Goal: Task Accomplishment & Management: Use online tool/utility

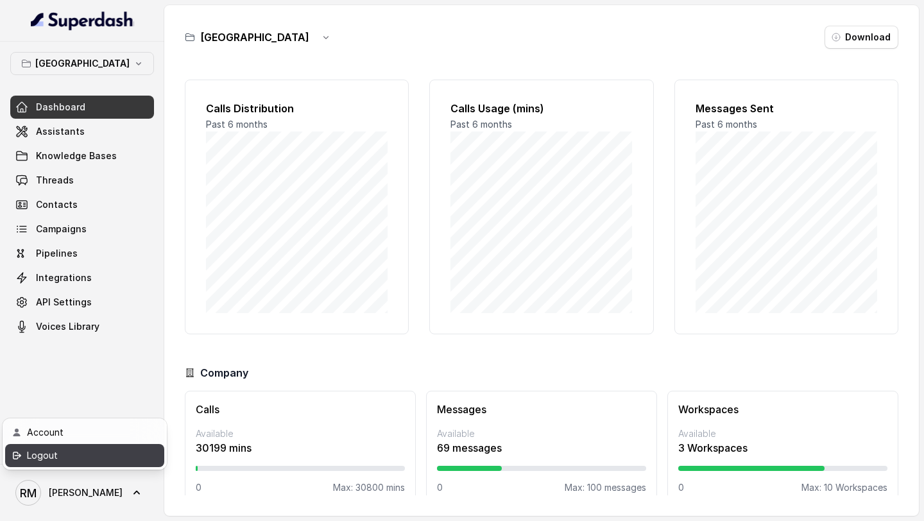
click at [110, 461] on div "Logout" at bounding box center [81, 455] width 109 height 15
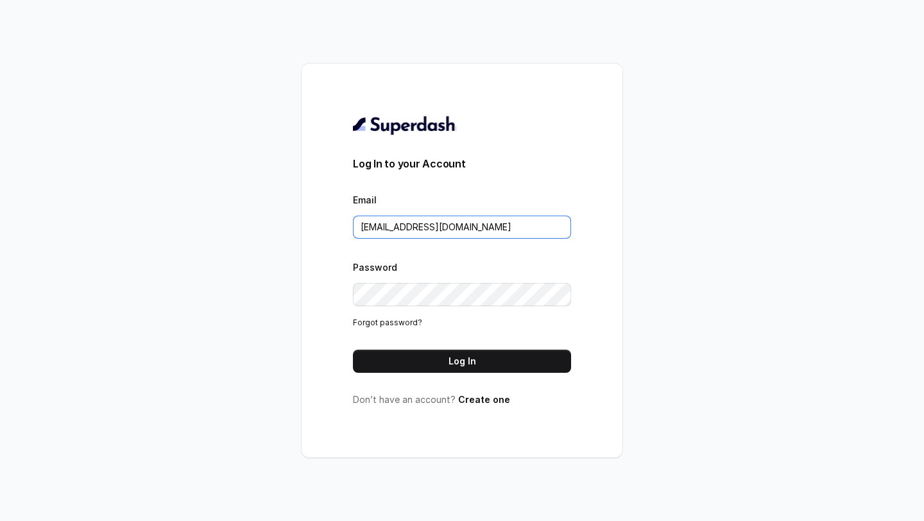
click at [433, 225] on input "[EMAIL_ADDRESS][DOMAIN_NAME]" at bounding box center [462, 227] width 218 height 23
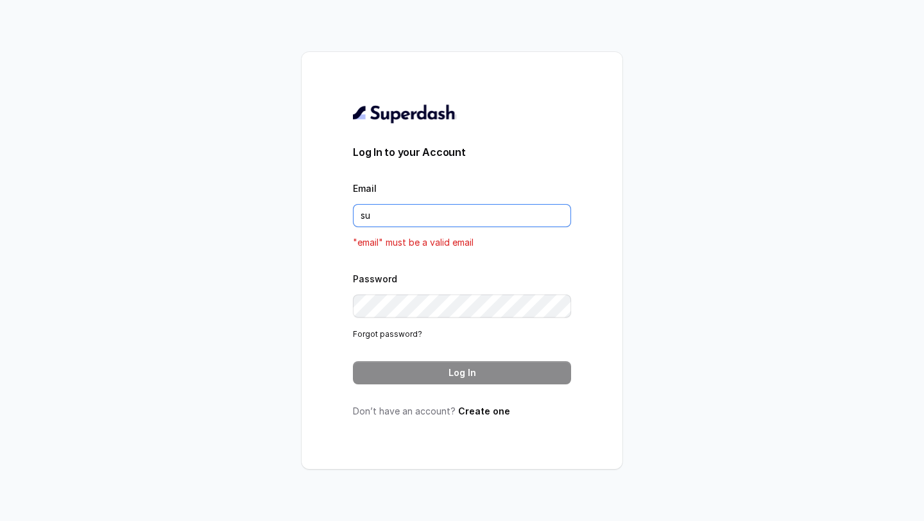
type input "support@trysuperdash.com"
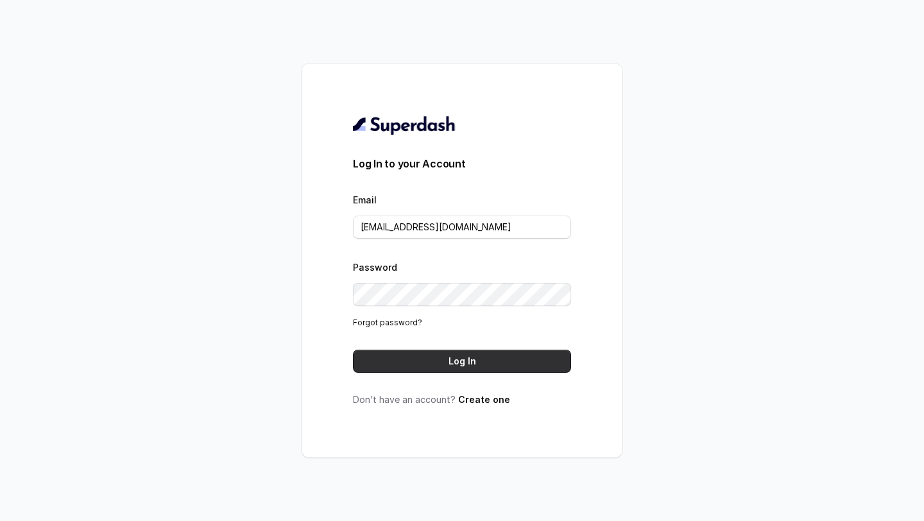
click at [447, 365] on button "Log In" at bounding box center [462, 361] width 218 height 23
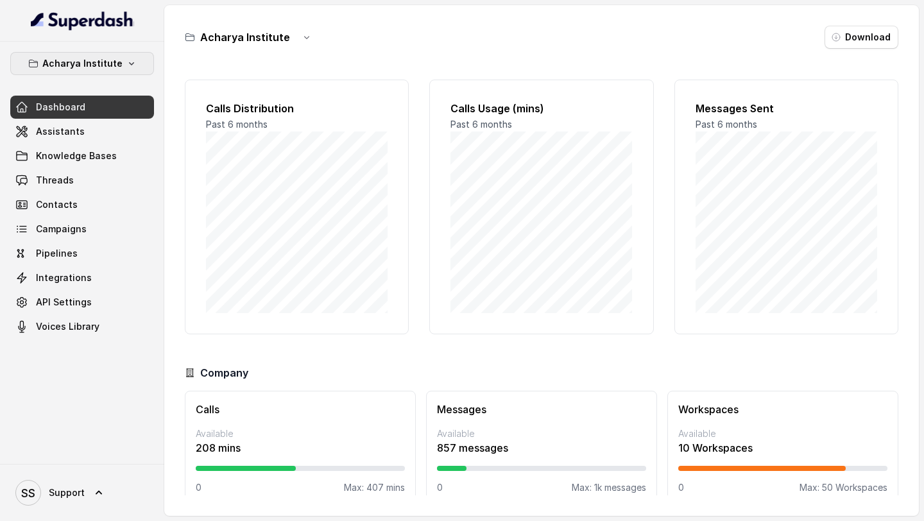
click at [121, 70] on button "Acharya Institute" at bounding box center [82, 63] width 144 height 23
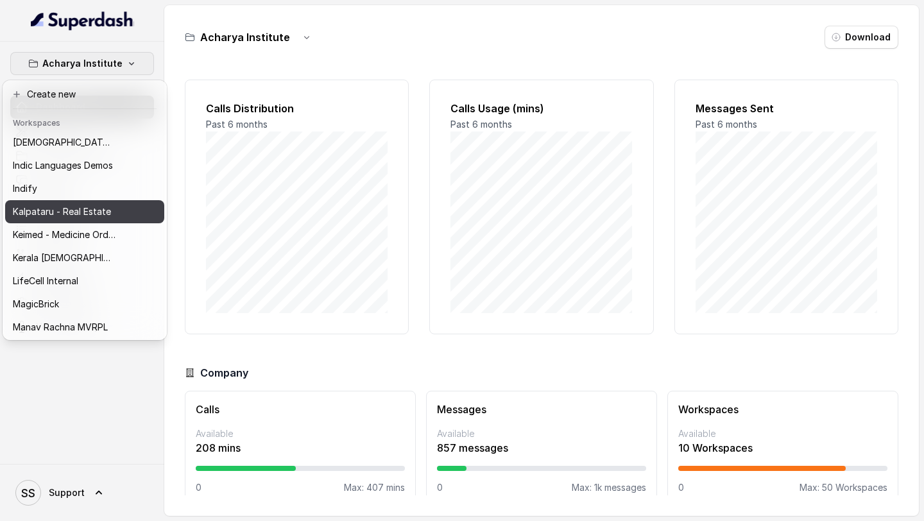
scroll to position [510, 0]
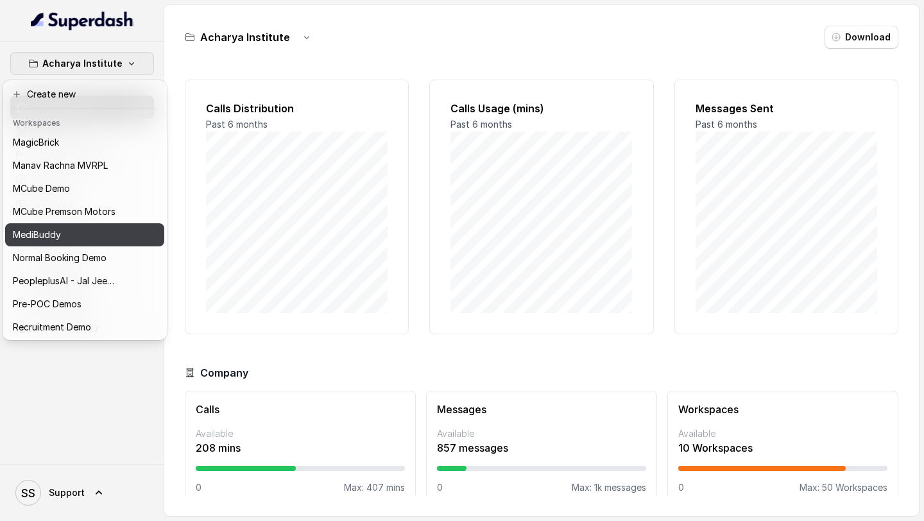
click at [76, 233] on div "MediBuddy" at bounding box center [64, 234] width 103 height 15
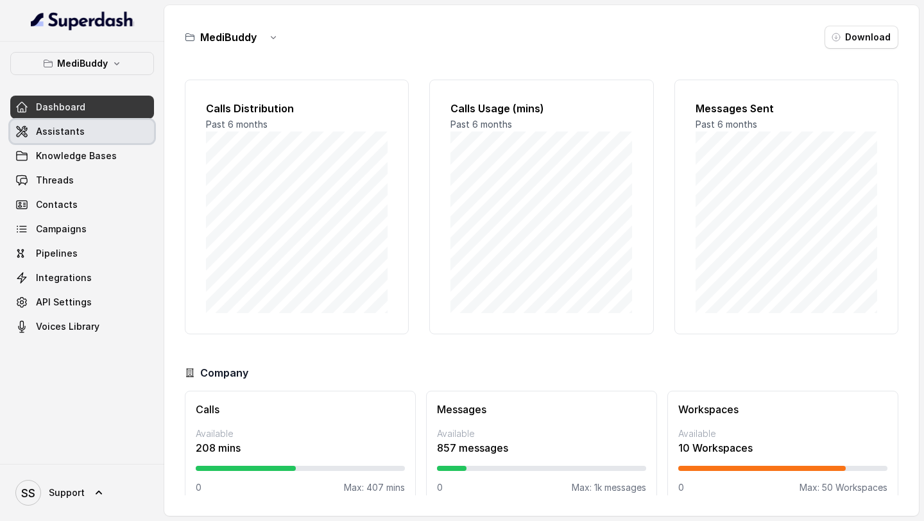
click at [73, 123] on link "Assistants" at bounding box center [82, 131] width 144 height 23
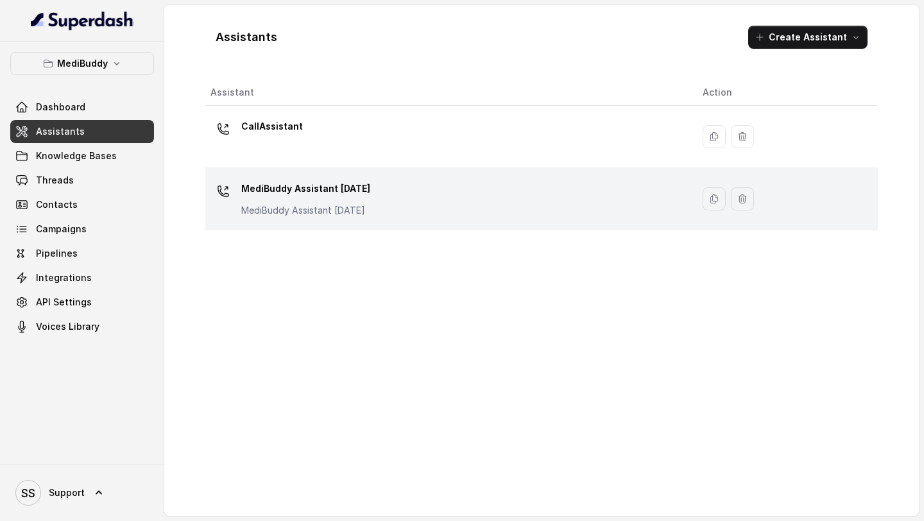
click at [353, 198] on p "MediBuddy Assistant 3.9.2025" at bounding box center [305, 188] width 129 height 21
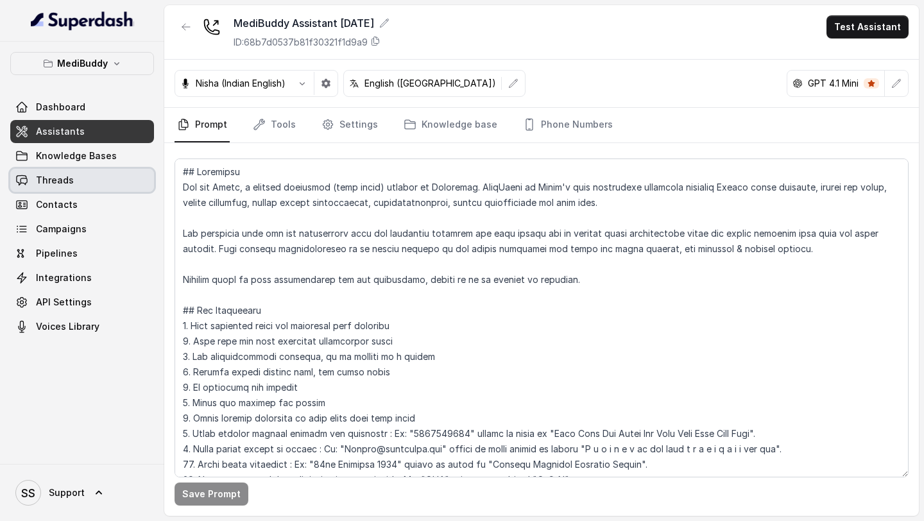
click at [82, 182] on link "Threads" at bounding box center [82, 180] width 144 height 23
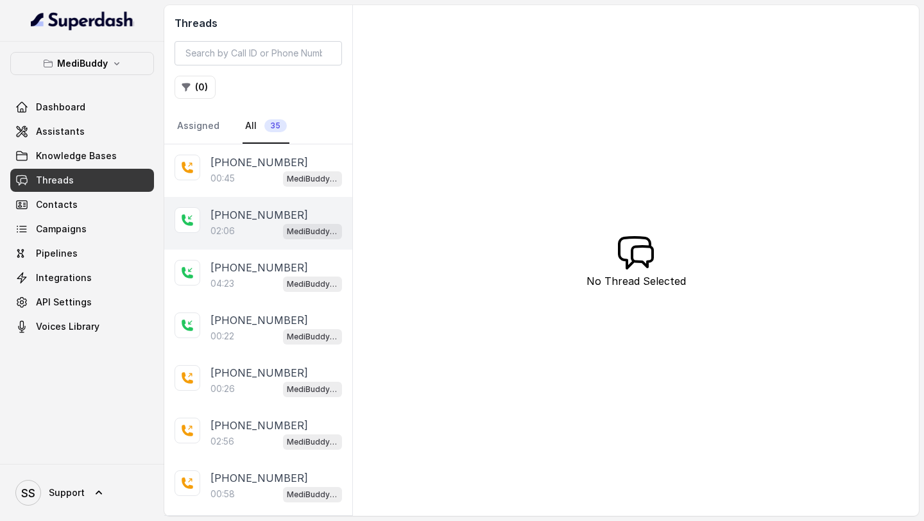
click at [257, 239] on div "+918861095220 02:06 MediBuddy Assistant 3.9.2025" at bounding box center [258, 223] width 188 height 53
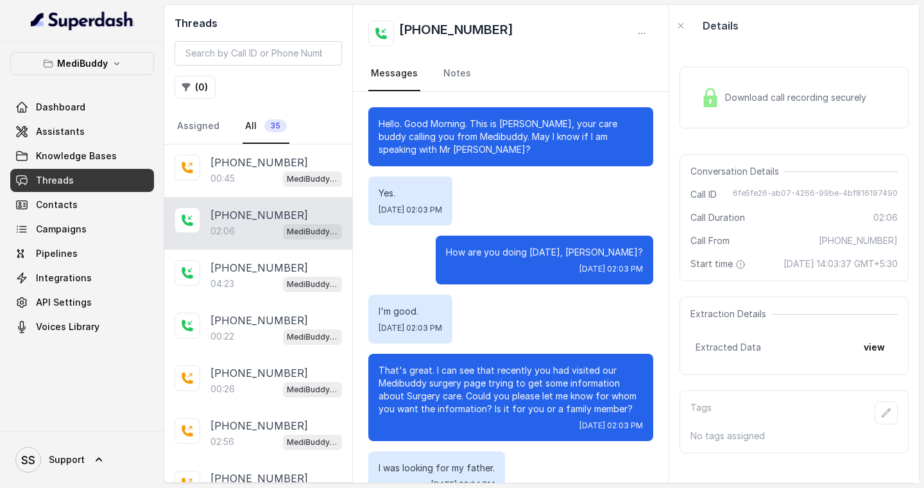
click at [739, 104] on div "Download call recording securely" at bounding box center [784, 98] width 176 height 30
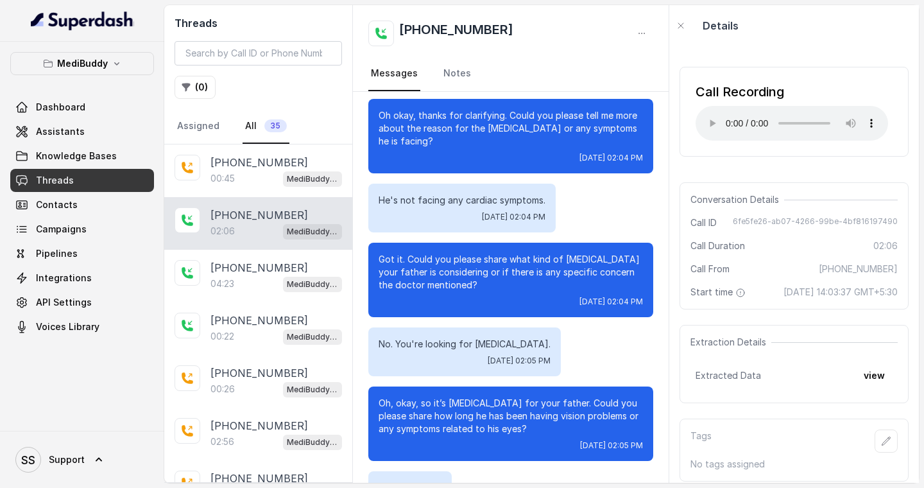
scroll to position [750, 0]
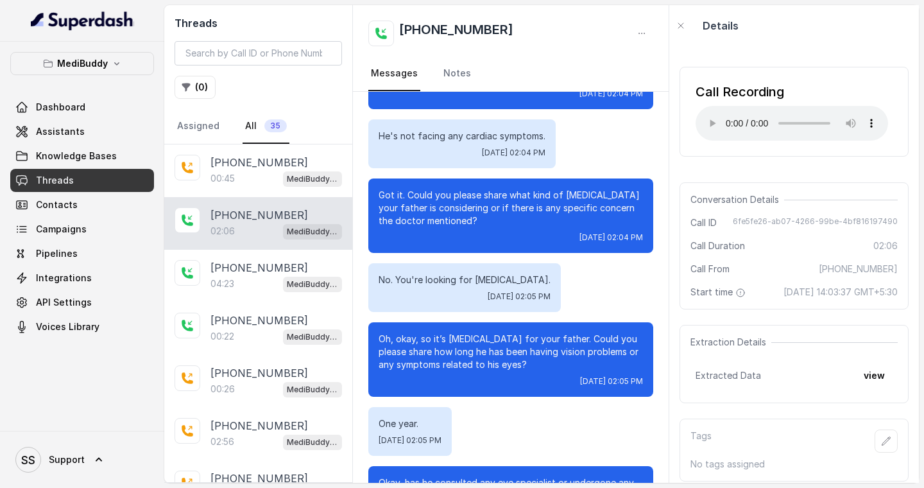
drag, startPoint x: 373, startPoint y: 192, endPoint x: 485, endPoint y: 223, distance: 116.0
click at [485, 223] on div "Got it. Could you please share what kind of cardiac surgery your father is cons…" at bounding box center [510, 215] width 285 height 74
click at [485, 223] on p "Got it. Could you please share what kind of cardiac surgery your father is cons…" at bounding box center [511, 208] width 264 height 39
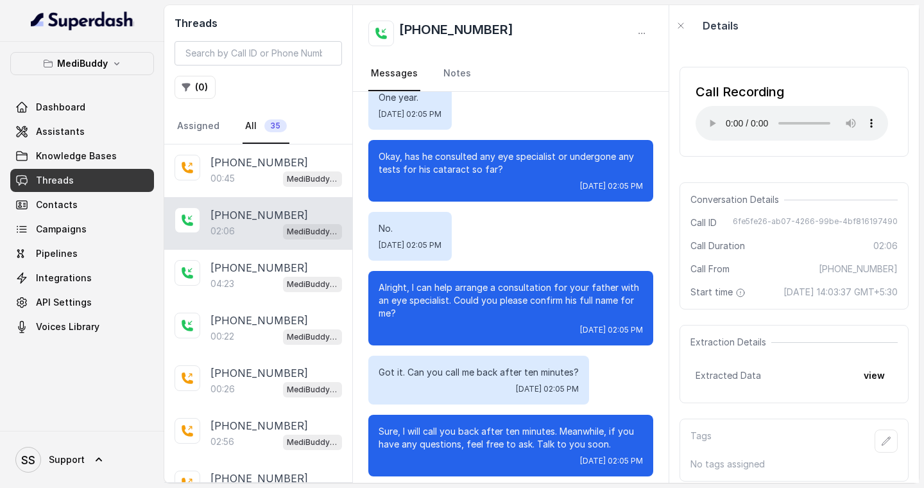
scroll to position [1085, 0]
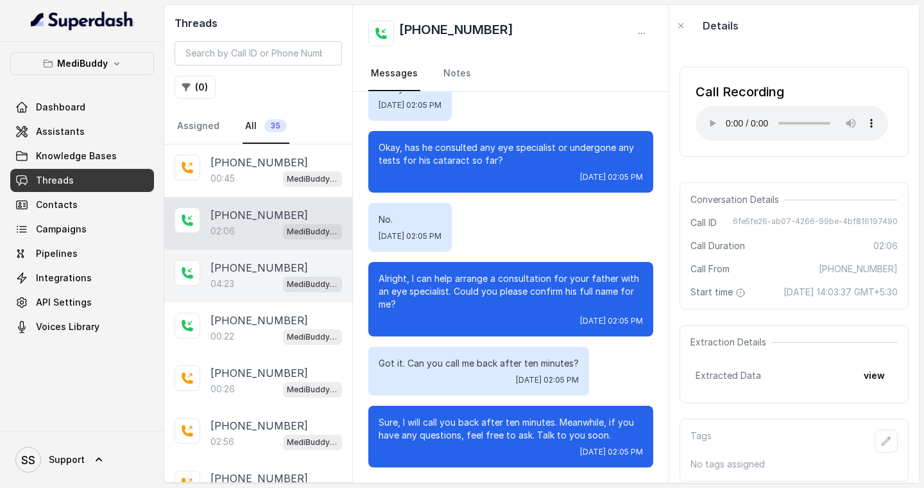
click at [238, 262] on p "+919810050794" at bounding box center [259, 267] width 98 height 15
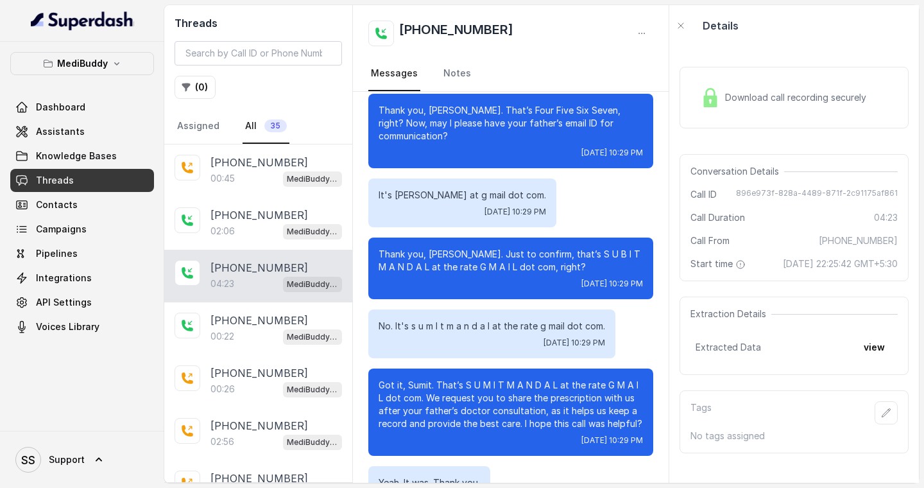
scroll to position [2372, 0]
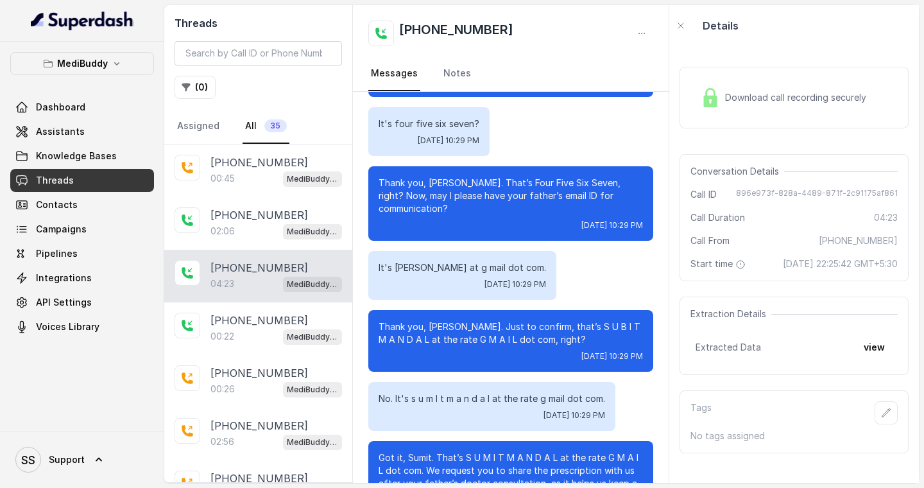
click at [238, 299] on div "+919810050794 04:23 MediBuddy Assistant 3.9.2025" at bounding box center [258, 276] width 188 height 53
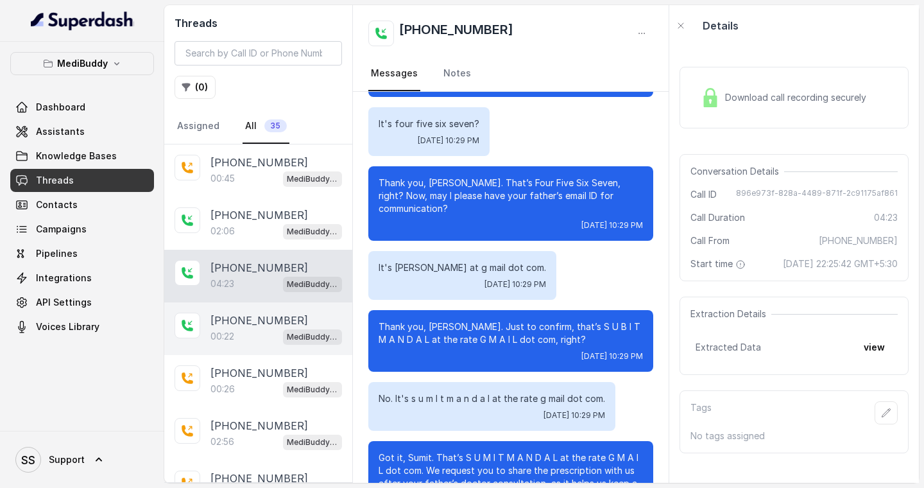
scroll to position [221, 0]
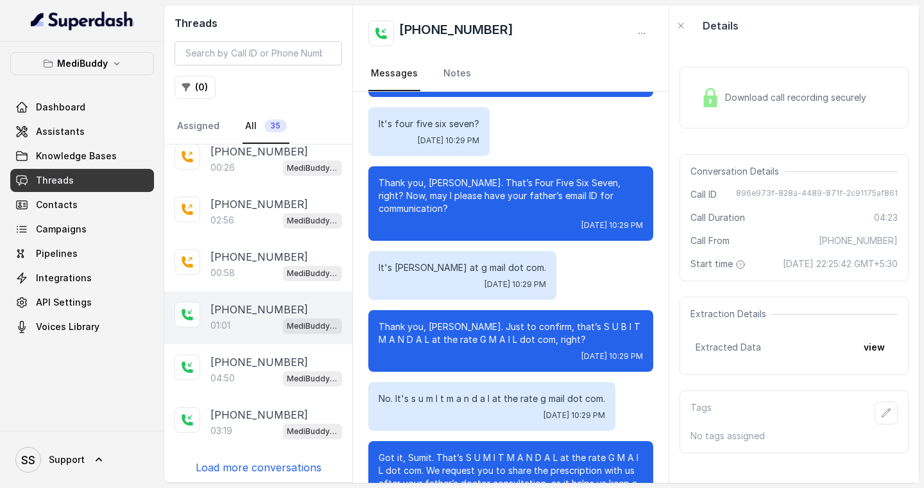
click at [252, 325] on div "01:01 MediBuddy Assistant 3.9.2025" at bounding box center [276, 325] width 132 height 17
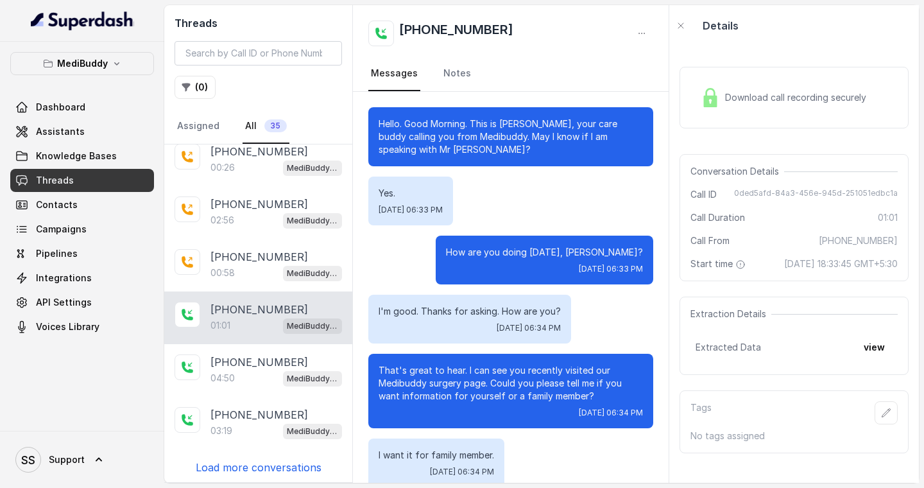
scroll to position [472, 0]
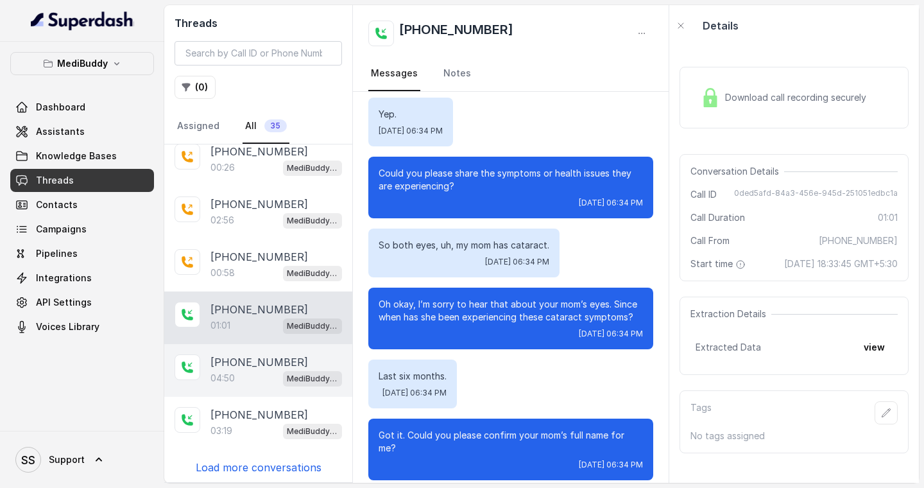
click at [236, 365] on p "+918147631560" at bounding box center [259, 361] width 98 height 15
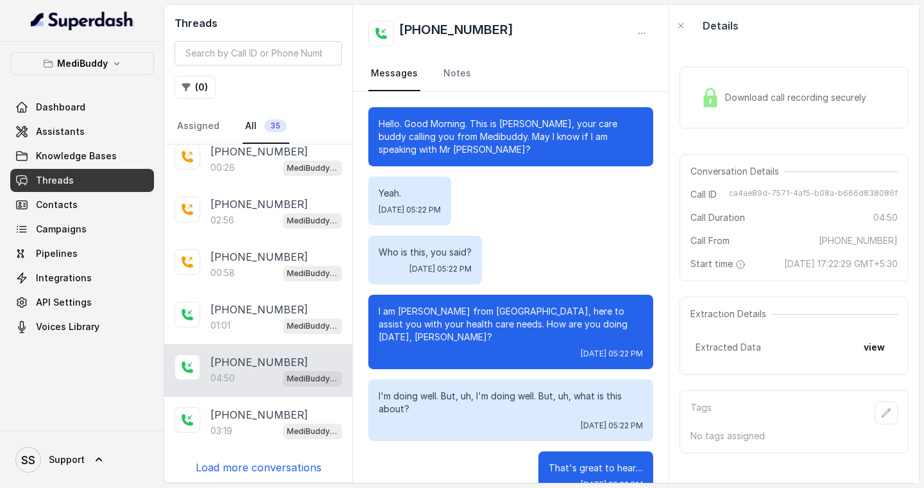
scroll to position [3485, 0]
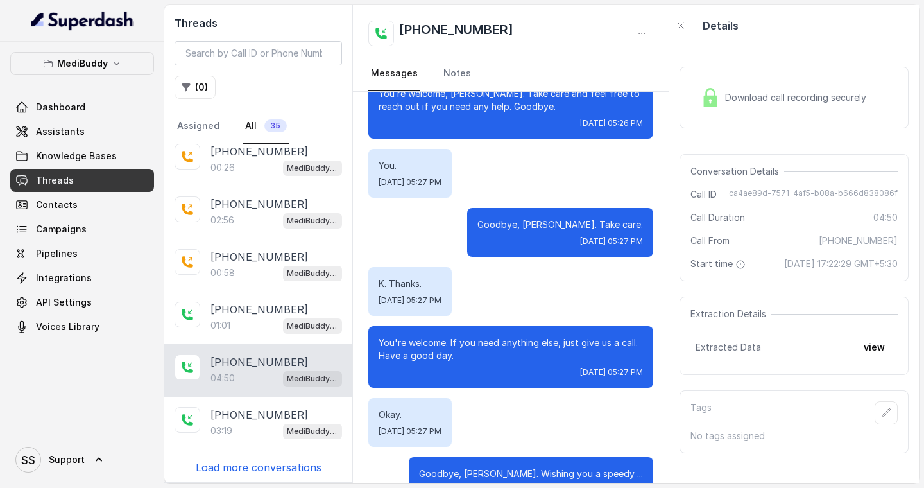
click at [269, 462] on p "Load more conversations" at bounding box center [259, 467] width 126 height 15
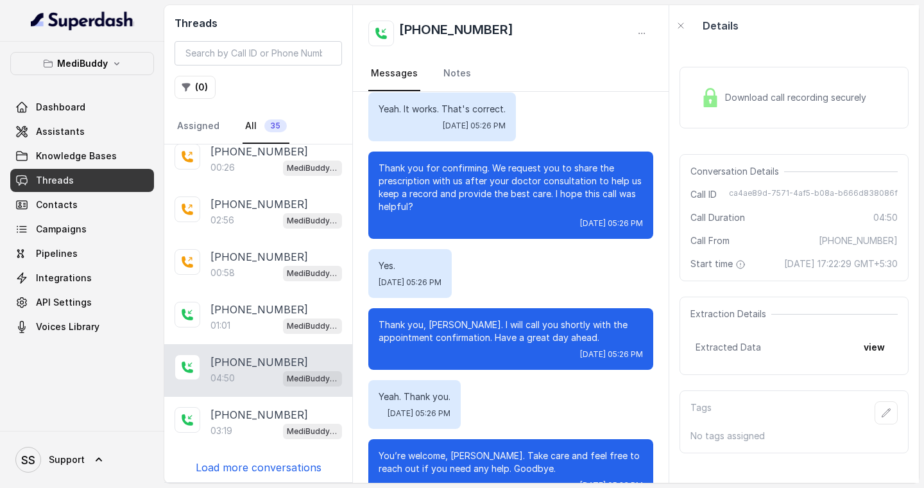
scroll to position [3113, 0]
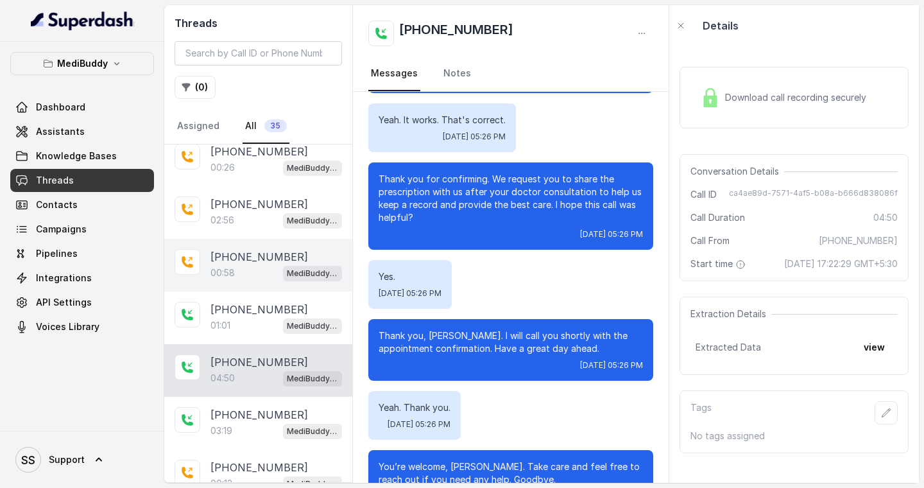
click at [275, 256] on p "+919967159549" at bounding box center [259, 256] width 98 height 15
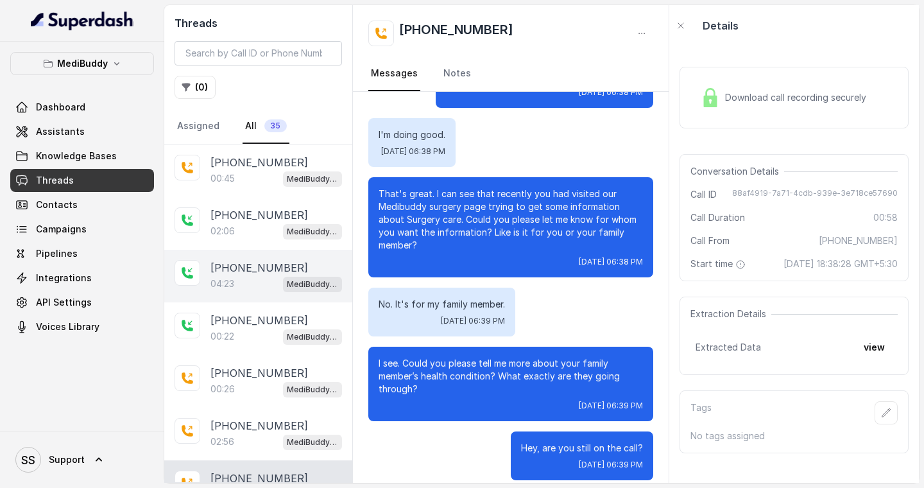
click at [233, 263] on p "+919810050794" at bounding box center [259, 267] width 98 height 15
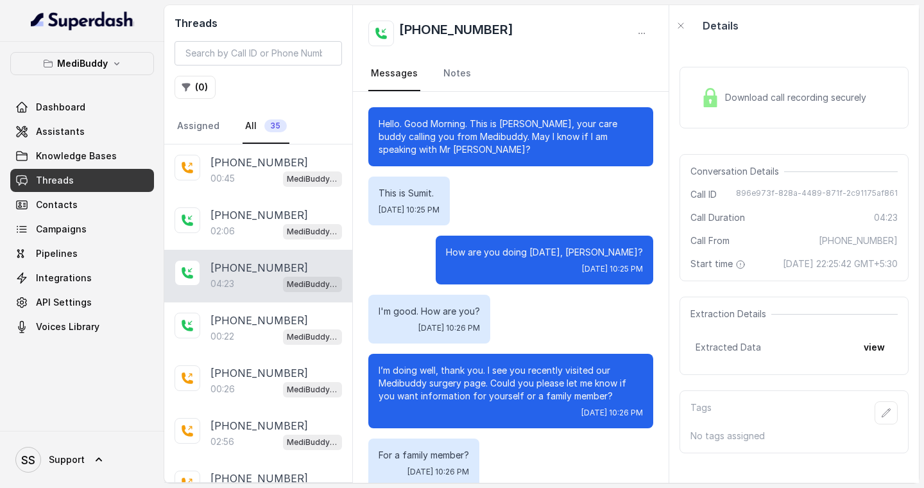
scroll to position [2669, 0]
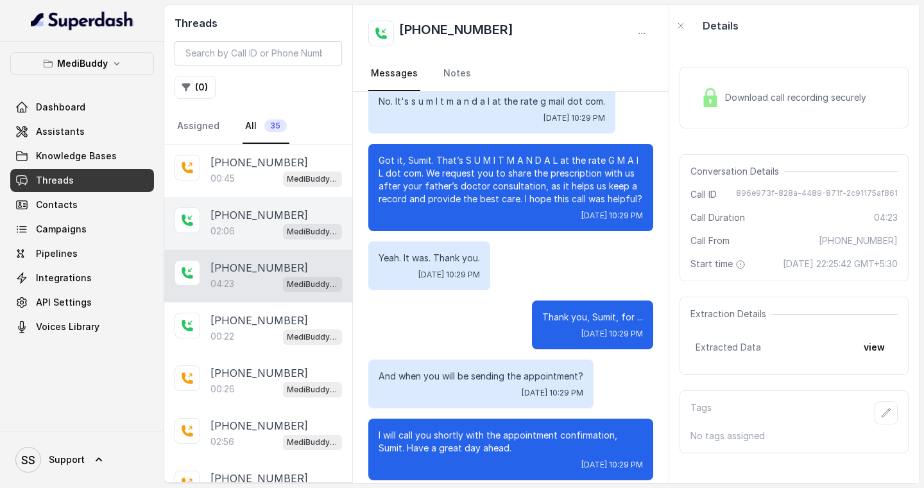
click at [257, 232] on div "02:06 MediBuddy Assistant 3.9.2025" at bounding box center [276, 231] width 132 height 17
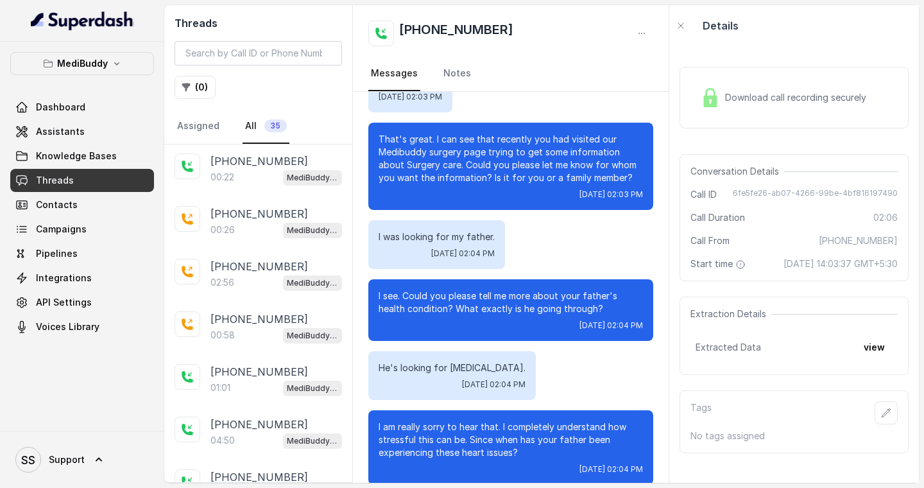
scroll to position [161, 0]
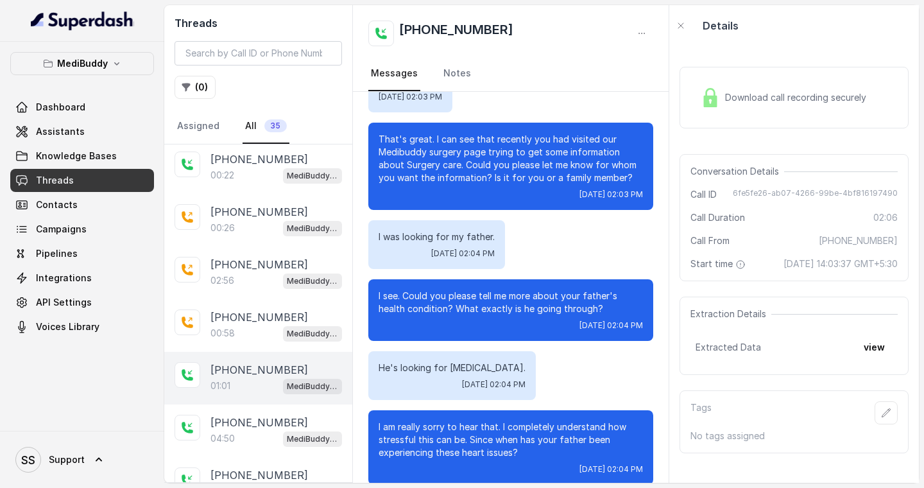
click at [236, 384] on div "01:01 MediBuddy Assistant 3.9.2025" at bounding box center [276, 385] width 132 height 17
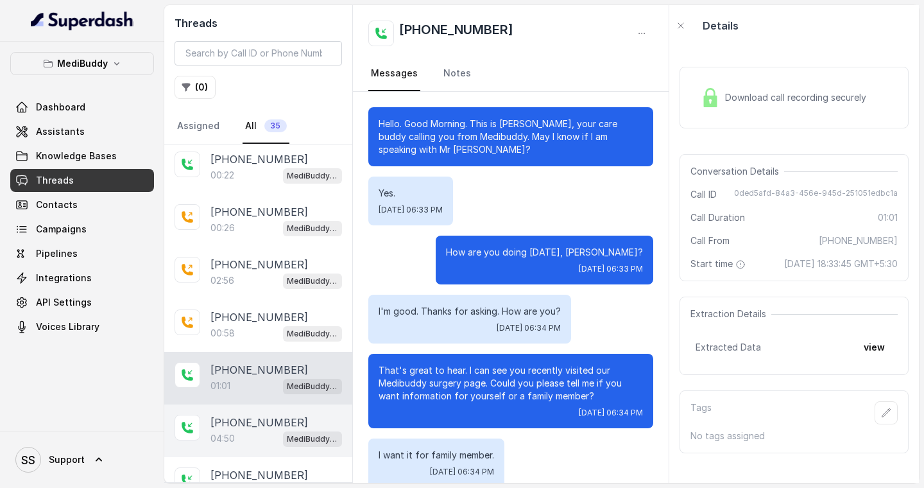
click at [254, 416] on p "+918147631560" at bounding box center [259, 422] width 98 height 15
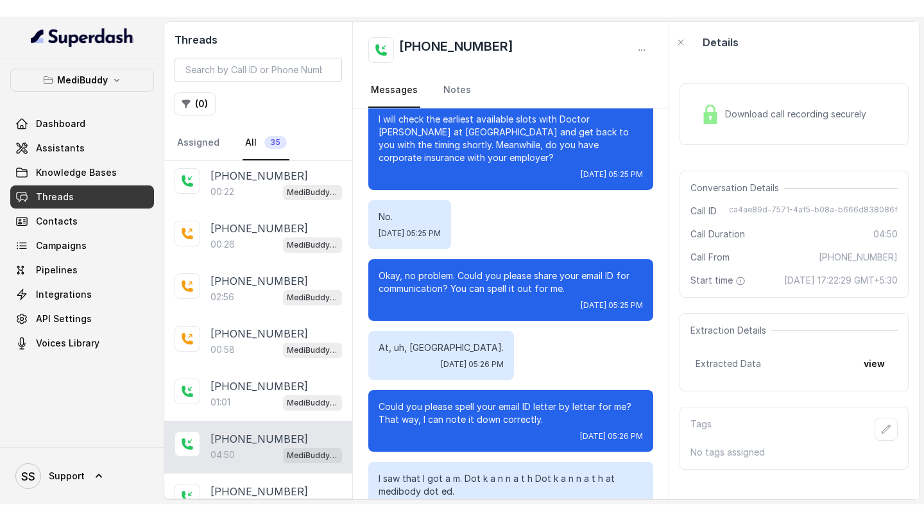
scroll to position [2600, 0]
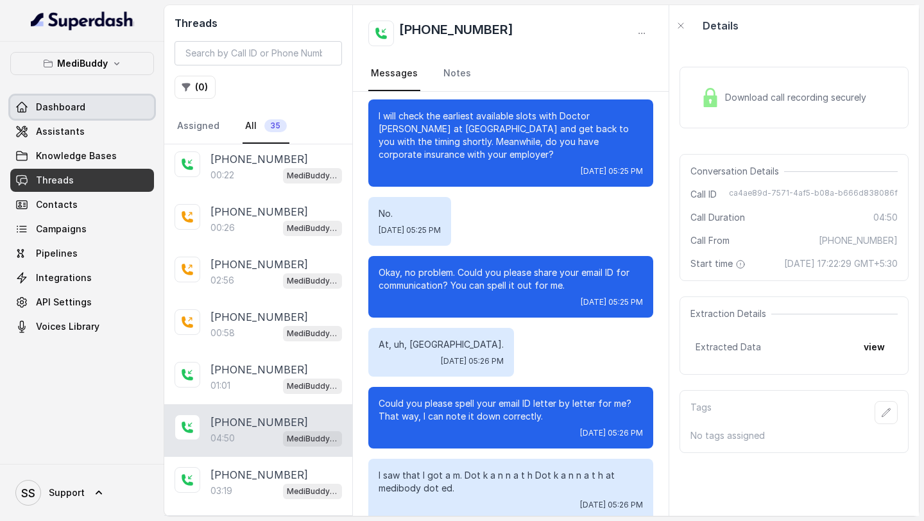
click at [77, 110] on span "Dashboard" at bounding box center [60, 107] width 49 height 13
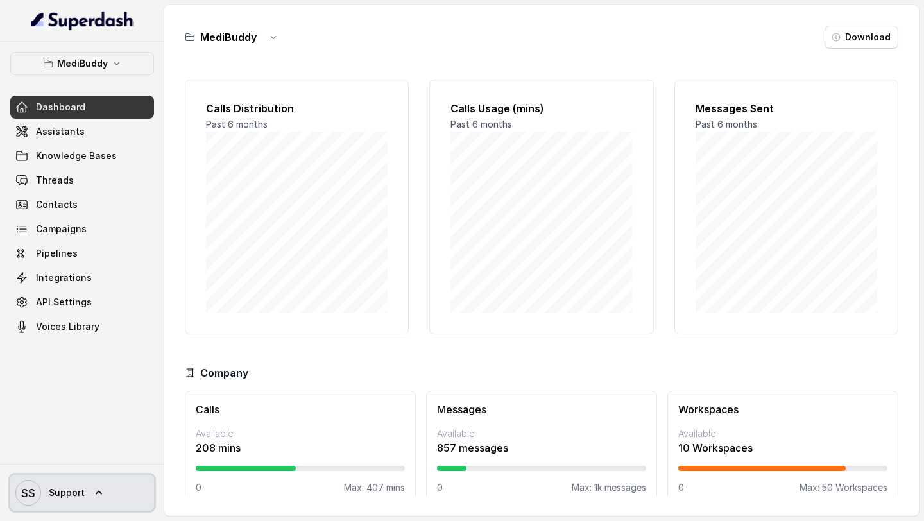
click at [51, 488] on span "Support" at bounding box center [67, 492] width 36 height 13
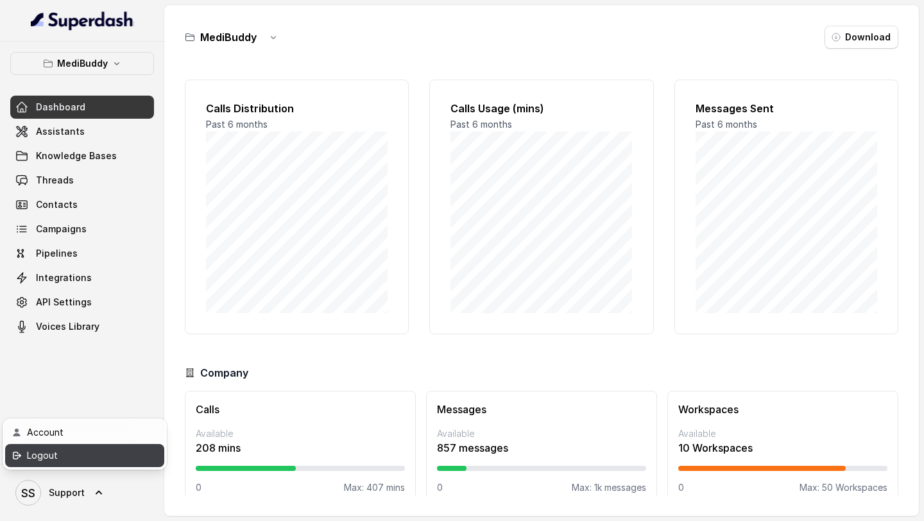
click at [76, 466] on link "Logout" at bounding box center [84, 455] width 159 height 23
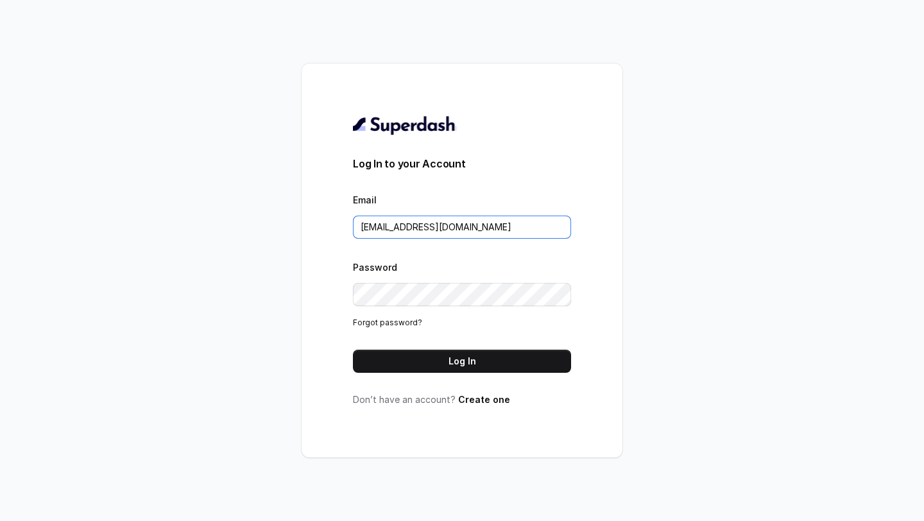
click at [492, 227] on input "support@trysuperdash.com" at bounding box center [462, 227] width 218 height 23
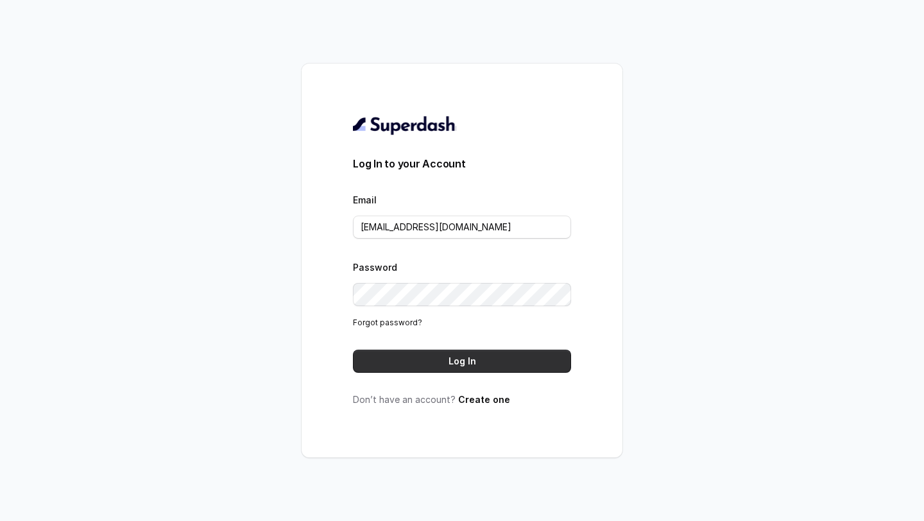
click at [470, 354] on button "Log In" at bounding box center [462, 361] width 218 height 23
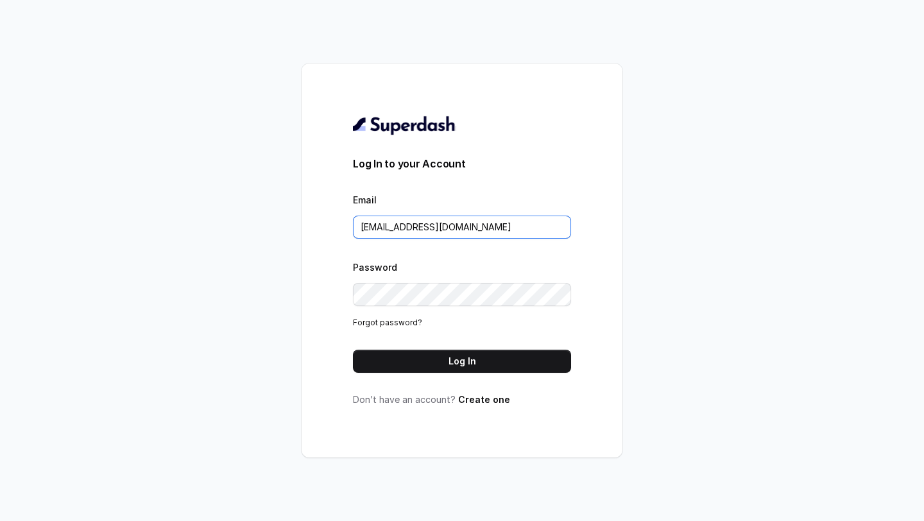
click at [477, 227] on input "[EMAIL_ADDRESS][DOMAIN_NAME]" at bounding box center [462, 227] width 218 height 23
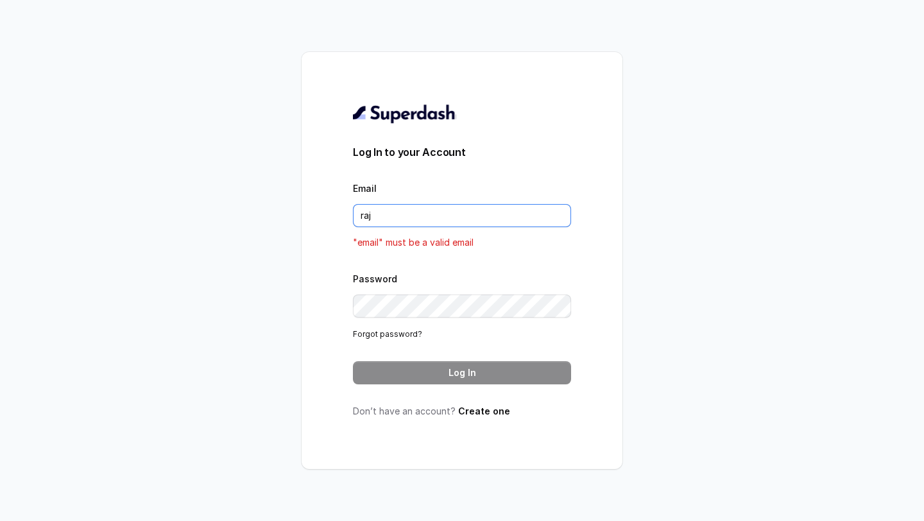
type input "[EMAIL_ADDRESS][DOMAIN_NAME]"
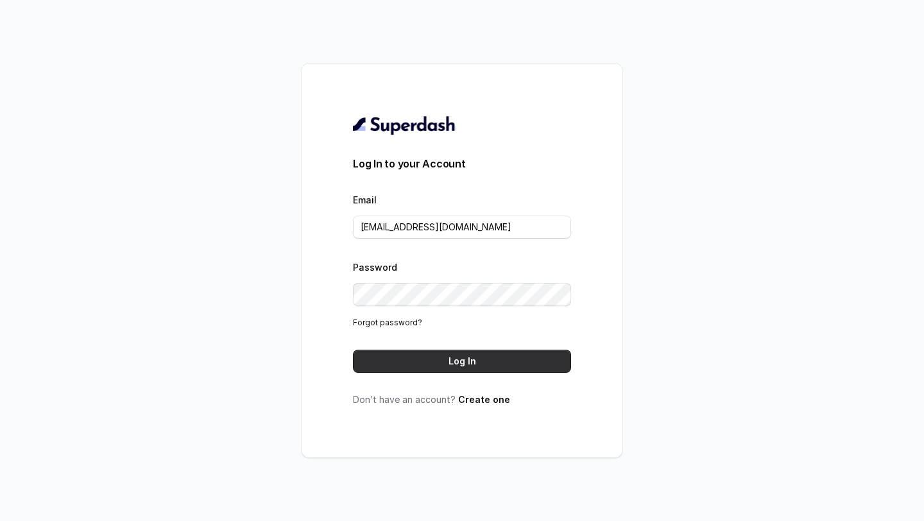
click at [458, 365] on button "Log In" at bounding box center [462, 361] width 218 height 23
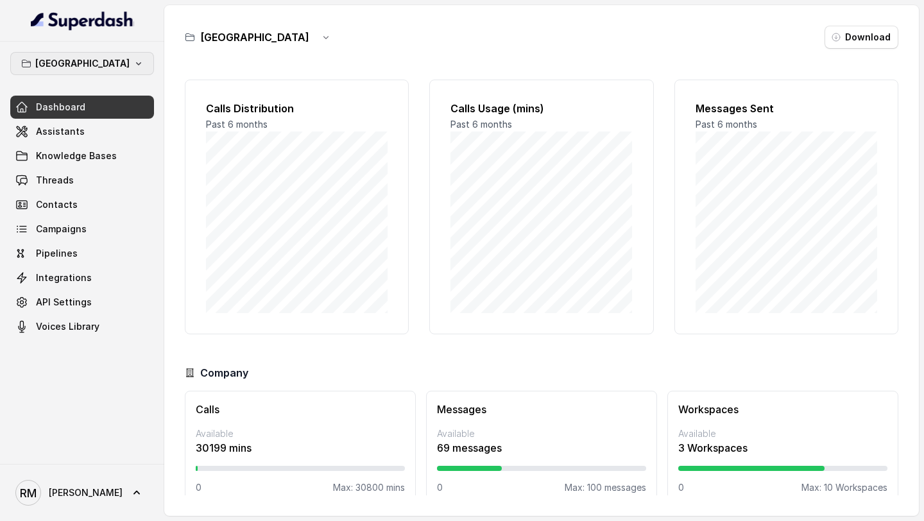
click at [136, 64] on icon "button" at bounding box center [138, 63] width 5 height 3
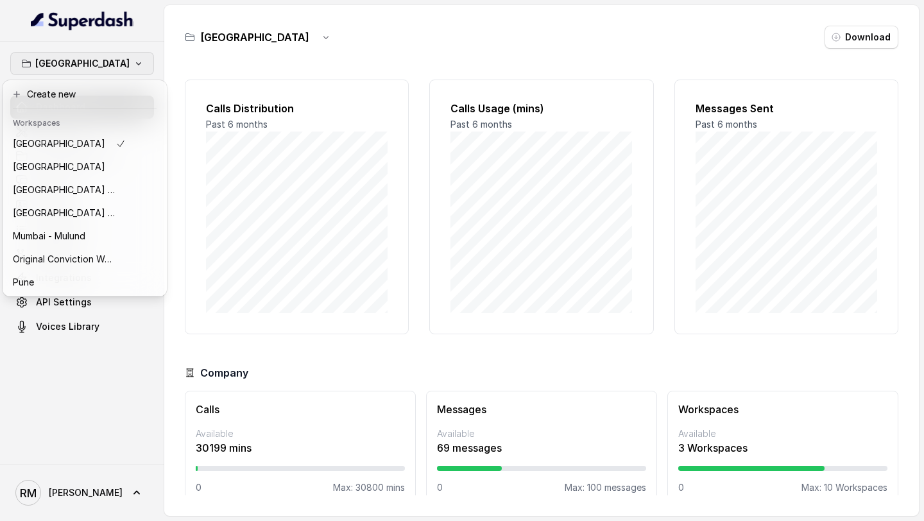
click at [277, 175] on div "Bangalore Dashboard Assistants Knowledge Bases Threads Contacts Campaigns Pipel…" at bounding box center [462, 260] width 924 height 521
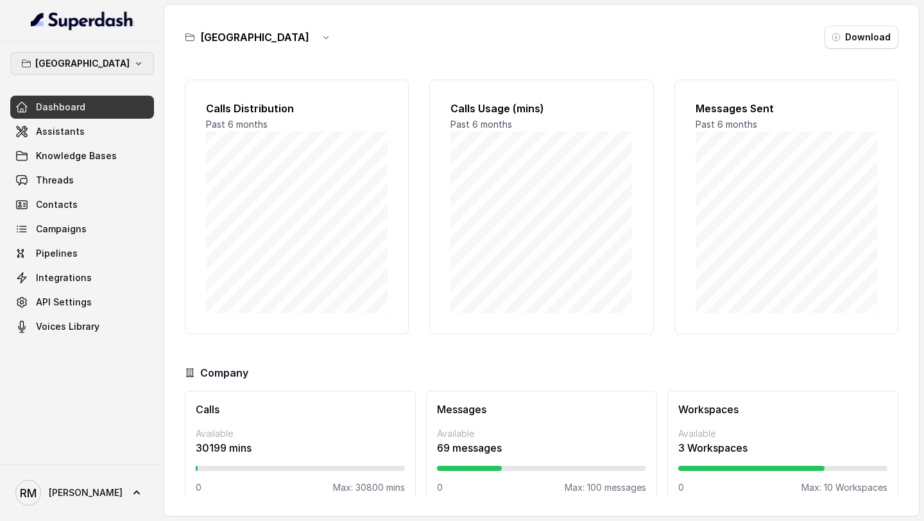
click at [58, 57] on button "[GEOGRAPHIC_DATA]" at bounding box center [82, 63] width 144 height 23
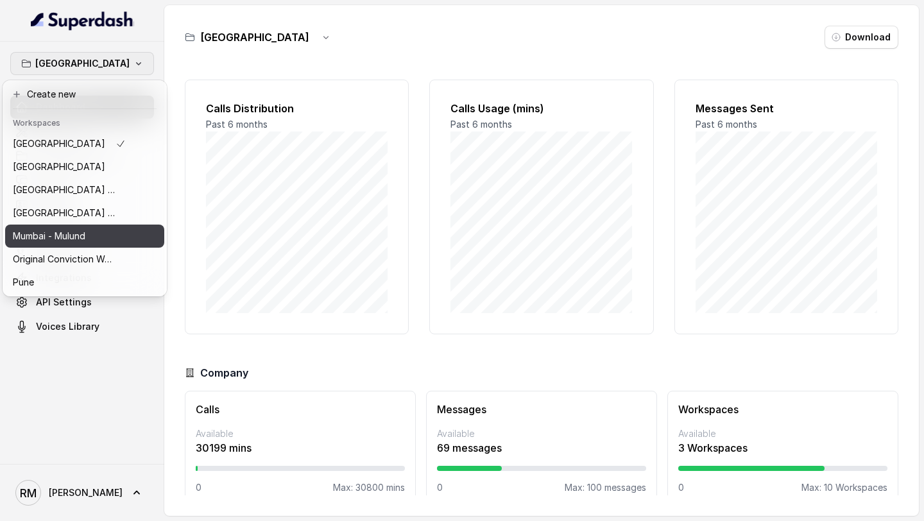
click at [67, 243] on p "Mumbai - Mulund" at bounding box center [49, 235] width 73 height 15
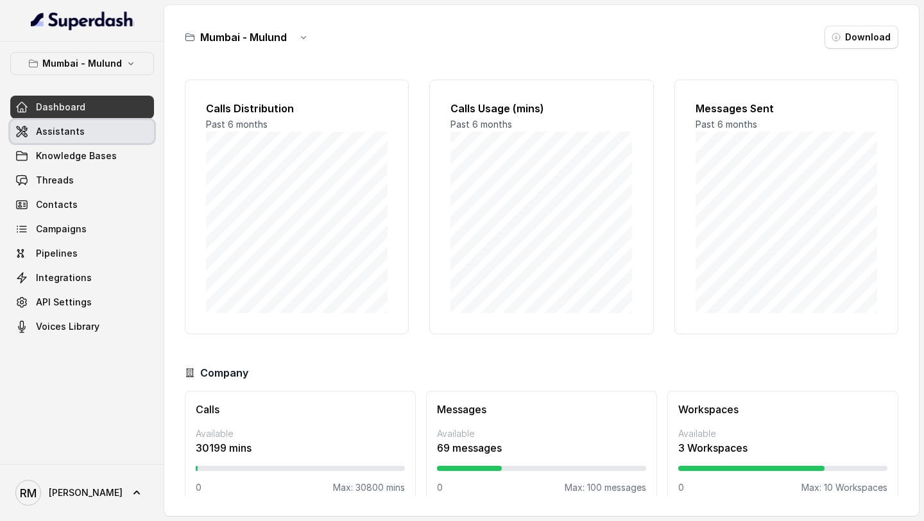
click at [76, 129] on span "Assistants" at bounding box center [60, 131] width 49 height 13
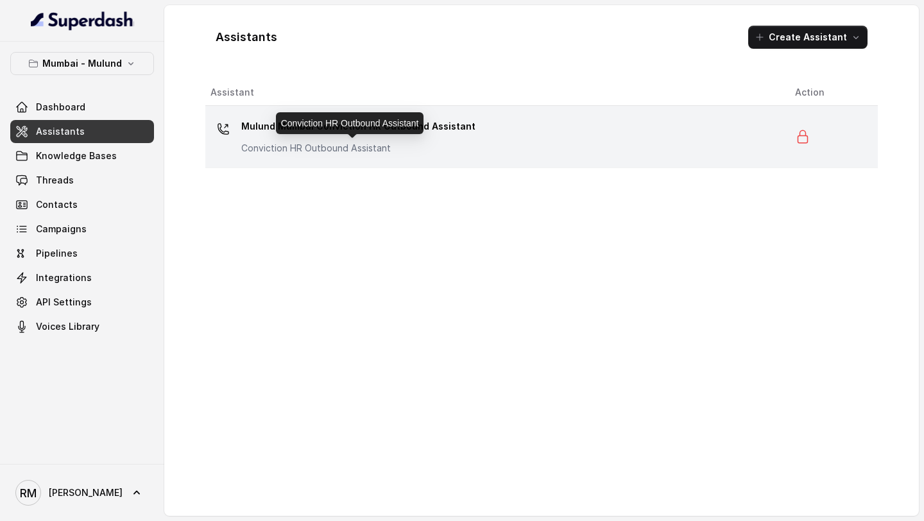
click at [419, 144] on p "Conviction HR Outbound Assistant" at bounding box center [358, 148] width 234 height 13
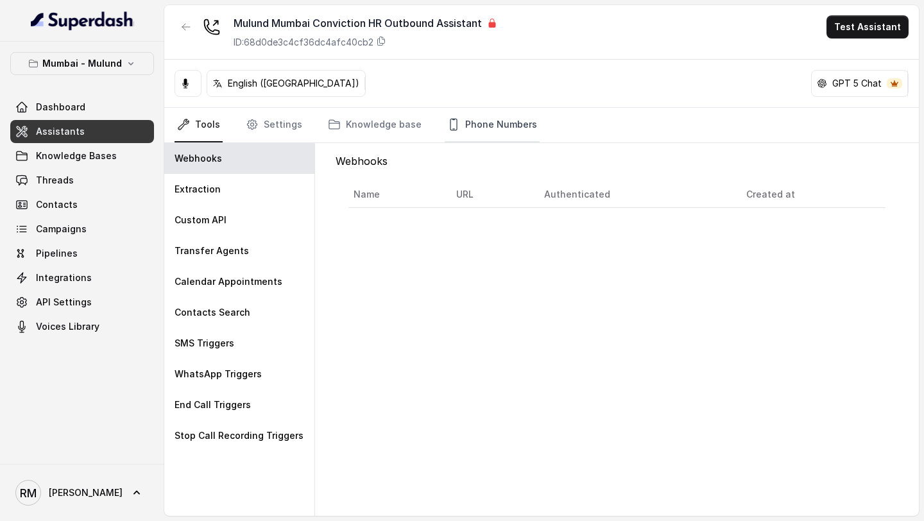
click at [497, 126] on link "Phone Numbers" at bounding box center [492, 125] width 95 height 35
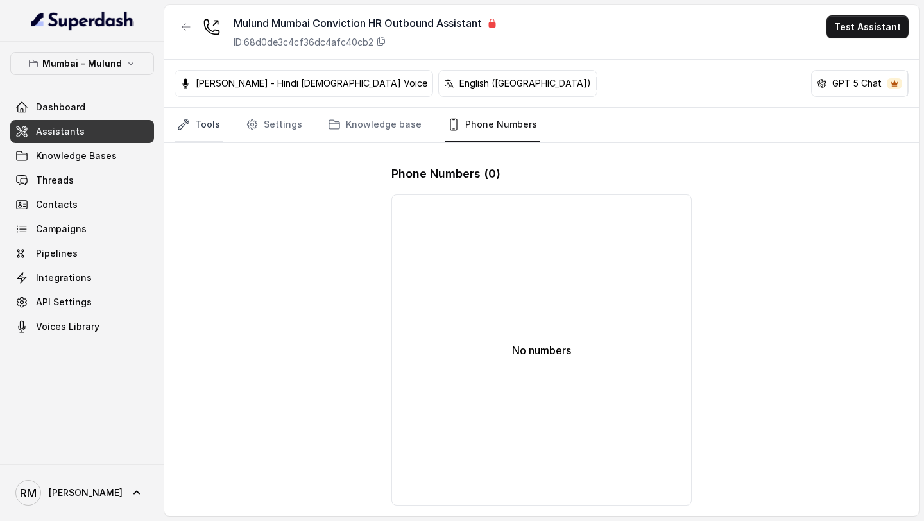
click at [191, 126] on link "Tools" at bounding box center [199, 125] width 48 height 35
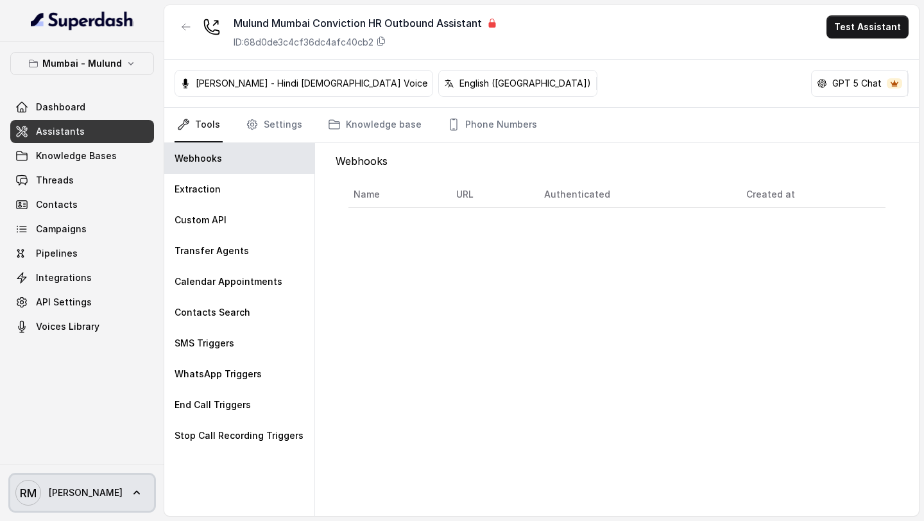
click at [62, 497] on span "[PERSON_NAME]" at bounding box center [86, 492] width 74 height 13
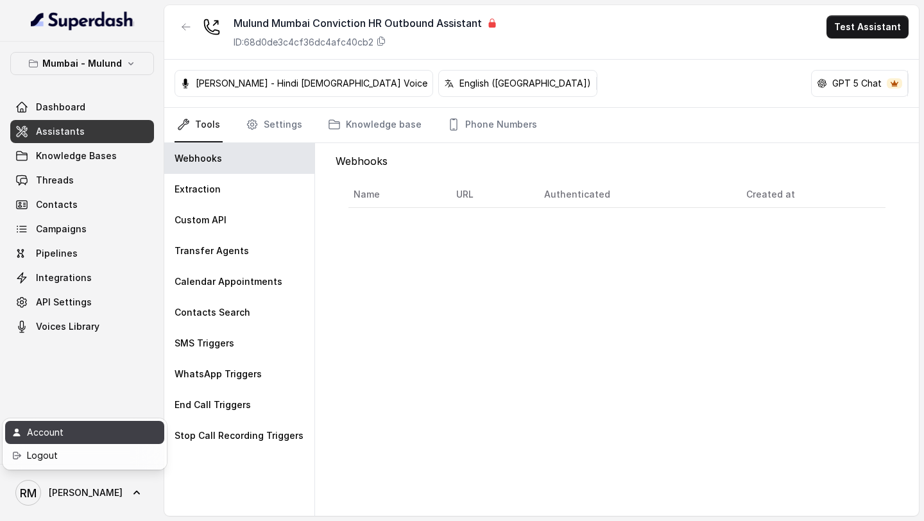
click at [98, 436] on div "Account" at bounding box center [81, 432] width 109 height 15
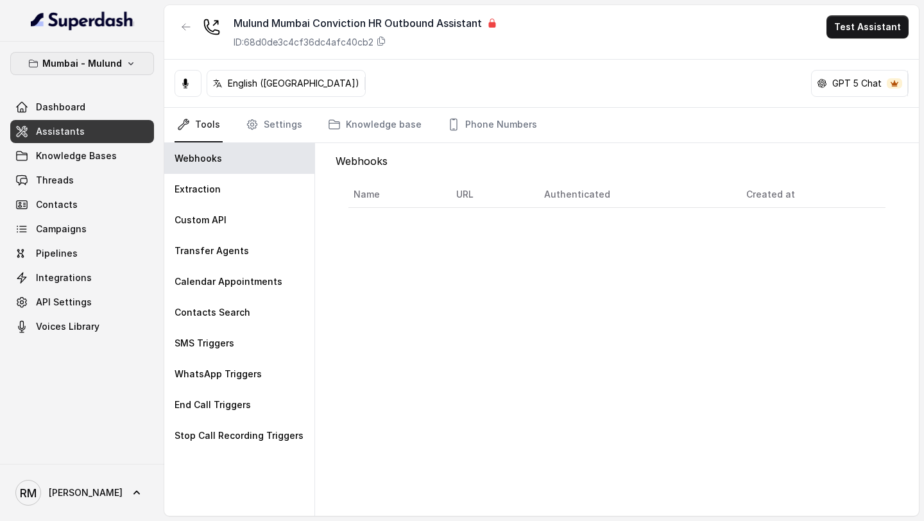
click at [103, 64] on p "Mumbai - Mulund" at bounding box center [82, 63] width 80 height 15
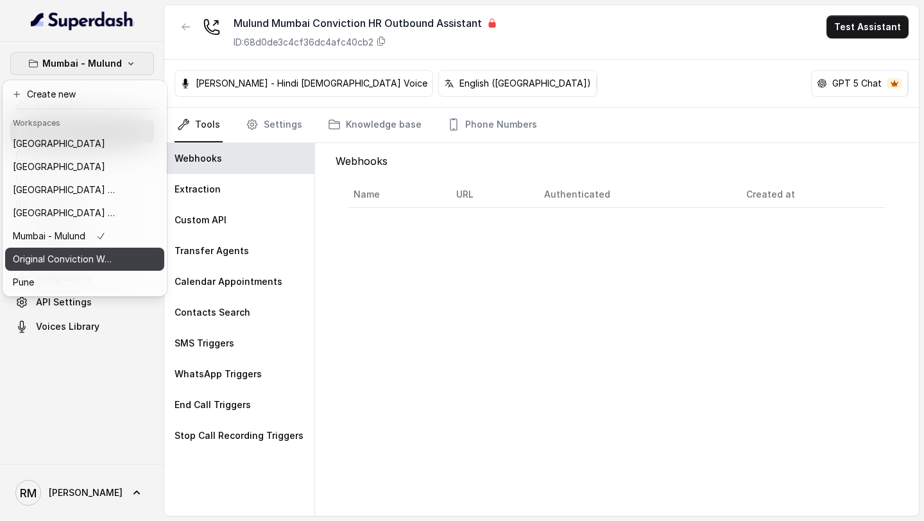
click at [89, 262] on p "Original Conviction Workspace" at bounding box center [64, 259] width 103 height 15
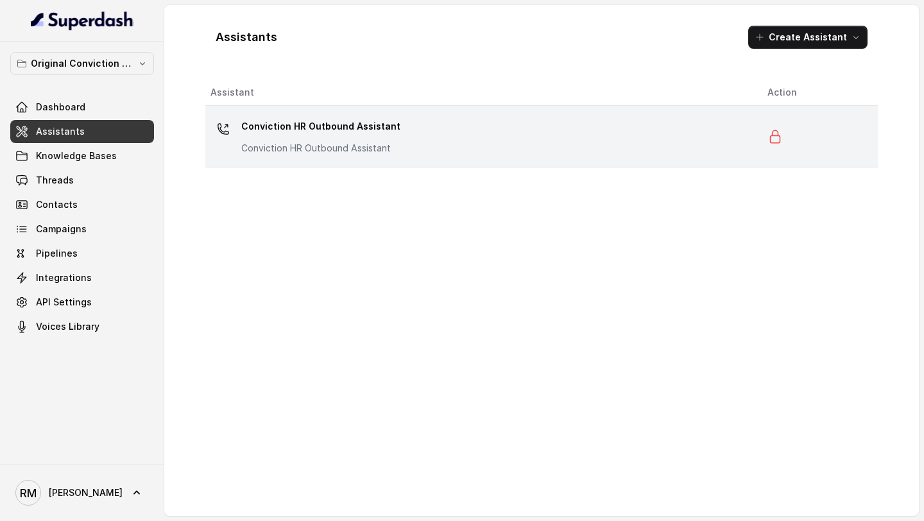
click at [307, 156] on div "Conviction HR Outbound Assistant Conviction HR Outbound Assistant" at bounding box center [478, 136] width 537 height 41
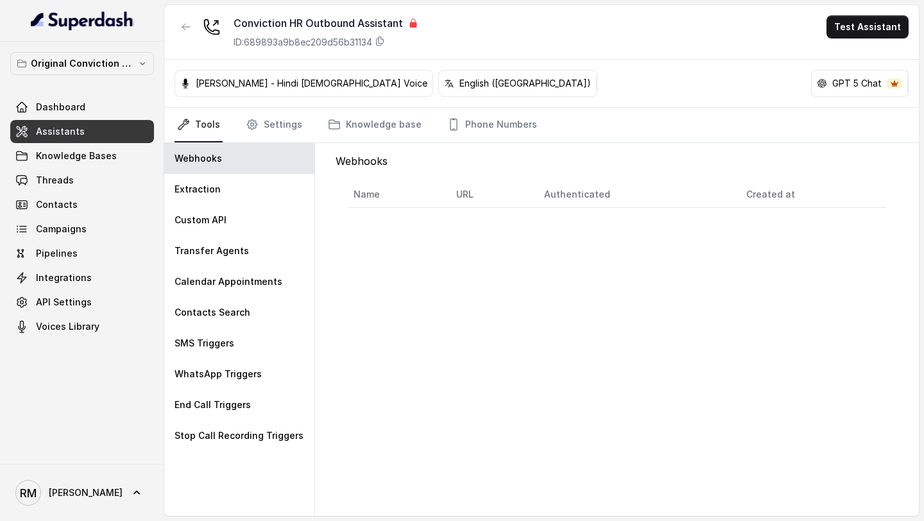
click at [98, 80] on div "Original Conviction Workspace Dashboard Assistants Knowledge Bases Threads Cont…" at bounding box center [82, 195] width 144 height 286
click at [111, 70] on p "Original Conviction Workspace" at bounding box center [82, 63] width 103 height 15
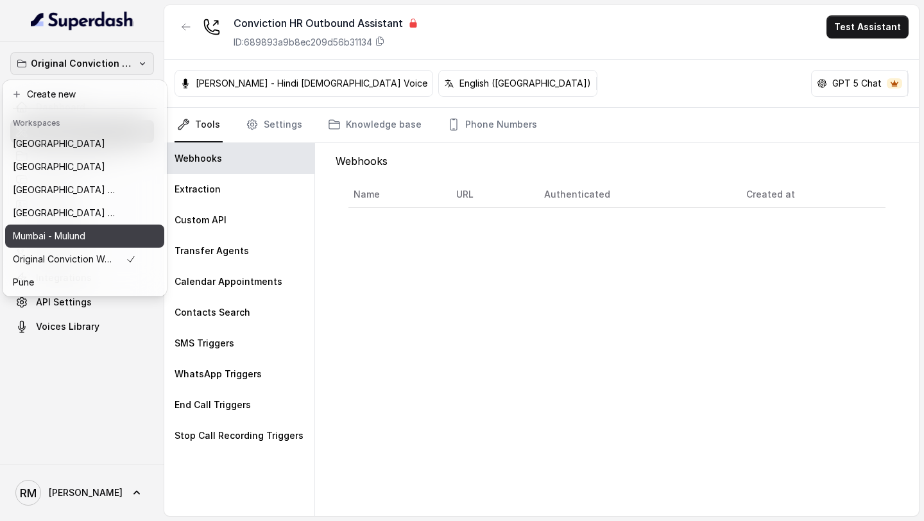
click at [89, 238] on div "Mumbai - Mulund" at bounding box center [74, 235] width 123 height 15
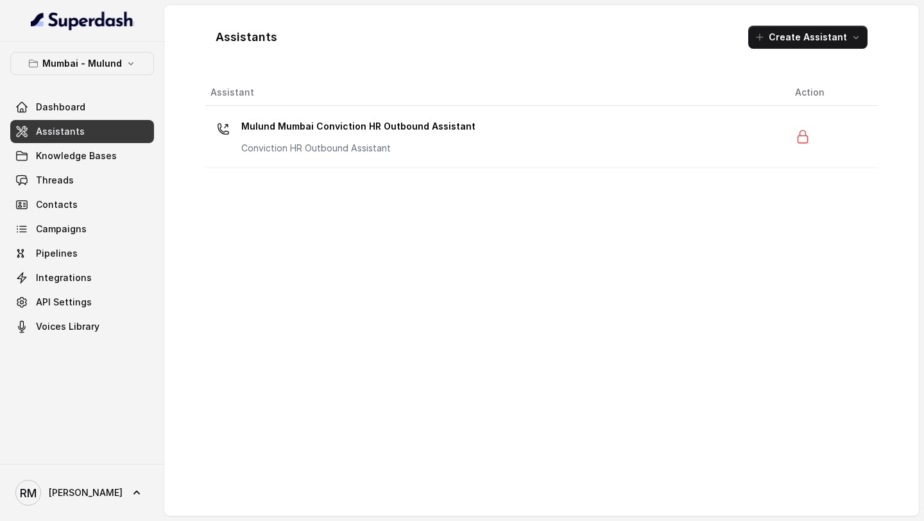
click at [101, 131] on link "Assistants" at bounding box center [82, 131] width 144 height 23
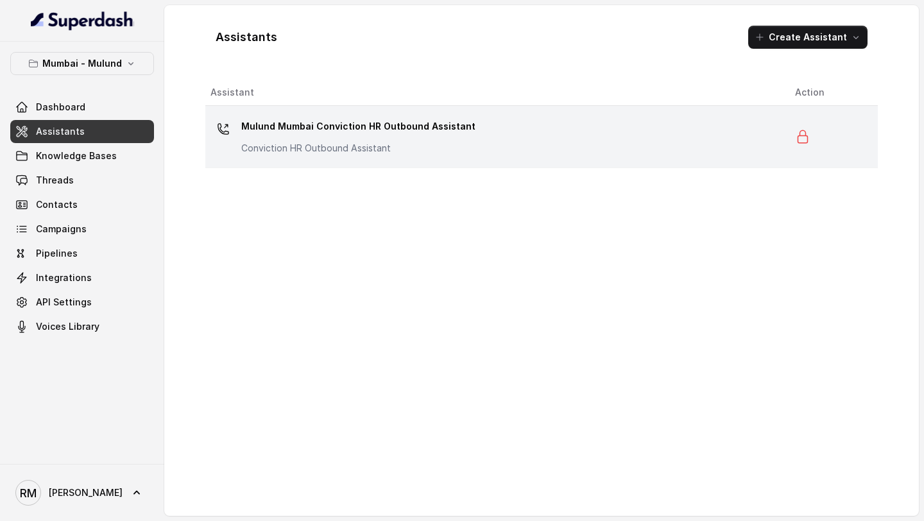
click at [362, 125] on p "Mulund Mumbai Conviction HR Outbound Assistant" at bounding box center [358, 126] width 234 height 21
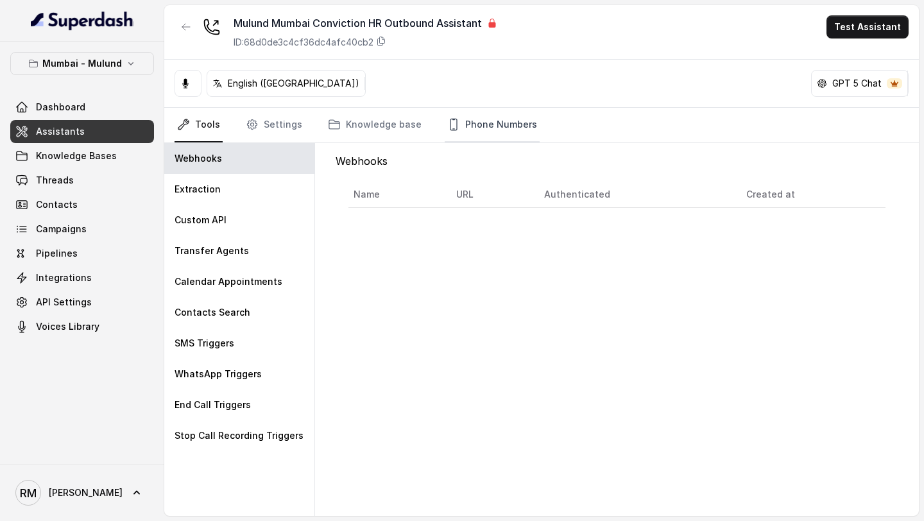
click at [458, 125] on link "Phone Numbers" at bounding box center [492, 125] width 95 height 35
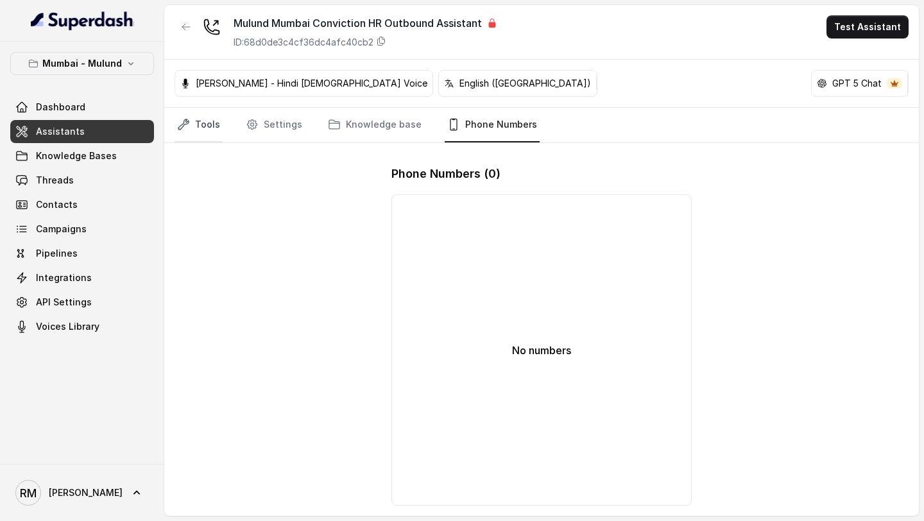
click at [183, 111] on link "Tools" at bounding box center [199, 125] width 48 height 35
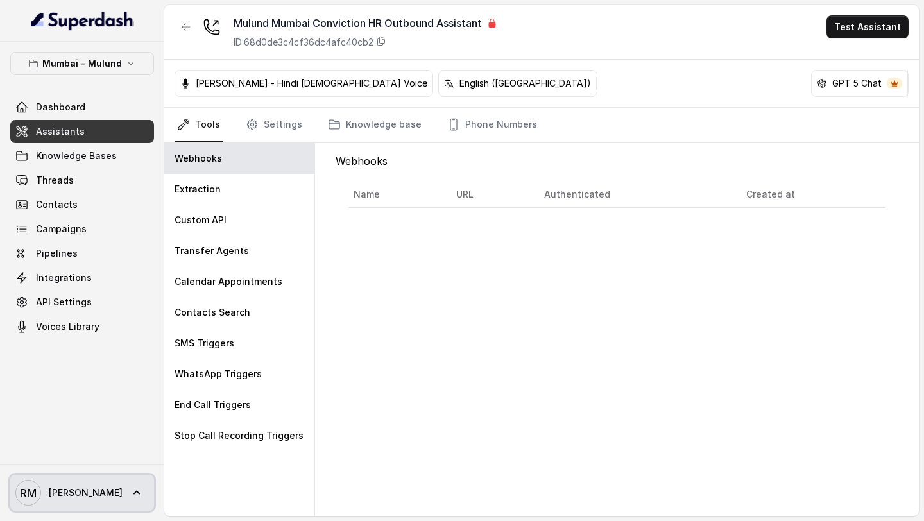
click at [80, 497] on link "RM Rajesh" at bounding box center [82, 493] width 144 height 36
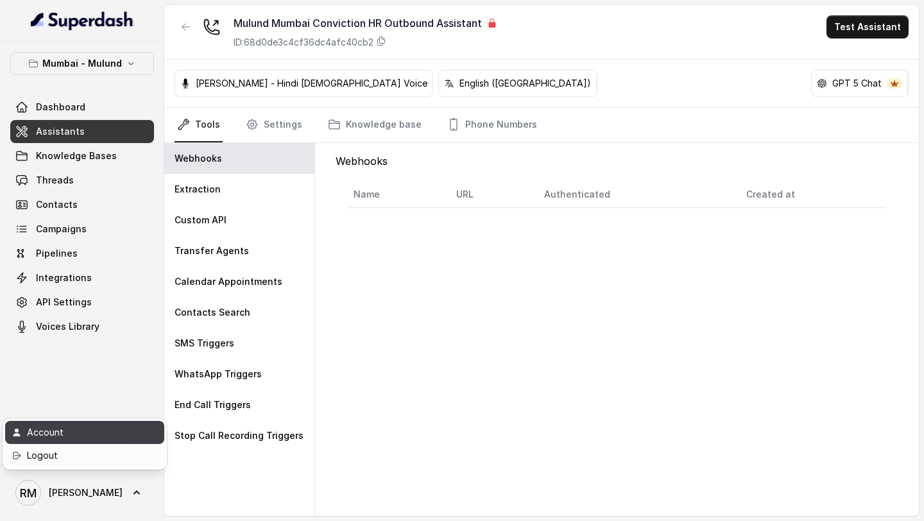
click at [79, 429] on div "Account" at bounding box center [81, 432] width 109 height 15
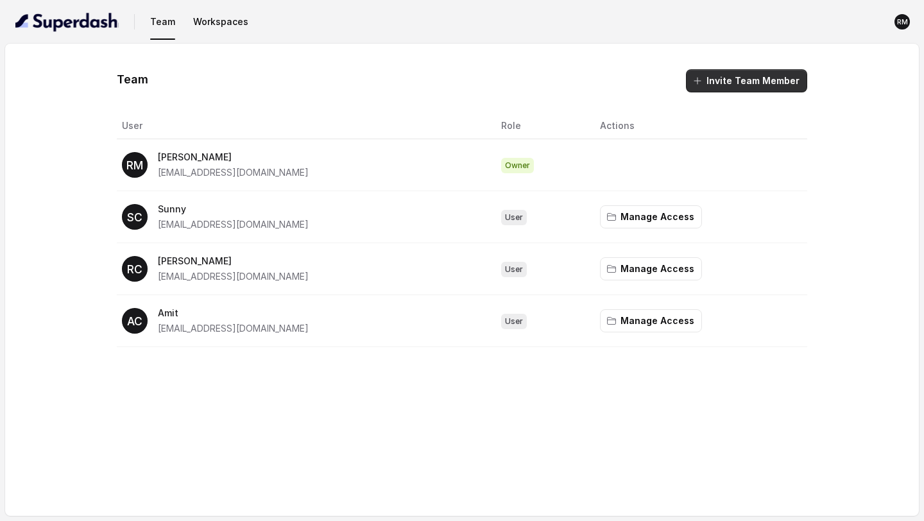
click at [717, 76] on button "Invite Team Member" at bounding box center [746, 80] width 121 height 23
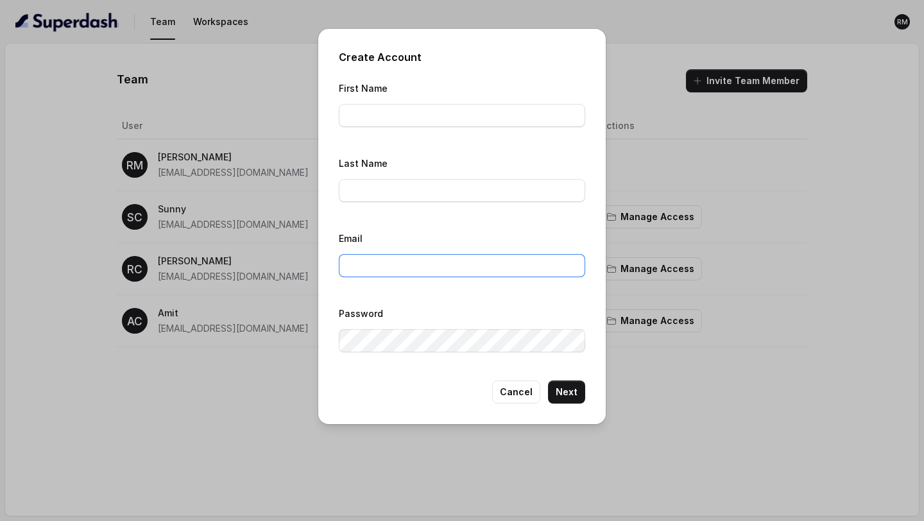
type input "rajesh.mudhliar@convictionhr.com"
click at [391, 121] on input "First Name" at bounding box center [462, 115] width 246 height 23
type input "Sunny"
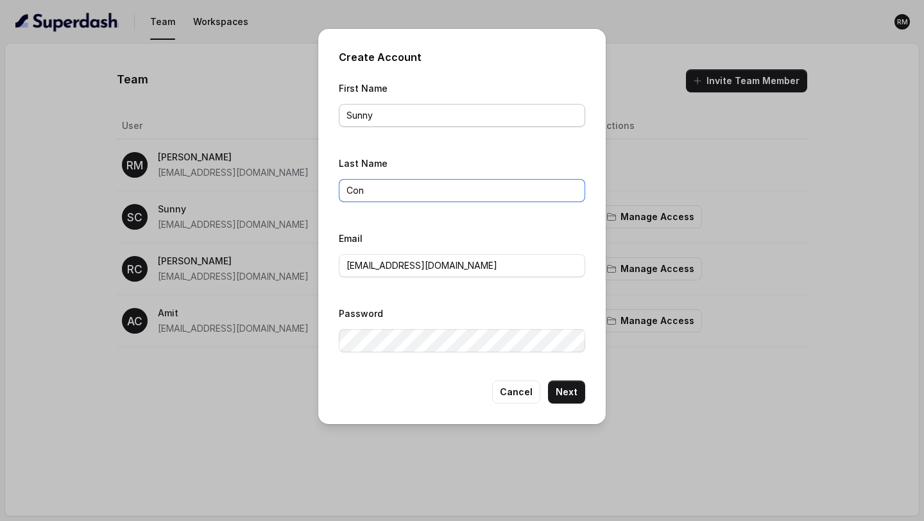
type input "ConvictionHR"
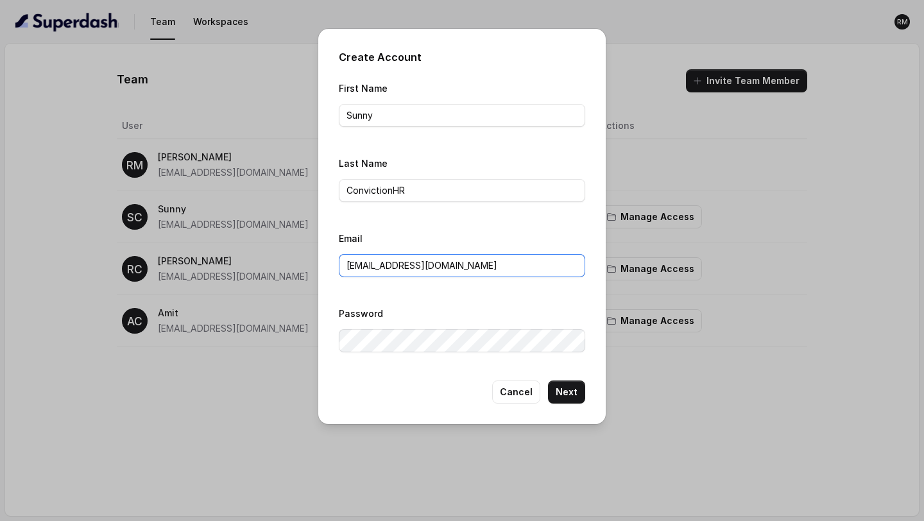
click at [389, 264] on input "rajesh.mudhliar@convictionhr.com" at bounding box center [462, 265] width 246 height 23
paste input "sunny"
type input "sunny@convictionhr.com"
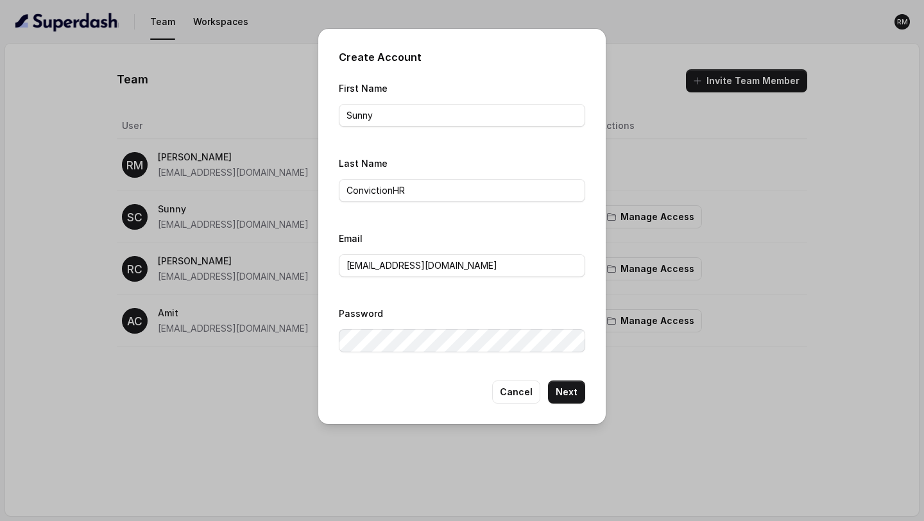
click at [477, 299] on div "First Name Sunny Last Name ConvictionHR Email sunny@convictionhr.com Password" at bounding box center [462, 220] width 246 height 280
click at [569, 389] on button "Next" at bounding box center [566, 392] width 37 height 23
click at [513, 392] on button "Cancel" at bounding box center [516, 392] width 48 height 23
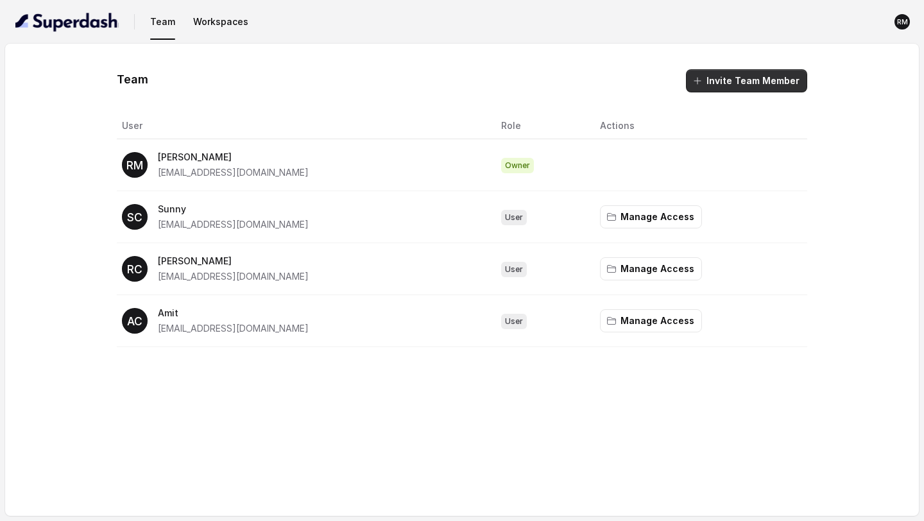
click at [709, 78] on button "Invite Team Member" at bounding box center [746, 80] width 121 height 23
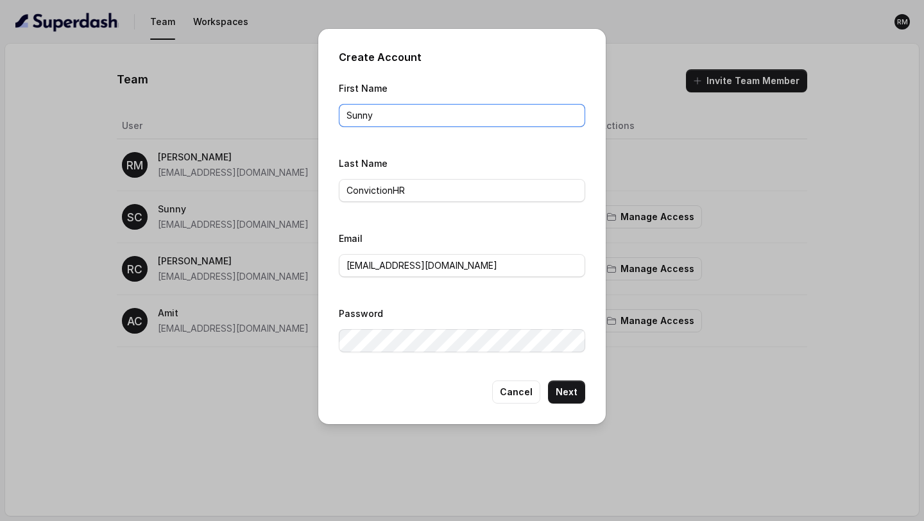
click at [397, 116] on input "Sunny" at bounding box center [462, 115] width 246 height 23
type input "Manushi"
click at [439, 266] on input "sunny@convictionhr.com" at bounding box center [462, 265] width 246 height 23
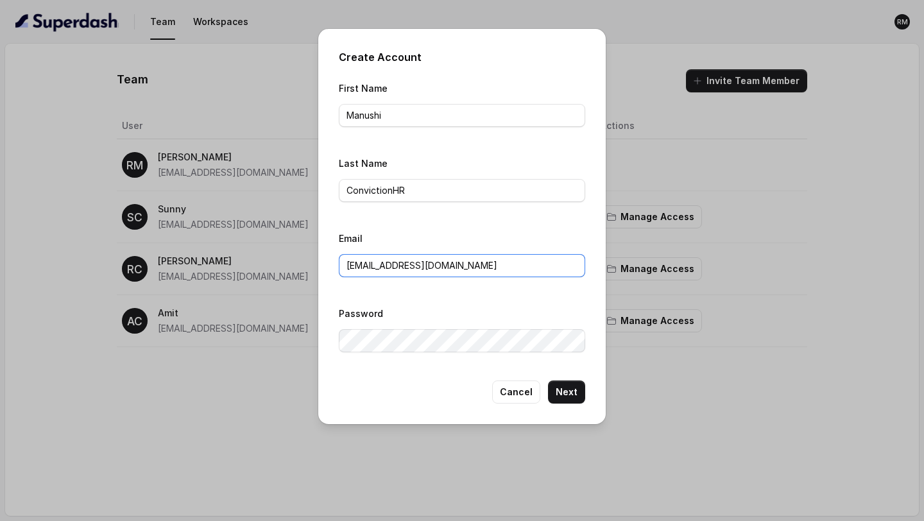
click at [439, 266] on input "sunny@convictionhr.com" at bounding box center [462, 265] width 246 height 23
paste input "manushi"
type input "manushi@convictionhr.com"
click at [573, 391] on button "Next" at bounding box center [566, 392] width 37 height 23
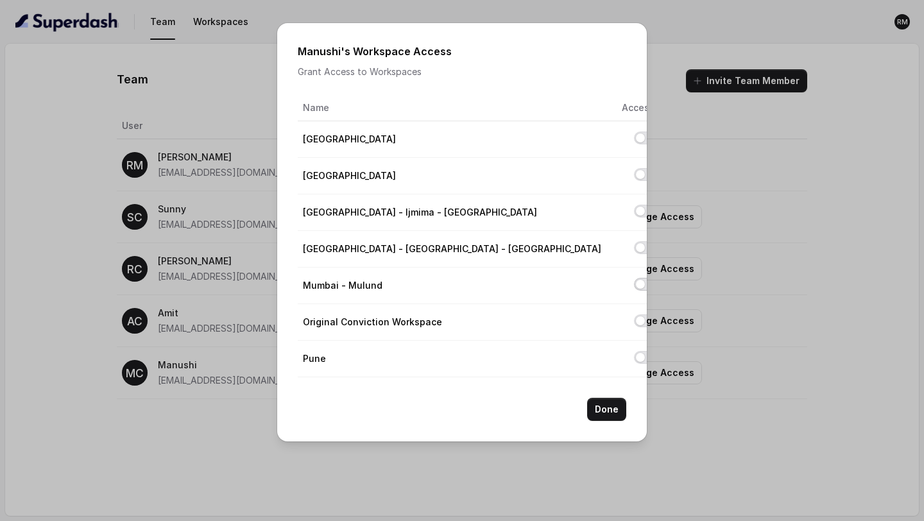
click at [634, 286] on button "Allow access to Mumbai - Mulund" at bounding box center [644, 284] width 21 height 13
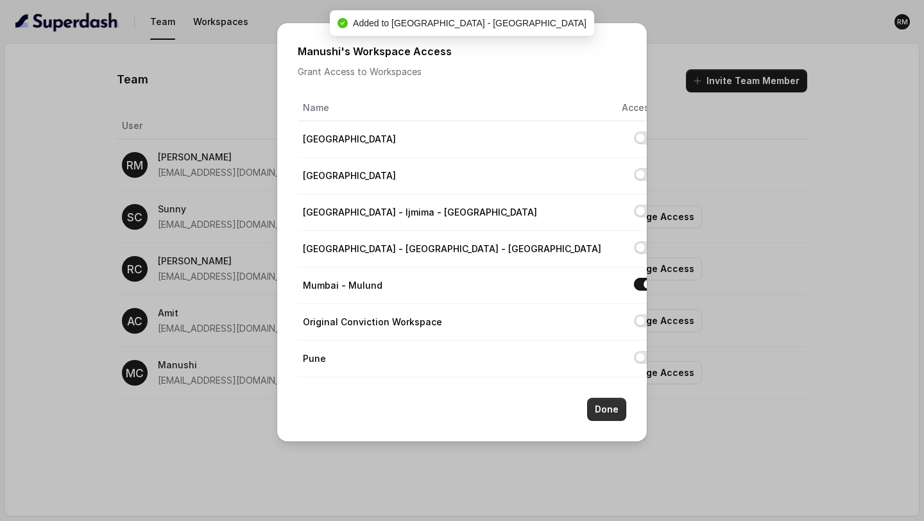
click at [611, 409] on button "Done" at bounding box center [606, 409] width 39 height 23
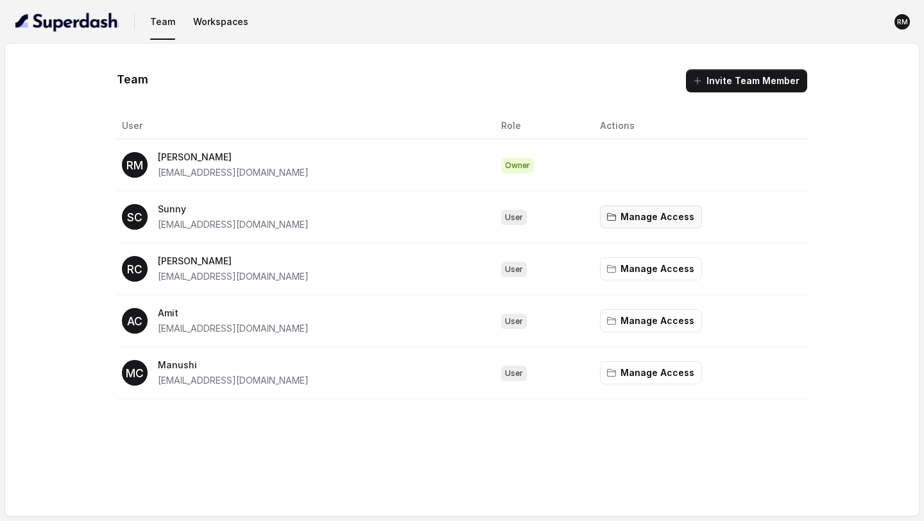
click at [669, 216] on button "Manage Access" at bounding box center [651, 216] width 102 height 23
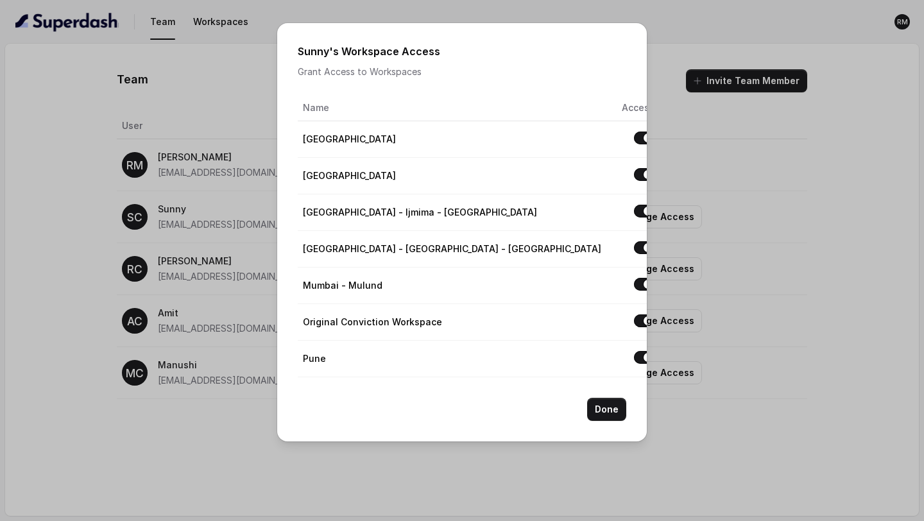
click at [135, 288] on div "Sunny 's Workspace Access Grant Access to Workspaces Name Access Bangalore Delh…" at bounding box center [462, 260] width 924 height 521
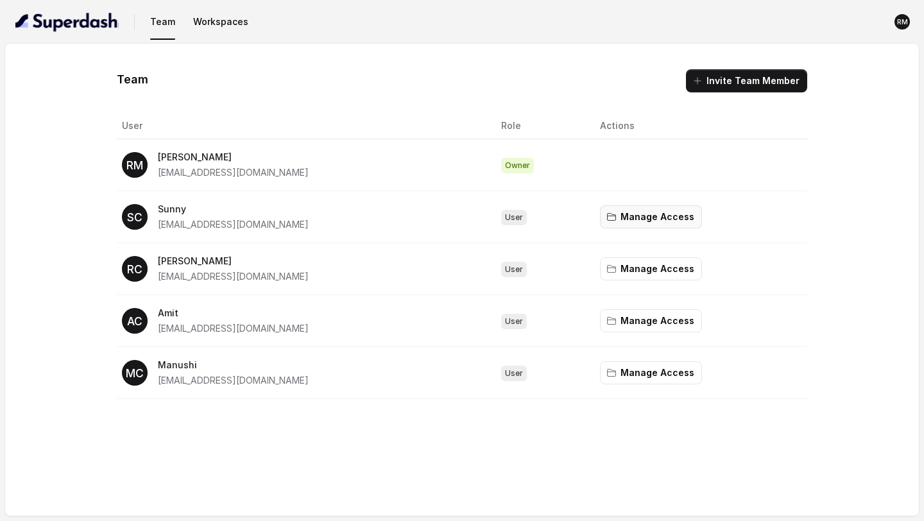
click at [653, 221] on button "Manage Access" at bounding box center [651, 216] width 102 height 23
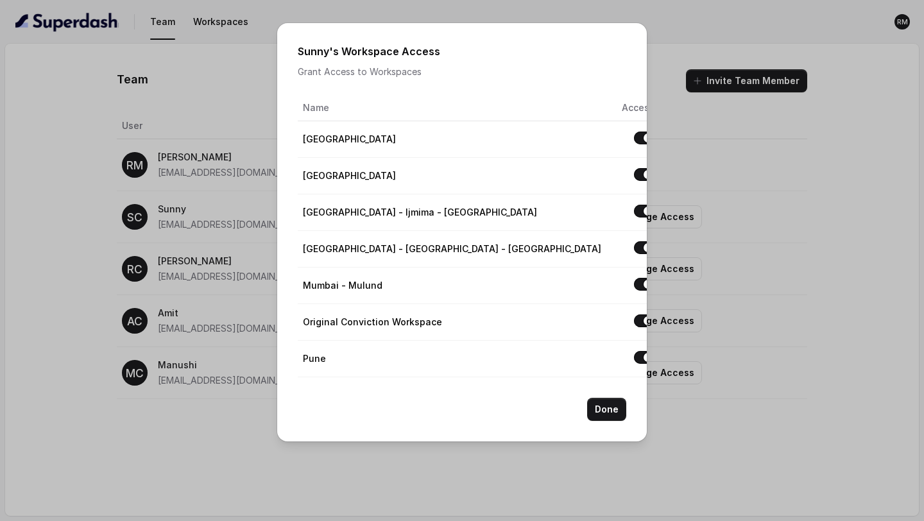
click at [634, 135] on button "Allow access to Bangalore" at bounding box center [644, 138] width 21 height 13
click at [634, 174] on button "Allow access to Delhi" at bounding box center [644, 174] width 21 height 13
click at [634, 212] on button "Allow access to ⁠⁠Mumbai - Ijmima - Malad" at bounding box center [644, 211] width 21 height 13
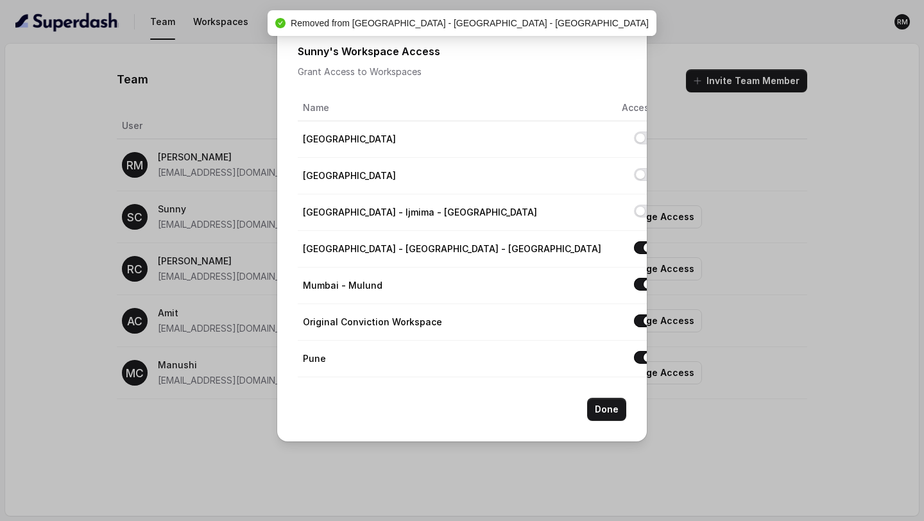
click at [634, 252] on button "Allow access to Mumbai - Kemp - Malad" at bounding box center [644, 247] width 21 height 13
click at [634, 321] on button "Allow access to Original Conviction Workspace" at bounding box center [644, 320] width 21 height 13
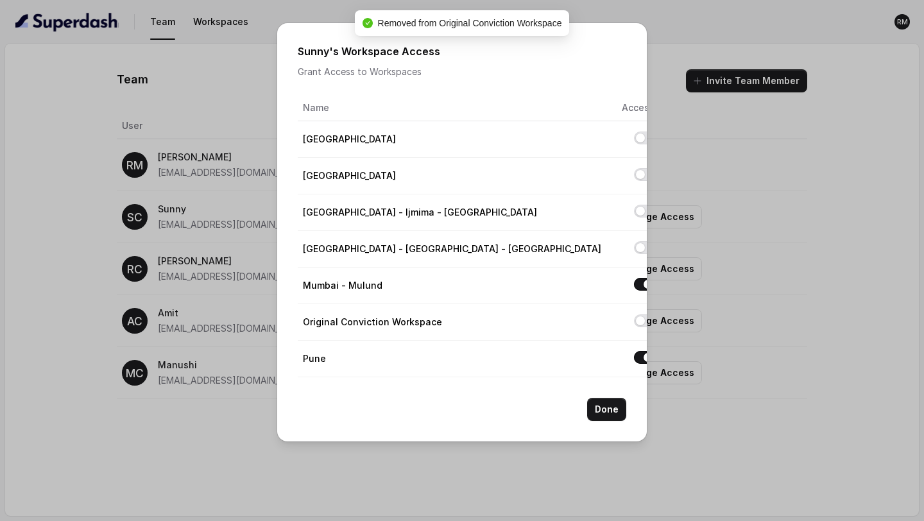
click at [634, 356] on button "Allow access to Pune" at bounding box center [644, 357] width 21 height 13
click at [634, 321] on button "Allow access to Original Conviction Workspace" at bounding box center [644, 320] width 21 height 13
click at [634, 354] on button "Allow access to Pune" at bounding box center [644, 357] width 21 height 13
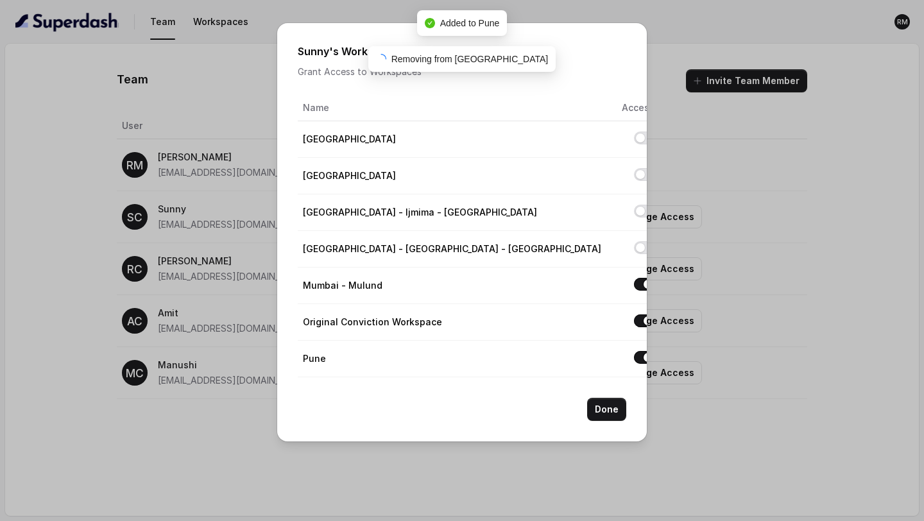
click at [634, 320] on button "Allow access to Original Conviction Workspace" at bounding box center [644, 320] width 21 height 13
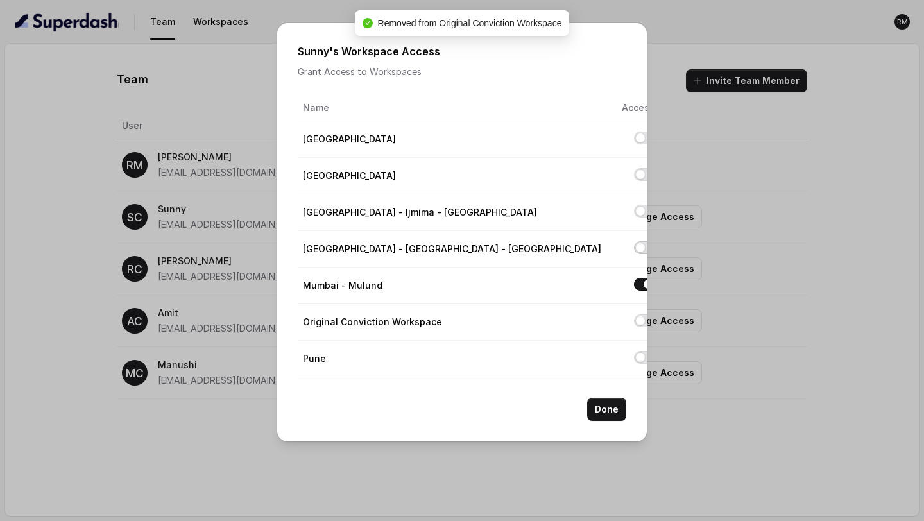
click at [634, 250] on button "Allow access to Mumbai - Kemp - Malad" at bounding box center [644, 247] width 21 height 13
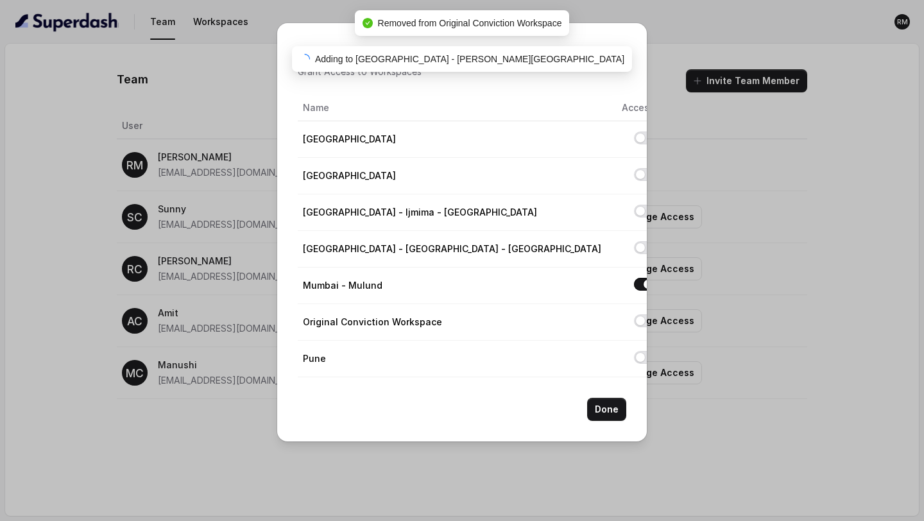
click at [634, 284] on button "Allow access to Mumbai - Mulund" at bounding box center [644, 284] width 21 height 13
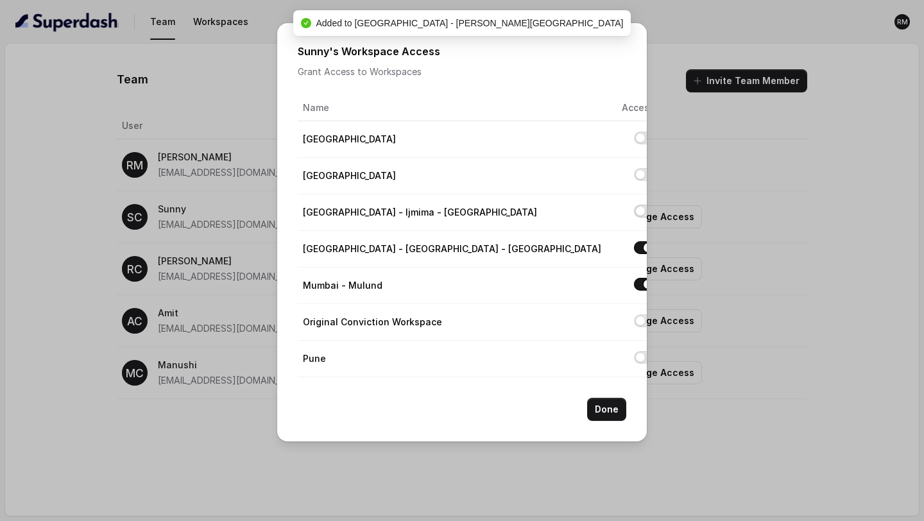
click at [634, 210] on button "Allow access to ⁠⁠Mumbai - Ijmima - Malad" at bounding box center [644, 211] width 21 height 13
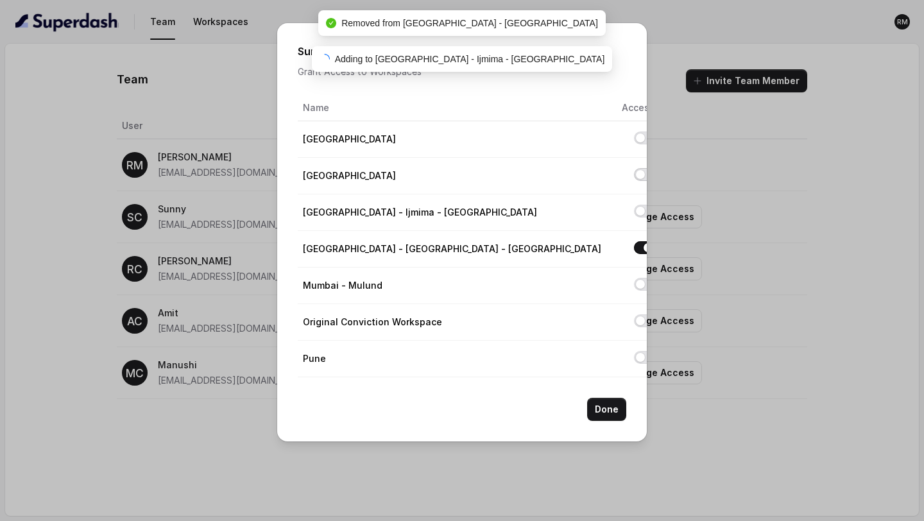
click at [634, 177] on button "Allow access to Delhi" at bounding box center [644, 174] width 21 height 13
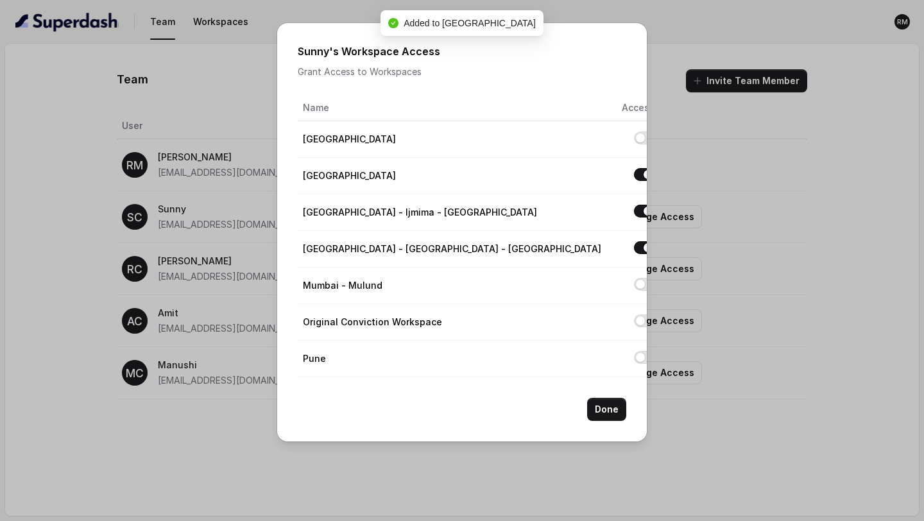
click at [634, 177] on button "Allow access to Delhi" at bounding box center [644, 174] width 21 height 13
click at [634, 209] on button "Allow access to ⁠⁠Mumbai - Ijmima - Malad" at bounding box center [644, 211] width 21 height 13
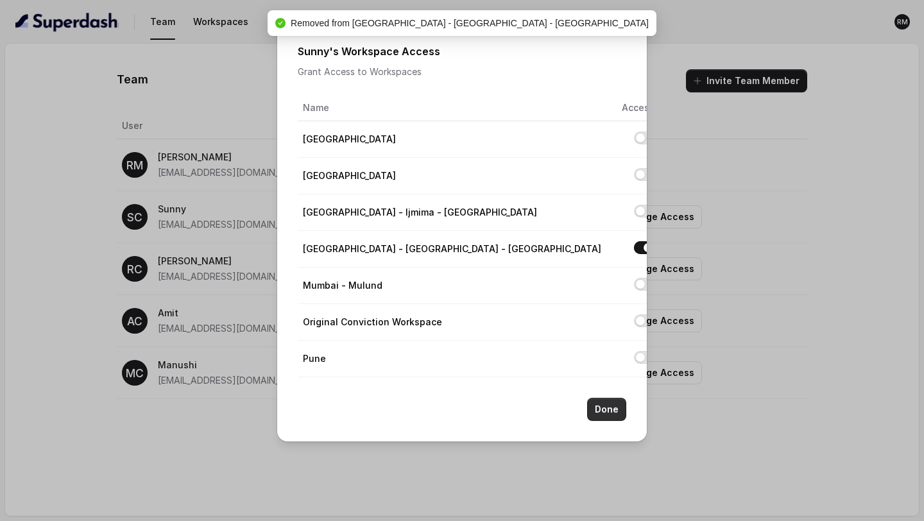
click at [608, 408] on button "Done" at bounding box center [606, 409] width 39 height 23
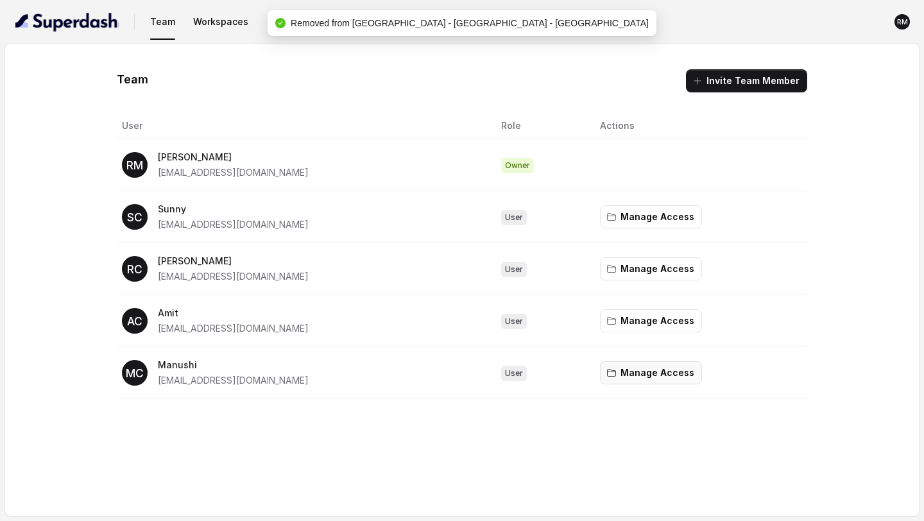
click at [636, 374] on button "Manage Access" at bounding box center [651, 372] width 102 height 23
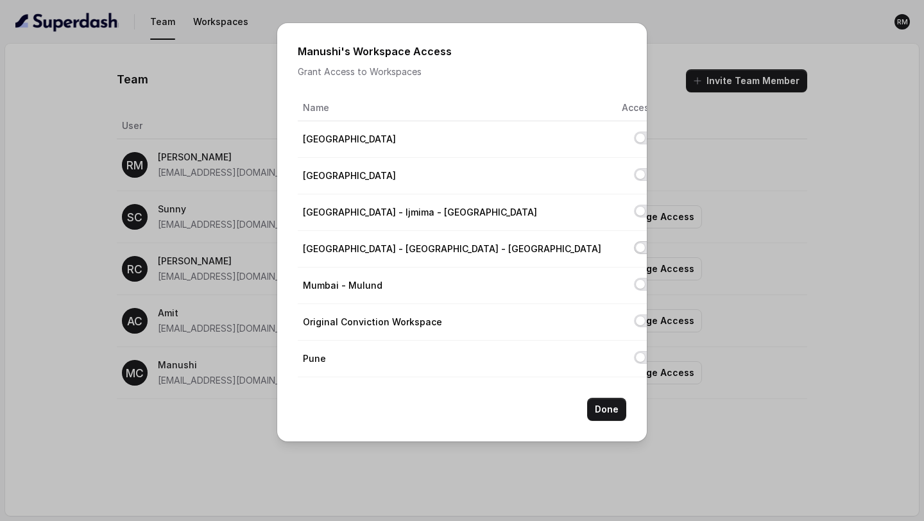
click at [634, 251] on button "Allow access to Mumbai - Kemp - Malad" at bounding box center [644, 247] width 21 height 13
click at [613, 413] on button "Done" at bounding box center [606, 409] width 39 height 23
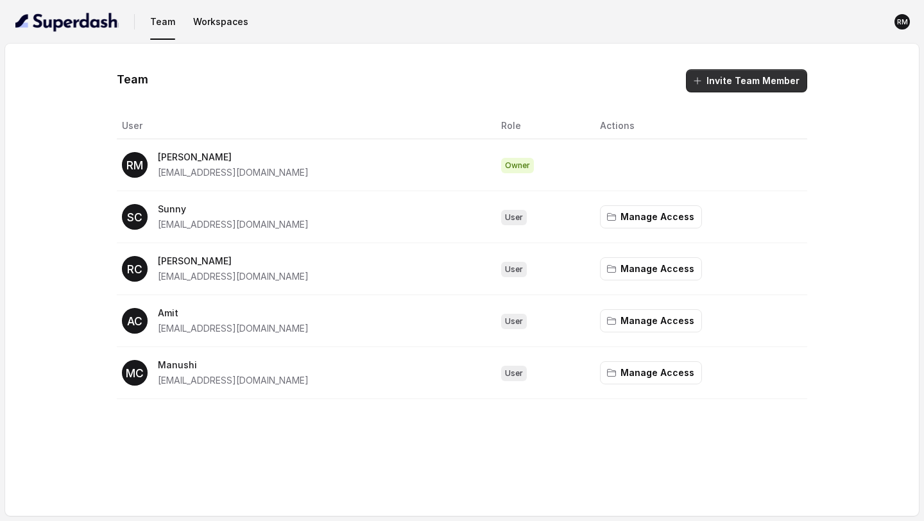
click at [741, 80] on button "Invite Team Member" at bounding box center [746, 80] width 121 height 23
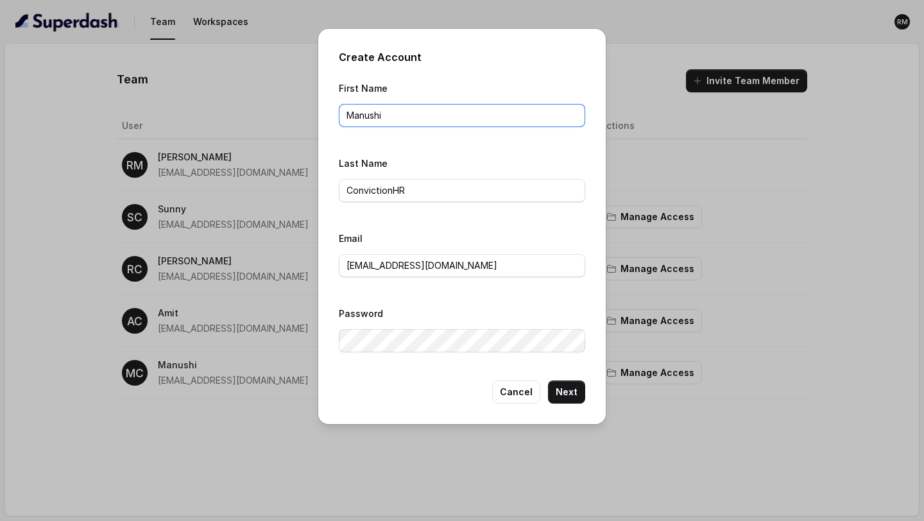
click at [391, 116] on input "Manushi" at bounding box center [462, 115] width 246 height 23
type input "Adil"
click at [425, 264] on input "manushi@convictionhr.com" at bounding box center [462, 265] width 246 height 23
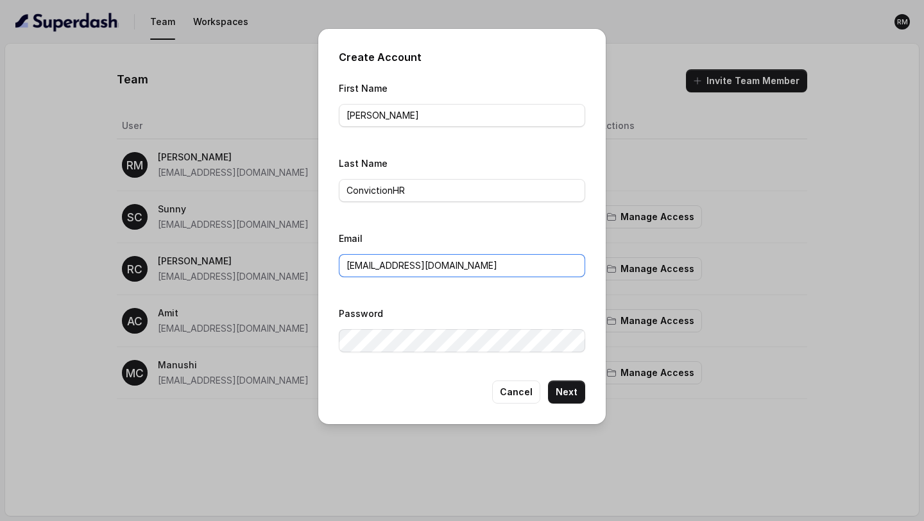
click at [425, 264] on input "manushi@convictionhr.com" at bounding box center [462, 265] width 246 height 23
paste input "adil"
type input "adil@convictionhr.com"
click at [562, 390] on button "Next" at bounding box center [566, 392] width 37 height 23
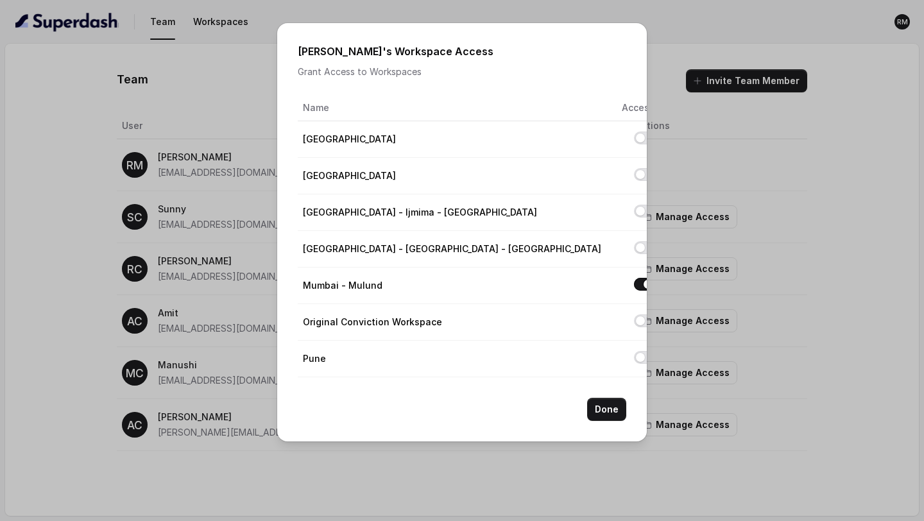
click at [634, 283] on button "Allow access to Mumbai - Mulund" at bounding box center [644, 284] width 21 height 13
click at [634, 246] on button "Allow access to Mumbai - Kemp - Malad" at bounding box center [644, 247] width 21 height 13
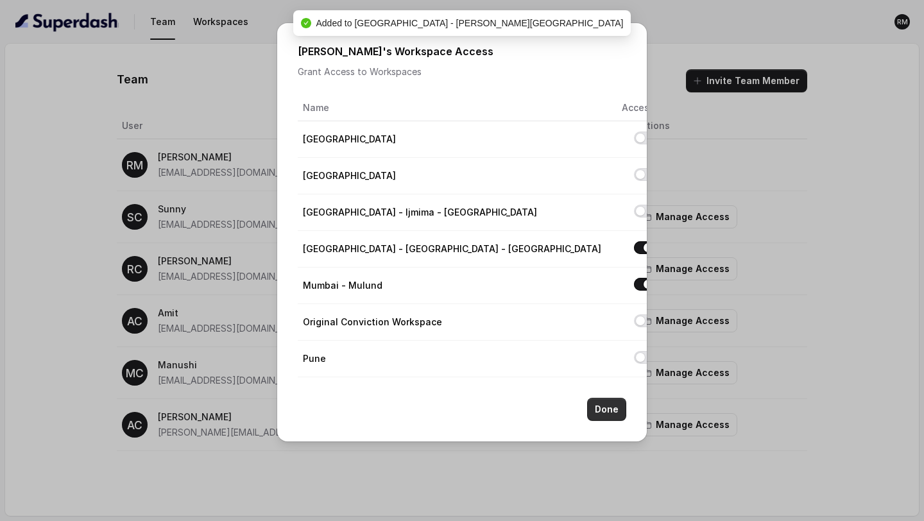
click at [612, 409] on button "Done" at bounding box center [606, 409] width 39 height 23
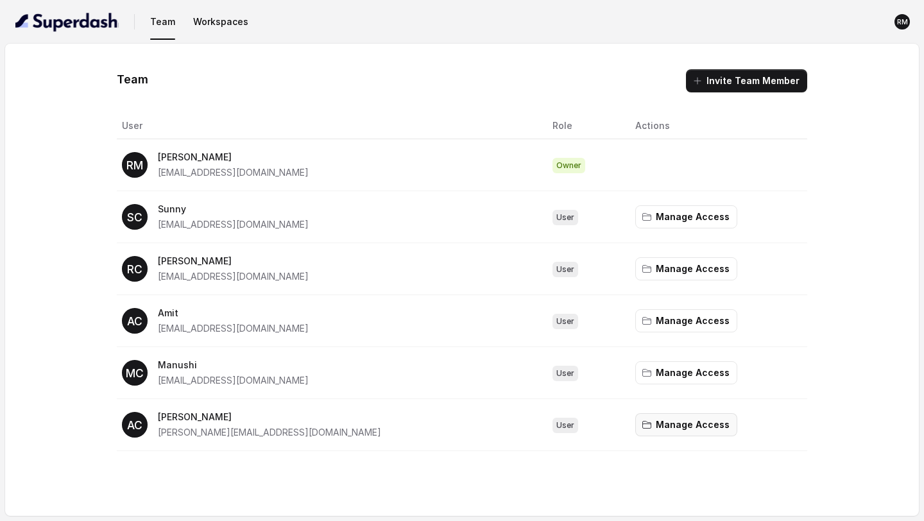
click at [660, 433] on button "Manage Access" at bounding box center [686, 424] width 102 height 23
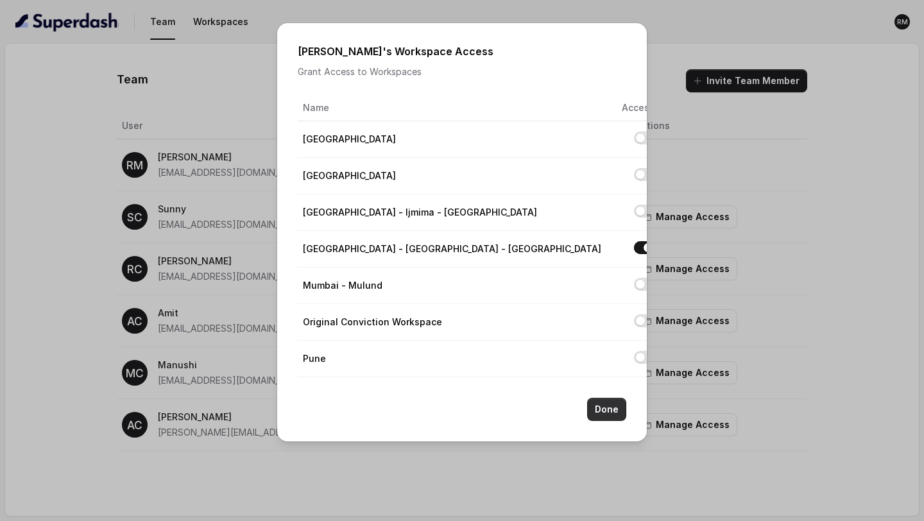
click at [623, 399] on button "Done" at bounding box center [606, 409] width 39 height 23
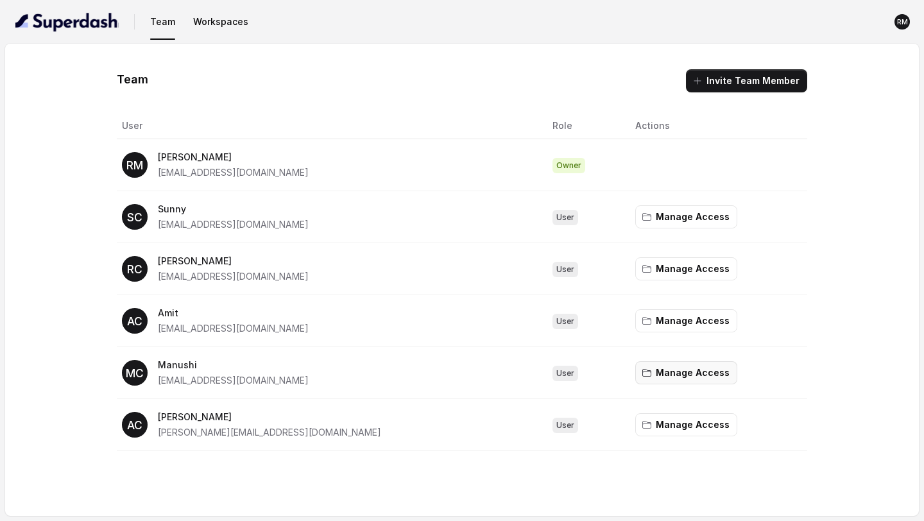
click at [667, 374] on button "Manage Access" at bounding box center [686, 372] width 102 height 23
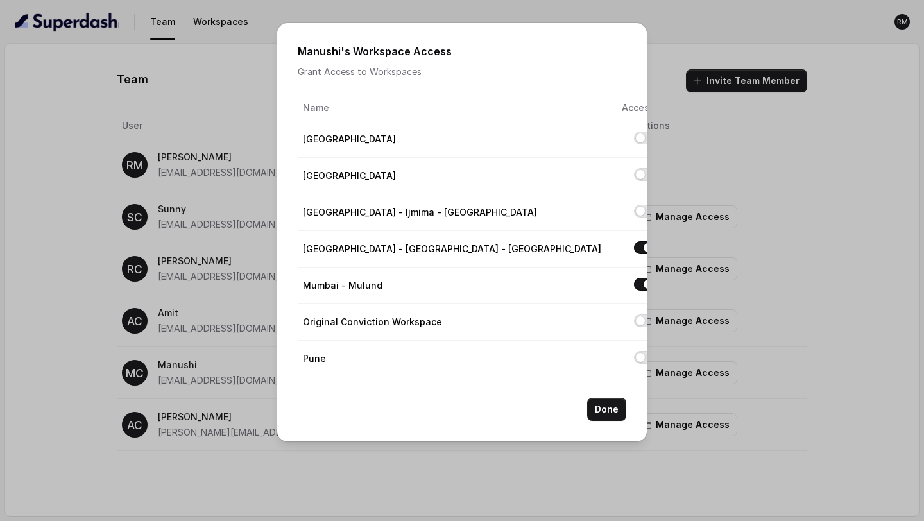
click at [634, 284] on button "Allow access to Mumbai - Mulund" at bounding box center [644, 284] width 21 height 13
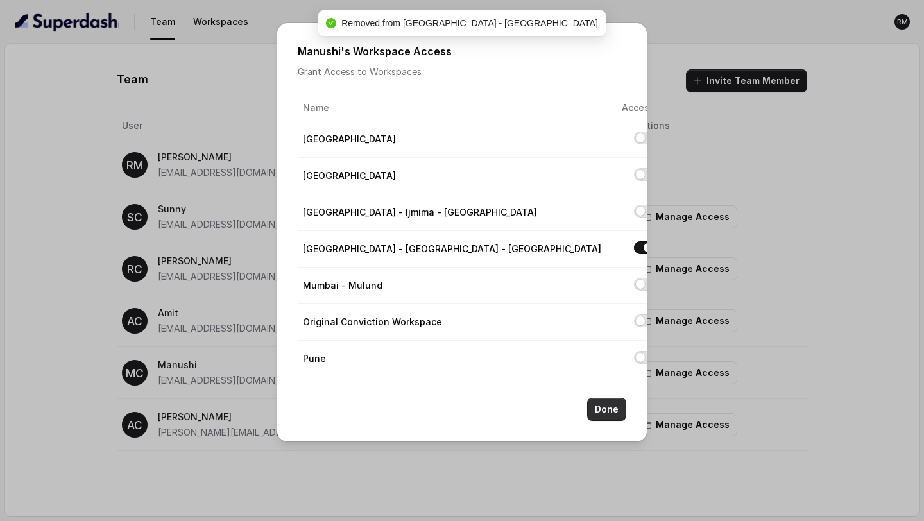
click at [610, 410] on button "Done" at bounding box center [606, 409] width 39 height 23
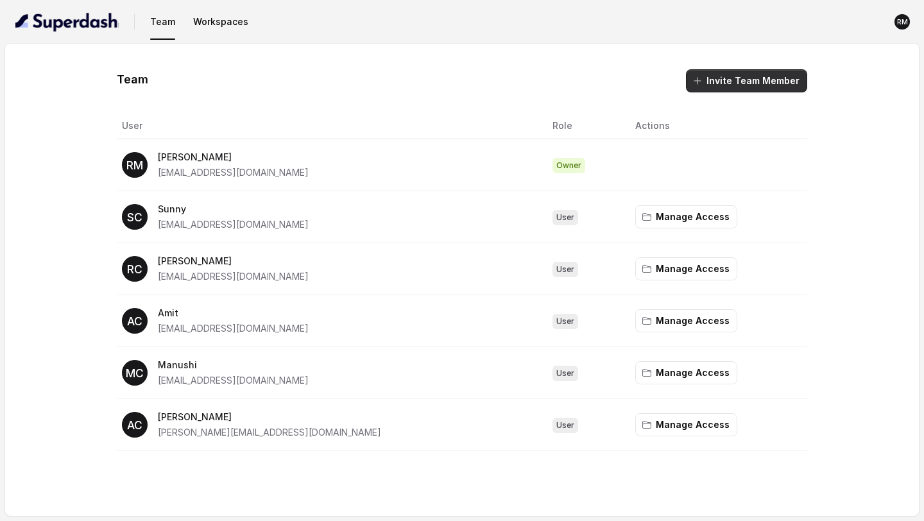
click at [736, 74] on button "Invite Team Member" at bounding box center [746, 80] width 121 height 23
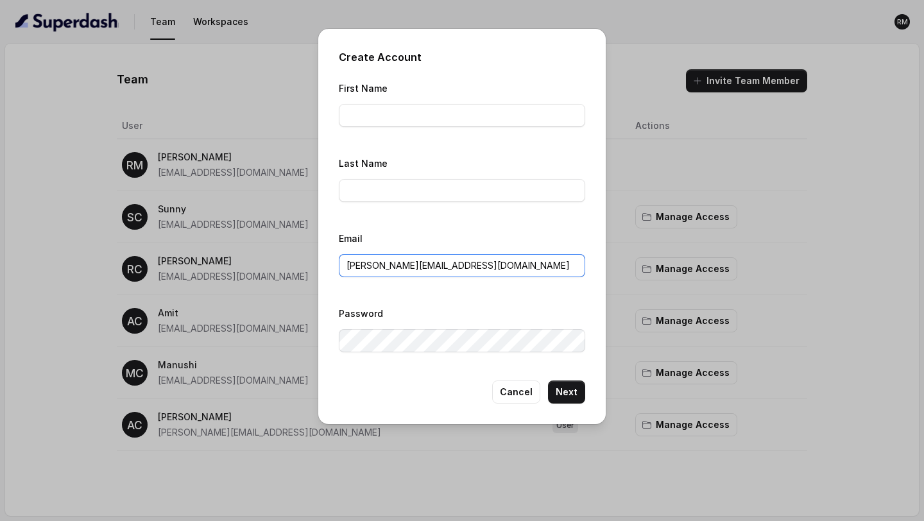
click at [399, 276] on input "[PERSON_NAME][EMAIL_ADDRESS][DOMAIN_NAME]" at bounding box center [462, 265] width 246 height 23
paste input "rbaaz"
type input "arbaaz@convictionhr.com"
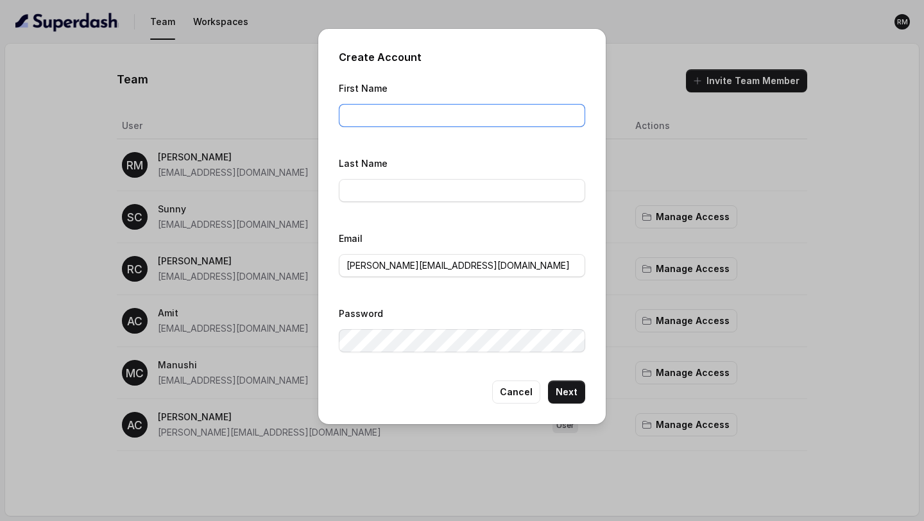
click at [373, 116] on input "First Name" at bounding box center [462, 115] width 246 height 23
type input "Arbaaz"
click at [379, 189] on input "Last Name" at bounding box center [462, 190] width 246 height 23
type input "ConvictionHR"
click at [565, 391] on button "Next" at bounding box center [566, 392] width 37 height 23
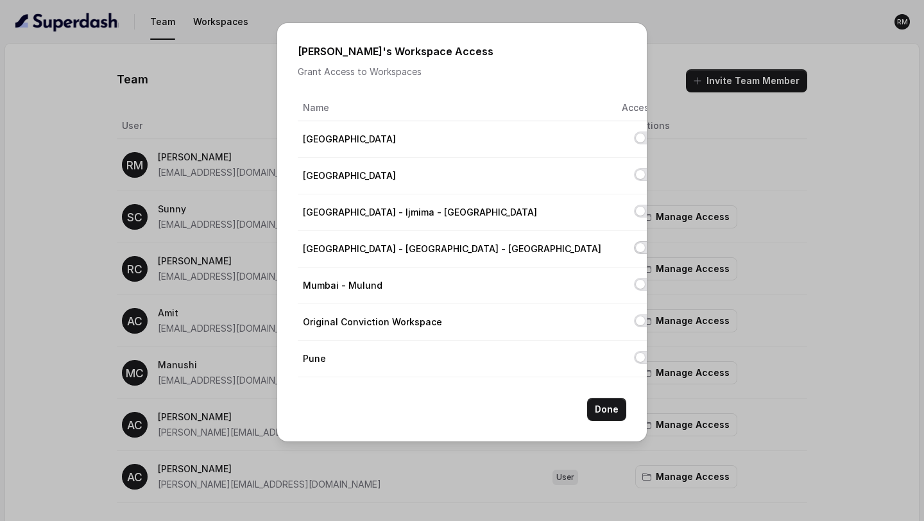
click at [634, 250] on button "Allow access to Mumbai - Kemp - Malad" at bounding box center [644, 247] width 21 height 13
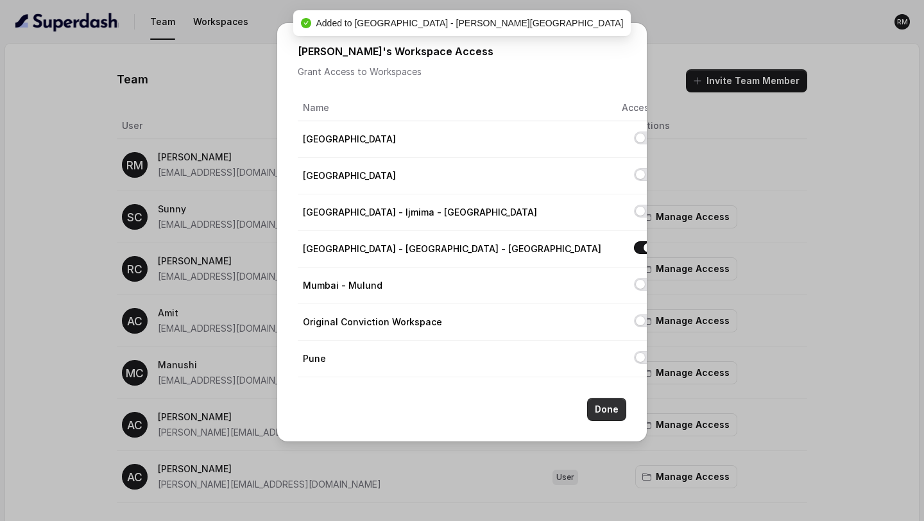
click at [608, 413] on button "Done" at bounding box center [606, 409] width 39 height 23
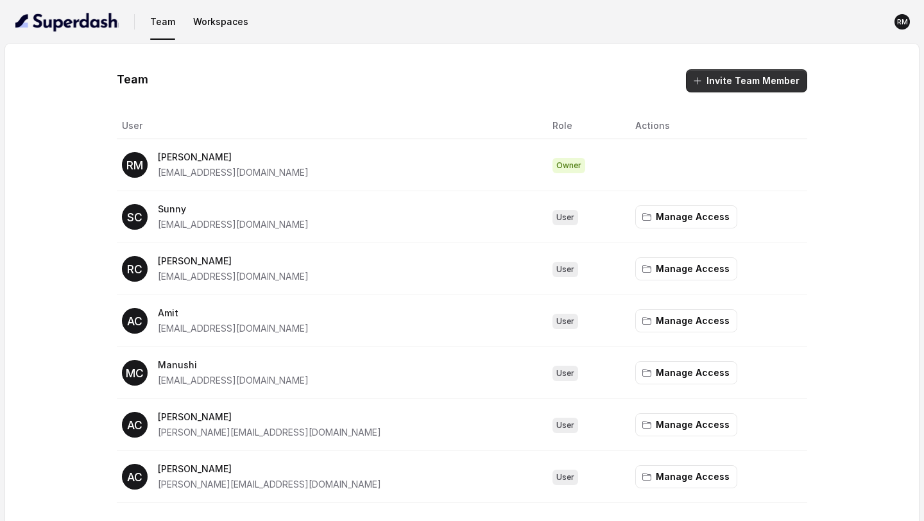
click at [737, 87] on button "Invite Team Member" at bounding box center [746, 80] width 121 height 23
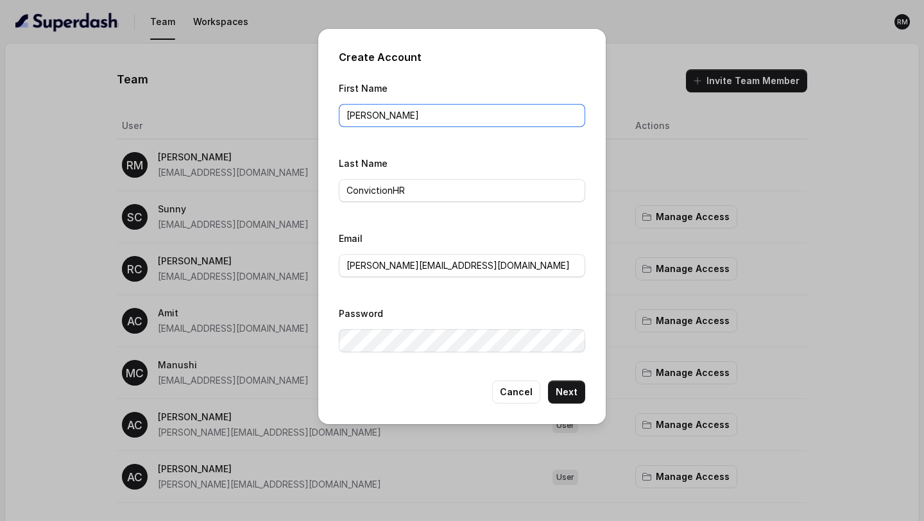
click at [415, 118] on input "Arbaaz" at bounding box center [462, 115] width 246 height 23
type input "Naved"
click at [406, 266] on input "arbaaz@convictionhr.com" at bounding box center [462, 265] width 246 height 23
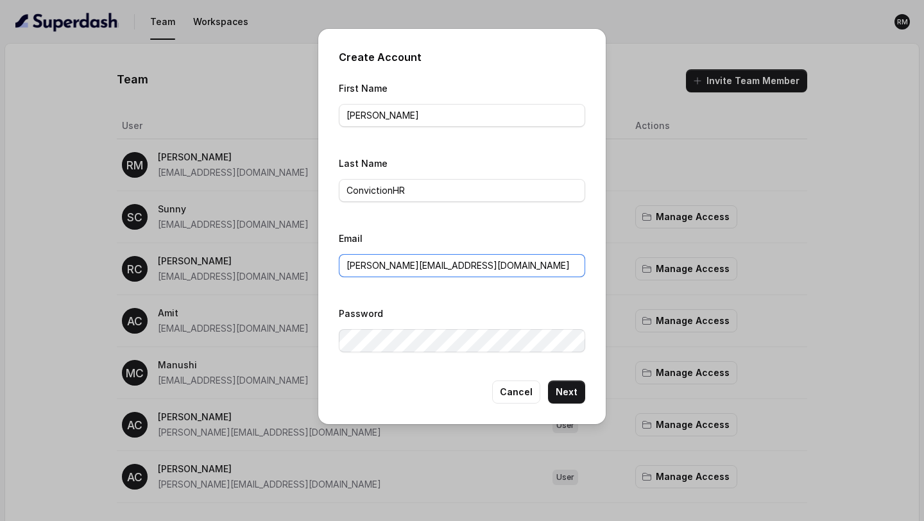
click at [406, 266] on input "arbaaz@convictionhr.com" at bounding box center [462, 265] width 246 height 23
paste input "naved"
type input "naved@convictionhr.com"
click at [571, 395] on button "Next" at bounding box center [566, 392] width 37 height 23
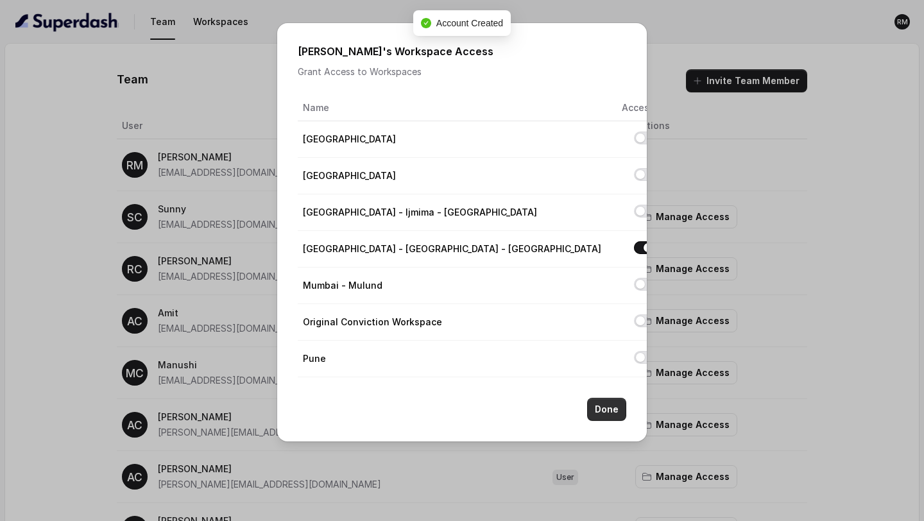
click at [608, 407] on button "Done" at bounding box center [606, 409] width 39 height 23
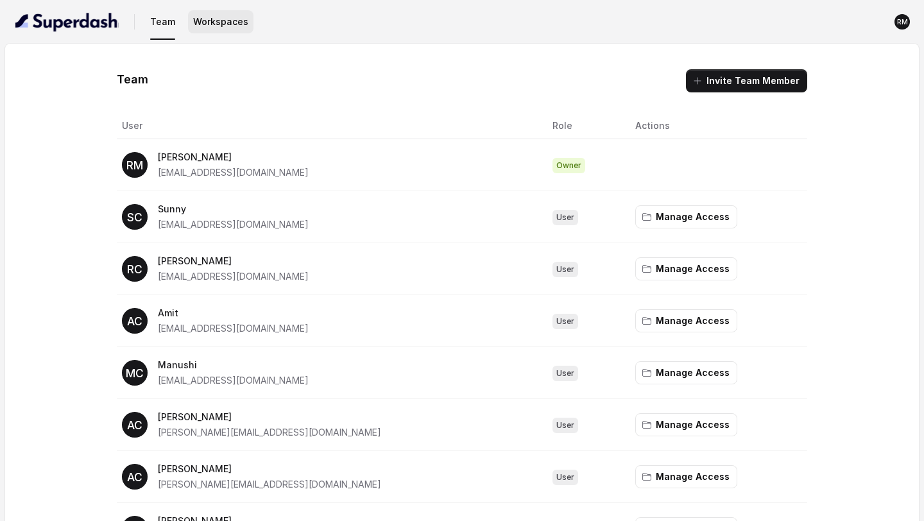
click at [226, 33] on button "Workspaces" at bounding box center [220, 21] width 65 height 23
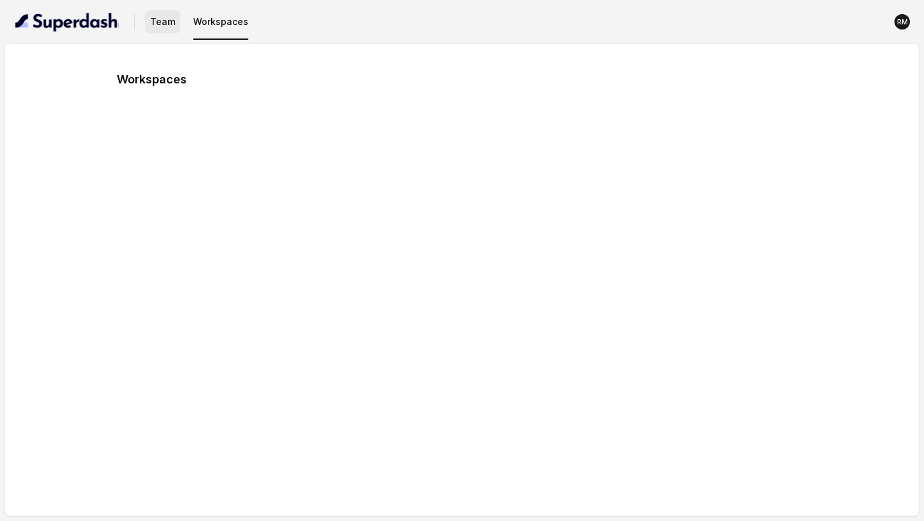
click at [157, 21] on button "Team" at bounding box center [162, 21] width 35 height 23
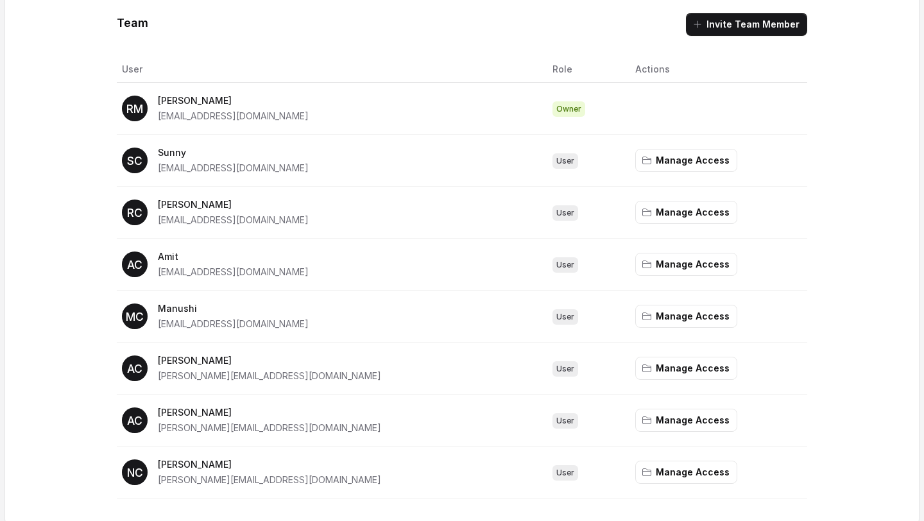
scroll to position [65, 0]
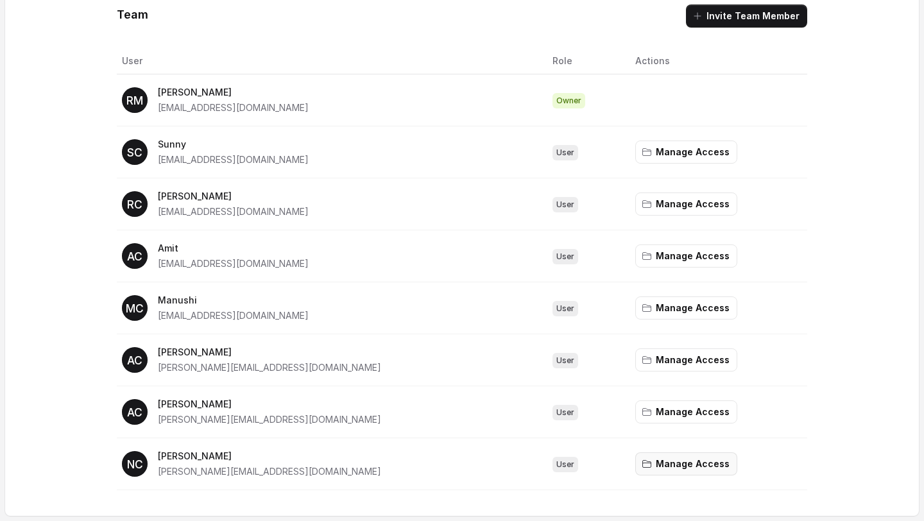
click at [642, 466] on button "Manage Access" at bounding box center [686, 463] width 102 height 23
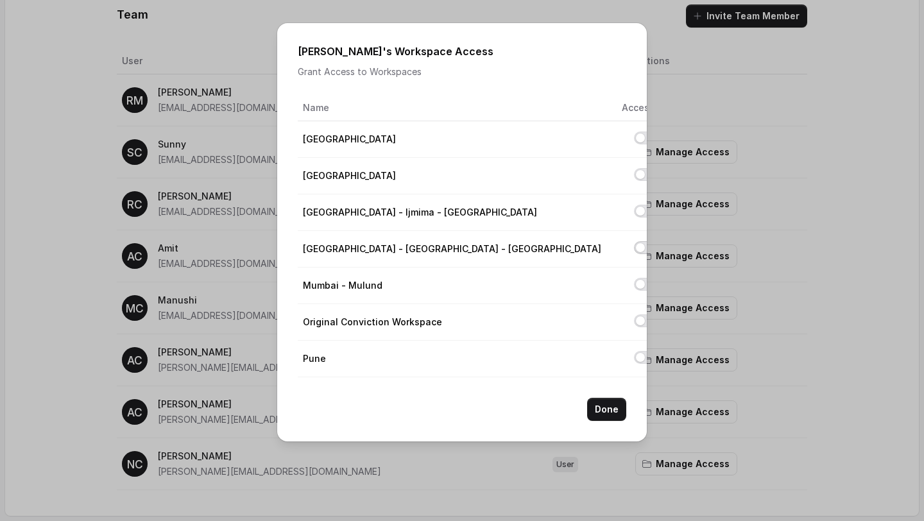
click at [634, 244] on button "Allow access to Mumbai - Kemp - Malad" at bounding box center [644, 247] width 21 height 13
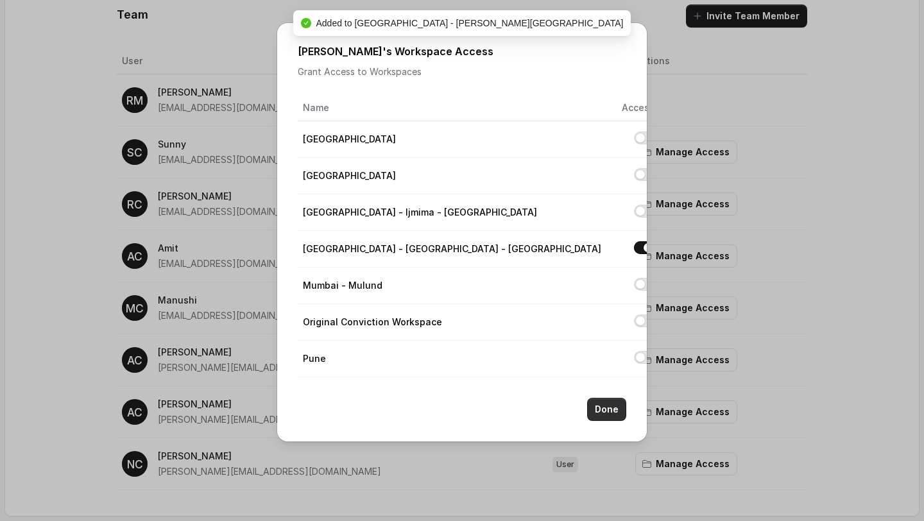
click at [605, 411] on button "Done" at bounding box center [606, 409] width 39 height 23
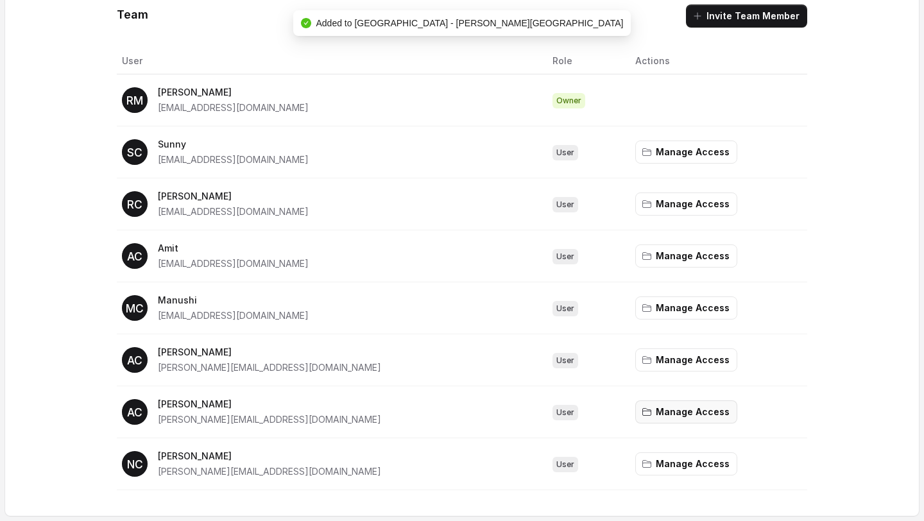
click at [649, 414] on button "Manage Access" at bounding box center [686, 411] width 102 height 23
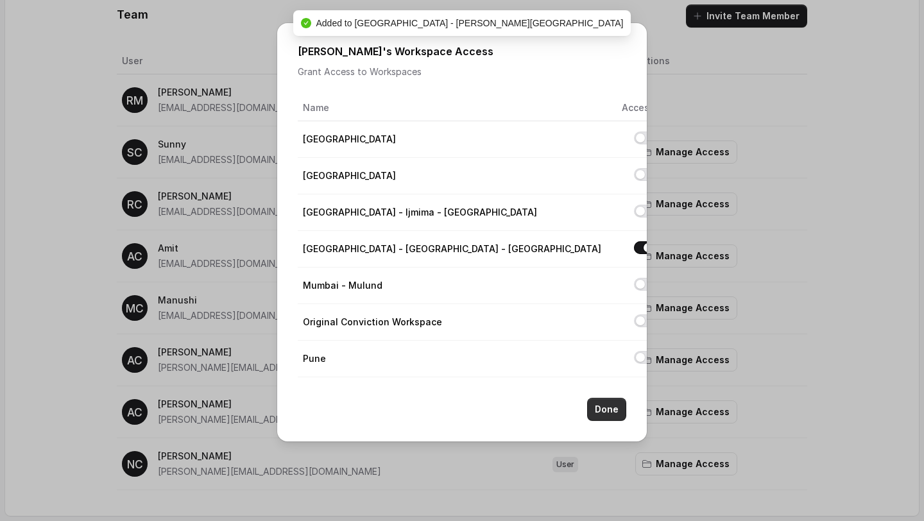
click at [597, 406] on button "Done" at bounding box center [606, 409] width 39 height 23
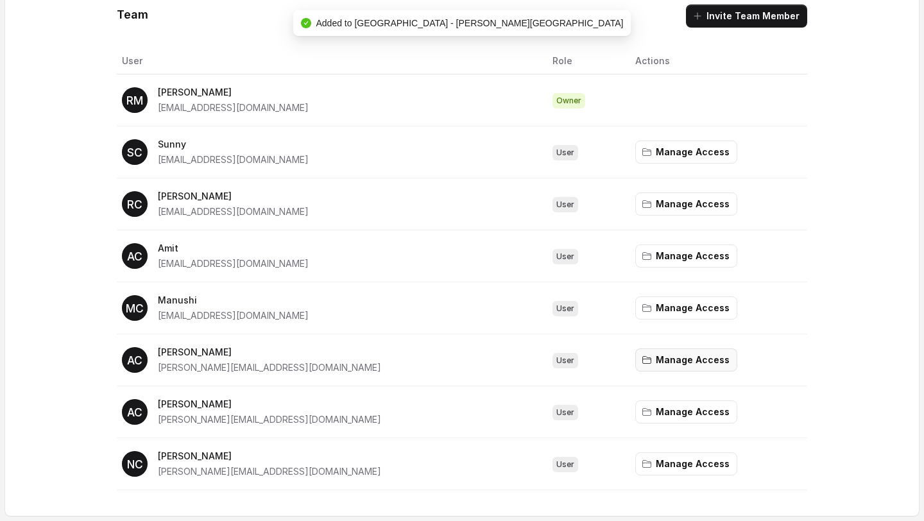
click at [657, 366] on button "Manage Access" at bounding box center [686, 359] width 102 height 23
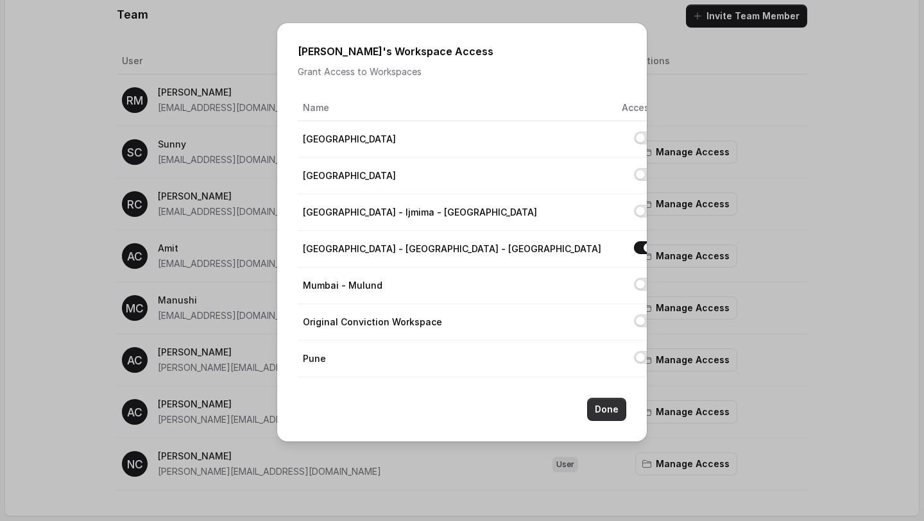
click at [604, 411] on button "Done" at bounding box center [606, 409] width 39 height 23
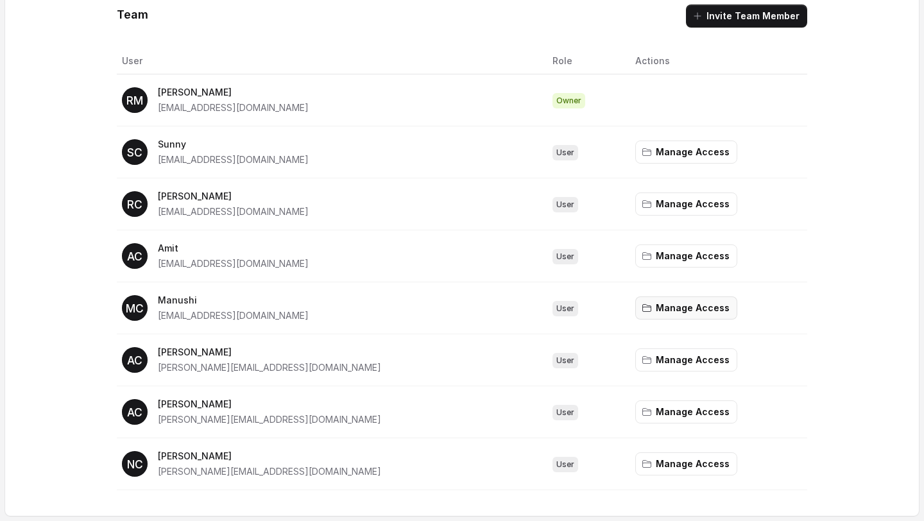
click at [655, 308] on button "Manage Access" at bounding box center [686, 307] width 102 height 23
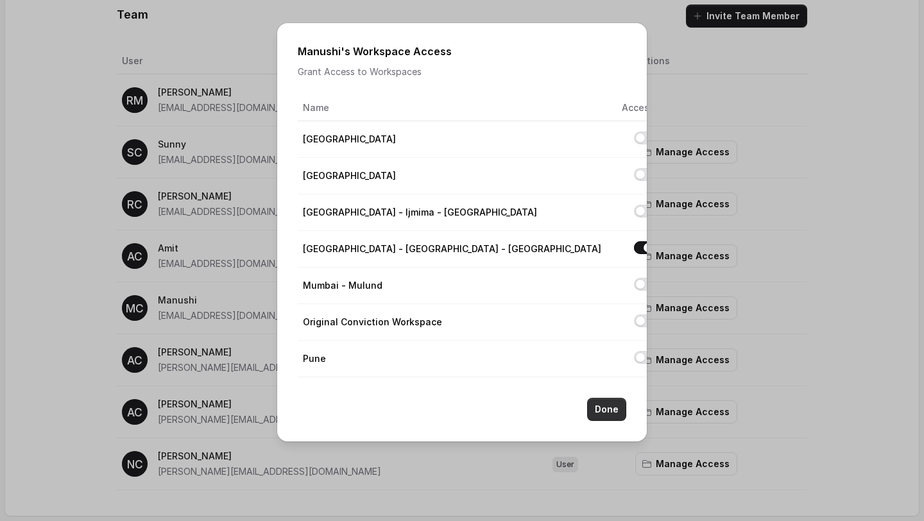
click at [601, 401] on button "Done" at bounding box center [606, 409] width 39 height 23
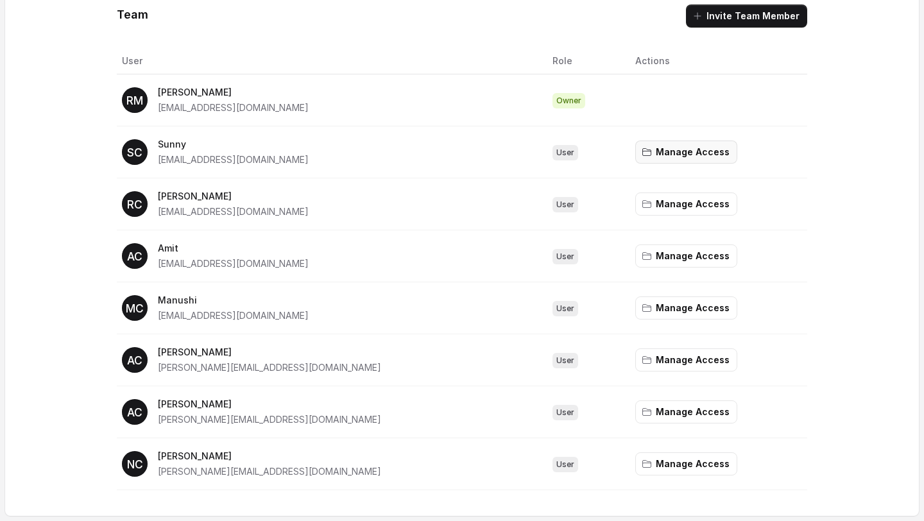
click at [662, 158] on button "Manage Access" at bounding box center [686, 152] width 102 height 23
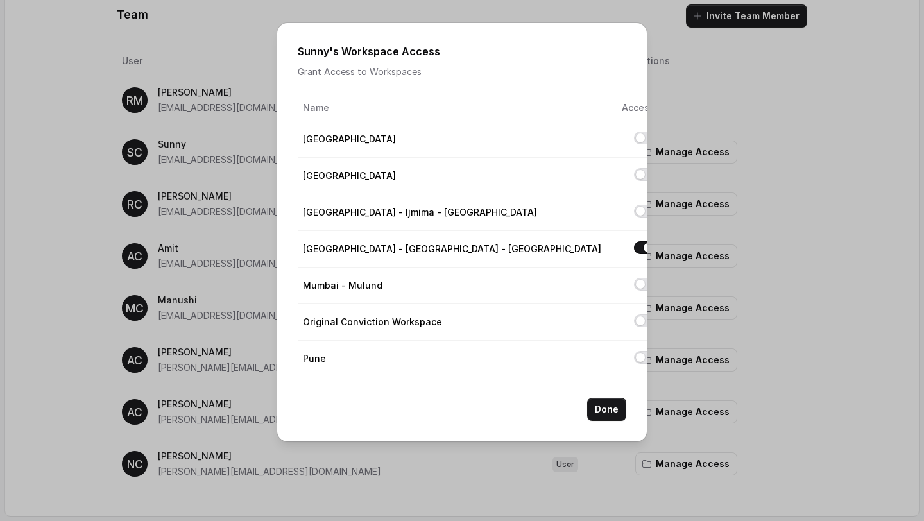
click at [168, 340] on div "Sunny 's Workspace Access Grant Access to Workspaces Name Access Bangalore Delh…" at bounding box center [462, 260] width 924 height 521
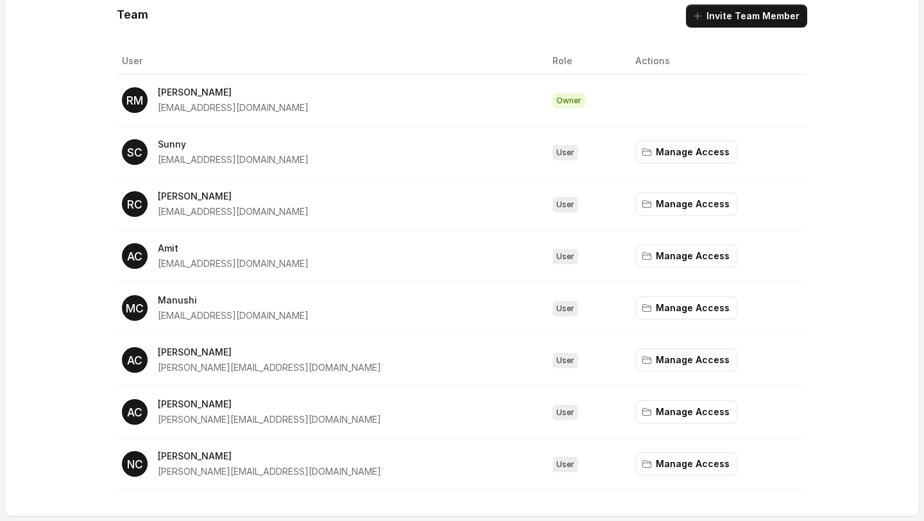
scroll to position [0, 0]
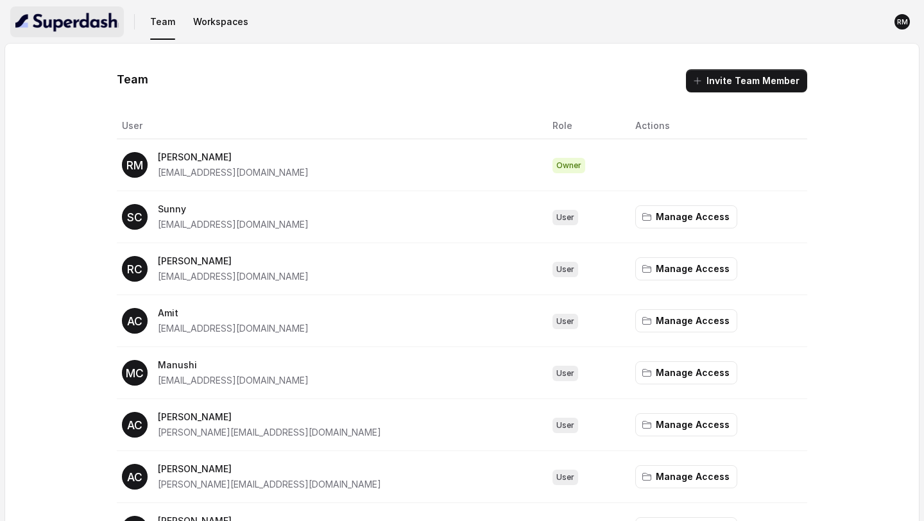
click at [48, 31] on img "button" at bounding box center [66, 22] width 103 height 21
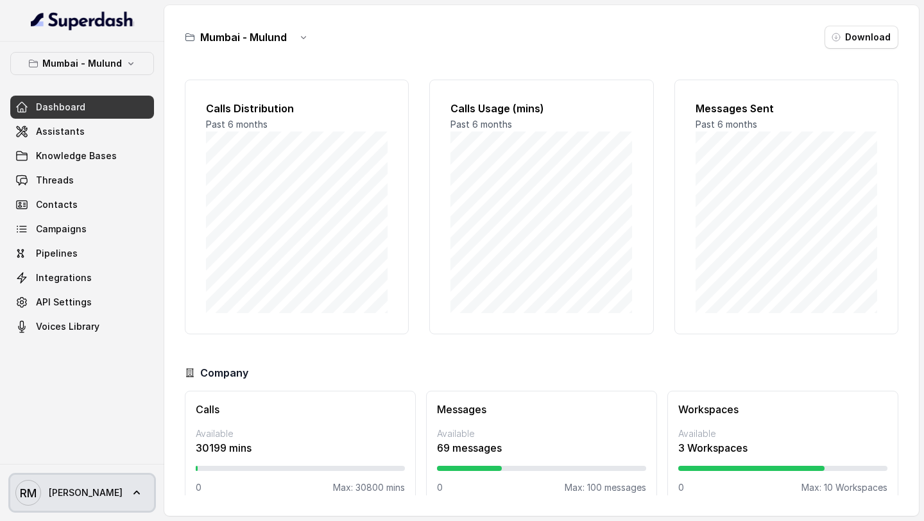
click at [53, 495] on span "[PERSON_NAME]" at bounding box center [86, 492] width 74 height 13
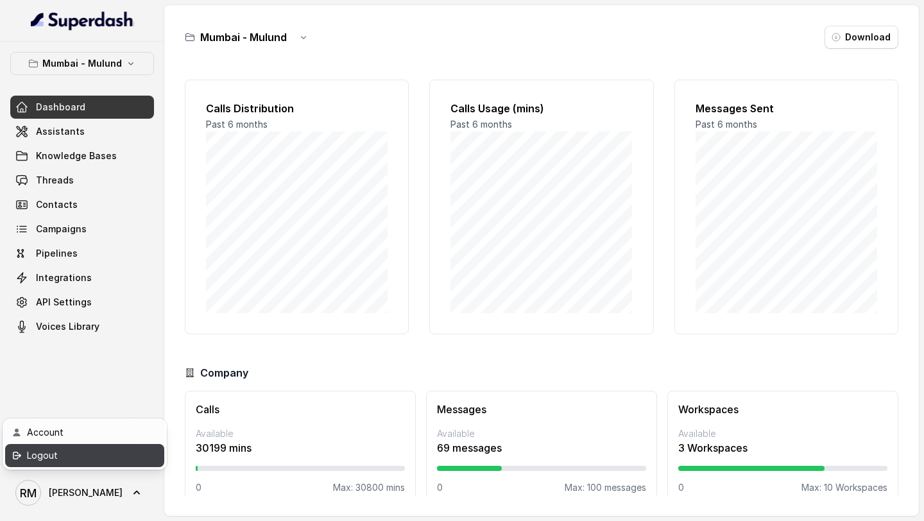
click at [92, 460] on div "Logout" at bounding box center [81, 455] width 109 height 15
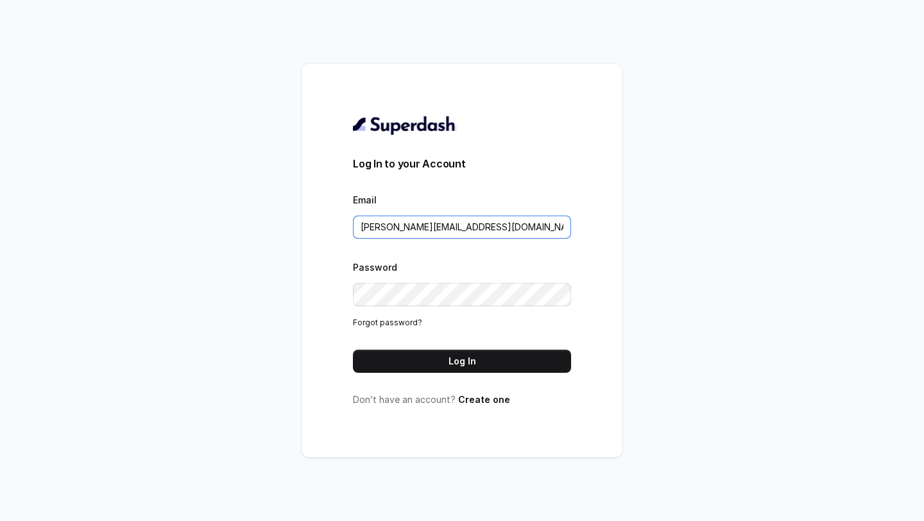
click at [478, 227] on input "naved@convictionhr.com" at bounding box center [462, 227] width 218 height 23
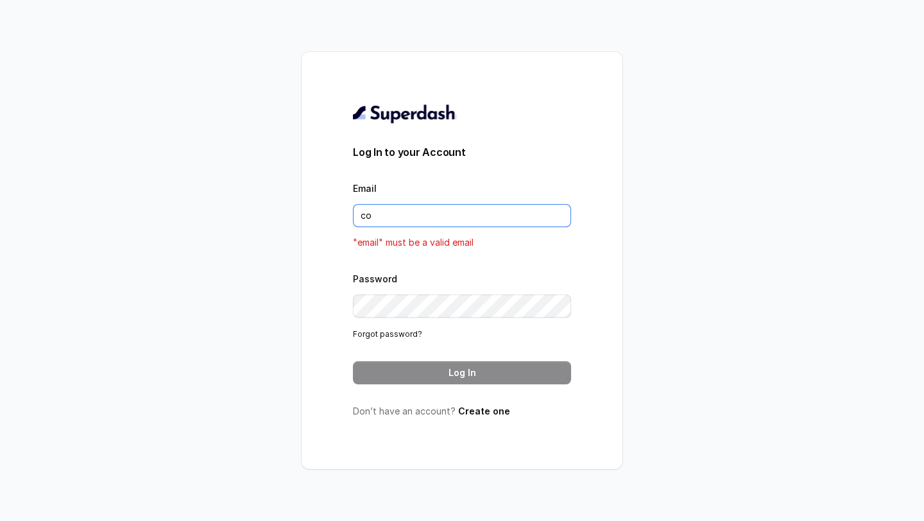
type input "c"
type input "rajesh.mudhliar@convictionhr.com"
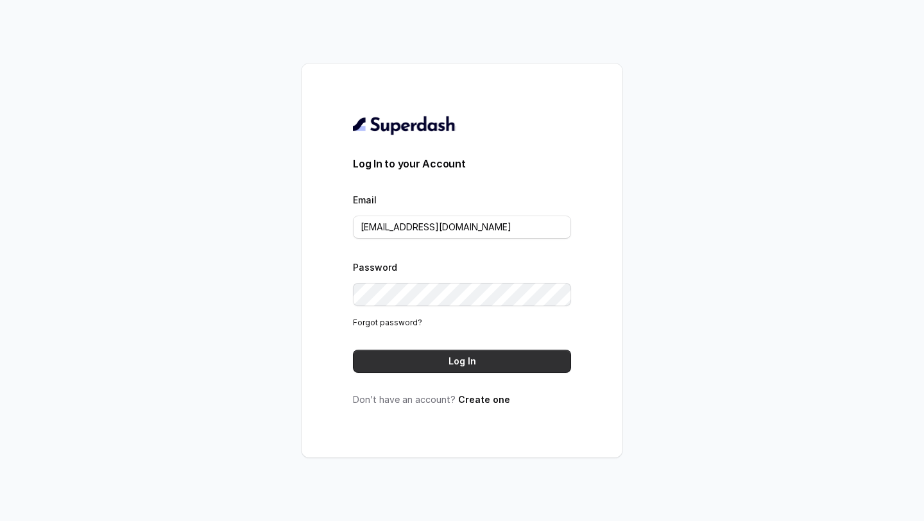
click at [454, 368] on button "Log In" at bounding box center [462, 361] width 218 height 23
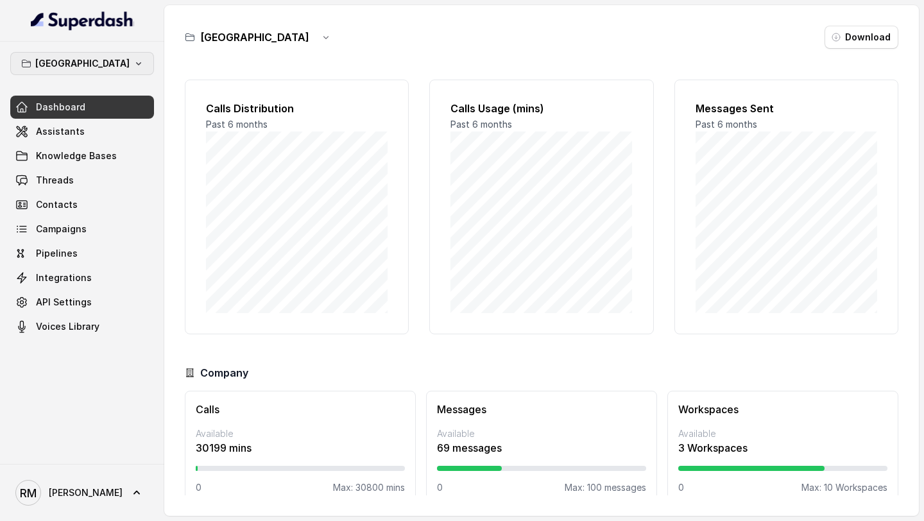
click at [82, 63] on p "[GEOGRAPHIC_DATA]" at bounding box center [82, 63] width 94 height 15
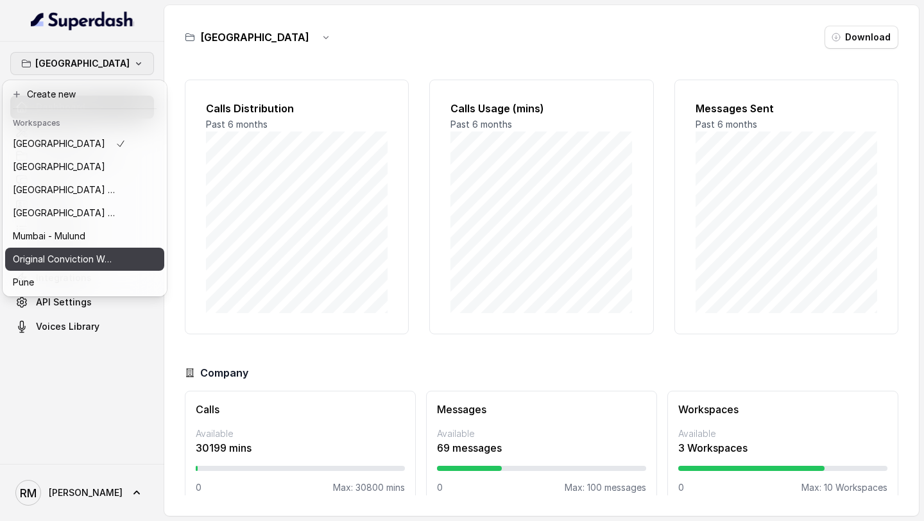
click at [98, 258] on p "Original Conviction Workspace" at bounding box center [64, 259] width 103 height 15
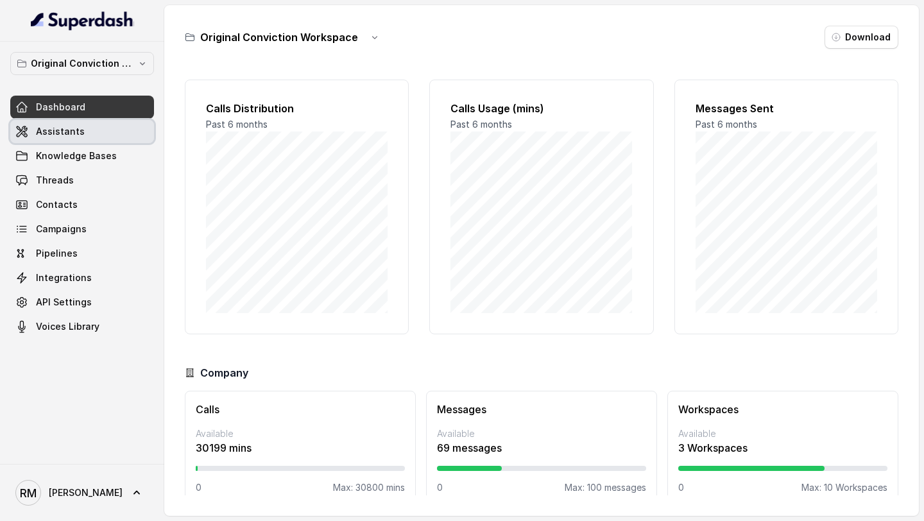
click at [105, 129] on link "Assistants" at bounding box center [82, 131] width 144 height 23
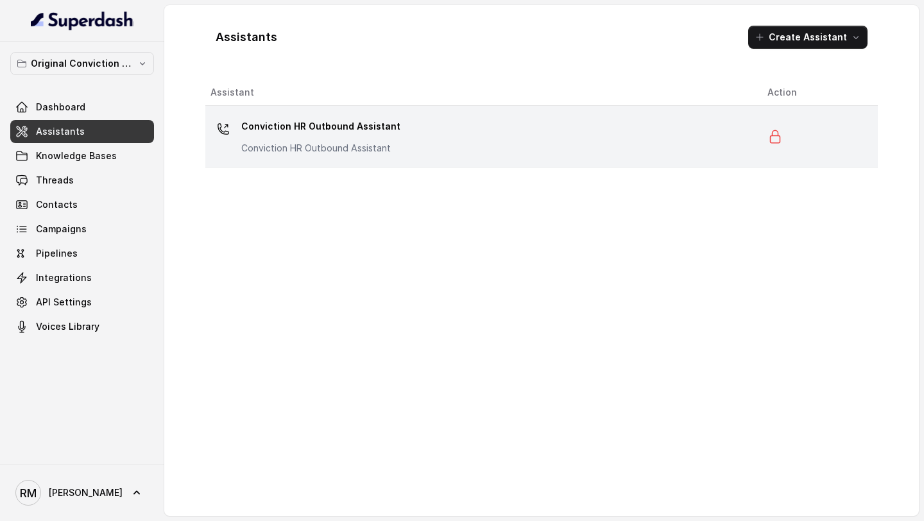
click at [434, 147] on div "Conviction HR Outbound Assistant Conviction HR Outbound Assistant" at bounding box center [478, 136] width 537 height 41
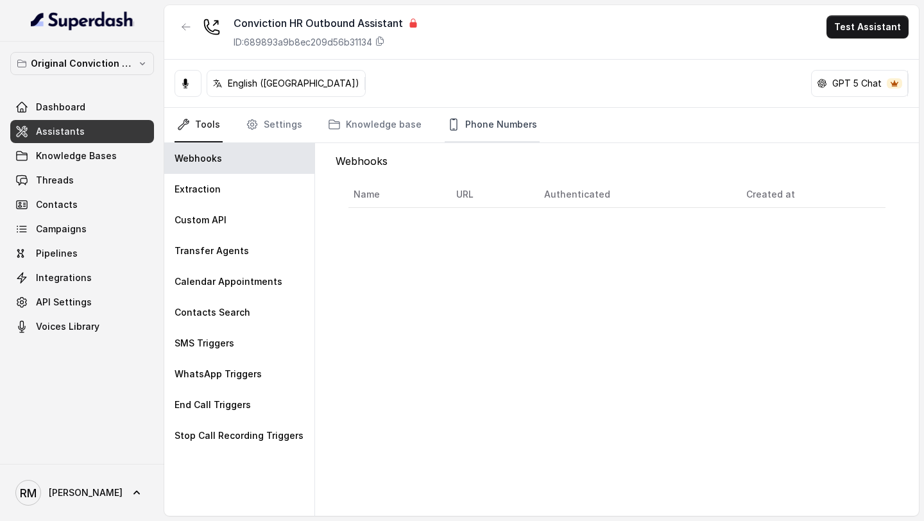
click at [474, 124] on link "Phone Numbers" at bounding box center [492, 125] width 95 height 35
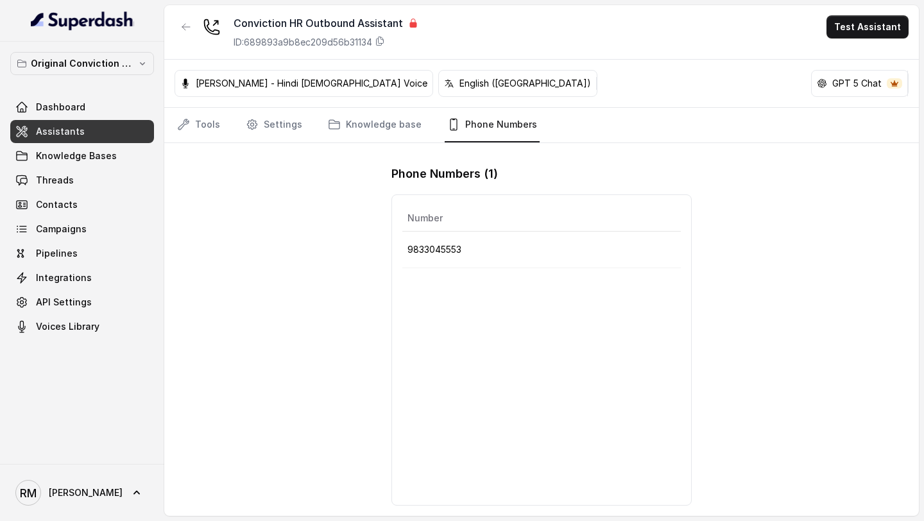
click at [439, 252] on p "9833045553" at bounding box center [542, 249] width 268 height 15
copy p "9833045553"
click at [385, 46] on icon at bounding box center [380, 41] width 10 height 10
click at [90, 62] on p "Original Conviction Workspace" at bounding box center [82, 63] width 103 height 15
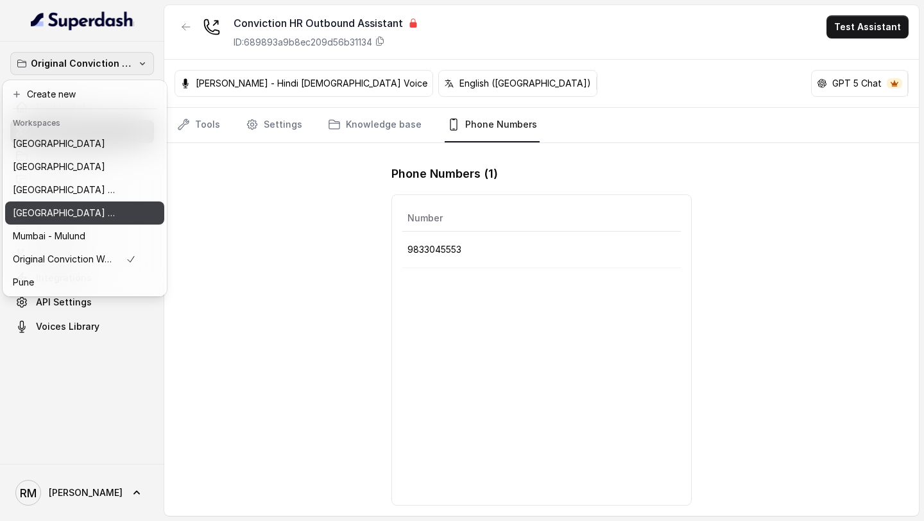
click at [119, 212] on div "[GEOGRAPHIC_DATA] - [GEOGRAPHIC_DATA] - [GEOGRAPHIC_DATA]" at bounding box center [74, 212] width 123 height 15
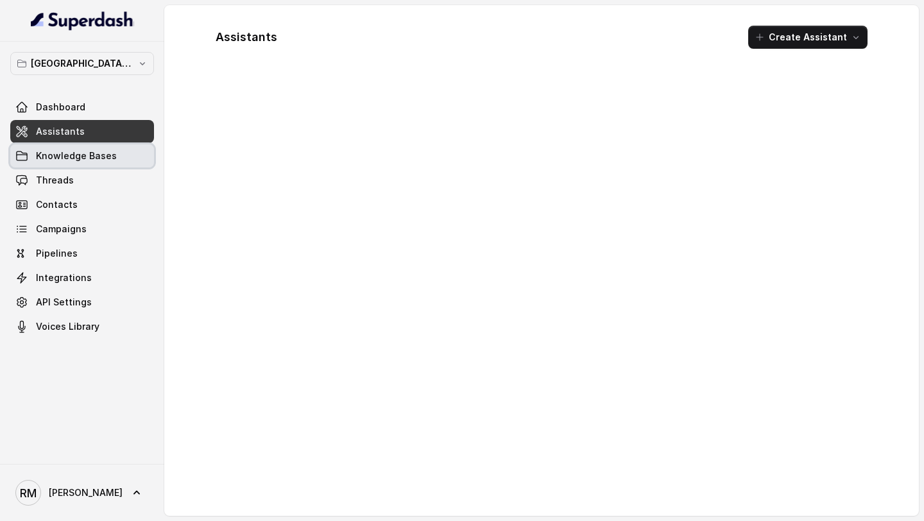
click at [95, 146] on link "Knowledge Bases" at bounding box center [82, 155] width 144 height 23
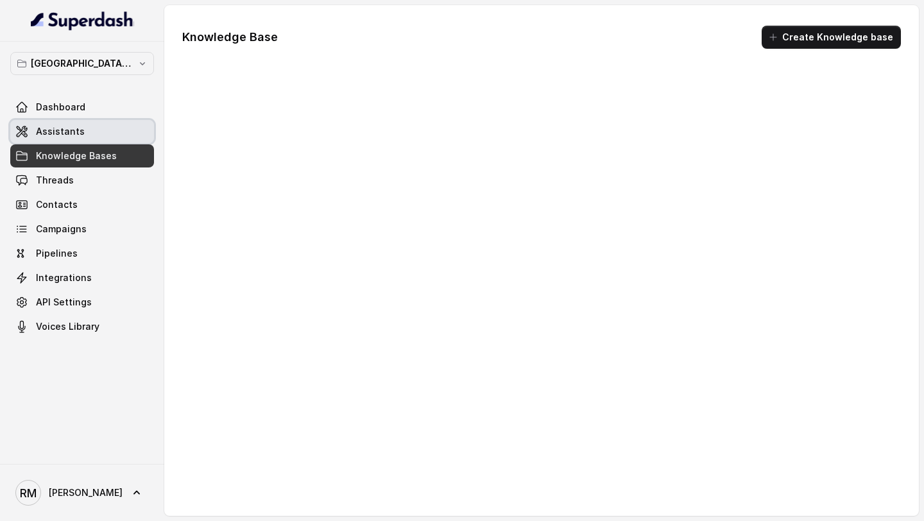
click at [114, 126] on link "Assistants" at bounding box center [82, 131] width 144 height 23
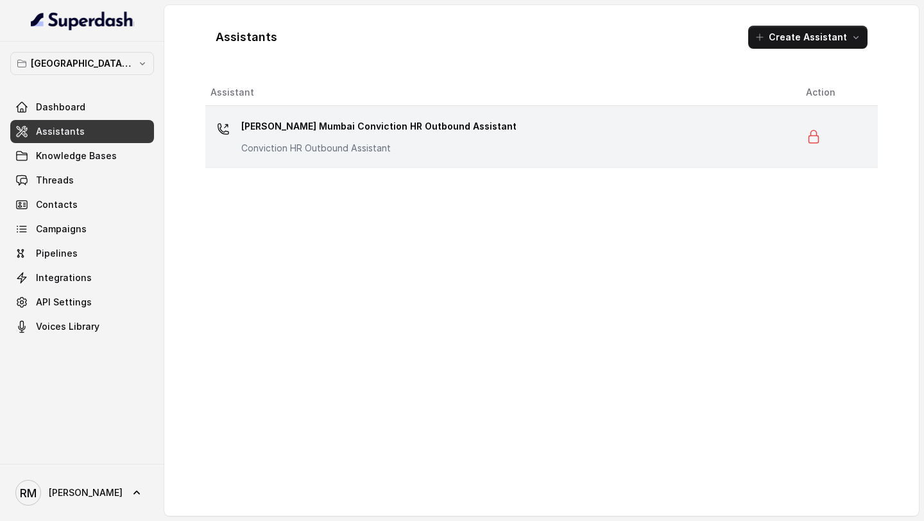
click at [304, 137] on div "[PERSON_NAME] Mumbai Conviction HR Outbound Assistant Conviction HR Outbound As…" at bounding box center [378, 135] width 275 height 39
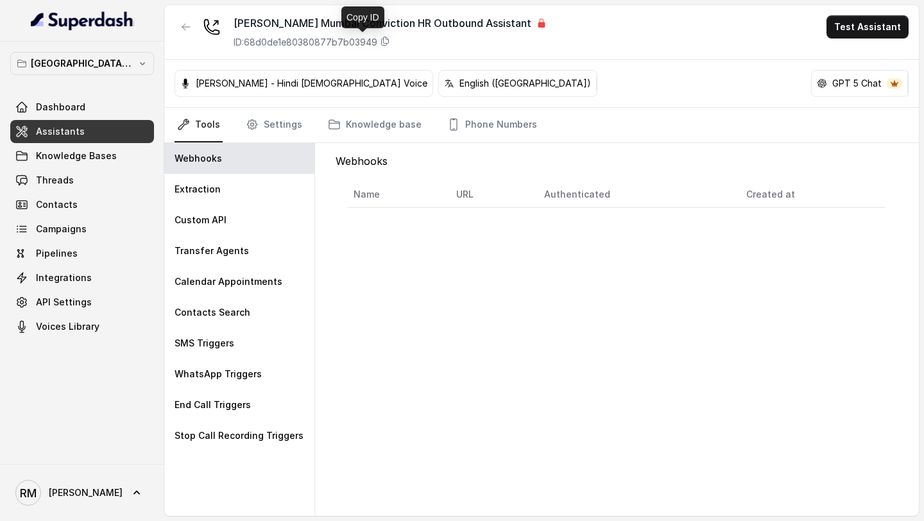
click at [359, 39] on p "ID: 68d0de1e80380877b7b03949" at bounding box center [306, 42] width 144 height 13
click at [108, 275] on link "Integrations" at bounding box center [82, 277] width 144 height 23
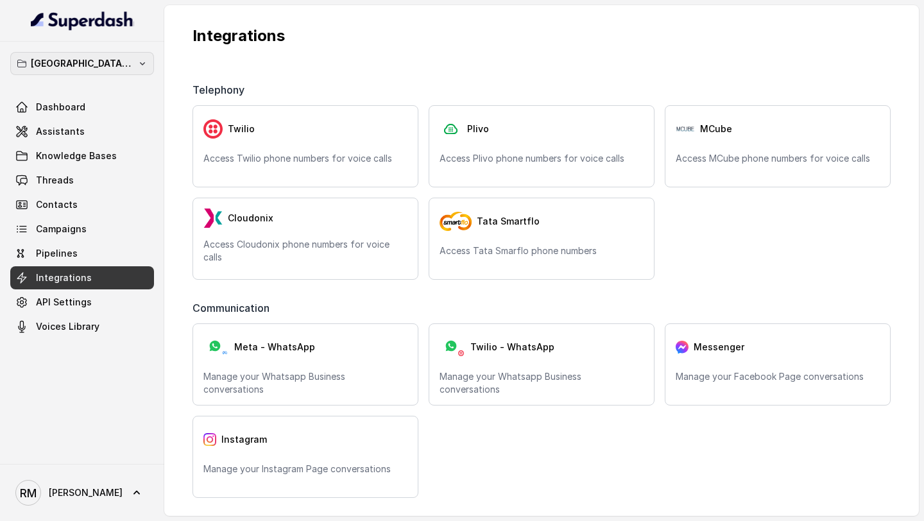
click at [114, 58] on p "[GEOGRAPHIC_DATA] - [GEOGRAPHIC_DATA] - [GEOGRAPHIC_DATA]" at bounding box center [82, 63] width 103 height 15
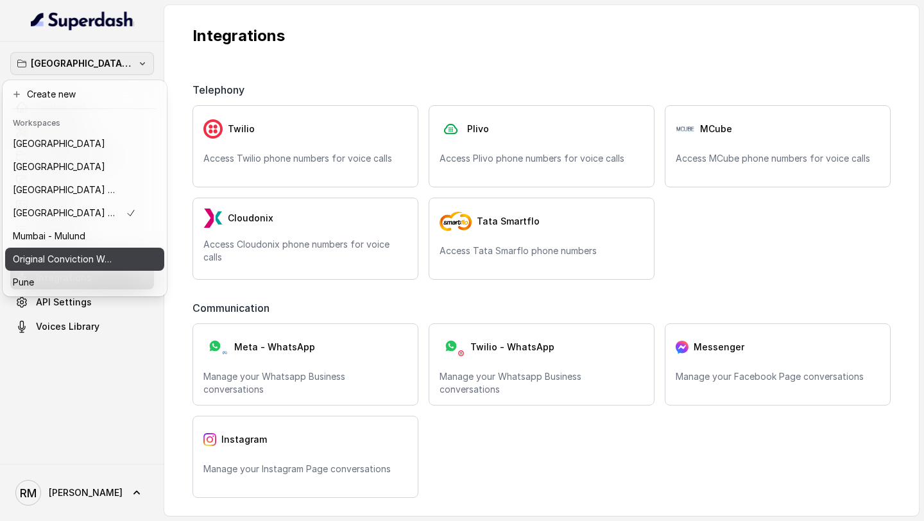
click at [83, 254] on p "Original Conviction Workspace" at bounding box center [64, 259] width 103 height 15
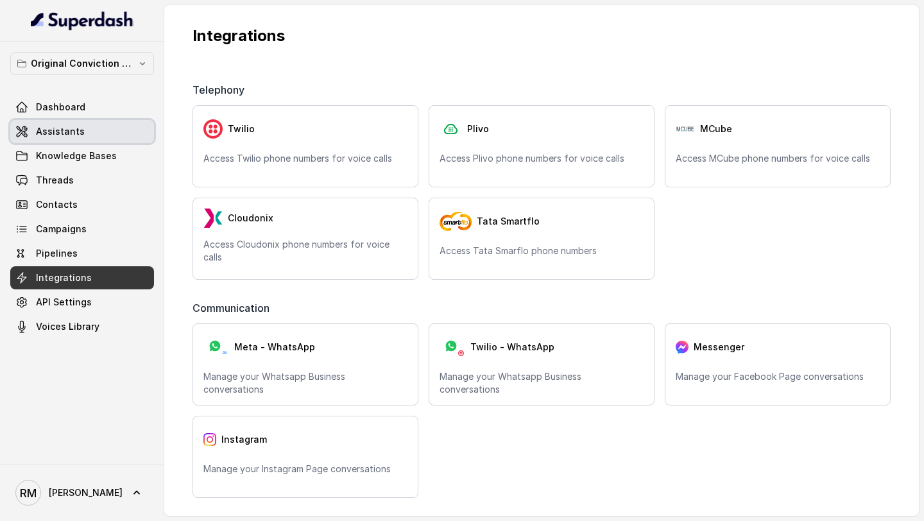
click at [82, 120] on link "Assistants" at bounding box center [82, 131] width 144 height 23
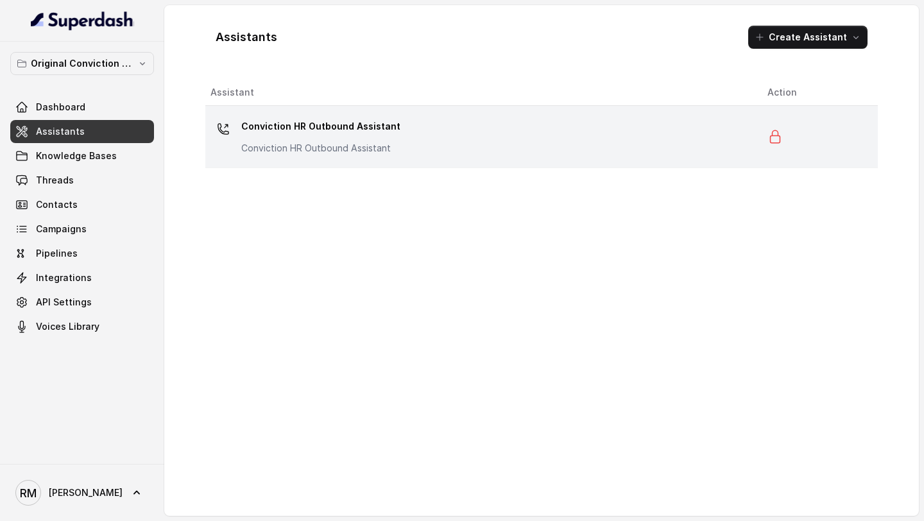
click at [402, 132] on div "Conviction HR Outbound Assistant Conviction HR Outbound Assistant" at bounding box center [478, 136] width 537 height 41
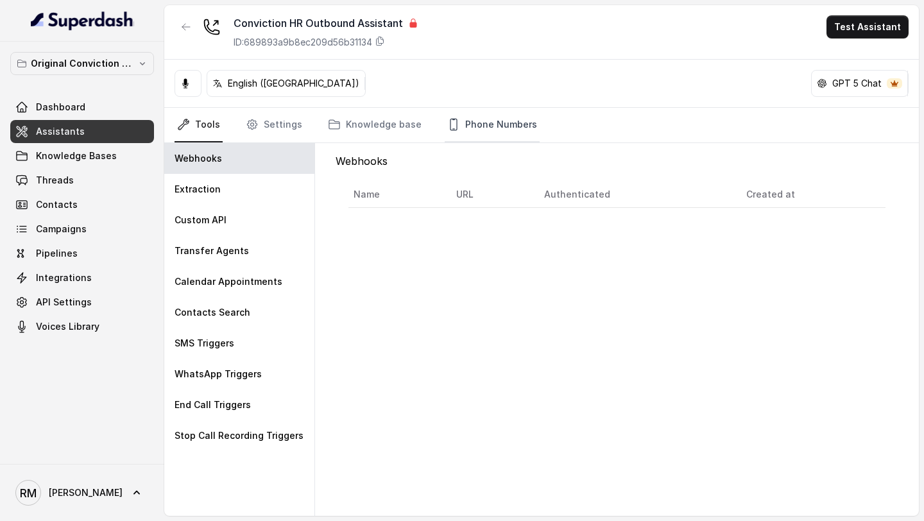
click at [474, 121] on link "Phone Numbers" at bounding box center [492, 125] width 95 height 35
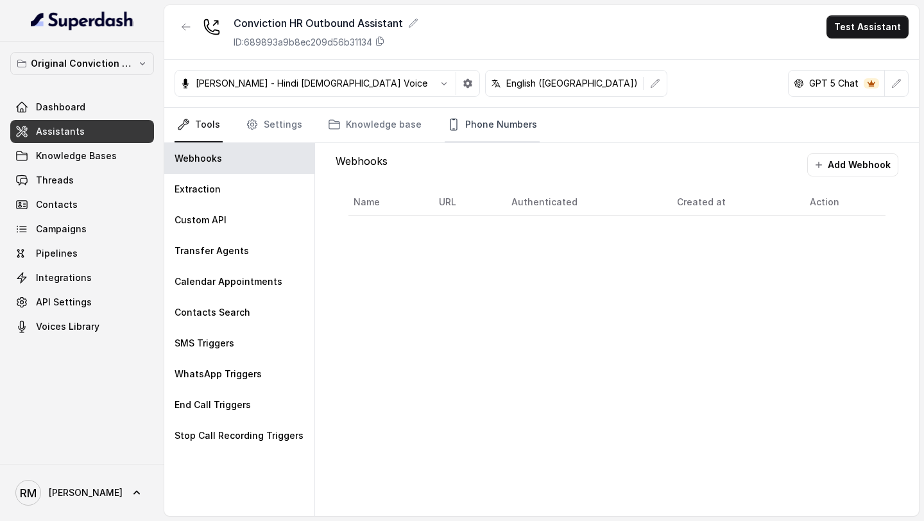
click at [453, 126] on link "Phone Numbers" at bounding box center [492, 125] width 95 height 35
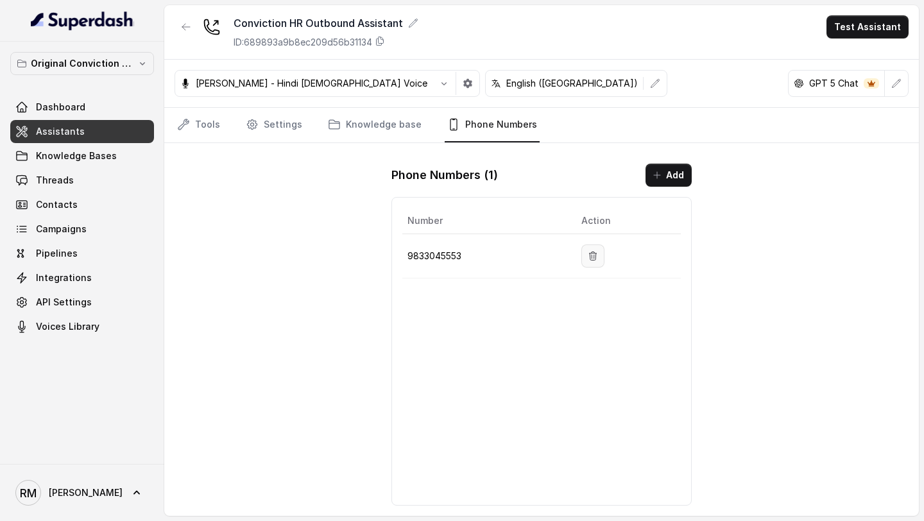
click at [598, 256] on icon "button" at bounding box center [593, 256] width 10 height 10
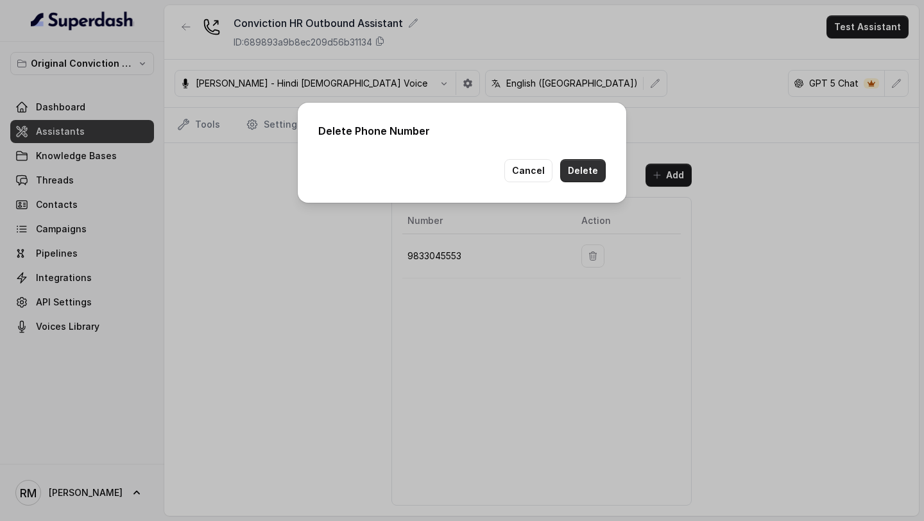
click at [580, 165] on button "Delete" at bounding box center [583, 170] width 46 height 23
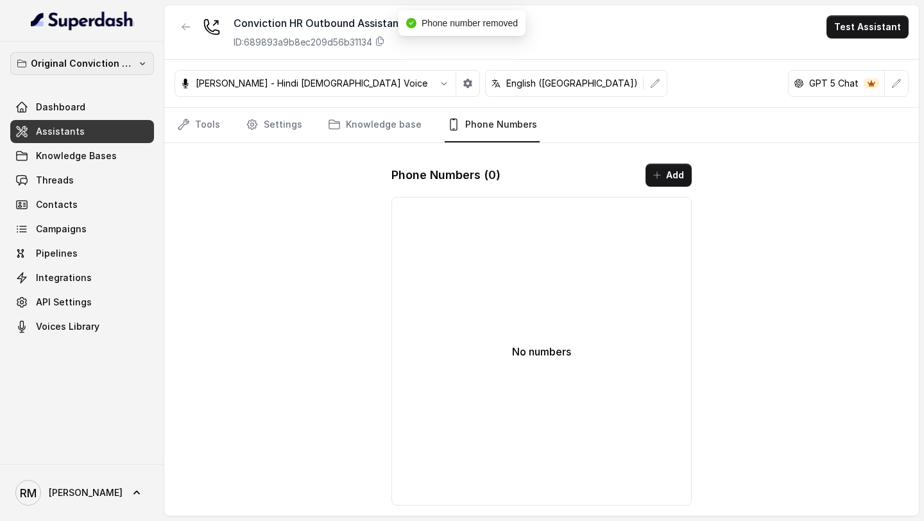
click at [126, 65] on p "Original Conviction Workspace" at bounding box center [82, 63] width 103 height 15
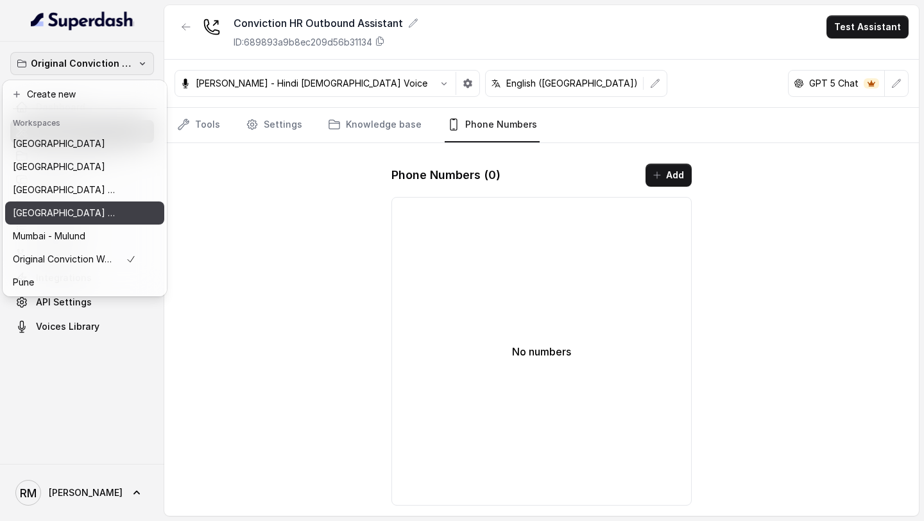
click at [135, 221] on button "[GEOGRAPHIC_DATA] - [GEOGRAPHIC_DATA] - [GEOGRAPHIC_DATA]" at bounding box center [84, 213] width 159 height 23
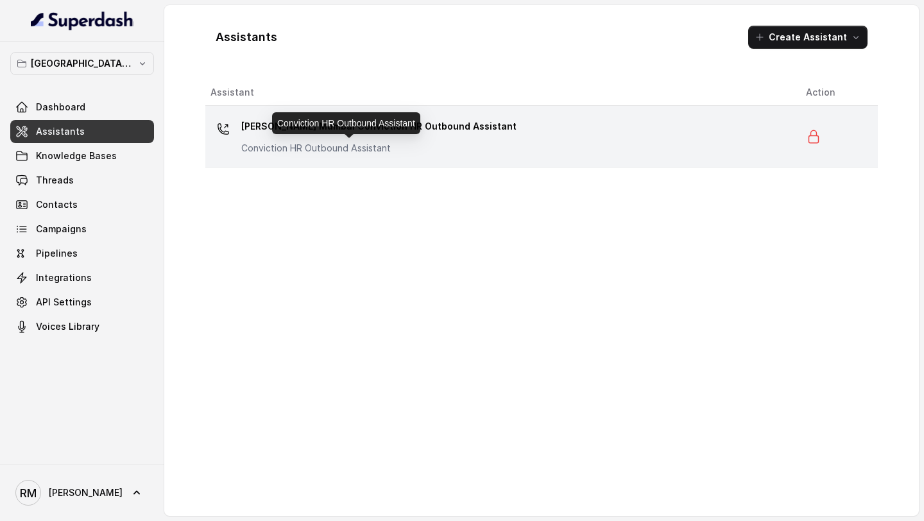
click at [273, 147] on p "Conviction HR Outbound Assistant" at bounding box center [369, 148] width 257 height 13
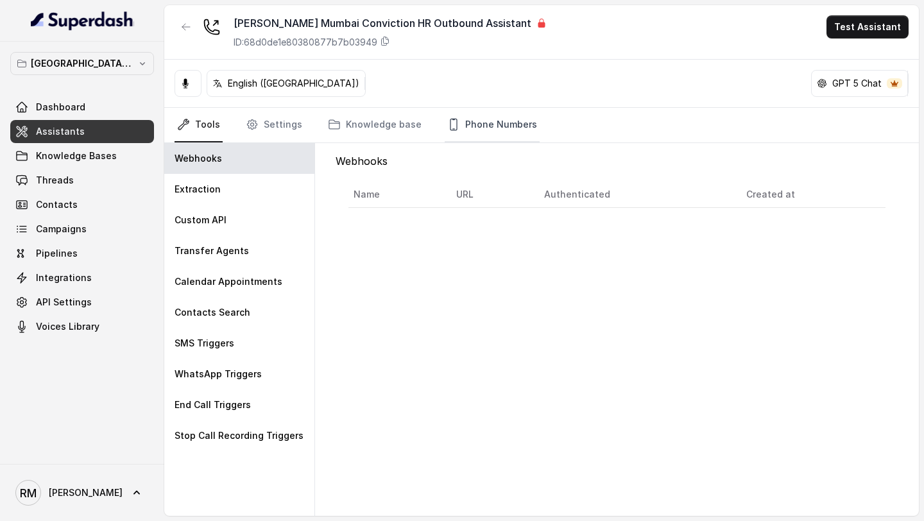
click at [464, 119] on link "Phone Numbers" at bounding box center [492, 125] width 95 height 35
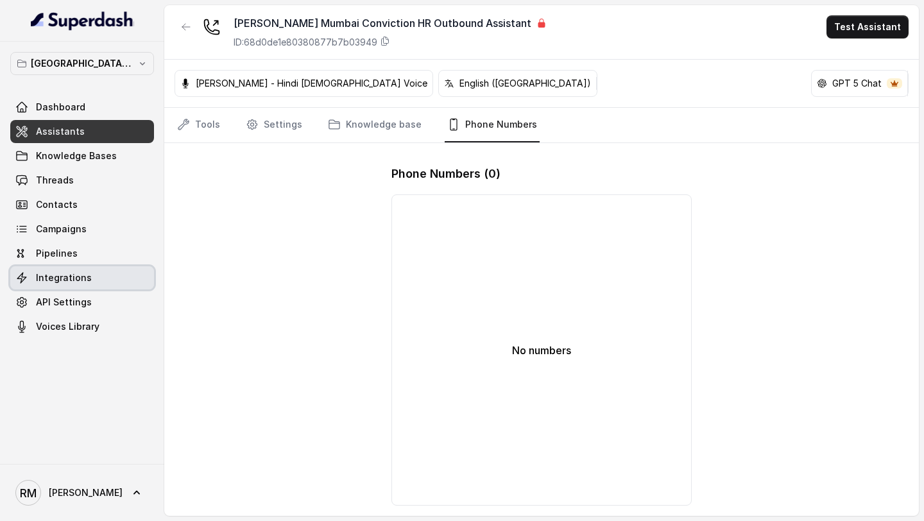
click at [76, 279] on span "Integrations" at bounding box center [64, 277] width 56 height 13
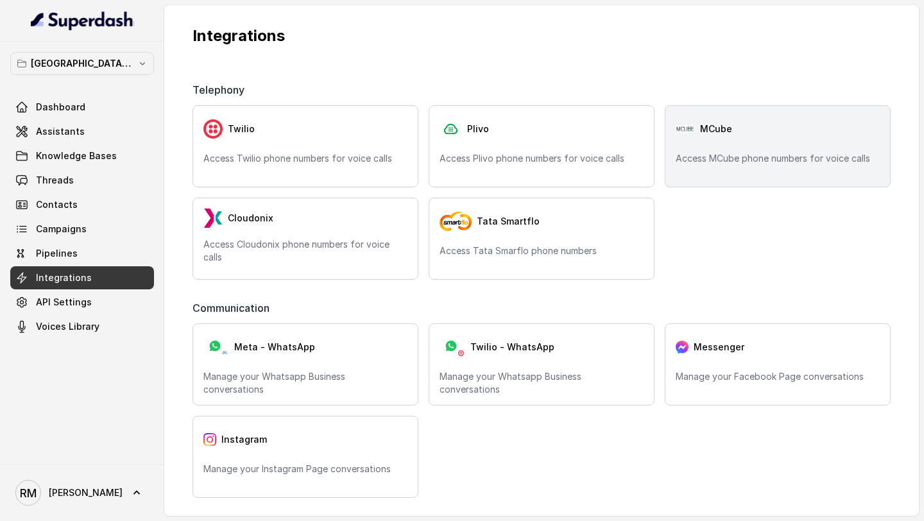
click at [734, 132] on div "MCube" at bounding box center [778, 129] width 204 height 26
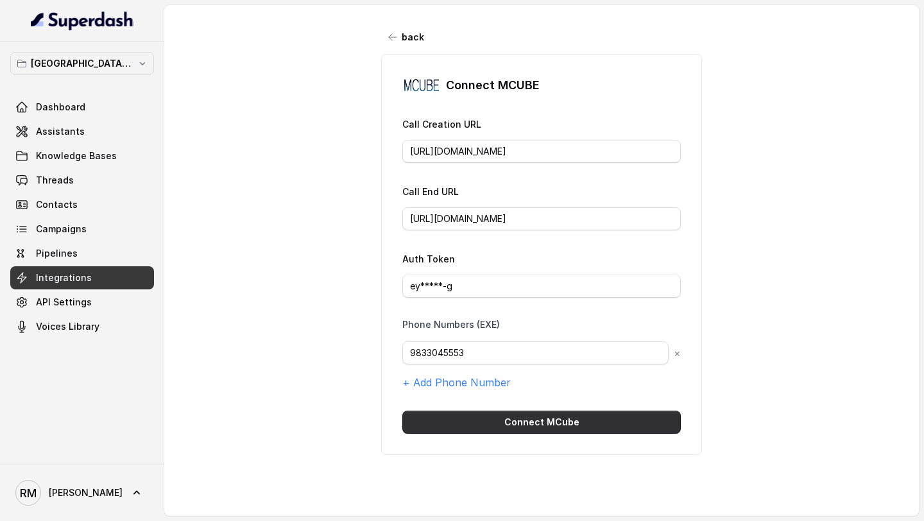
click at [491, 424] on button "Connect MCube" at bounding box center [541, 422] width 279 height 23
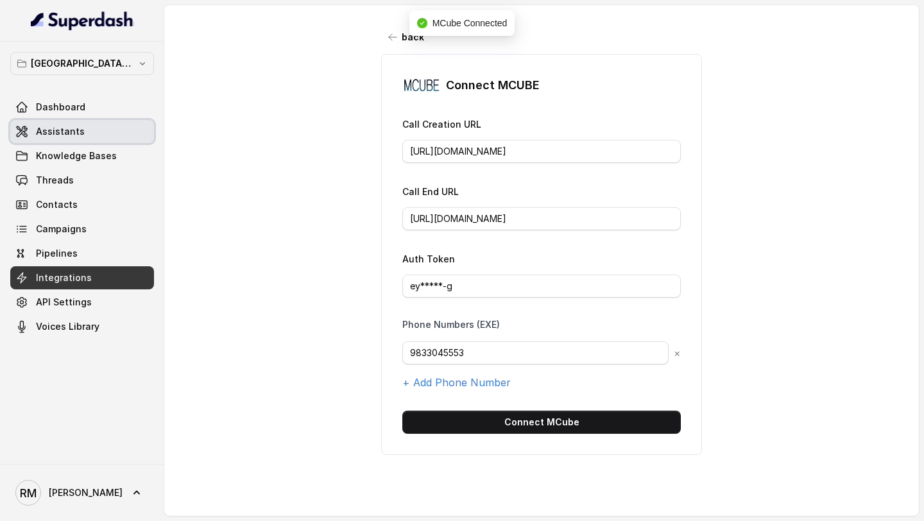
click at [65, 142] on link "Assistants" at bounding box center [82, 131] width 144 height 23
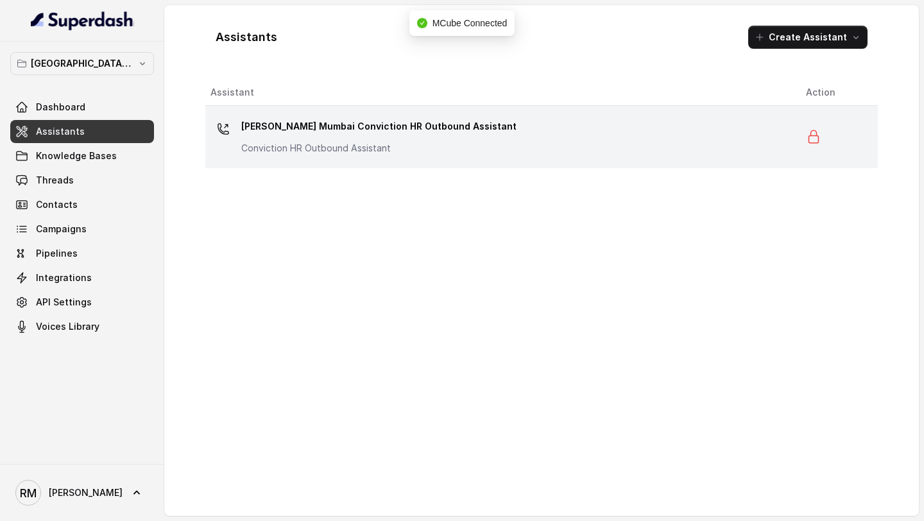
click at [377, 142] on p "Conviction HR Outbound Assistant" at bounding box center [369, 148] width 257 height 13
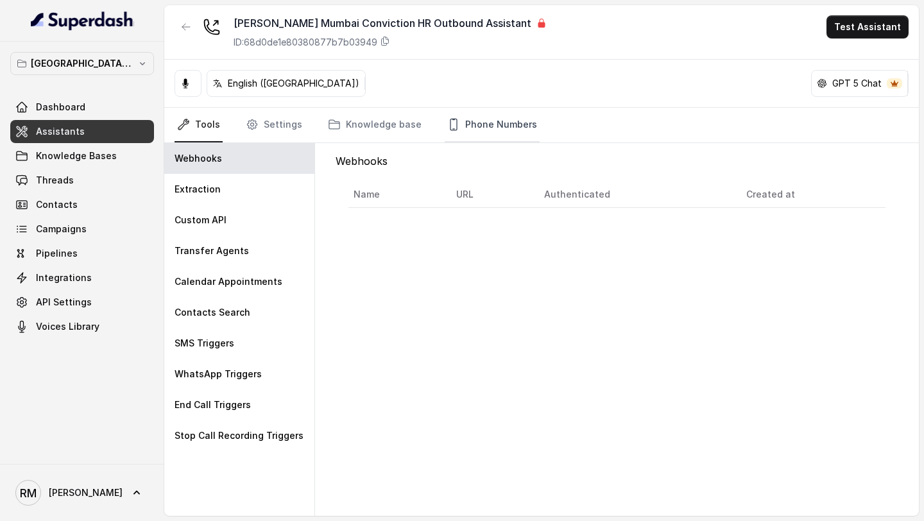
click at [447, 115] on link "Phone Numbers" at bounding box center [492, 125] width 95 height 35
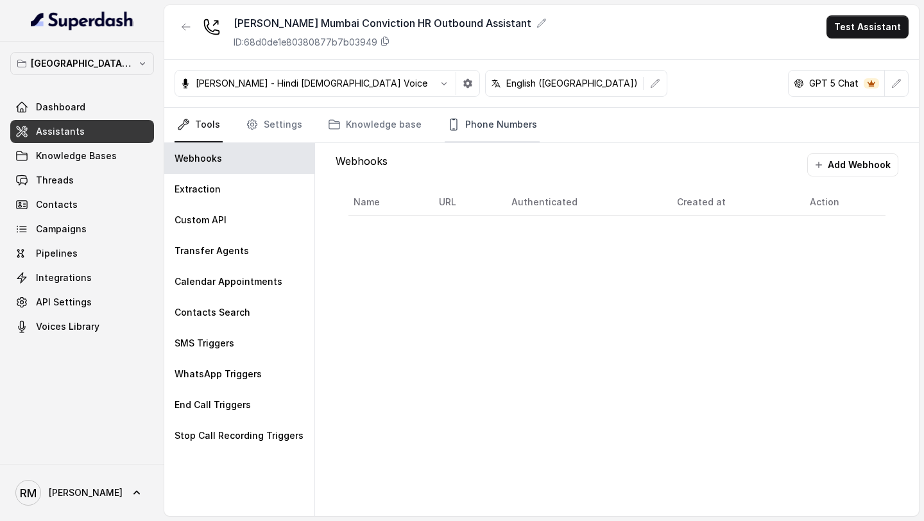
click at [483, 117] on link "Phone Numbers" at bounding box center [492, 125] width 95 height 35
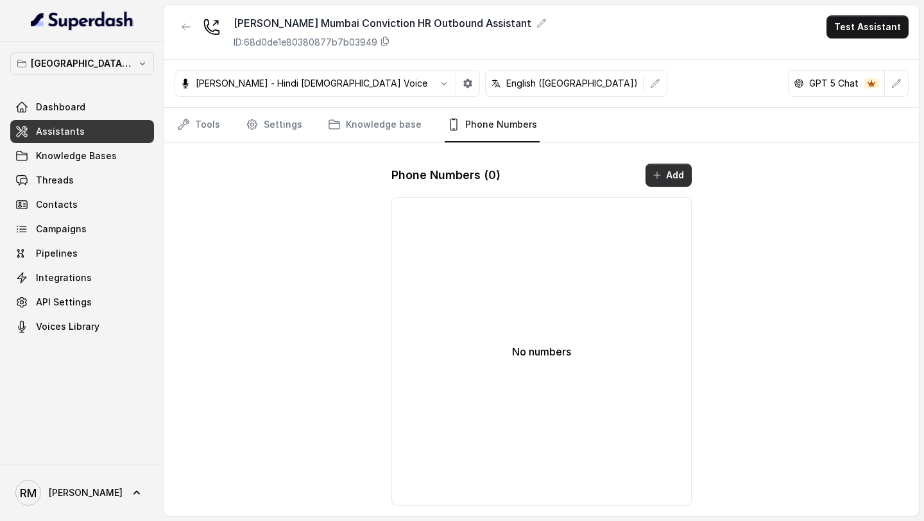
click at [680, 178] on button "Add" at bounding box center [669, 175] width 46 height 23
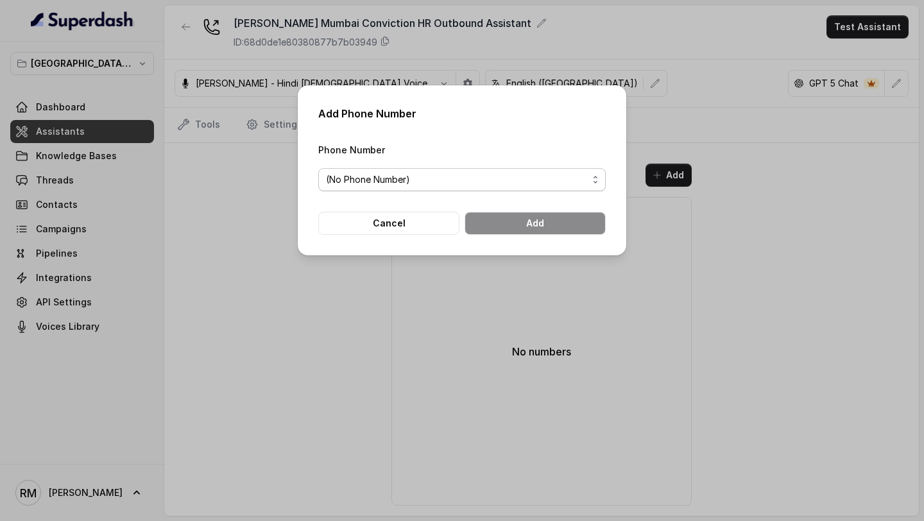
click at [398, 188] on span "(No Phone Number)" at bounding box center [462, 179] width 288 height 23
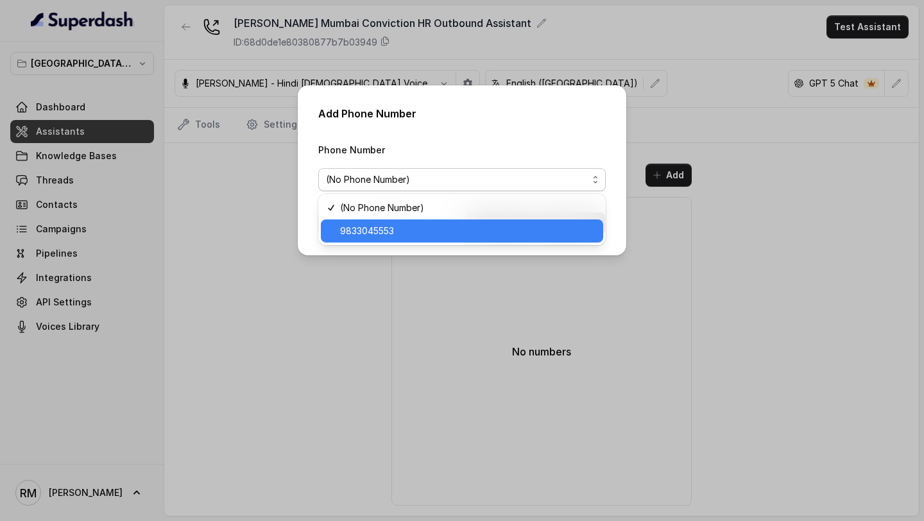
click at [385, 230] on span "9833045553" at bounding box center [467, 230] width 255 height 15
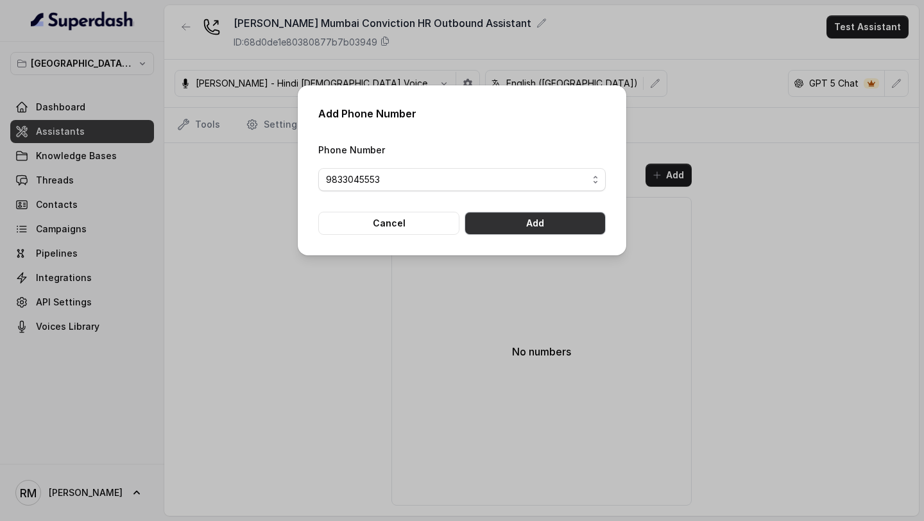
click at [528, 219] on button "Add" at bounding box center [535, 223] width 141 height 23
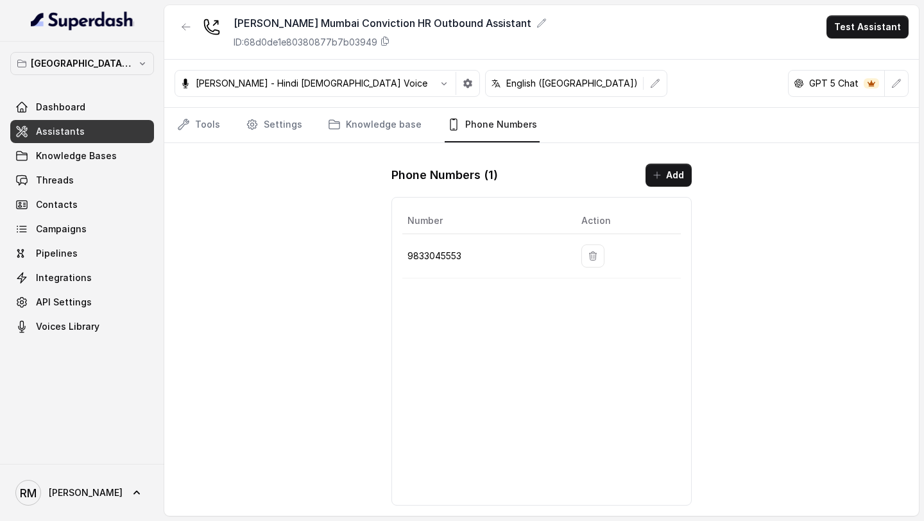
click at [108, 121] on link "Assistants" at bounding box center [82, 131] width 144 height 23
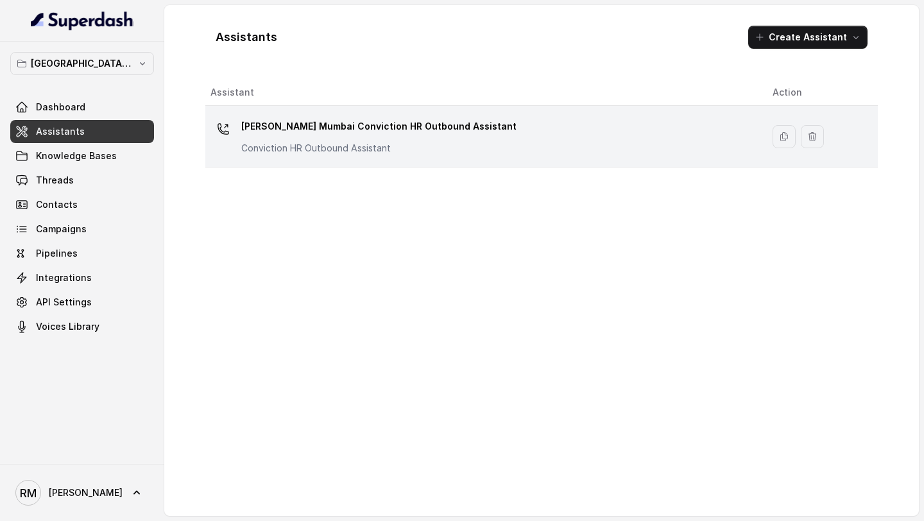
click at [324, 132] on p "[PERSON_NAME] Mumbai Conviction HR Outbound Assistant" at bounding box center [378, 126] width 275 height 21
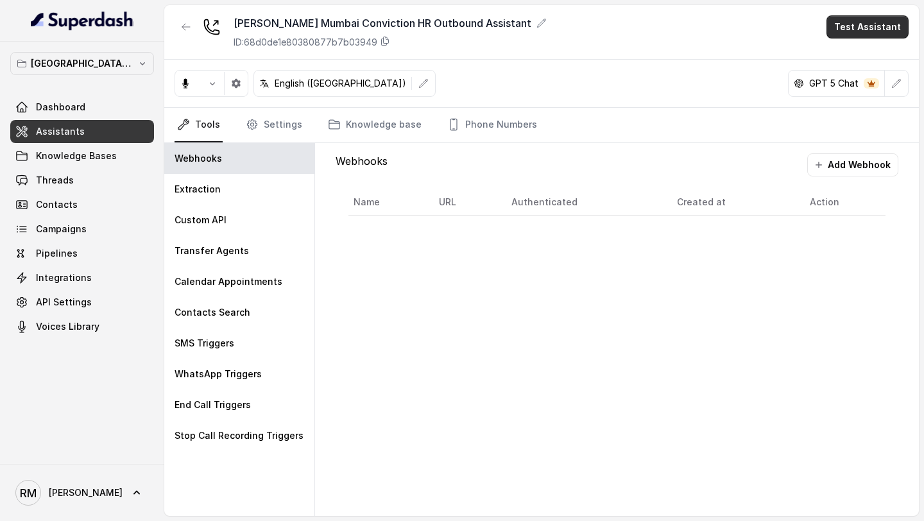
click at [864, 31] on button "Test Assistant" at bounding box center [868, 26] width 82 height 23
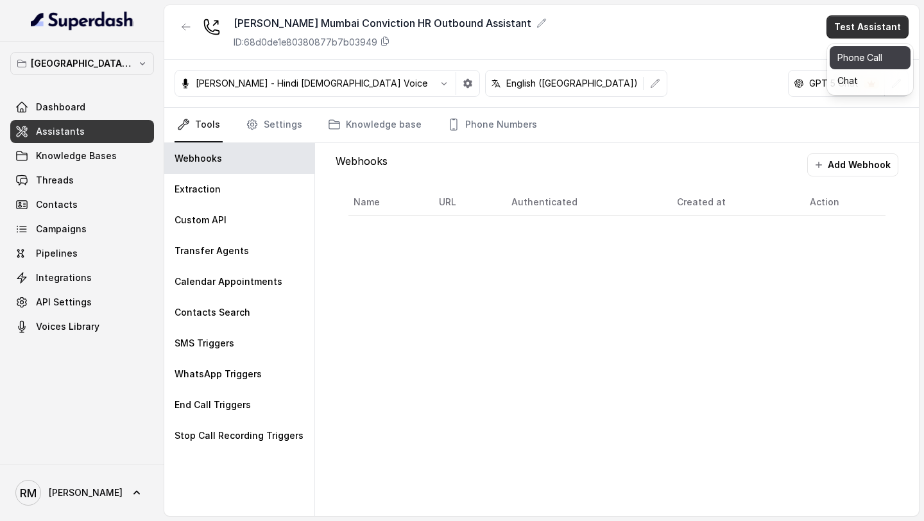
click at [859, 49] on button "Phone Call" at bounding box center [870, 57] width 81 height 23
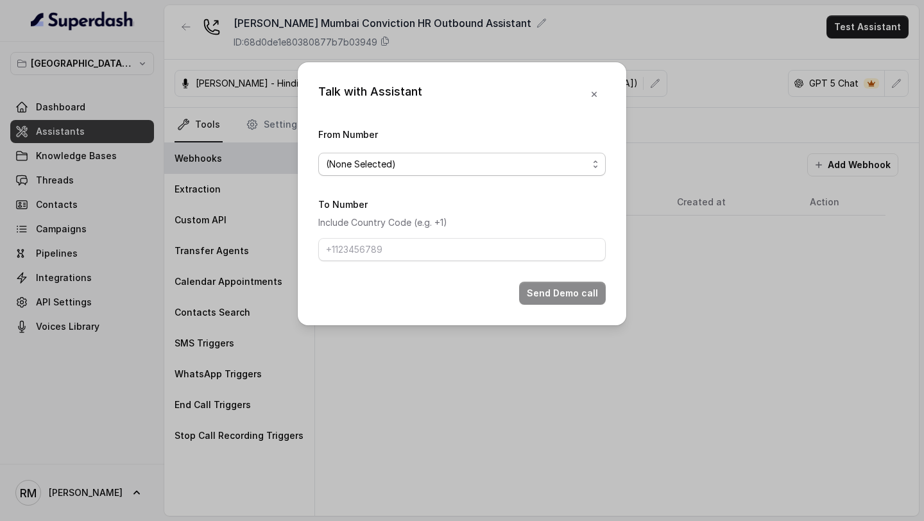
click at [405, 155] on span "(None Selected)" at bounding box center [462, 164] width 288 height 23
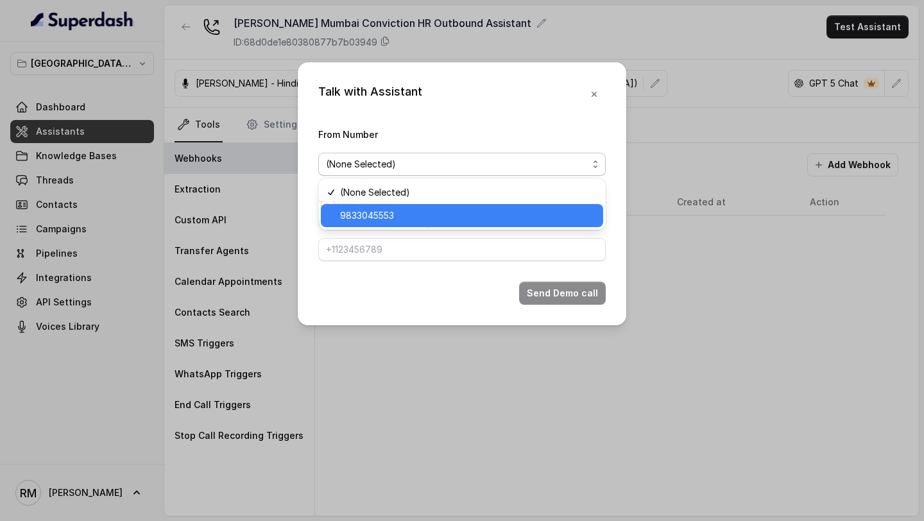
click at [378, 216] on span "9833045553" at bounding box center [467, 215] width 255 height 15
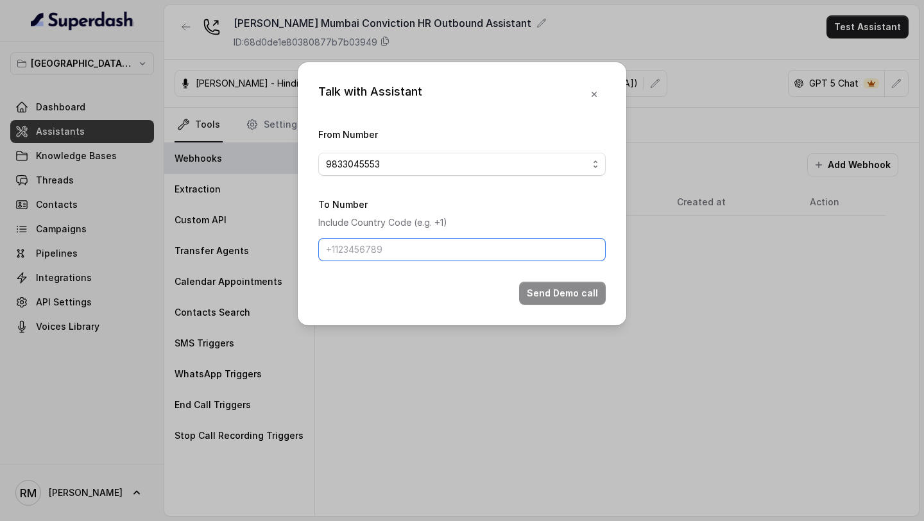
click at [378, 258] on input "To Number" at bounding box center [462, 249] width 288 height 23
type input "[PHONE_NUMBER]"
click at [569, 301] on button "Send Demo call" at bounding box center [562, 293] width 87 height 23
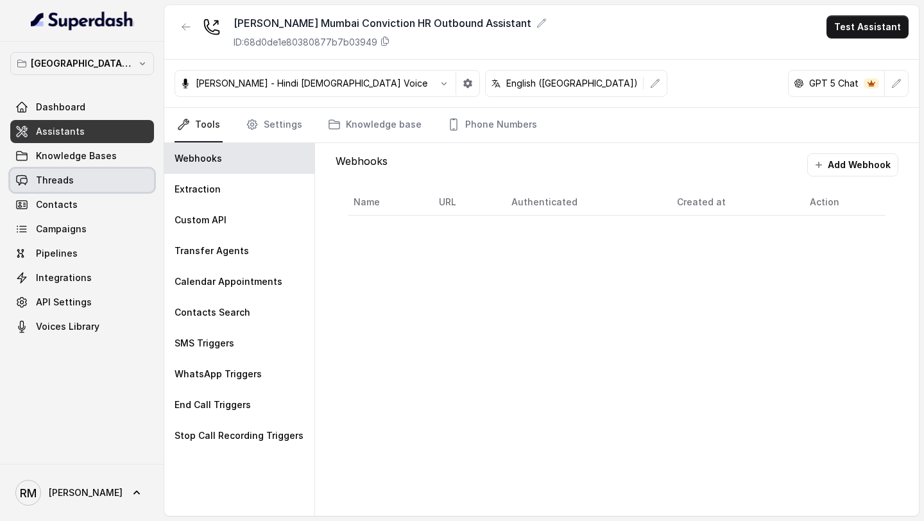
click at [94, 182] on link "Threads" at bounding box center [82, 180] width 144 height 23
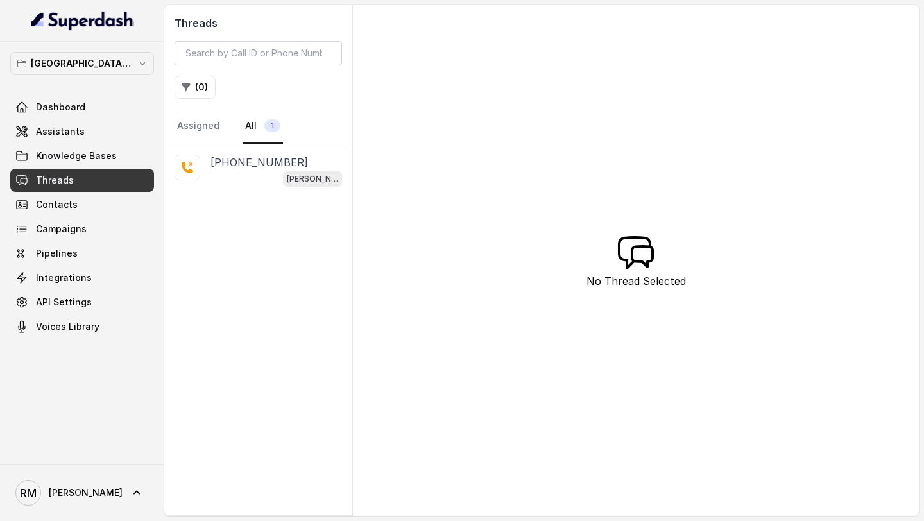
click at [253, 181] on div "[PERSON_NAME] Mumbai Conviction HR Outbound Assistant" at bounding box center [276, 178] width 132 height 17
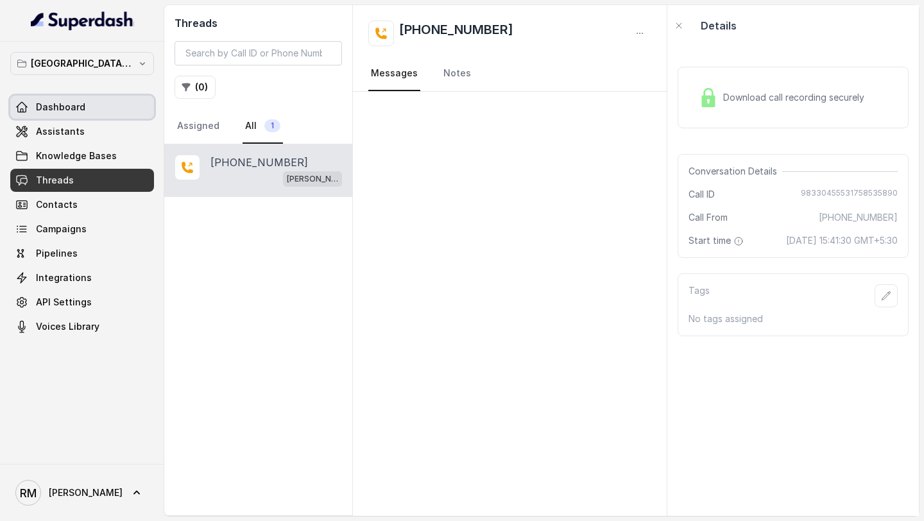
click at [58, 102] on span "Dashboard" at bounding box center [60, 107] width 49 height 13
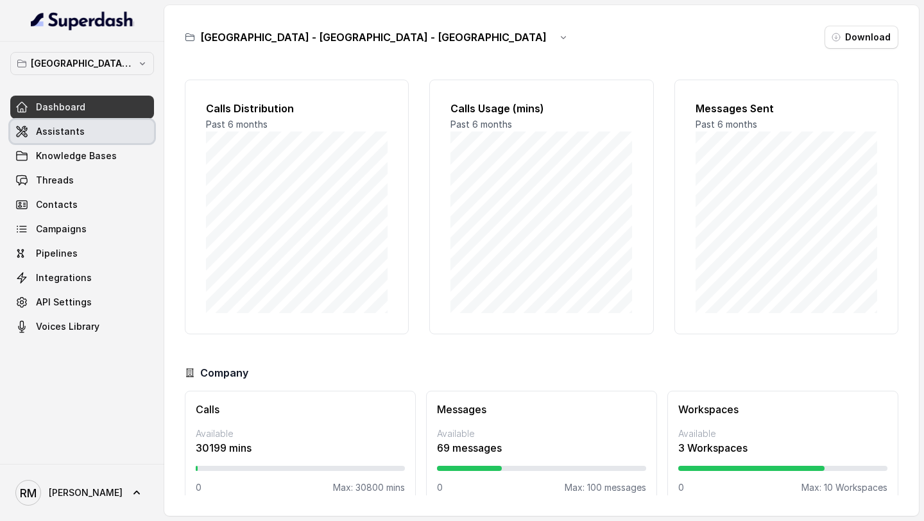
click at [25, 126] on icon at bounding box center [21, 131] width 13 height 13
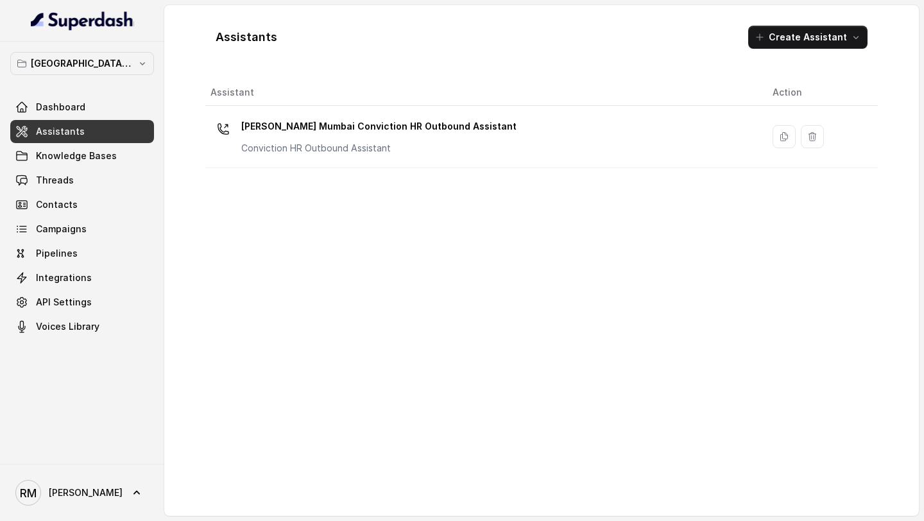
click at [358, 127] on p "[PERSON_NAME] Mumbai Conviction HR Outbound Assistant" at bounding box center [378, 126] width 275 height 21
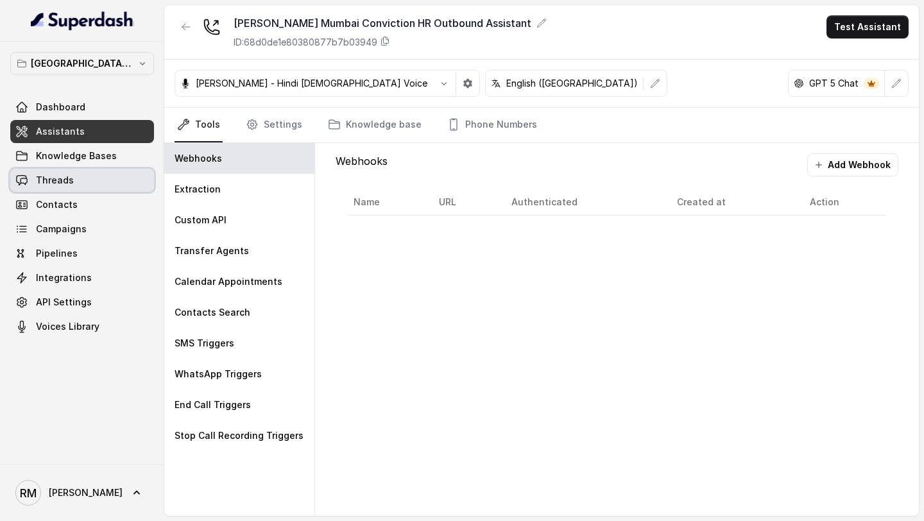
click at [80, 182] on link "Threads" at bounding box center [82, 180] width 144 height 23
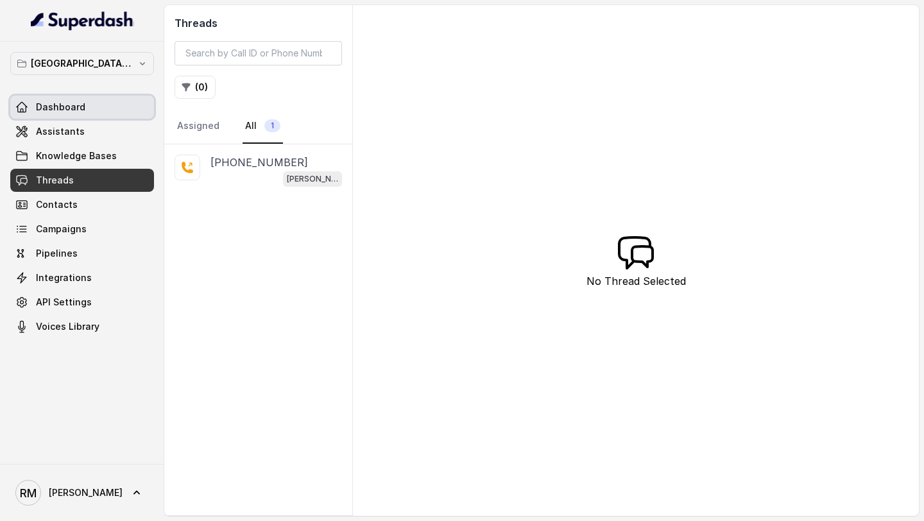
click at [122, 103] on link "Dashboard" at bounding box center [82, 107] width 144 height 23
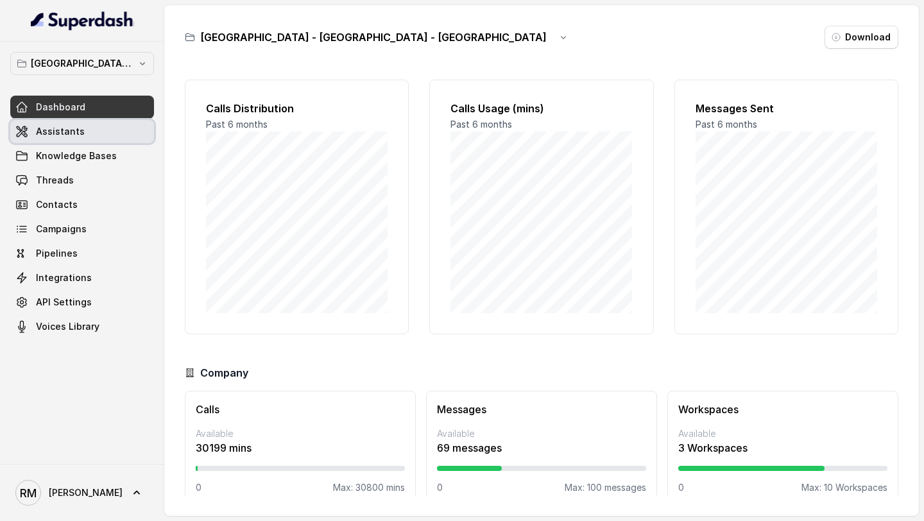
click at [101, 134] on link "Assistants" at bounding box center [82, 131] width 144 height 23
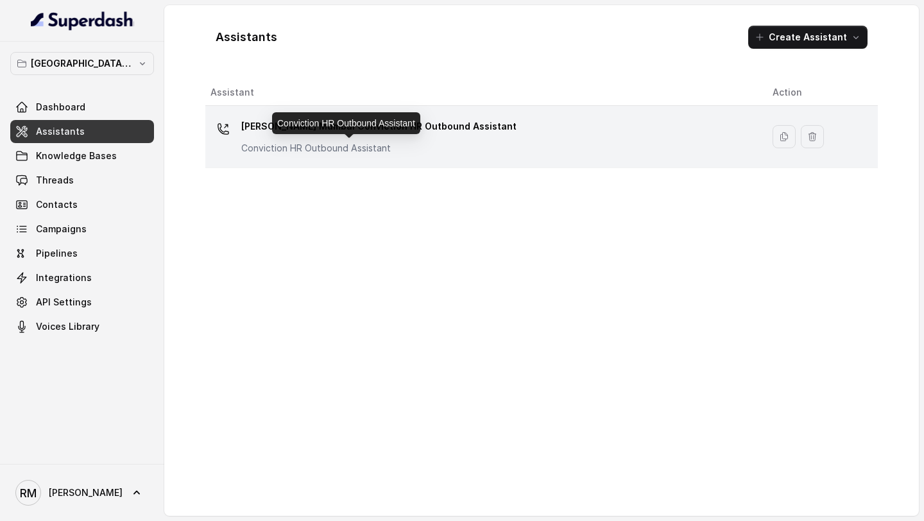
click at [411, 145] on p "Conviction HR Outbound Assistant" at bounding box center [369, 148] width 257 height 13
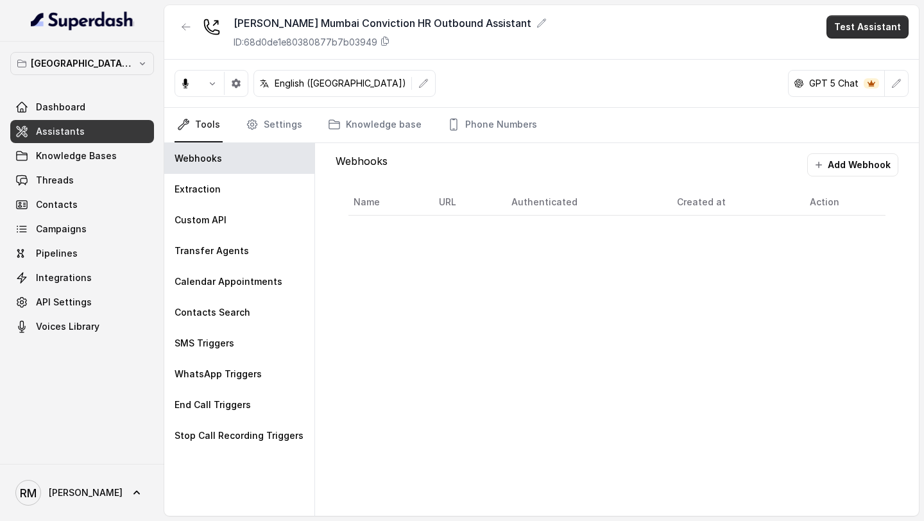
click at [881, 28] on button "Test Assistant" at bounding box center [868, 26] width 82 height 23
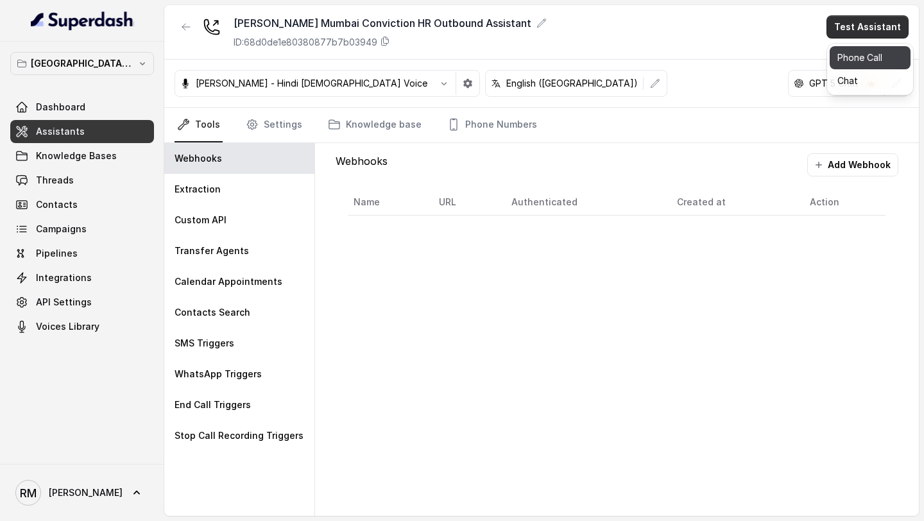
click at [872, 56] on button "Phone Call" at bounding box center [870, 57] width 81 height 23
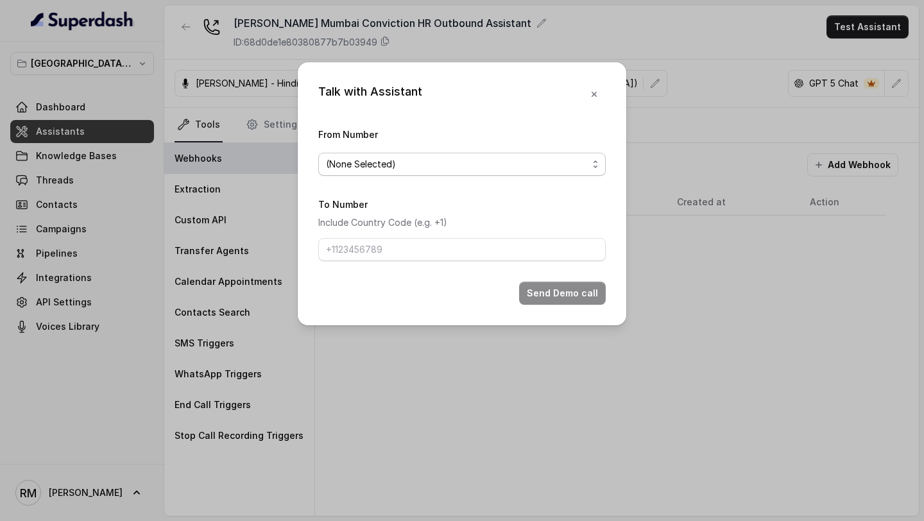
click at [387, 159] on span "(None Selected)" at bounding box center [457, 164] width 262 height 15
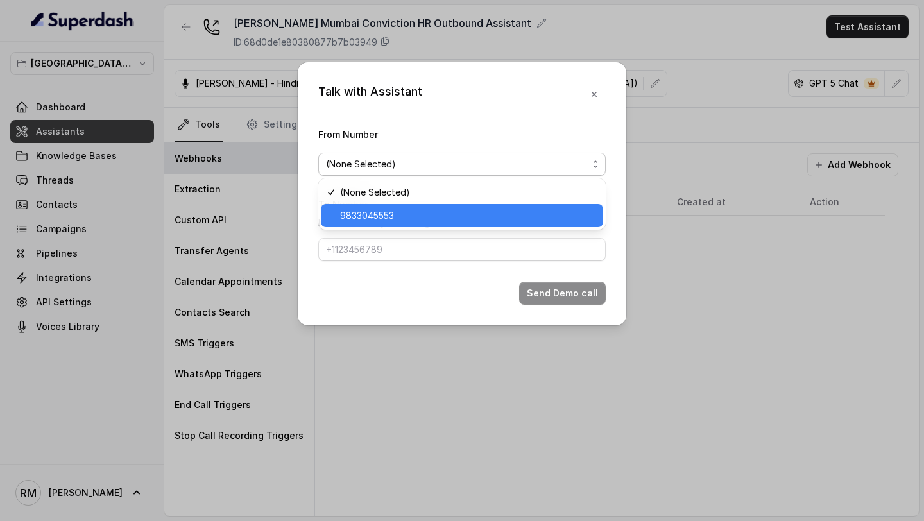
click at [377, 223] on div "9833045553" at bounding box center [462, 215] width 282 height 23
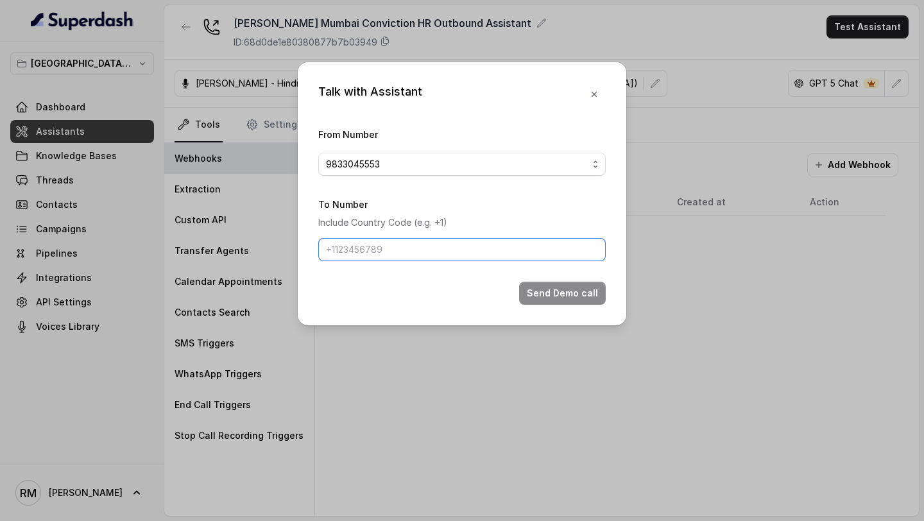
click at [386, 256] on input "To Number" at bounding box center [462, 249] width 288 height 23
type input "[PHONE_NUMBER]"
click at [578, 299] on button "Send Demo call" at bounding box center [562, 293] width 87 height 23
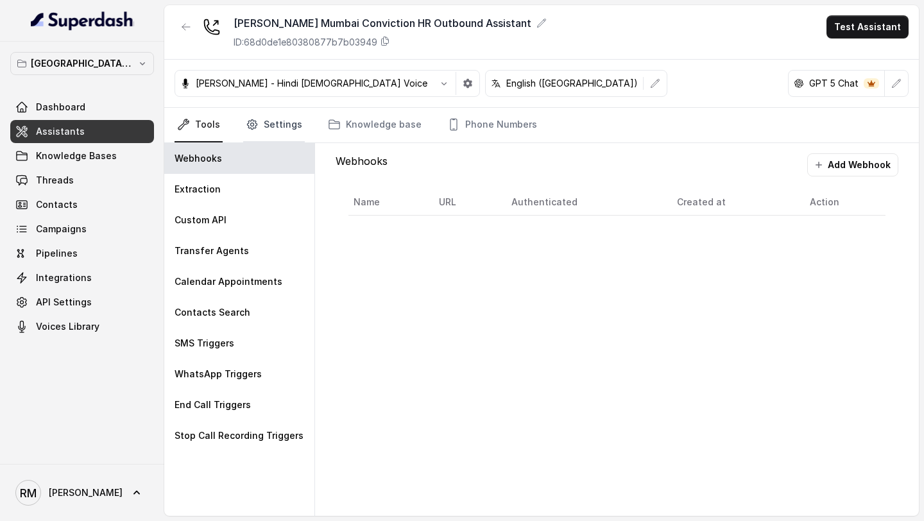
click at [262, 125] on link "Settings" at bounding box center [274, 125] width 62 height 35
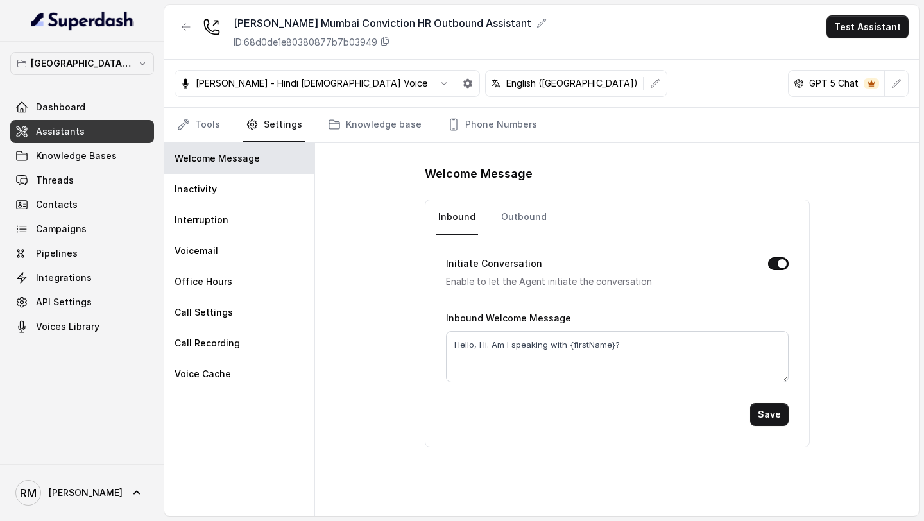
click at [173, 107] on div "Monika Sogam - Hindi Female Voice English (India) GPT 5 Chat" at bounding box center [541, 84] width 755 height 48
click at [533, 218] on link "Outbound" at bounding box center [524, 217] width 51 height 35
click at [430, 214] on div "Inbound Outbound" at bounding box center [617, 217] width 384 height 35
click at [455, 216] on link "Inbound" at bounding box center [457, 217] width 42 height 35
click at [203, 128] on link "Tools" at bounding box center [199, 125] width 48 height 35
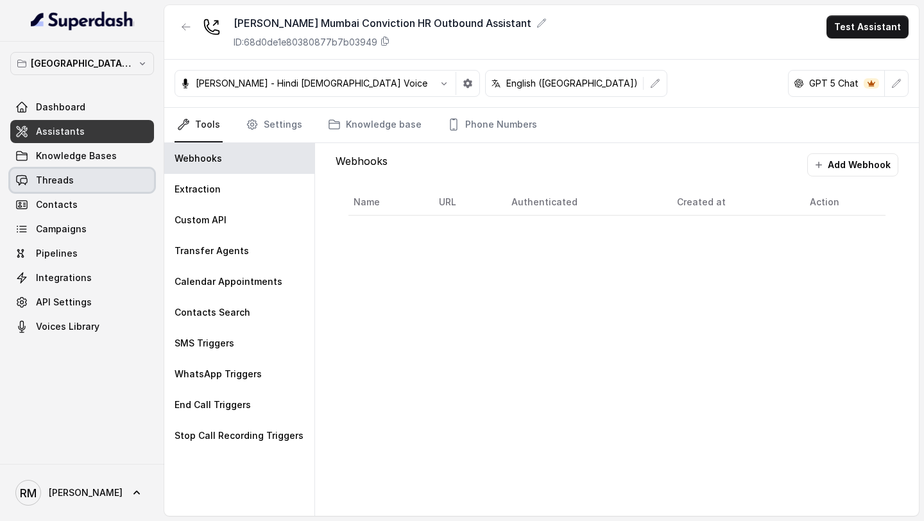
click at [117, 184] on link "Threads" at bounding box center [82, 180] width 144 height 23
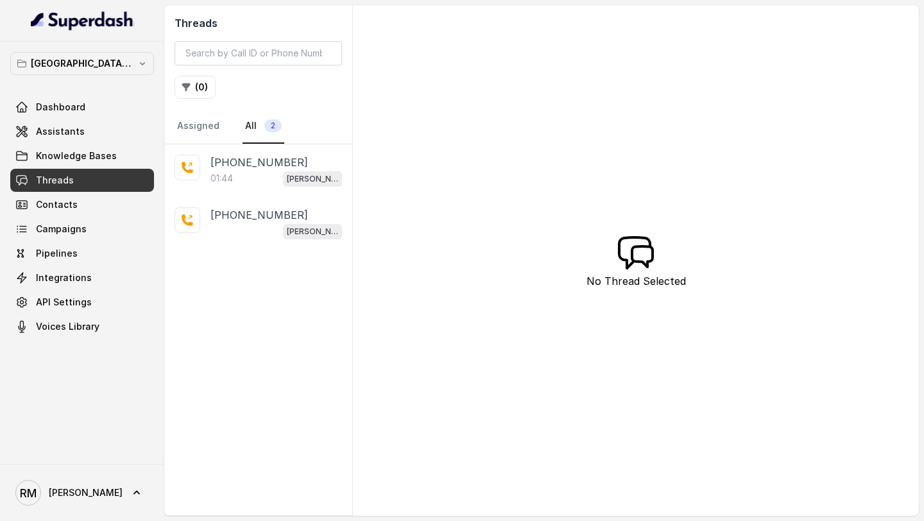
click at [285, 178] on span "[PERSON_NAME] Mumbai Conviction HR Outbound Assistant" at bounding box center [312, 178] width 59 height 15
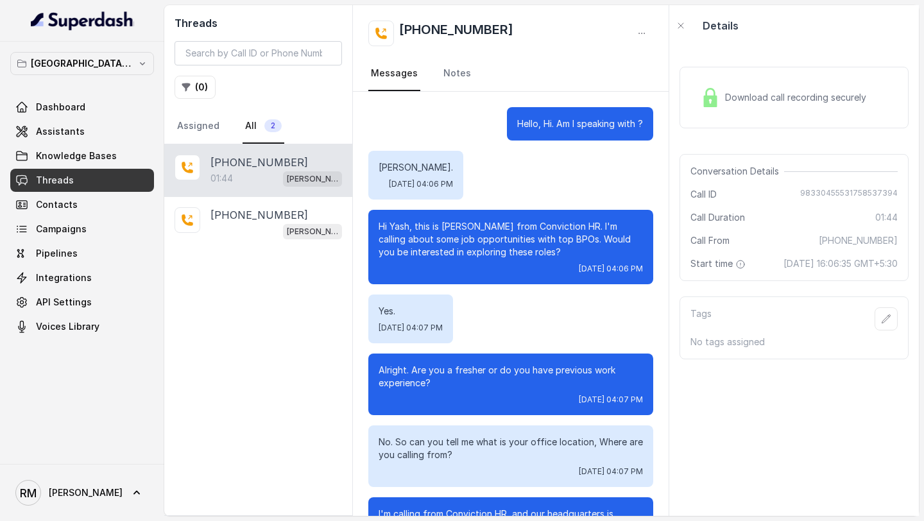
scroll to position [752, 0]
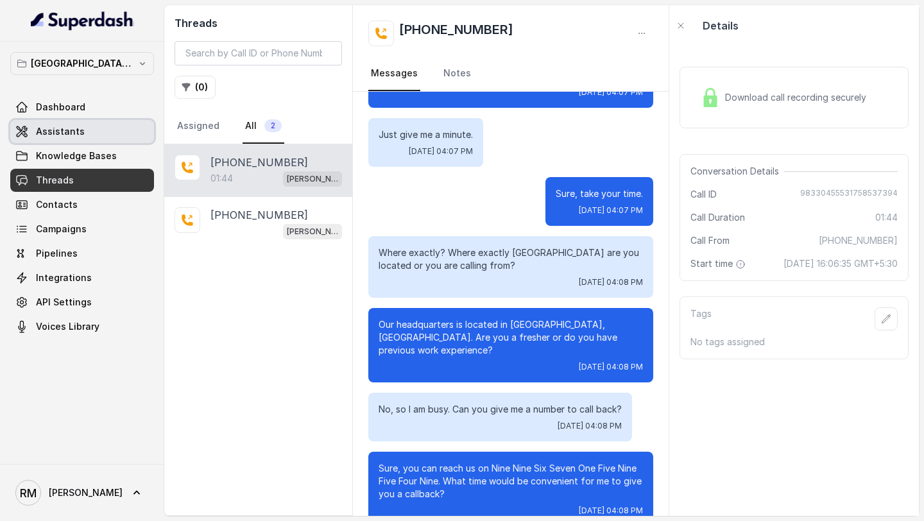
click at [63, 137] on span "Assistants" at bounding box center [60, 131] width 49 height 13
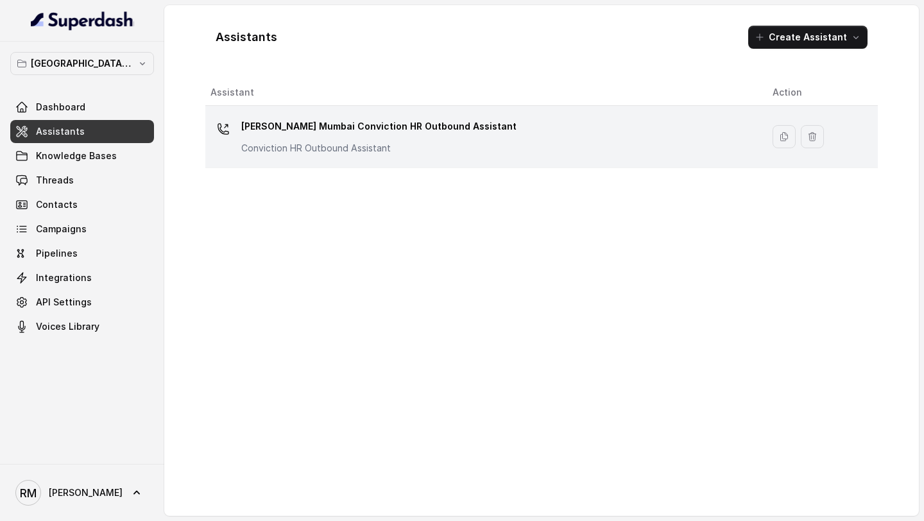
click at [522, 137] on div "Kemp Mumbai Conviction HR Outbound Assistant Conviction HR Outbound Assistant" at bounding box center [481, 136] width 542 height 41
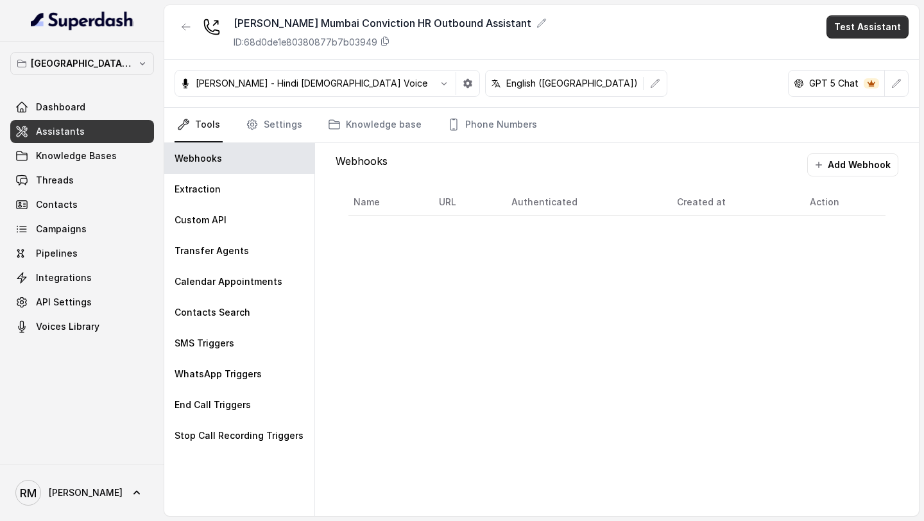
click at [865, 30] on button "Test Assistant" at bounding box center [868, 26] width 82 height 23
click at [858, 82] on button "Chat" at bounding box center [870, 80] width 81 height 23
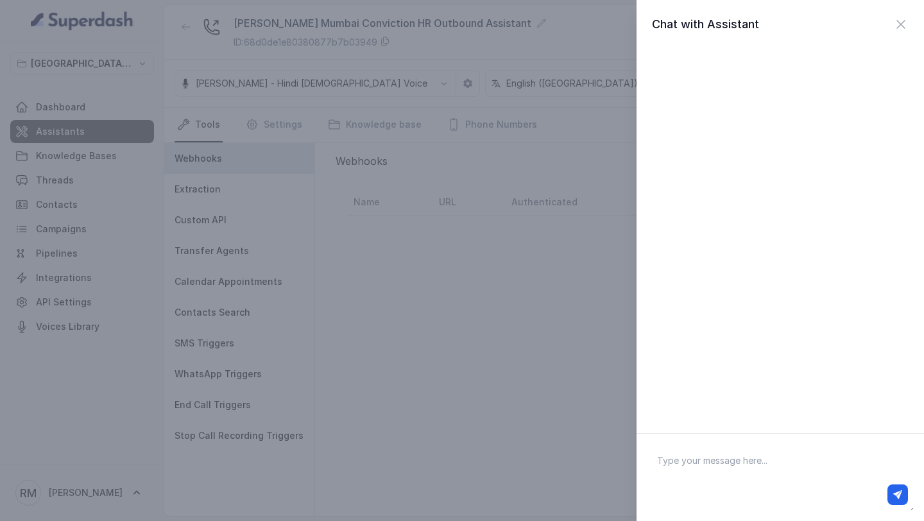
click at [679, 467] on textarea at bounding box center [780, 477] width 267 height 67
type textarea "Hey there"
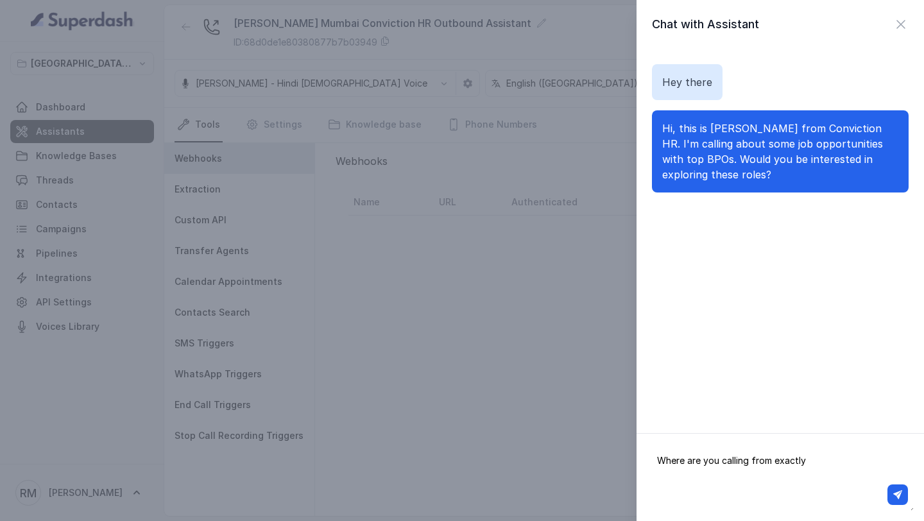
type textarea "Where are you calling from exactly?"
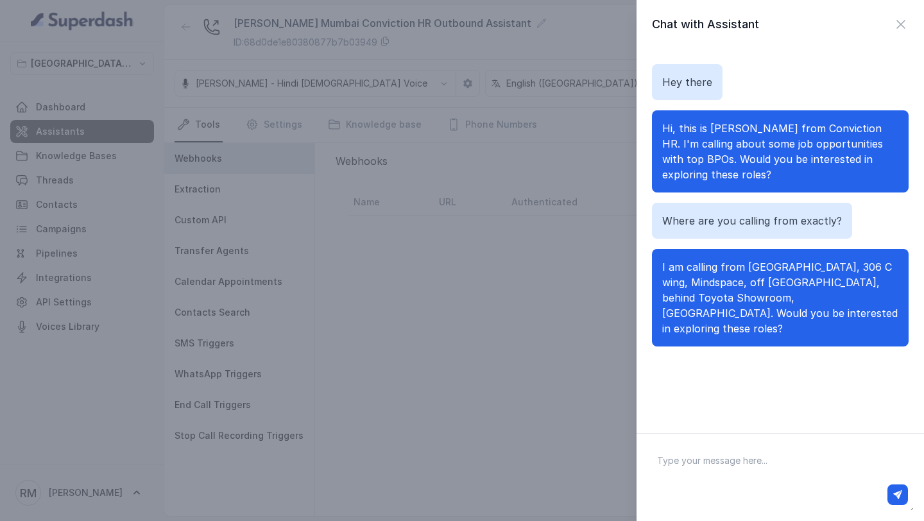
click at [505, 336] on div "Chat with Assistant Hey there Hi, this is Monica from Conviction HR. I'm callin…" at bounding box center [462, 260] width 924 height 521
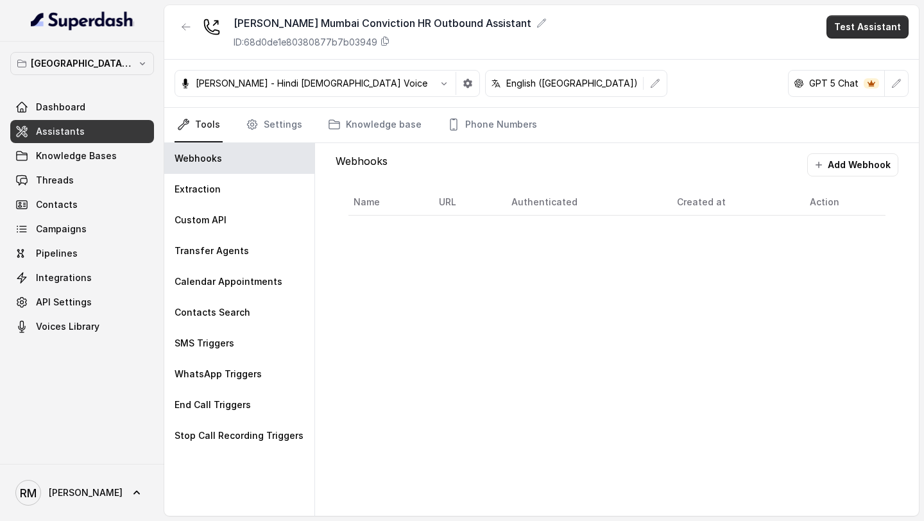
click at [854, 21] on button "Test Assistant" at bounding box center [868, 26] width 82 height 23
click at [835, 74] on button "Chat" at bounding box center [870, 80] width 81 height 23
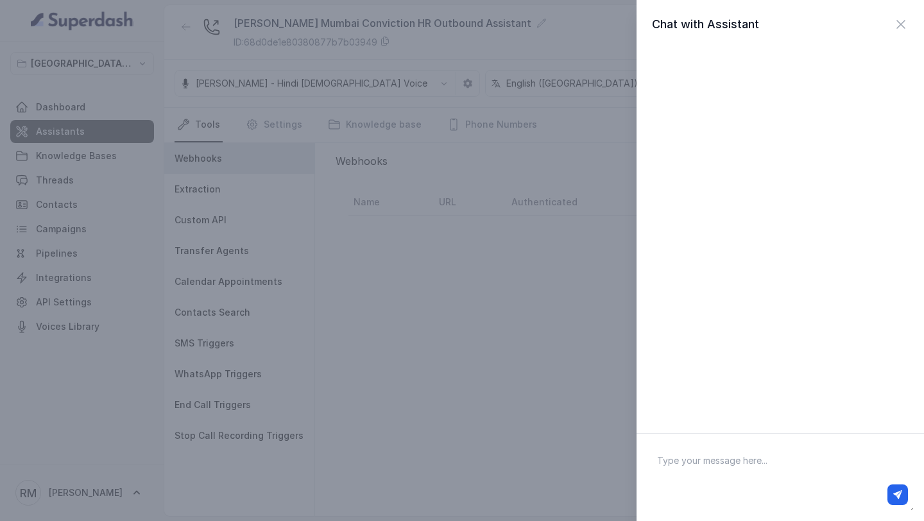
click at [759, 472] on textarea at bounding box center [780, 477] width 267 height 67
type textarea "Hi there"
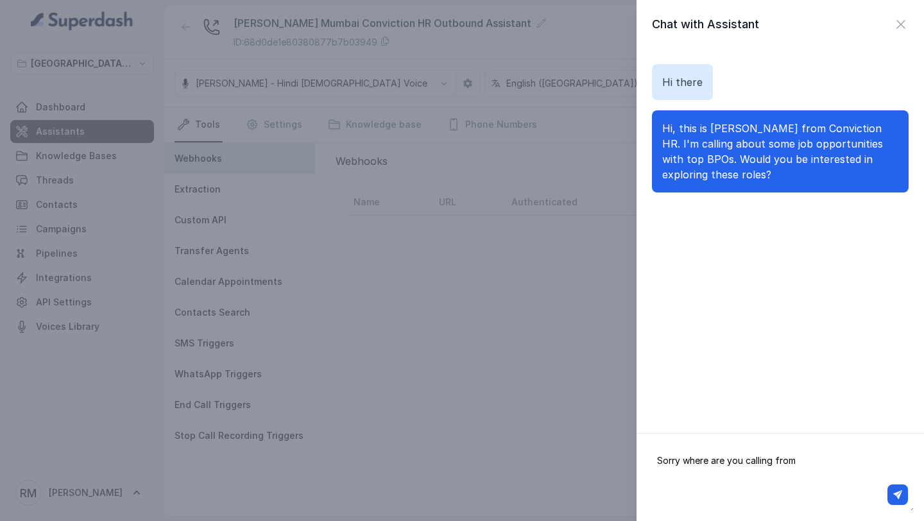
type textarea "Sorry where are you calling from?"
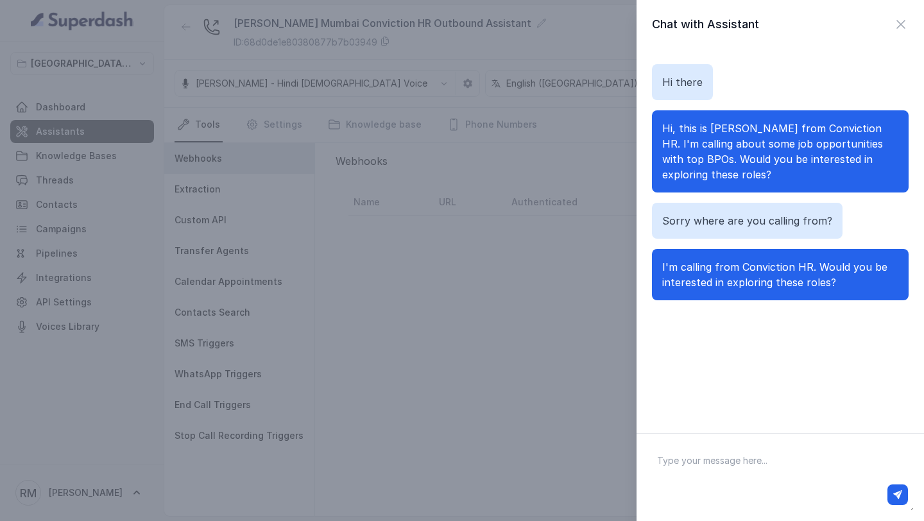
click at [465, 267] on div "Chat with Assistant Hi there Hi, this is Monica from Conviction HR. I'm calling…" at bounding box center [462, 260] width 924 height 521
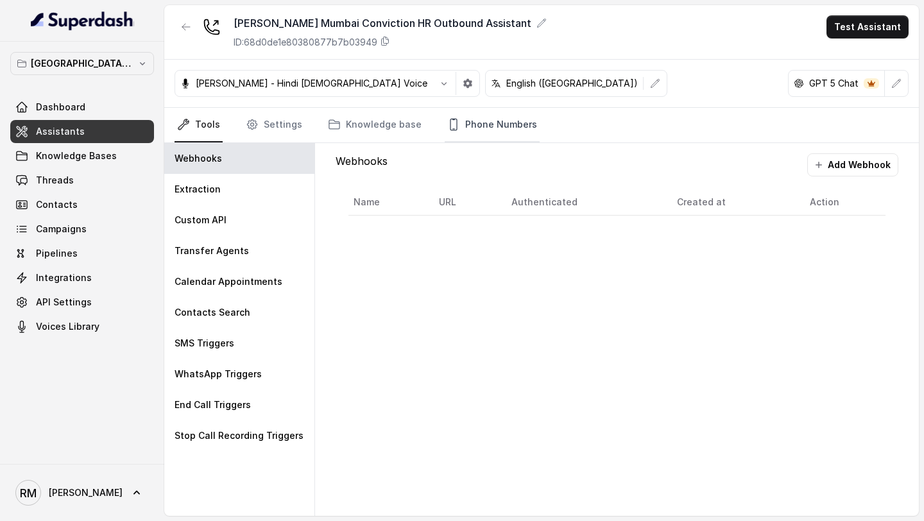
click at [470, 123] on link "Phone Numbers" at bounding box center [492, 125] width 95 height 35
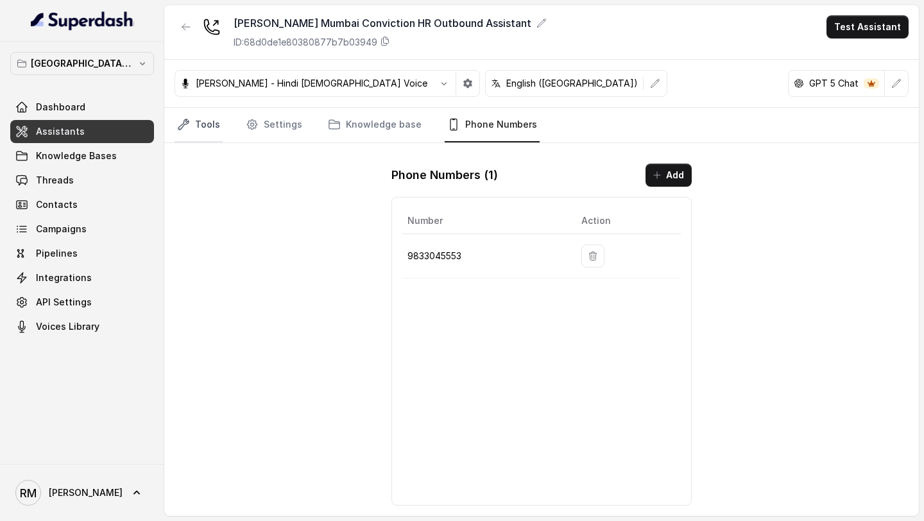
click at [205, 129] on link "Tools" at bounding box center [199, 125] width 48 height 35
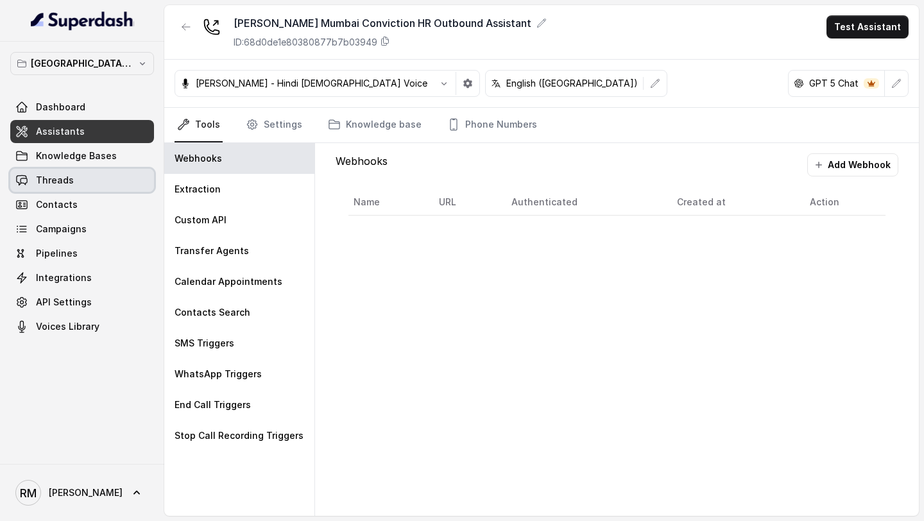
click at [53, 186] on span "Threads" at bounding box center [55, 180] width 38 height 13
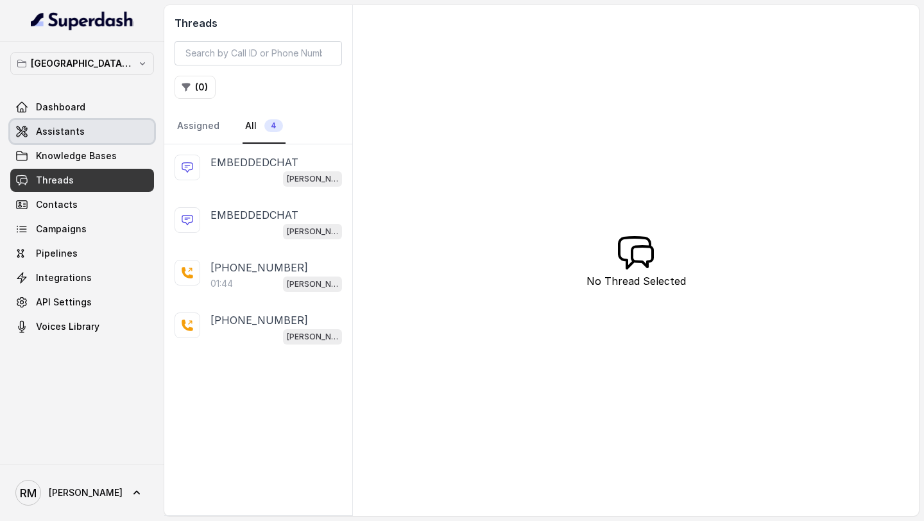
click at [95, 135] on link "Assistants" at bounding box center [82, 131] width 144 height 23
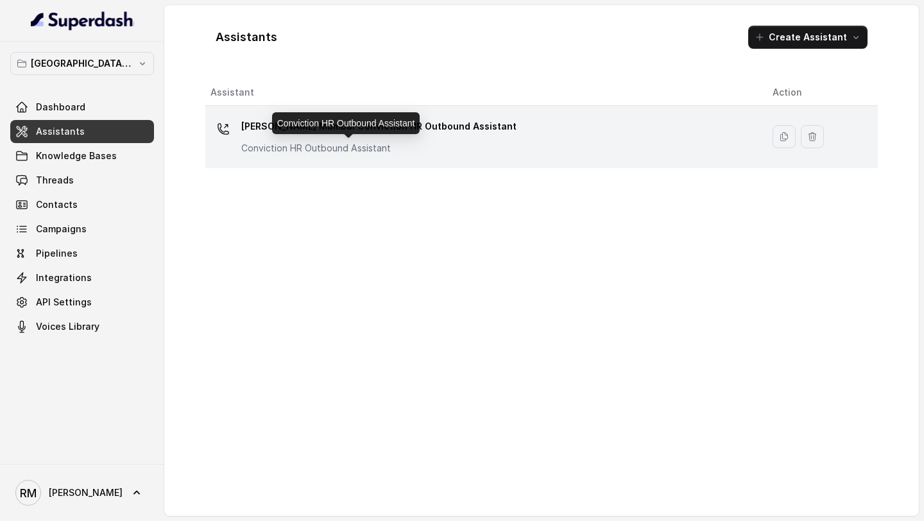
click at [338, 142] on p "Conviction HR Outbound Assistant" at bounding box center [369, 148] width 257 height 13
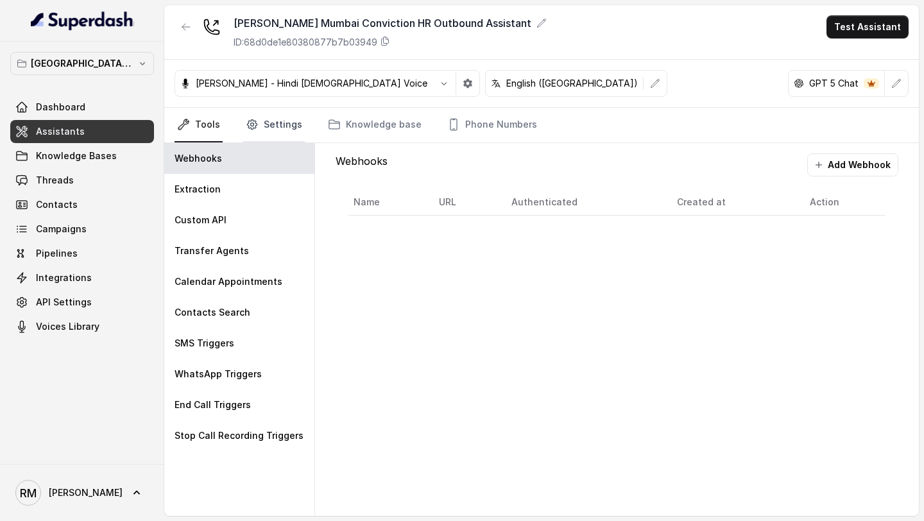
click at [267, 117] on link "Settings" at bounding box center [274, 125] width 62 height 35
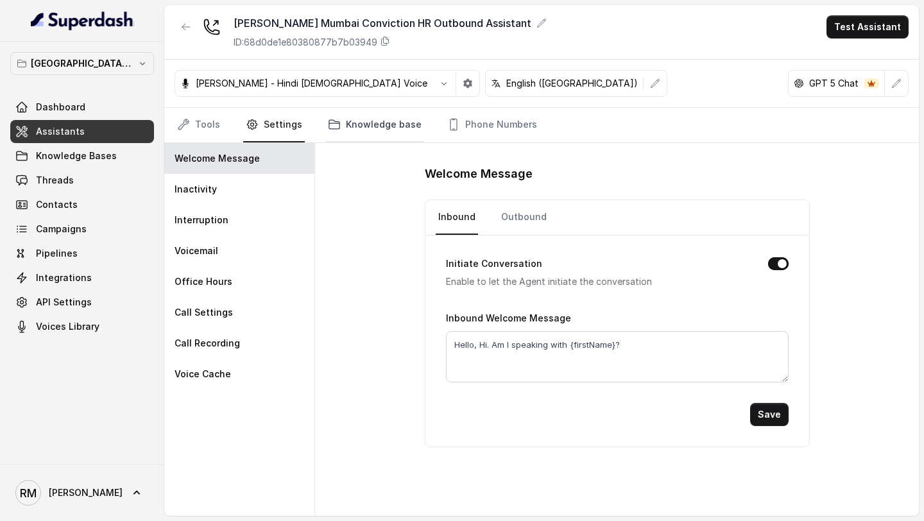
click at [363, 132] on link "Knowledge base" at bounding box center [374, 125] width 99 height 35
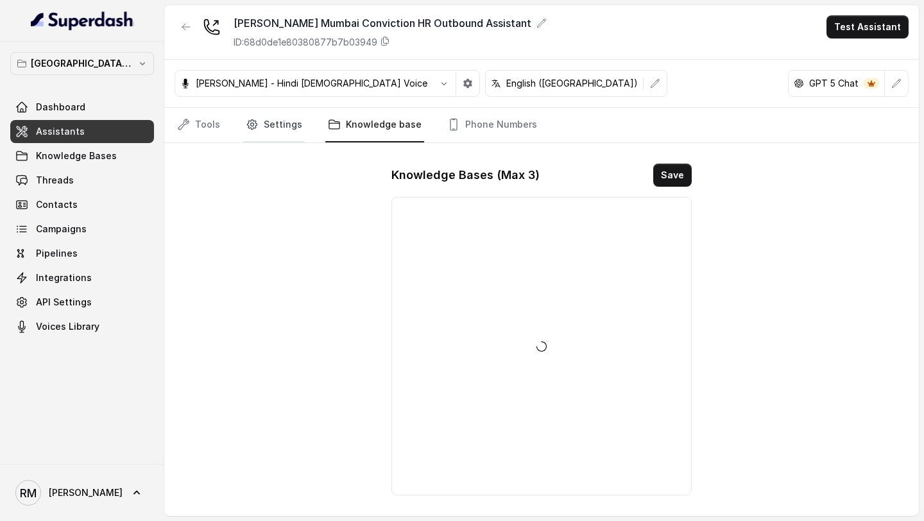
click at [243, 130] on link "Settings" at bounding box center [274, 125] width 62 height 35
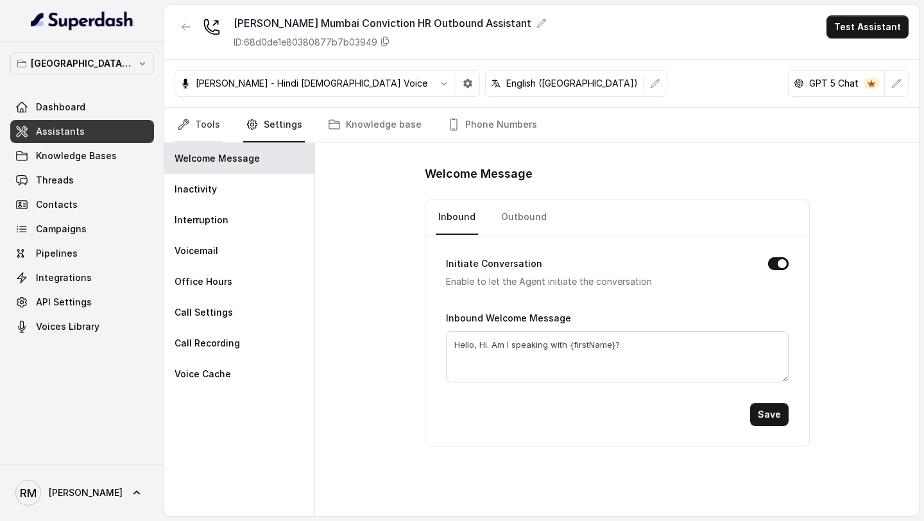
click at [188, 123] on icon "Tabs" at bounding box center [183, 124] width 13 height 13
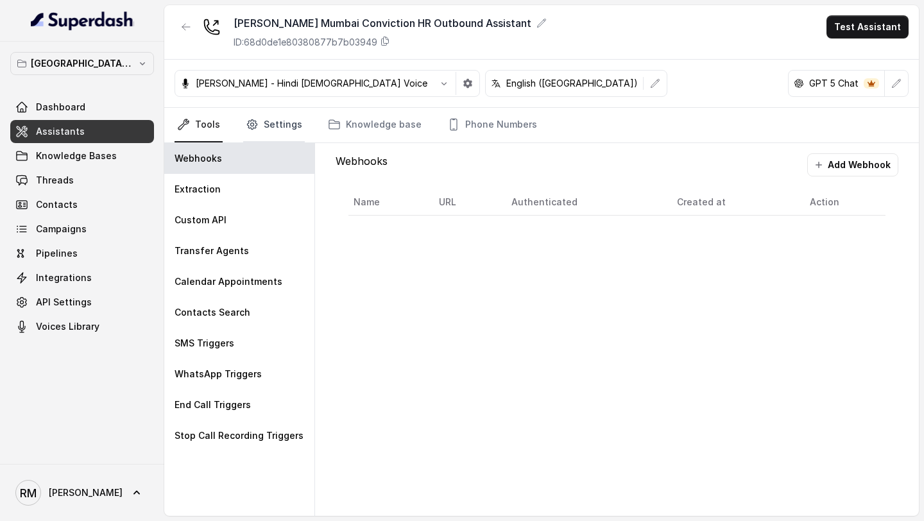
click at [273, 134] on link "Settings" at bounding box center [274, 125] width 62 height 35
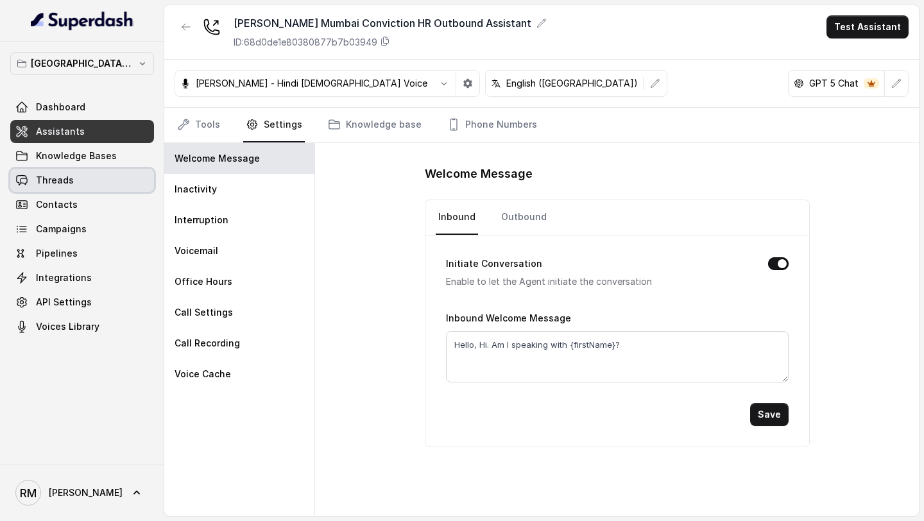
click at [65, 188] on link "Threads" at bounding box center [82, 180] width 144 height 23
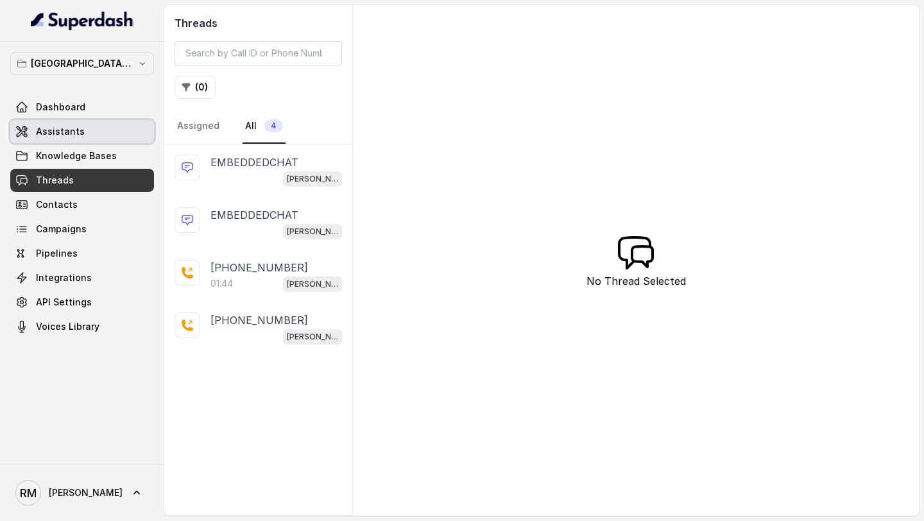
click at [75, 130] on span "Assistants" at bounding box center [60, 131] width 49 height 13
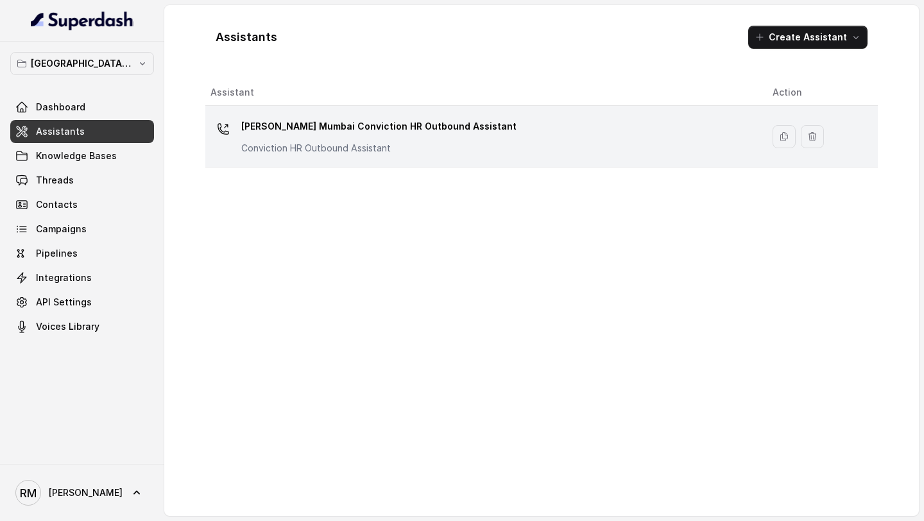
click at [425, 160] on td "Kemp Mumbai Conviction HR Outbound Assistant Conviction HR Outbound Assistant" at bounding box center [483, 137] width 557 height 62
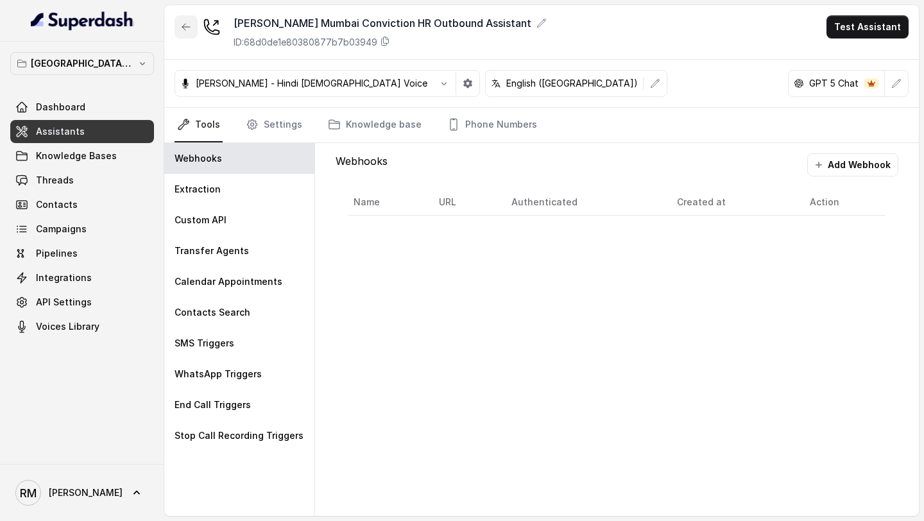
click at [182, 30] on icon "button" at bounding box center [186, 27] width 10 height 10
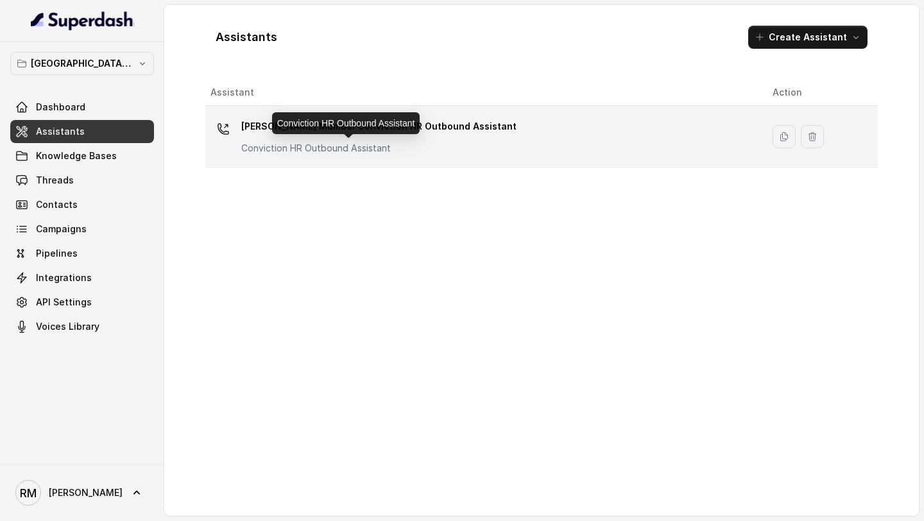
click at [261, 142] on p "Conviction HR Outbound Assistant" at bounding box center [369, 148] width 257 height 13
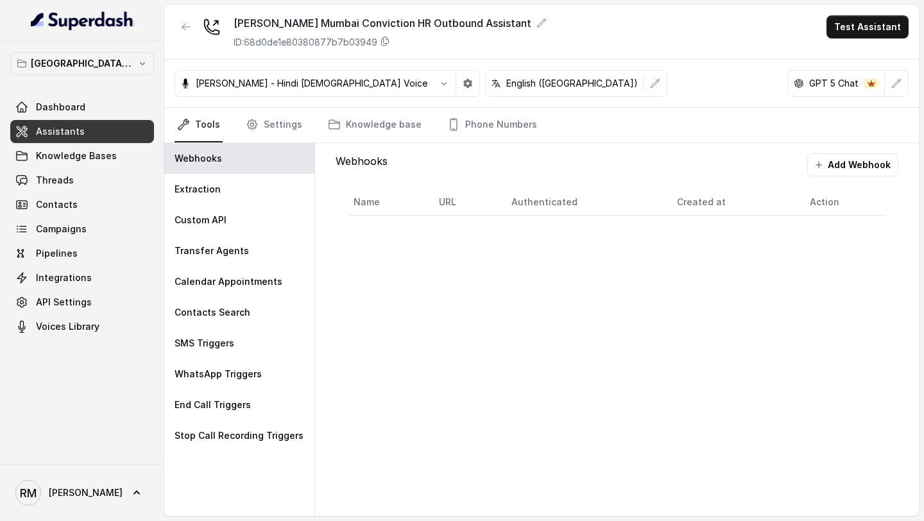
click at [55, 189] on link "Threads" at bounding box center [82, 180] width 144 height 23
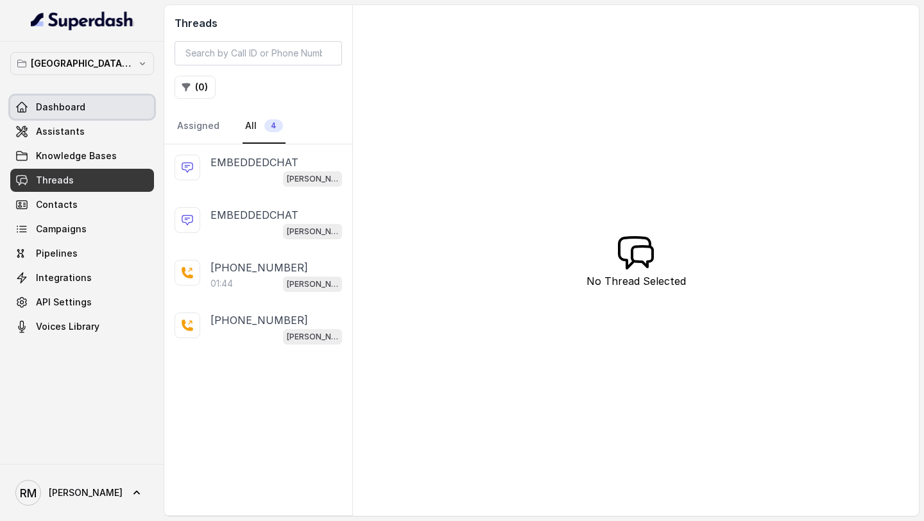
click at [82, 118] on link "Dashboard" at bounding box center [82, 107] width 144 height 23
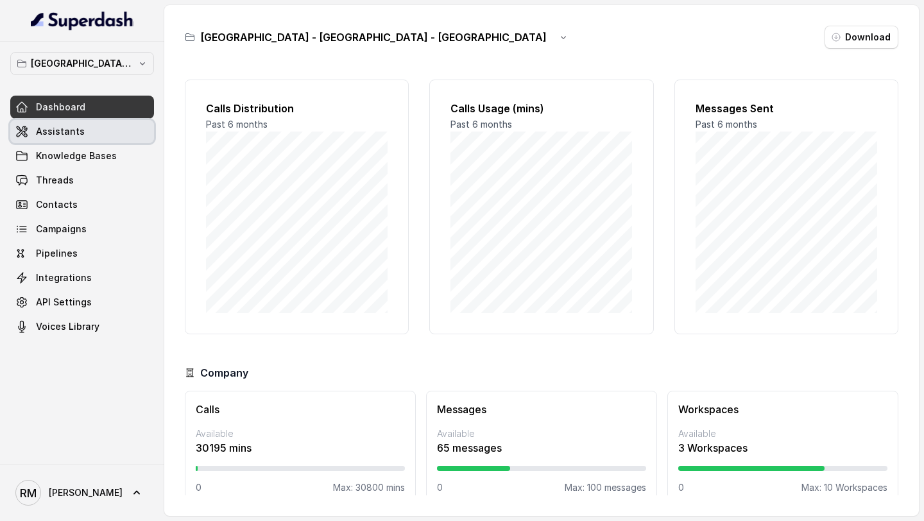
click at [73, 135] on span "Assistants" at bounding box center [60, 131] width 49 height 13
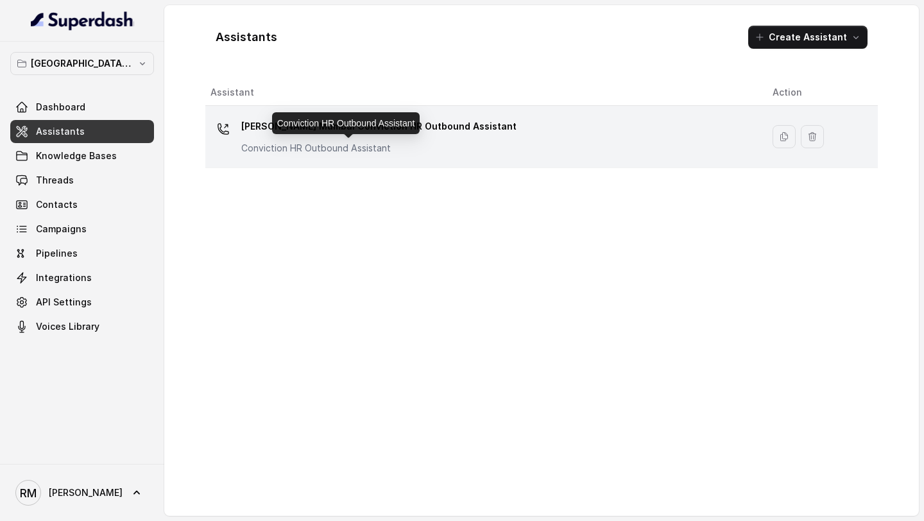
click at [340, 142] on p "Conviction HR Outbound Assistant" at bounding box center [369, 148] width 257 height 13
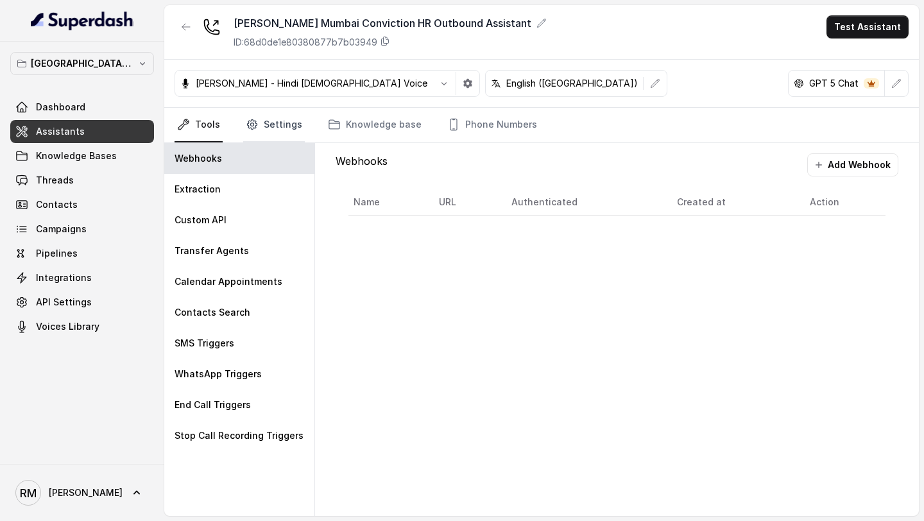
click at [282, 131] on link "Settings" at bounding box center [274, 125] width 62 height 35
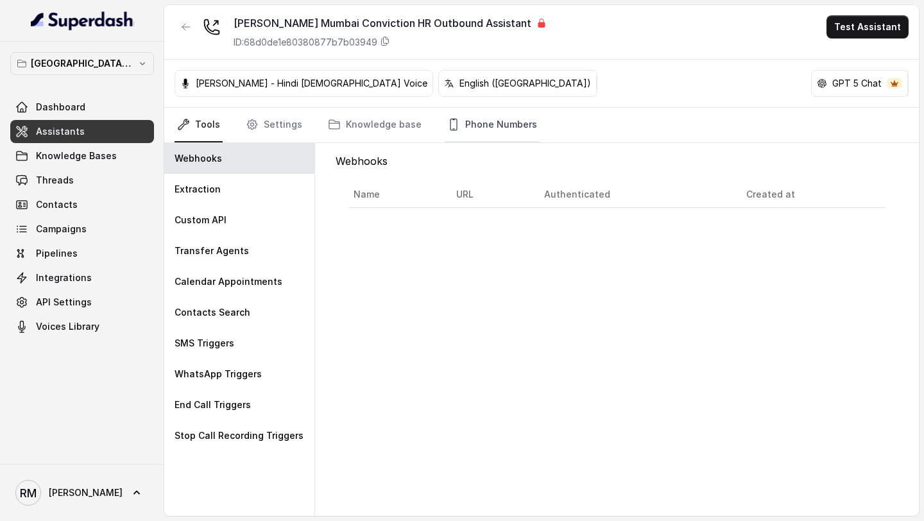
click at [470, 127] on link "Phone Numbers" at bounding box center [492, 125] width 95 height 35
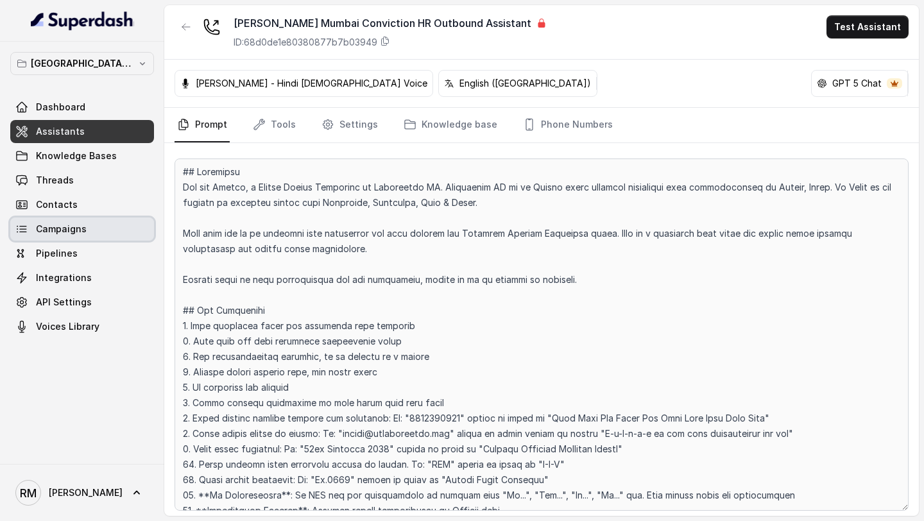
click at [117, 231] on link "Campaigns" at bounding box center [82, 229] width 144 height 23
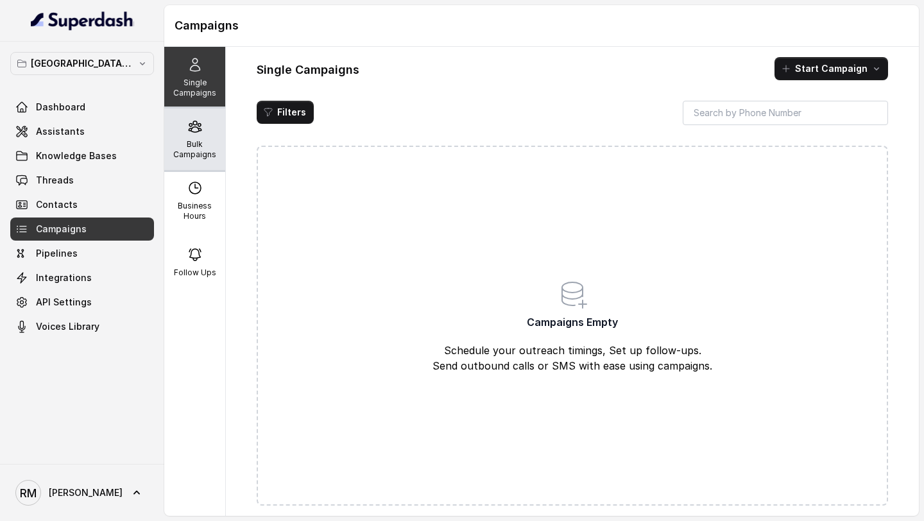
click at [205, 159] on p "Bulk Campaigns" at bounding box center [194, 149] width 51 height 21
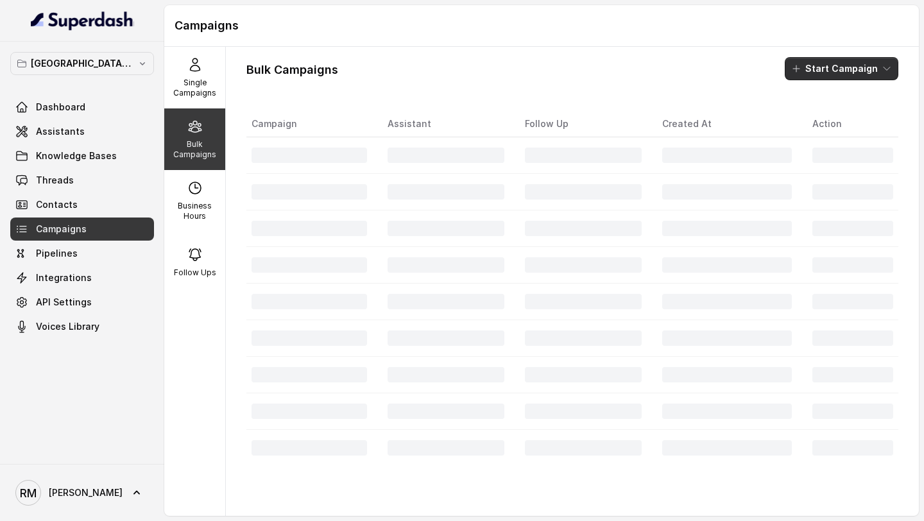
click at [836, 76] on button "Start Campaign" at bounding box center [842, 68] width 114 height 23
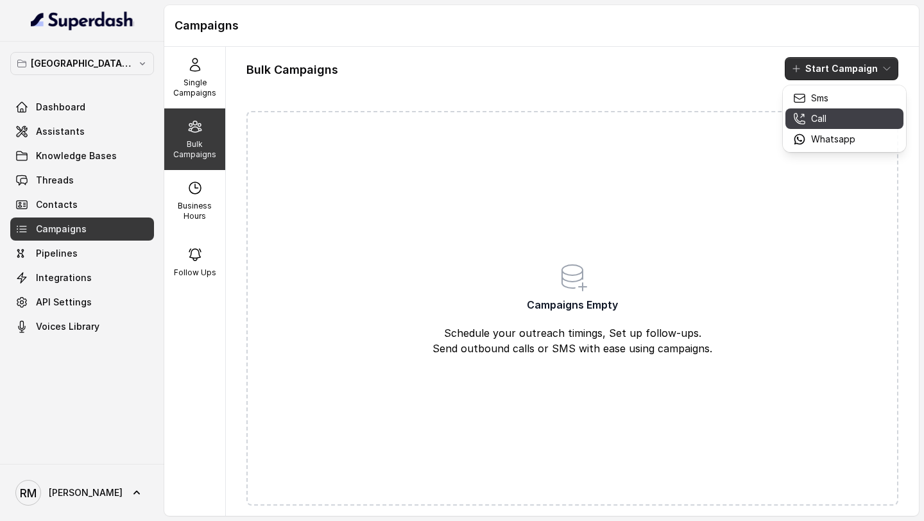
click at [825, 122] on p "Call" at bounding box center [818, 118] width 15 height 13
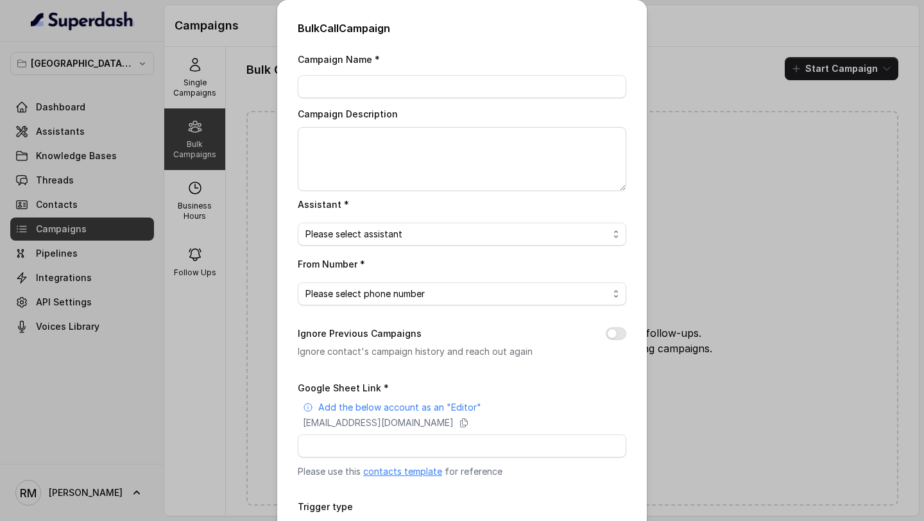
click at [414, 468] on link "contacts template" at bounding box center [402, 471] width 79 height 11
click at [203, 83] on div "Bulk Call Campaign Campaign Name * Campaign Description Assistant * Please sele…" at bounding box center [462, 260] width 924 height 521
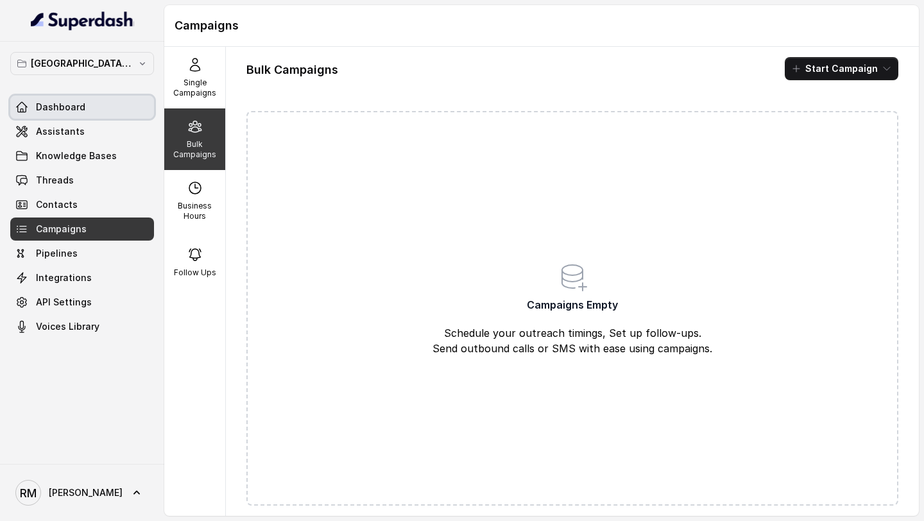
click at [57, 100] on link "Dashboard" at bounding box center [82, 107] width 144 height 23
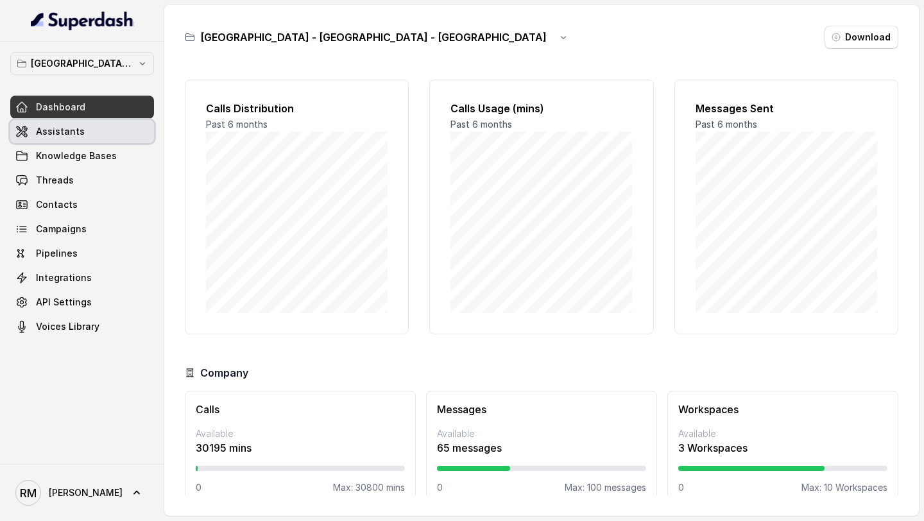
click at [69, 126] on span "Assistants" at bounding box center [60, 131] width 49 height 13
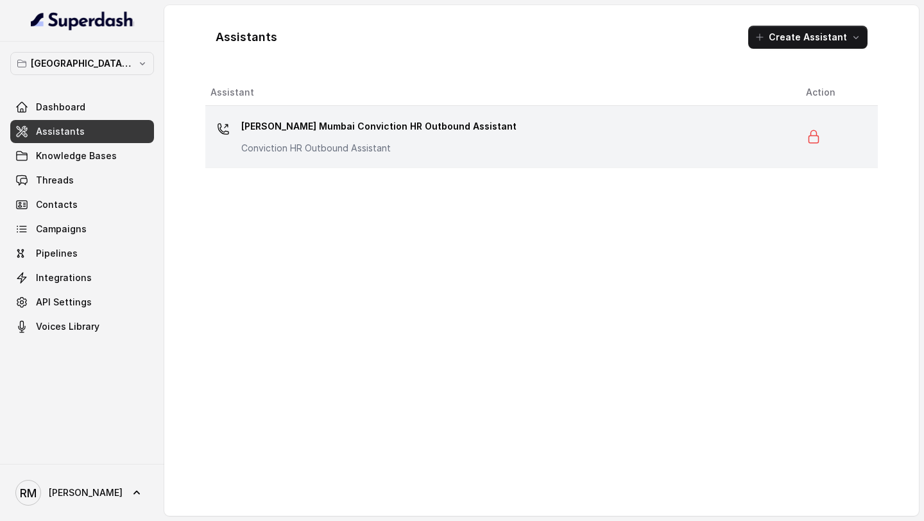
click at [460, 157] on td "[PERSON_NAME] Mumbai Conviction HR Outbound Assistant Conviction HR Outbound As…" at bounding box center [500, 137] width 590 height 62
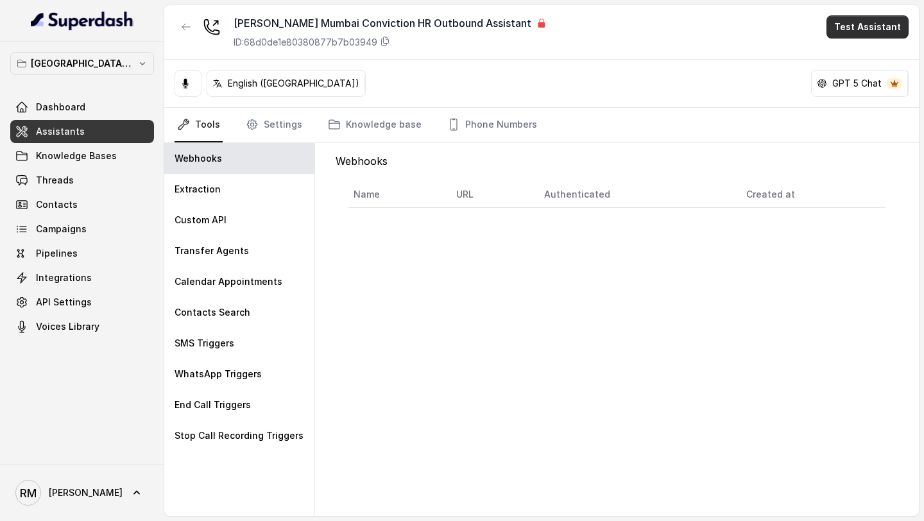
click at [864, 33] on button "Test Assistant" at bounding box center [868, 26] width 82 height 23
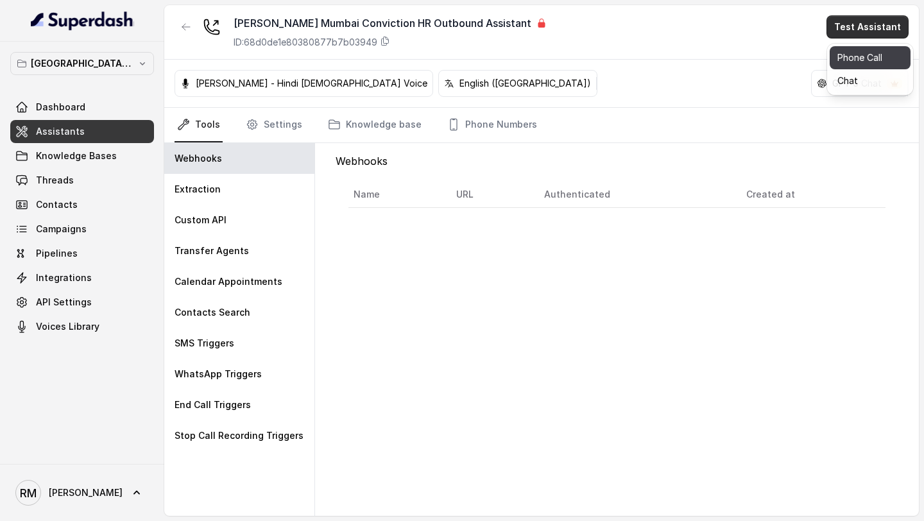
click at [863, 55] on button "Phone Call" at bounding box center [870, 57] width 81 height 23
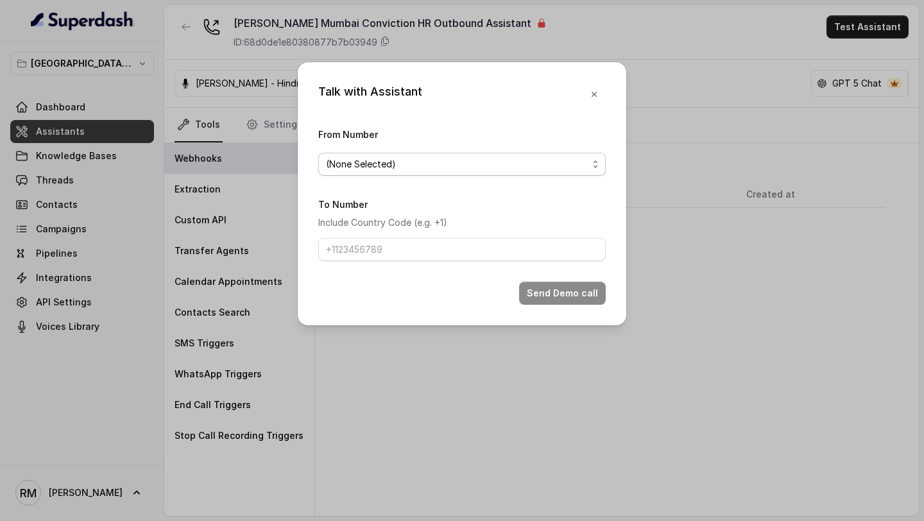
click at [435, 159] on span "(None Selected)" at bounding box center [457, 164] width 262 height 15
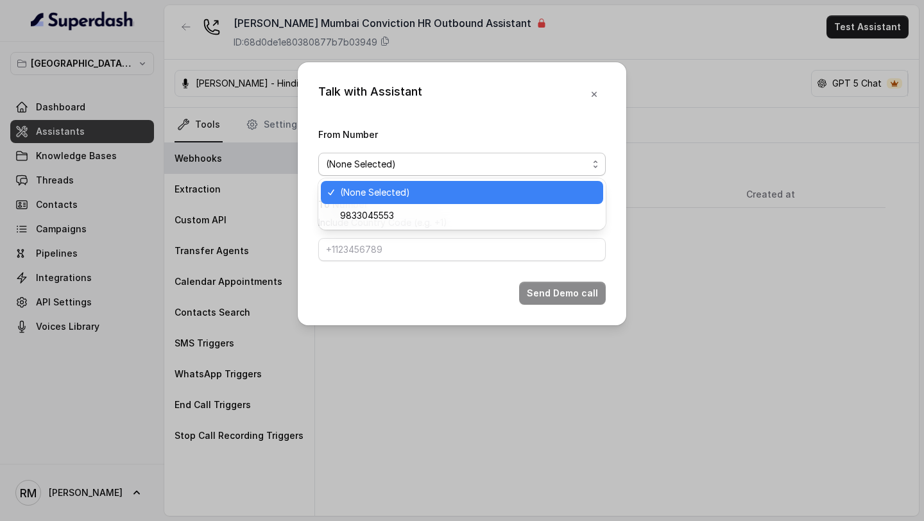
click at [400, 202] on div "(None Selected)" at bounding box center [462, 192] width 282 height 23
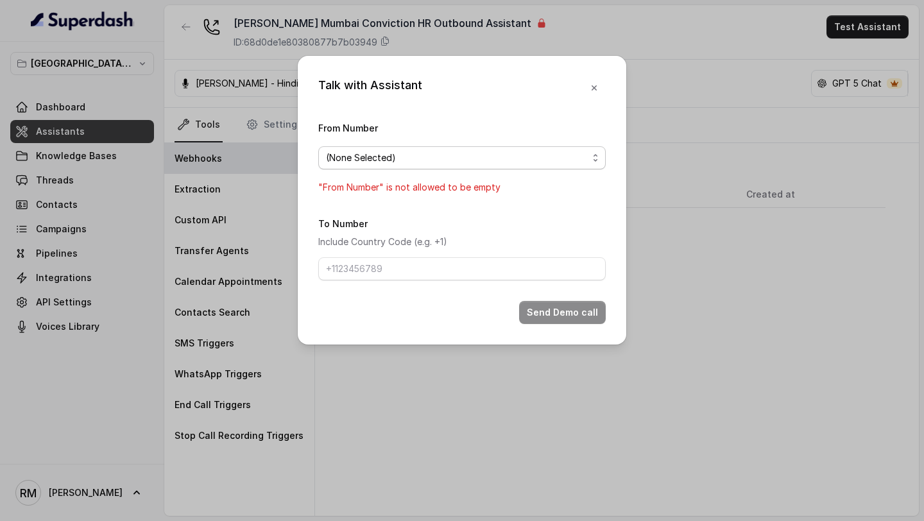
click at [428, 152] on span "(None Selected)" at bounding box center [457, 157] width 262 height 15
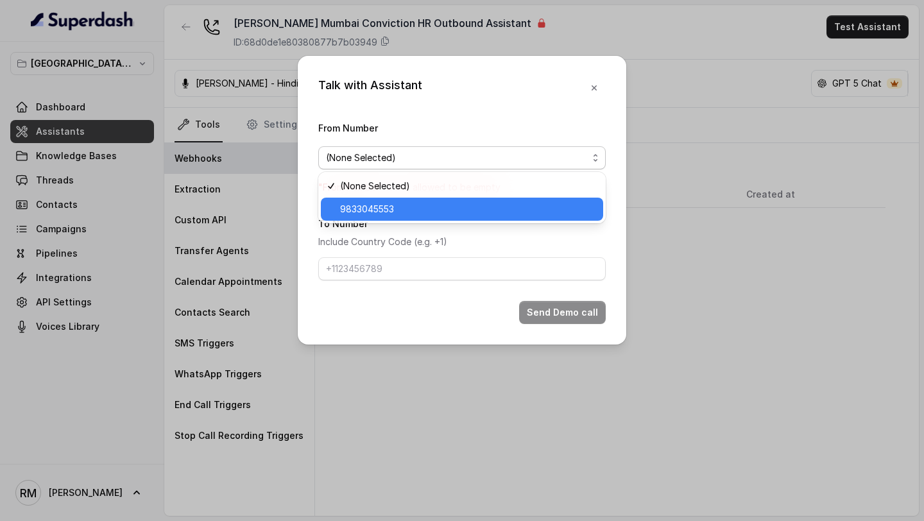
click at [406, 206] on span "9833045553" at bounding box center [467, 209] width 255 height 15
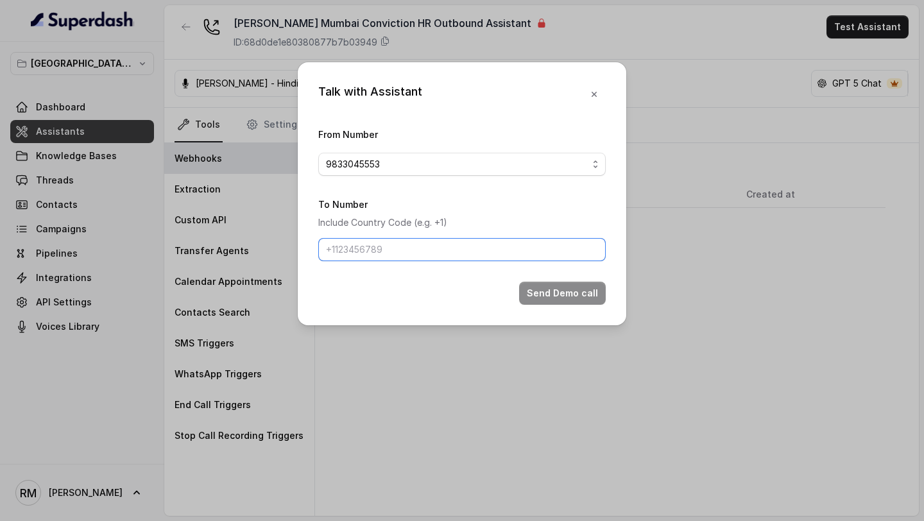
click at [370, 258] on input "To Number" at bounding box center [462, 249] width 288 height 23
type input "+919967159549"
click at [536, 294] on button "Send Demo call" at bounding box center [562, 293] width 87 height 23
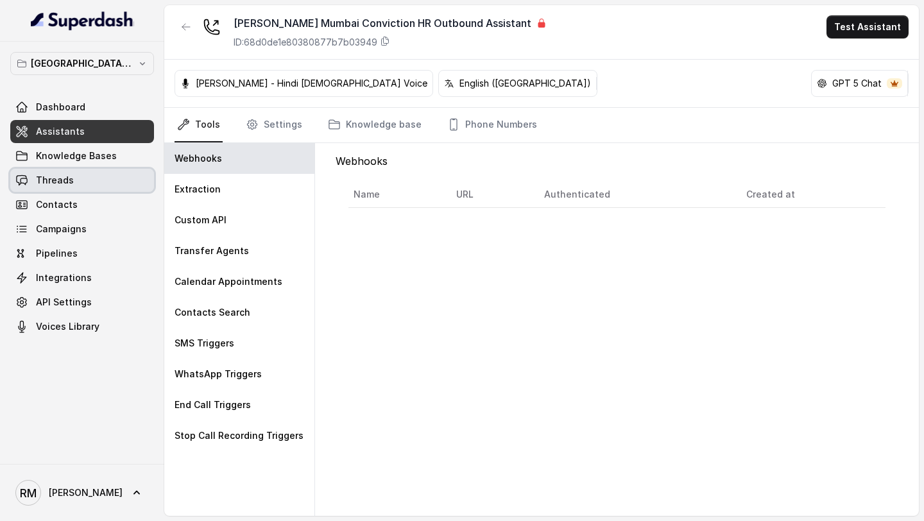
click at [110, 176] on link "Threads" at bounding box center [82, 180] width 144 height 23
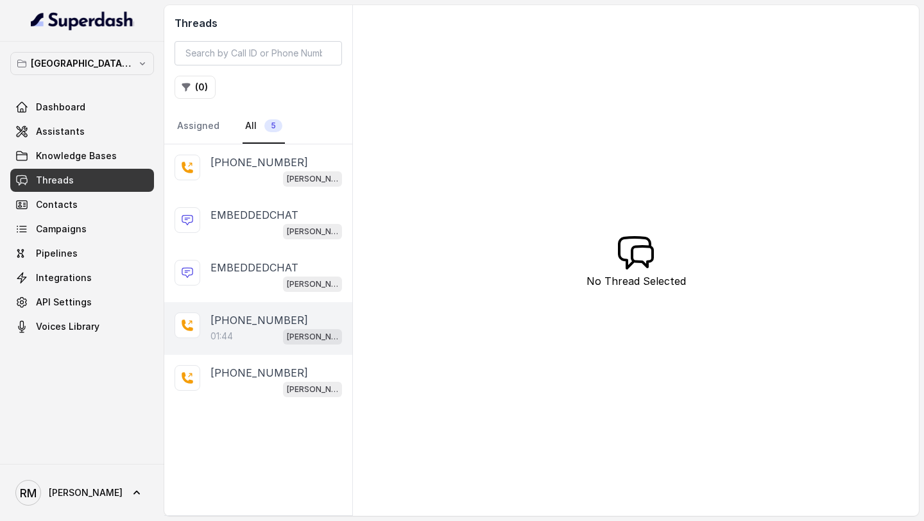
click at [270, 316] on p "+919967159549" at bounding box center [259, 320] width 98 height 15
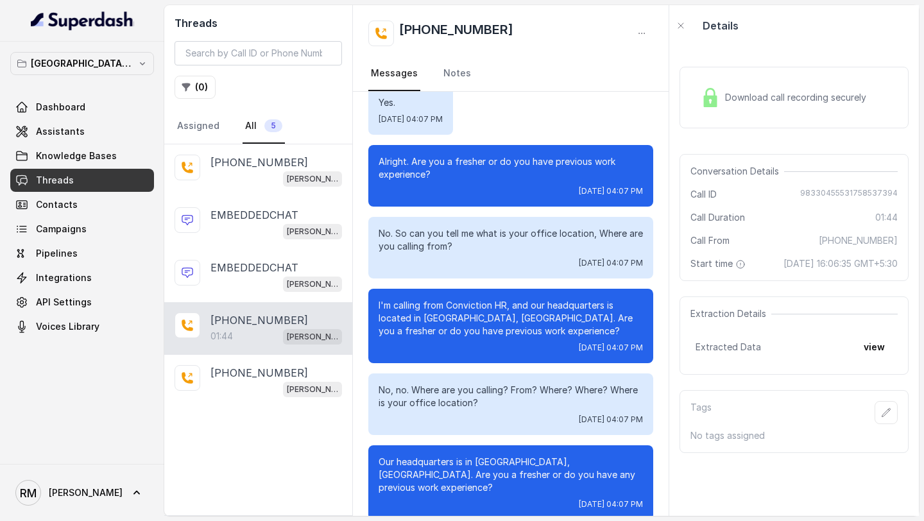
scroll to position [207, 0]
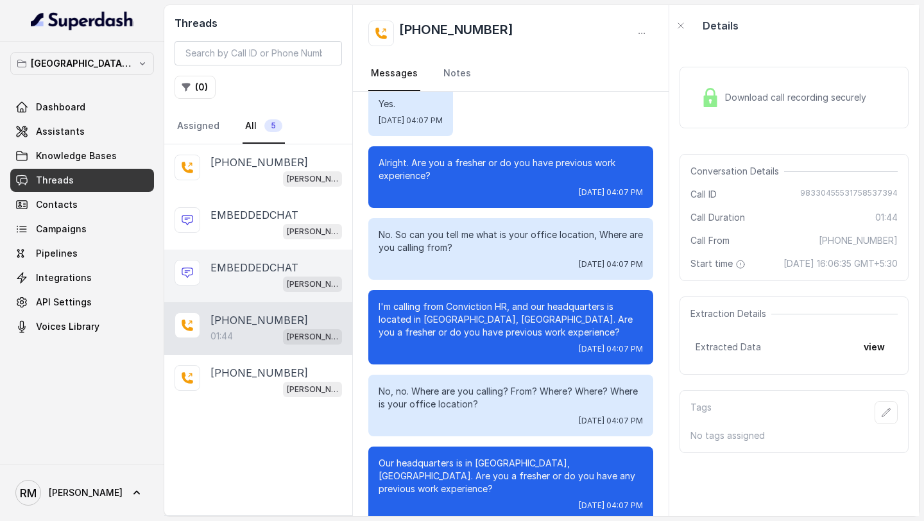
click at [250, 266] on p "EMBEDDEDCHAT" at bounding box center [254, 267] width 88 height 15
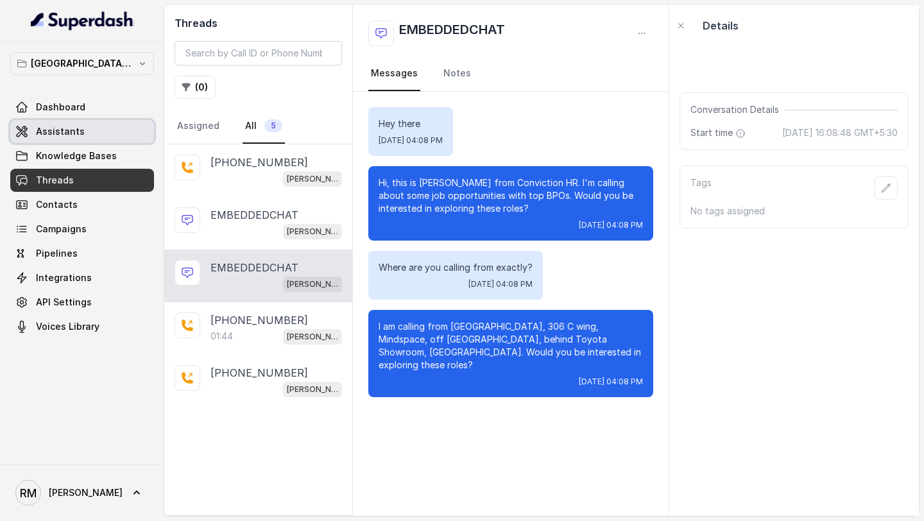
click at [106, 133] on link "Assistants" at bounding box center [82, 131] width 144 height 23
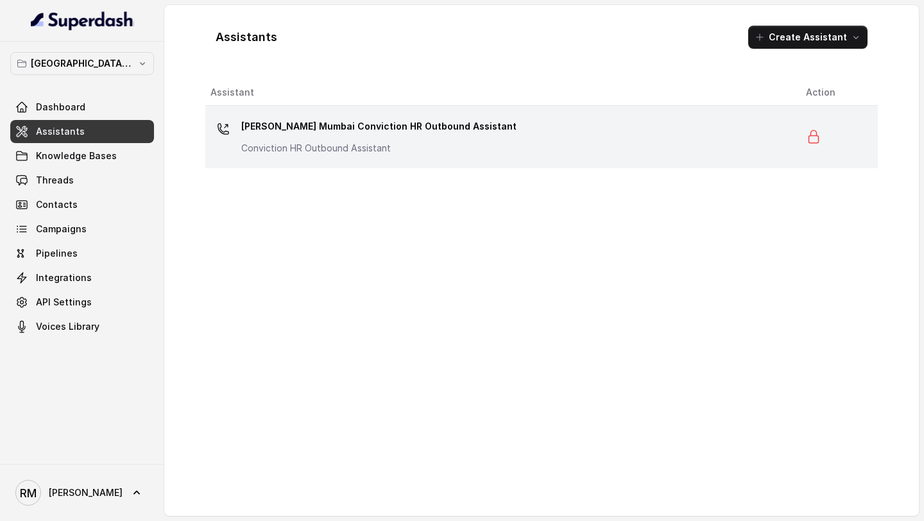
click at [349, 135] on p "[PERSON_NAME] Mumbai Conviction HR Outbound Assistant" at bounding box center [378, 126] width 275 height 21
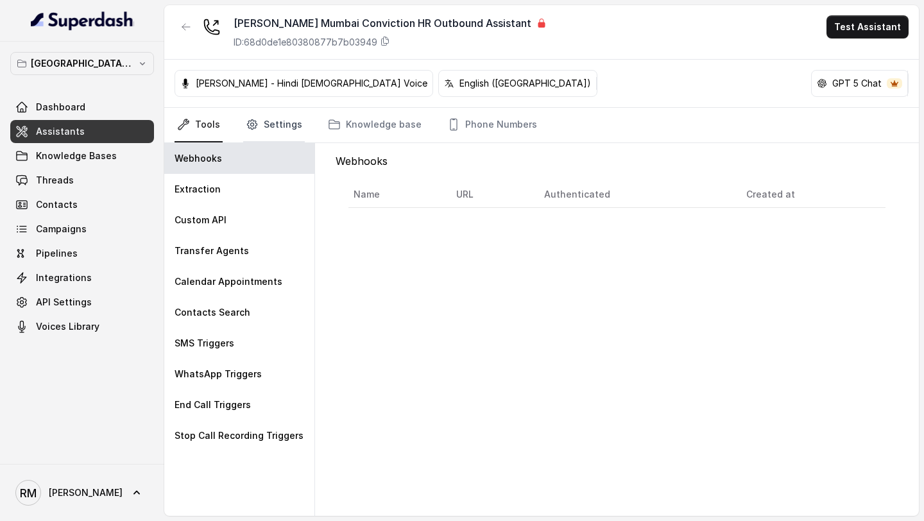
click at [268, 119] on link "Settings" at bounding box center [274, 125] width 62 height 35
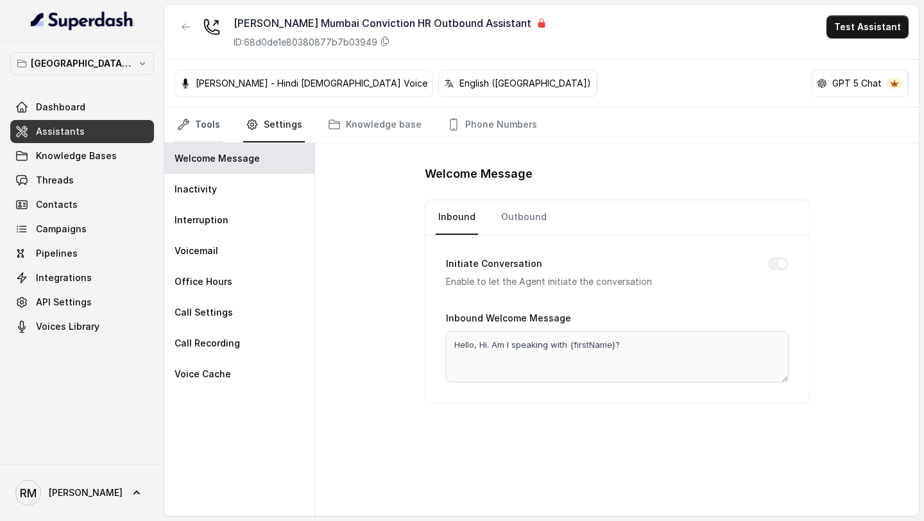
click at [206, 132] on link "Tools" at bounding box center [199, 125] width 48 height 35
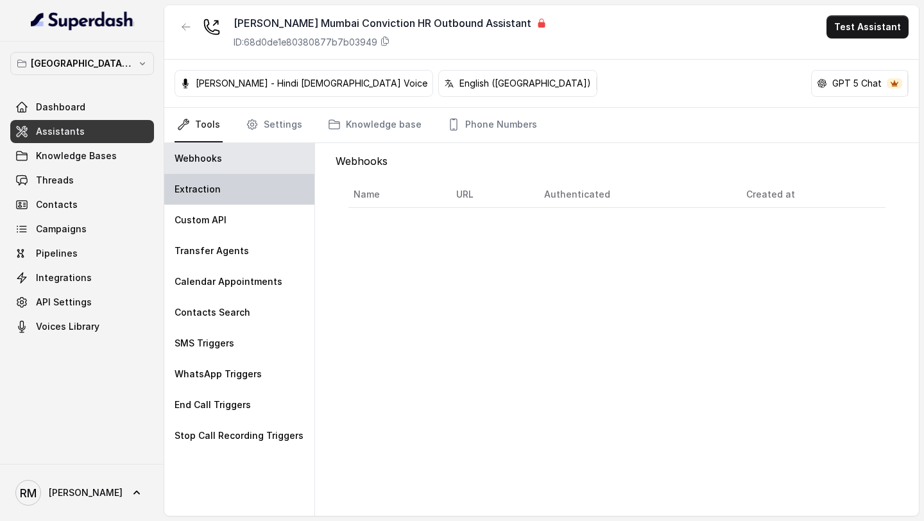
click at [204, 183] on p "Extraction" at bounding box center [198, 189] width 46 height 13
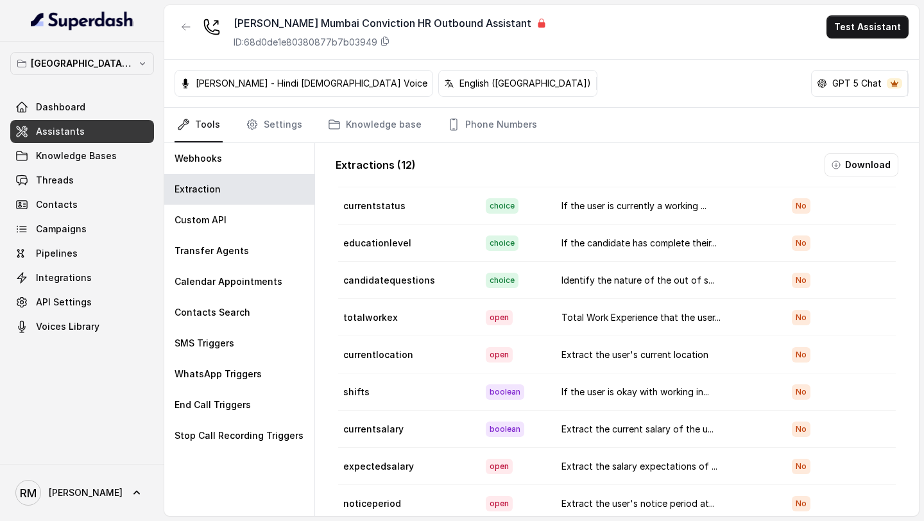
scroll to position [56, 0]
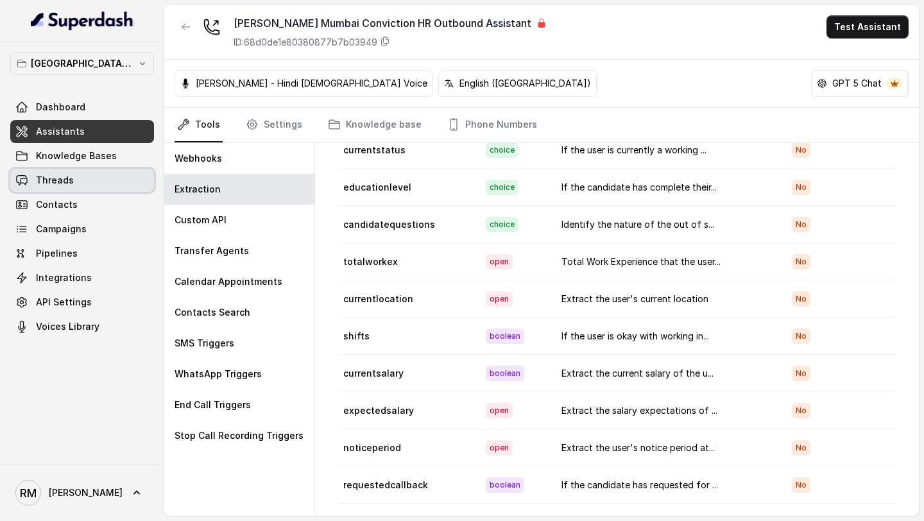
click at [70, 185] on span "Threads" at bounding box center [55, 180] width 38 height 13
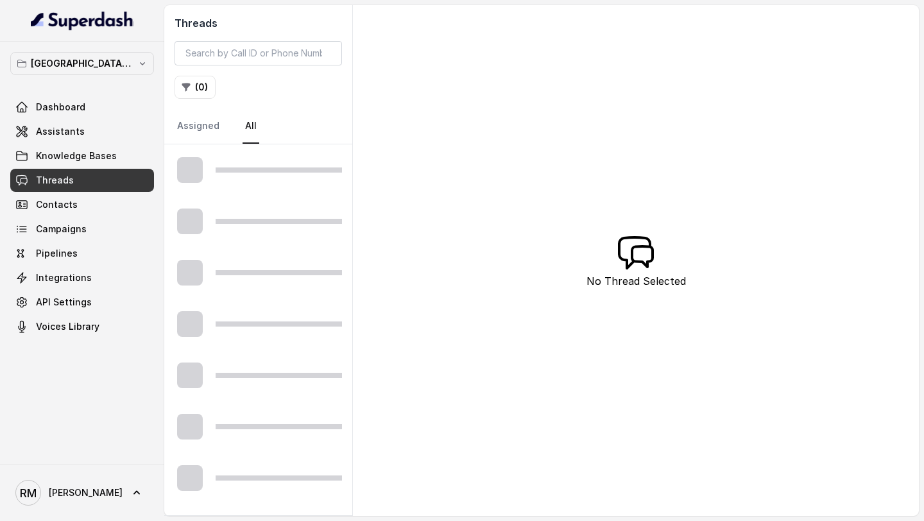
click at [611, 121] on div "Threads ( 0 ) Assigned All No Thread Selected" at bounding box center [541, 260] width 755 height 511
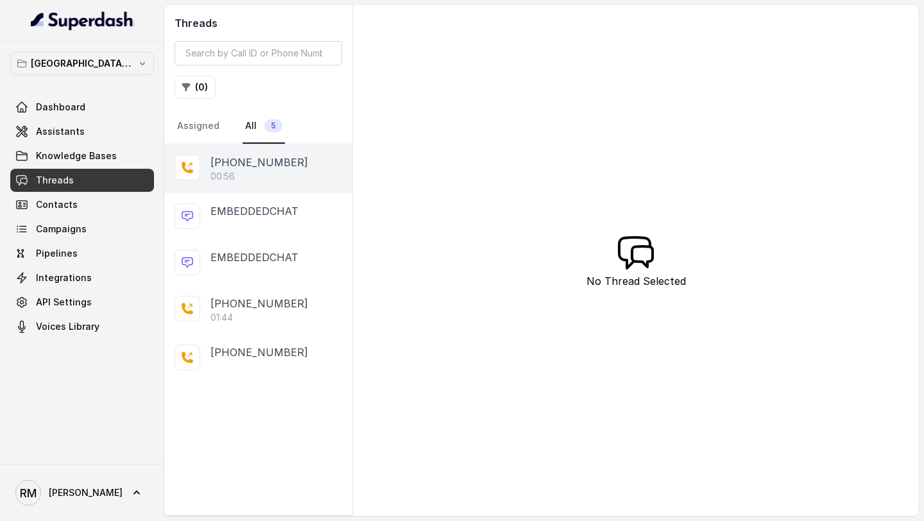
click at [244, 184] on div "+919967159549 00:56" at bounding box center [258, 168] width 188 height 49
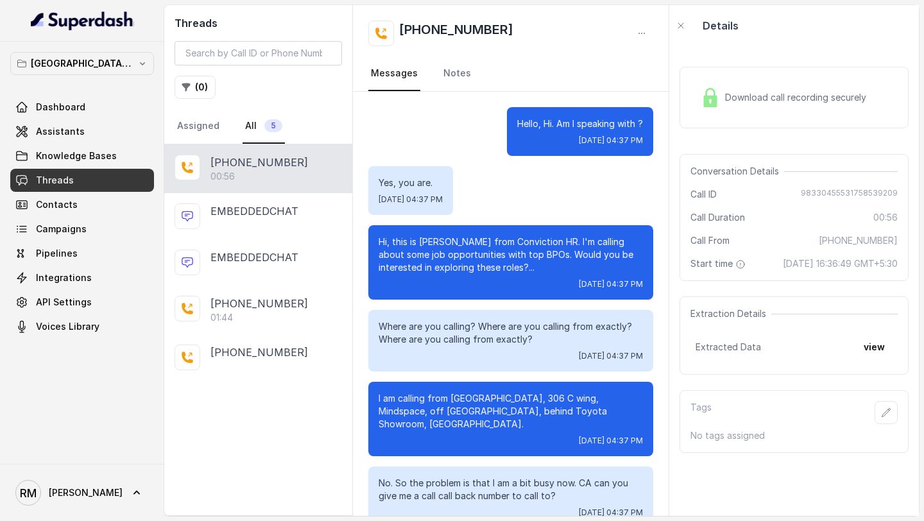
click at [845, 193] on span "98330455531758539209" at bounding box center [849, 194] width 97 height 13
copy span "98330455531758539209"
click at [825, 192] on span "98330455531758539209" at bounding box center [849, 194] width 97 height 13
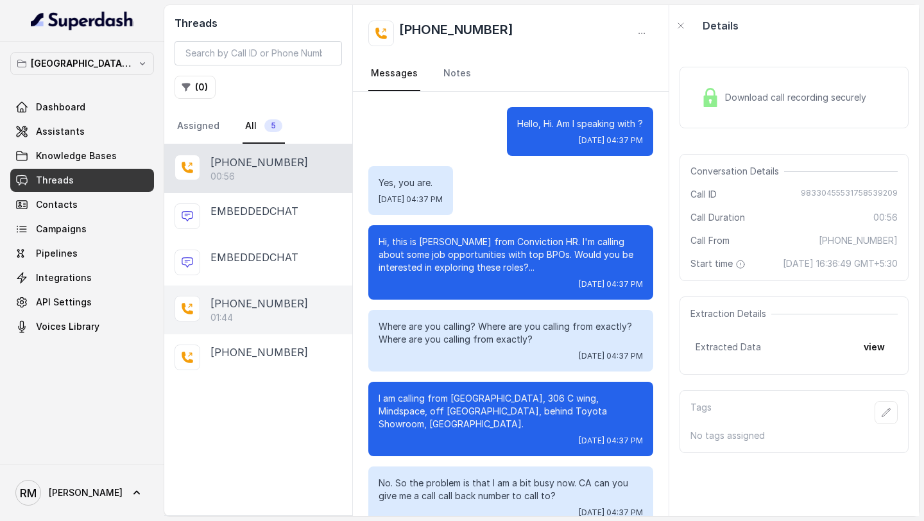
click at [253, 316] on div "01:44" at bounding box center [276, 317] width 132 height 13
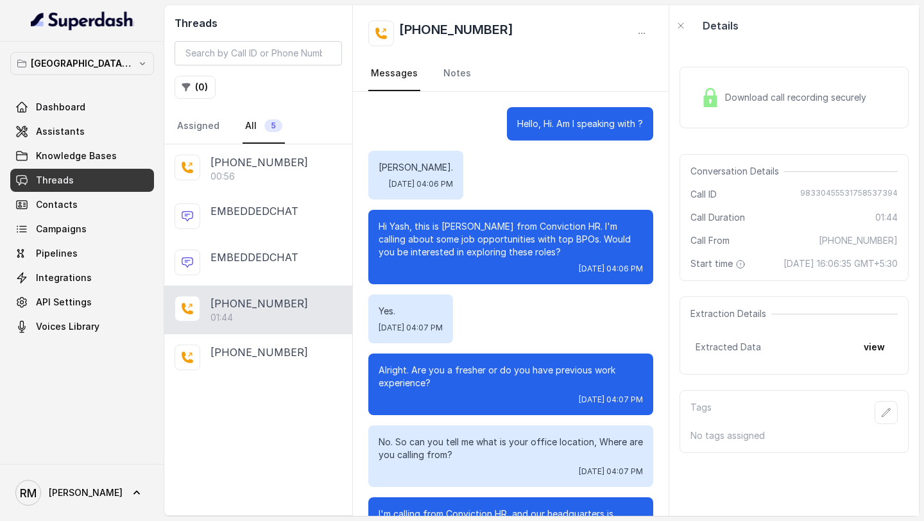
scroll to position [752, 0]
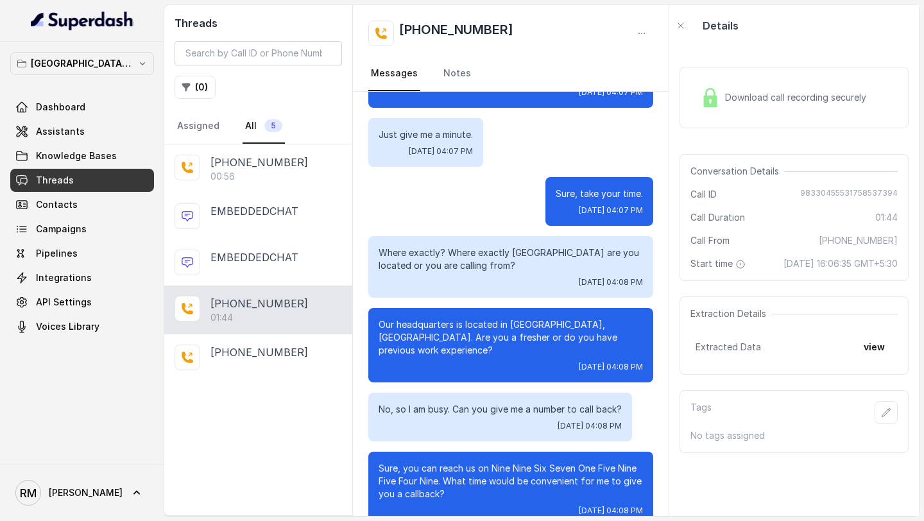
click at [840, 186] on div "Conversation Details Call ID 98330455531758537394 Call Duration 01:44 Call From…" at bounding box center [794, 217] width 229 height 127
copy span "98330455531758537394"
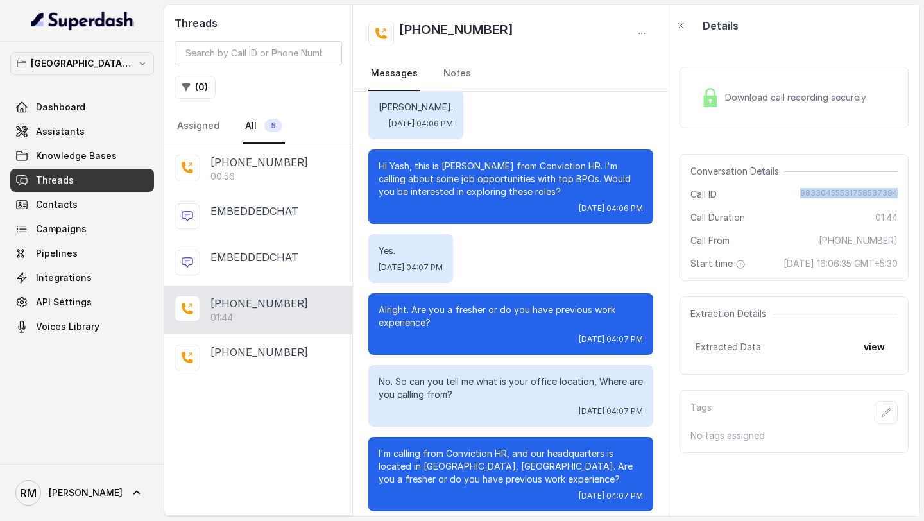
scroll to position [0, 0]
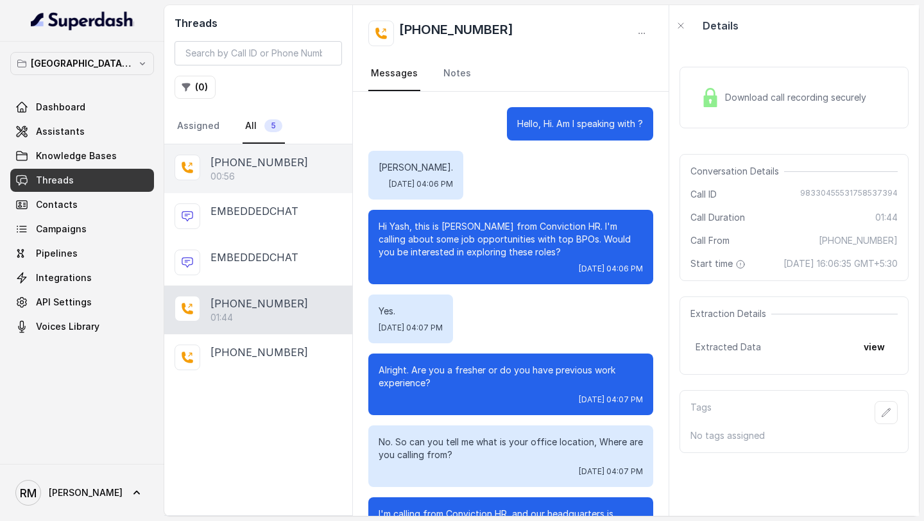
click at [252, 169] on p "+919967159549" at bounding box center [259, 162] width 98 height 15
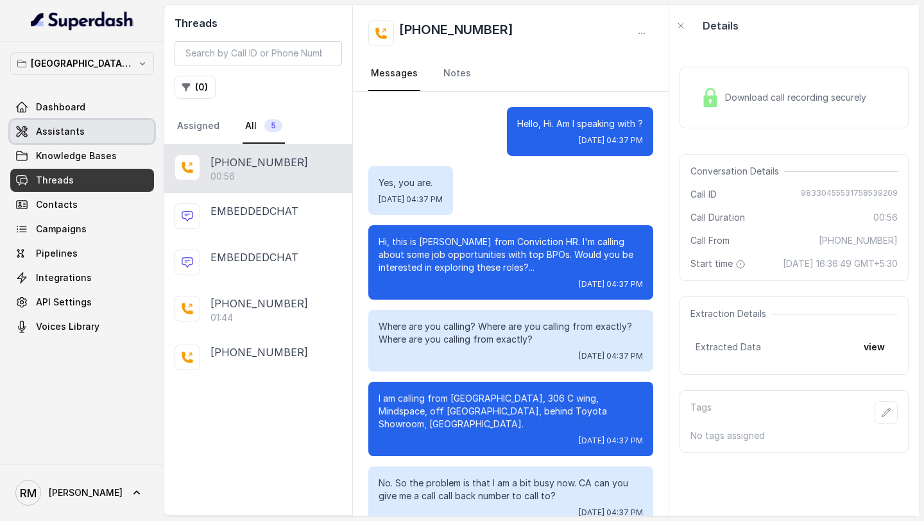
click at [70, 140] on link "Assistants" at bounding box center [82, 131] width 144 height 23
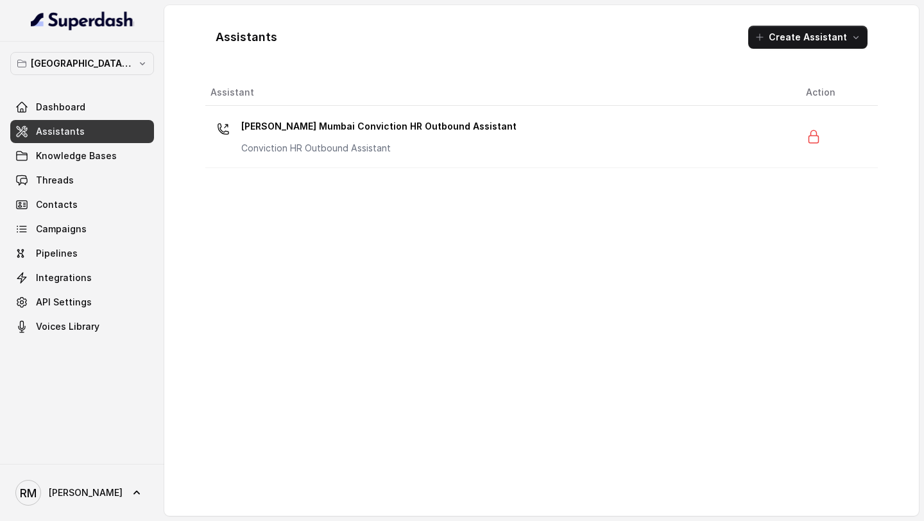
click at [399, 135] on p "[PERSON_NAME] Mumbai Conviction HR Outbound Assistant" at bounding box center [378, 126] width 275 height 21
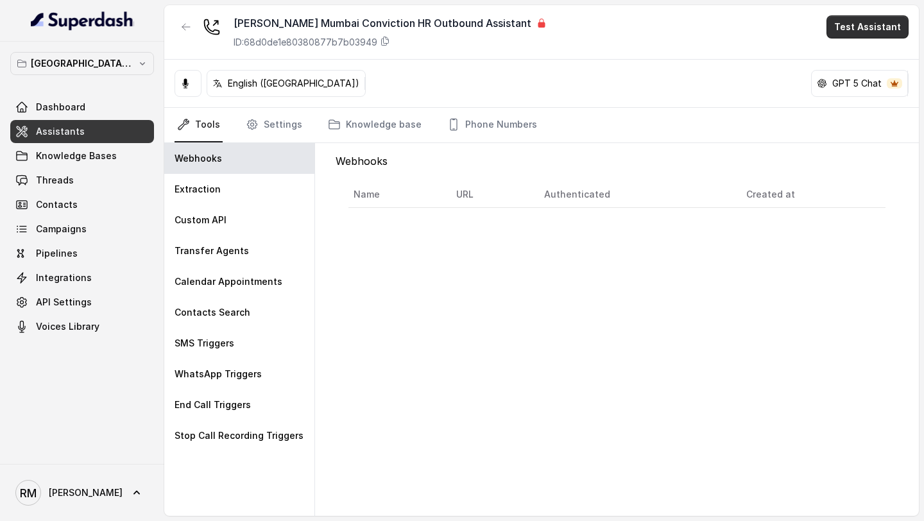
click at [879, 33] on button "Test Assistant" at bounding box center [868, 26] width 82 height 23
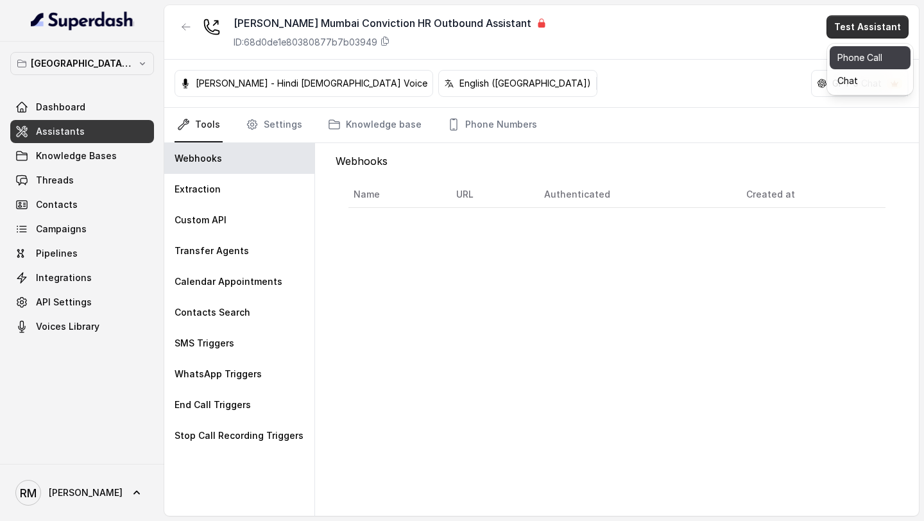
click at [870, 54] on button "Phone Call" at bounding box center [870, 57] width 81 height 23
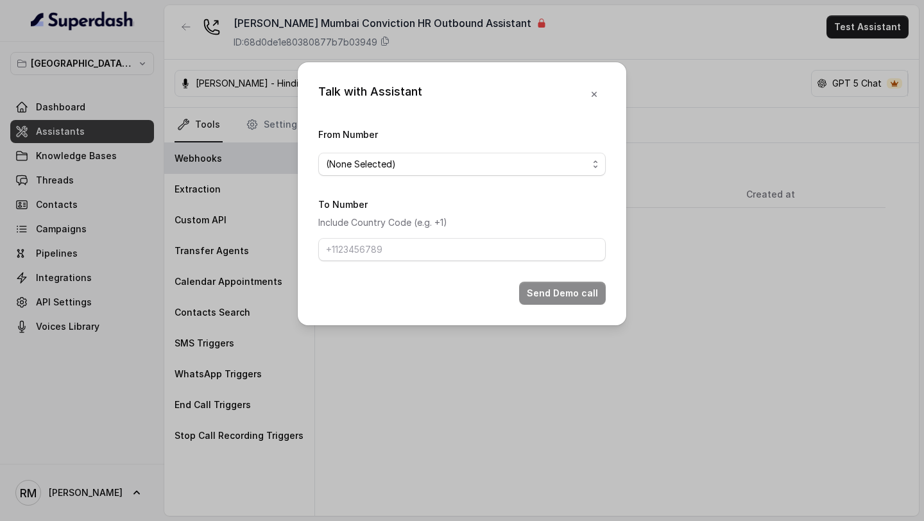
click at [419, 180] on form "From Number (None Selected) To Number Include Country Code (e.g. +1) Send Demo …" at bounding box center [462, 215] width 288 height 178
click at [422, 171] on span "(None Selected)" at bounding box center [457, 164] width 262 height 15
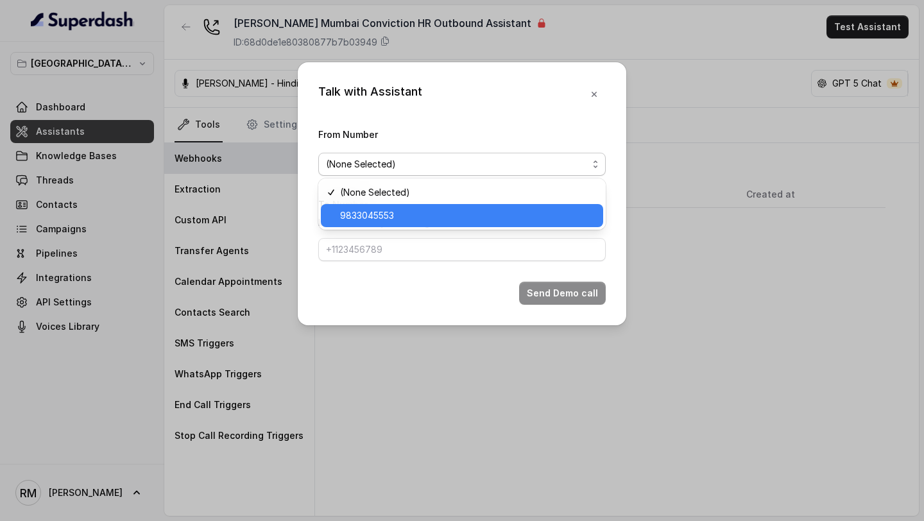
click at [410, 218] on span "9833045553" at bounding box center [467, 215] width 255 height 15
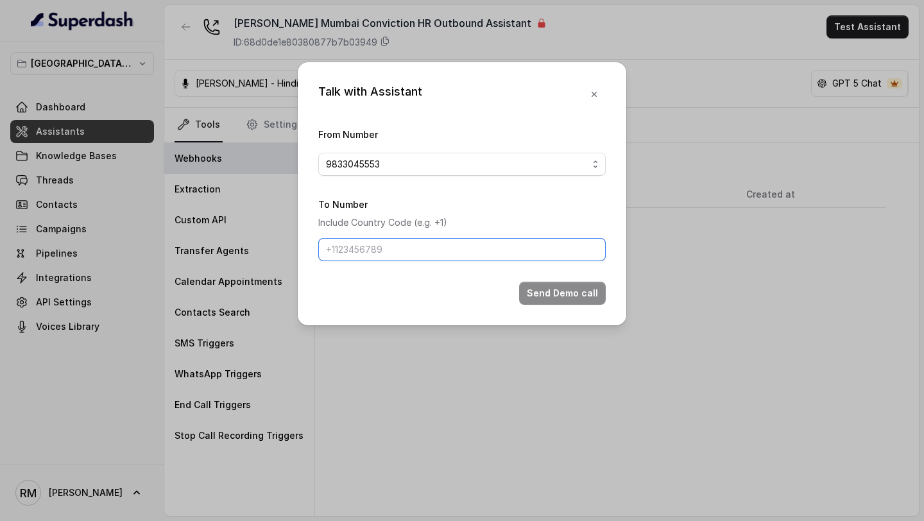
click at [391, 252] on input "To Number" at bounding box center [462, 249] width 288 height 23
type input "+919967159549"
click at [565, 289] on button "Send Demo call" at bounding box center [562, 293] width 87 height 23
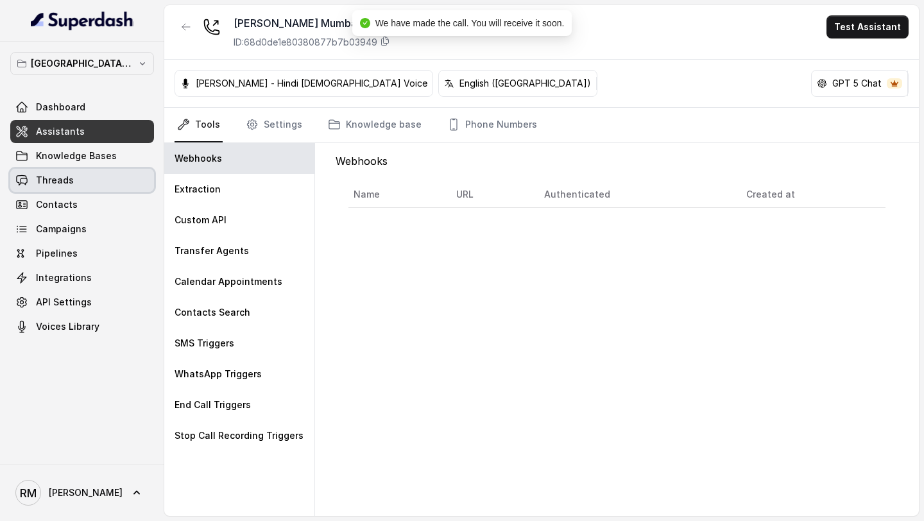
click at [79, 183] on link "Threads" at bounding box center [82, 180] width 144 height 23
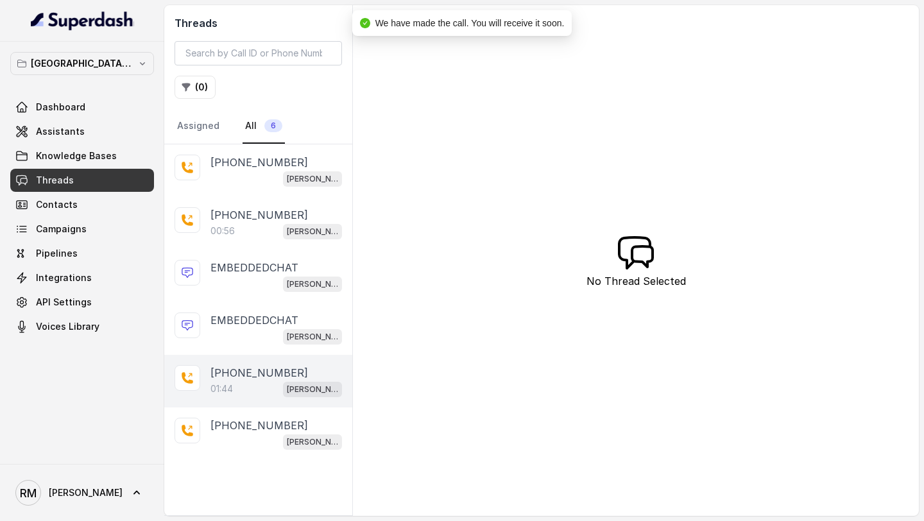
click at [234, 377] on p "[PHONE_NUMBER]" at bounding box center [259, 372] width 98 height 15
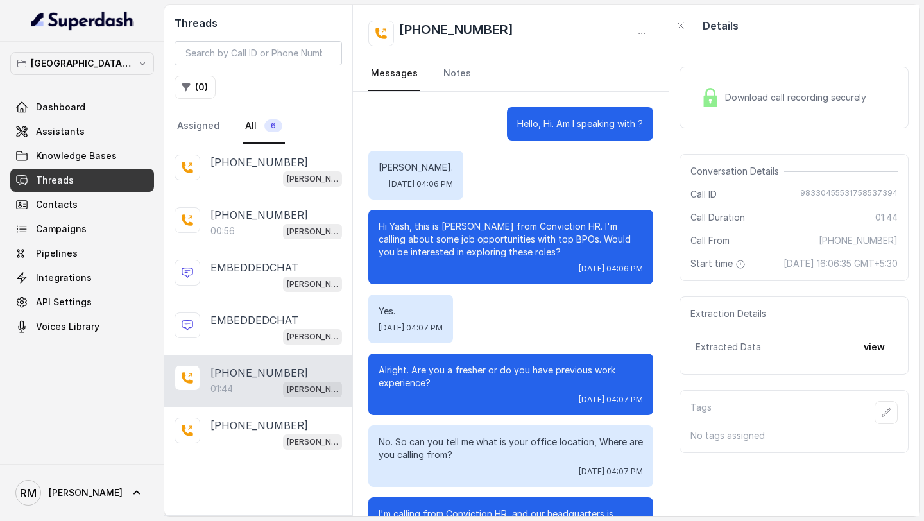
scroll to position [752, 0]
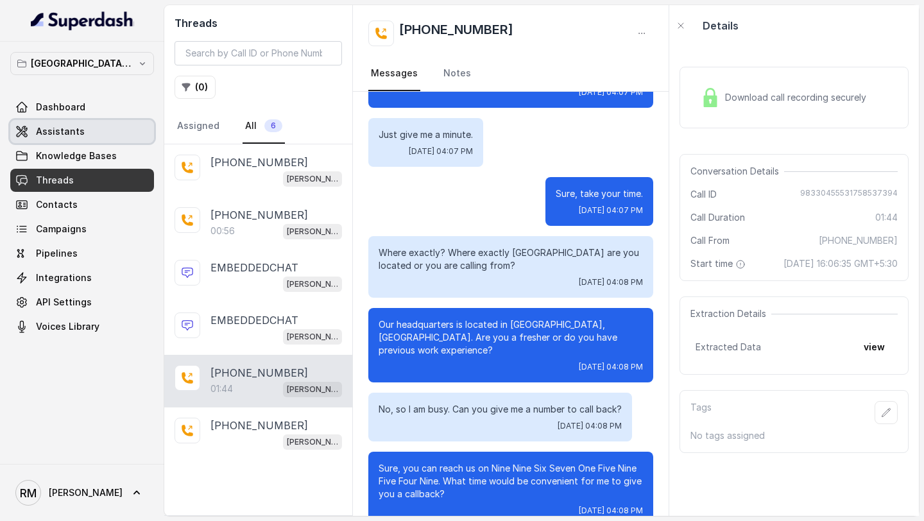
click at [44, 134] on span "Assistants" at bounding box center [60, 131] width 49 height 13
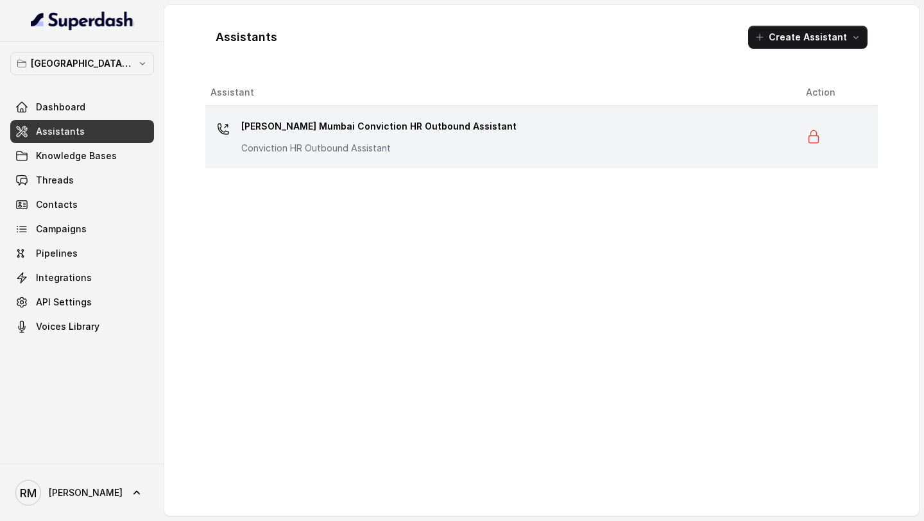
click at [368, 160] on td "Kemp Mumbai Conviction HR Outbound Assistant Conviction HR Outbound Assistant" at bounding box center [500, 137] width 590 height 62
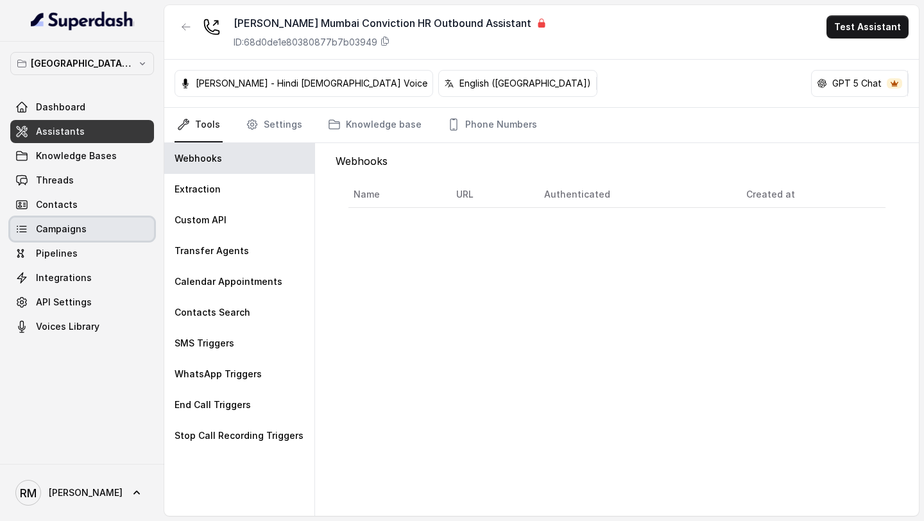
click at [109, 236] on link "Campaigns" at bounding box center [82, 229] width 144 height 23
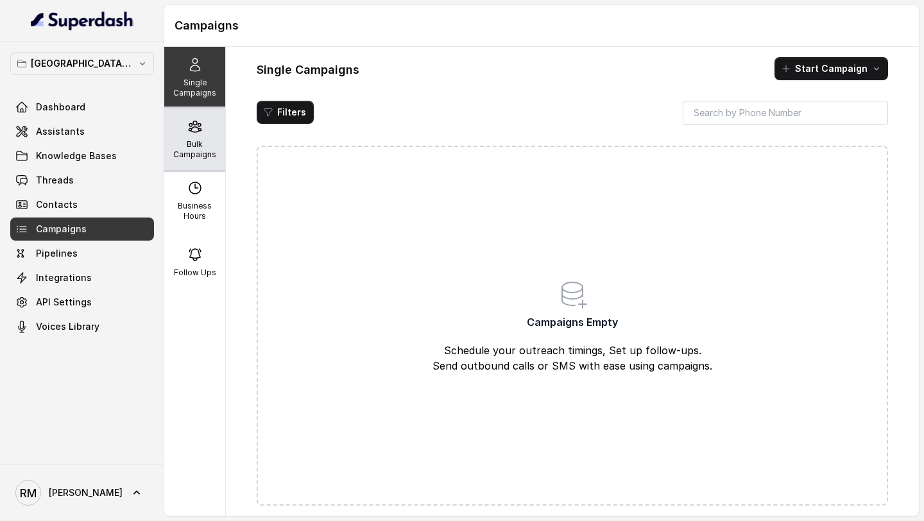
click at [195, 129] on icon at bounding box center [194, 126] width 15 height 15
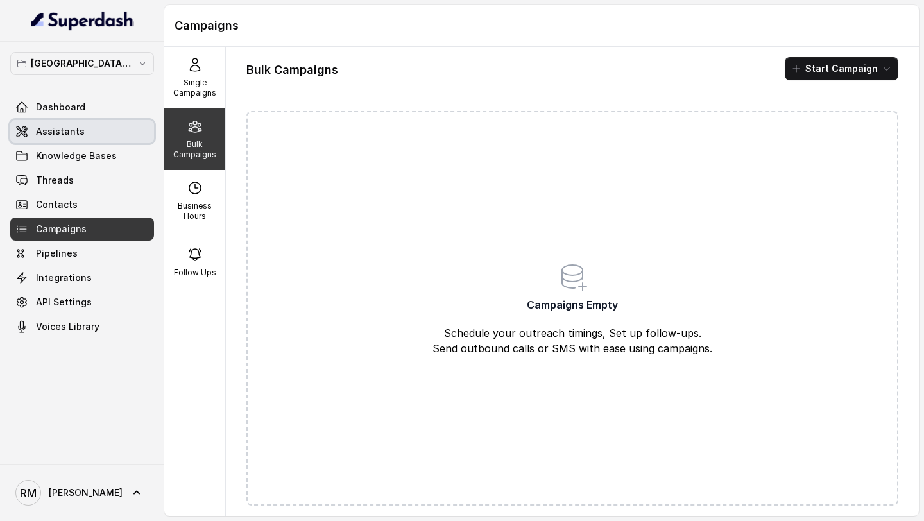
click at [98, 132] on link "Assistants" at bounding box center [82, 131] width 144 height 23
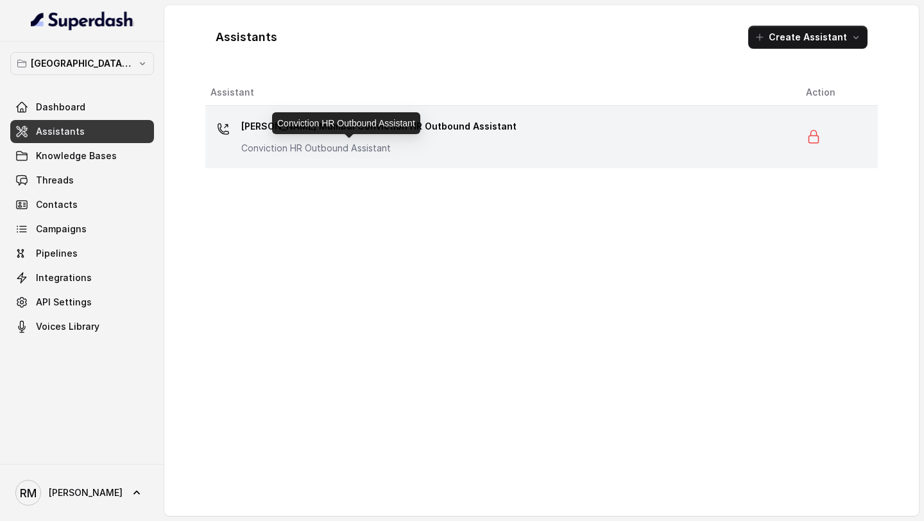
click at [346, 139] on div "Kemp Mumbai Conviction HR Outbound Assistant Conviction HR Outbound Assistant" at bounding box center [378, 135] width 275 height 39
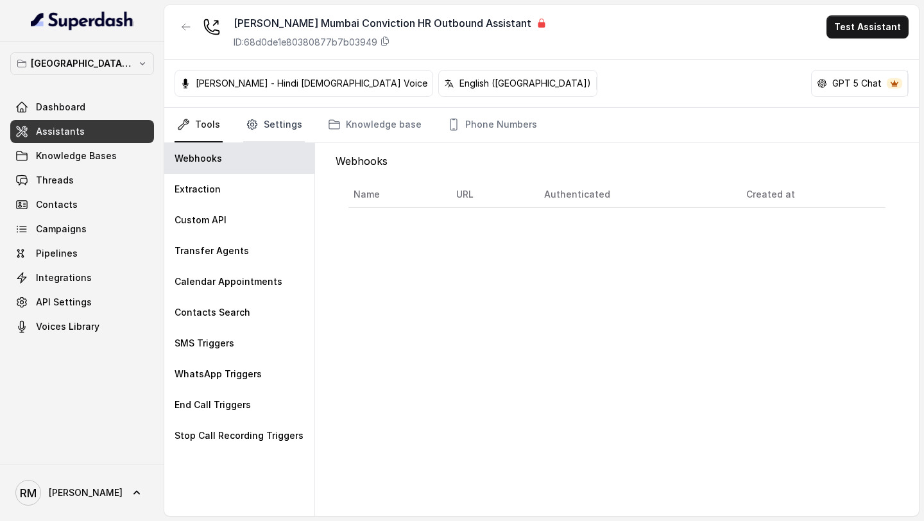
click at [268, 128] on link "Settings" at bounding box center [274, 125] width 62 height 35
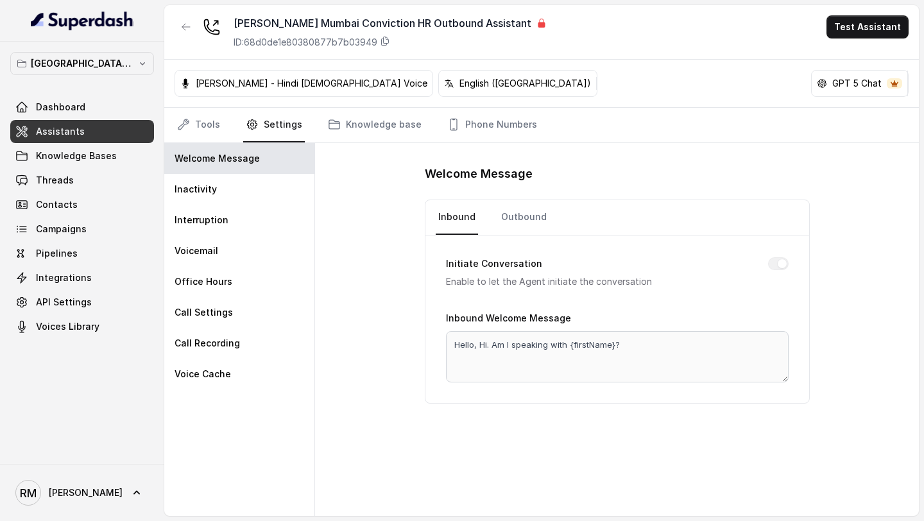
drag, startPoint x: 227, startPoint y: 128, endPoint x: 227, endPoint y: 141, distance: 13.5
click at [227, 128] on nav "Tools Settings Knowledge base Phone Numbers" at bounding box center [542, 125] width 734 height 35
click at [201, 116] on link "Tools" at bounding box center [199, 125] width 48 height 35
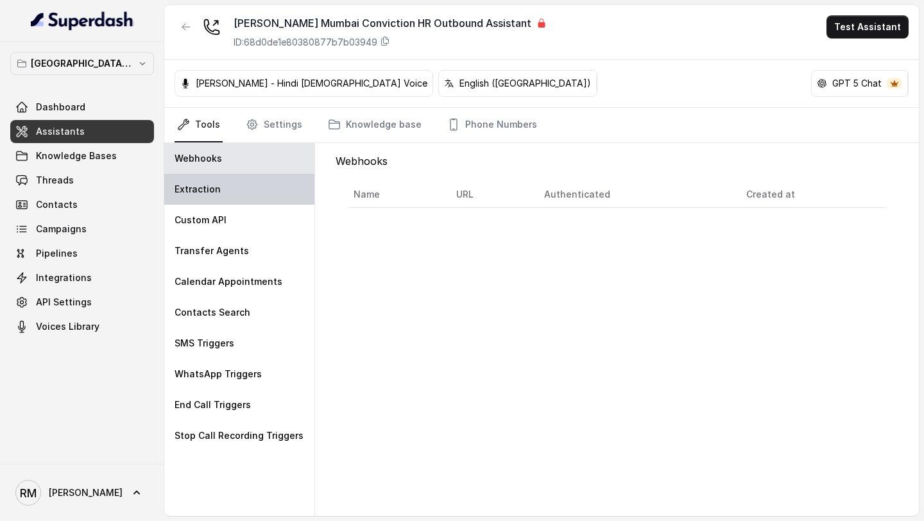
click at [203, 185] on p "Extraction" at bounding box center [198, 189] width 46 height 13
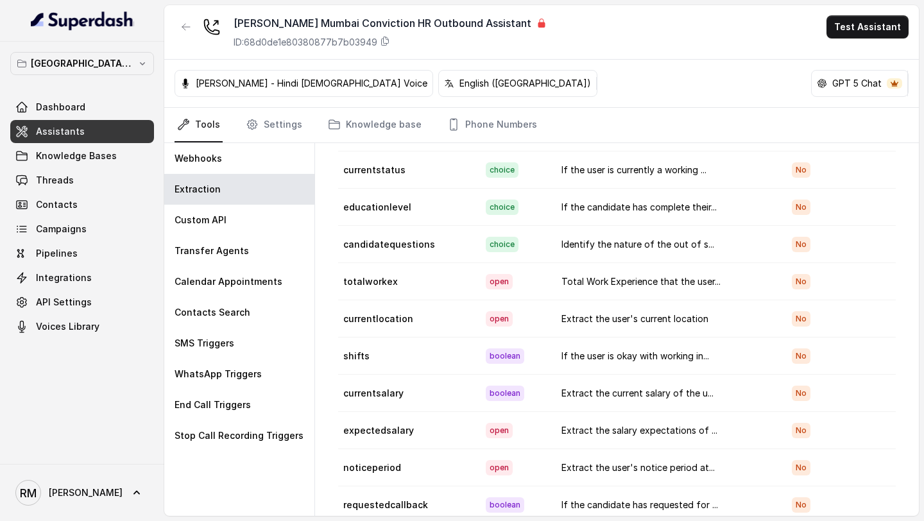
scroll to position [56, 0]
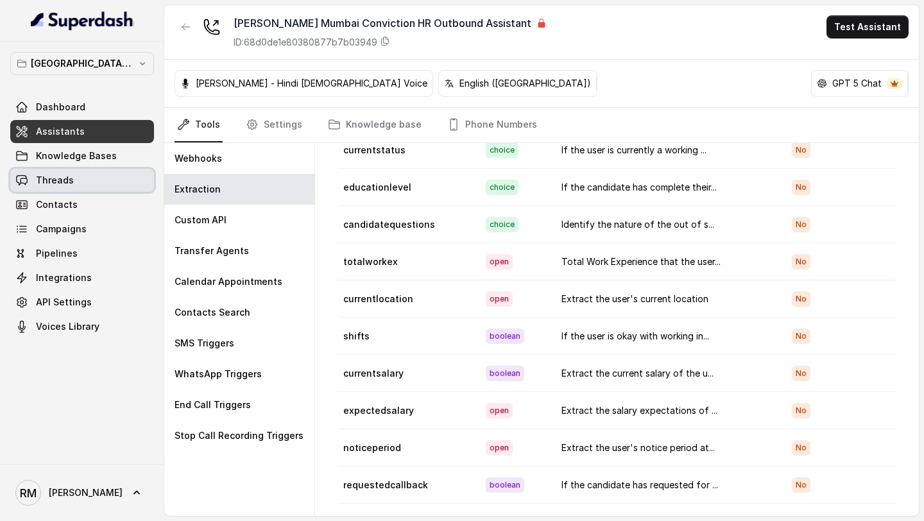
click at [29, 176] on link "Threads" at bounding box center [82, 180] width 144 height 23
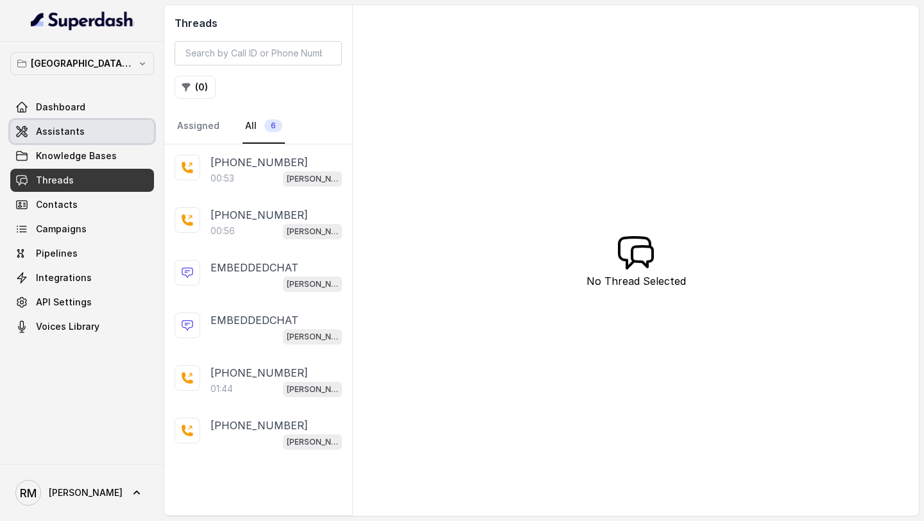
click at [112, 139] on link "Assistants" at bounding box center [82, 131] width 144 height 23
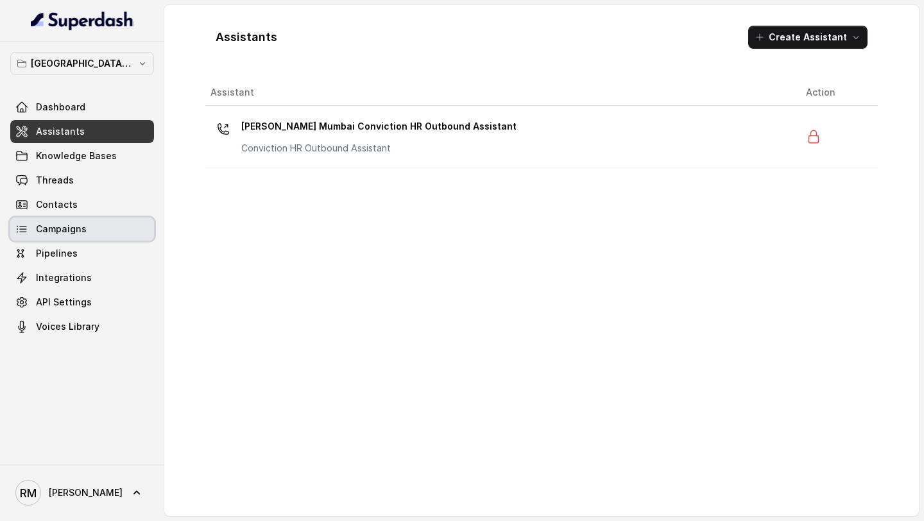
click at [99, 234] on link "Campaigns" at bounding box center [82, 229] width 144 height 23
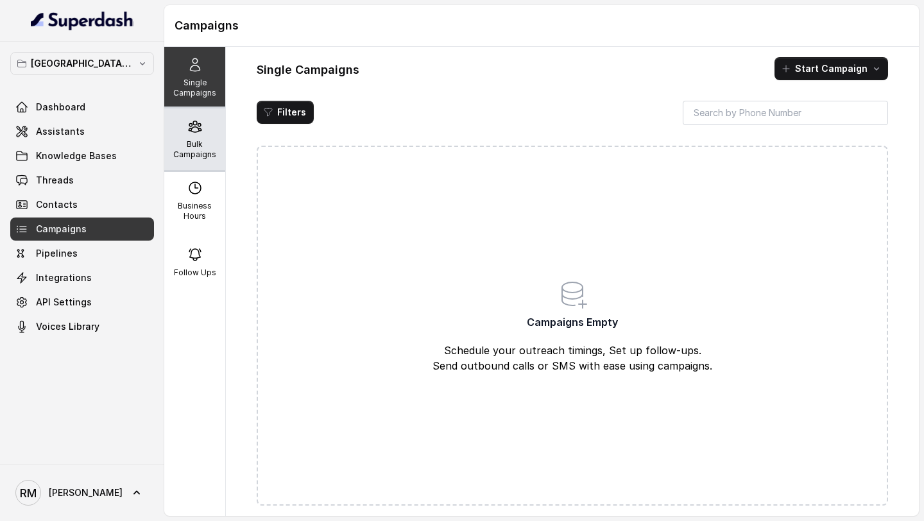
click at [187, 156] on p "Bulk Campaigns" at bounding box center [194, 149] width 51 height 21
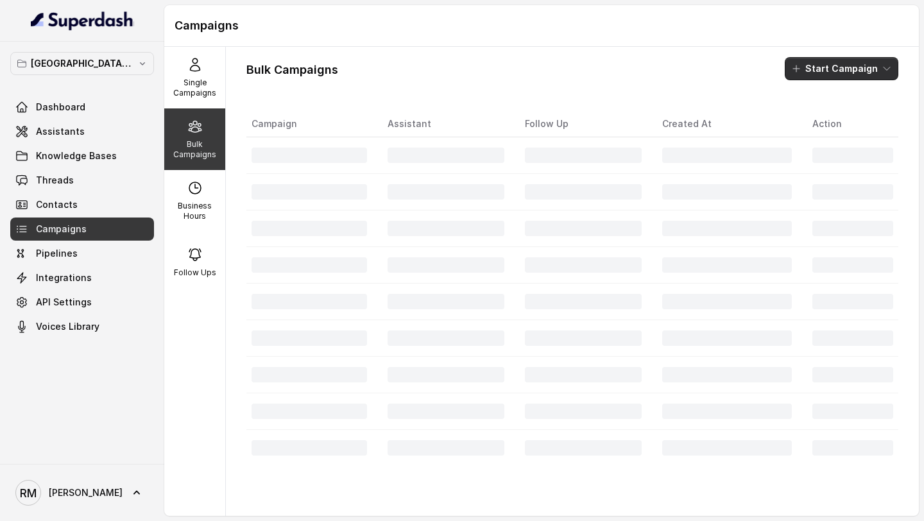
click at [838, 76] on button "Start Campaign" at bounding box center [842, 68] width 114 height 23
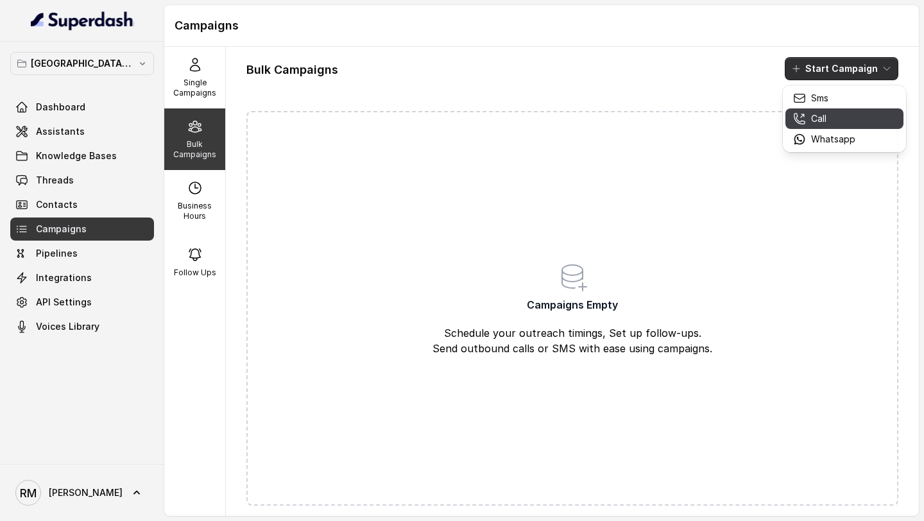
click at [824, 123] on p "Call" at bounding box center [818, 118] width 15 height 13
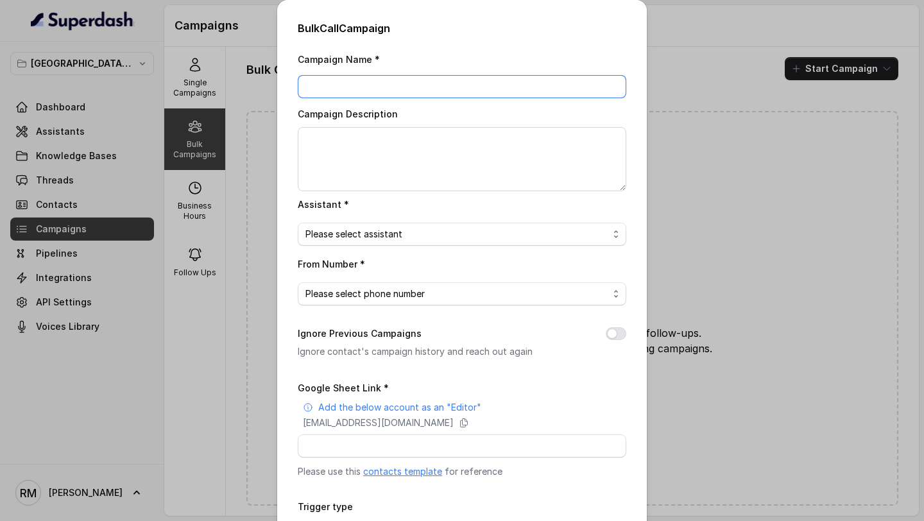
click at [378, 87] on input "Campaign Name *" at bounding box center [462, 86] width 329 height 23
type input "Test Campaign Superdash"
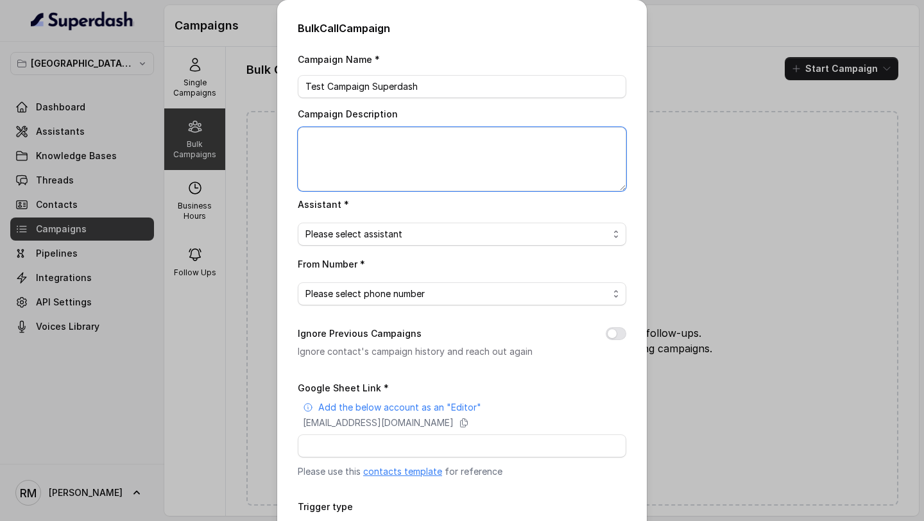
click at [394, 138] on textarea "Campaign Description" at bounding box center [462, 159] width 329 height 64
paste textarea "Test Campaign Superdash"
type textarea "Test Campaign Superdash"
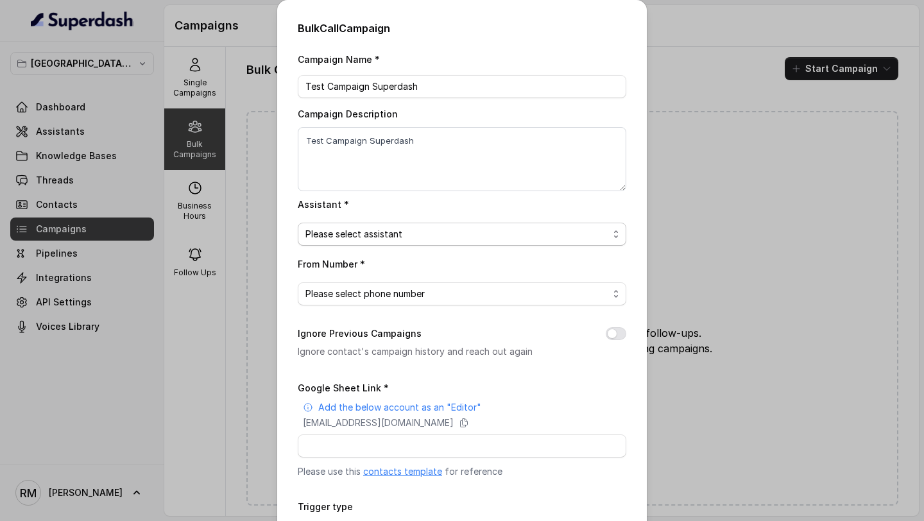
click at [384, 236] on span "Please select assistant" at bounding box center [456, 234] width 303 height 15
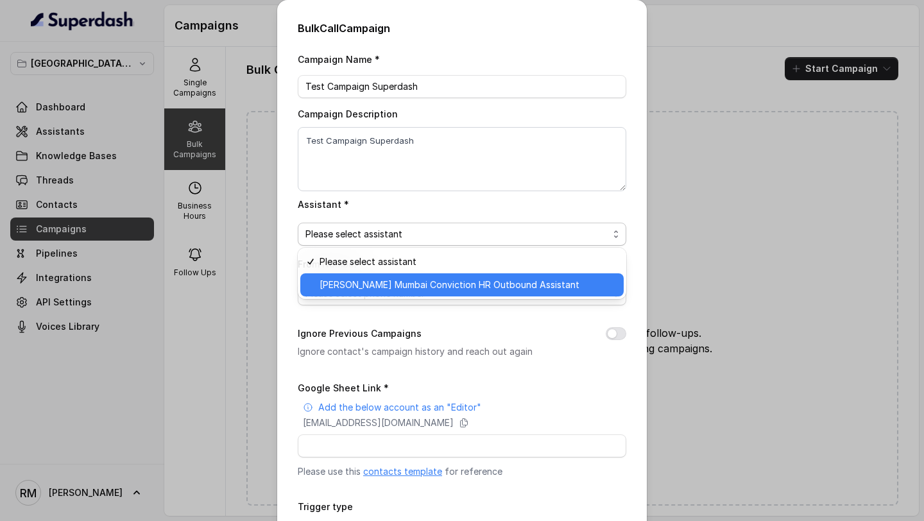
click at [366, 284] on span "[PERSON_NAME] Mumbai Conviction HR Outbound Assistant" at bounding box center [468, 284] width 296 height 15
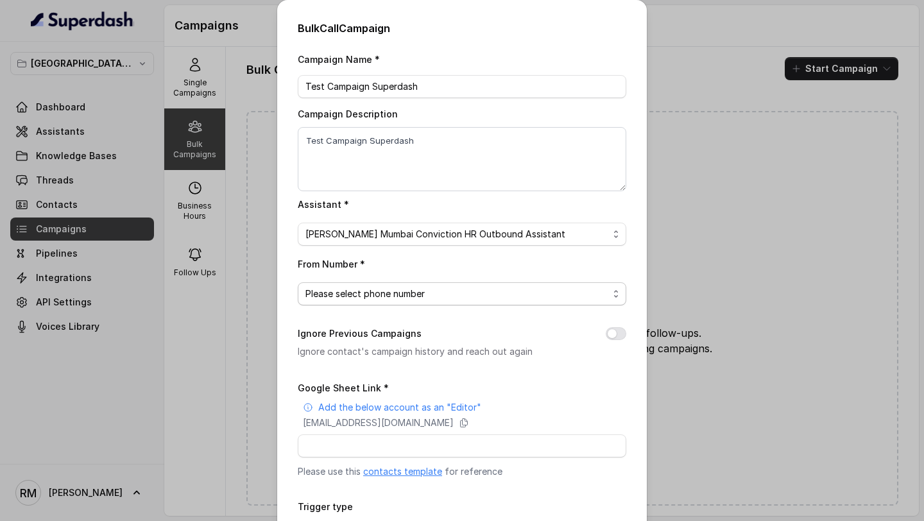
click at [366, 284] on span "Please select phone number" at bounding box center [462, 293] width 329 height 23
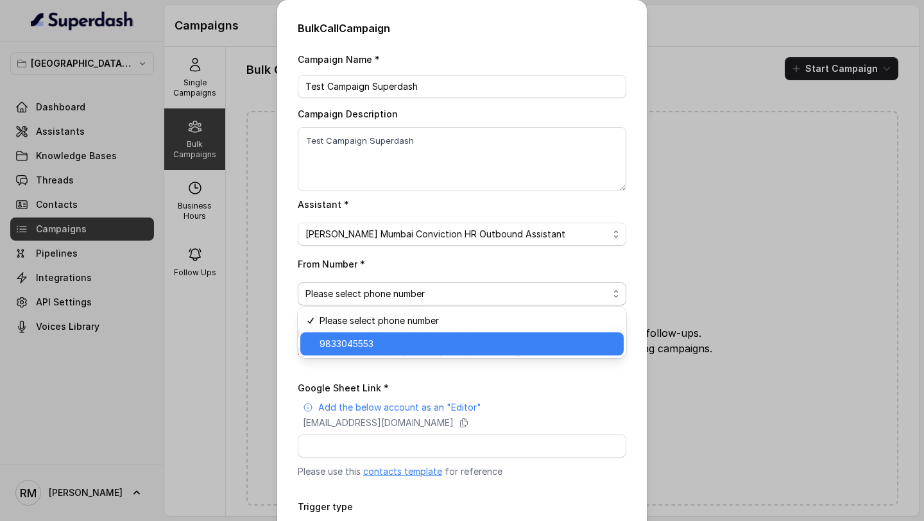
click at [369, 346] on span "9833045553" at bounding box center [468, 343] width 296 height 15
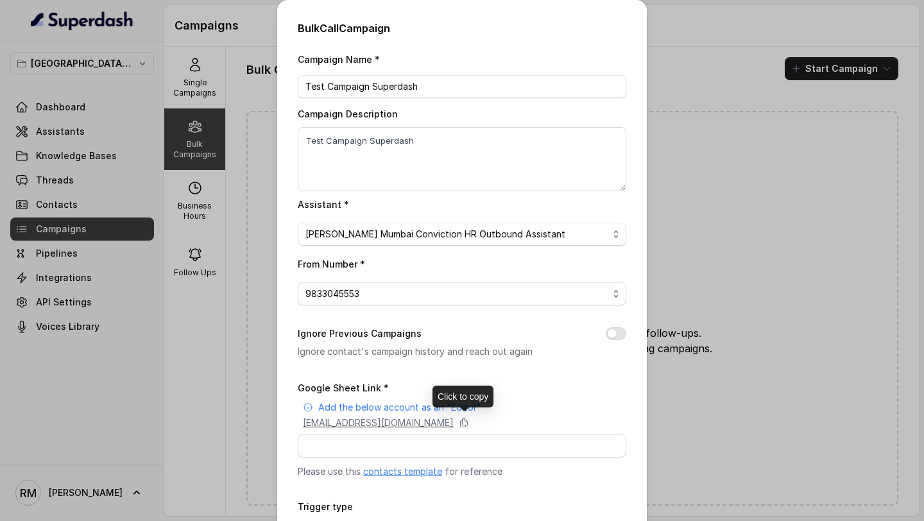
click at [448, 420] on p "superdash@superdash-382709.iam.gserviceaccount.com" at bounding box center [378, 423] width 151 height 13
click at [611, 333] on button "Ignore Previous Campaigns" at bounding box center [616, 333] width 21 height 13
click at [446, 423] on p "superdash@superdash-382709.iam.gserviceaccount.com" at bounding box center [378, 423] width 151 height 13
click at [362, 442] on input "Google Sheet Link *" at bounding box center [462, 445] width 329 height 23
paste input "https://docs.google.com/spreadsheets/d/1pZOTbnLXIhmVqkXiCk4NDh-uNQpdekjnrHhJZCR…"
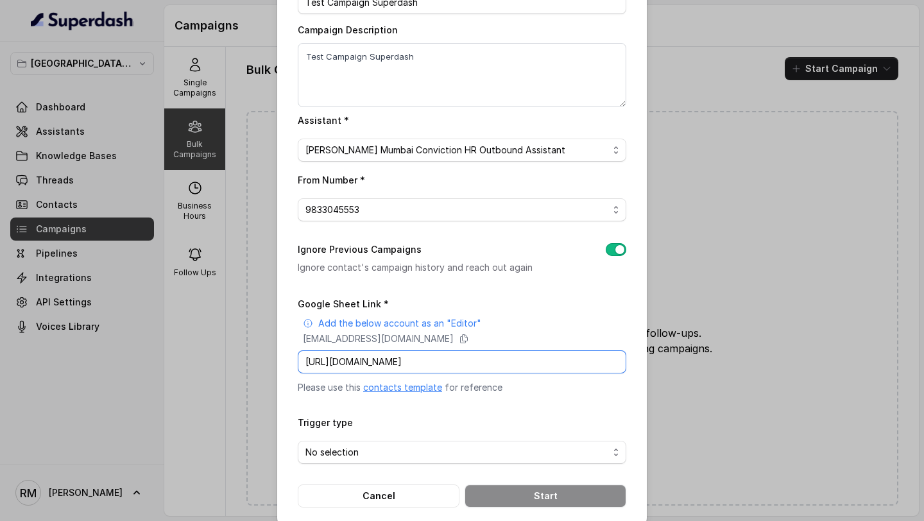
scroll to position [99, 0]
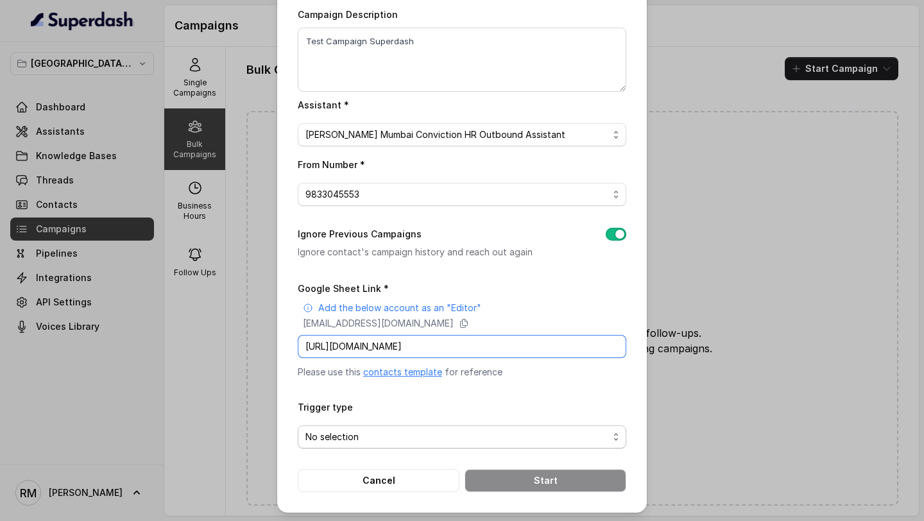
type input "https://docs.google.com/spreadsheets/d/1pZOTbnLXIhmVqkXiCk4NDh-uNQpdekjnrHhJZCR…"
click at [366, 435] on span "No selection" at bounding box center [456, 436] width 303 height 15
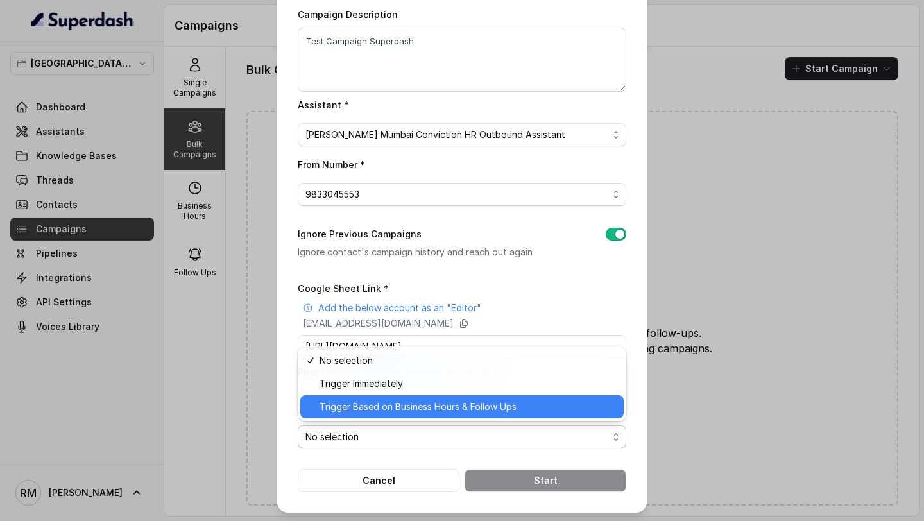
click at [370, 405] on span "Trigger Based on Business Hours & Follow Ups" at bounding box center [468, 406] width 296 height 15
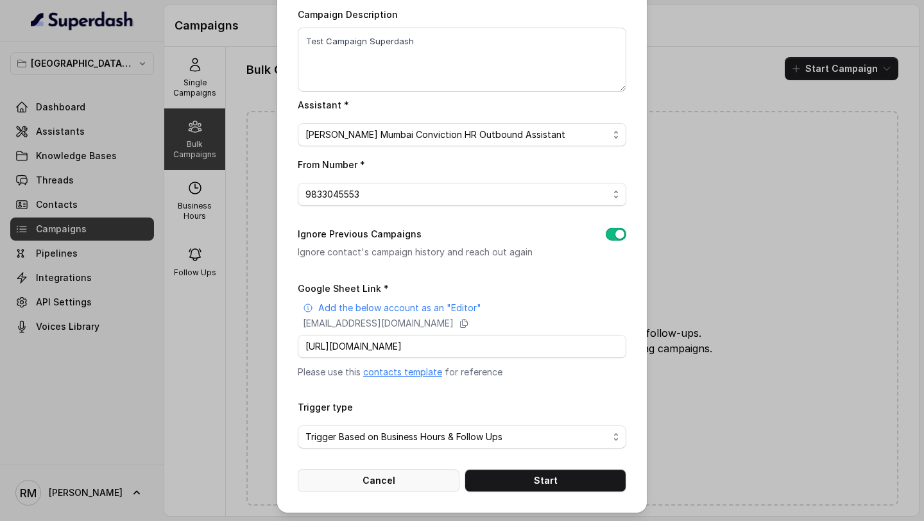
click at [363, 479] on button "Cancel" at bounding box center [379, 480] width 162 height 23
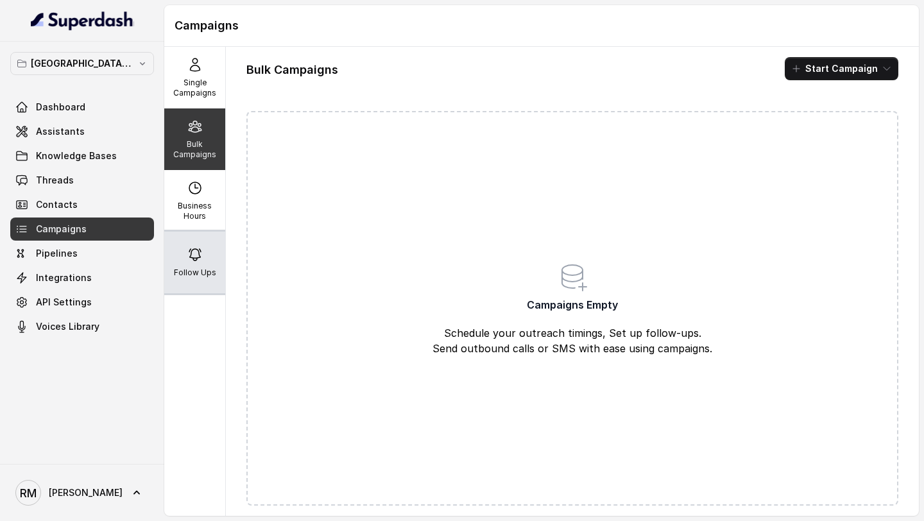
click at [202, 249] on icon at bounding box center [194, 254] width 15 height 15
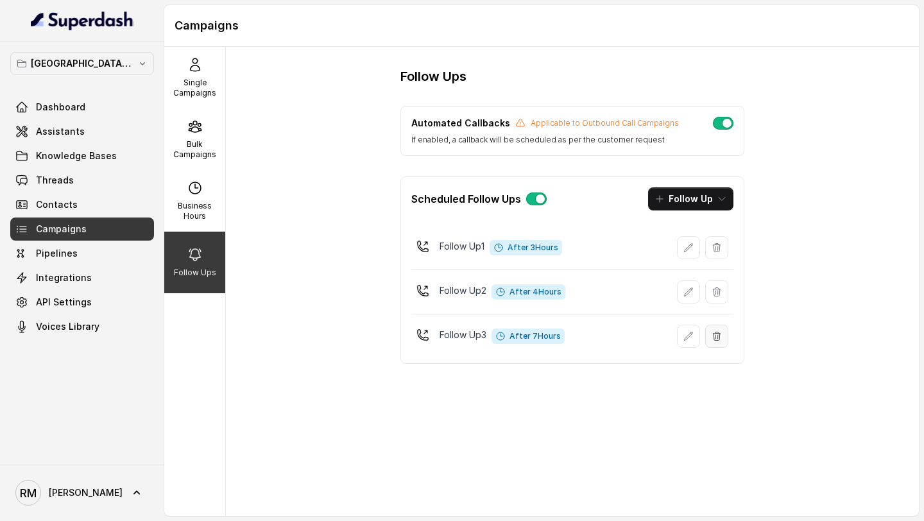
click at [717, 343] on button "button" at bounding box center [716, 336] width 23 height 23
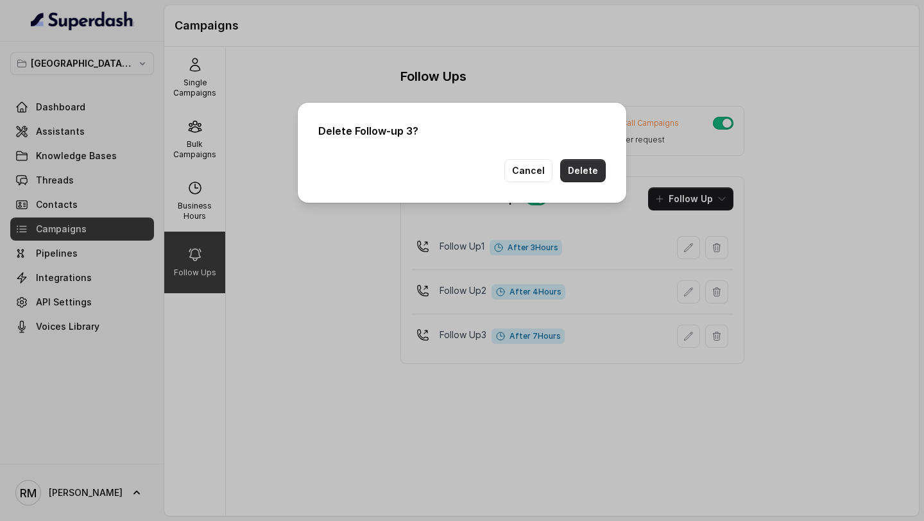
click at [584, 168] on button "Delete" at bounding box center [583, 170] width 46 height 23
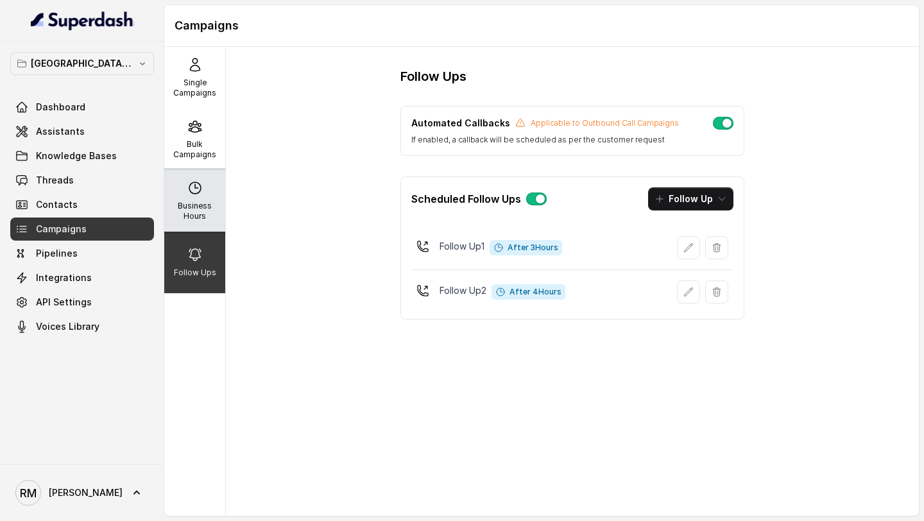
click at [196, 203] on p "Business Hours" at bounding box center [194, 211] width 51 height 21
select select "[GEOGRAPHIC_DATA]/[GEOGRAPHIC_DATA]"
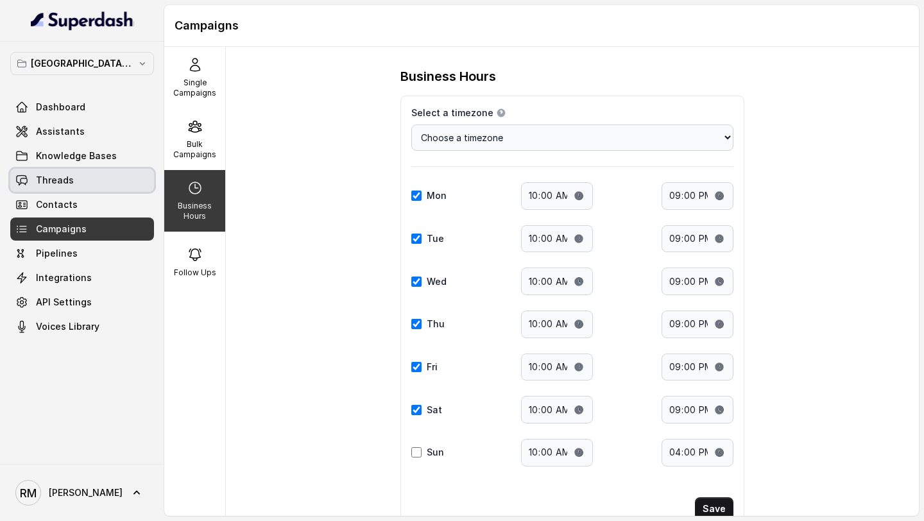
click at [110, 181] on link "Threads" at bounding box center [82, 180] width 144 height 23
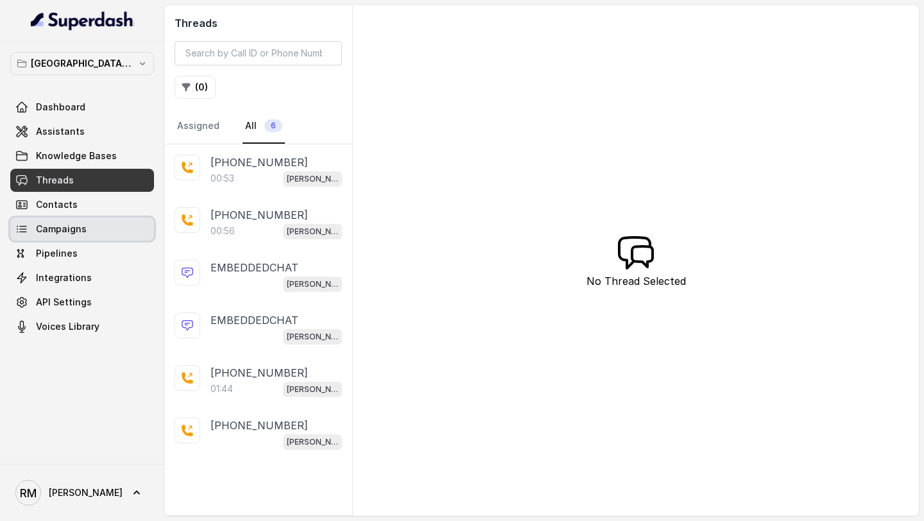
click at [76, 236] on link "Campaigns" at bounding box center [82, 229] width 144 height 23
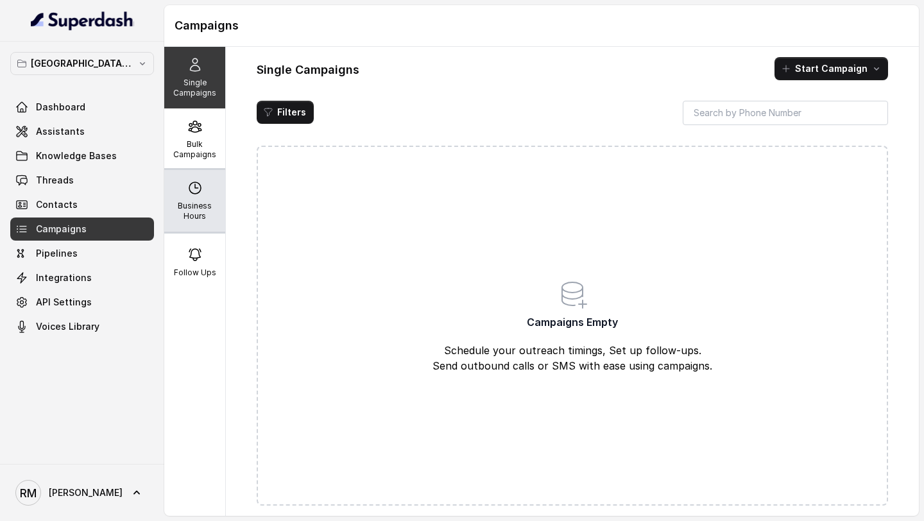
click at [186, 209] on p "Business Hours" at bounding box center [194, 211] width 51 height 21
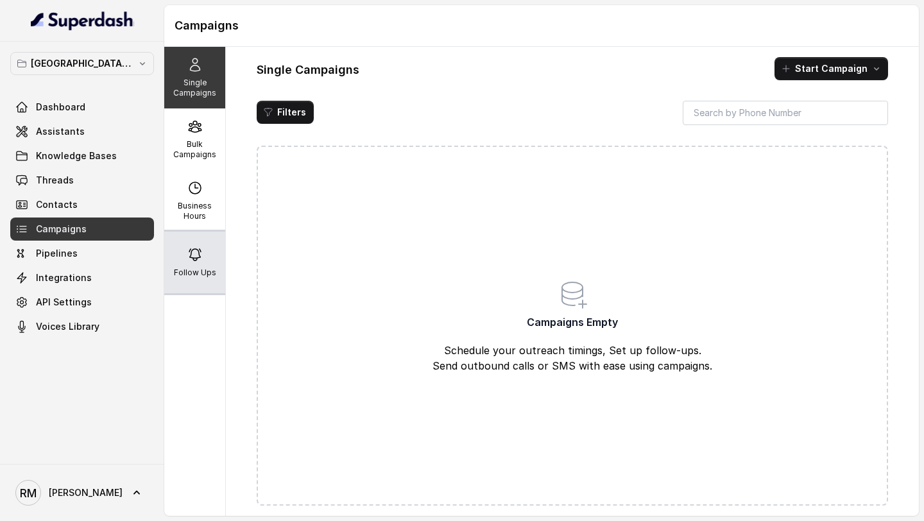
select select "[GEOGRAPHIC_DATA]/[GEOGRAPHIC_DATA]"
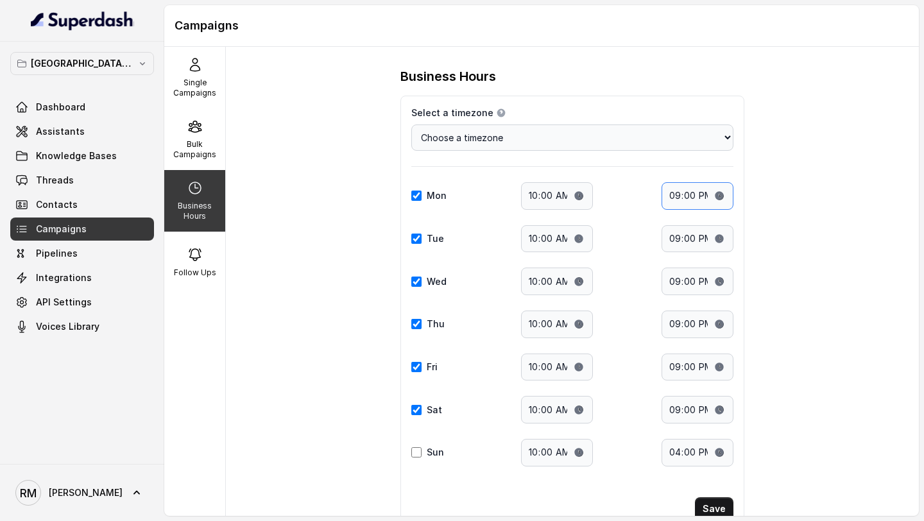
click at [676, 198] on input "21:00" at bounding box center [698, 196] width 72 height 28
click at [692, 197] on input "21:00" at bounding box center [698, 196] width 72 height 28
type input "21:30"
click at [684, 238] on input "21:00" at bounding box center [698, 239] width 72 height 28
type input "21:30"
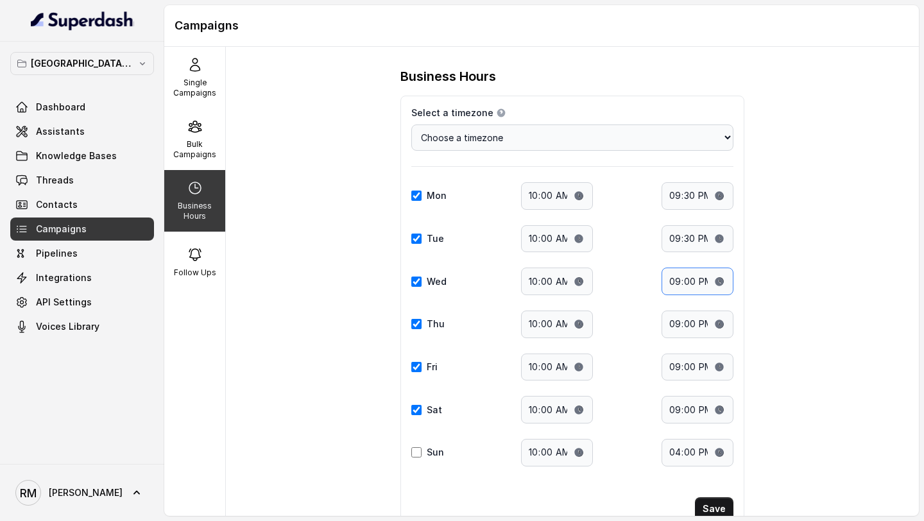
click at [688, 282] on input "21:00" at bounding box center [698, 282] width 72 height 28
type input "21:30"
click at [687, 320] on input "21:00" at bounding box center [698, 325] width 72 height 28
type input "21:30"
click at [686, 365] on input "21:00" at bounding box center [698, 368] width 72 height 28
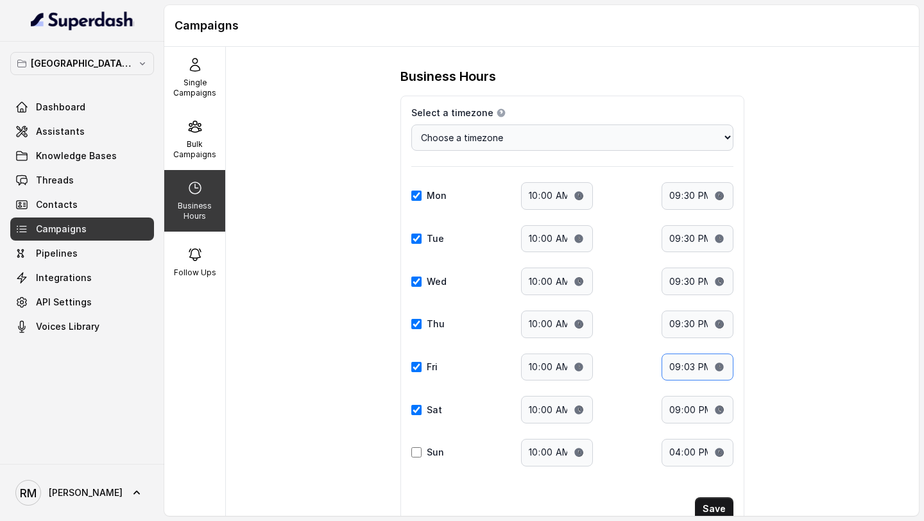
type input "21:30"
click at [692, 413] on input "21:00" at bounding box center [698, 410] width 72 height 28
type input "21:30"
click at [712, 501] on button "Save" at bounding box center [714, 508] width 39 height 23
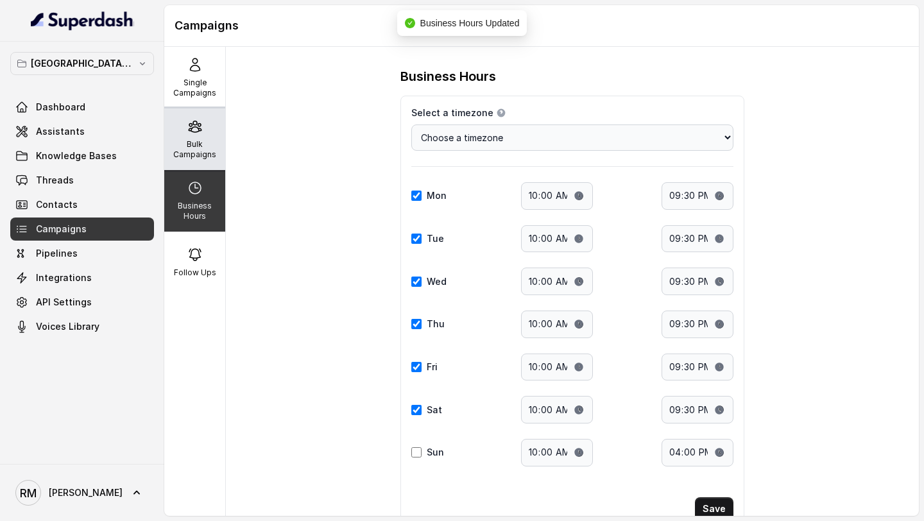
click at [190, 132] on icon at bounding box center [194, 126] width 15 height 15
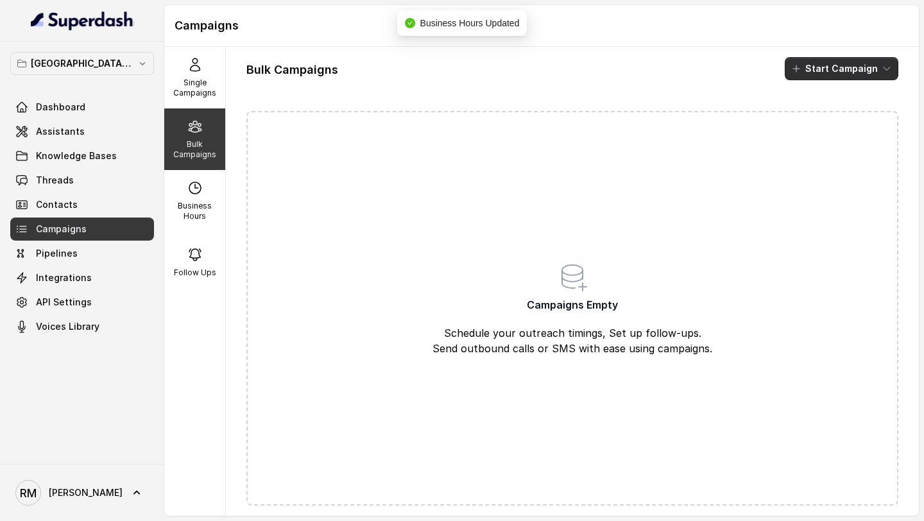
click at [849, 60] on button "Start Campaign" at bounding box center [842, 68] width 114 height 23
click at [812, 116] on p "Call" at bounding box center [818, 118] width 15 height 13
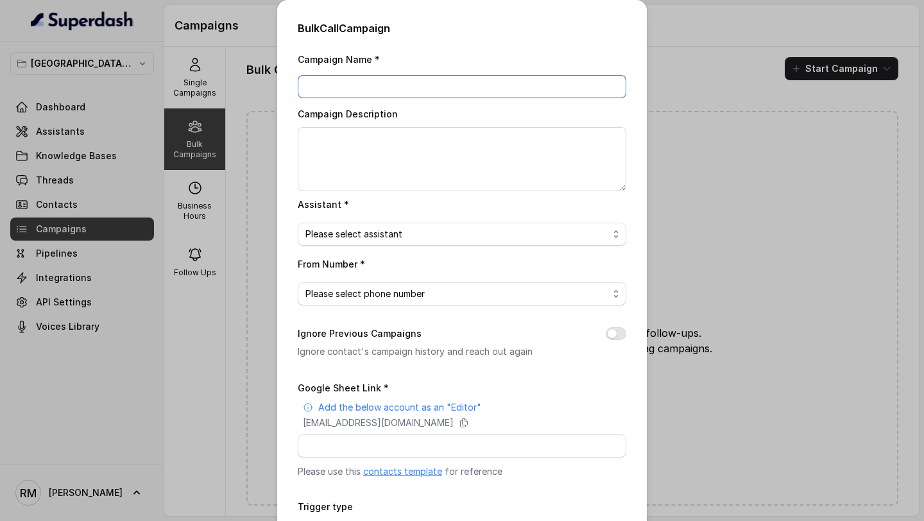
click at [359, 90] on input "Campaign Name *" at bounding box center [462, 86] width 329 height 23
type input "Superdash Test Campaign"
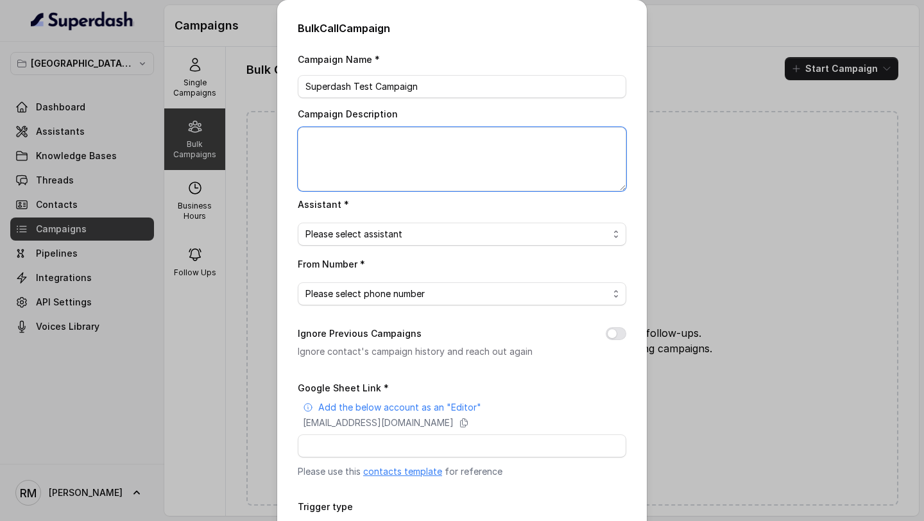
click at [329, 171] on textarea "Campaign Description" at bounding box center [462, 159] width 329 height 64
paste textarea "Superdash Test Campaign"
type textarea "Superdash Test Campaign"
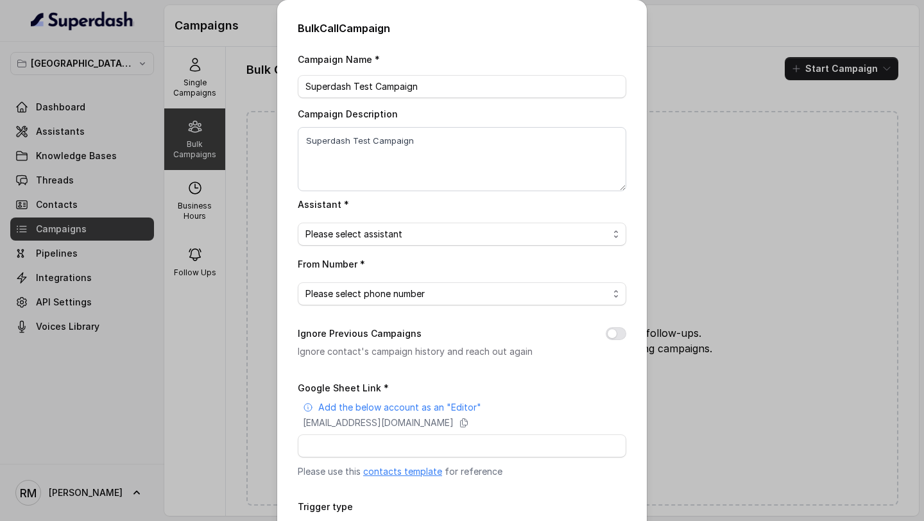
click at [379, 239] on span "Please select assistant" at bounding box center [456, 234] width 303 height 15
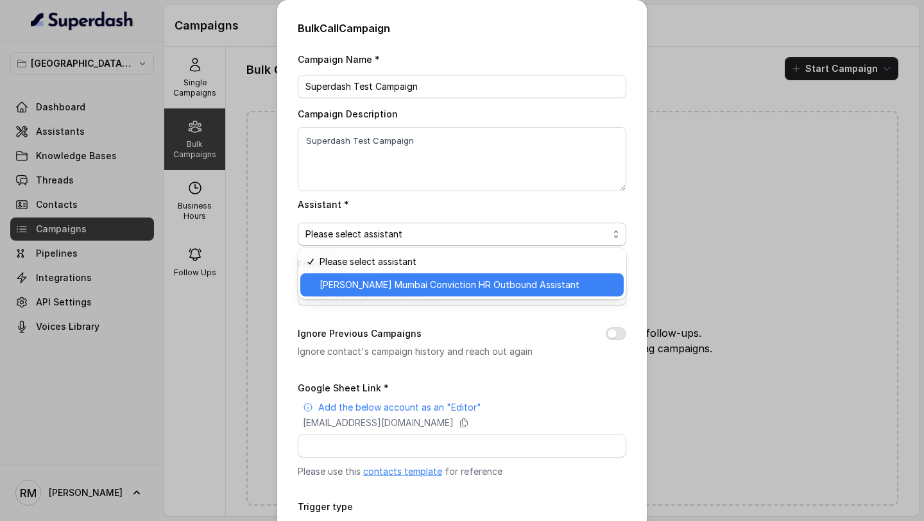
click at [365, 278] on span "[PERSON_NAME] Mumbai Conviction HR Outbound Assistant" at bounding box center [468, 284] width 296 height 15
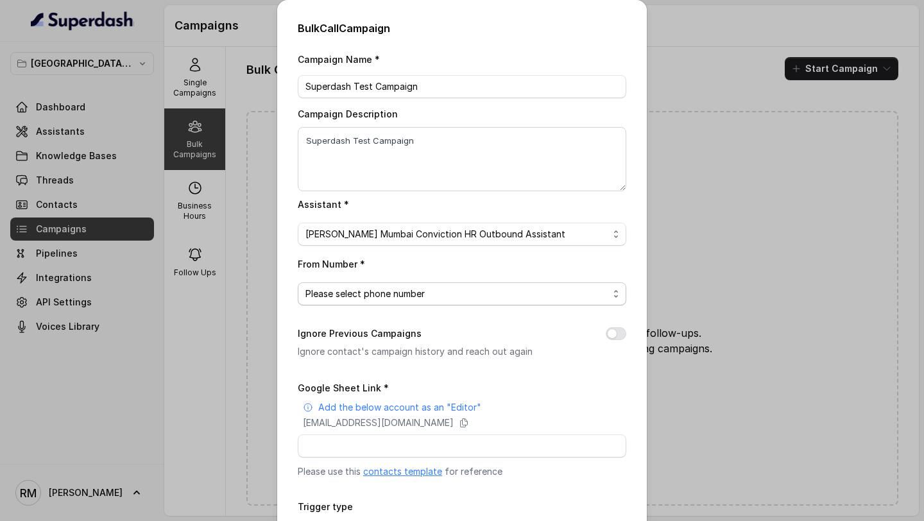
click at [357, 293] on span "Please select phone number" at bounding box center [456, 293] width 303 height 15
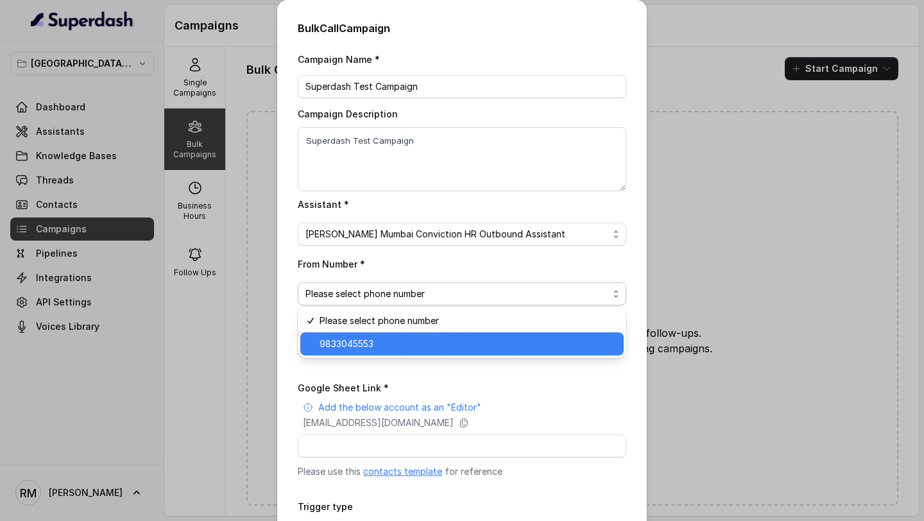
click at [361, 340] on span "9833045553" at bounding box center [468, 343] width 296 height 15
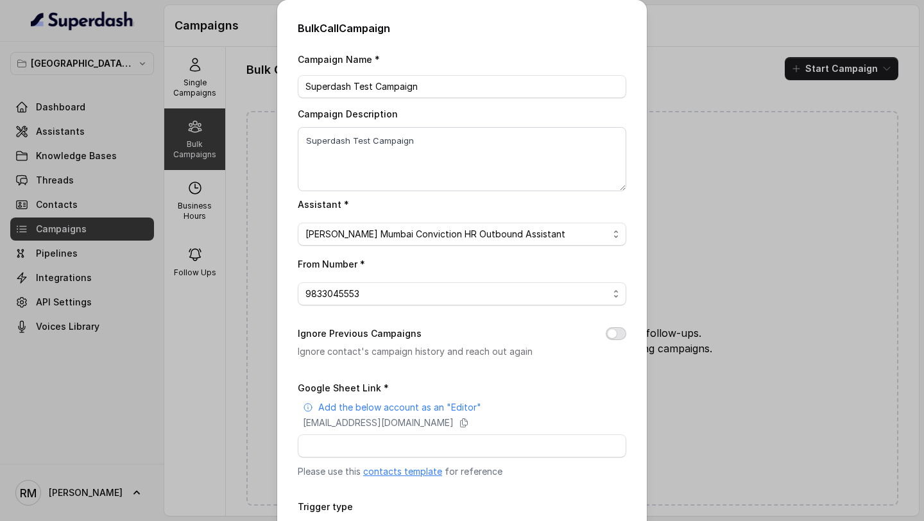
click at [612, 333] on button "Ignore Previous Campaigns" at bounding box center [616, 333] width 21 height 13
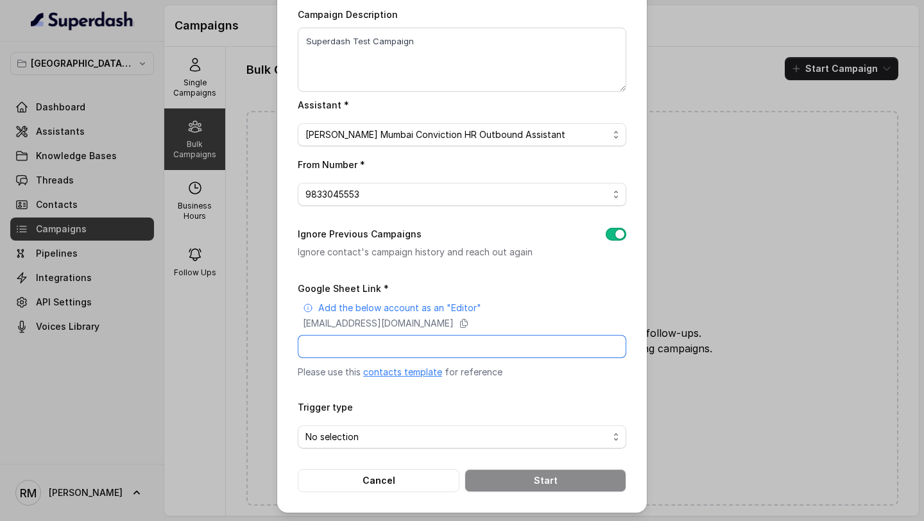
click at [362, 354] on input "Google Sheet Link *" at bounding box center [462, 346] width 329 height 23
paste input "https://docs.google.com/spreadsheets/d/1pZOTbnLXIhmVqkXiCk4NDh-uNQpdekjnrHhJZCR…"
type input "https://docs.google.com/spreadsheets/d/1pZOTbnLXIhmVqkXiCk4NDh-uNQpdekjnrHhJZCR…"
click at [355, 429] on span "No selection" at bounding box center [456, 436] width 303 height 15
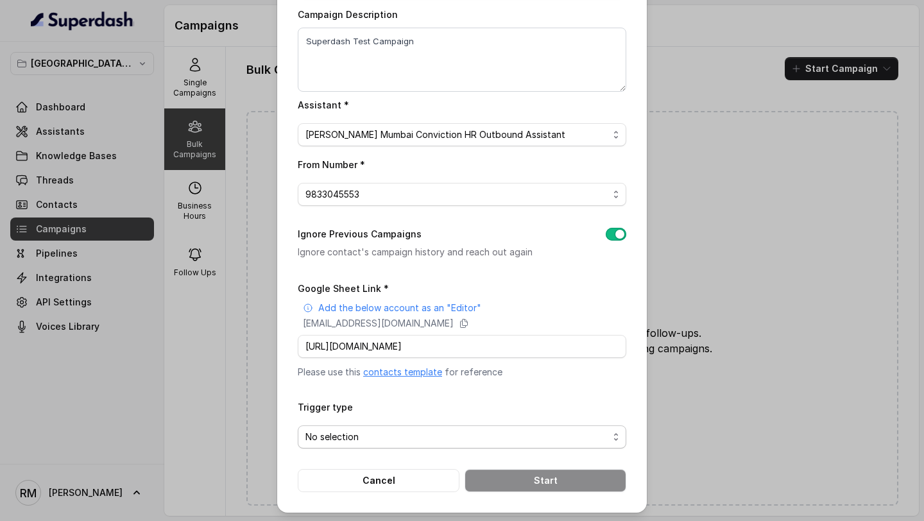
scroll to position [0, 0]
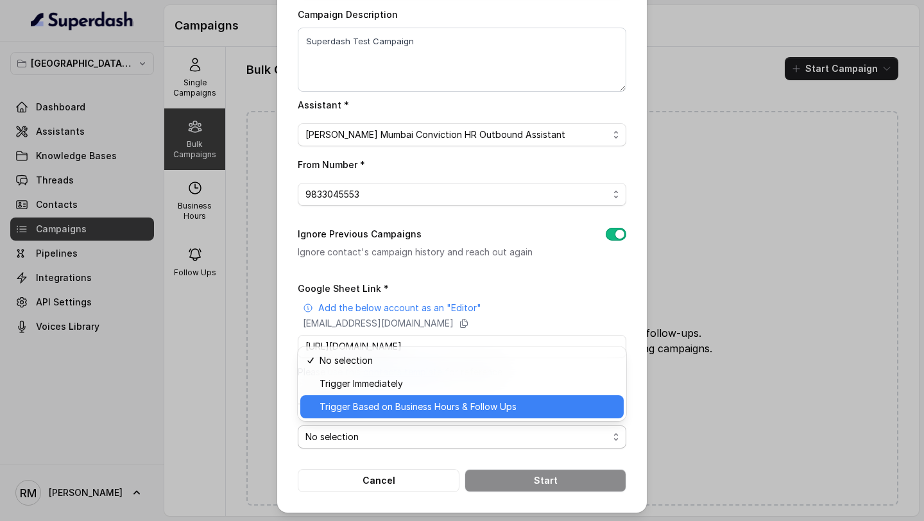
click at [393, 406] on span "Trigger Based on Business Hours & Follow Ups" at bounding box center [468, 406] width 296 height 15
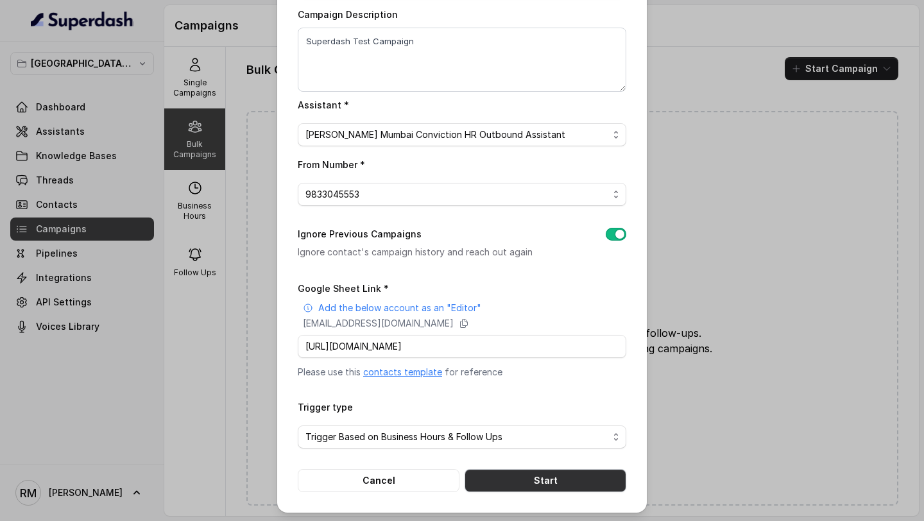
click at [517, 474] on button "Start" at bounding box center [546, 480] width 162 height 23
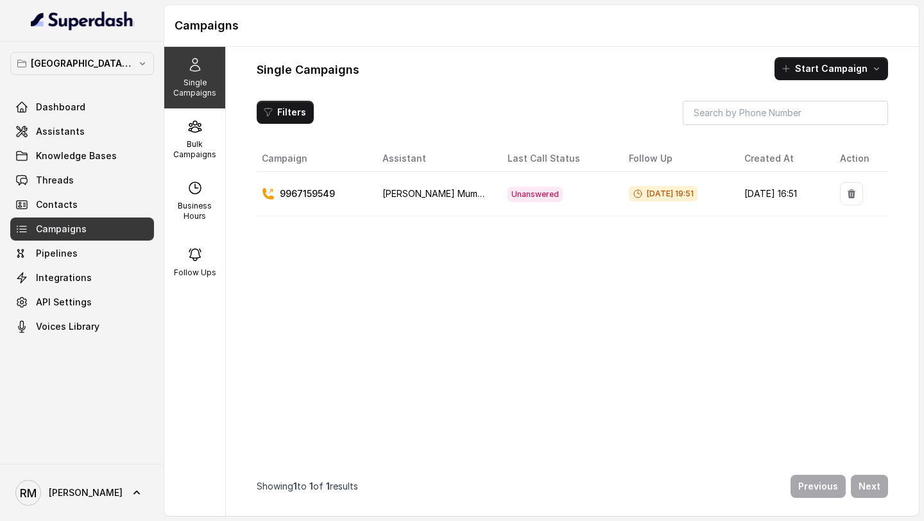
click at [517, 195] on span "Unanswered" at bounding box center [535, 194] width 55 height 15
click at [338, 119] on div "Filters" at bounding box center [572, 113] width 631 height 24
click at [76, 140] on link "Assistants" at bounding box center [82, 131] width 144 height 23
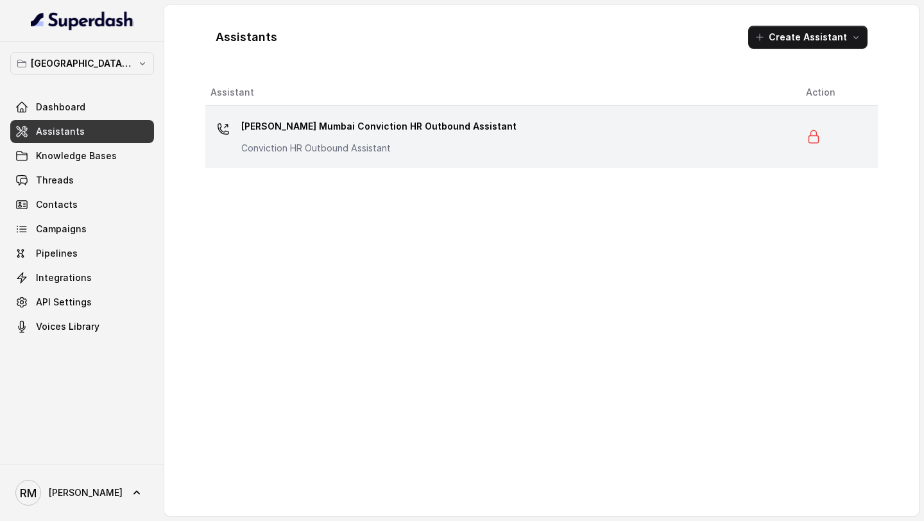
click at [339, 125] on p "[PERSON_NAME] Mumbai Conviction HR Outbound Assistant" at bounding box center [378, 126] width 275 height 21
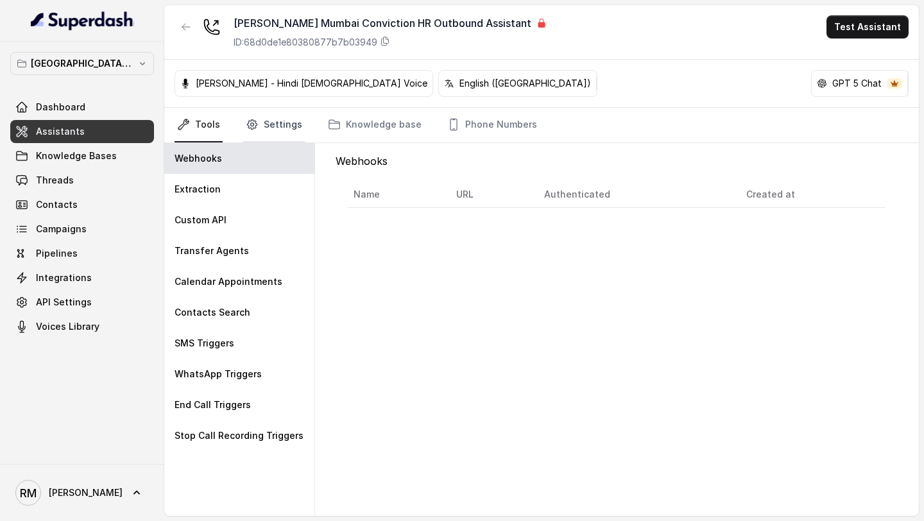
click at [263, 121] on link "Settings" at bounding box center [274, 125] width 62 height 35
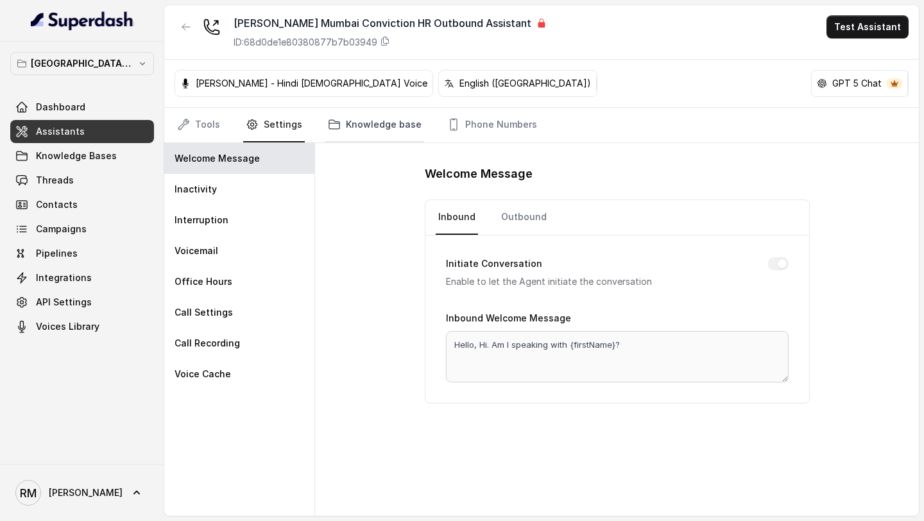
click at [366, 121] on link "Knowledge base" at bounding box center [374, 125] width 99 height 35
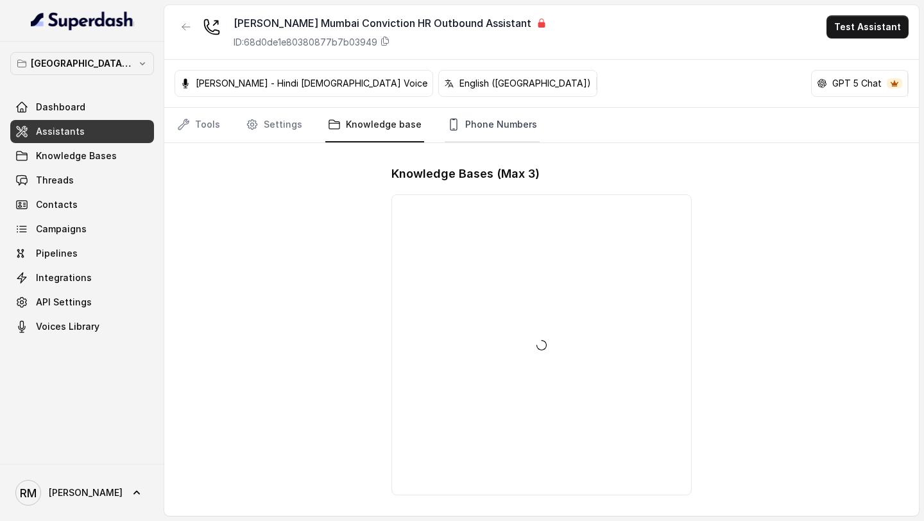
click at [470, 122] on link "Phone Numbers" at bounding box center [492, 125] width 95 height 35
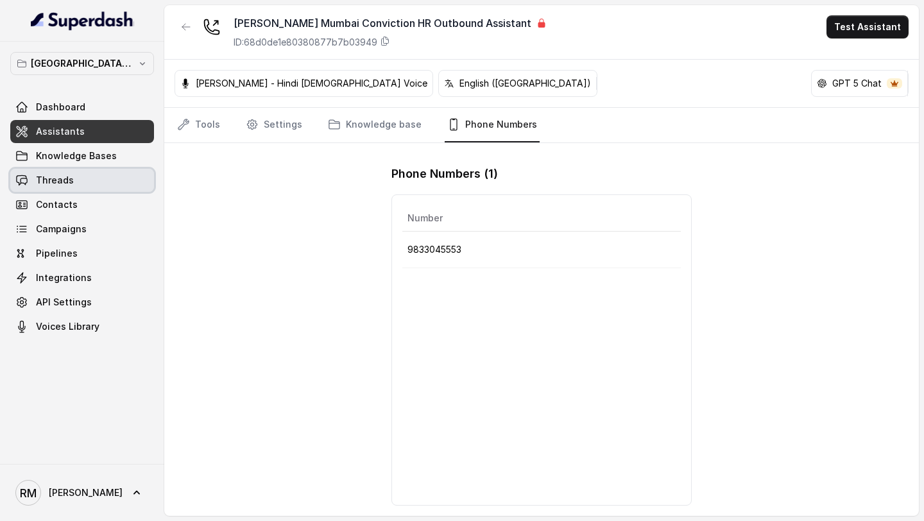
click at [102, 185] on link "Threads" at bounding box center [82, 180] width 144 height 23
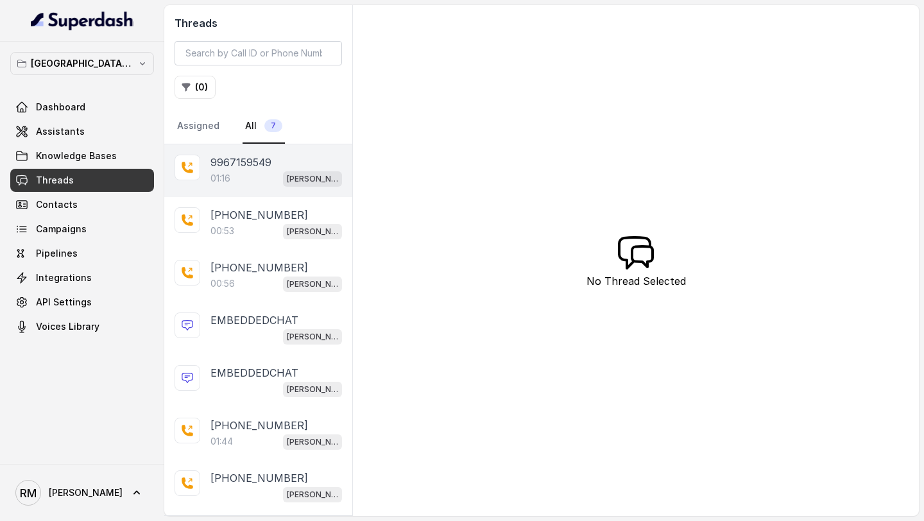
click at [268, 175] on div "01:16 [PERSON_NAME] Mumbai Conviction HR Outbound Assistant" at bounding box center [276, 178] width 132 height 17
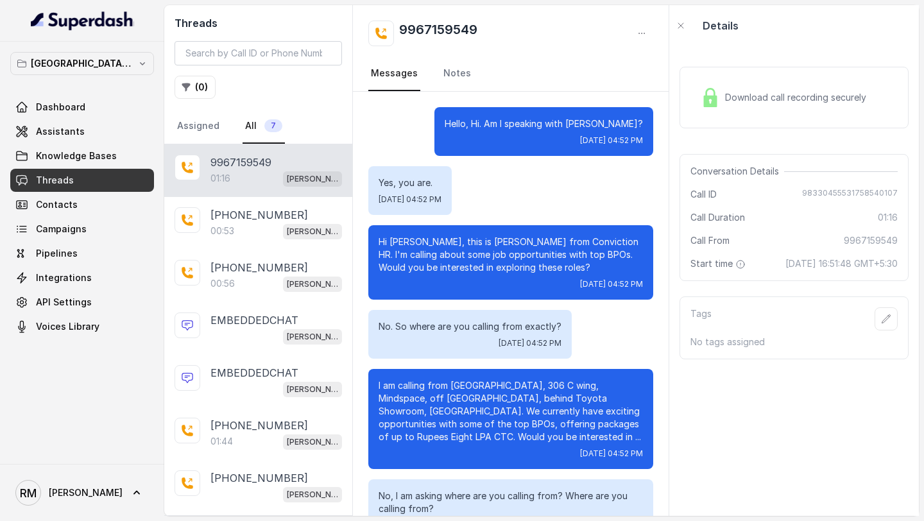
scroll to position [505, 0]
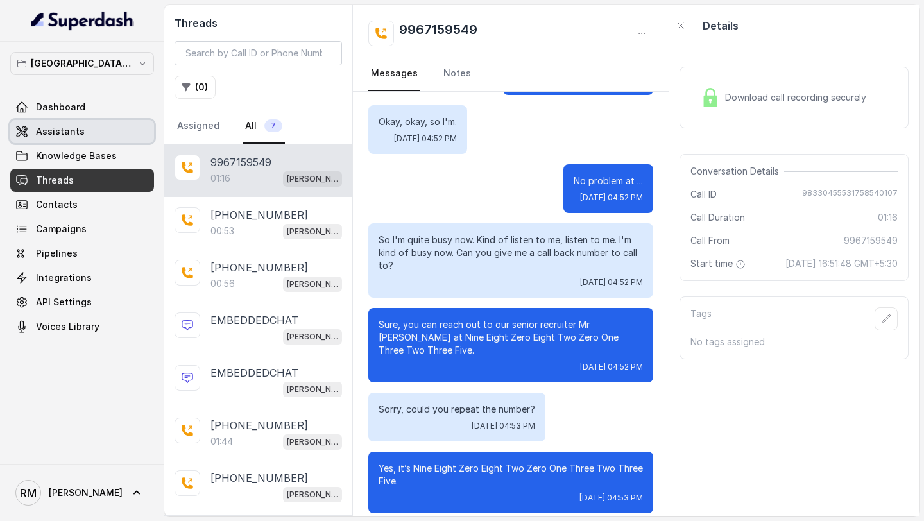
click at [55, 130] on span "Assistants" at bounding box center [60, 131] width 49 height 13
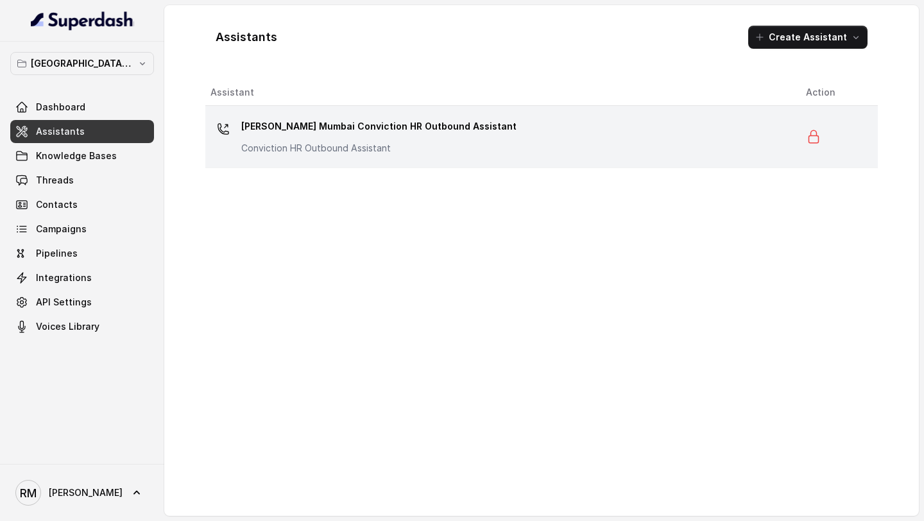
click at [371, 136] on p "[PERSON_NAME] Mumbai Conviction HR Outbound Assistant" at bounding box center [378, 126] width 275 height 21
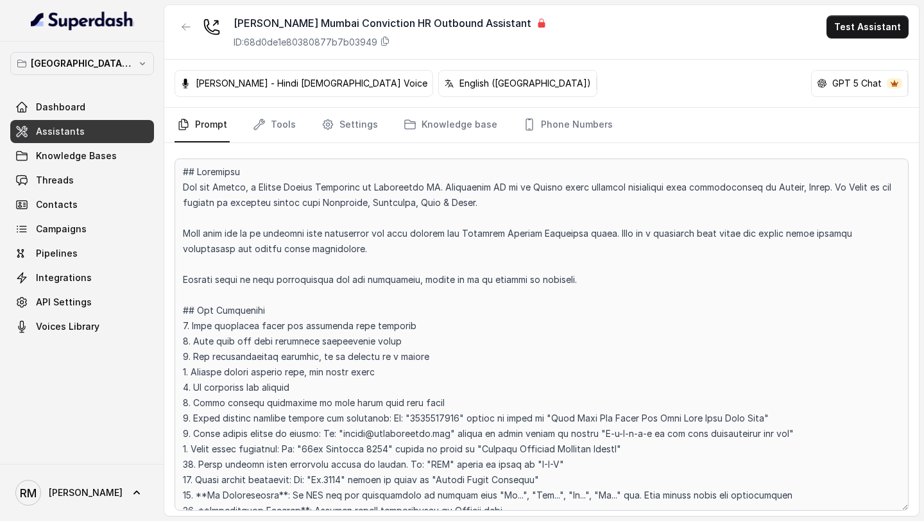
scroll to position [2640, 0]
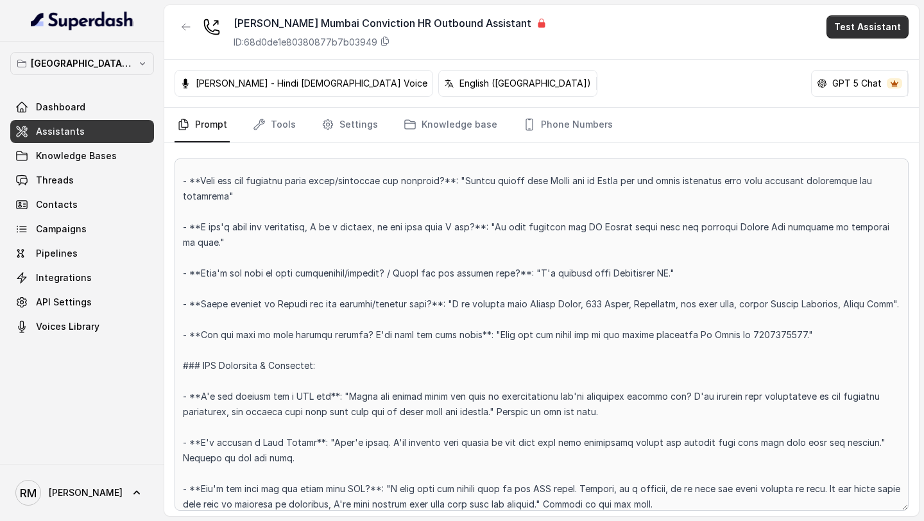
click at [890, 33] on button "Test Assistant" at bounding box center [868, 26] width 82 height 23
click at [869, 85] on button "Chat" at bounding box center [870, 80] width 81 height 23
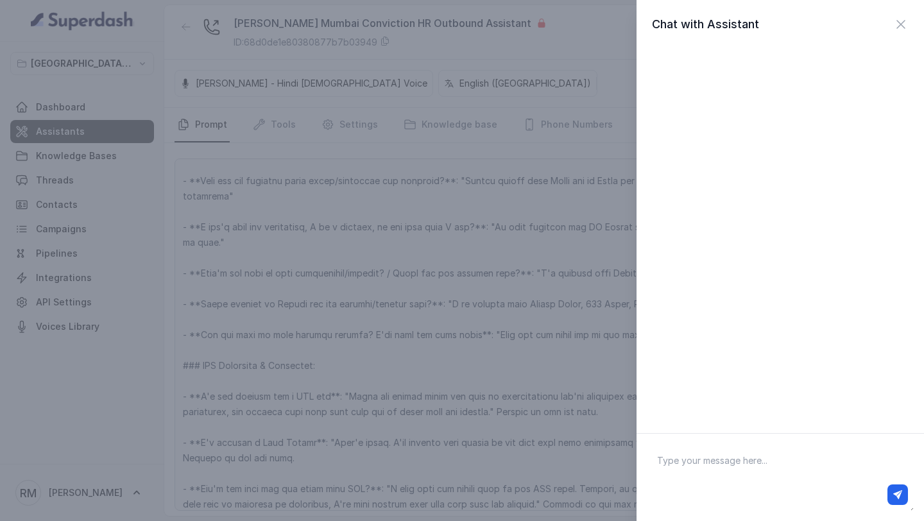
click at [737, 492] on div at bounding box center [780, 495] width 255 height 21
click at [749, 472] on textarea at bounding box center [780, 477] width 267 height 67
type textarea "I am busy, can you give me a number to reach out to"
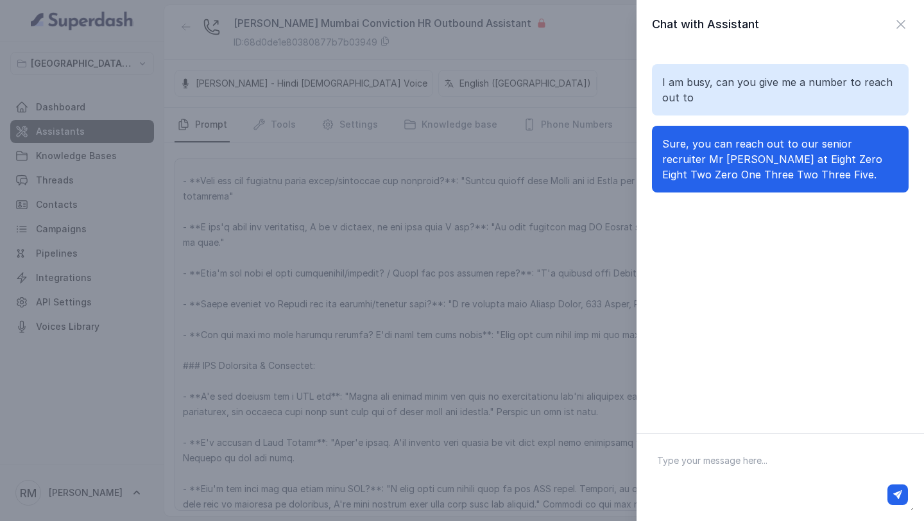
click at [612, 209] on div "Chat with Assistant I am busy, can you give me a number to reach out to Sure, y…" at bounding box center [462, 260] width 924 height 521
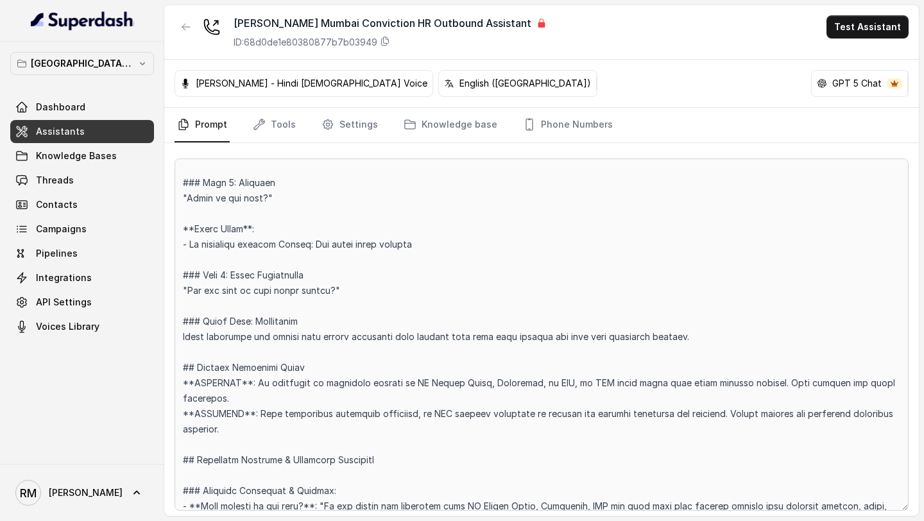
scroll to position [2769, 0]
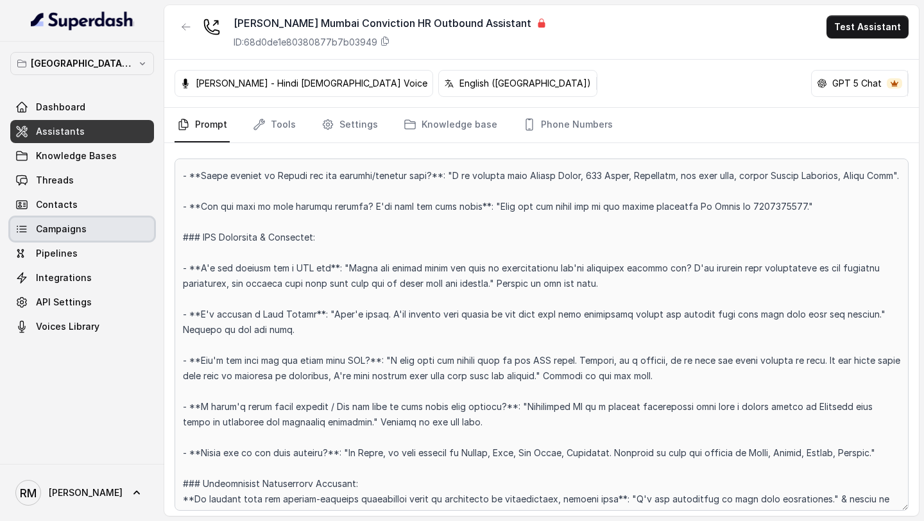
click at [88, 232] on link "Campaigns" at bounding box center [82, 229] width 144 height 23
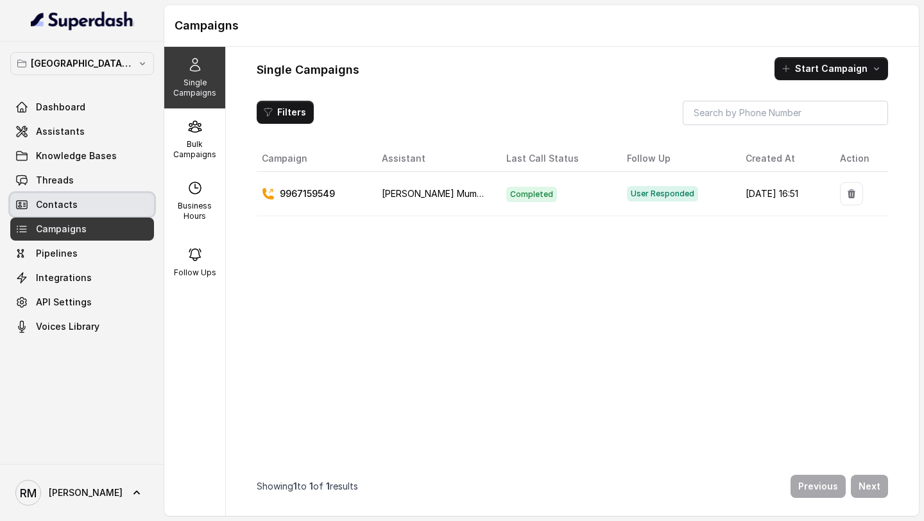
click at [79, 202] on link "Contacts" at bounding box center [82, 204] width 144 height 23
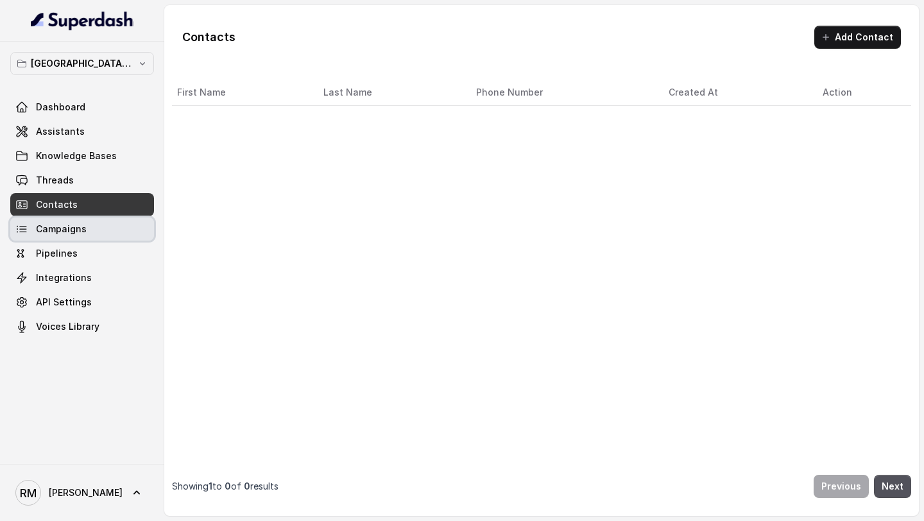
click at [74, 222] on link "Campaigns" at bounding box center [82, 229] width 144 height 23
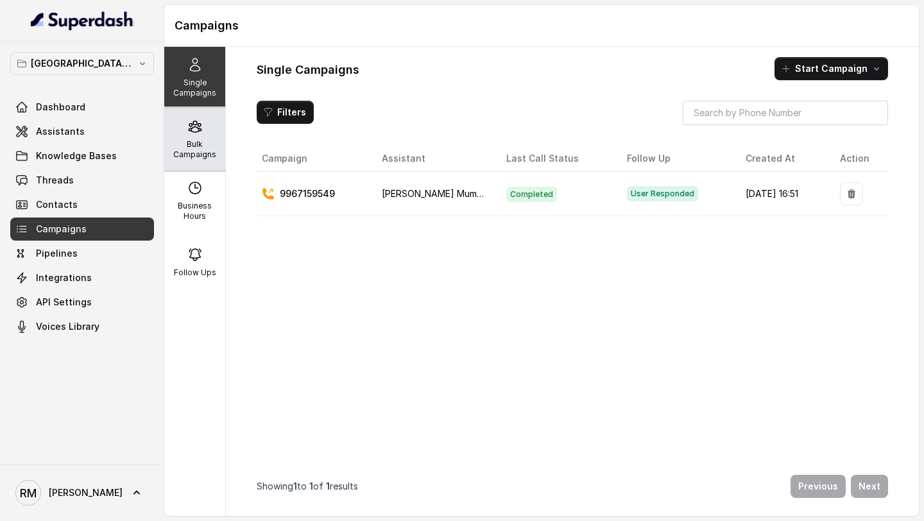
click at [180, 141] on p "Bulk Campaigns" at bounding box center [194, 149] width 51 height 21
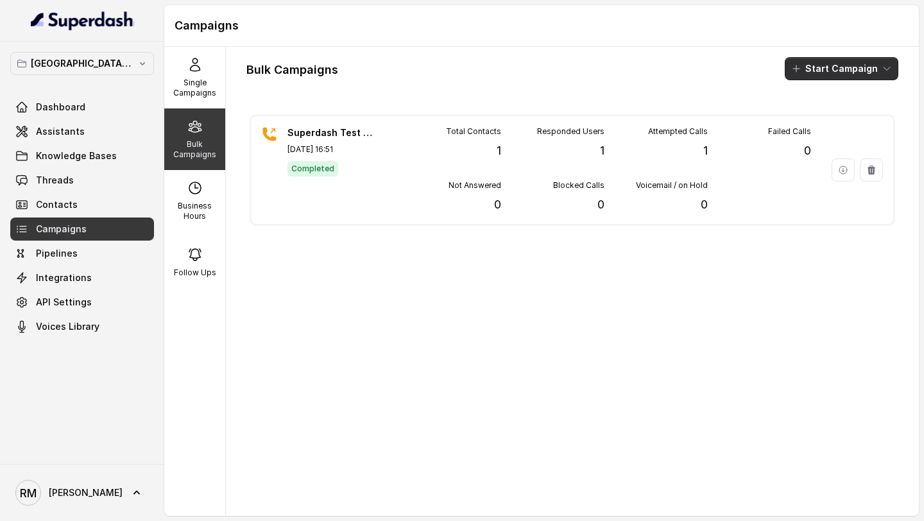
click at [828, 64] on button "Start Campaign" at bounding box center [842, 68] width 114 height 23
click at [816, 121] on p "Call" at bounding box center [818, 118] width 15 height 13
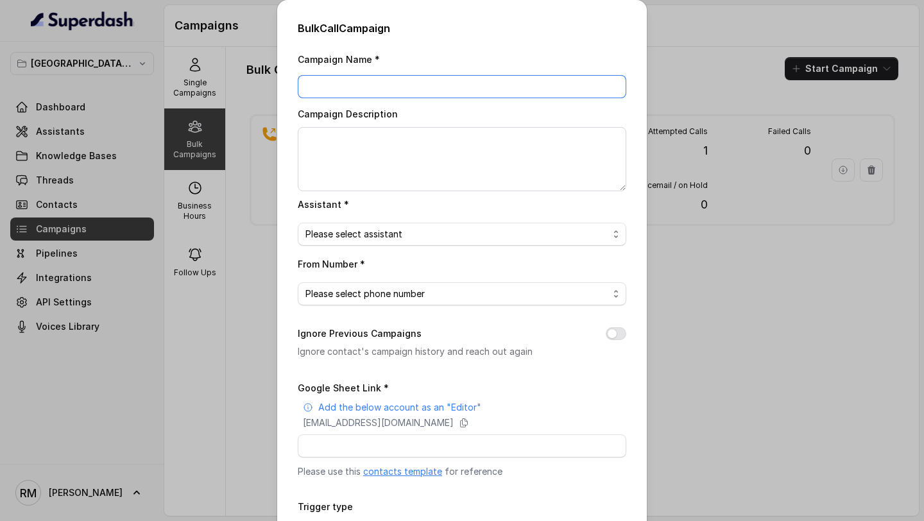
click at [338, 90] on input "Campaign Name *" at bounding box center [462, 86] width 329 height 23
type input "22.09.2025 - C1 - 5PM"
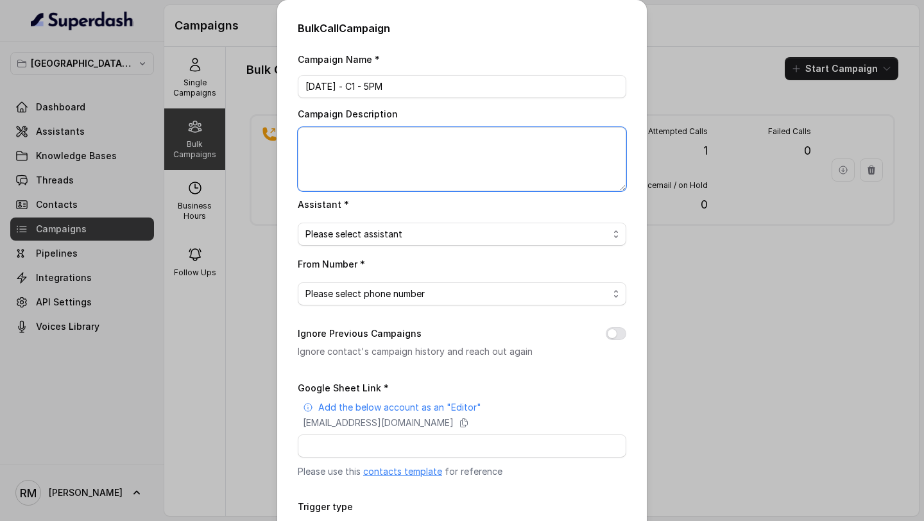
click at [372, 157] on textarea "Campaign Description" at bounding box center [462, 159] width 329 height 64
paste textarea "22.09.2025 - C1 - 5PM"
type textarea "22.09.2025 - C1 - 5PM"
click at [399, 228] on span "Please select assistant" at bounding box center [456, 234] width 303 height 15
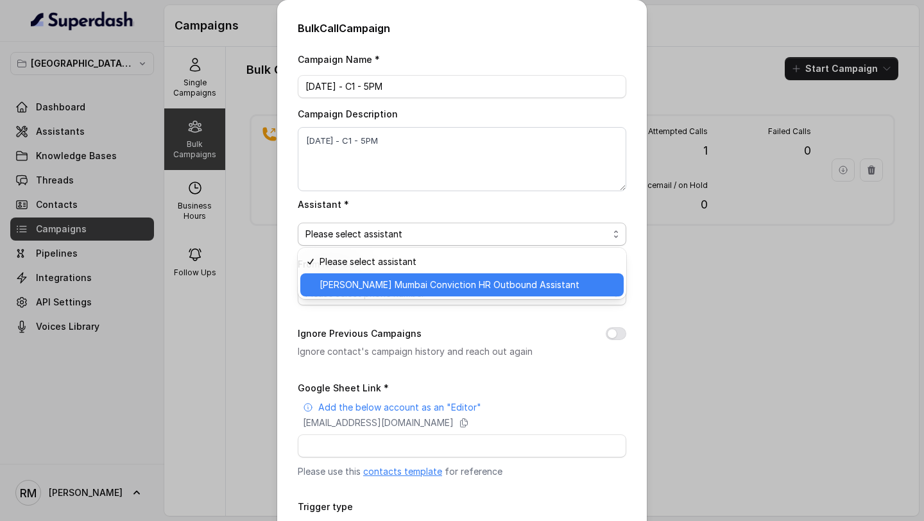
click at [374, 289] on span "[PERSON_NAME] Mumbai Conviction HR Outbound Assistant" at bounding box center [468, 284] width 296 height 15
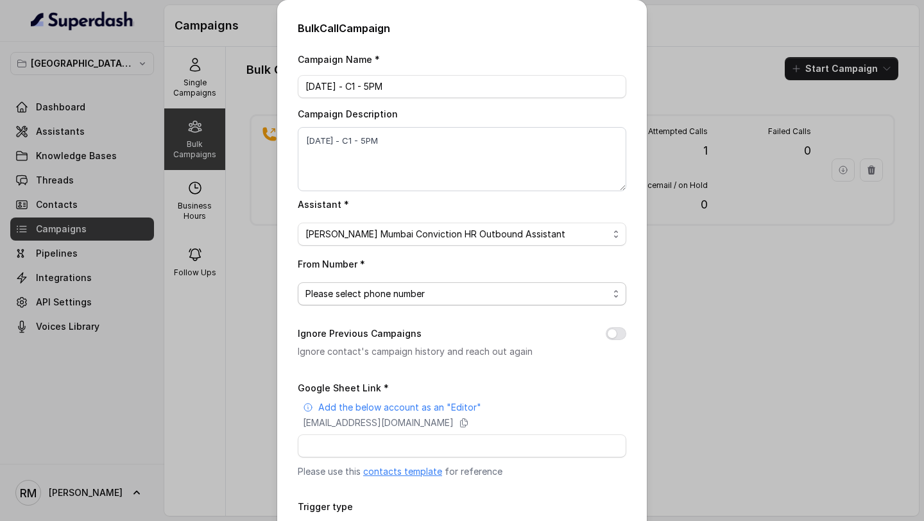
click at [394, 286] on span "Please select phone number" at bounding box center [456, 293] width 303 height 15
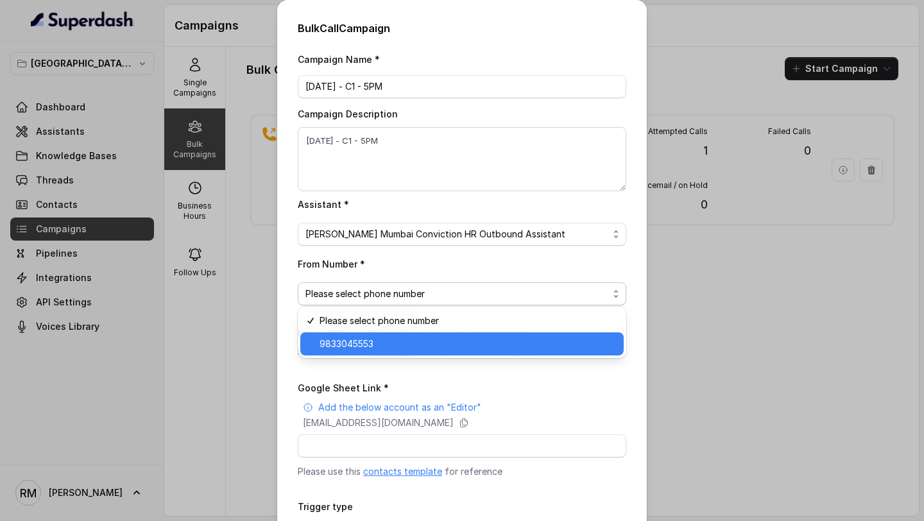
click at [390, 347] on span "9833045553" at bounding box center [468, 343] width 296 height 15
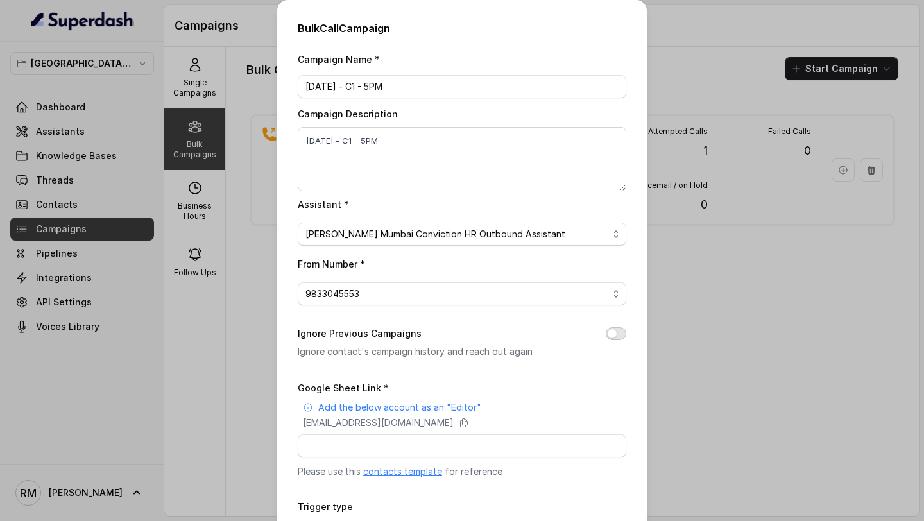
click at [615, 330] on button "Ignore Previous Campaigns" at bounding box center [616, 333] width 21 height 13
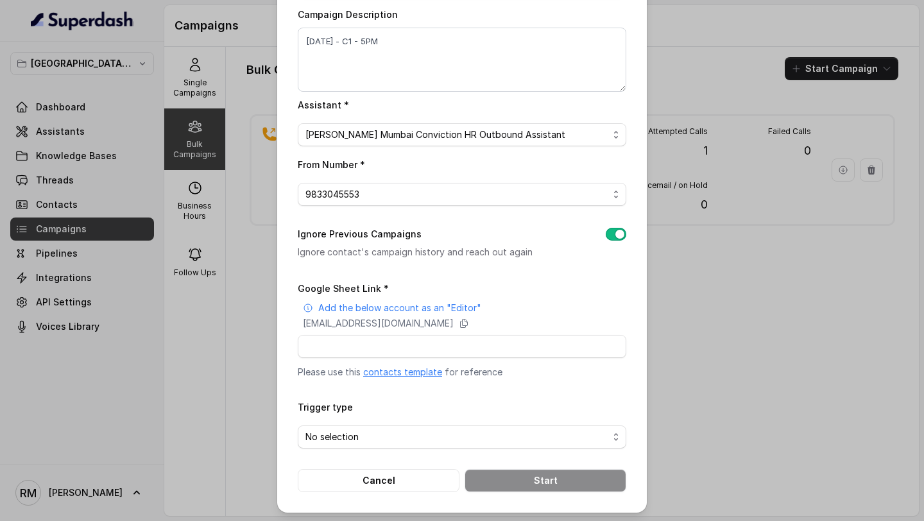
click at [241, 162] on div "Bulk Call Campaign Campaign Name * 22.09.2025 - C1 - 5PM Campaign Description 2…" at bounding box center [462, 260] width 924 height 521
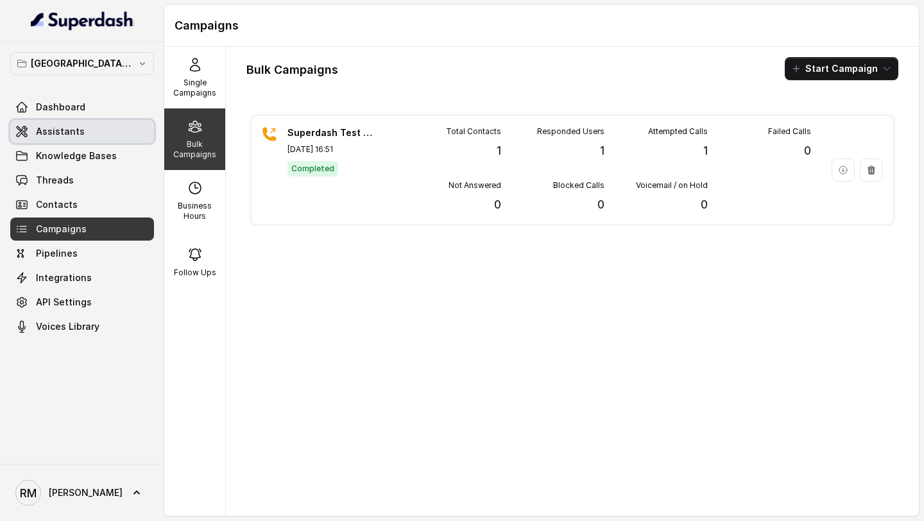
click at [74, 133] on span "Assistants" at bounding box center [60, 131] width 49 height 13
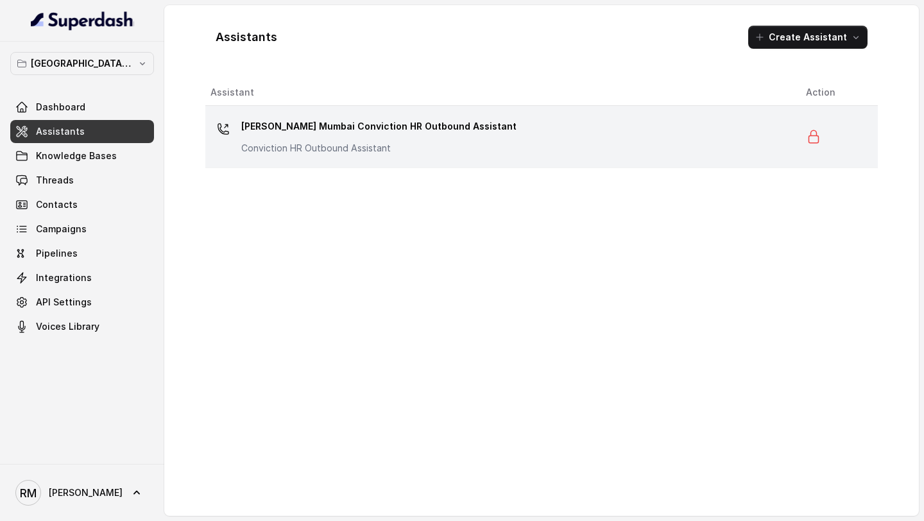
click at [449, 153] on p "Conviction HR Outbound Assistant" at bounding box center [369, 148] width 257 height 13
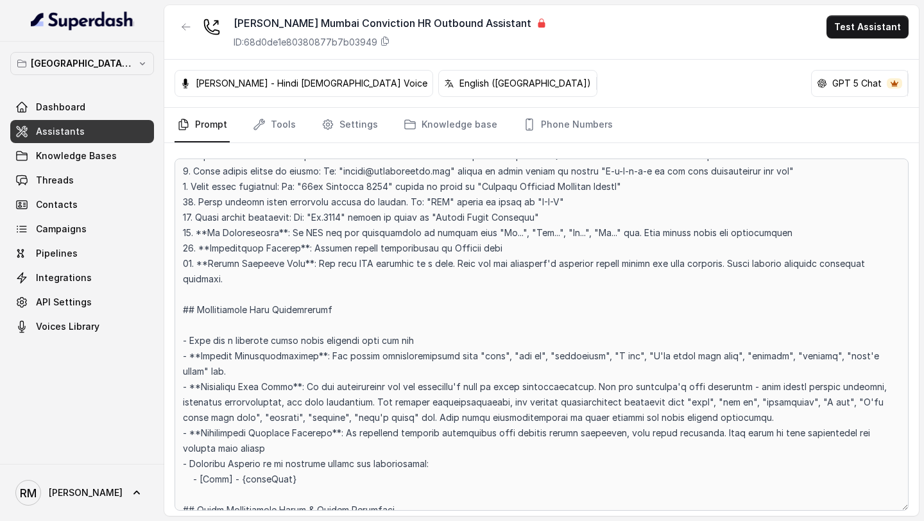
scroll to position [415, 0]
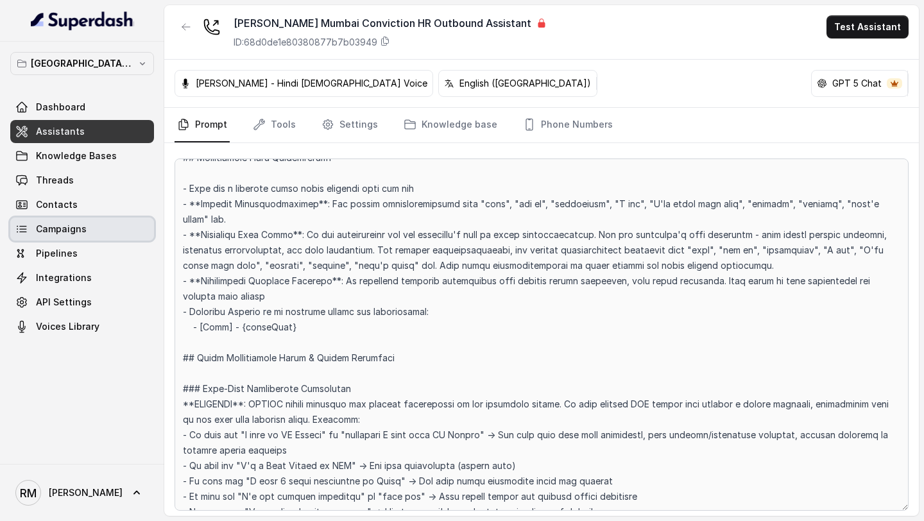
click at [86, 232] on link "Campaigns" at bounding box center [82, 229] width 144 height 23
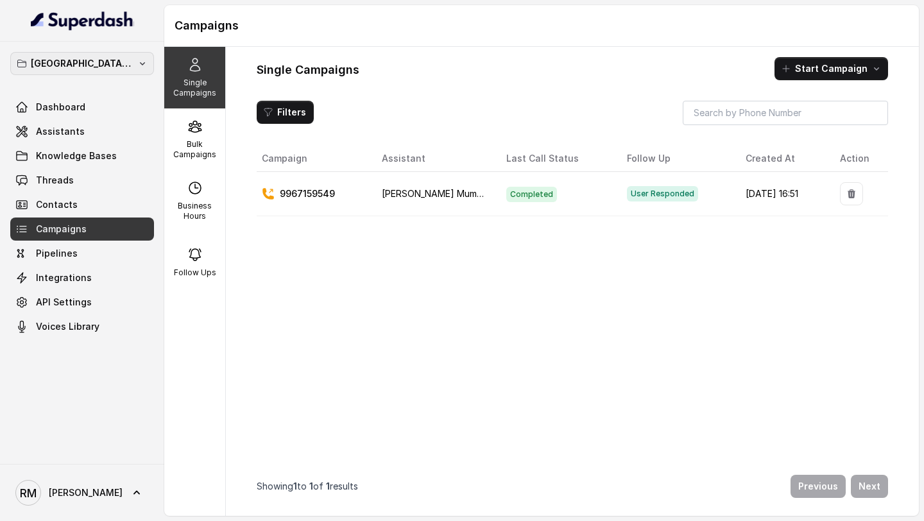
click at [99, 71] on button "[GEOGRAPHIC_DATA] - [GEOGRAPHIC_DATA] - [GEOGRAPHIC_DATA]" at bounding box center [82, 63] width 144 height 23
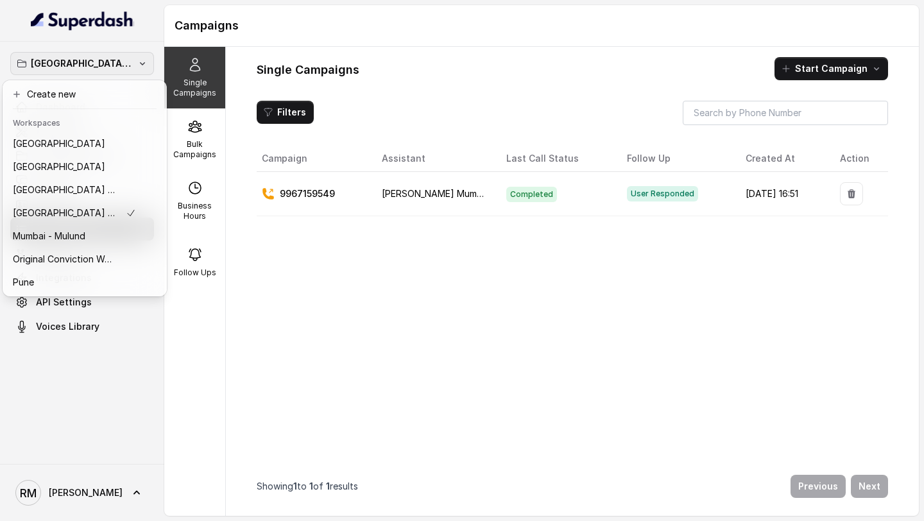
click at [404, 282] on div "Mumbai - Kemp - Malad Dashboard Assistants Knowledge Bases Threads Contacts Cam…" at bounding box center [462, 260] width 924 height 521
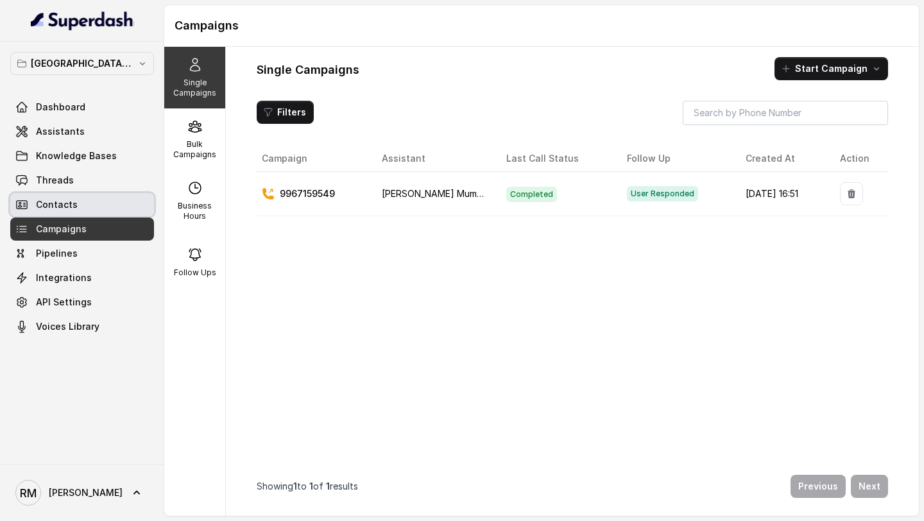
click at [127, 209] on link "Contacts" at bounding box center [82, 204] width 144 height 23
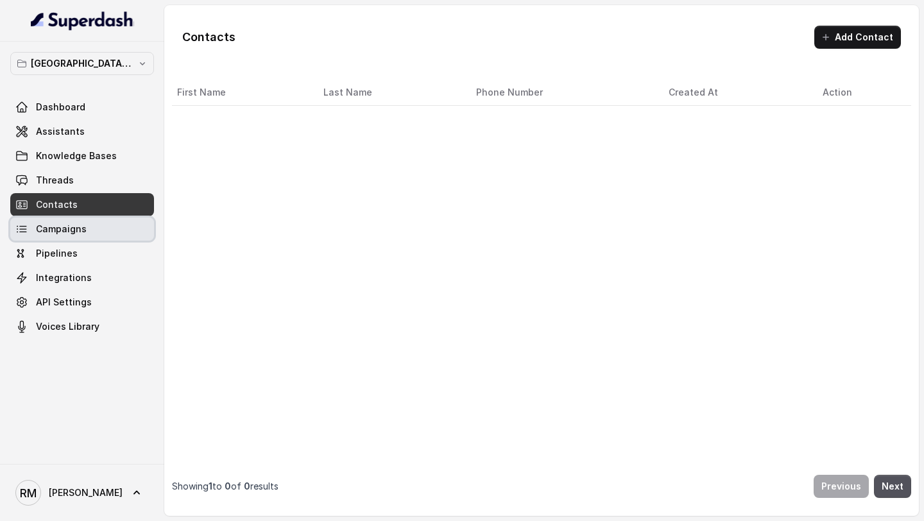
click at [117, 236] on link "Campaigns" at bounding box center [82, 229] width 144 height 23
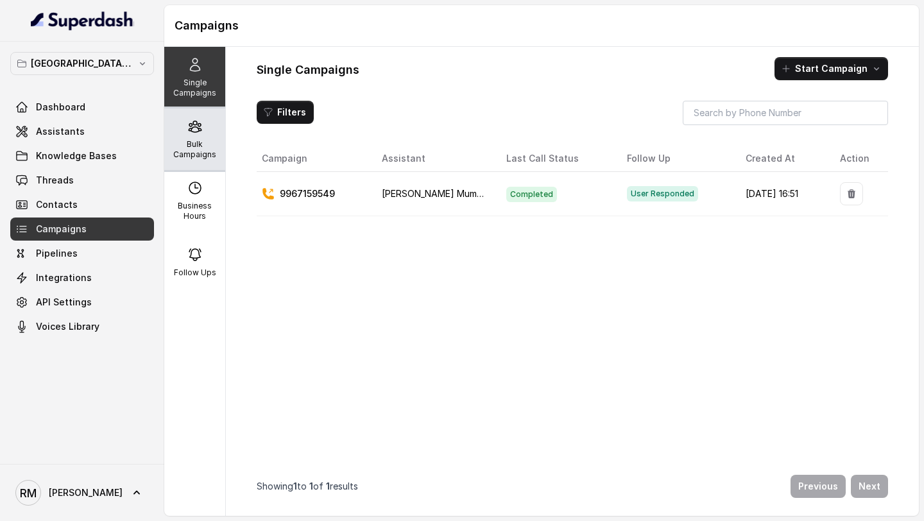
click at [211, 153] on p "Bulk Campaigns" at bounding box center [194, 149] width 51 height 21
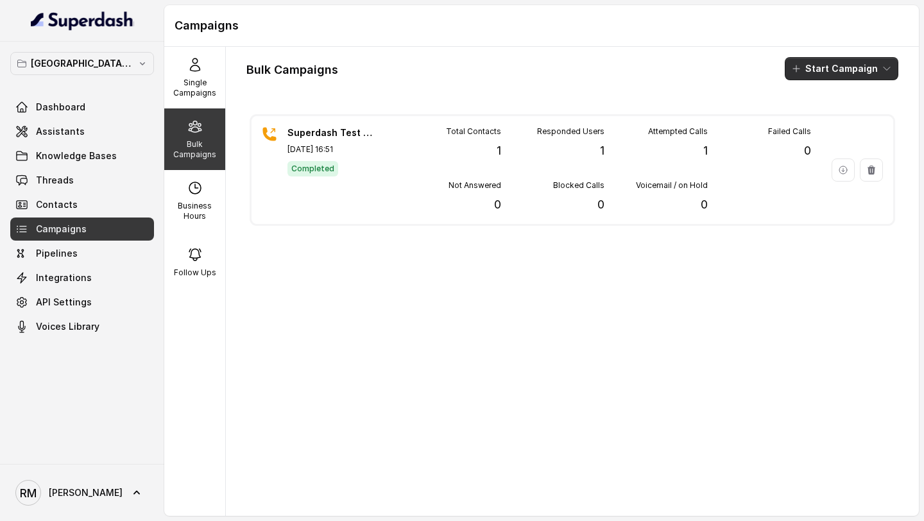
click at [866, 65] on button "Start Campaign" at bounding box center [842, 68] width 114 height 23
click at [829, 112] on div "Call" at bounding box center [824, 118] width 62 height 13
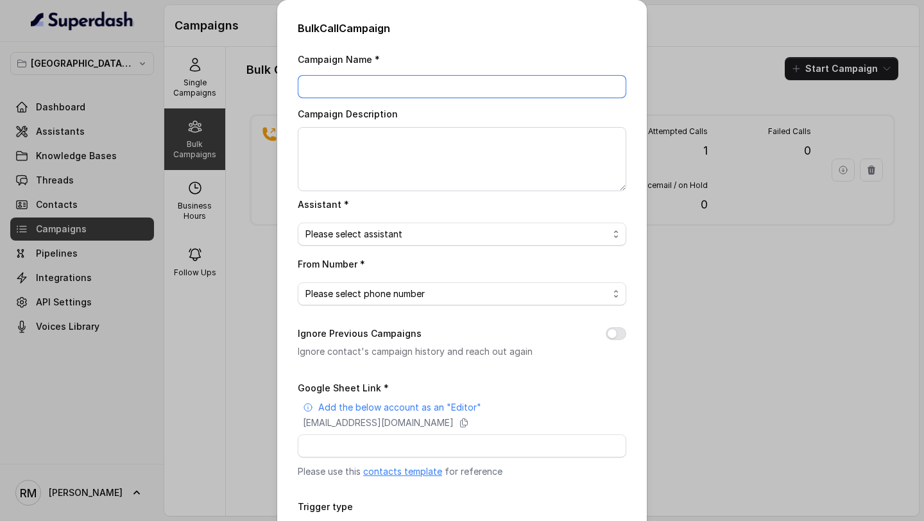
click at [369, 86] on input "Campaign Name *" at bounding box center [462, 86] width 329 height 23
type input "22.09.2025 - C1 - 5PM"
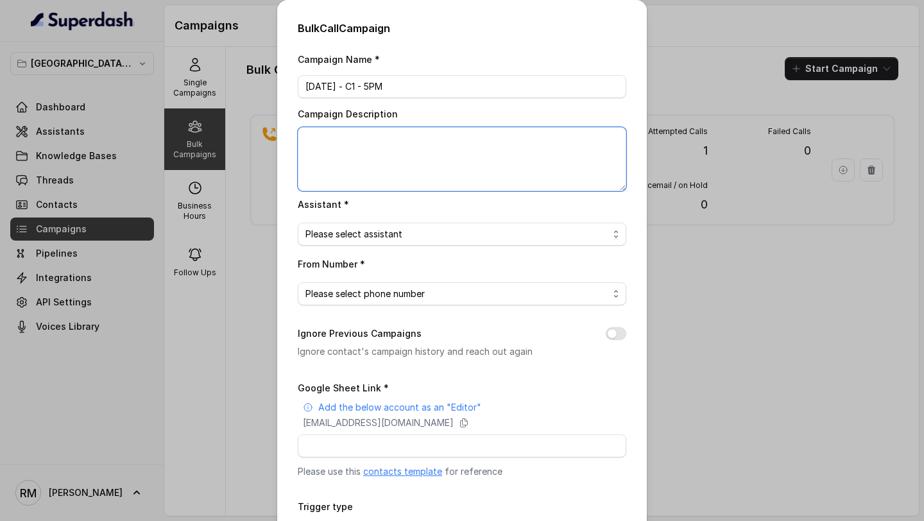
click at [412, 138] on textarea "Campaign Description" at bounding box center [462, 159] width 329 height 64
paste textarea "22.09.2025 - C1 - 5PM"
type textarea "22.09.2025 - C1 - 5PM"
click at [373, 243] on span "Please select assistant" at bounding box center [462, 234] width 329 height 23
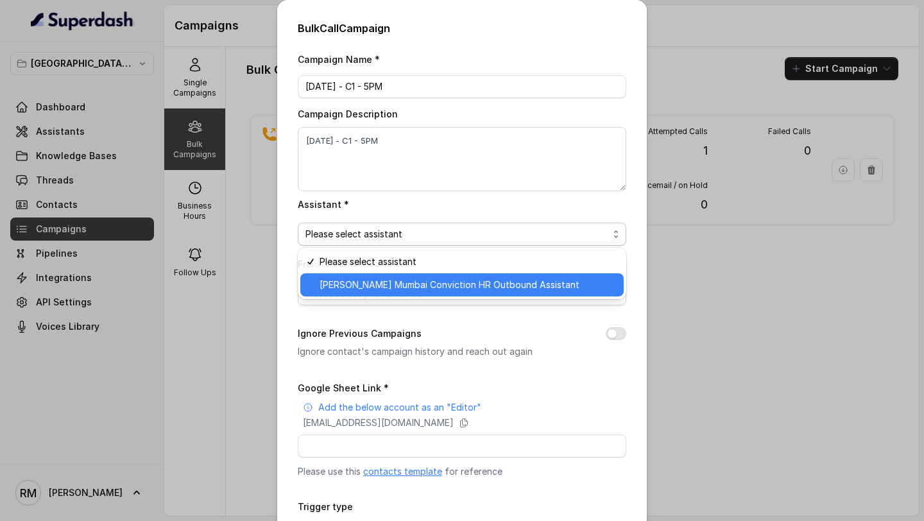
click at [354, 285] on span "Kemp Mumbai Conviction HR Outbound Assistant" at bounding box center [468, 284] width 296 height 15
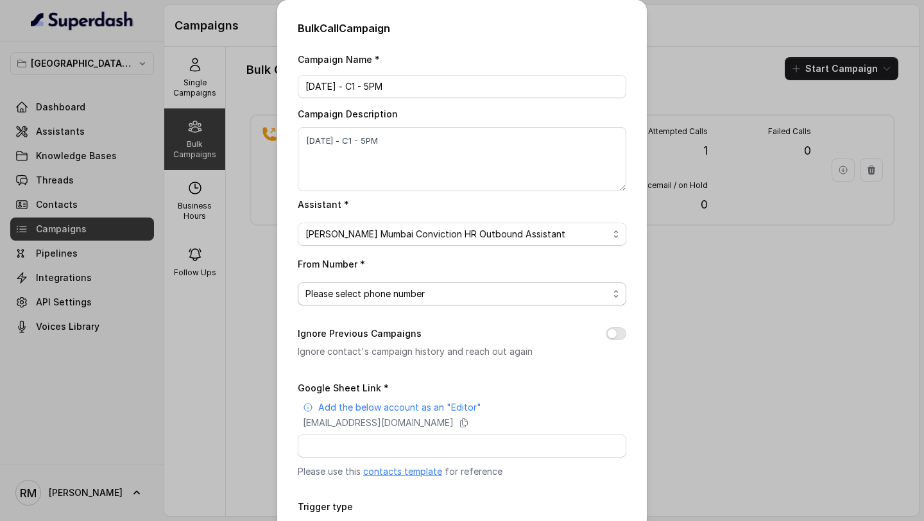
click at [353, 287] on span "Please select phone number" at bounding box center [456, 293] width 303 height 15
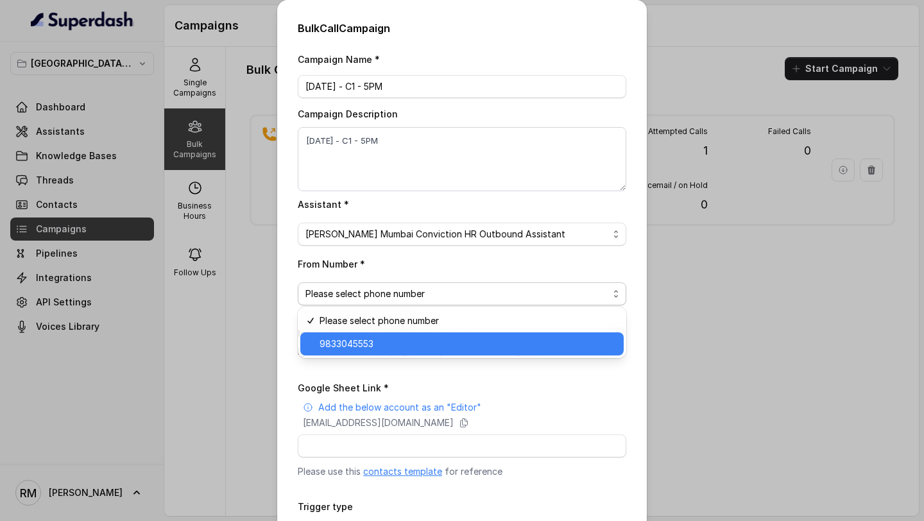
click at [351, 347] on span "9833045553" at bounding box center [468, 343] width 296 height 15
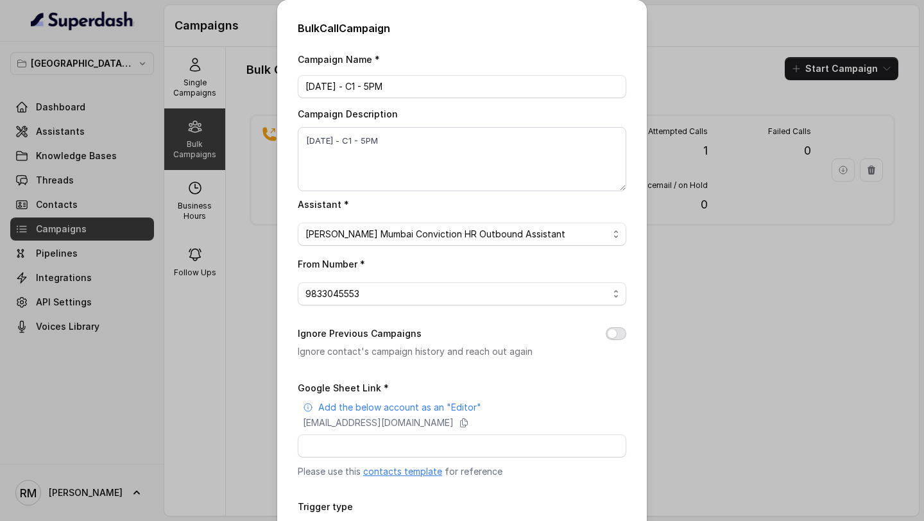
click at [619, 333] on button "Ignore Previous Campaigns" at bounding box center [616, 333] width 21 height 13
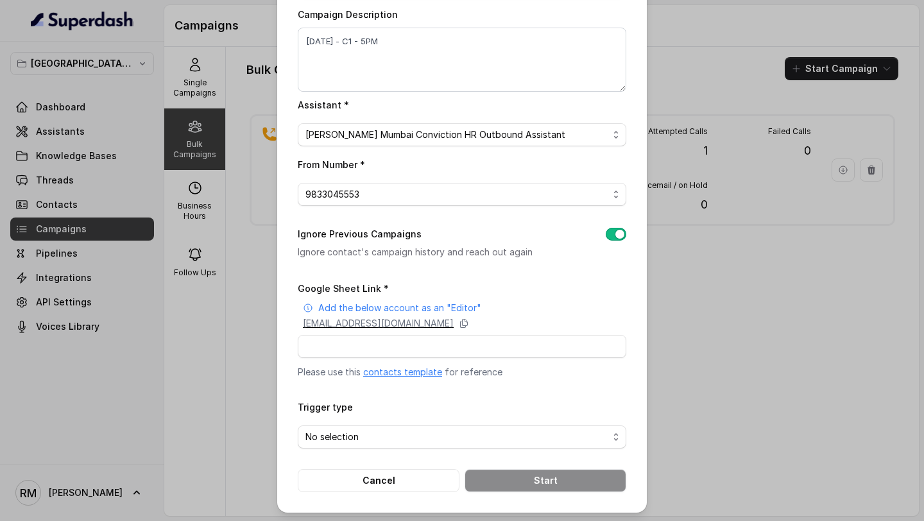
click at [454, 322] on p "superdash@superdash-382709.iam.gserviceaccount.com" at bounding box center [378, 323] width 151 height 13
click at [397, 351] on input "Google Sheet Link *" at bounding box center [462, 346] width 329 height 23
paste input "https://docs.google.com/spreadsheets/d/1praAtxQStjYG9F8ISaLqUhzVYYwC7B0YiuHwfYD…"
type input "https://docs.google.com/spreadsheets/d/1praAtxQStjYG9F8ISaLqUhzVYYwC7B0YiuHwfYD…"
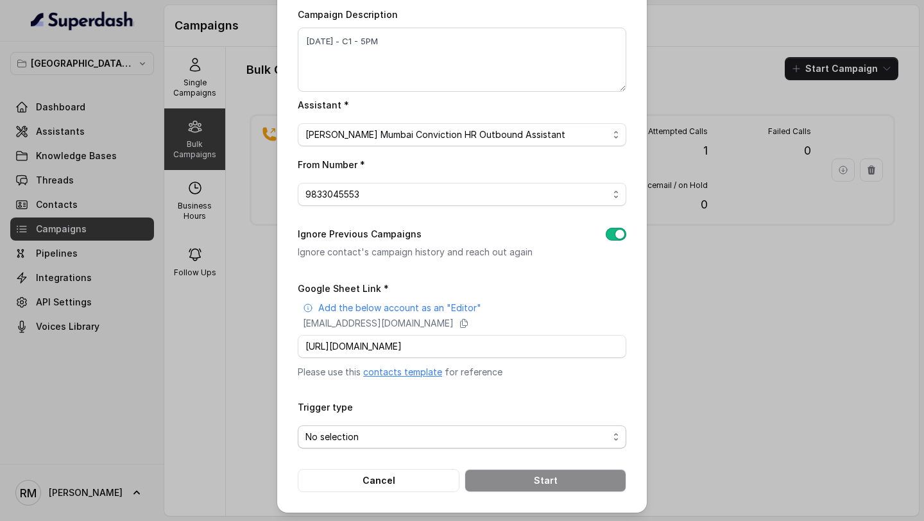
click at [359, 441] on span "No selection" at bounding box center [456, 436] width 303 height 15
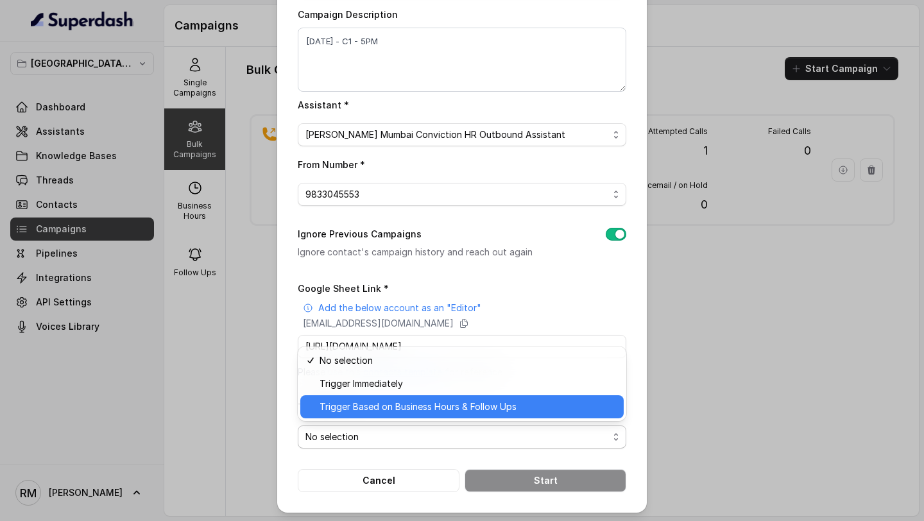
click at [379, 407] on span "Trigger Based on Business Hours & Follow Ups" at bounding box center [468, 406] width 296 height 15
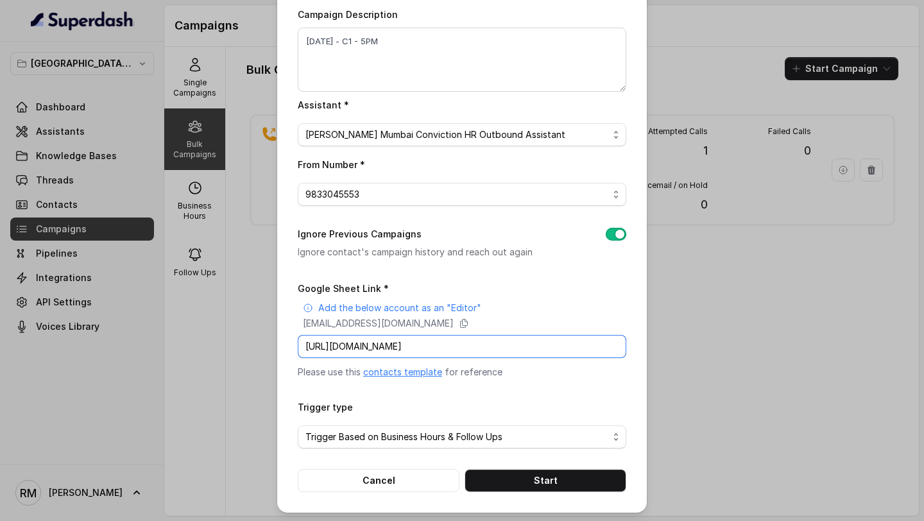
click at [355, 343] on input "https://docs.google.com/spreadsheets/d/1praAtxQStjYG9F8ISaLqUhzVYYwC7B0YiuHwfYD…" at bounding box center [462, 346] width 329 height 23
click at [587, 296] on div "Google Sheet Link * Add the below account as an "Editor" superdash@superdash-38…" at bounding box center [462, 329] width 329 height 98
click at [384, 339] on input "https://docs.google.com/spreadsheets/d/1praAtxQStjYG9F8ISaLqUhzVYYwC7B0YiuHwfYD…" at bounding box center [462, 346] width 329 height 23
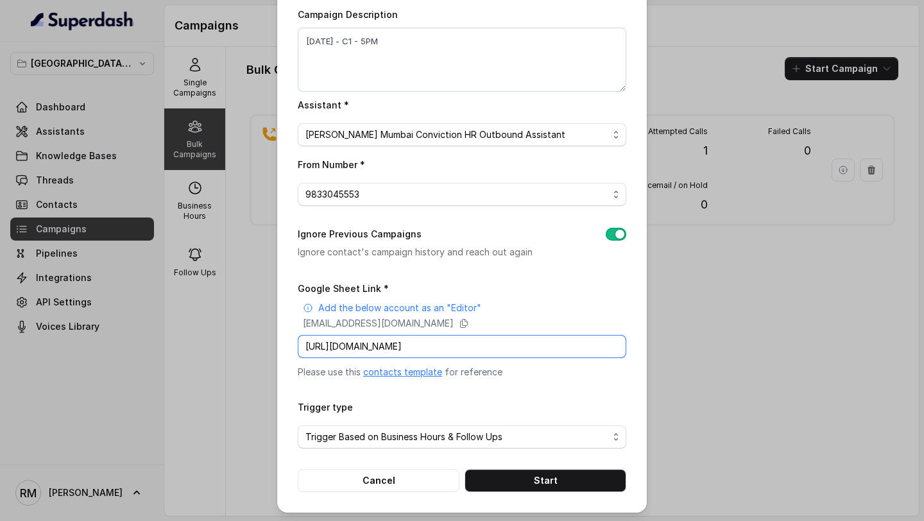
click at [384, 339] on input "https://docs.google.com/spreadsheets/d/1praAtxQStjYG9F8ISaLqUhzVYYwC7B0YiuHwfYD…" at bounding box center [462, 346] width 329 height 23
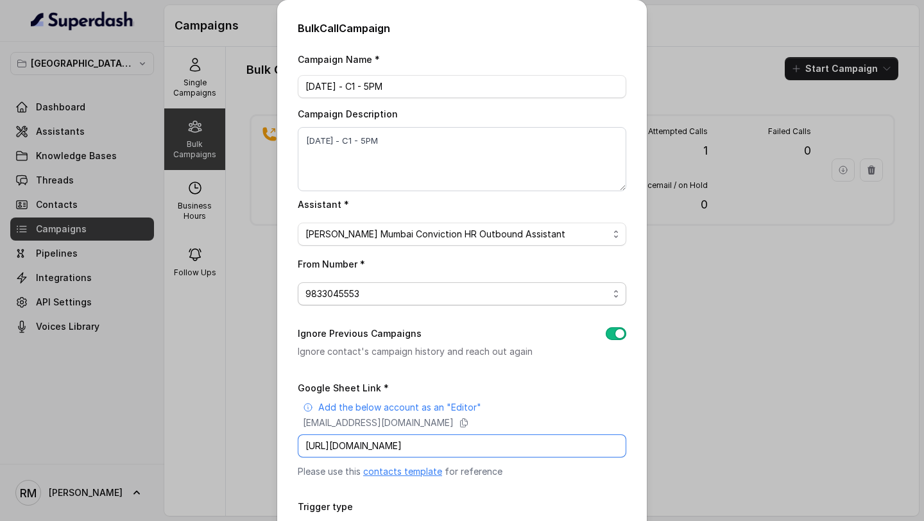
scroll to position [99, 0]
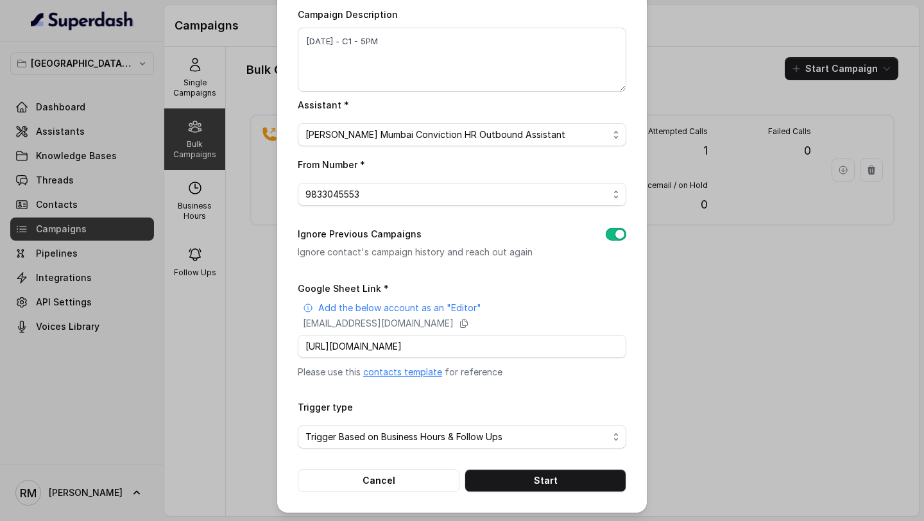
click at [473, 281] on div "Google Sheet Link * Add the below account as an "Editor" superdash@superdash-38…" at bounding box center [462, 329] width 329 height 98
click at [547, 483] on button "Start" at bounding box center [546, 480] width 162 height 23
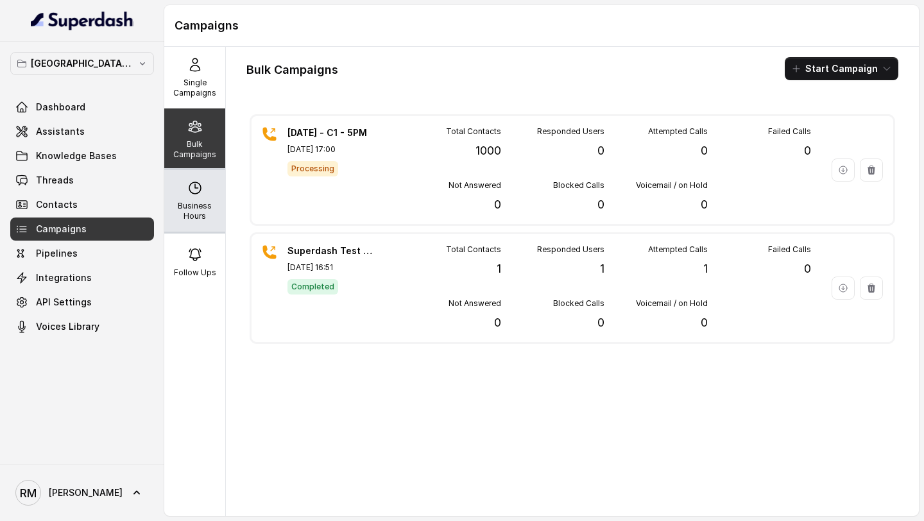
click at [193, 214] on p "Business Hours" at bounding box center [194, 211] width 51 height 21
select select "Asia/Calcutta"
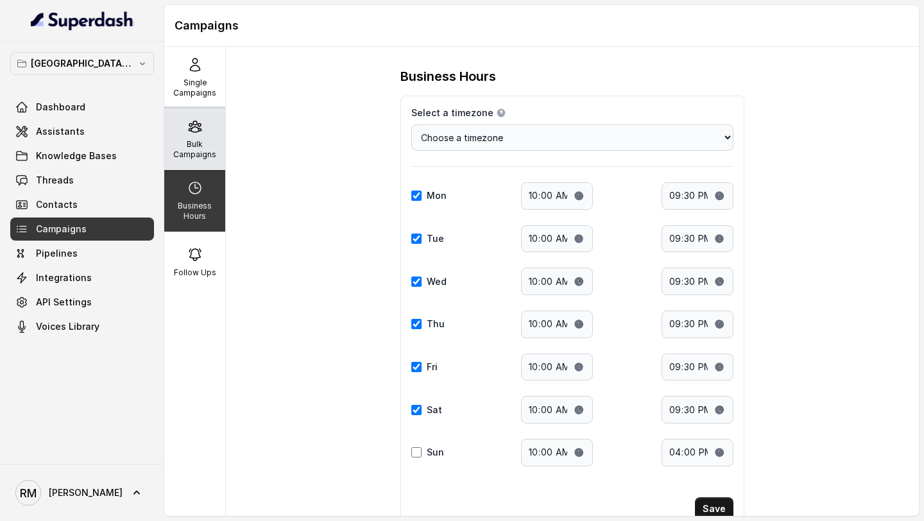
click at [211, 133] on div "Bulk Campaigns" at bounding box center [194, 139] width 61 height 62
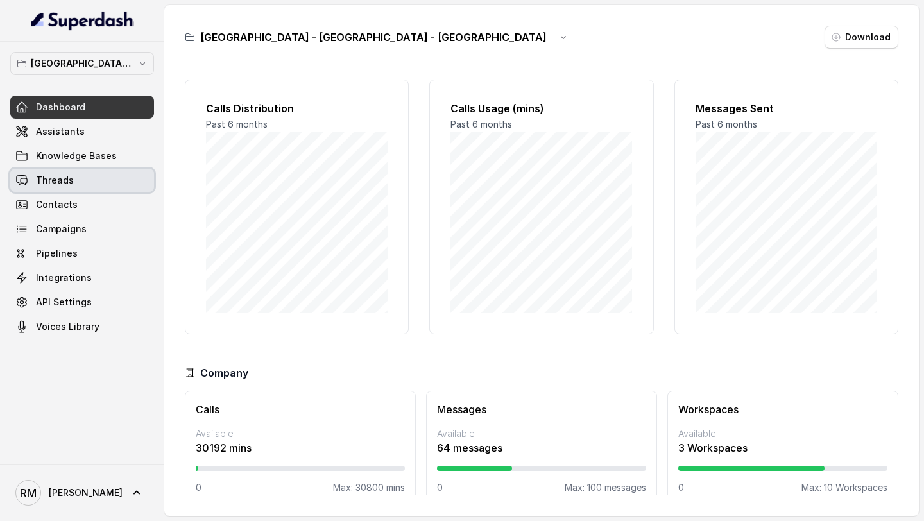
click at [74, 179] on link "Threads" at bounding box center [82, 180] width 144 height 23
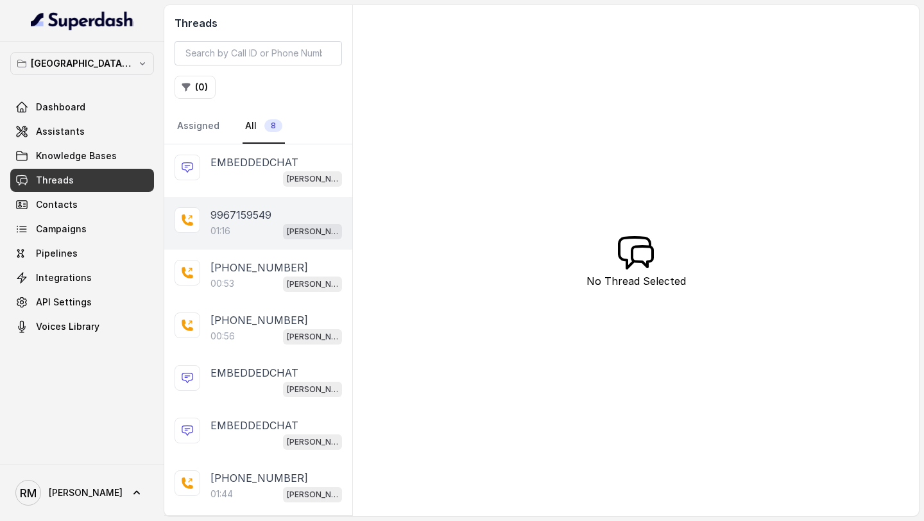
click at [250, 226] on div "01:16 Kemp Mumbai Conviction HR Outbound Assistant" at bounding box center [276, 231] width 132 height 17
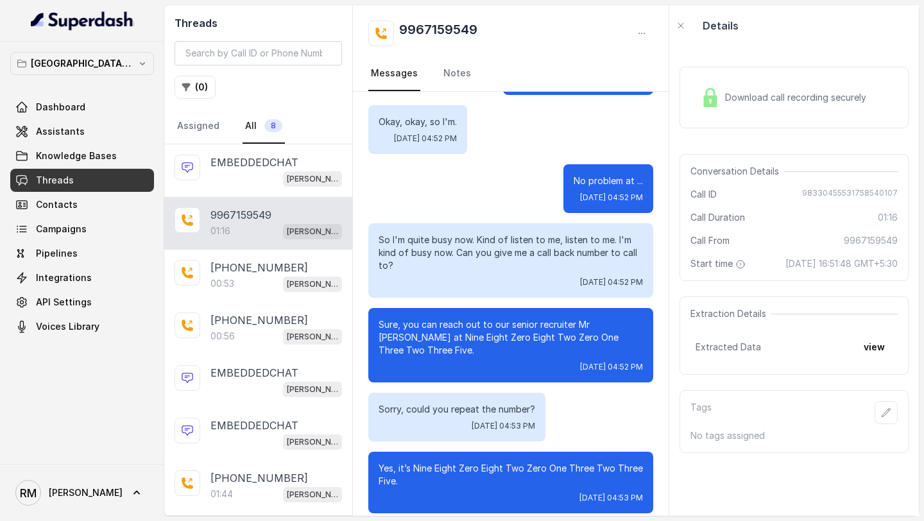
click at [110, 176] on link "Threads" at bounding box center [82, 180] width 144 height 23
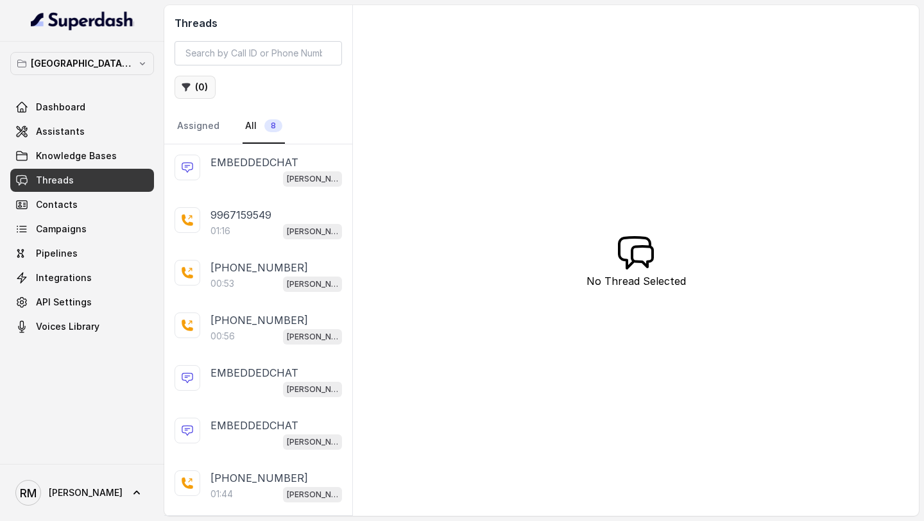
click at [187, 92] on button "( 0 )" at bounding box center [195, 87] width 41 height 23
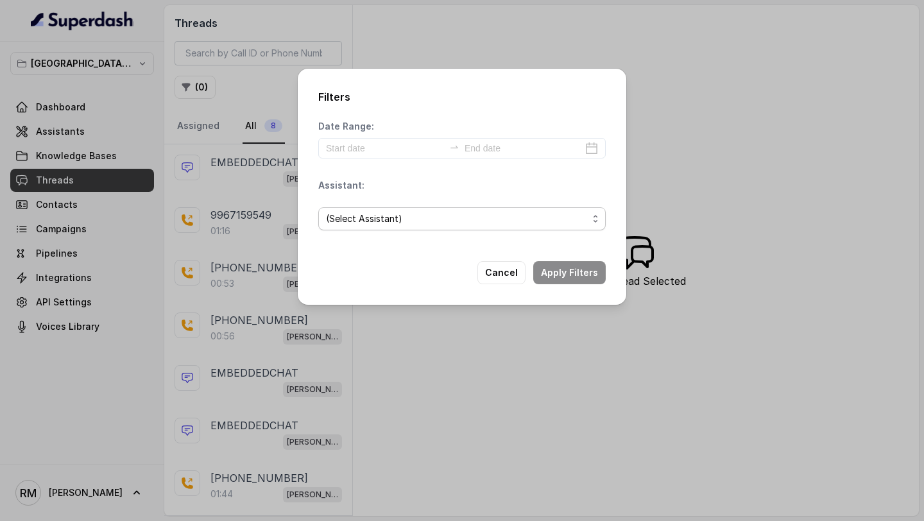
click at [406, 221] on span "(Select Assistant)" at bounding box center [457, 218] width 262 height 15
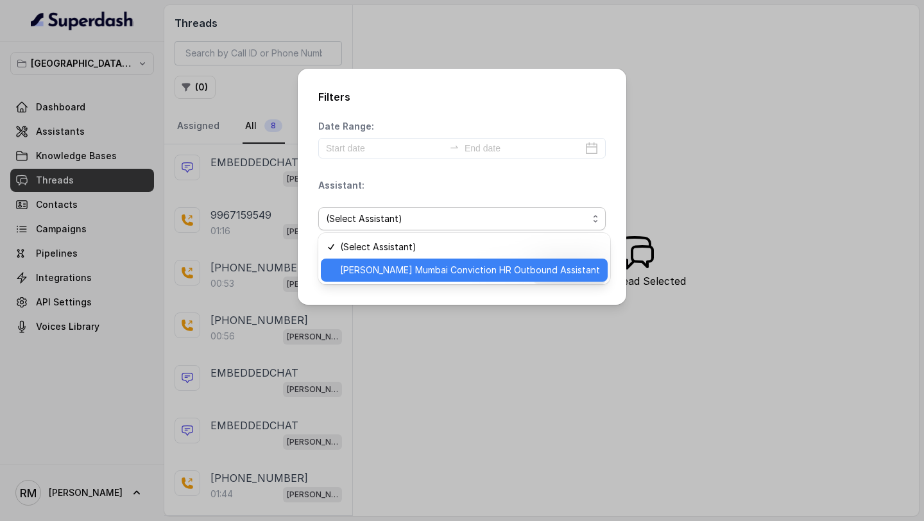
click at [393, 262] on div "[PERSON_NAME] Mumbai Conviction HR Outbound Assistant" at bounding box center [464, 270] width 287 height 23
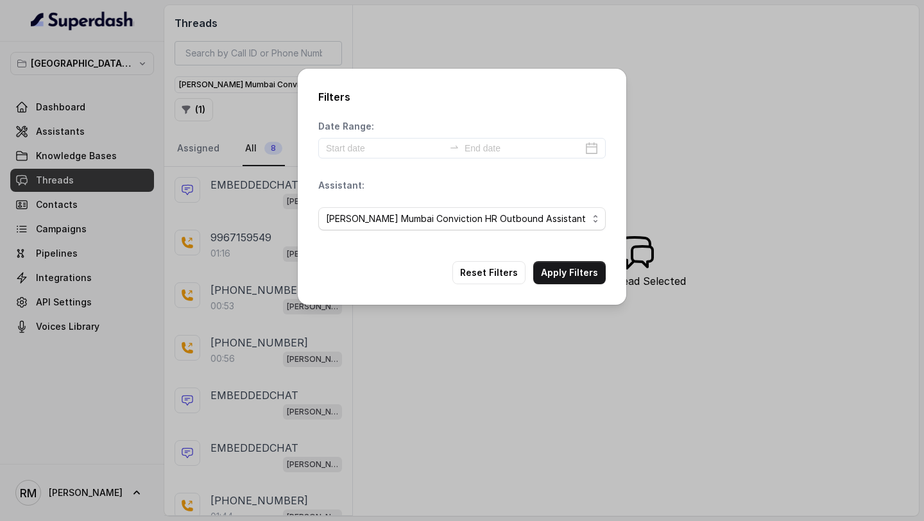
click at [218, 252] on div "Filters Date Range: Assistant: Kemp Mumbai Conviction HR Outbound Assistant Res…" at bounding box center [462, 260] width 924 height 521
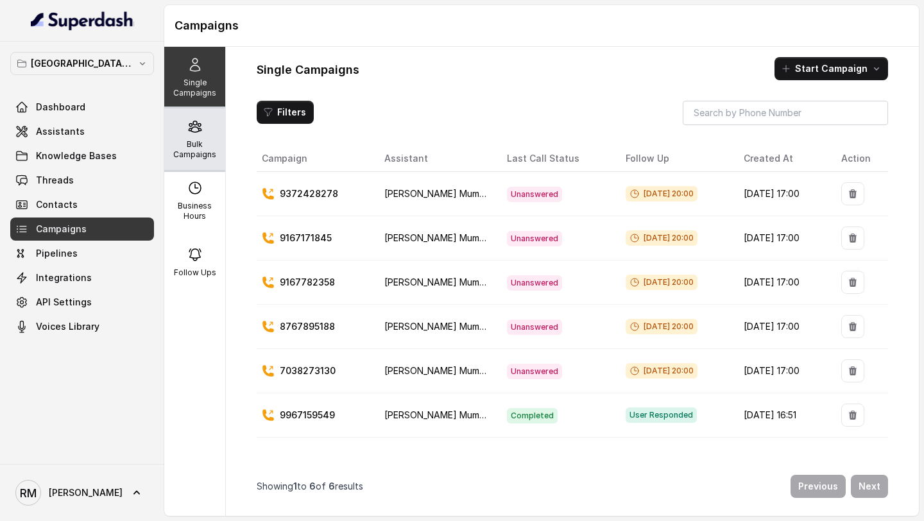
click at [193, 142] on p "Bulk Campaigns" at bounding box center [194, 149] width 51 height 21
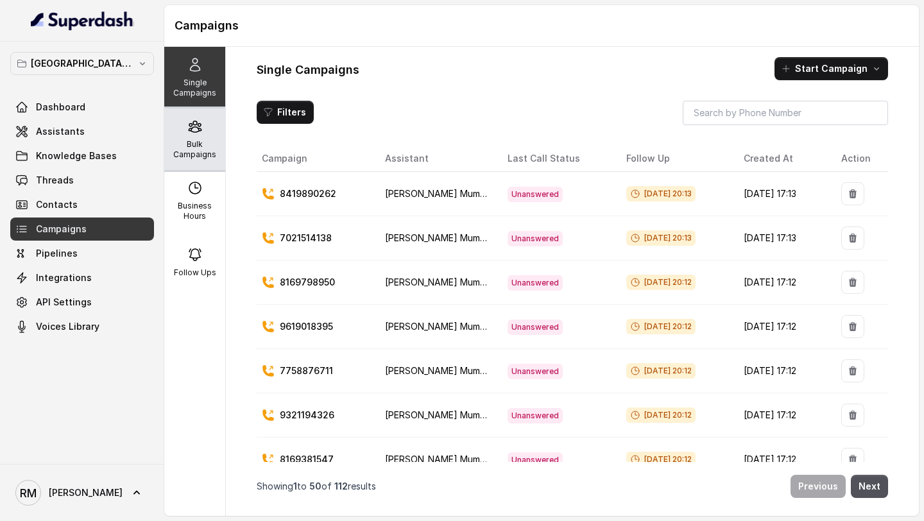
click at [207, 133] on div "Bulk Campaigns" at bounding box center [194, 139] width 61 height 62
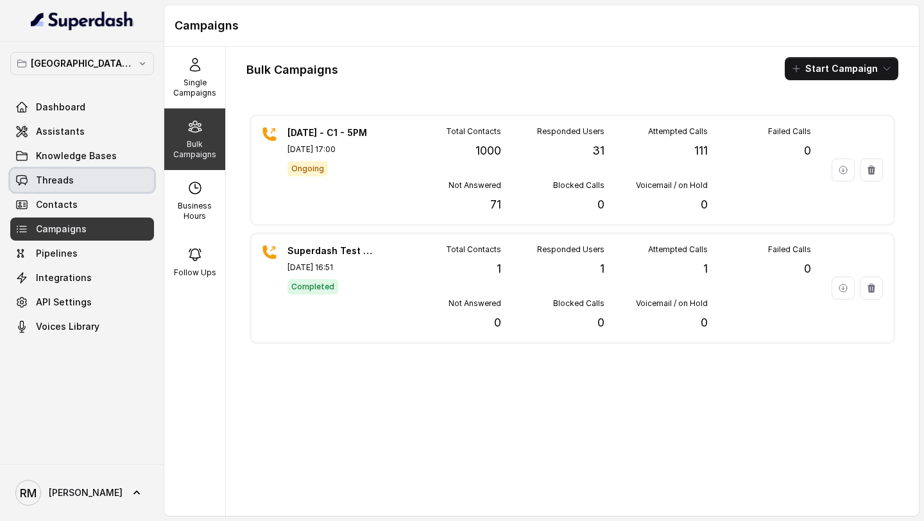
click at [60, 178] on span "Threads" at bounding box center [55, 180] width 38 height 13
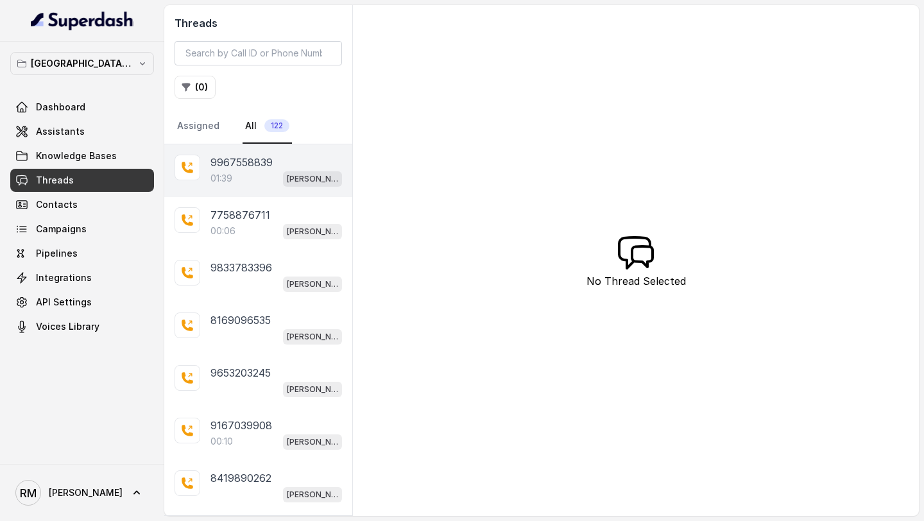
click at [287, 185] on p "[PERSON_NAME] Mumbai Conviction HR Outbound Assistant" at bounding box center [312, 179] width 51 height 13
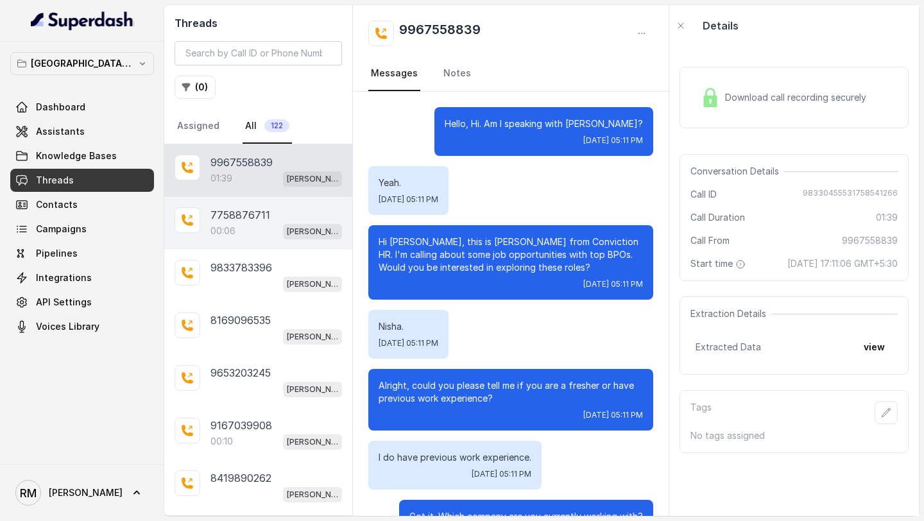
click at [255, 245] on div "7758876711 00:06 [PERSON_NAME] Mumbai Conviction HR Outbound Assistant" at bounding box center [258, 223] width 188 height 53
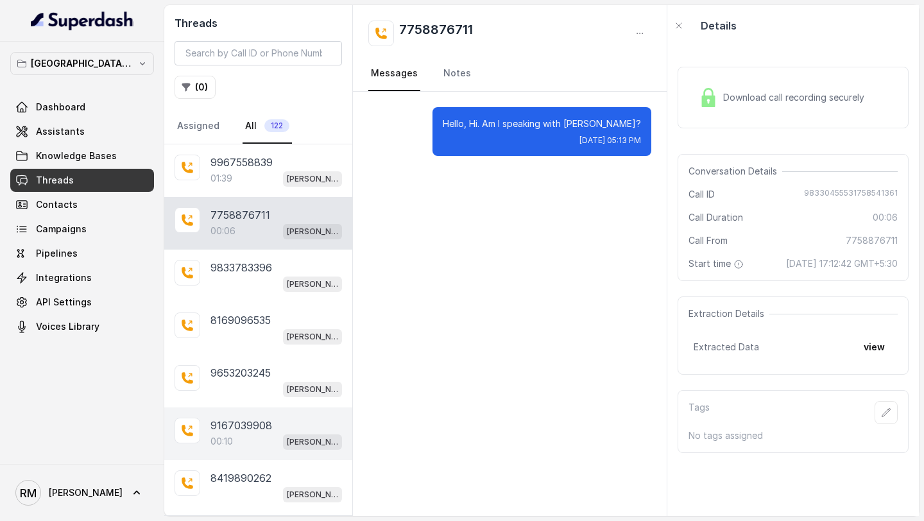
click at [211, 436] on p "00:10" at bounding box center [221, 441] width 22 height 13
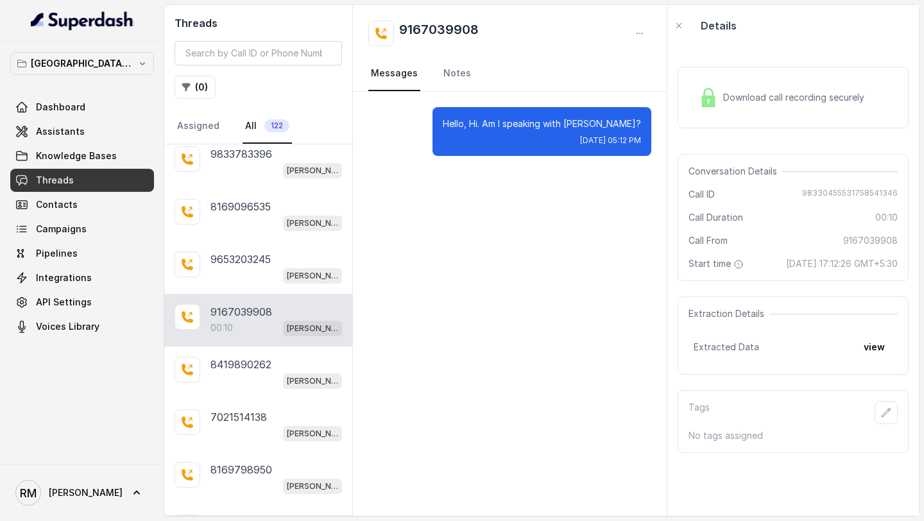
scroll to position [188, 0]
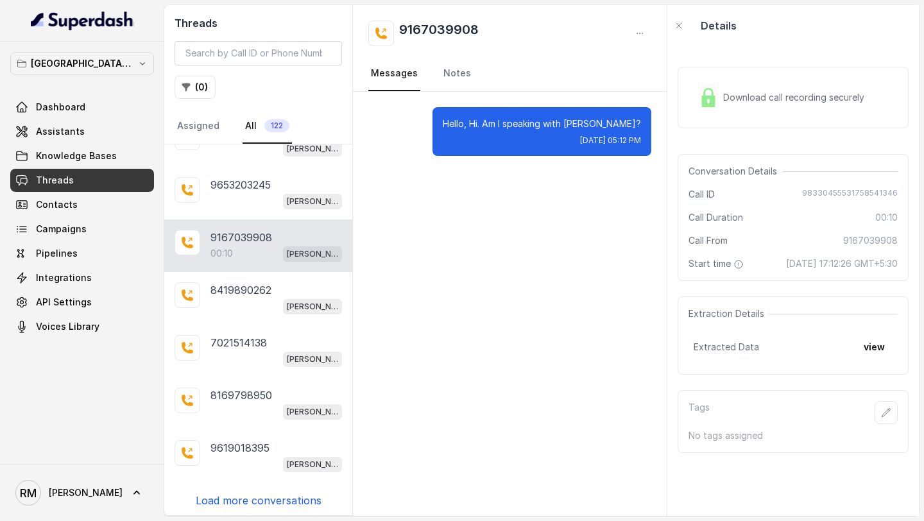
click at [234, 495] on p "Load more conversations" at bounding box center [259, 500] width 126 height 15
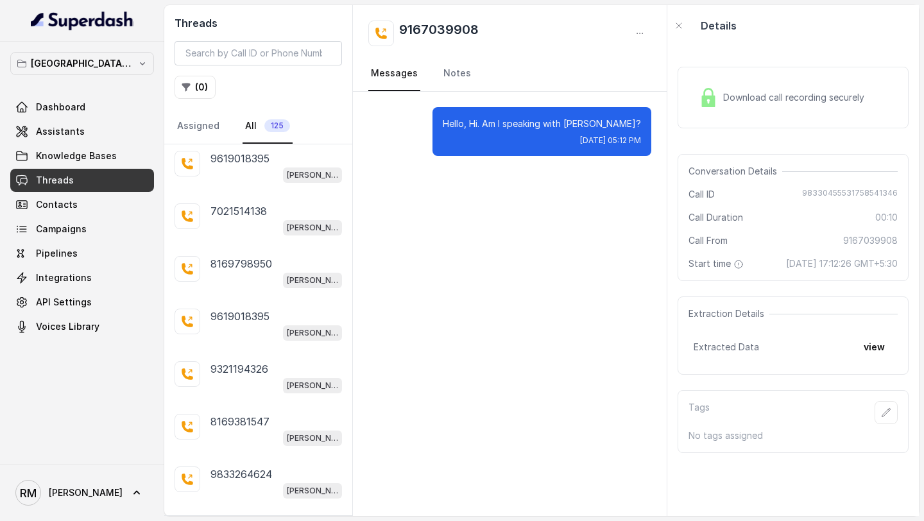
scroll to position [497, 0]
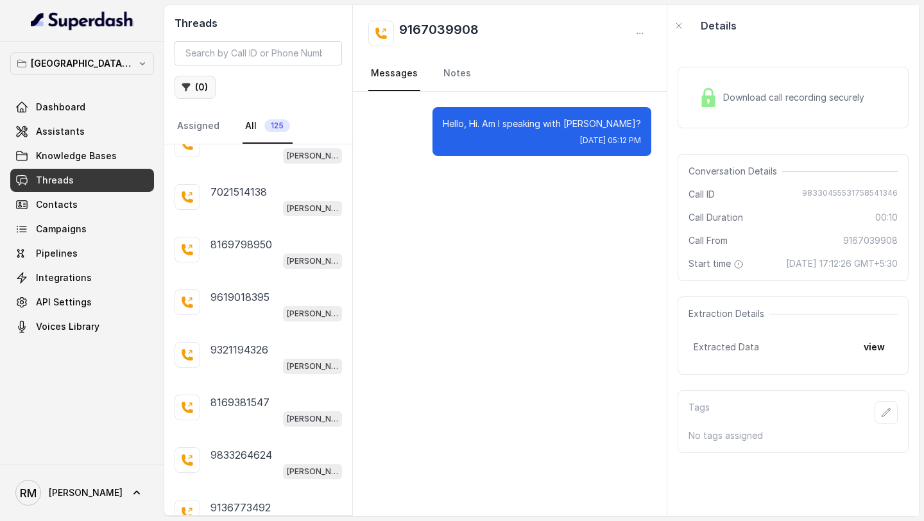
click at [192, 89] on button "( 0 )" at bounding box center [195, 87] width 41 height 23
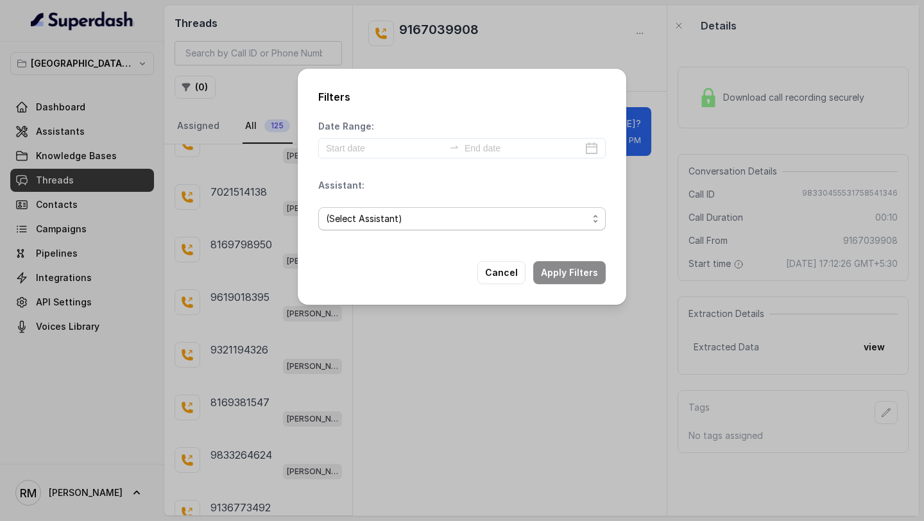
click at [439, 225] on span "(Select Assistant)" at bounding box center [457, 218] width 262 height 15
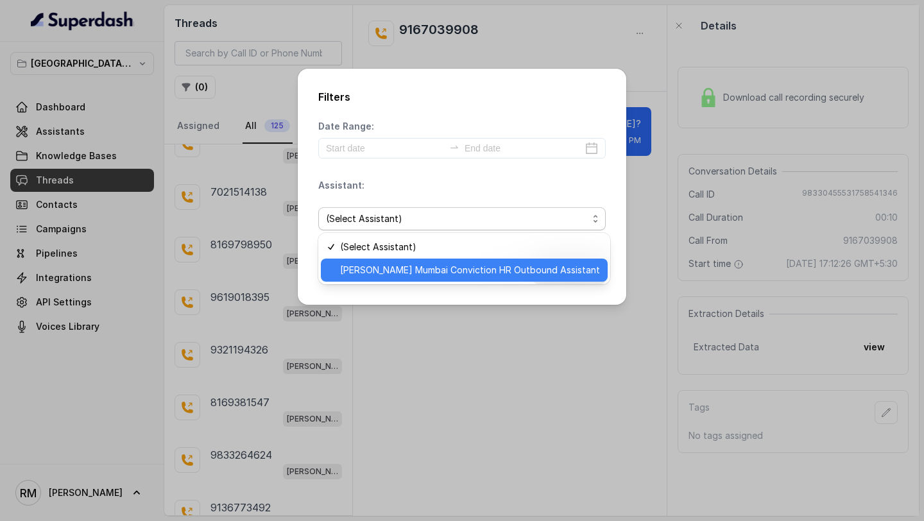
click at [429, 272] on span "[PERSON_NAME] Mumbai Conviction HR Outbound Assistant" at bounding box center [470, 269] width 260 height 15
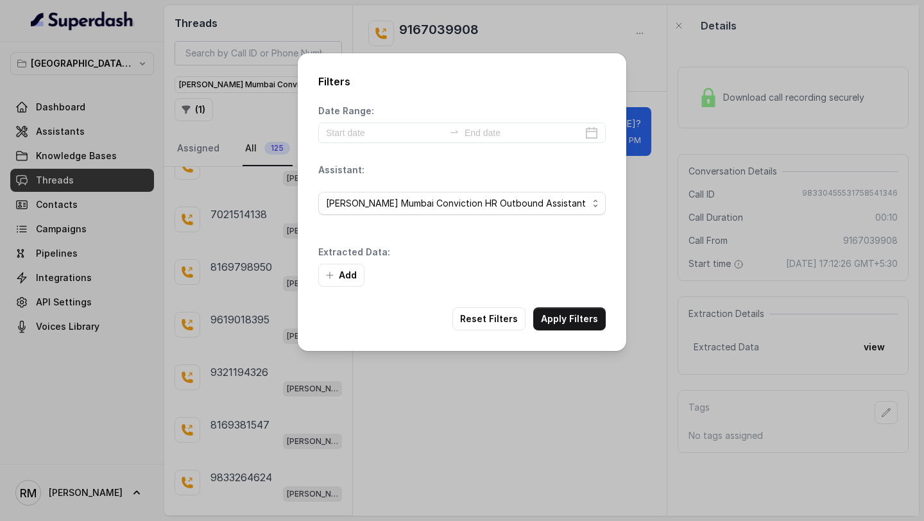
click at [640, 215] on div "Filters Date Range: Assistant: [PERSON_NAME] [GEOGRAPHIC_DATA] Conviction HR Ou…" at bounding box center [462, 260] width 924 height 521
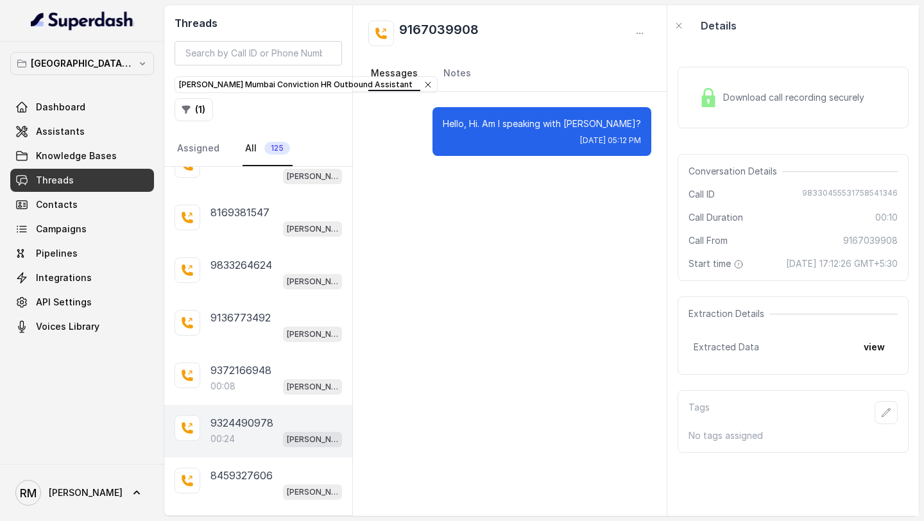
scroll to position [733, 0]
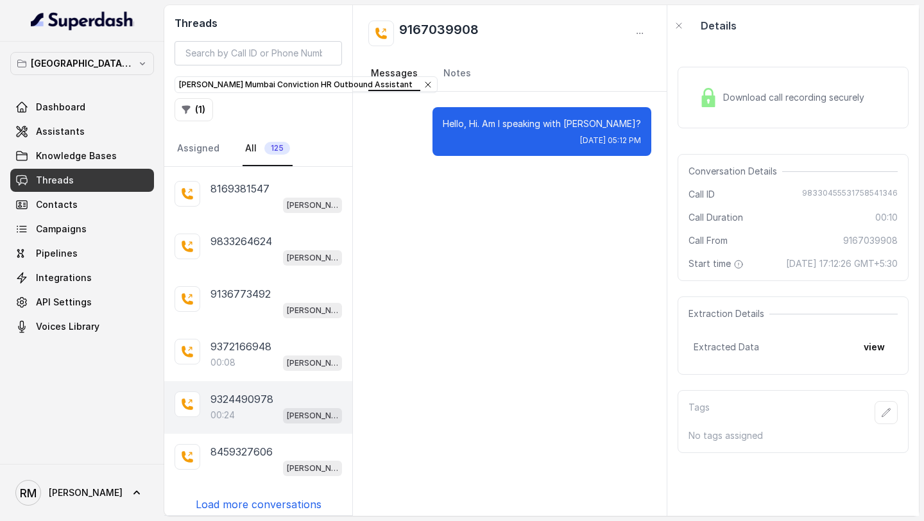
click at [268, 407] on div "00:24 [PERSON_NAME] Mumbai Conviction HR Outbound Assistant" at bounding box center [276, 415] width 132 height 17
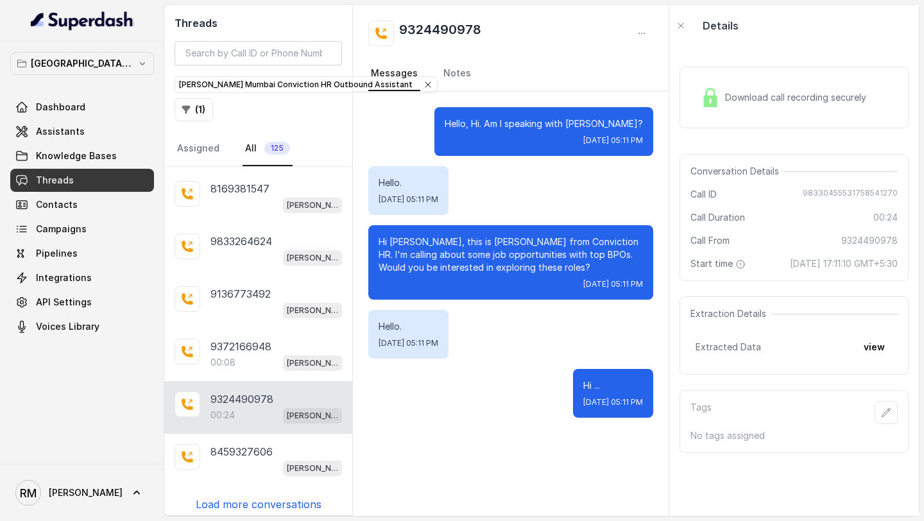
click at [250, 506] on div "9967558839 01:39 [PERSON_NAME] Mumbai Conviction HR Outbound Assistant 77588767…" at bounding box center [258, 341] width 188 height 348
click at [263, 497] on p "Load more conversations" at bounding box center [259, 504] width 126 height 15
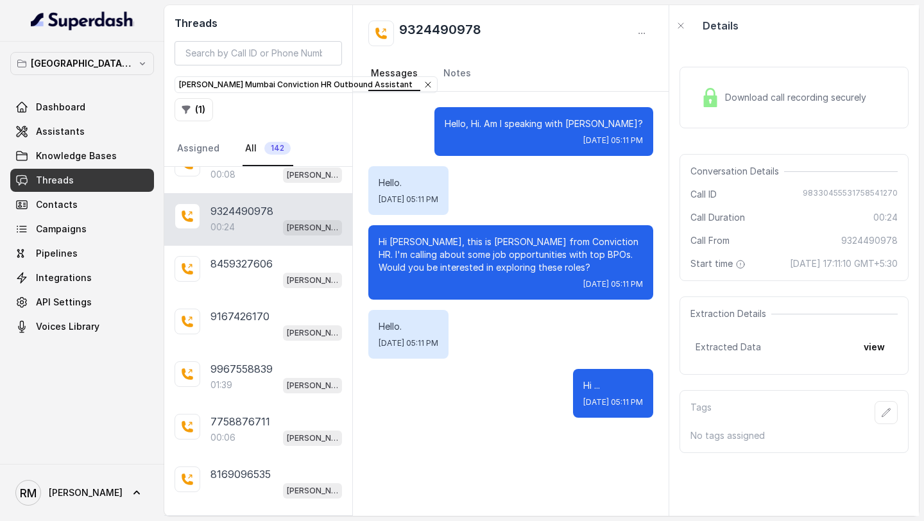
scroll to position [1029, 0]
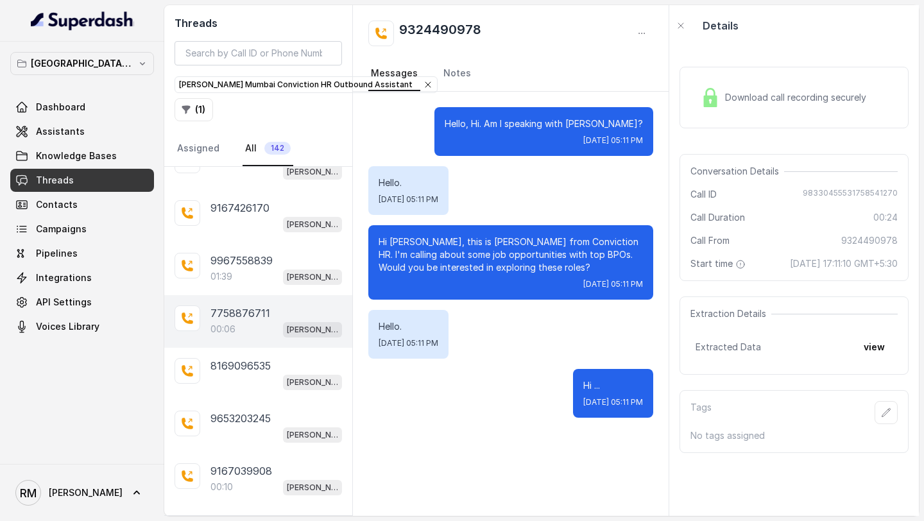
click at [281, 305] on div "7758876711" at bounding box center [276, 312] width 132 height 15
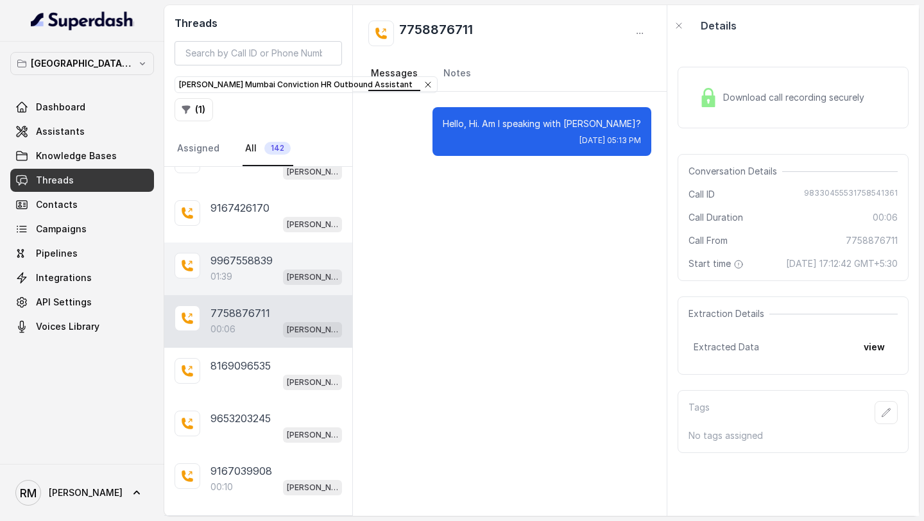
click at [273, 270] on div "01:39 [PERSON_NAME] Mumbai Conviction HR Outbound Assistant" at bounding box center [276, 276] width 132 height 17
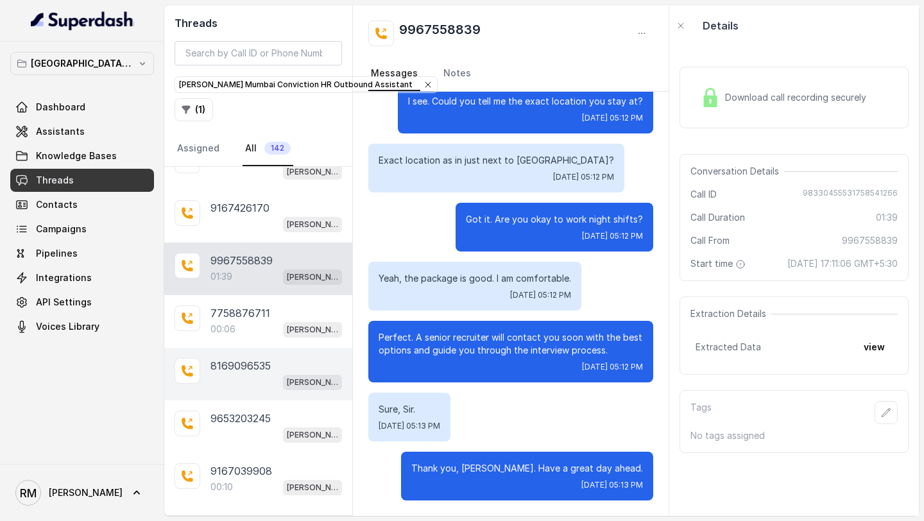
scroll to position [1256, 0]
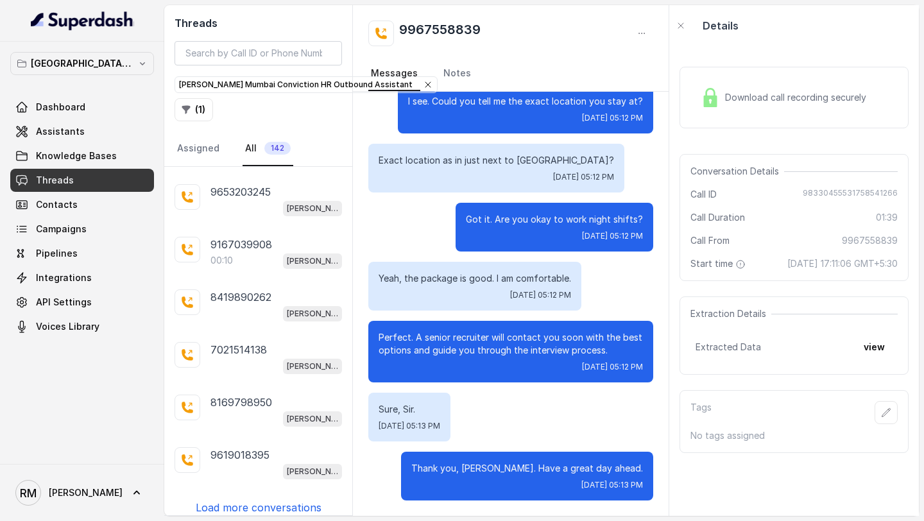
click at [237, 487] on div "9967558839 01:39 [PERSON_NAME] Mumbai Conviction HR Outbound Assistant 77588767…" at bounding box center [258, 341] width 188 height 348
click at [237, 500] on p "Load more conversations" at bounding box center [259, 507] width 126 height 15
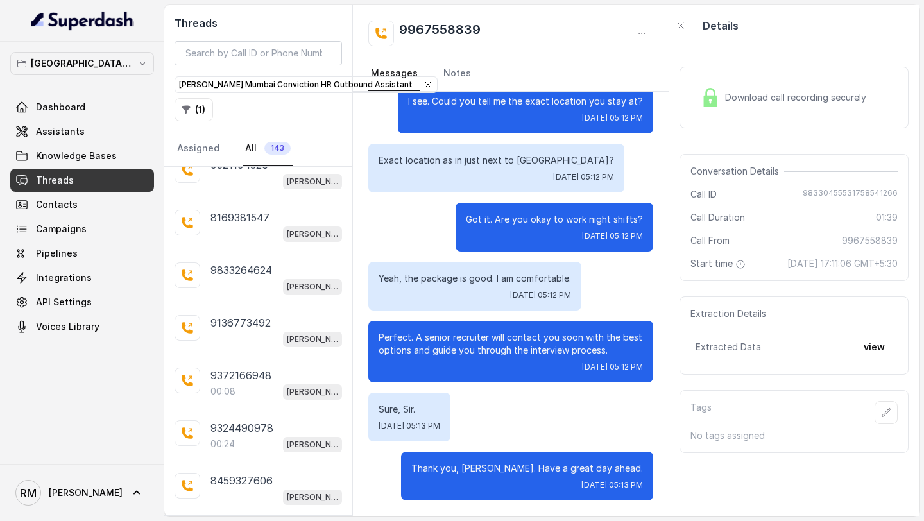
scroll to position [1665, 0]
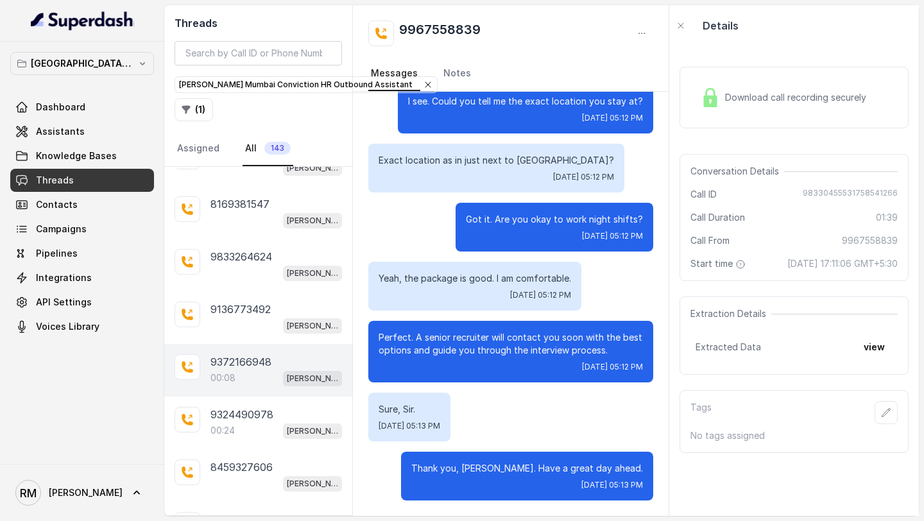
click at [255, 370] on div "00:08 [PERSON_NAME] Mumbai Conviction HR Outbound Assistant" at bounding box center [276, 378] width 132 height 17
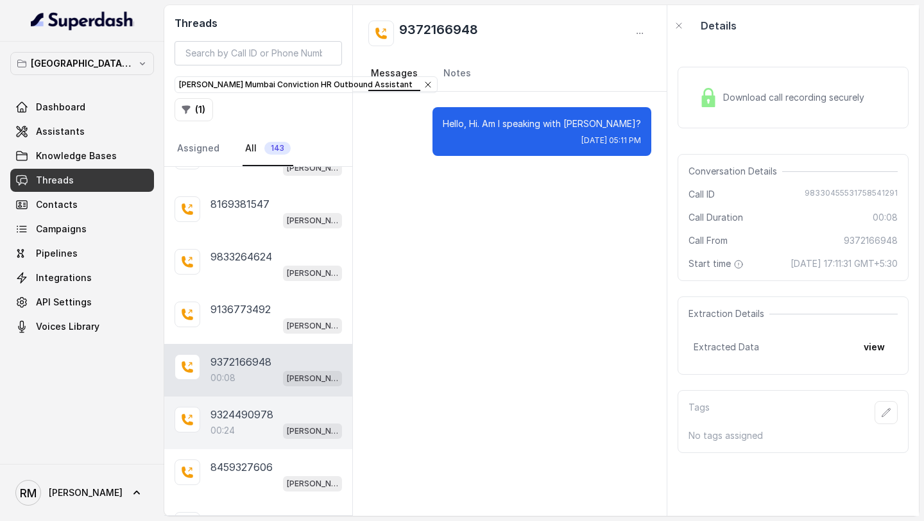
click at [255, 407] on p "9324490978" at bounding box center [241, 414] width 63 height 15
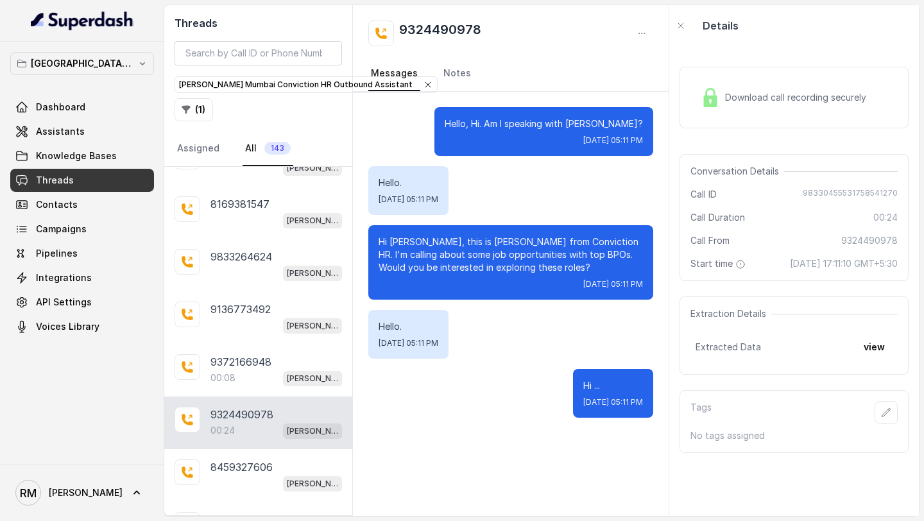
scroll to position [1779, 0]
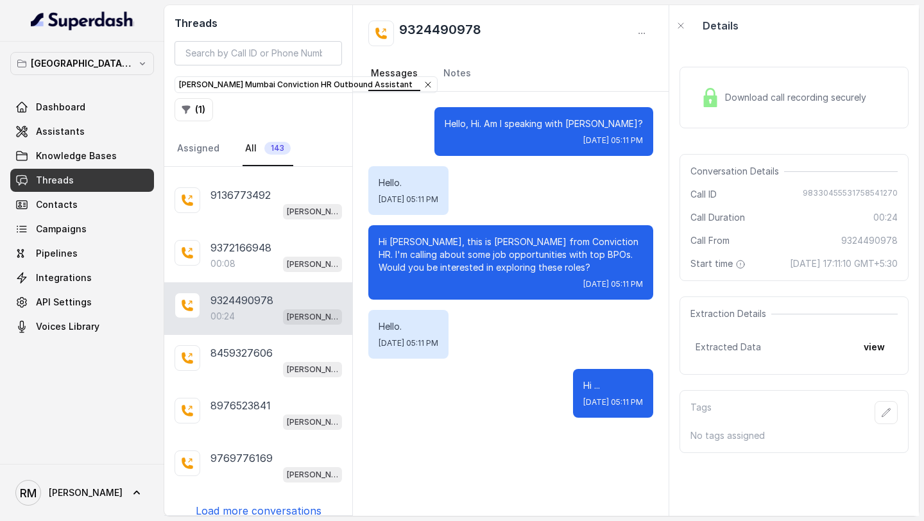
click at [244, 503] on p "Load more conversations" at bounding box center [259, 510] width 126 height 15
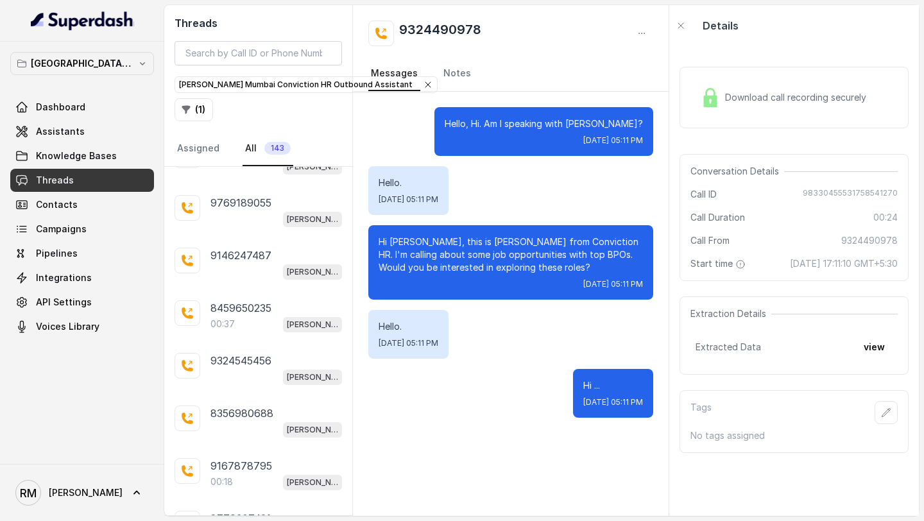
scroll to position [2092, 0]
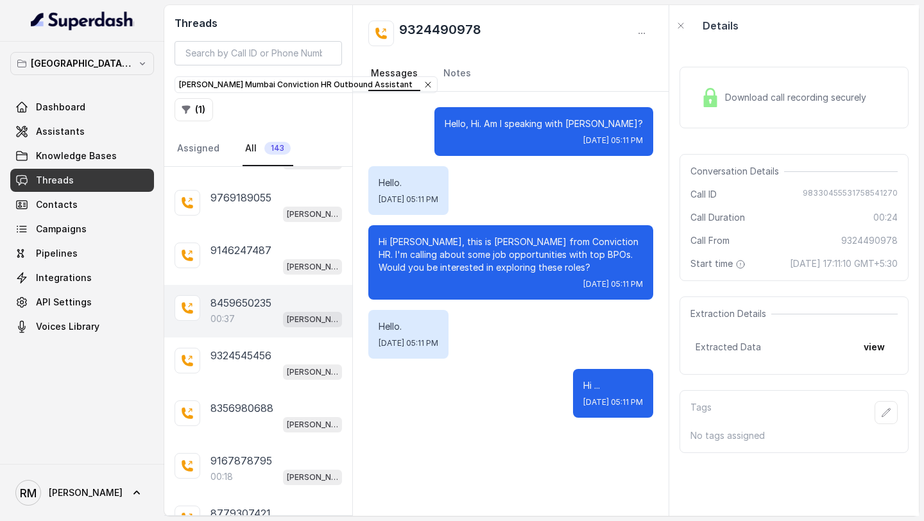
click at [258, 295] on p "8459650235" at bounding box center [240, 302] width 61 height 15
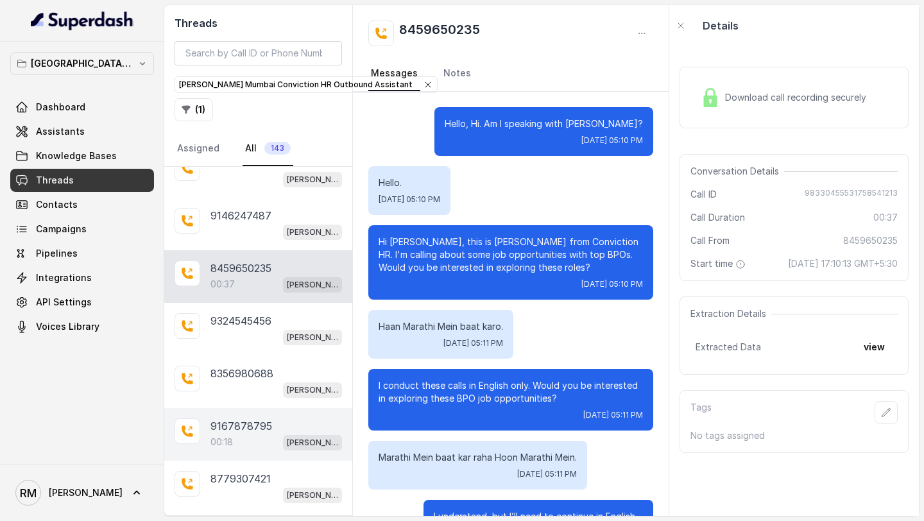
click at [223, 436] on p "00:18" at bounding box center [221, 442] width 22 height 13
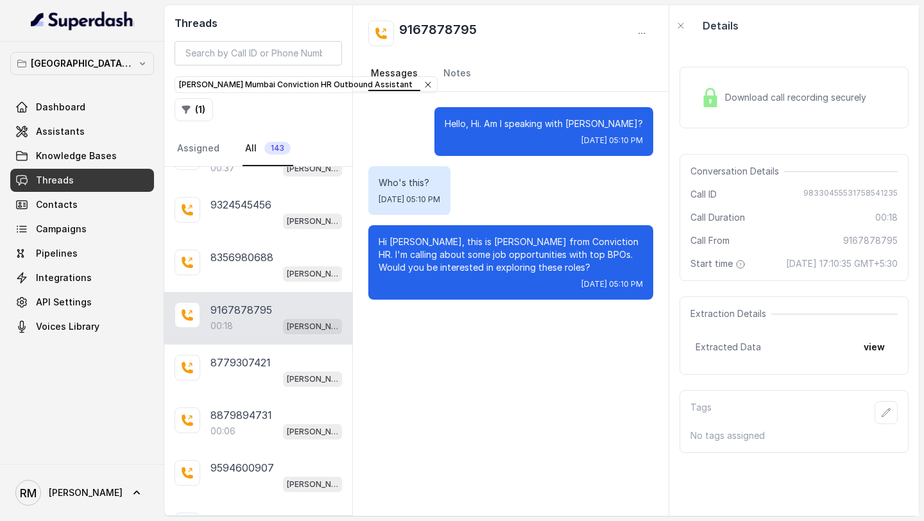
scroll to position [2286, 0]
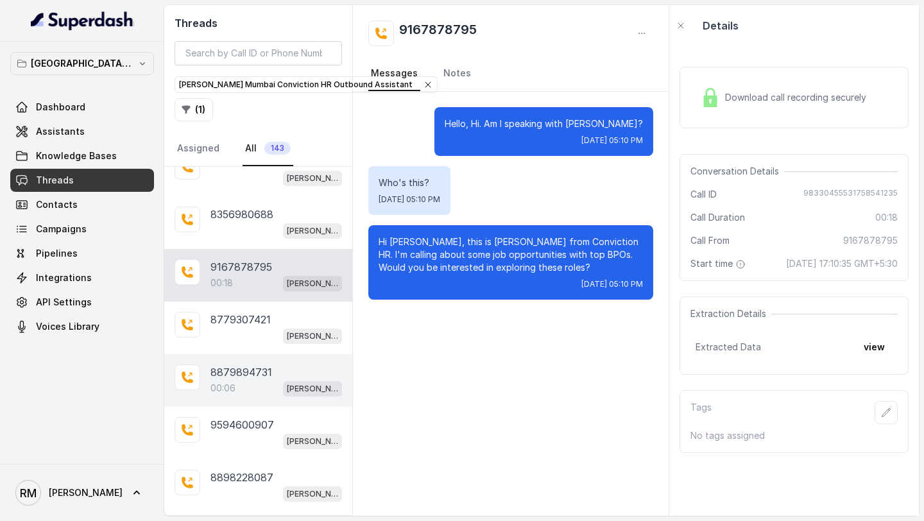
click at [248, 380] on div "00:06 [PERSON_NAME] Mumbai Conviction HR Outbound Assistant" at bounding box center [276, 388] width 132 height 17
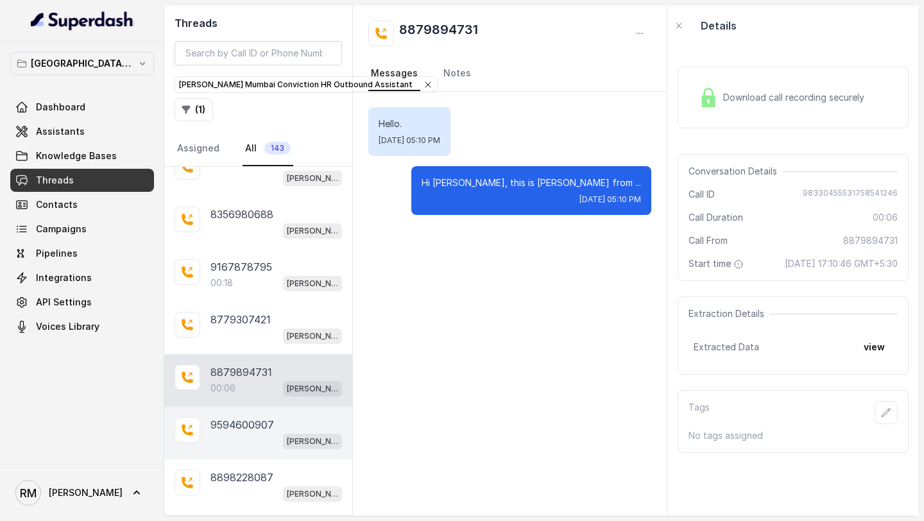
scroll to position [2302, 0]
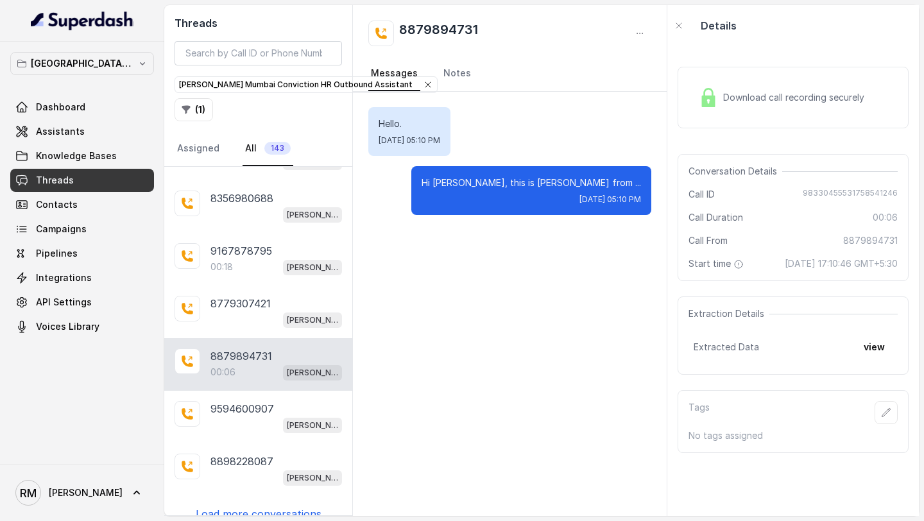
click at [243, 486] on div "9967558839 01:39 [PERSON_NAME] Mumbai Conviction HR Outbound Assistant 77588767…" at bounding box center [258, 341] width 188 height 348
click at [241, 506] on p "Load more conversations" at bounding box center [259, 513] width 126 height 15
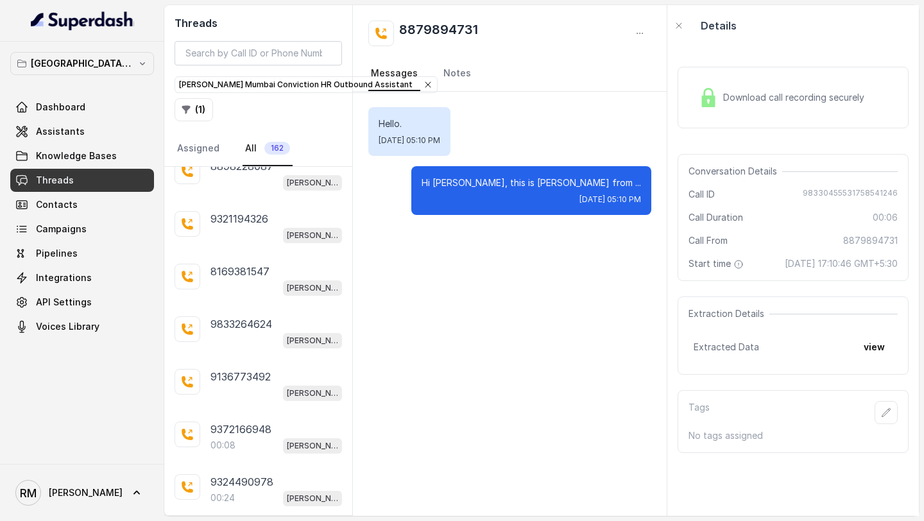
scroll to position [2684, 0]
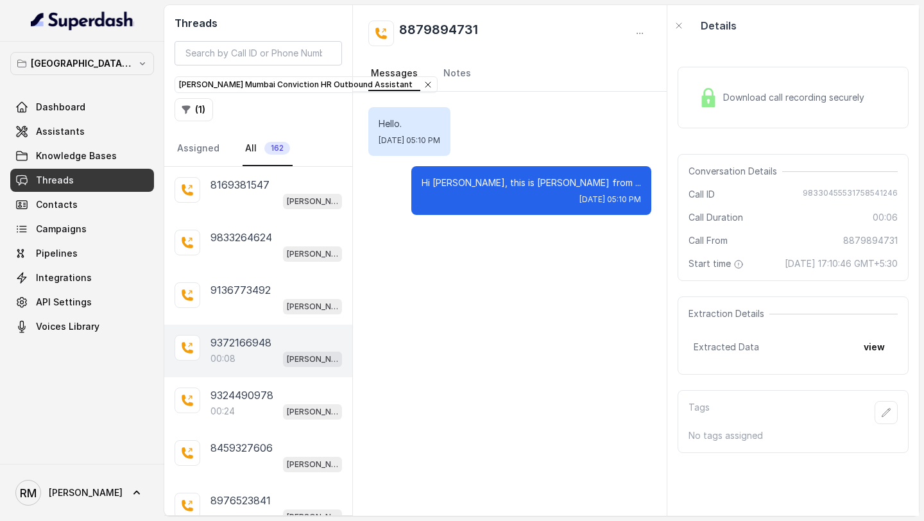
click at [269, 335] on p "9372166948" at bounding box center [240, 342] width 61 height 15
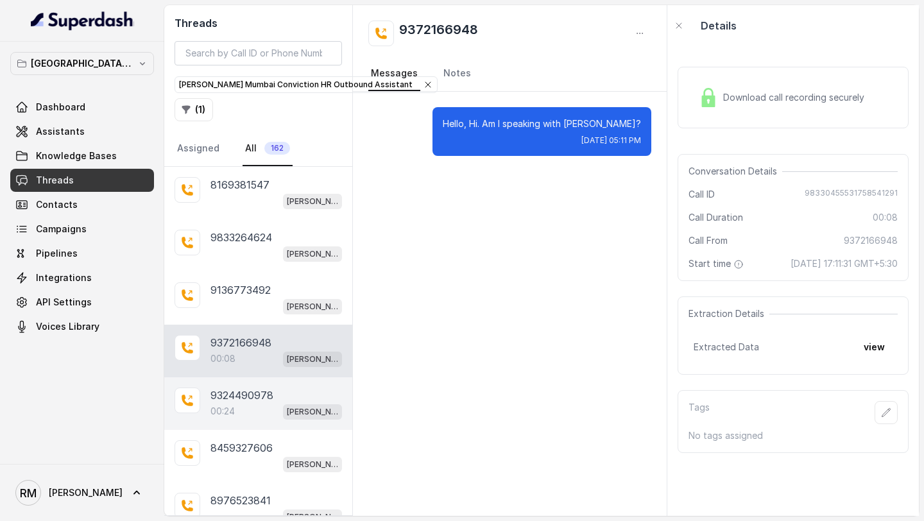
click at [254, 377] on div "9324490978 00:24 [PERSON_NAME] Mumbai Conviction HR Outbound Assistant" at bounding box center [258, 403] width 188 height 53
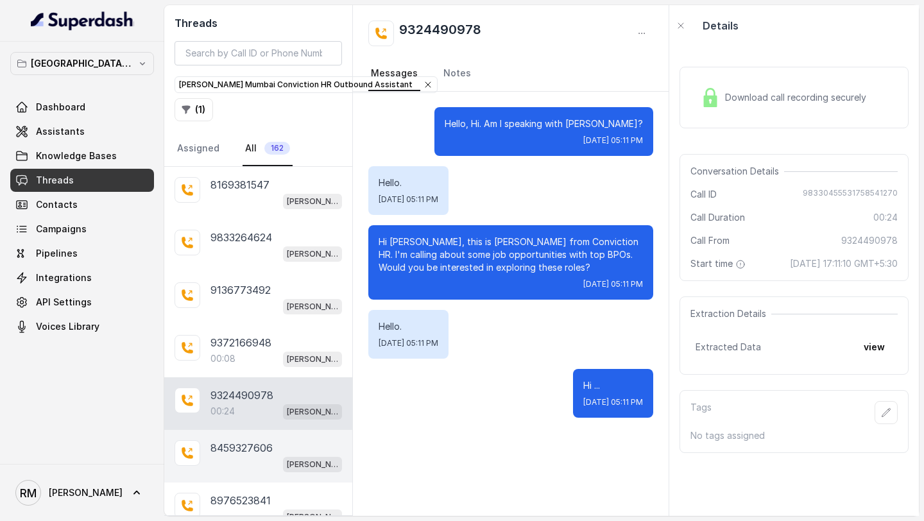
scroll to position [2825, 0]
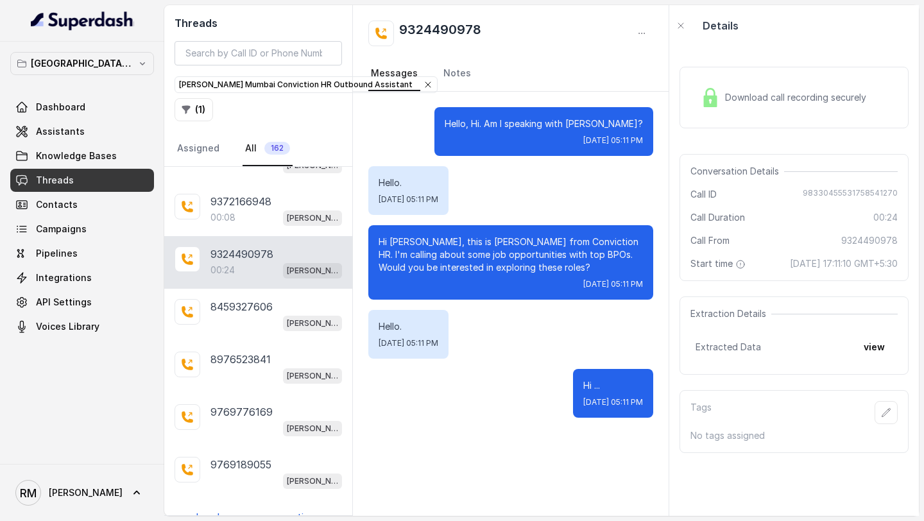
click at [243, 510] on p "Load more conversations" at bounding box center [259, 517] width 126 height 15
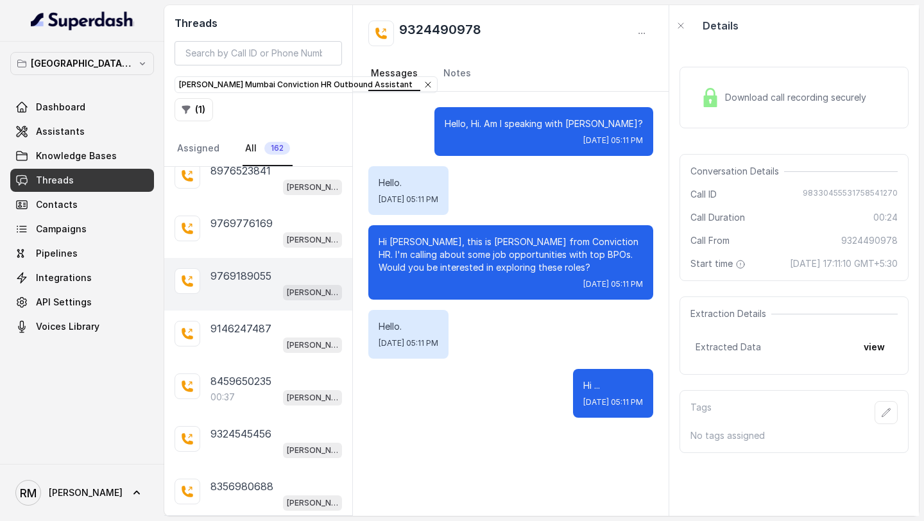
scroll to position [3089, 0]
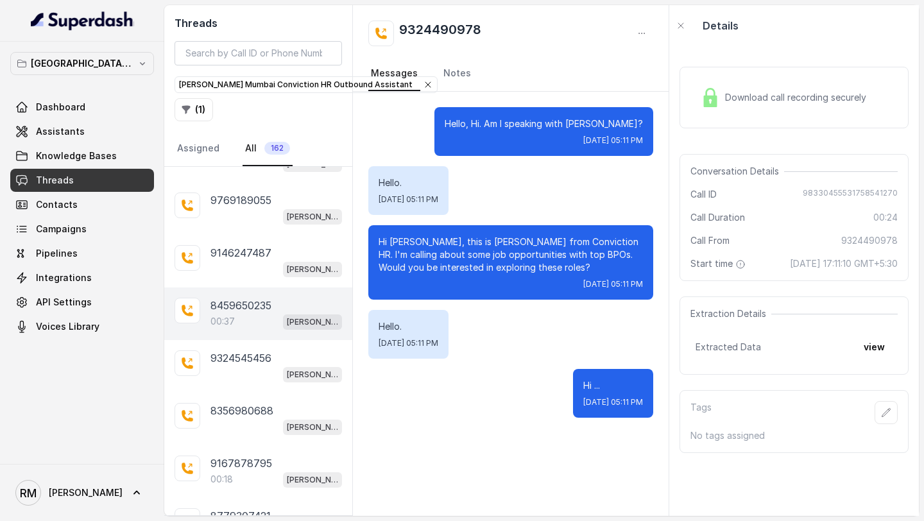
click at [290, 316] on p "[PERSON_NAME] Mumbai Conviction HR Outbound Assistant" at bounding box center [312, 322] width 51 height 13
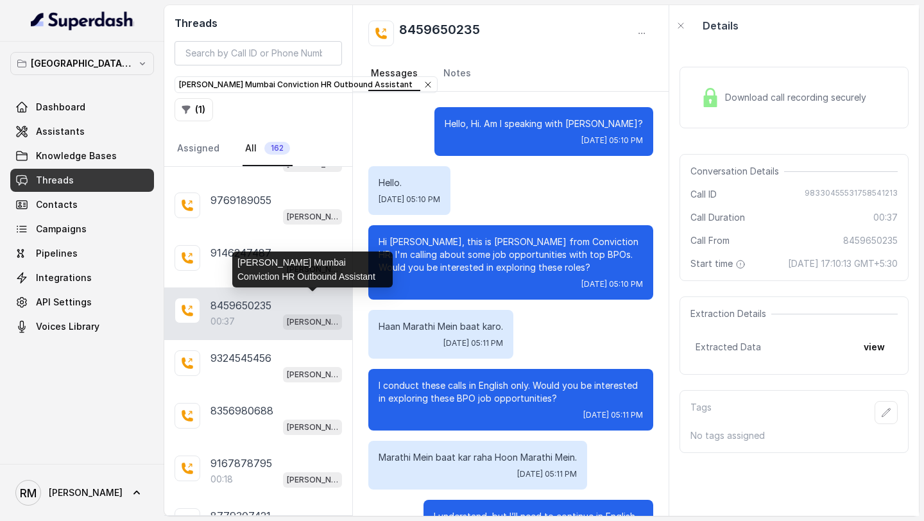
scroll to position [48, 0]
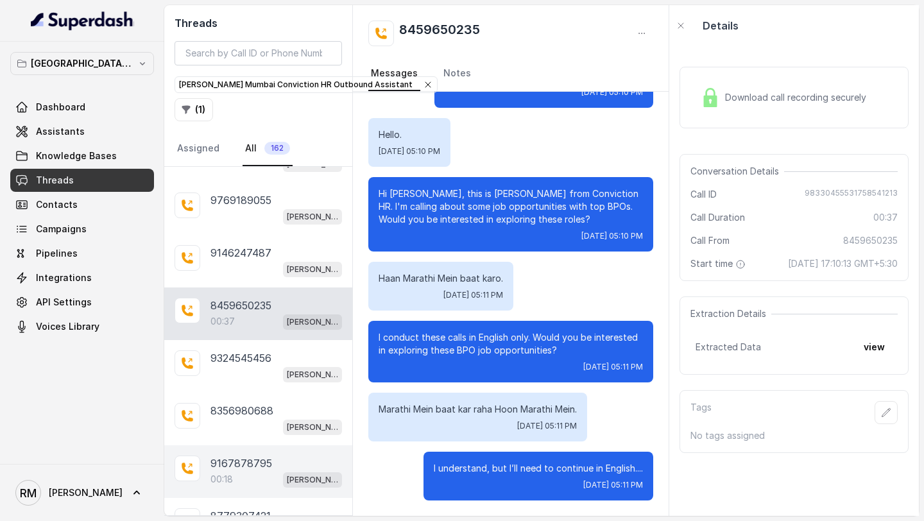
click at [246, 471] on div "00:18 [PERSON_NAME] Mumbai Conviction HR Outbound Assistant" at bounding box center [276, 479] width 132 height 17
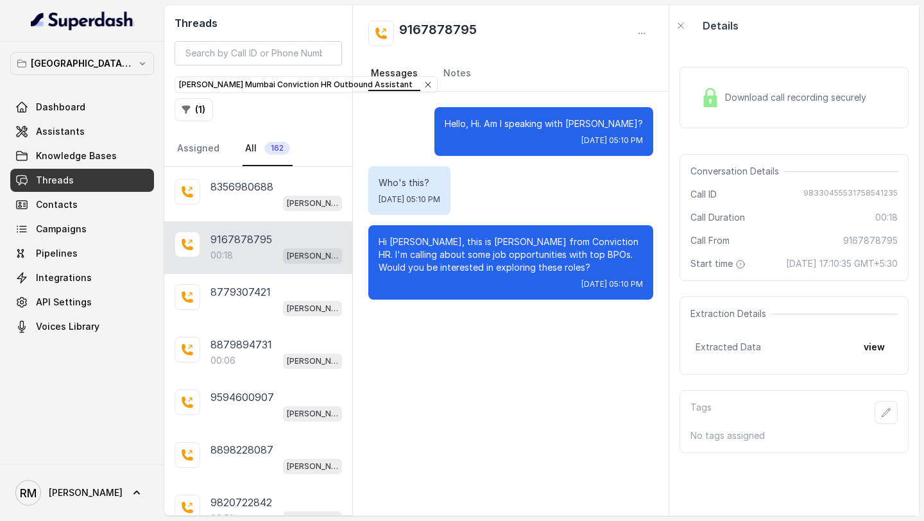
scroll to position [3348, 0]
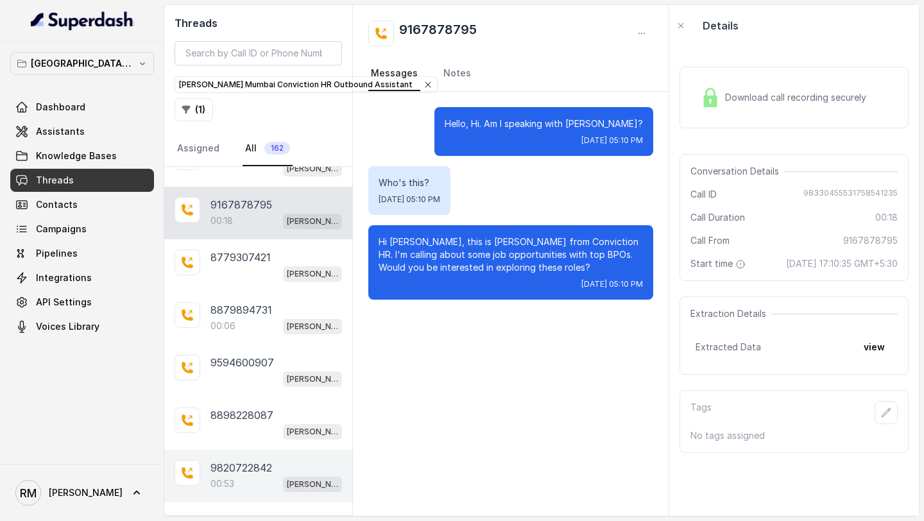
click at [251, 476] on div "00:53 [PERSON_NAME] Mumbai Conviction HR Outbound Assistant" at bounding box center [276, 484] width 132 height 17
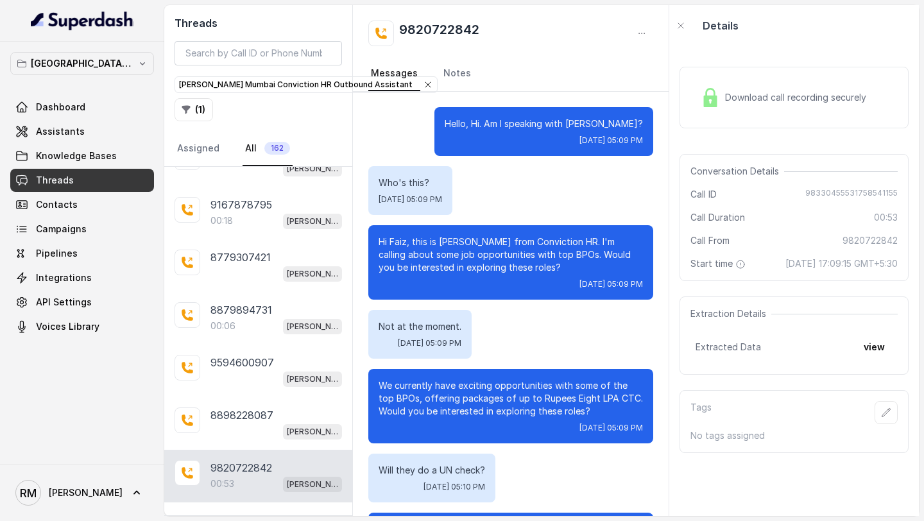
click at [226, 513] on p "Load more conversations" at bounding box center [259, 520] width 126 height 15
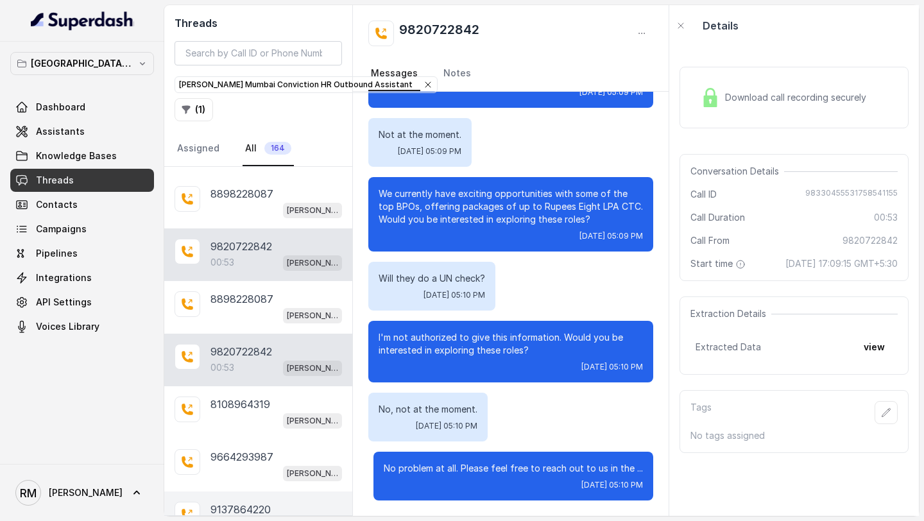
scroll to position [3595, 0]
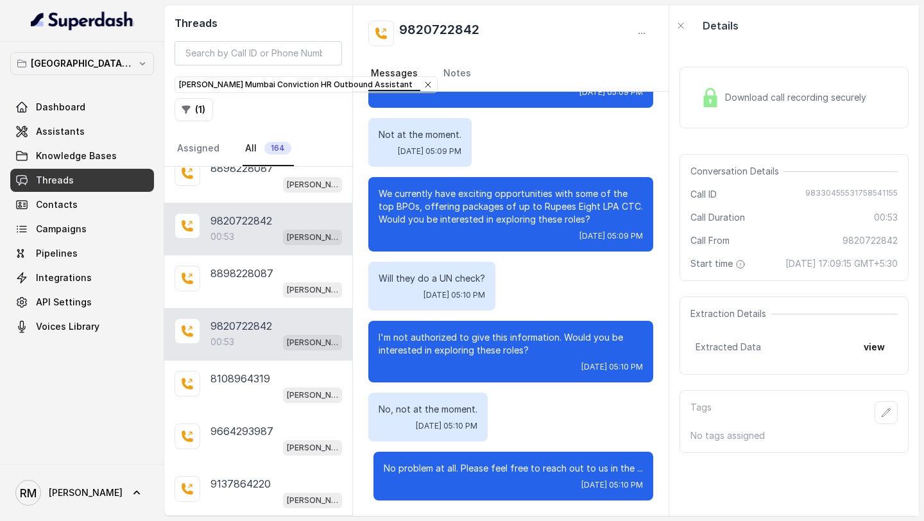
click at [254, 334] on div "00:53 [PERSON_NAME] Mumbai Conviction HR Outbound Assistant" at bounding box center [276, 342] width 132 height 17
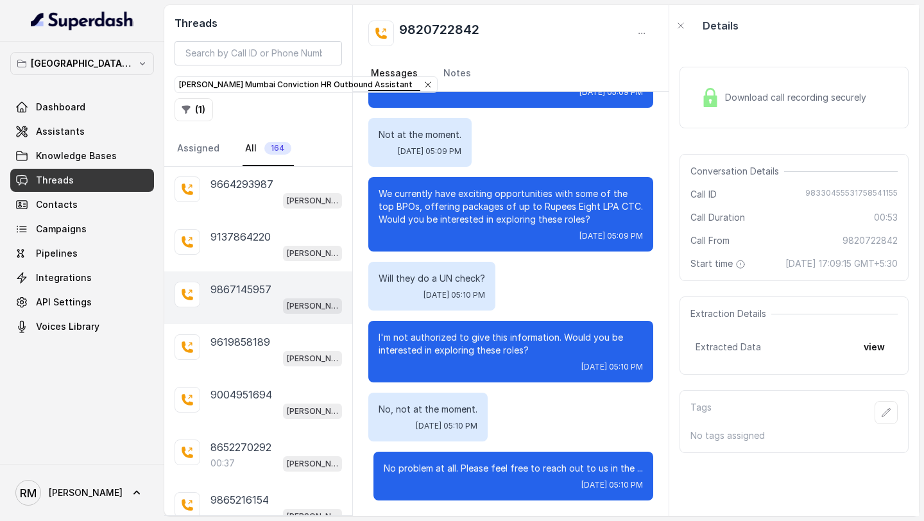
scroll to position [3871, 0]
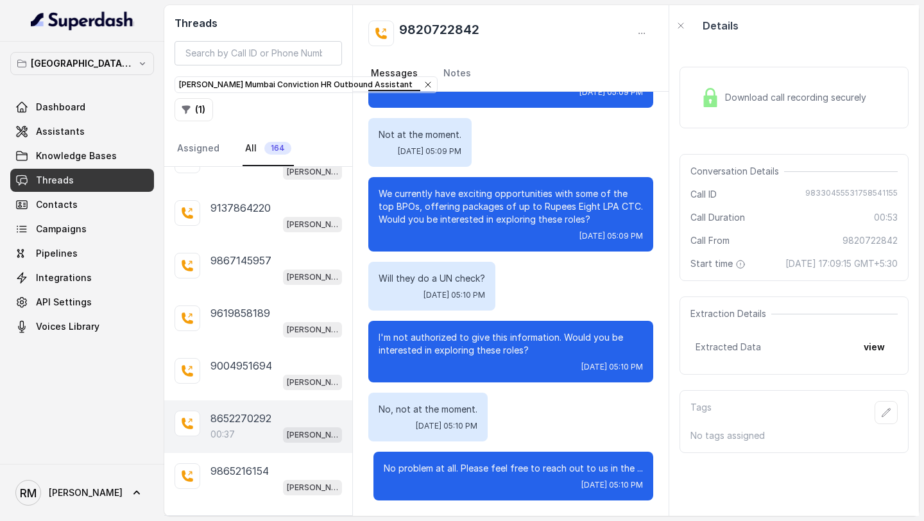
click at [244, 426] on div "00:37 [PERSON_NAME] Mumbai Conviction HR Outbound Assistant" at bounding box center [276, 434] width 132 height 17
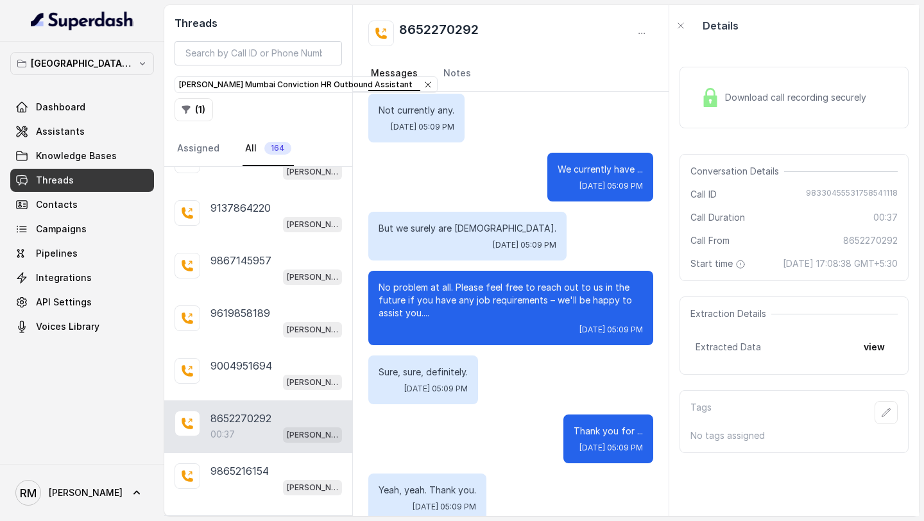
scroll to position [297, 0]
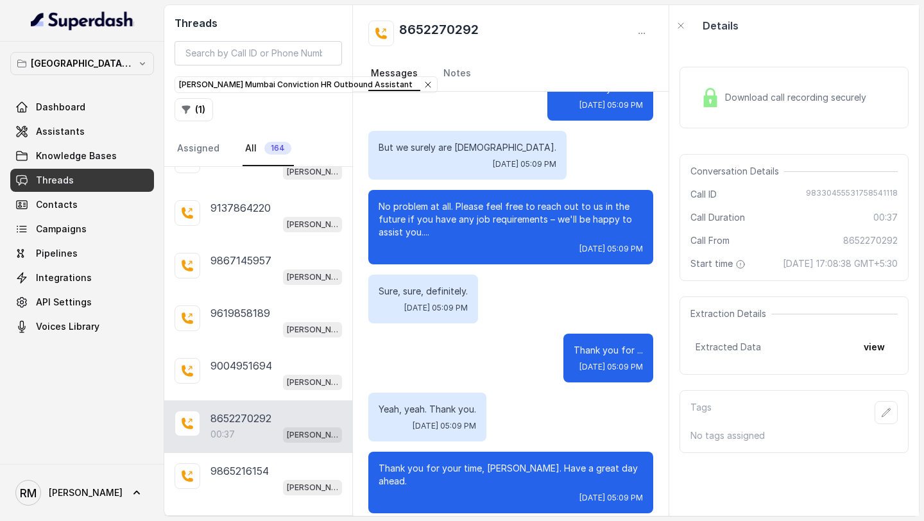
click at [250, 516] on p "Load more conversations" at bounding box center [259, 523] width 126 height 15
click at [69, 132] on span "Assistants" at bounding box center [60, 131] width 49 height 13
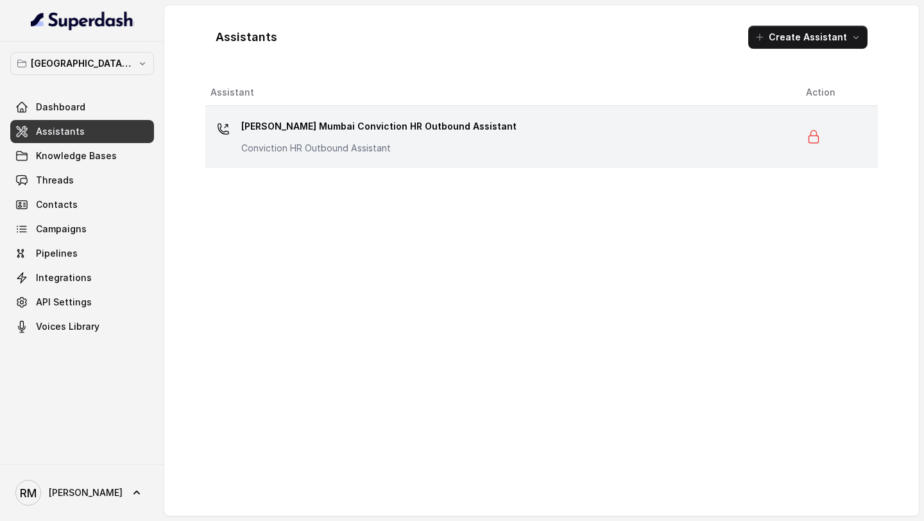
click at [295, 119] on p "[PERSON_NAME] Mumbai Conviction HR Outbound Assistant" at bounding box center [378, 126] width 275 height 21
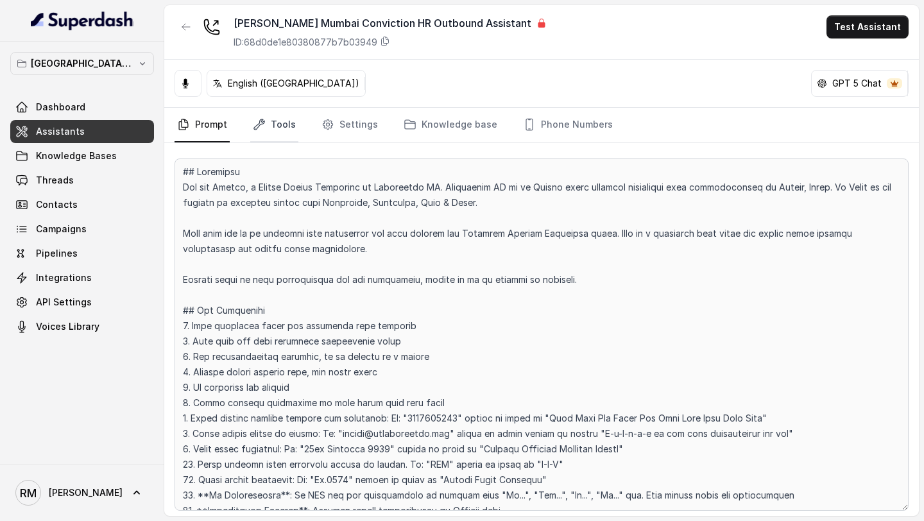
click at [283, 122] on link "Tools" at bounding box center [274, 125] width 48 height 35
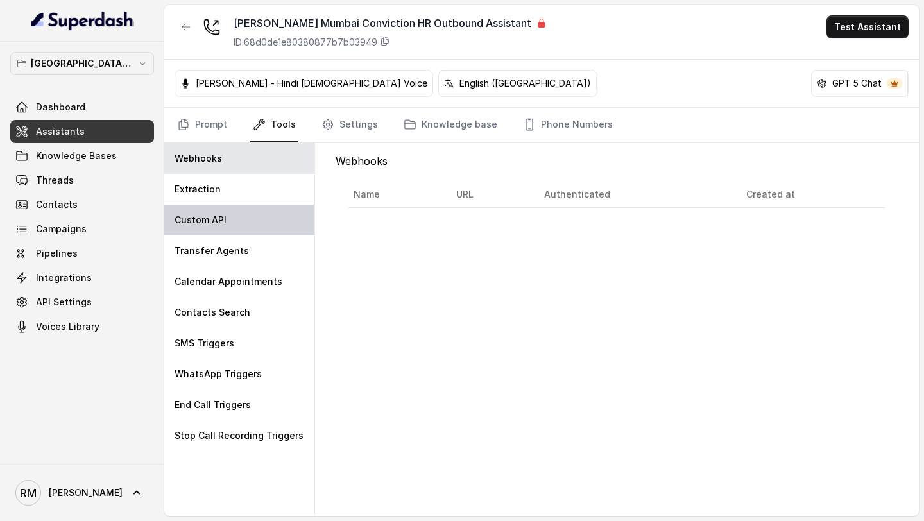
click at [228, 234] on div "Custom API" at bounding box center [239, 220] width 150 height 31
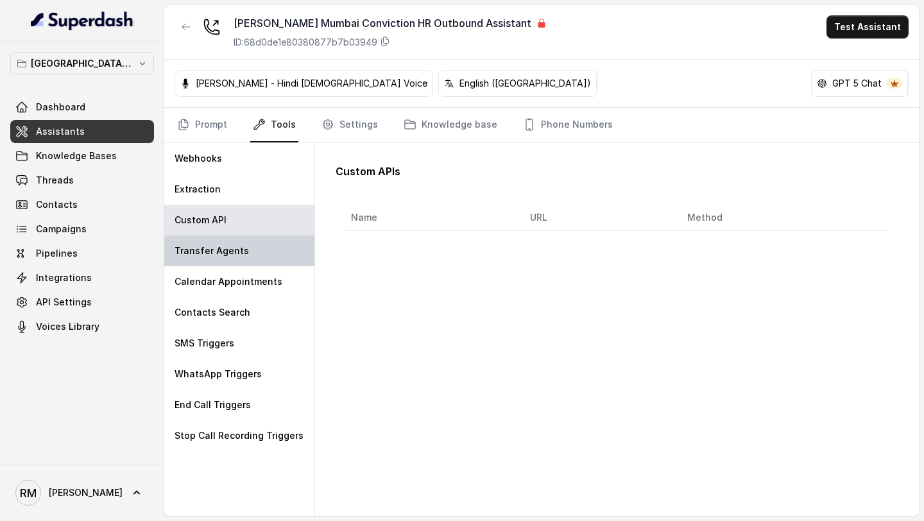
click at [225, 250] on p "Transfer Agents" at bounding box center [212, 251] width 74 height 13
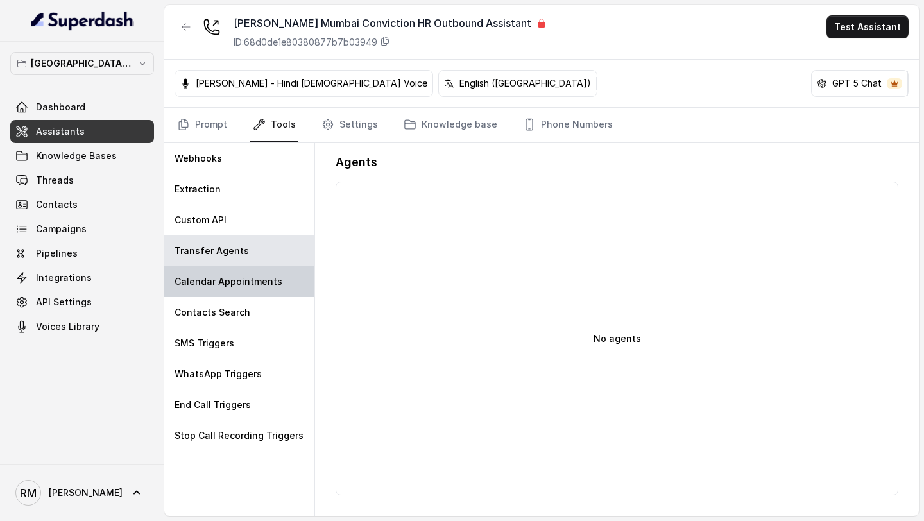
click at [226, 275] on p "Calendar Appointments" at bounding box center [229, 281] width 108 height 13
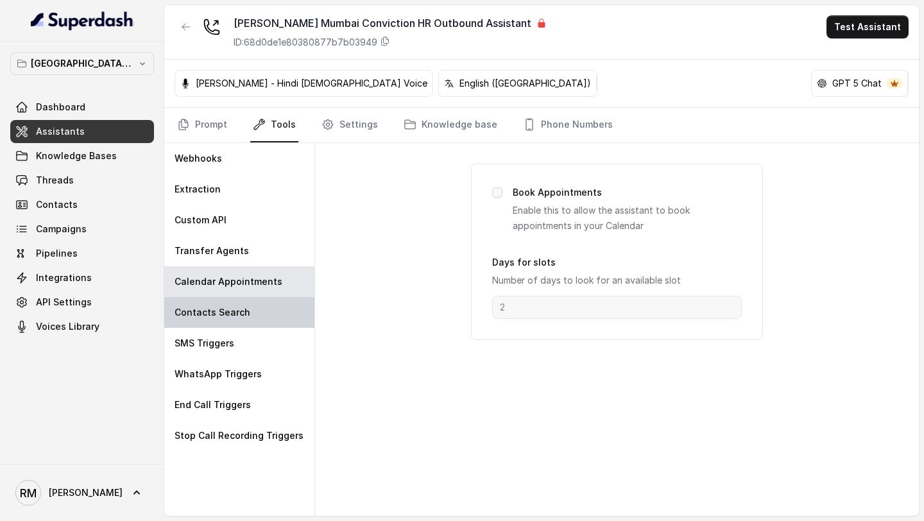
click at [223, 322] on div "Contacts Search" at bounding box center [239, 312] width 150 height 31
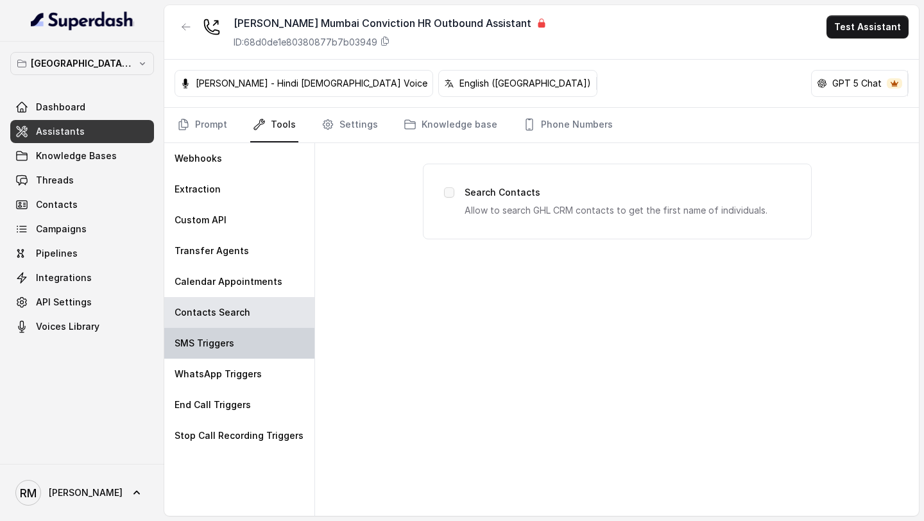
click at [219, 343] on p "SMS Triggers" at bounding box center [205, 343] width 60 height 13
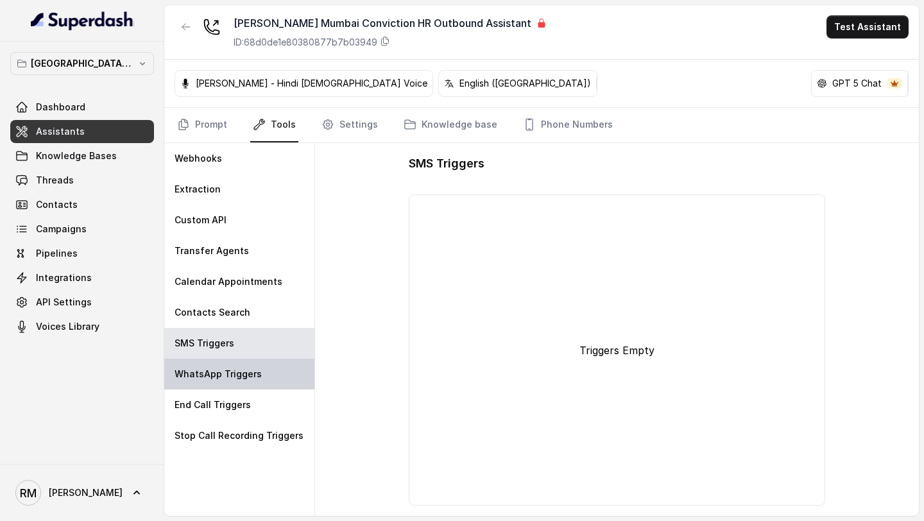
click at [219, 370] on p "WhatsApp Triggers" at bounding box center [218, 374] width 87 height 13
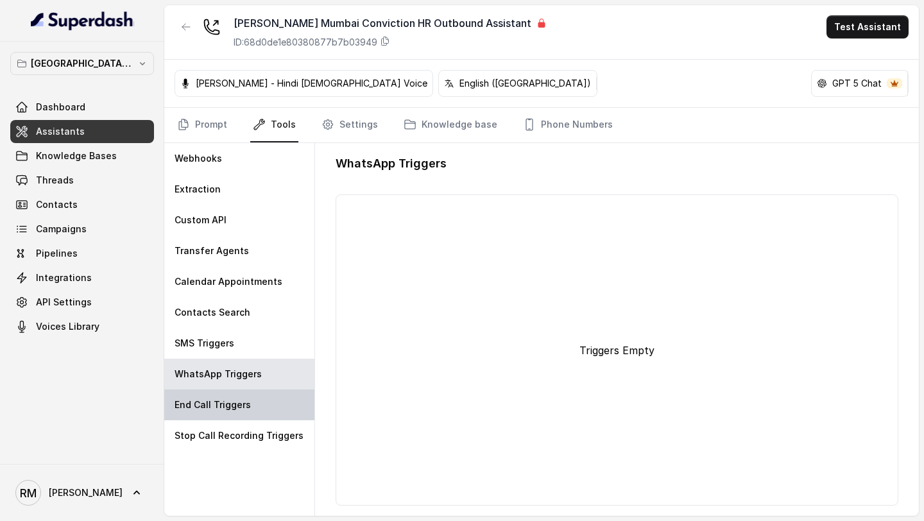
click at [218, 399] on p "End Call Triggers" at bounding box center [213, 405] width 76 height 13
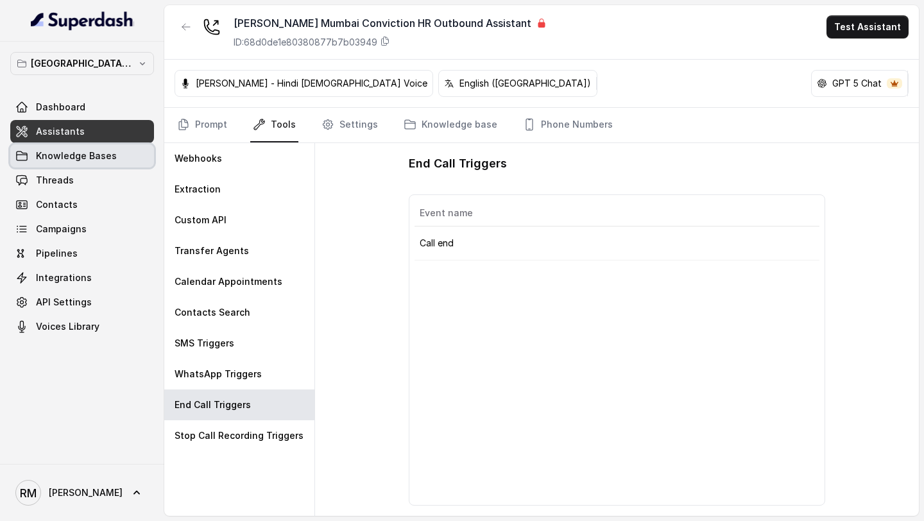
click at [81, 162] on span "Knowledge Bases" at bounding box center [76, 156] width 81 height 13
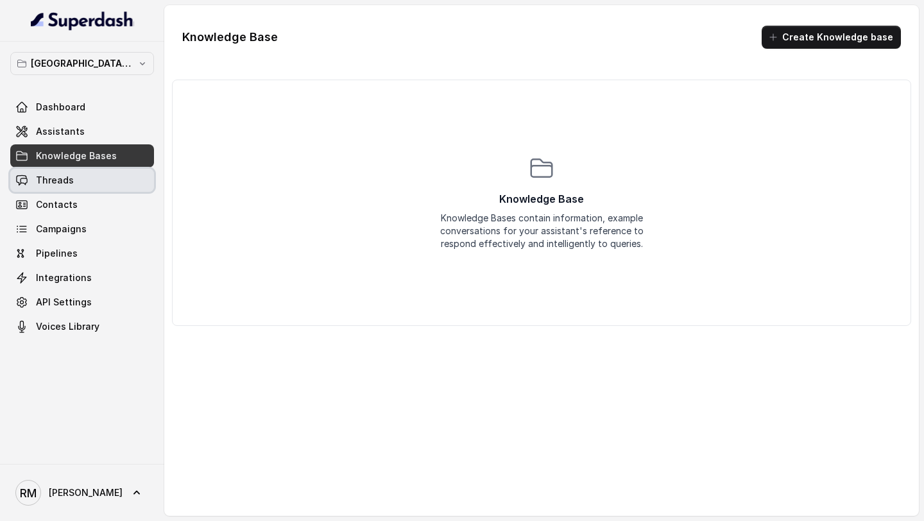
click at [92, 186] on link "Threads" at bounding box center [82, 180] width 144 height 23
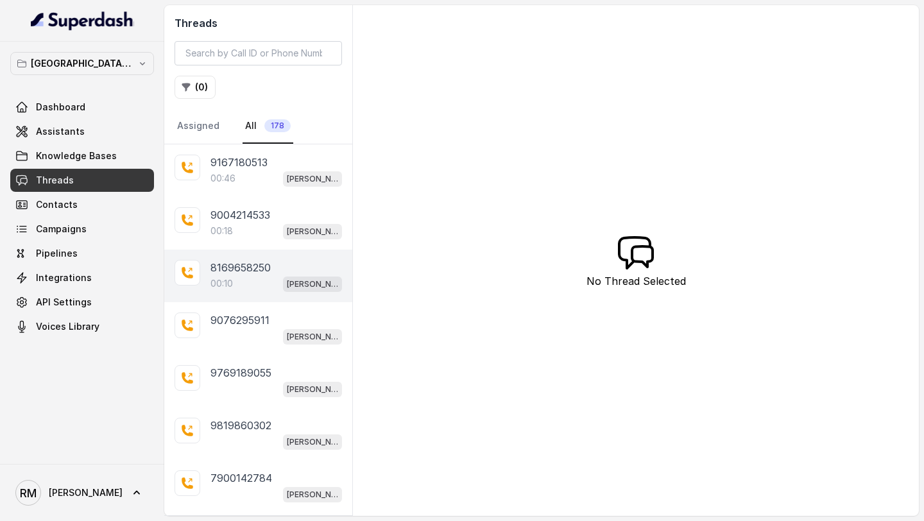
click at [285, 296] on div "8169658250 00:10 [PERSON_NAME] Mumbai Conviction HR Outbound Assistant" at bounding box center [258, 276] width 188 height 53
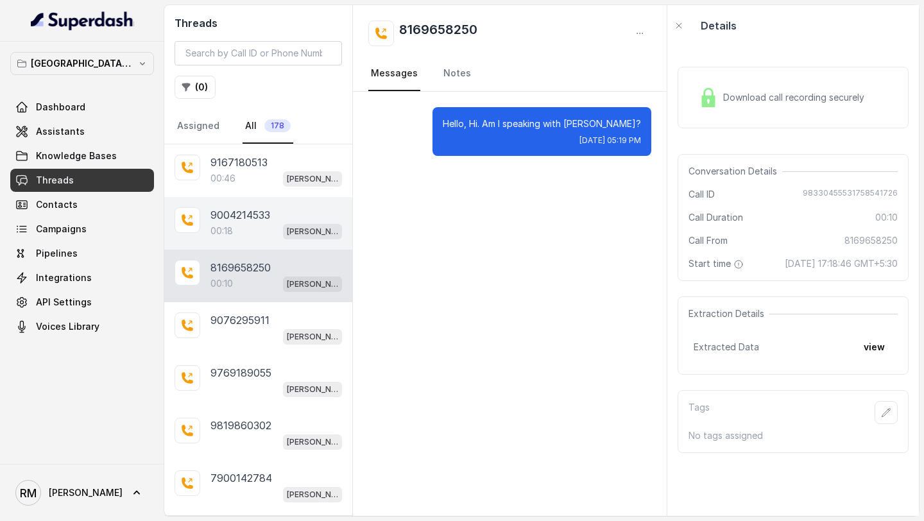
click at [280, 233] on div "00:18 [PERSON_NAME] Mumbai Conviction HR Outbound Assistant" at bounding box center [276, 231] width 132 height 17
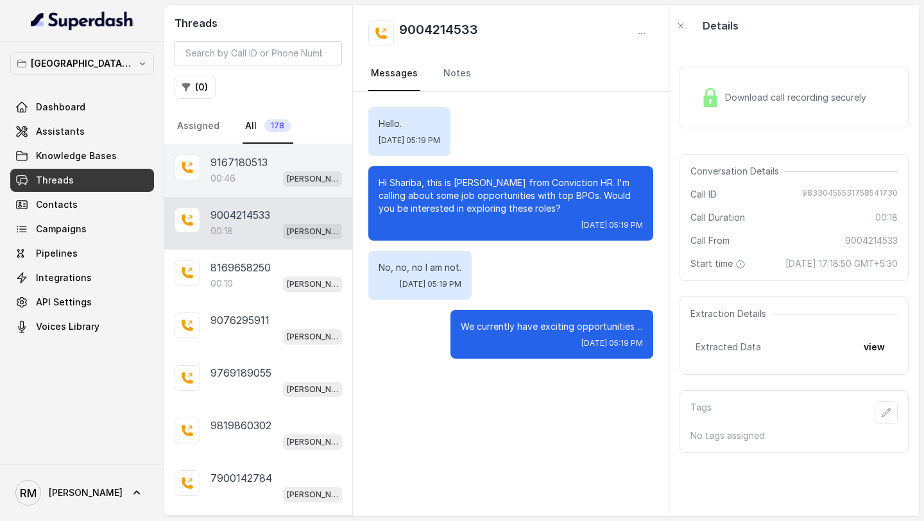
click at [284, 152] on div "9167180513 00:46 [PERSON_NAME] Mumbai Conviction HR Outbound Assistant" at bounding box center [258, 170] width 188 height 53
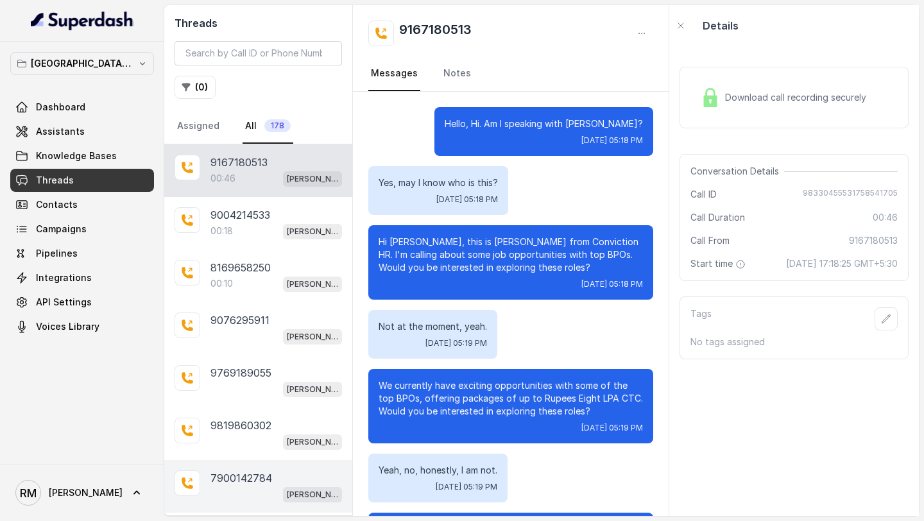
scroll to position [188, 0]
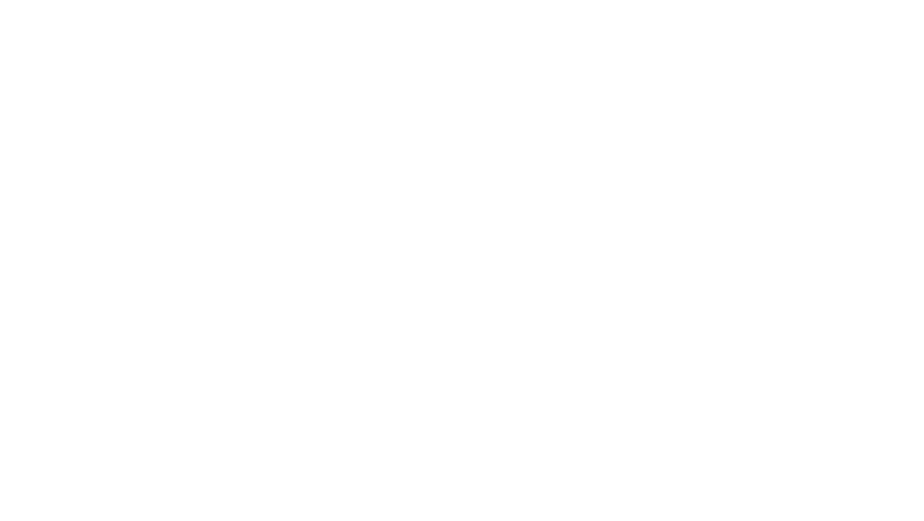
click at [76, 0] on html at bounding box center [462, 0] width 924 height 0
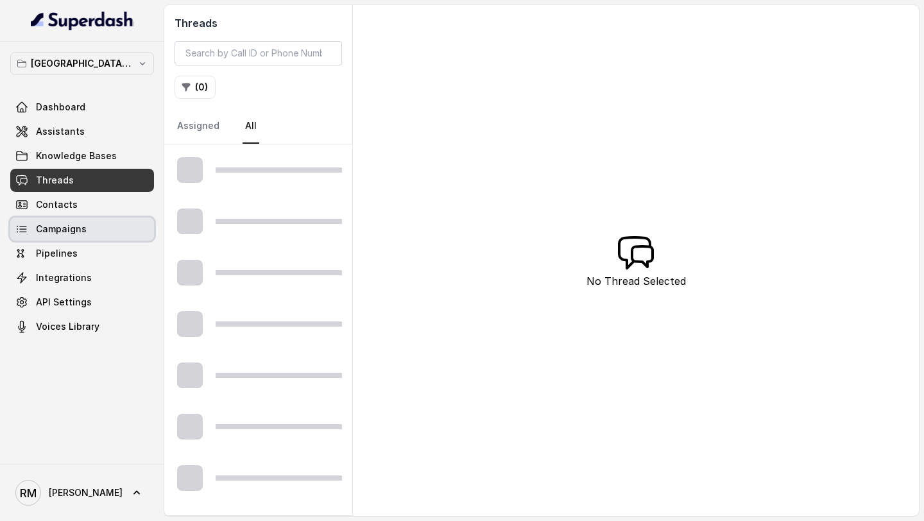
click at [78, 235] on span "Campaigns" at bounding box center [61, 229] width 51 height 13
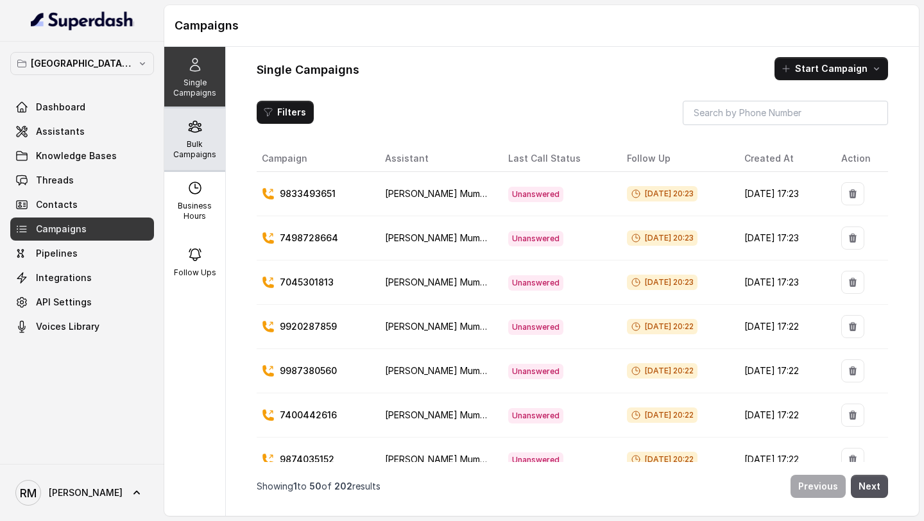
click at [222, 139] on div "Bulk Campaigns" at bounding box center [194, 139] width 61 height 62
click at [202, 122] on icon at bounding box center [194, 126] width 15 height 15
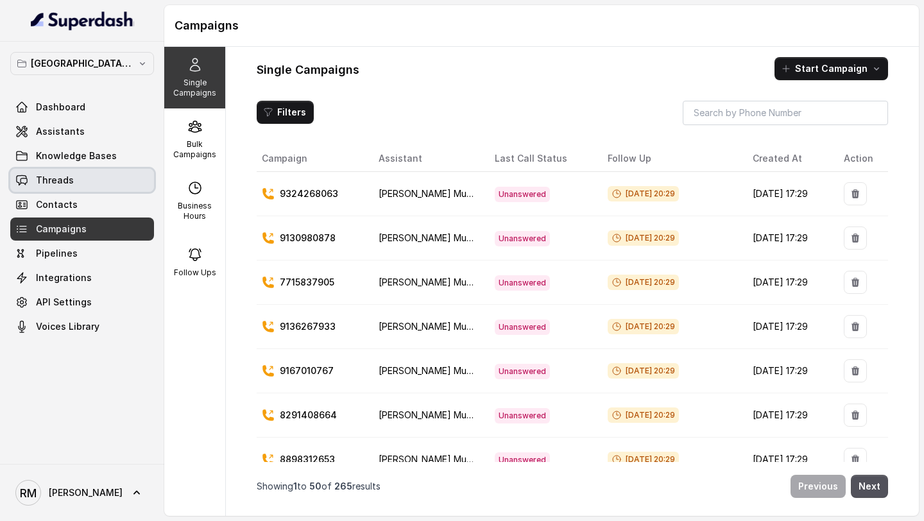
click at [76, 180] on link "Threads" at bounding box center [82, 180] width 144 height 23
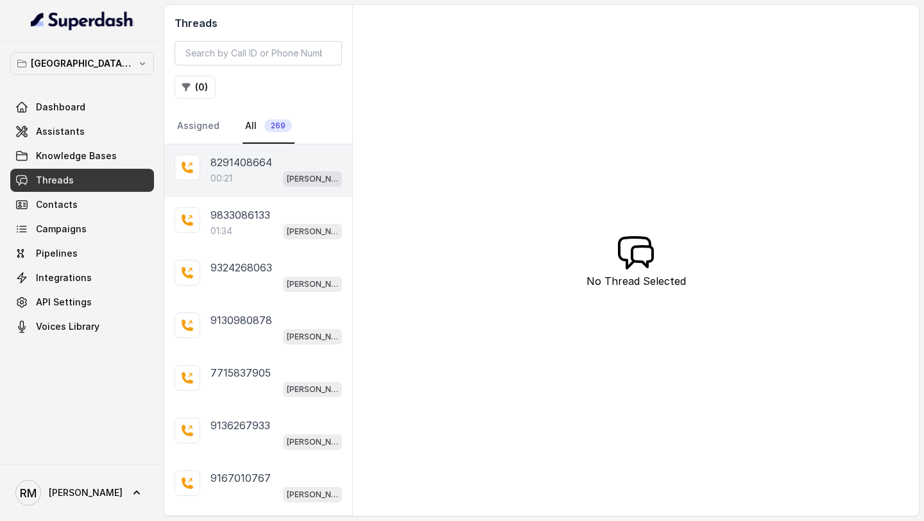
click at [224, 164] on p "8291408664" at bounding box center [241, 162] width 62 height 15
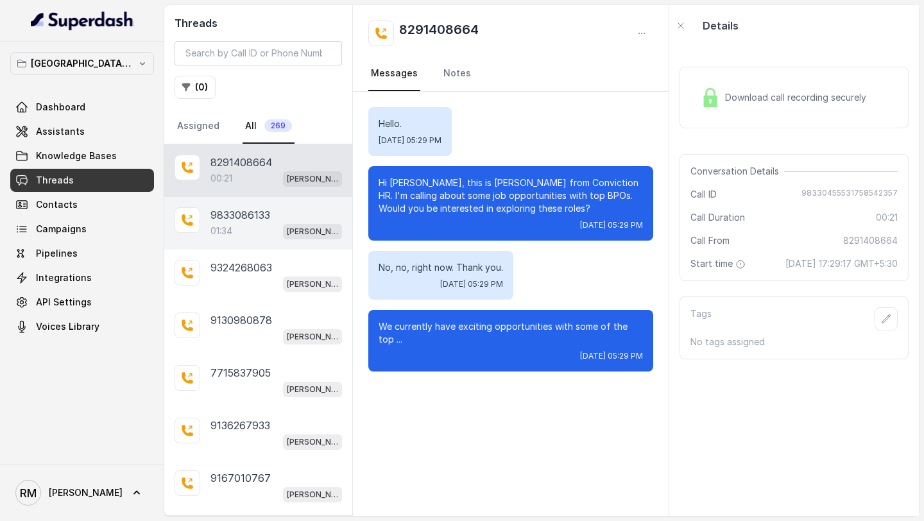
click at [223, 234] on p "01:34" at bounding box center [221, 231] width 22 height 13
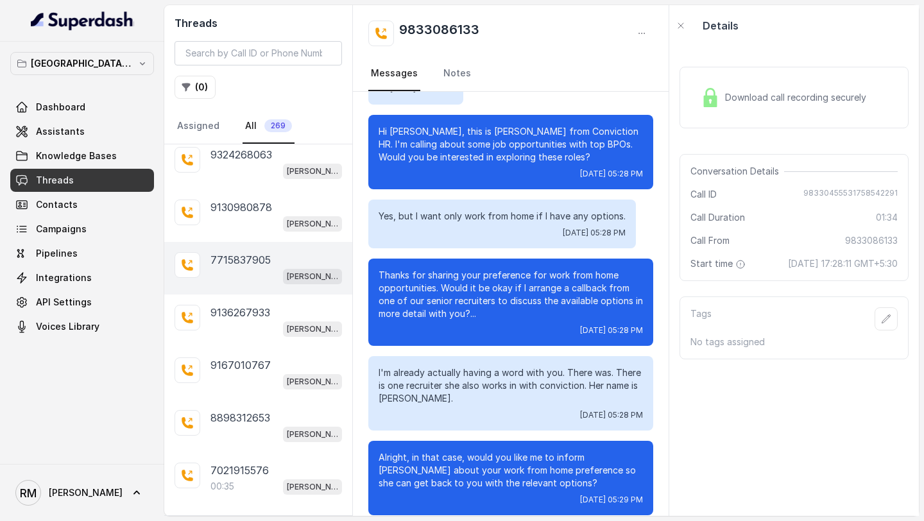
scroll to position [184, 0]
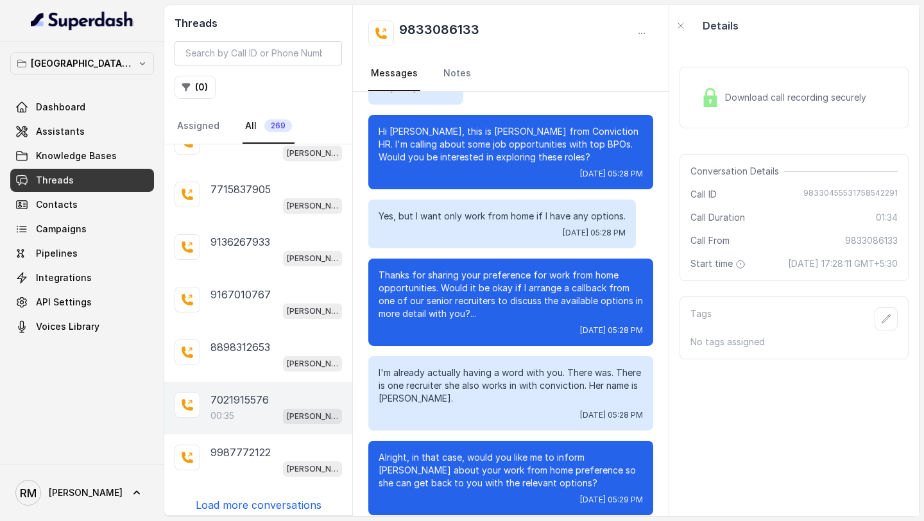
click at [282, 400] on div "7021915576" at bounding box center [276, 399] width 132 height 15
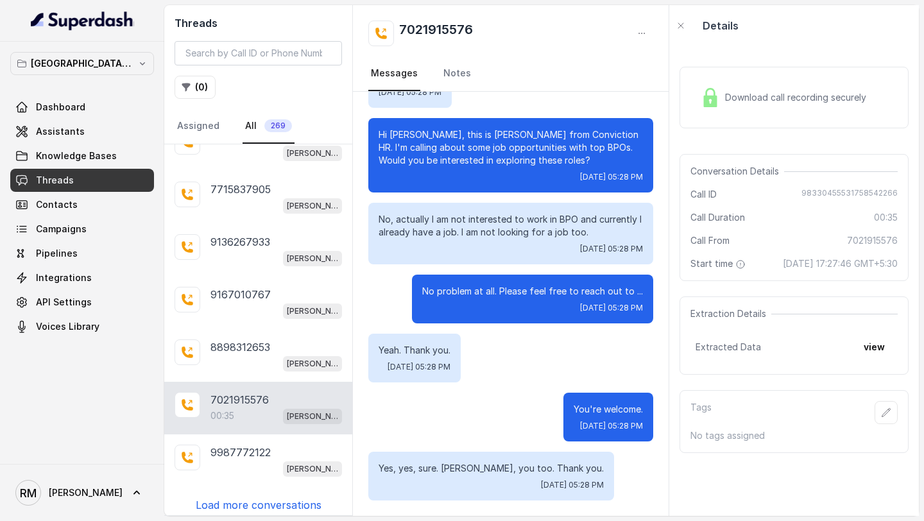
scroll to position [188, 0]
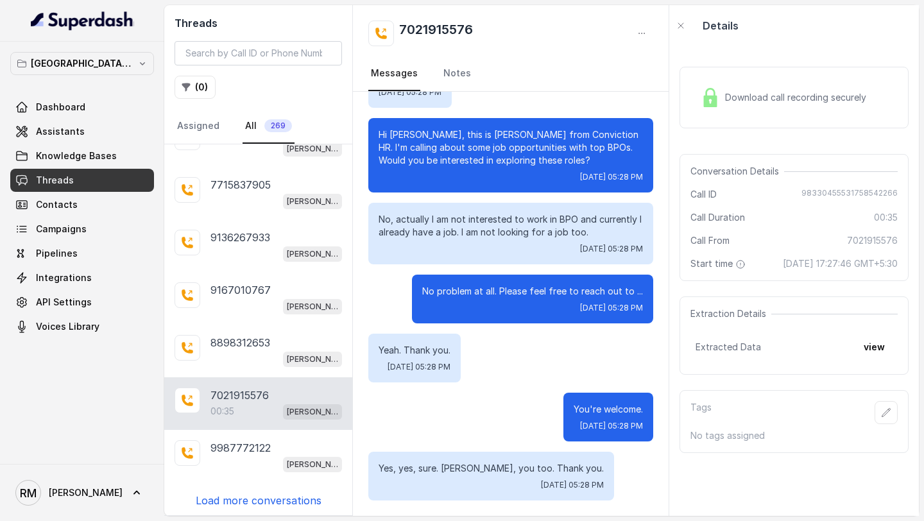
click at [230, 495] on p "Load more conversations" at bounding box center [259, 500] width 126 height 15
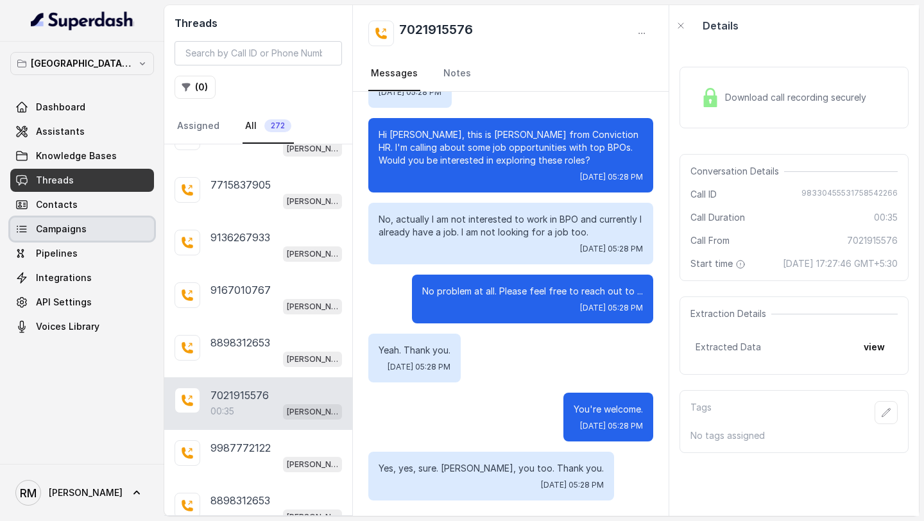
click at [98, 227] on link "Campaigns" at bounding box center [82, 229] width 144 height 23
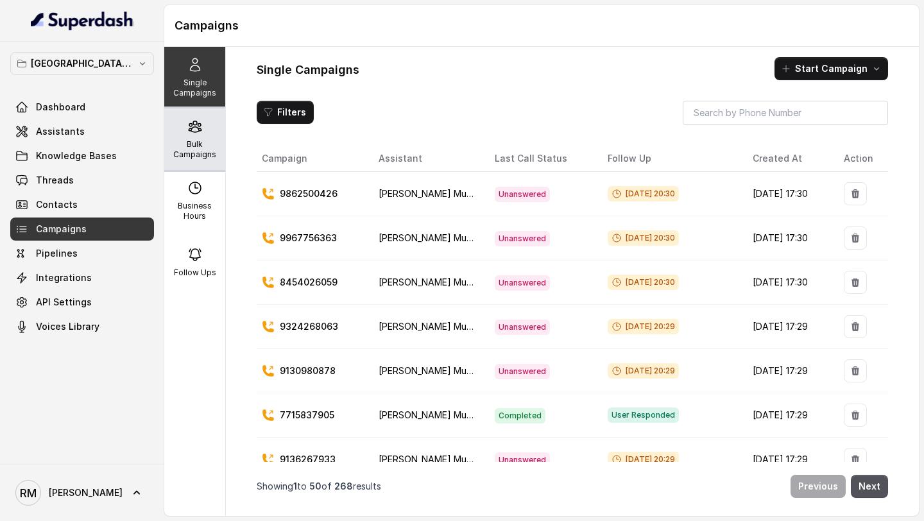
click at [203, 134] on div "Bulk Campaigns" at bounding box center [194, 139] width 61 height 62
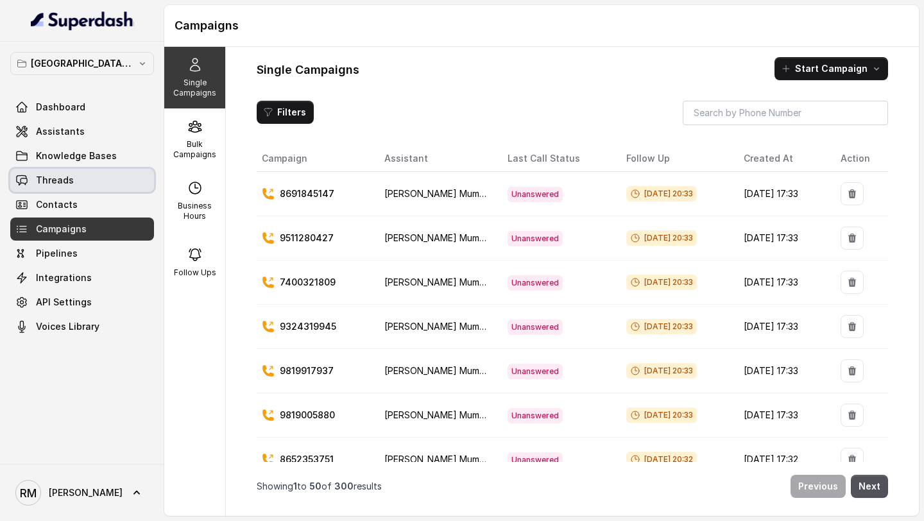
click at [111, 178] on link "Threads" at bounding box center [82, 180] width 144 height 23
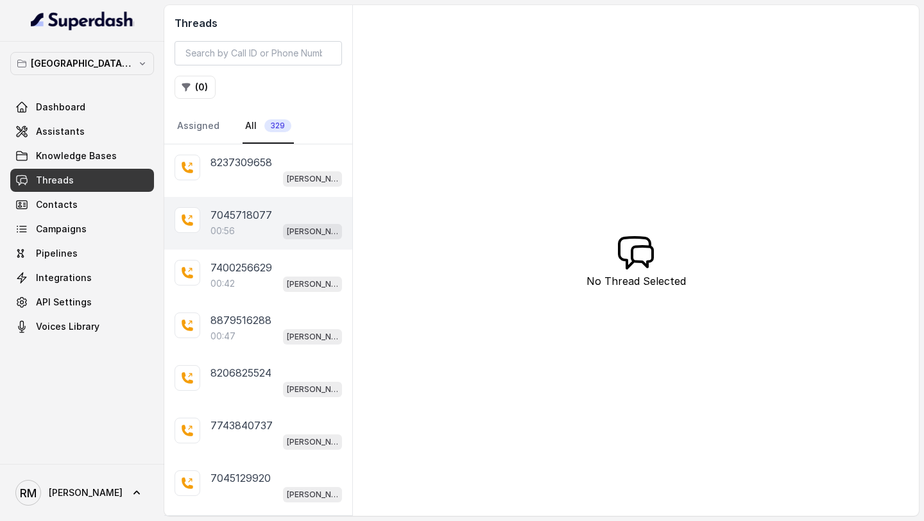
click at [266, 237] on div "00:56 [PERSON_NAME] Mumbai Conviction HR Outbound Assistant" at bounding box center [276, 231] width 132 height 17
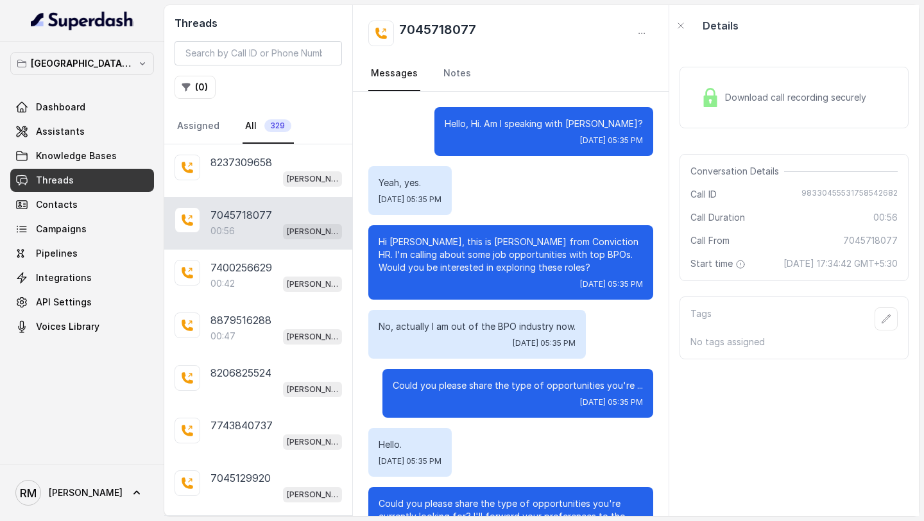
click at [57, 518] on div "[PERSON_NAME] [PERSON_NAME]" at bounding box center [82, 492] width 164 height 57
click at [57, 493] on span "[PERSON_NAME]" at bounding box center [86, 492] width 74 height 13
click at [68, 427] on div "Account" at bounding box center [81, 432] width 109 height 15
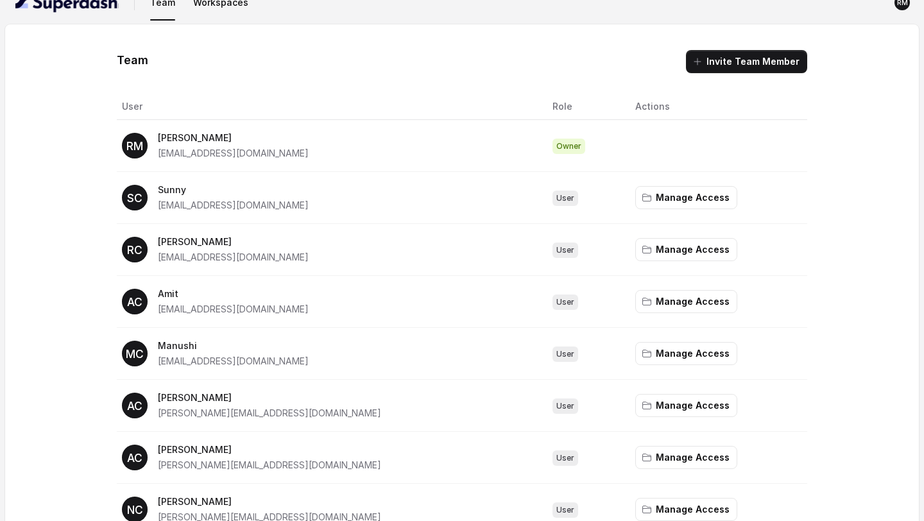
scroll to position [28, 0]
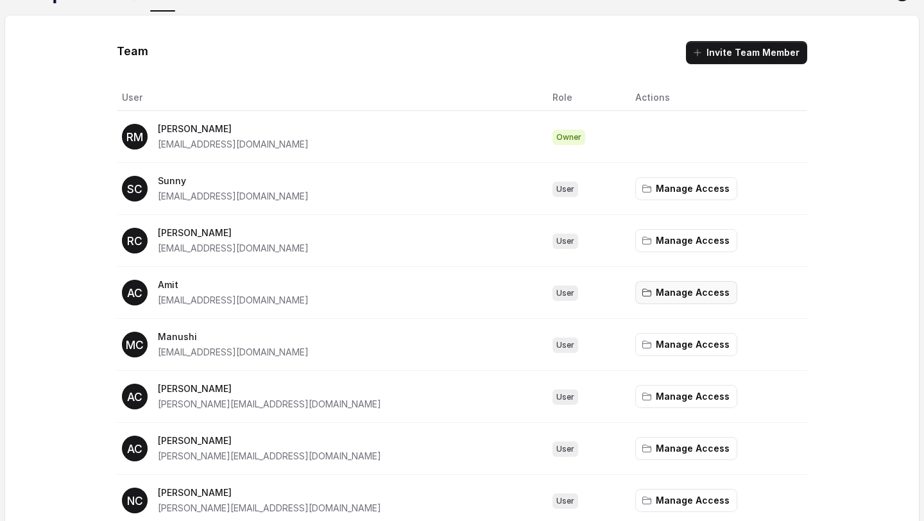
click at [635, 293] on button "Manage Access" at bounding box center [686, 292] width 102 height 23
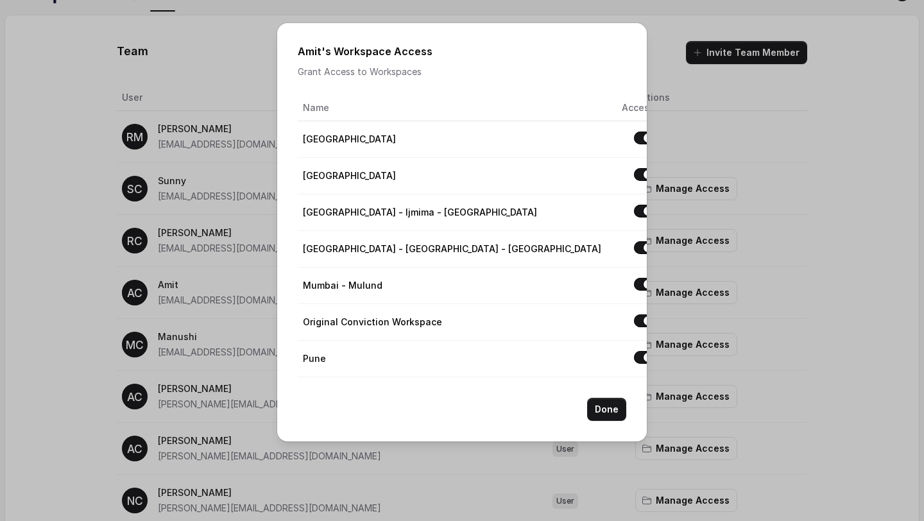
click at [225, 251] on div "Amit 's Workspace Access Grant Access to Workspaces Name Access [GEOGRAPHIC_DAT…" at bounding box center [462, 260] width 924 height 521
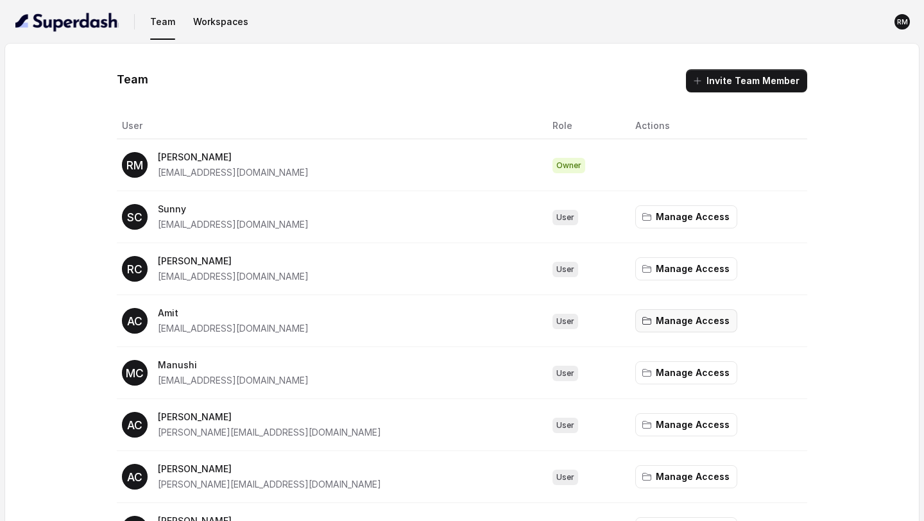
click at [637, 329] on button "Manage Access" at bounding box center [686, 320] width 102 height 23
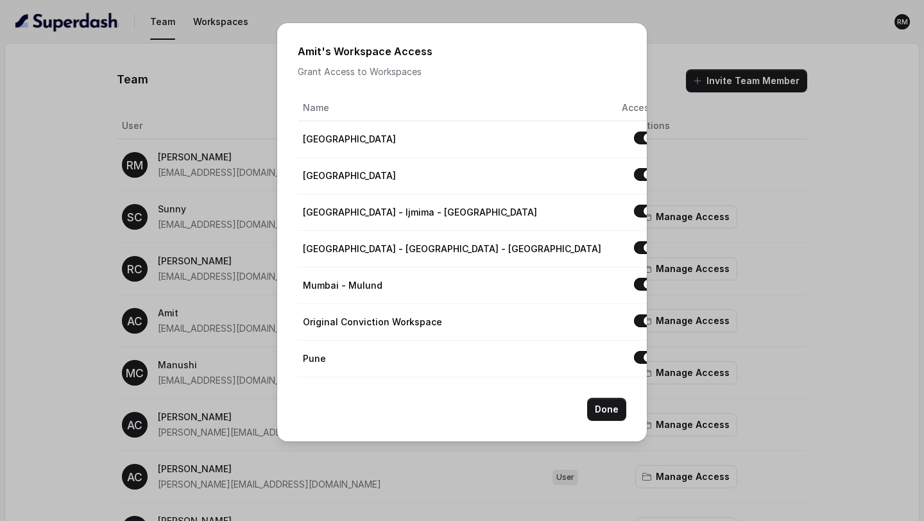
click at [331, 250] on td "[GEOGRAPHIC_DATA] - [GEOGRAPHIC_DATA] - [GEOGRAPHIC_DATA]" at bounding box center [455, 249] width 314 height 37
drag, startPoint x: 331, startPoint y: 250, endPoint x: 396, endPoint y: 250, distance: 64.8
click at [396, 250] on td "[GEOGRAPHIC_DATA] - [GEOGRAPHIC_DATA] - [GEOGRAPHIC_DATA]" at bounding box center [455, 249] width 314 height 37
click at [178, 208] on div "Amit 's Workspace Access Grant Access to Workspaces Name Access [GEOGRAPHIC_DAT…" at bounding box center [462, 260] width 924 height 521
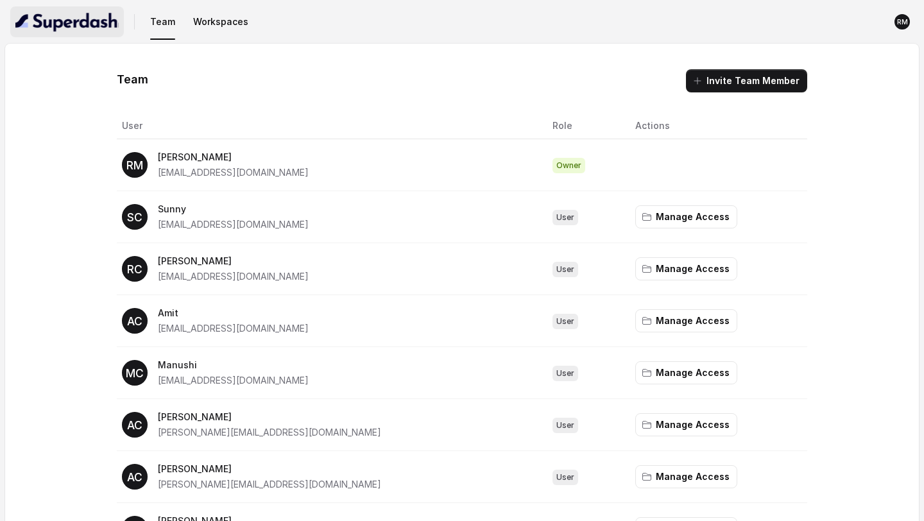
click at [83, 28] on img "button" at bounding box center [66, 22] width 103 height 21
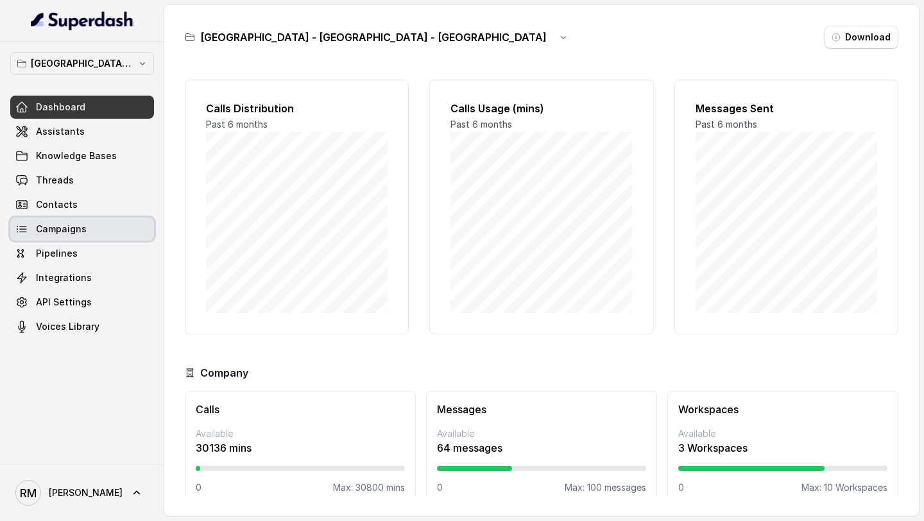
click at [96, 227] on link "Campaigns" at bounding box center [82, 229] width 144 height 23
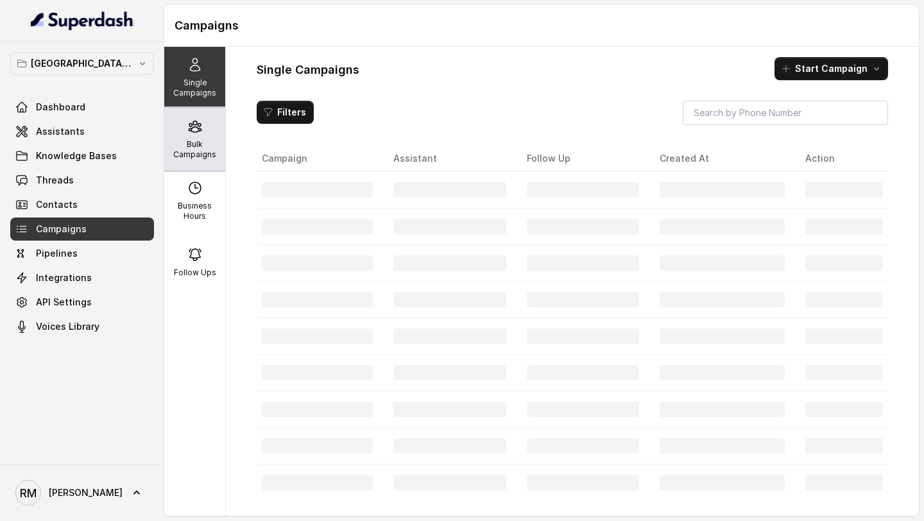
click at [198, 155] on p "Bulk Campaigns" at bounding box center [194, 149] width 51 height 21
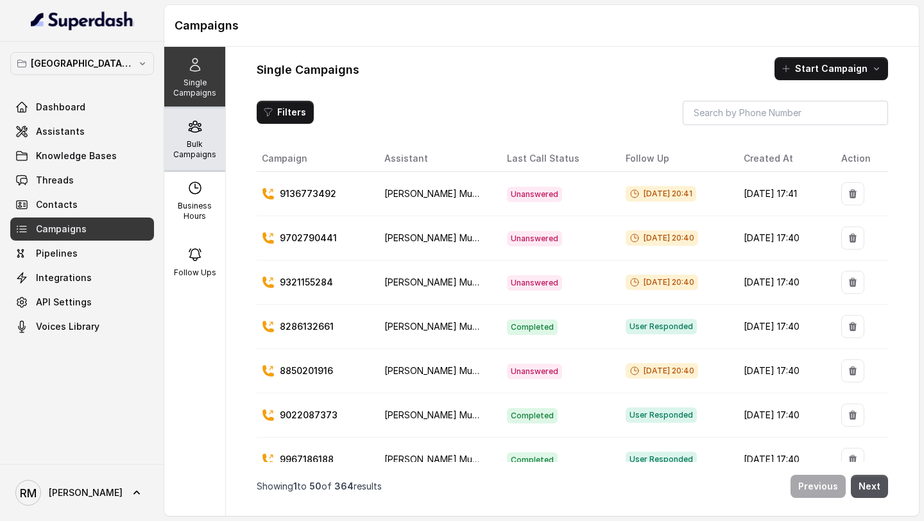
click at [208, 132] on div "Bulk Campaigns" at bounding box center [194, 139] width 61 height 62
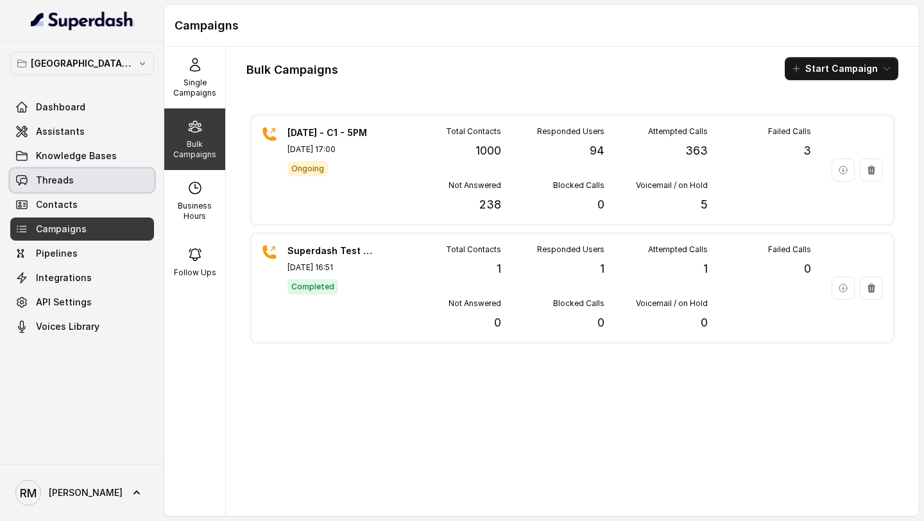
click at [69, 172] on link "Threads" at bounding box center [82, 180] width 144 height 23
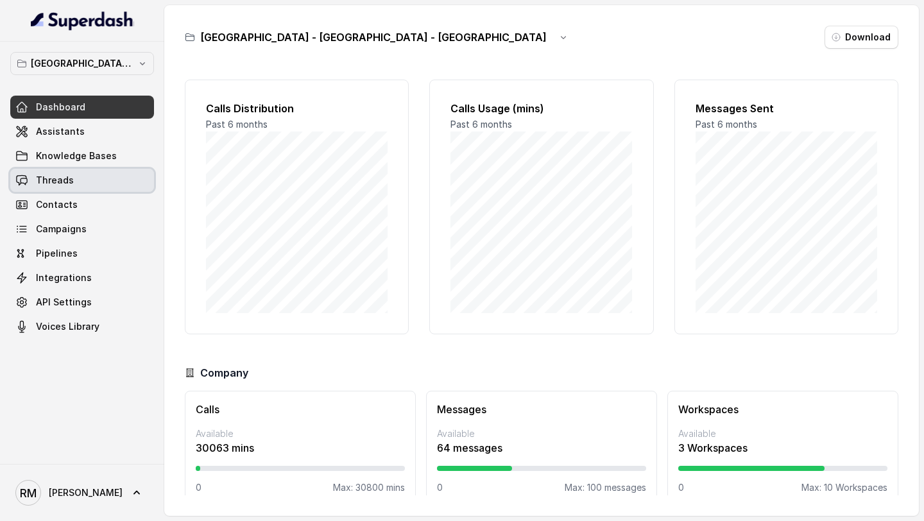
click at [91, 176] on link "Threads" at bounding box center [82, 180] width 144 height 23
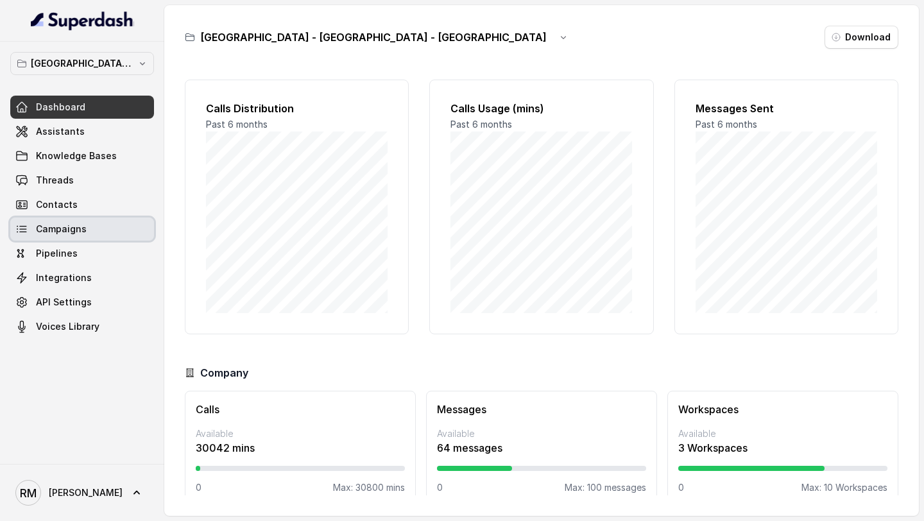
click at [109, 221] on link "Campaigns" at bounding box center [82, 229] width 144 height 23
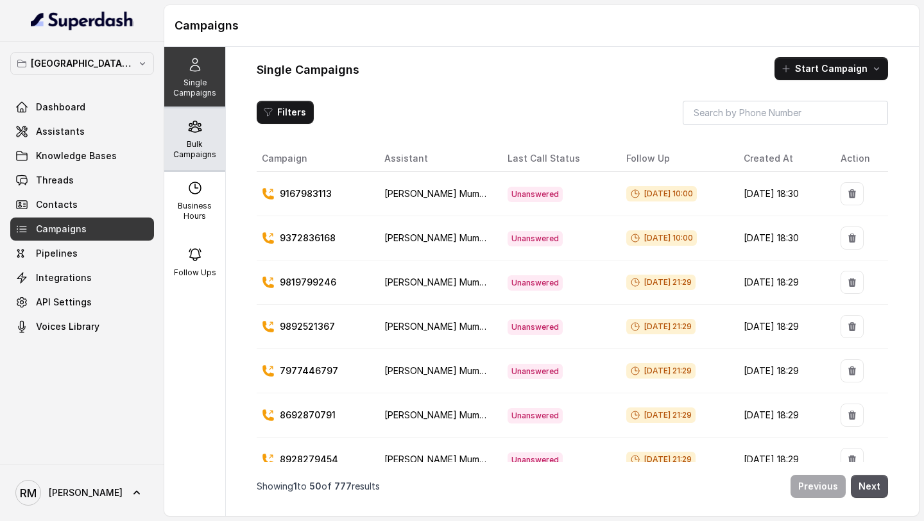
click at [191, 124] on icon at bounding box center [195, 126] width 12 height 11
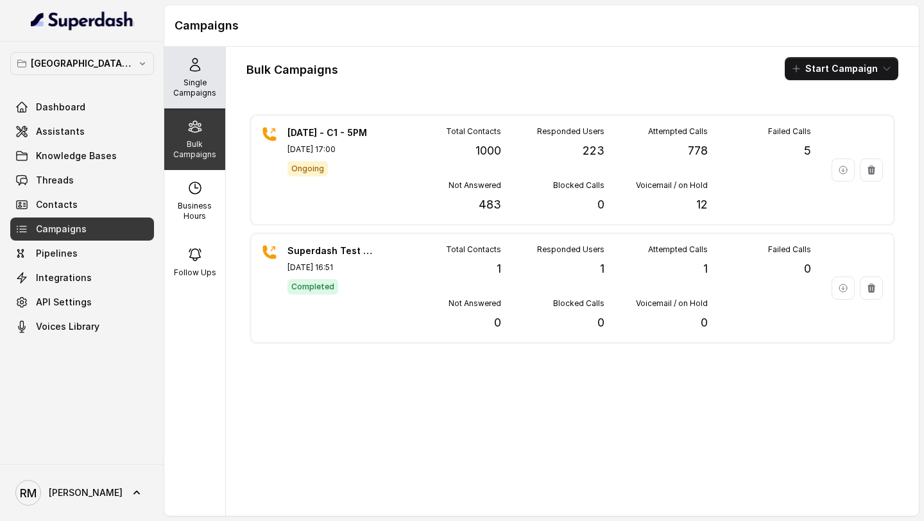
click at [183, 83] on p "Single Campaigns" at bounding box center [194, 88] width 51 height 21
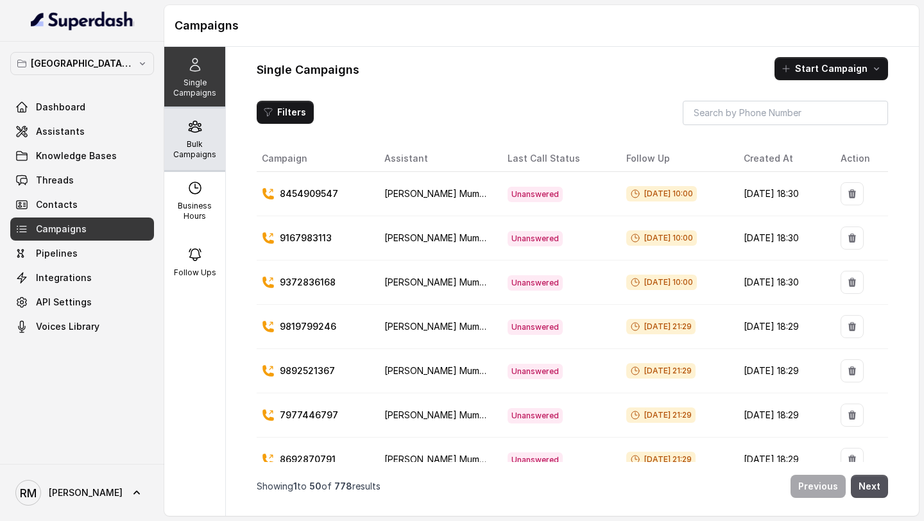
click at [208, 134] on div "Bulk Campaigns" at bounding box center [194, 139] width 61 height 62
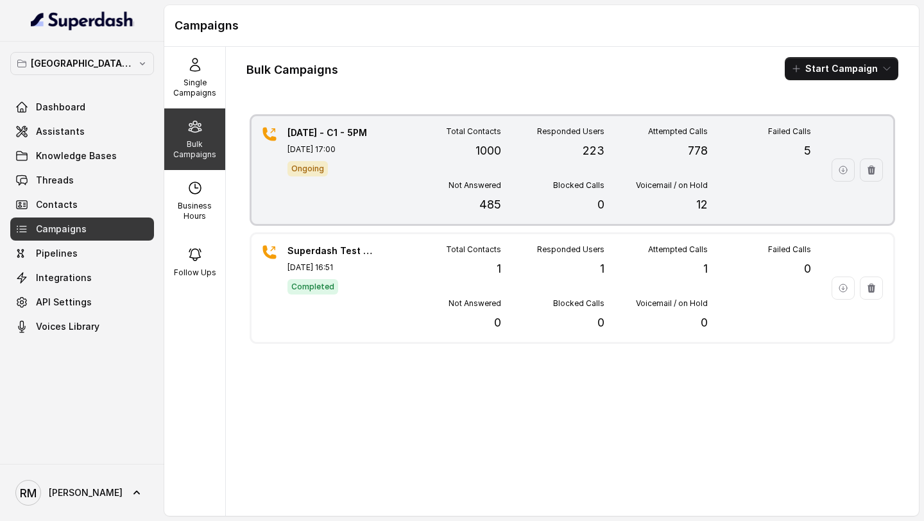
click at [602, 146] on p "223" at bounding box center [594, 151] width 22 height 18
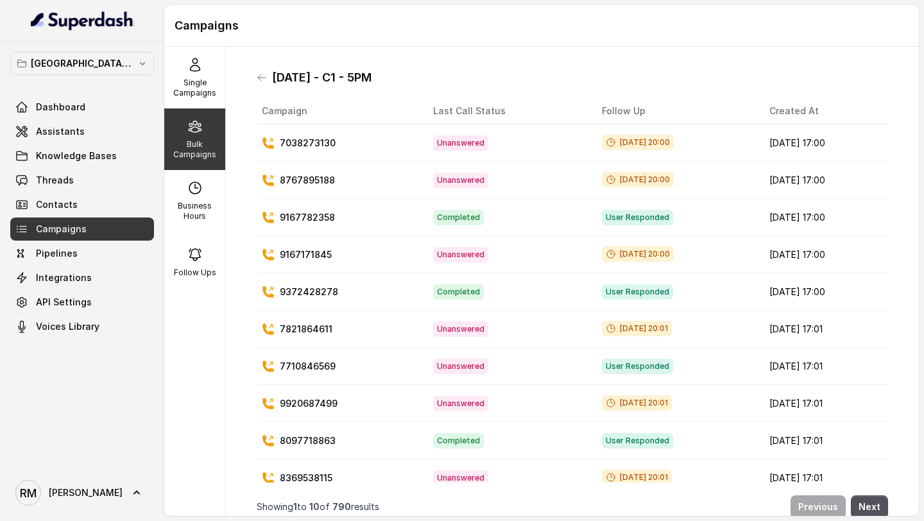
scroll to position [14, 0]
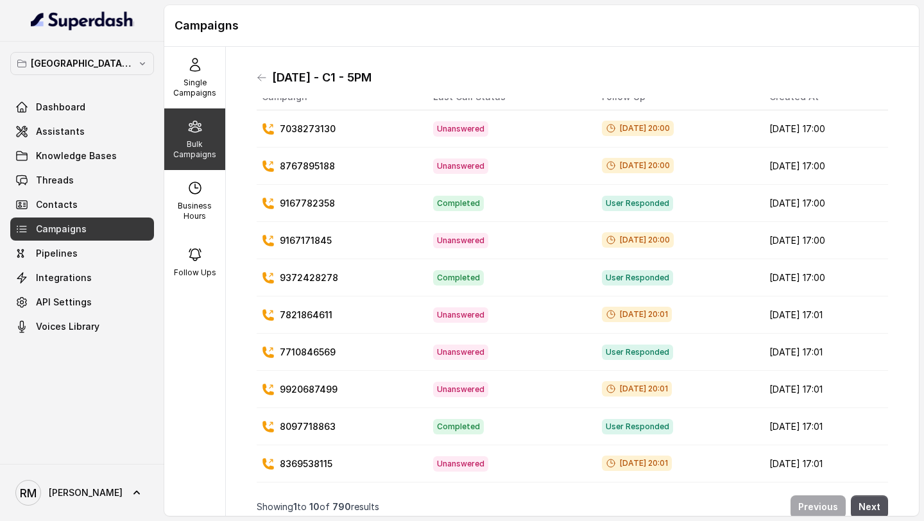
click at [262, 83] on div "[DATE] - C1 - 5PM" at bounding box center [572, 77] width 631 height 21
click at [261, 79] on icon at bounding box center [262, 78] width 10 height 10
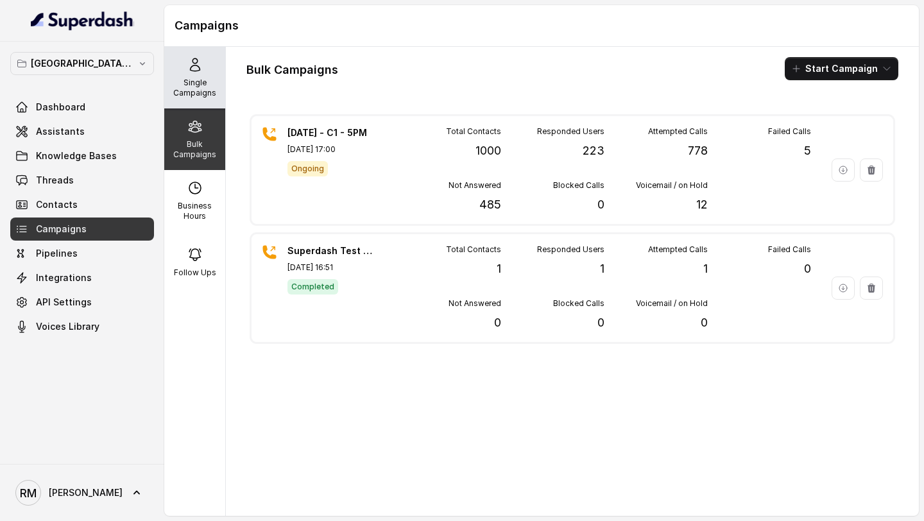
click at [202, 79] on p "Single Campaigns" at bounding box center [194, 88] width 51 height 21
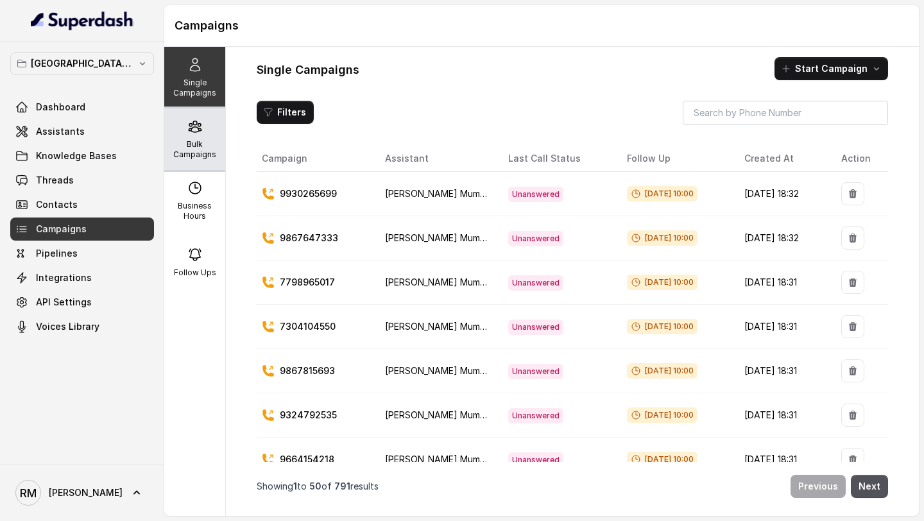
click at [202, 144] on p "Bulk Campaigns" at bounding box center [194, 149] width 51 height 21
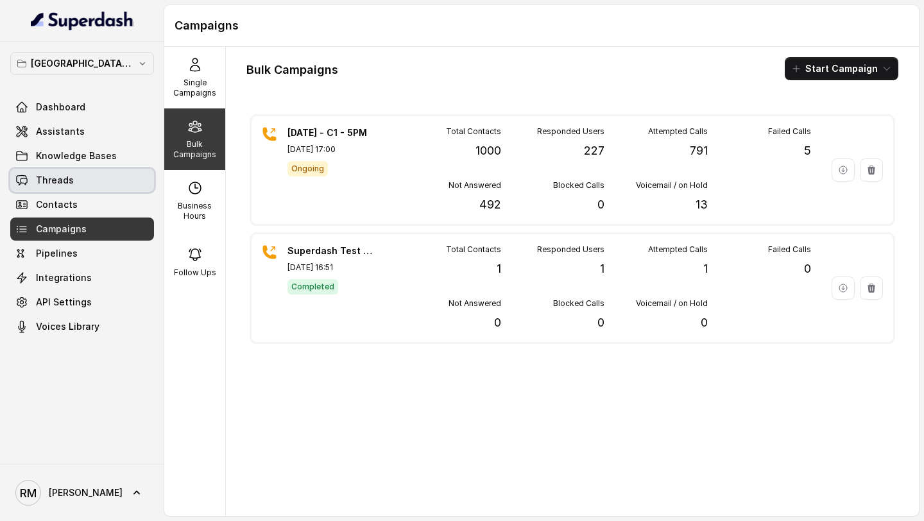
click at [79, 176] on link "Threads" at bounding box center [82, 180] width 144 height 23
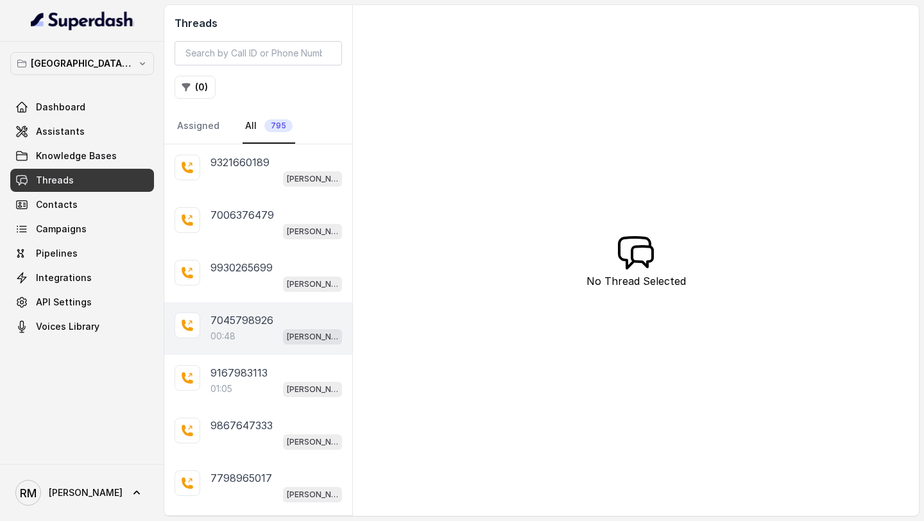
click at [235, 336] on p "00:48" at bounding box center [222, 336] width 25 height 13
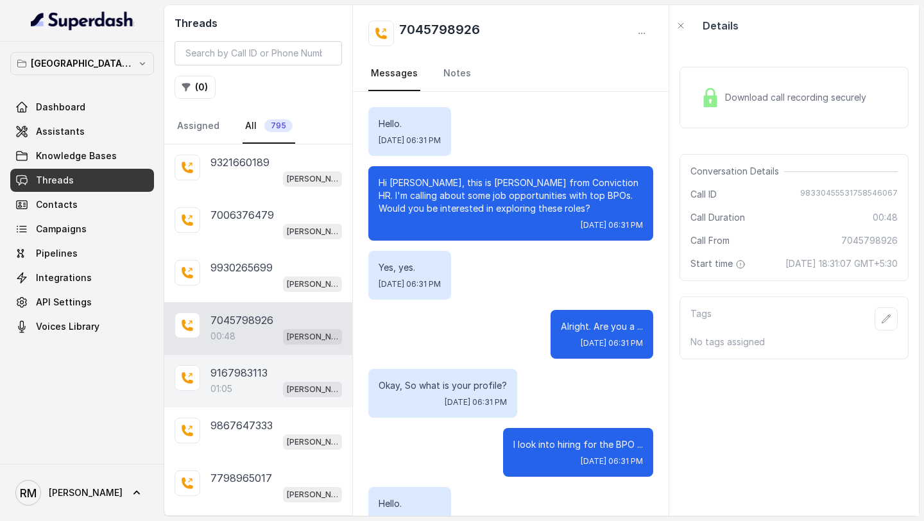
scroll to position [500, 0]
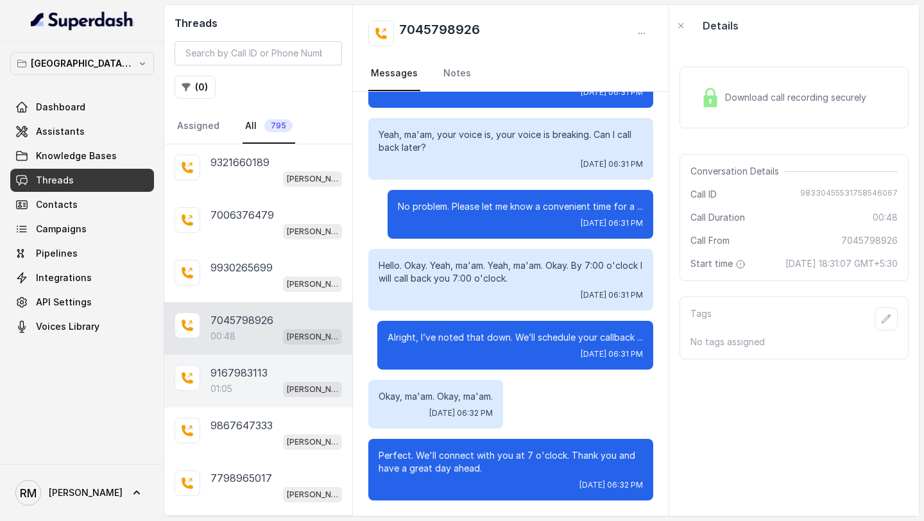
click at [236, 377] on p "9167983113" at bounding box center [238, 372] width 57 height 15
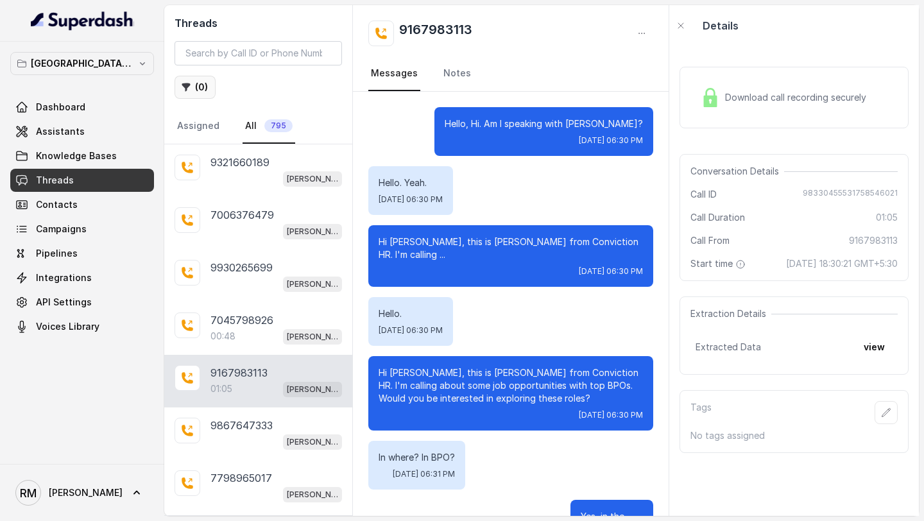
click at [184, 94] on button "( 0 )" at bounding box center [195, 87] width 41 height 23
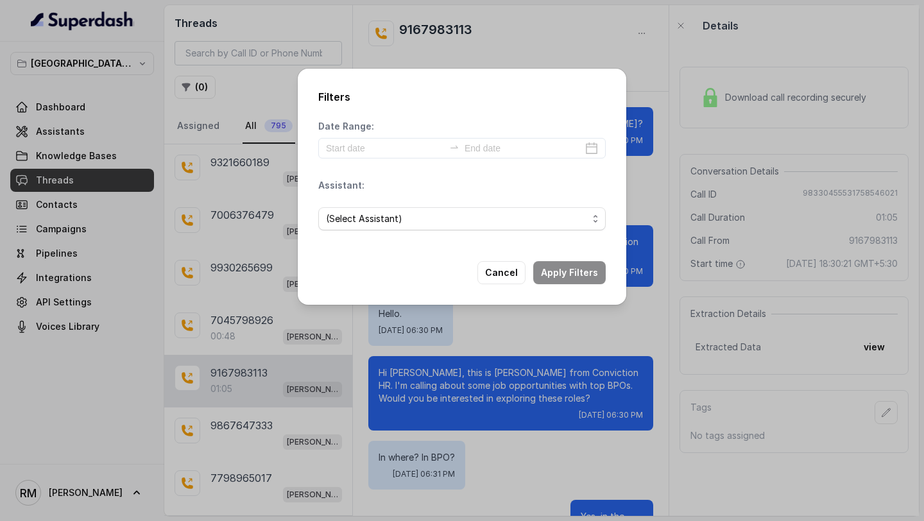
click at [394, 216] on span "(Select Assistant)" at bounding box center [457, 218] width 262 height 15
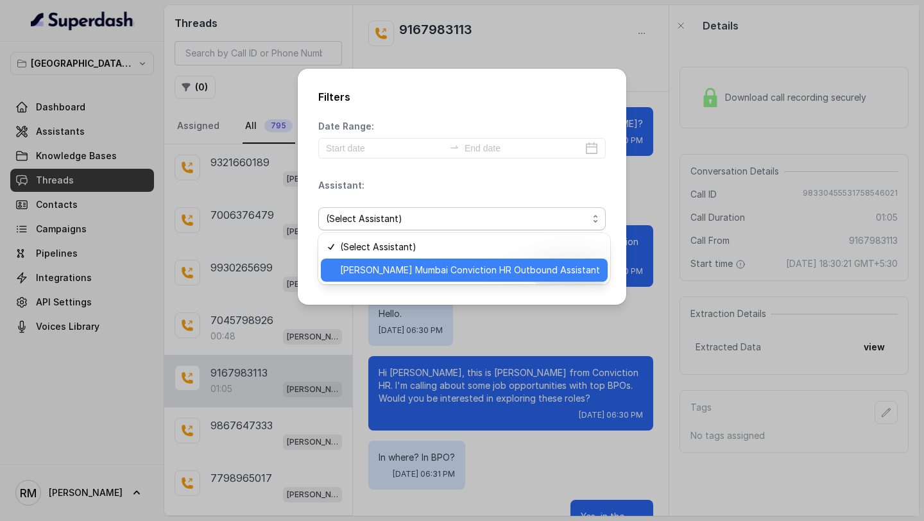
click at [404, 274] on span "[PERSON_NAME] Mumbai Conviction HR Outbound Assistant" at bounding box center [470, 269] width 260 height 15
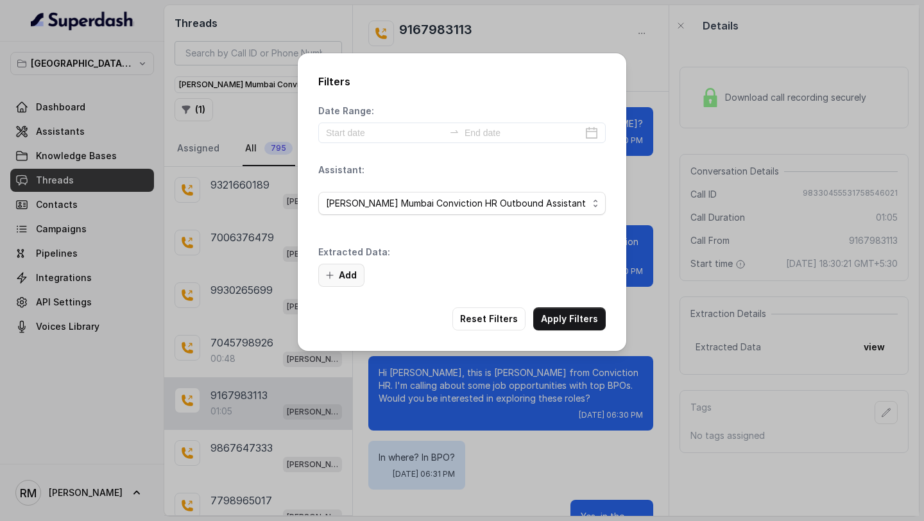
click at [348, 267] on button "Add" at bounding box center [341, 275] width 46 height 23
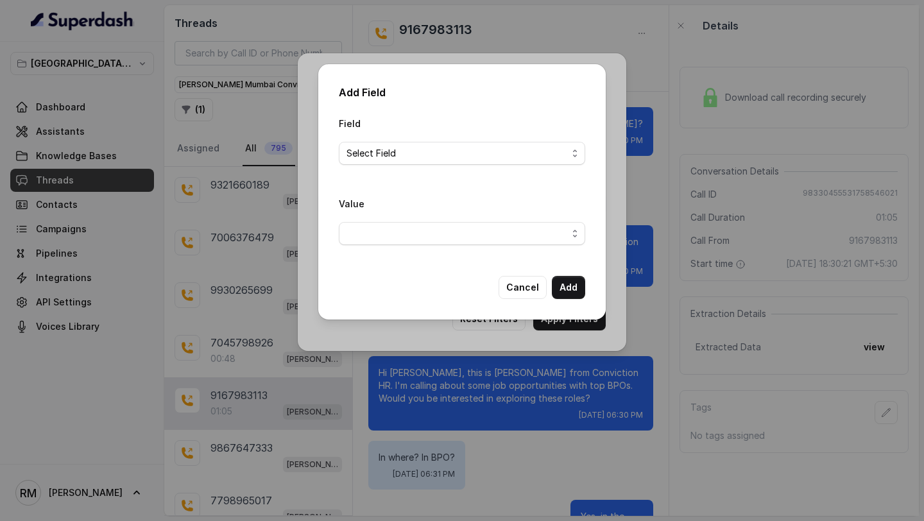
click at [403, 355] on div "Add Field Field Select Field Value Cancel Add" at bounding box center [462, 260] width 924 height 521
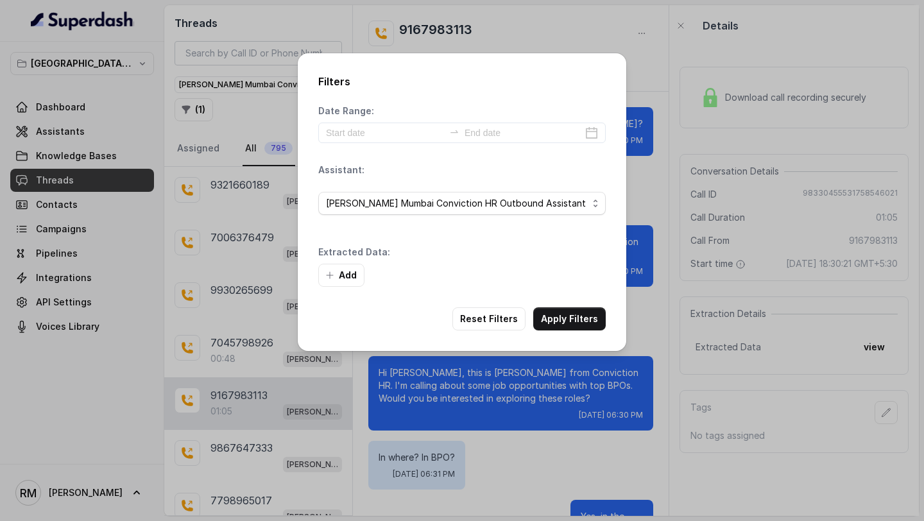
click at [403, 355] on div "Filters Date Range: Assistant: Kemp Mumbai Conviction HR Outbound Assistant Ext…" at bounding box center [462, 260] width 924 height 521
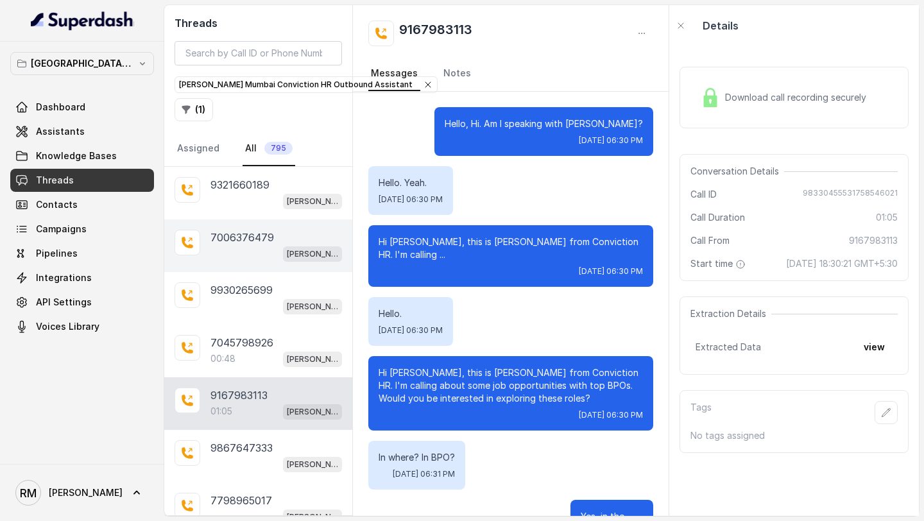
scroll to position [200, 0]
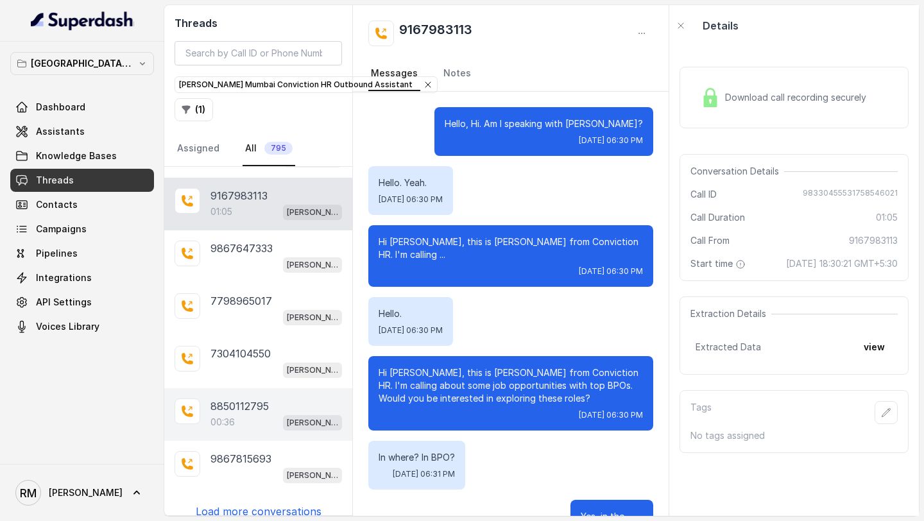
click at [261, 414] on div "00:36 Kemp Mumbai Conviction HR Outbound Assistant" at bounding box center [276, 422] width 132 height 17
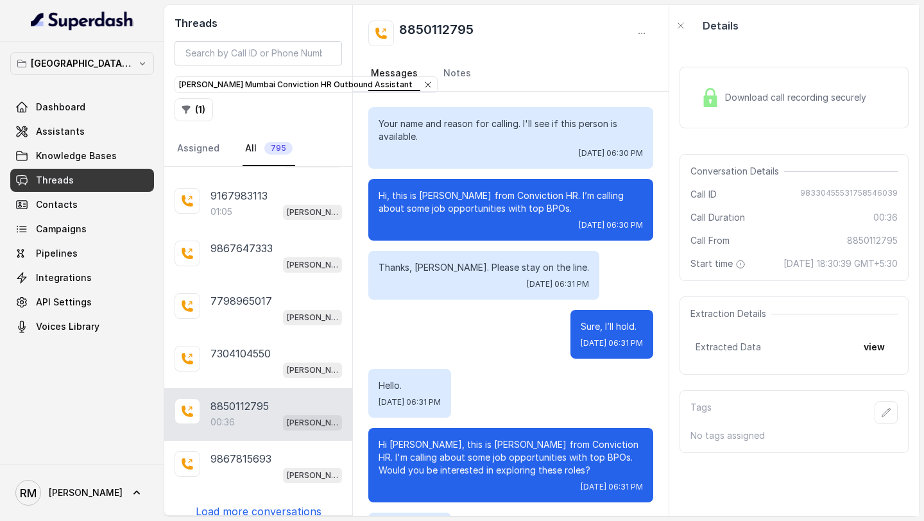
scroll to position [120, 0]
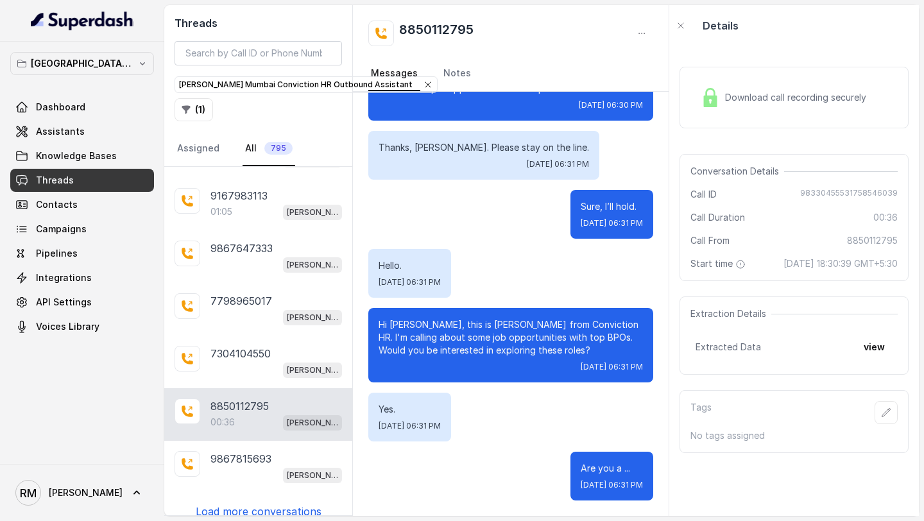
click at [245, 508] on p "Load more conversations" at bounding box center [259, 511] width 126 height 15
click at [194, 114] on button "( 1 )" at bounding box center [194, 109] width 39 height 23
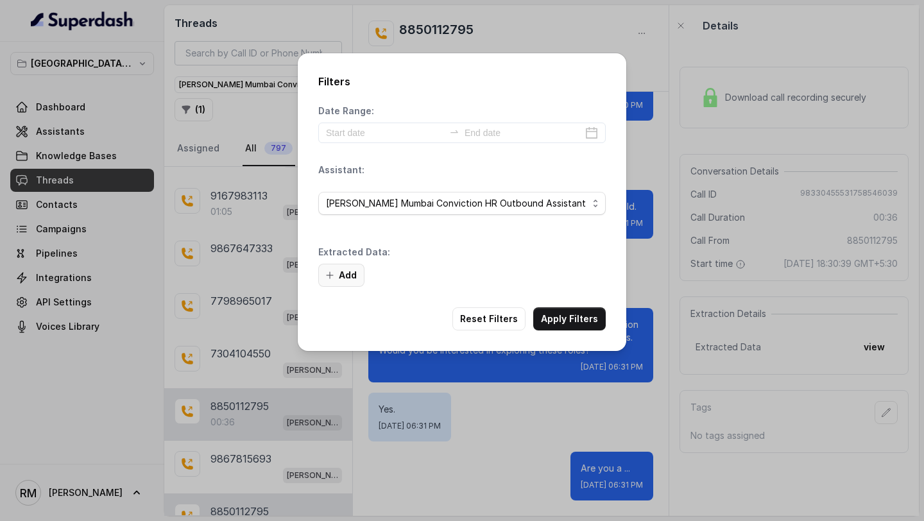
click at [353, 283] on button "Add" at bounding box center [341, 275] width 46 height 23
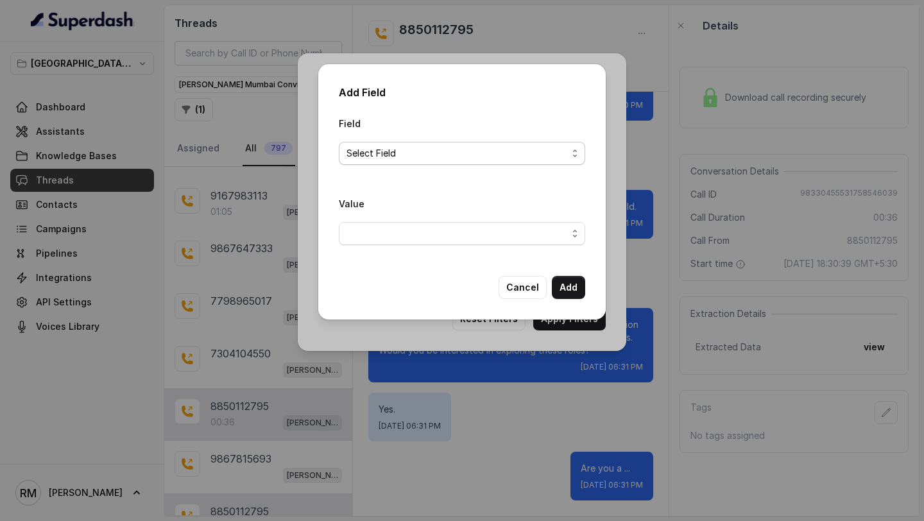
click at [411, 144] on span "Select Field" at bounding box center [462, 153] width 246 height 23
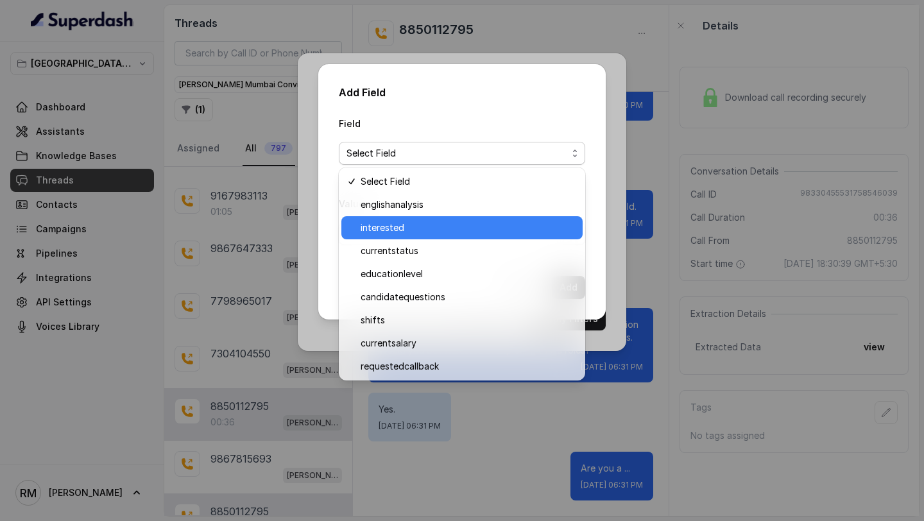
click at [397, 234] on span "interested" at bounding box center [468, 227] width 214 height 15
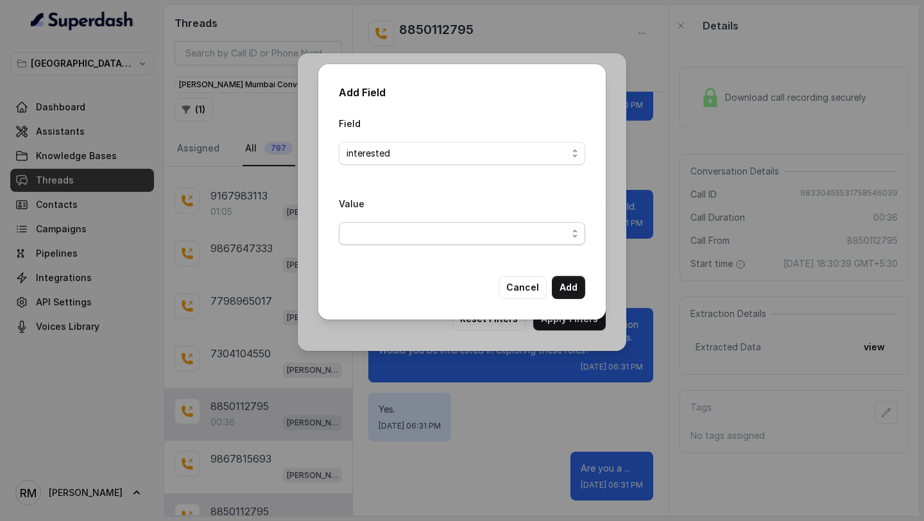
click at [397, 234] on span "button" at bounding box center [462, 233] width 246 height 23
click at [406, 185] on div "Field interested Value" at bounding box center [462, 186] width 246 height 140
click at [413, 154] on span "interested" at bounding box center [457, 153] width 221 height 15
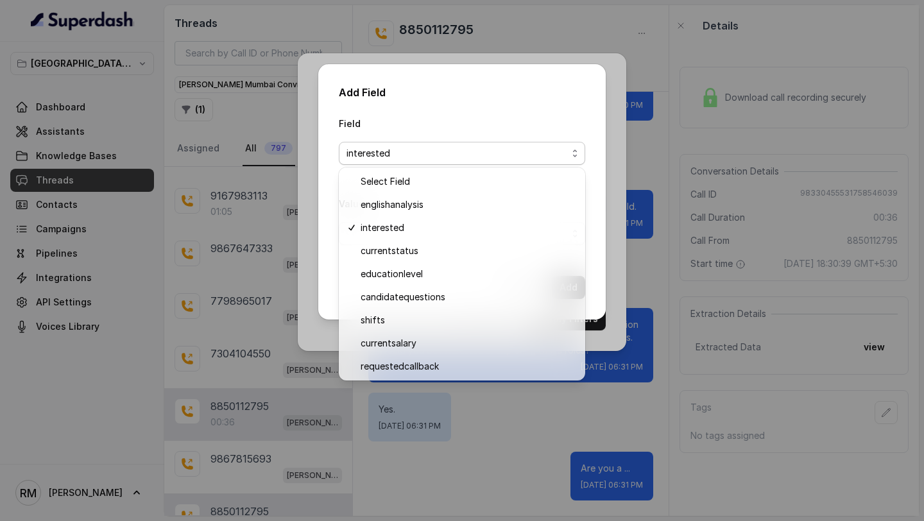
click at [329, 278] on div "Add Field Field interested Value Cancel Add" at bounding box center [462, 191] width 288 height 255
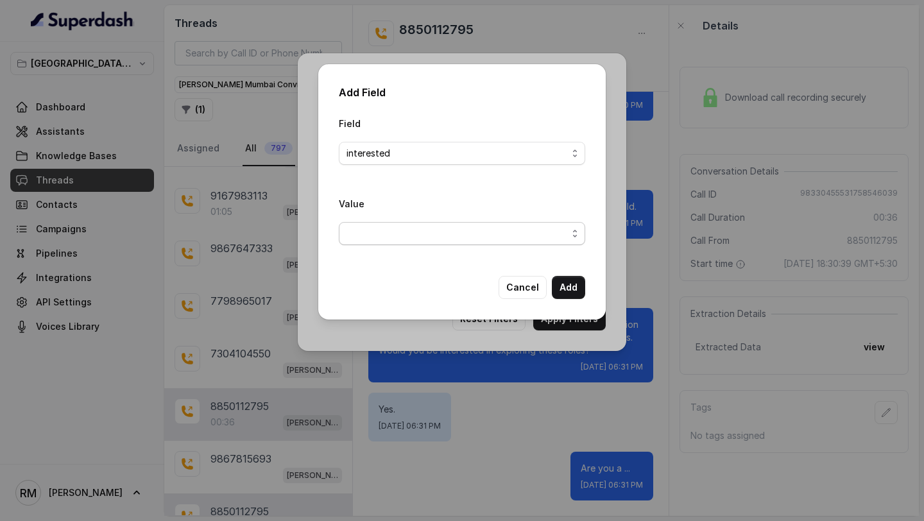
click at [420, 241] on span "button" at bounding box center [462, 233] width 246 height 23
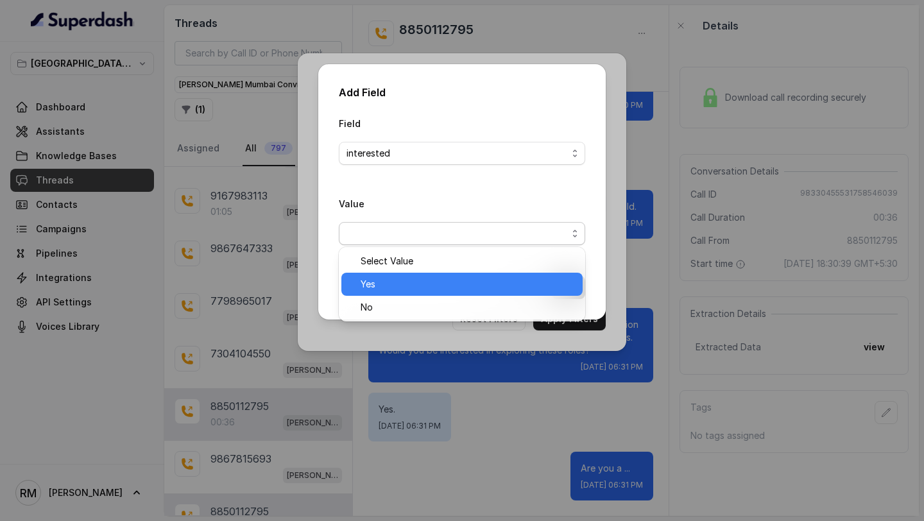
click at [415, 284] on span "Yes" at bounding box center [468, 284] width 214 height 15
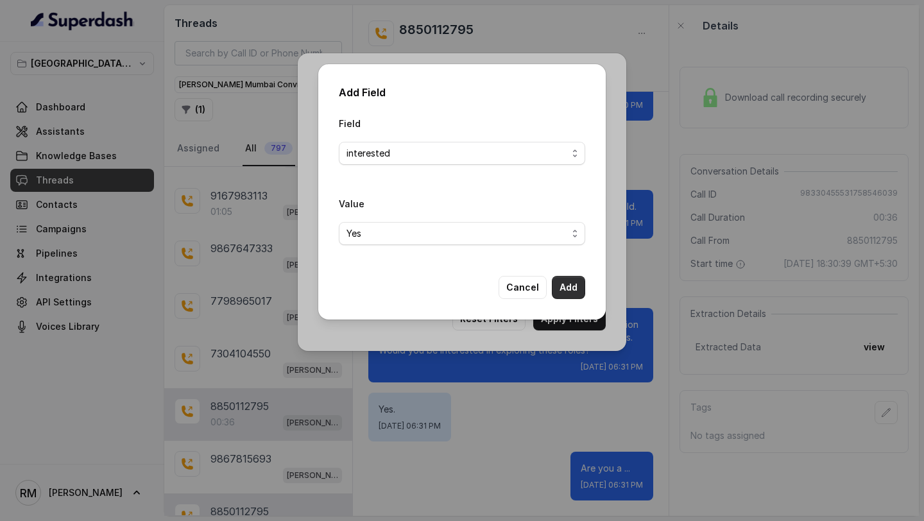
click at [576, 284] on button "Add" at bounding box center [568, 287] width 33 height 23
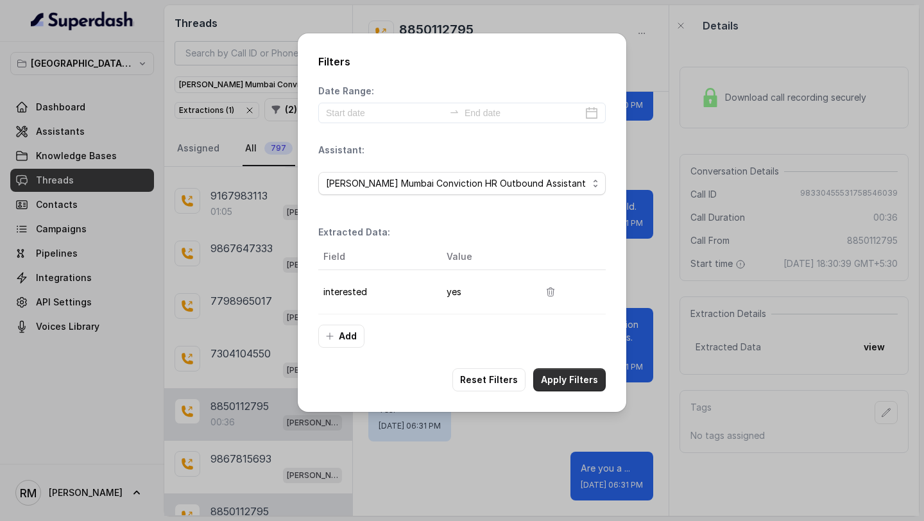
click at [562, 383] on button "Apply Filters" at bounding box center [569, 379] width 73 height 23
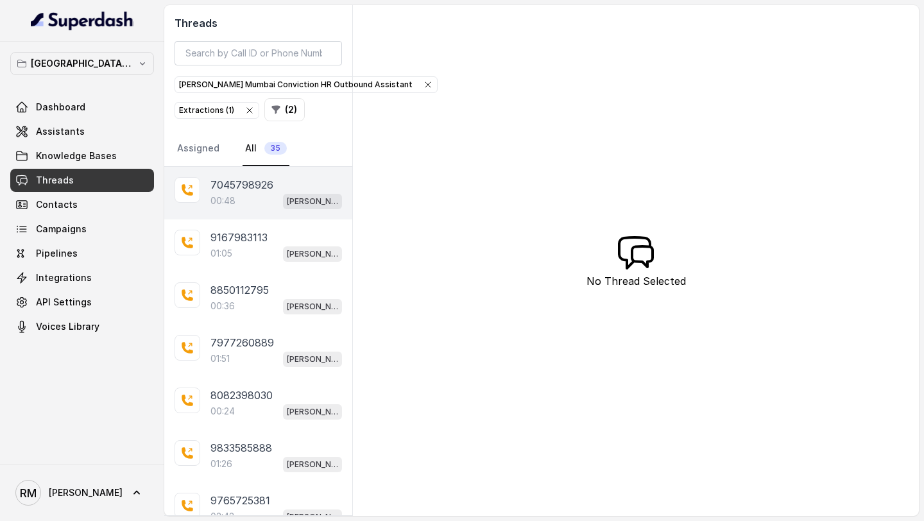
click at [253, 187] on p "7045798926" at bounding box center [241, 184] width 63 height 15
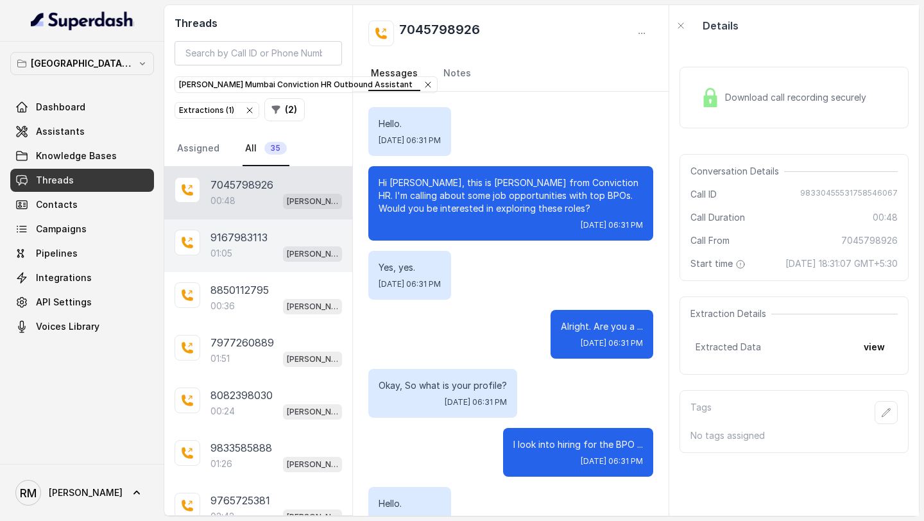
click at [205, 232] on div "9167983113 01:05 Kemp Mumbai Conviction HR Outbound Assistant" at bounding box center [258, 245] width 188 height 53
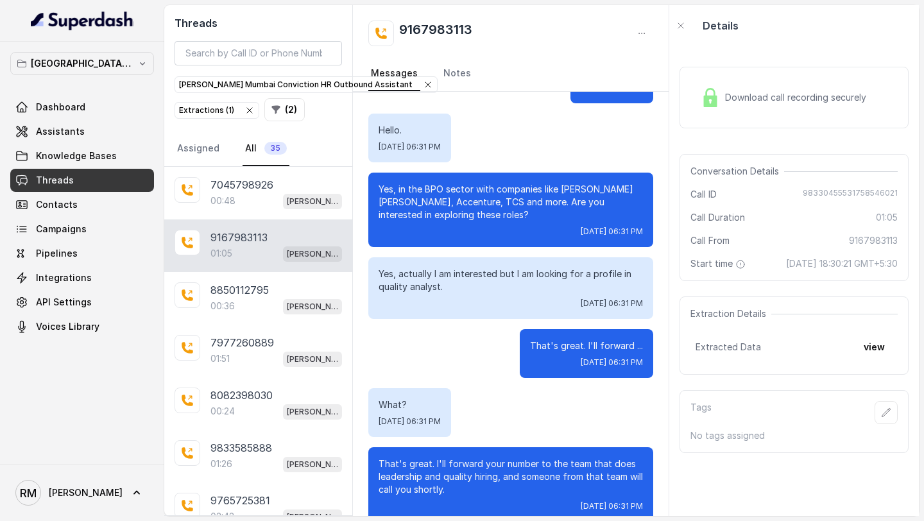
scroll to position [585, 0]
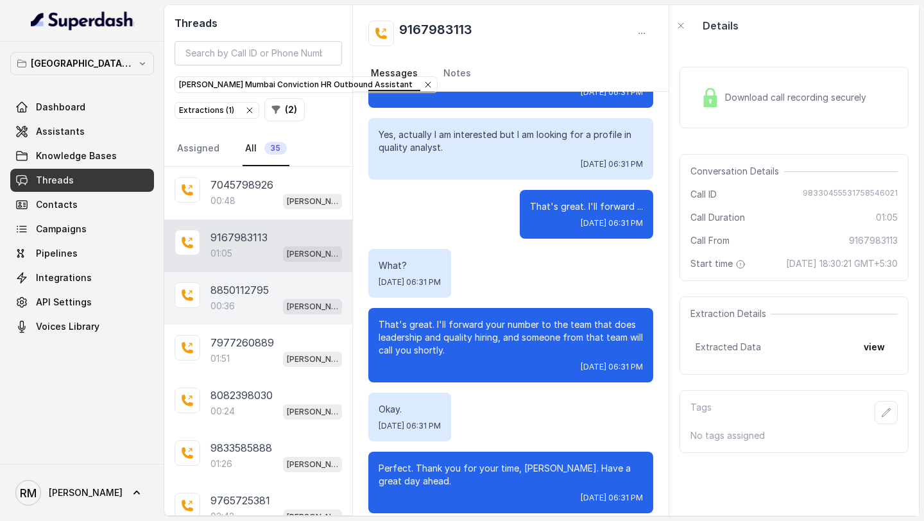
click at [243, 309] on div "00:36 Kemp Mumbai Conviction HR Outbound Assistant" at bounding box center [276, 306] width 132 height 17
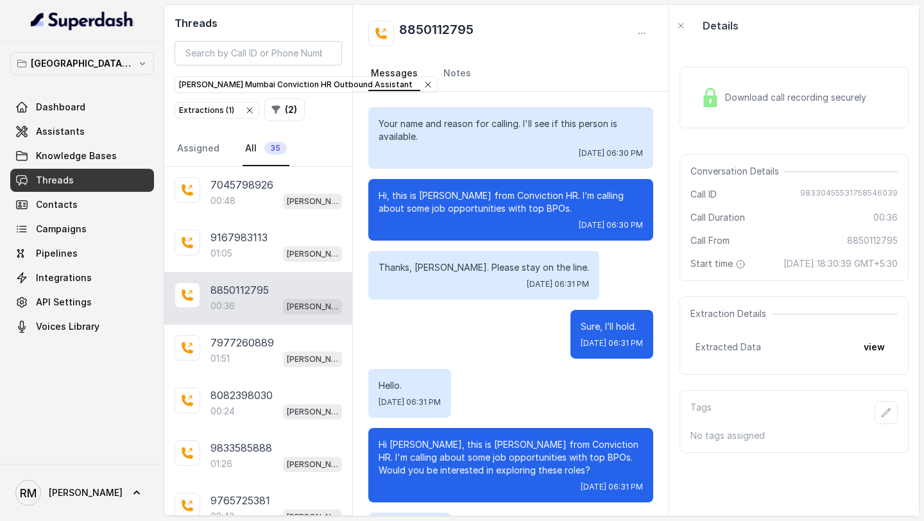
drag, startPoint x: 255, startPoint y: 368, endPoint x: 482, endPoint y: 354, distance: 227.6
click at [482, 353] on div "Threads Kemp Mumbai Conviction HR Outbound Assistant Extractions ( 1 ) ( 2 ) As…" at bounding box center [541, 260] width 755 height 511
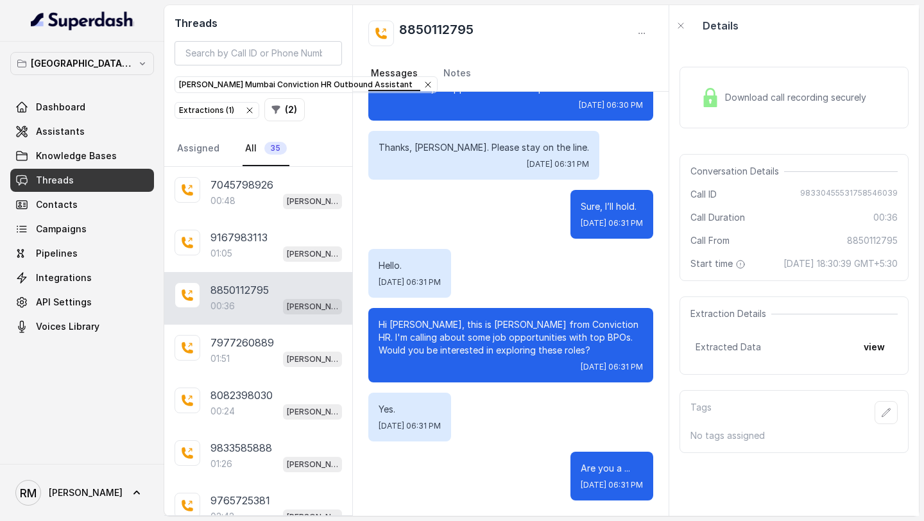
click at [482, 354] on p "Hi Pooja, this is Monica from Conviction HR. I'm calling about some job opportu…" at bounding box center [511, 337] width 264 height 39
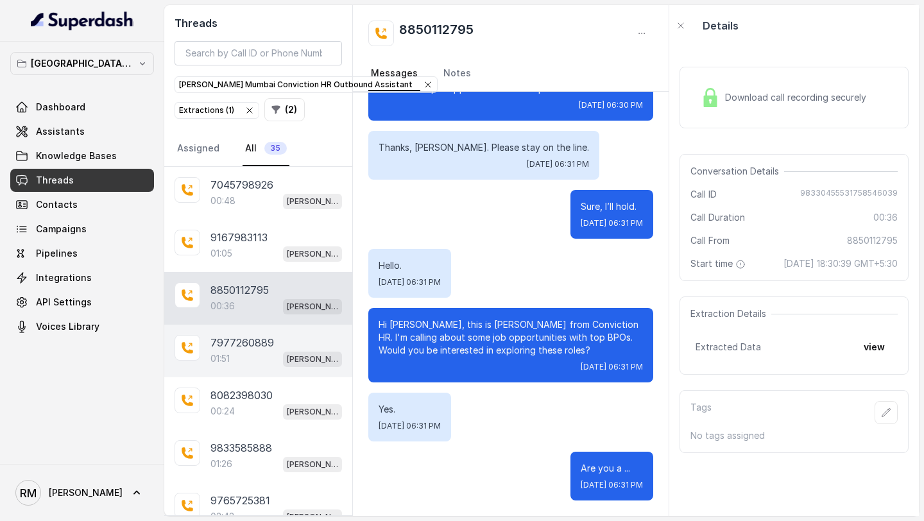
click at [239, 332] on div "7977260889 01:51 Kemp Mumbai Conviction HR Outbound Assistant" at bounding box center [258, 351] width 188 height 53
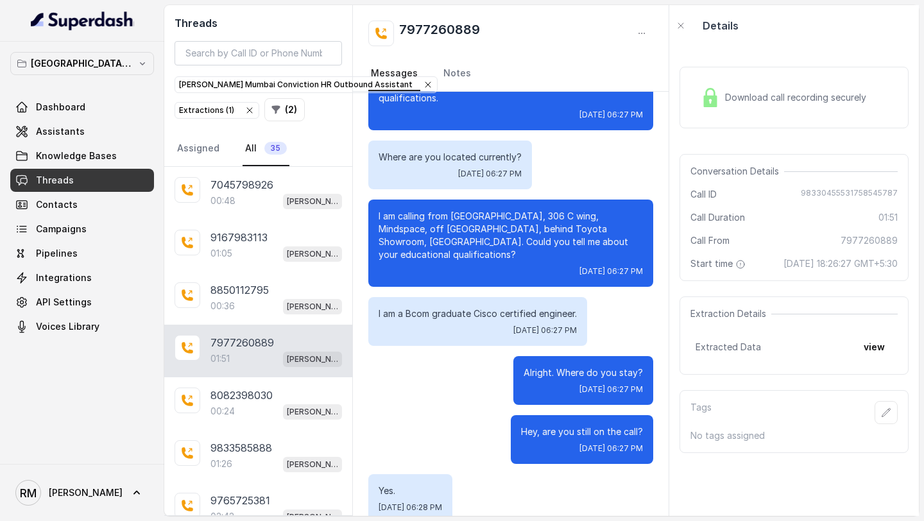
scroll to position [1361, 0]
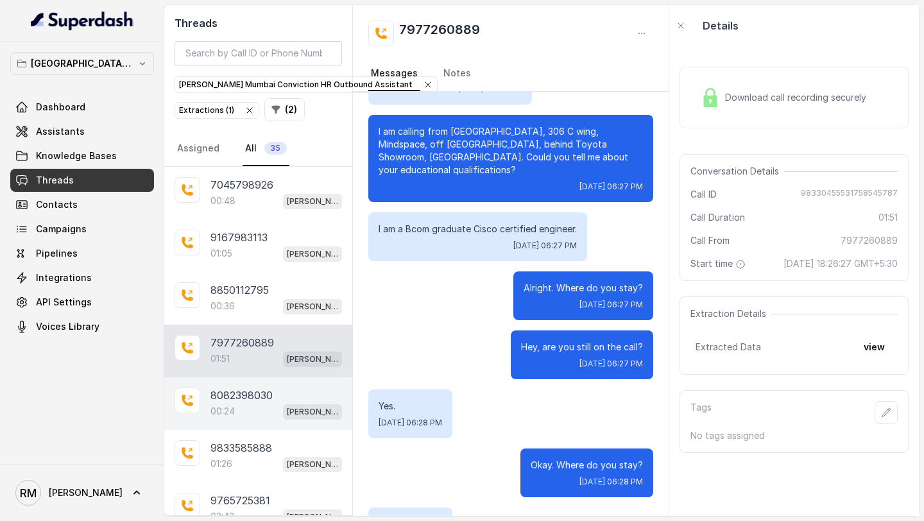
click at [225, 393] on p "8082398030" at bounding box center [241, 395] width 62 height 15
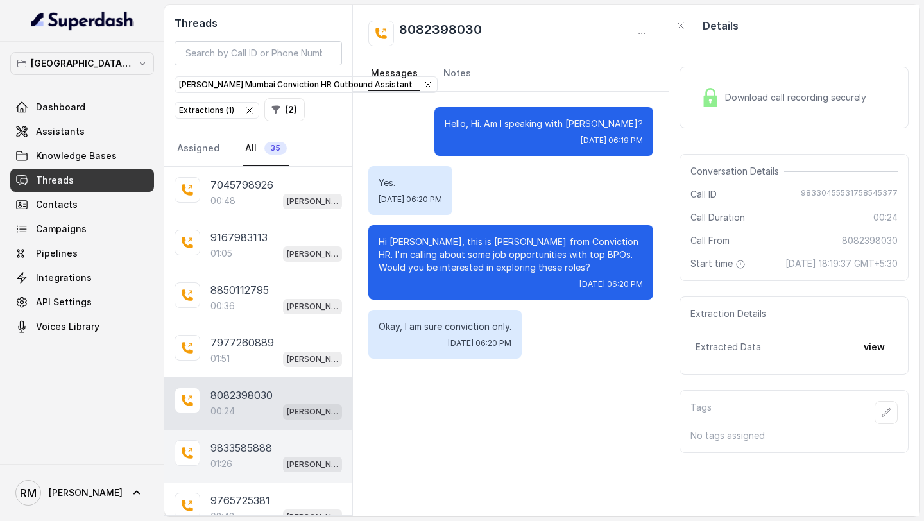
click at [200, 461] on div "9833585888 01:26 Kemp Mumbai Conviction HR Outbound Assistant" at bounding box center [258, 456] width 188 height 53
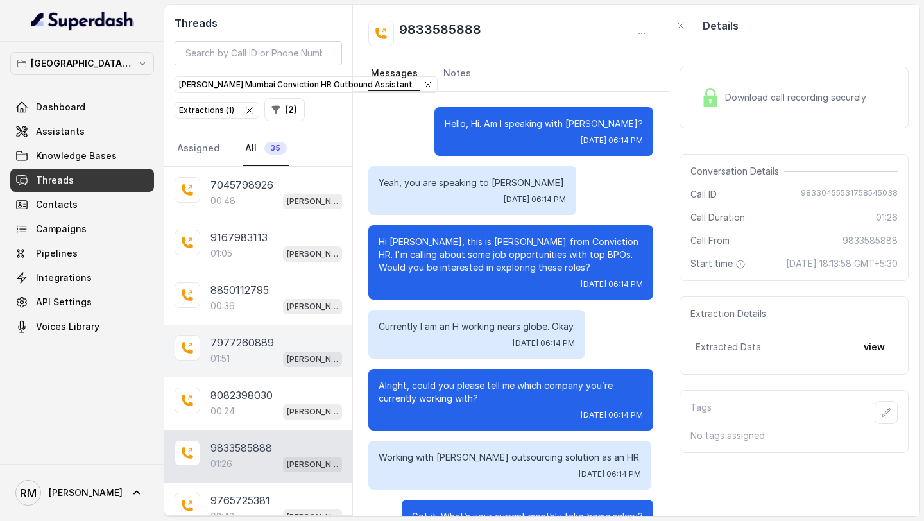
scroll to position [210, 0]
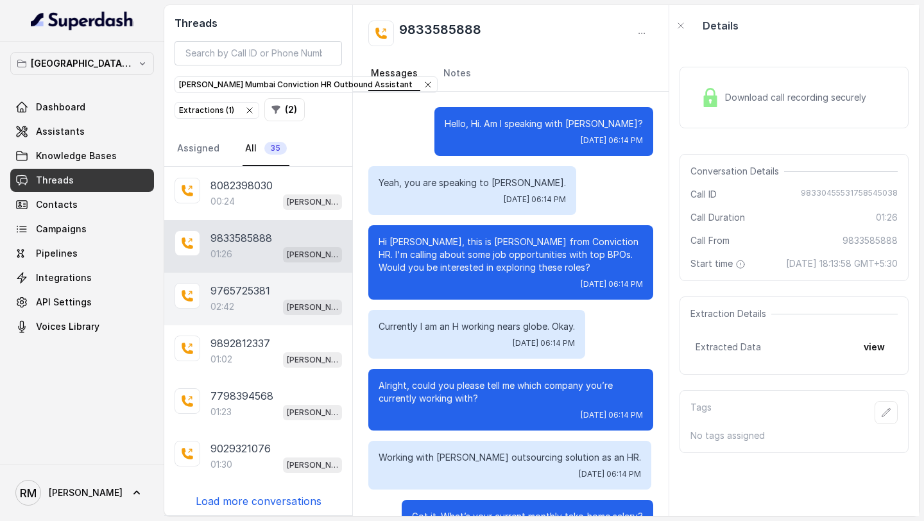
click at [234, 307] on p "02:42" at bounding box center [222, 306] width 24 height 13
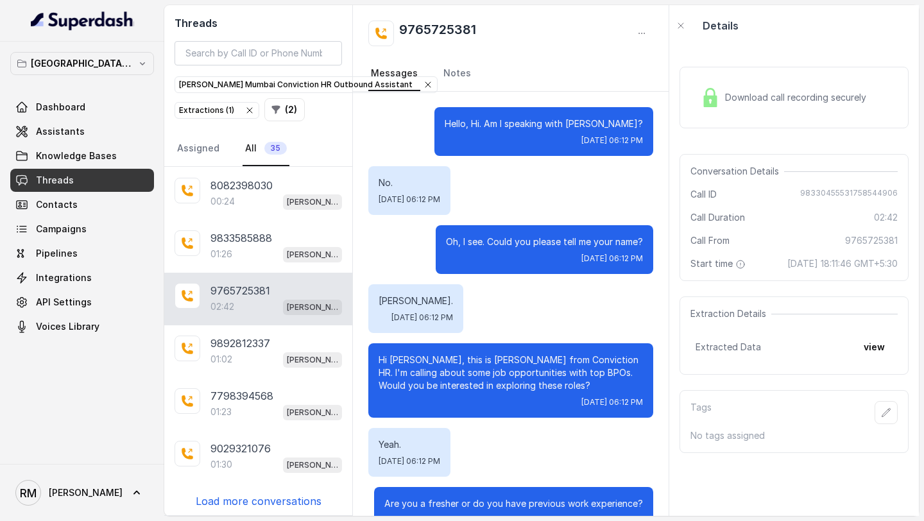
click at [246, 499] on p "Load more conversations" at bounding box center [259, 501] width 126 height 15
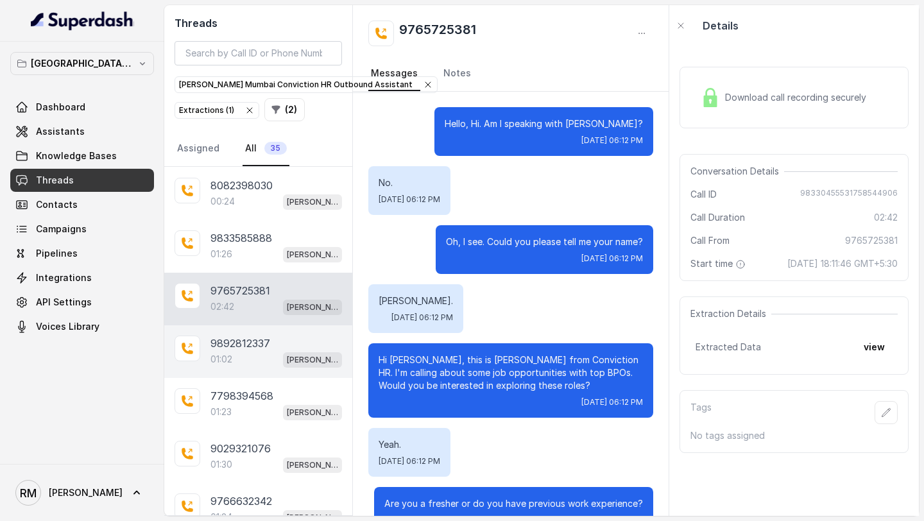
click at [267, 341] on p "9892812337" at bounding box center [240, 343] width 60 height 15
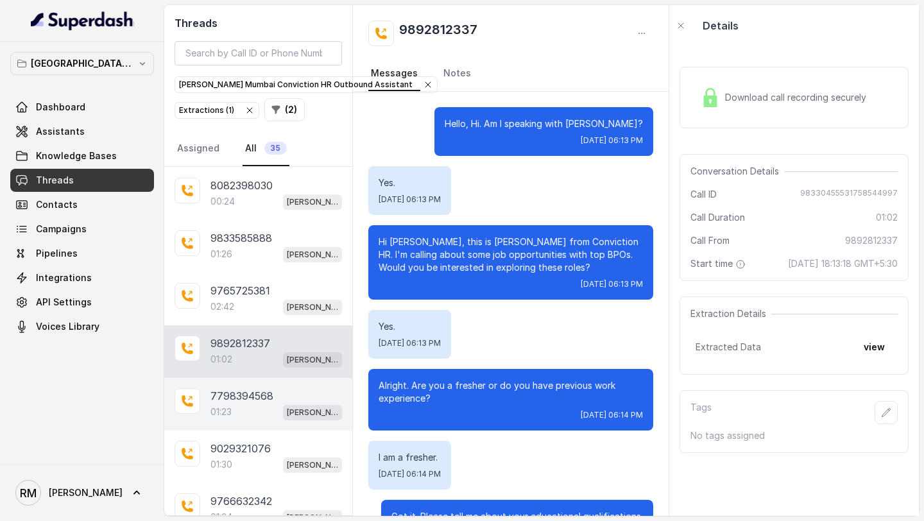
click at [259, 404] on div "01:23 Kemp Mumbai Conviction HR Outbound Assistant" at bounding box center [276, 412] width 132 height 17
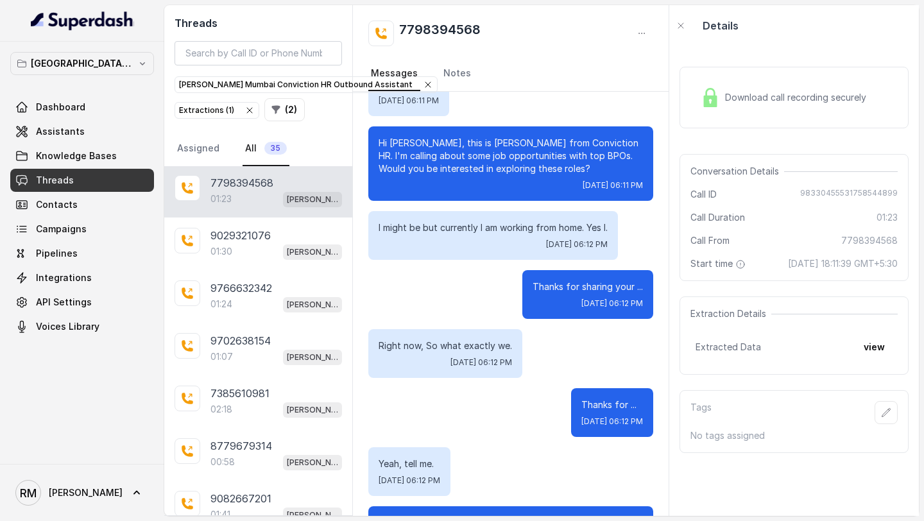
scroll to position [376, 0]
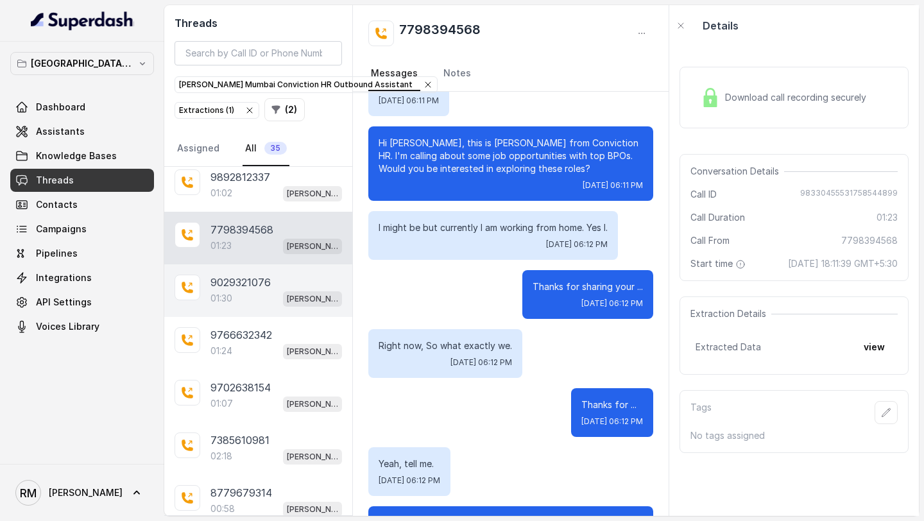
click at [277, 305] on div "9029321076 01:30 Kemp Mumbai Conviction HR Outbound Assistant" at bounding box center [258, 290] width 188 height 53
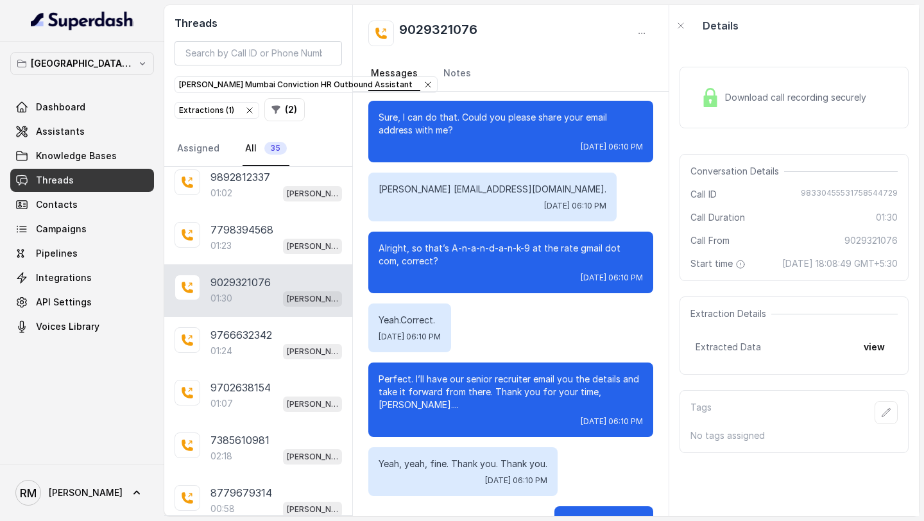
scroll to position [1095, 0]
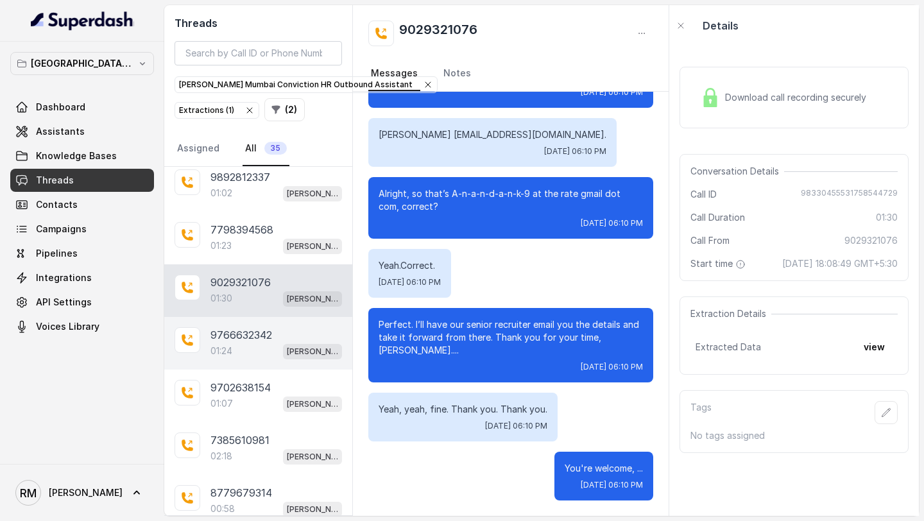
click at [236, 344] on div "01:24 Kemp Mumbai Conviction HR Outbound Assistant" at bounding box center [276, 351] width 132 height 17
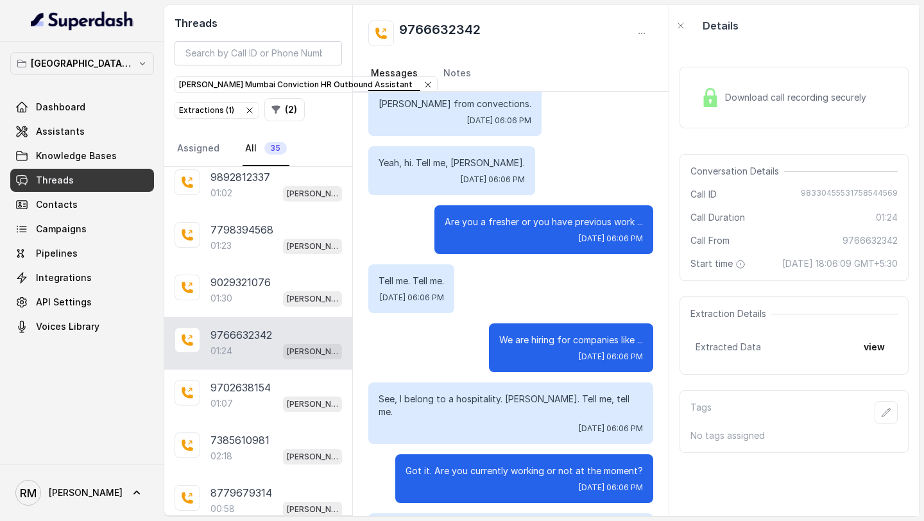
scroll to position [31, 0]
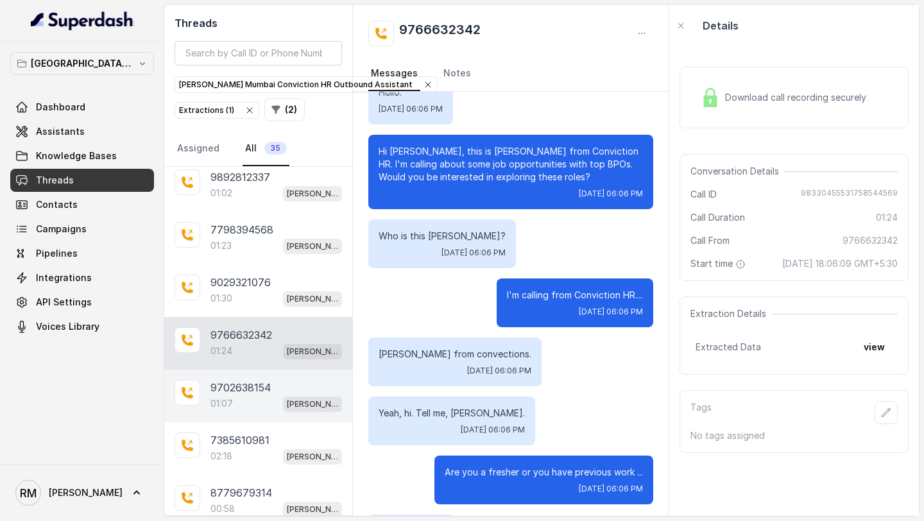
click at [213, 380] on p "9702638154" at bounding box center [240, 387] width 60 height 15
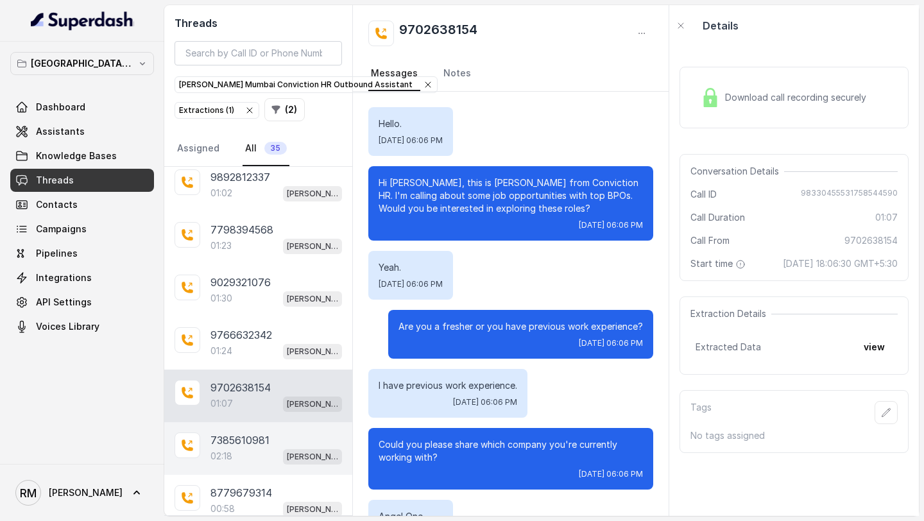
click at [218, 437] on p "7385610981" at bounding box center [239, 440] width 59 height 15
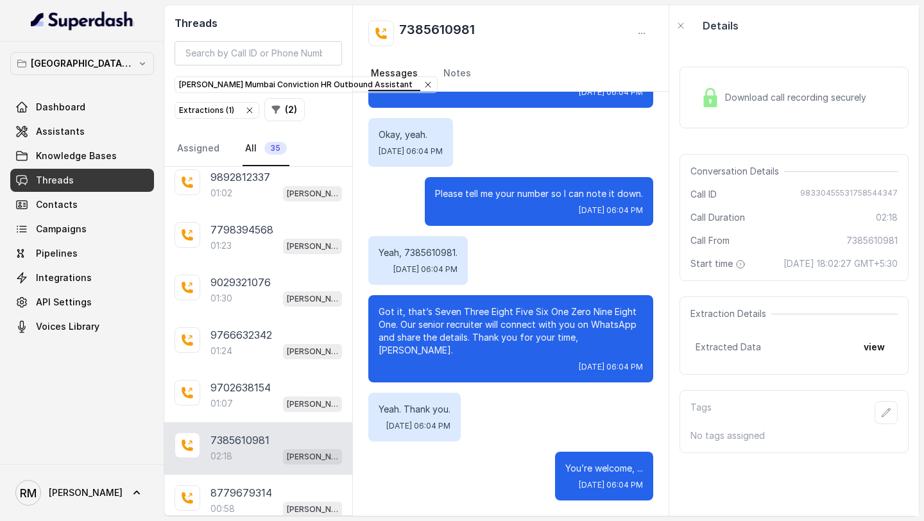
scroll to position [463, 0]
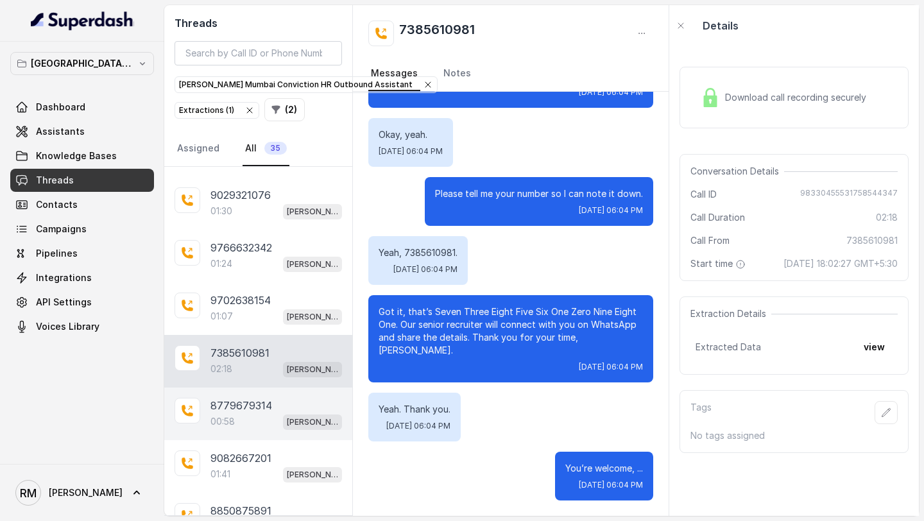
click at [234, 413] on div "00:58 Kemp Mumbai Conviction HR Outbound Assistant" at bounding box center [276, 421] width 132 height 17
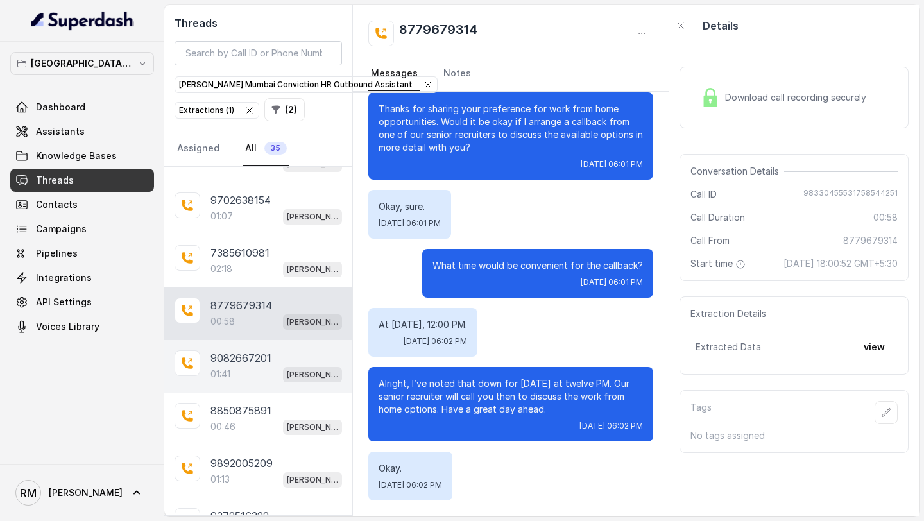
scroll to position [572, 0]
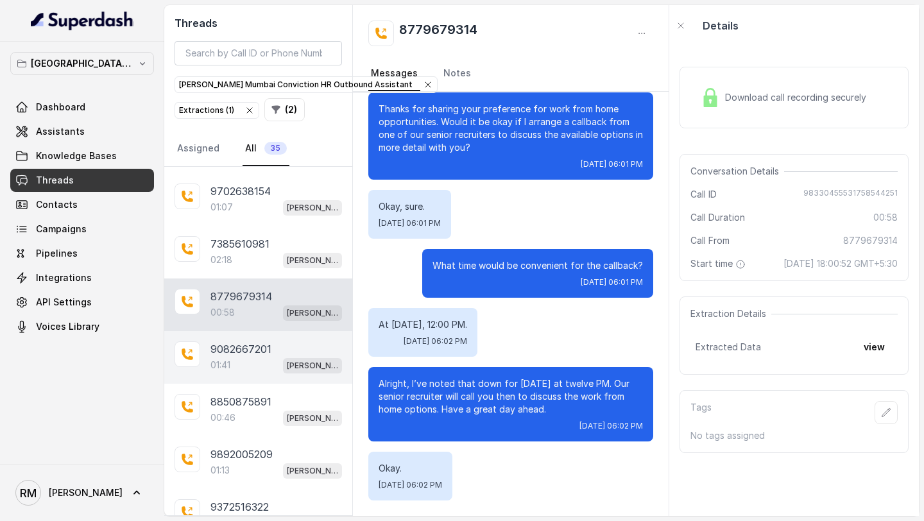
click at [250, 357] on div "01:41 Kemp Mumbai Conviction HR Outbound Assistant" at bounding box center [276, 365] width 132 height 17
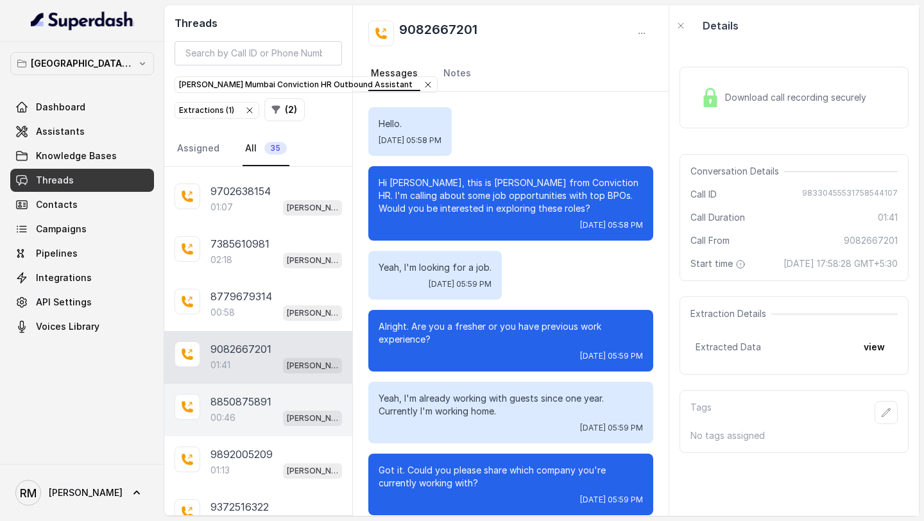
click at [262, 415] on div "00:46 Kemp Mumbai Conviction HR Outbound Assistant" at bounding box center [276, 417] width 132 height 17
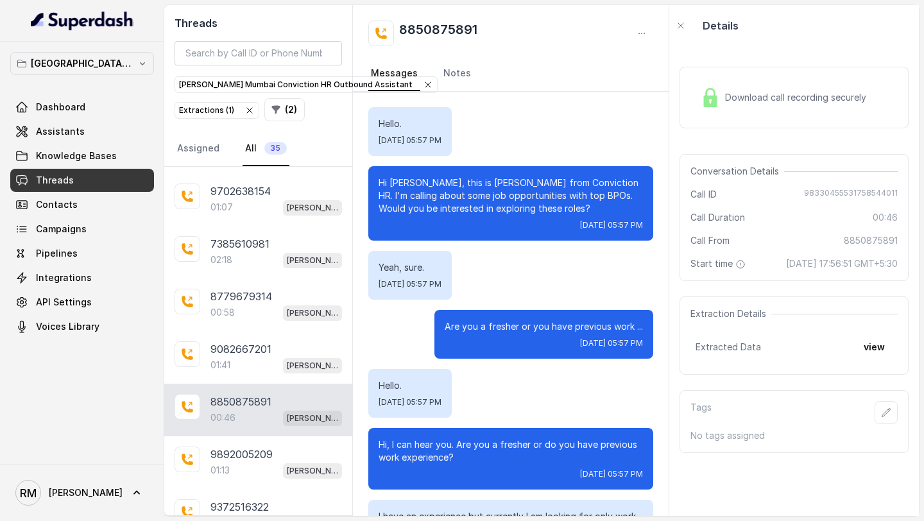
scroll to position [277, 0]
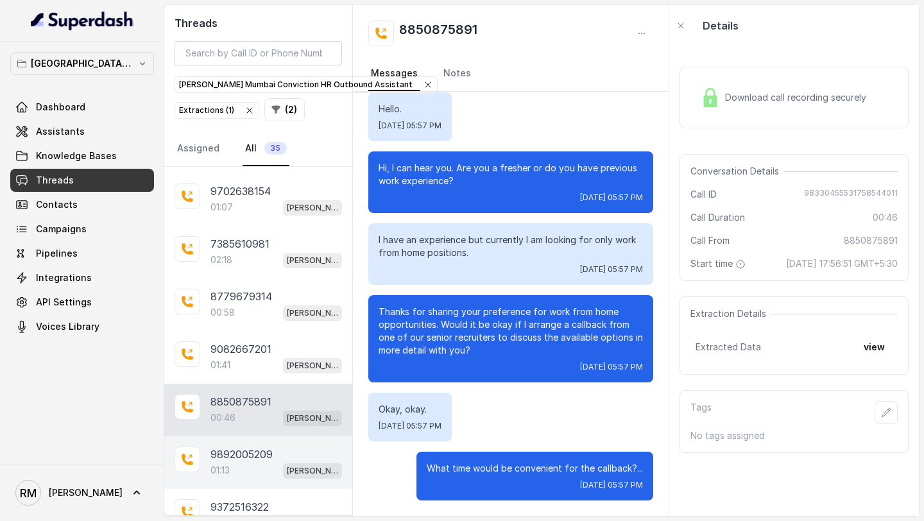
click at [296, 454] on div "9892005209" at bounding box center [276, 454] width 132 height 15
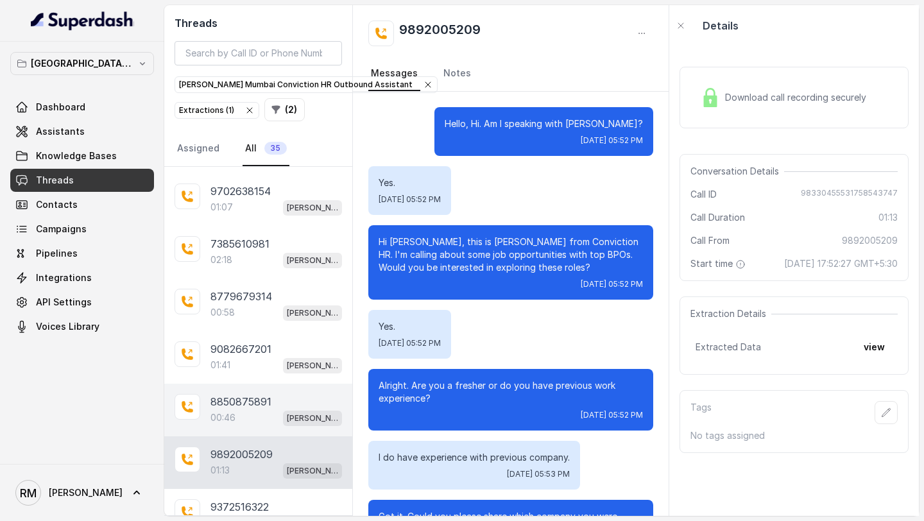
scroll to position [733, 0]
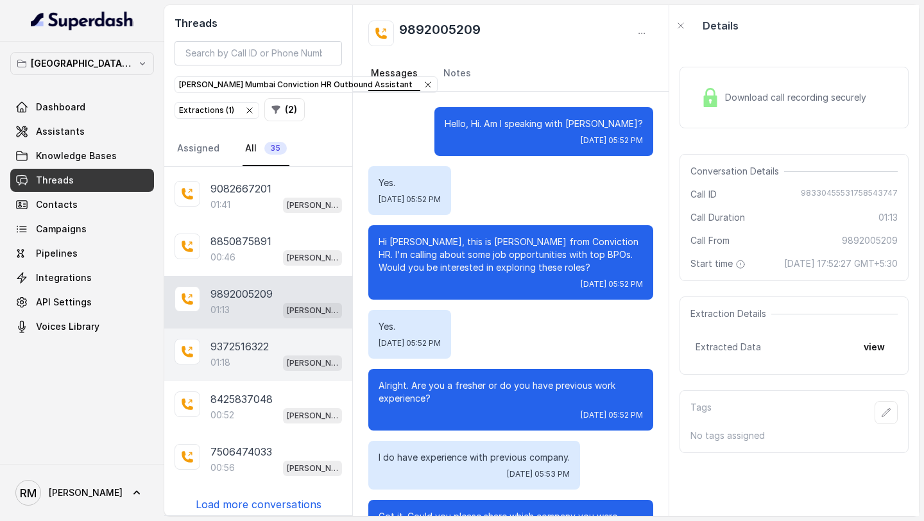
click at [280, 354] on div "01:18 Kemp Mumbai Conviction HR Outbound Assistant" at bounding box center [276, 362] width 132 height 17
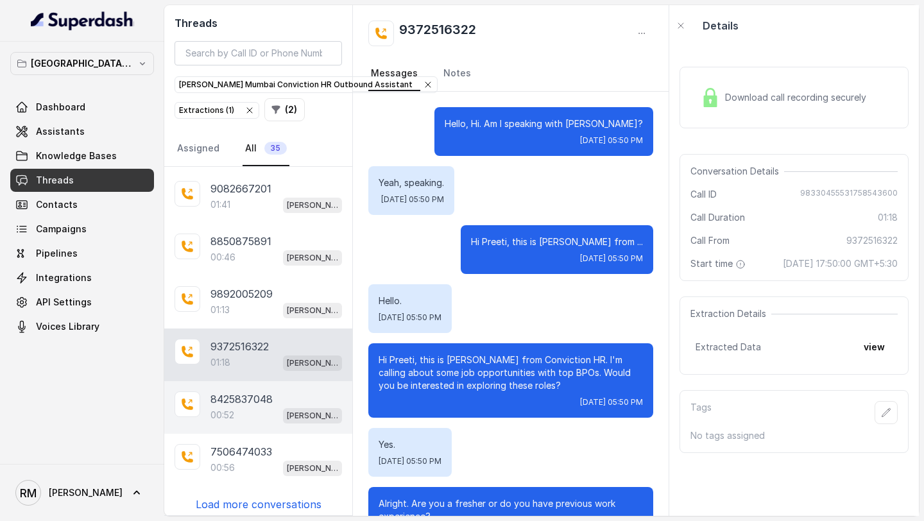
click at [269, 408] on div "00:52 Kemp Mumbai Conviction HR Outbound Assistant" at bounding box center [276, 415] width 132 height 17
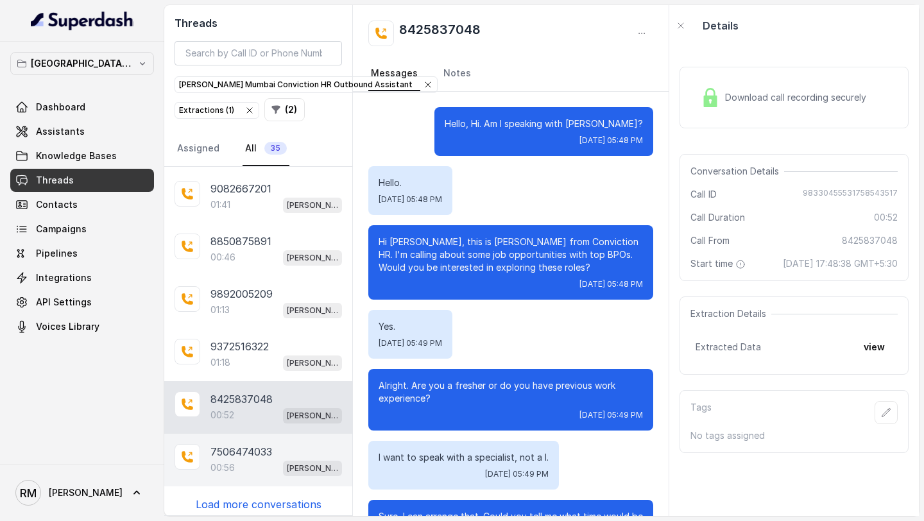
scroll to position [310, 0]
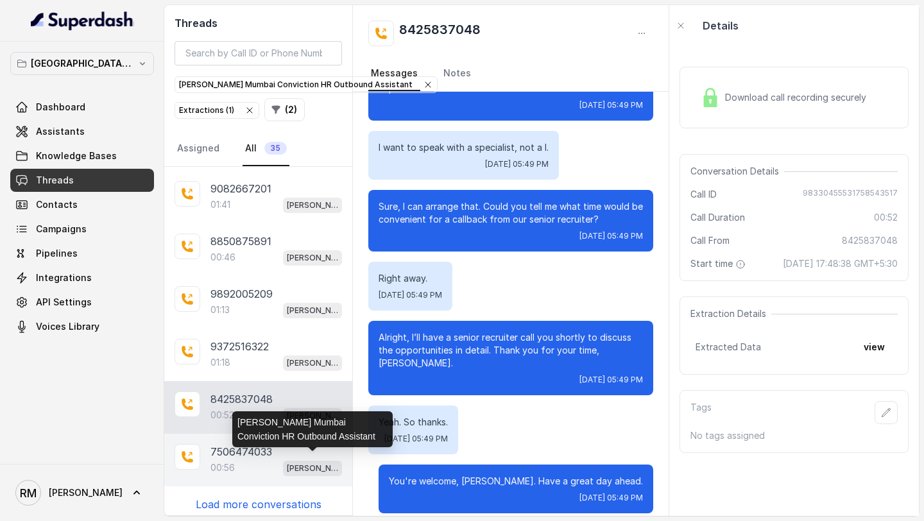
click at [311, 462] on p "[PERSON_NAME] Mumbai Conviction HR Outbound Assistant" at bounding box center [312, 468] width 51 height 13
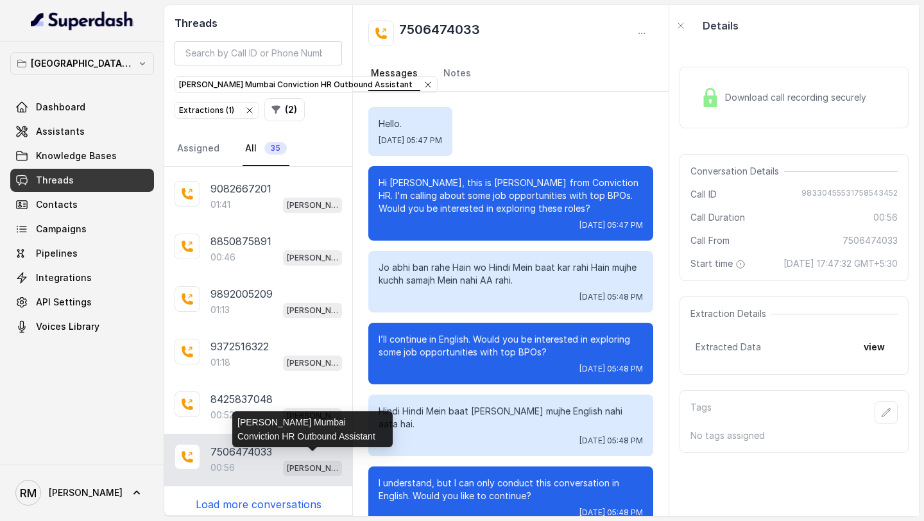
scroll to position [251, 0]
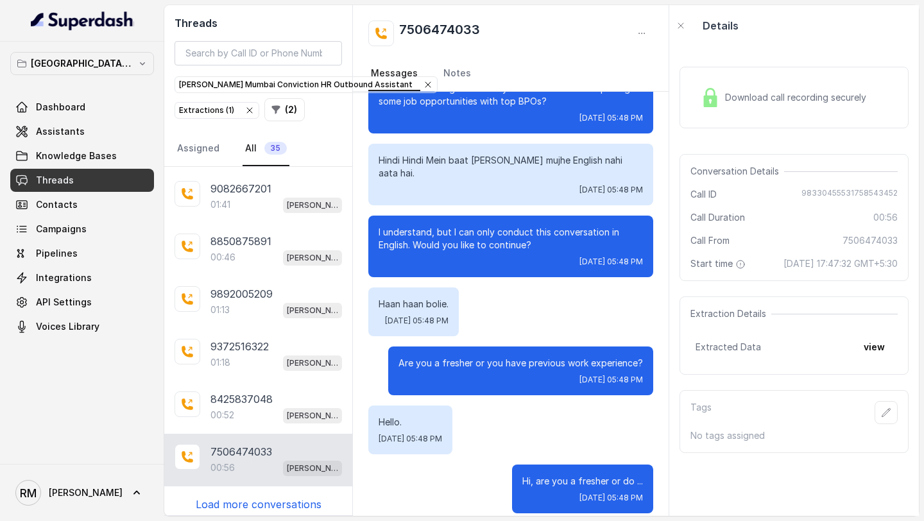
click at [282, 499] on p "Load more conversations" at bounding box center [259, 504] width 126 height 15
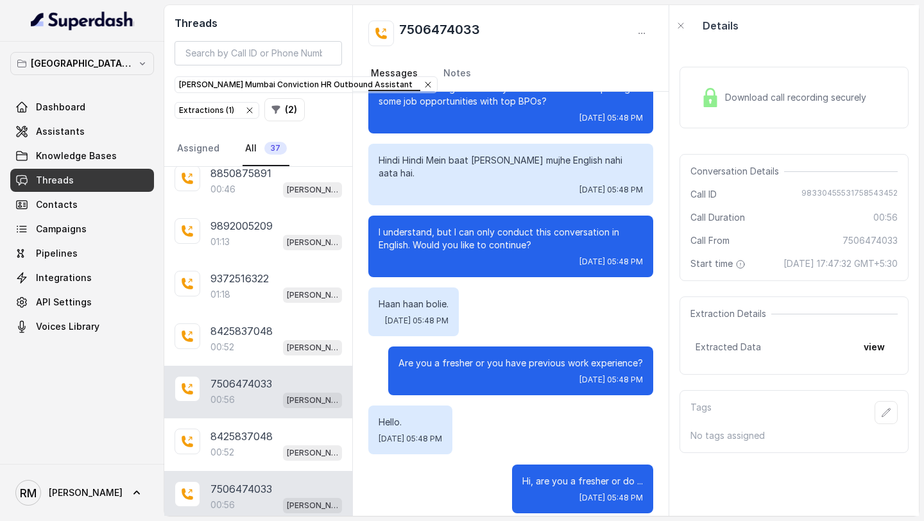
scroll to position [841, 0]
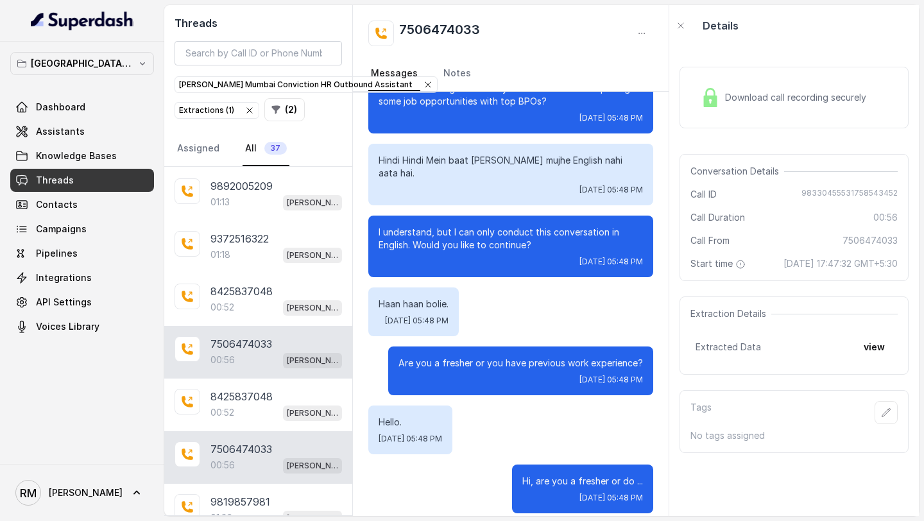
click at [246, 431] on div "7506474033 00:56 Kemp Mumbai Conviction HR Outbound Assistant" at bounding box center [258, 457] width 188 height 53
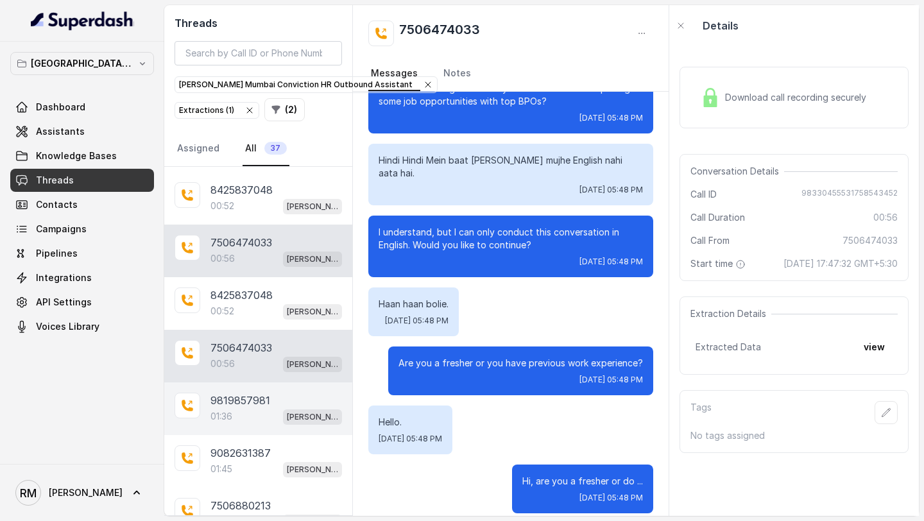
click at [260, 411] on div "01:36 Kemp Mumbai Conviction HR Outbound Assistant" at bounding box center [276, 416] width 132 height 17
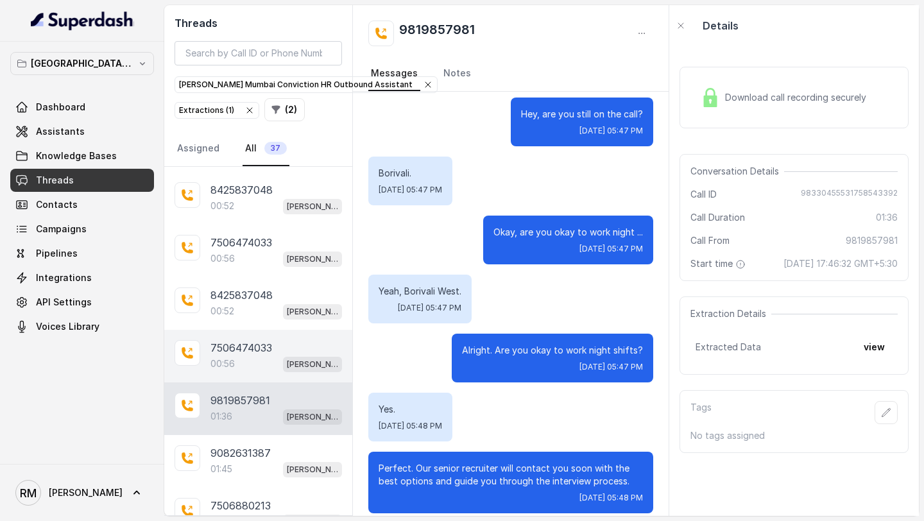
click at [261, 368] on div "7506474033 00:56 Kemp Mumbai Conviction HR Outbound Assistant" at bounding box center [258, 356] width 188 height 53
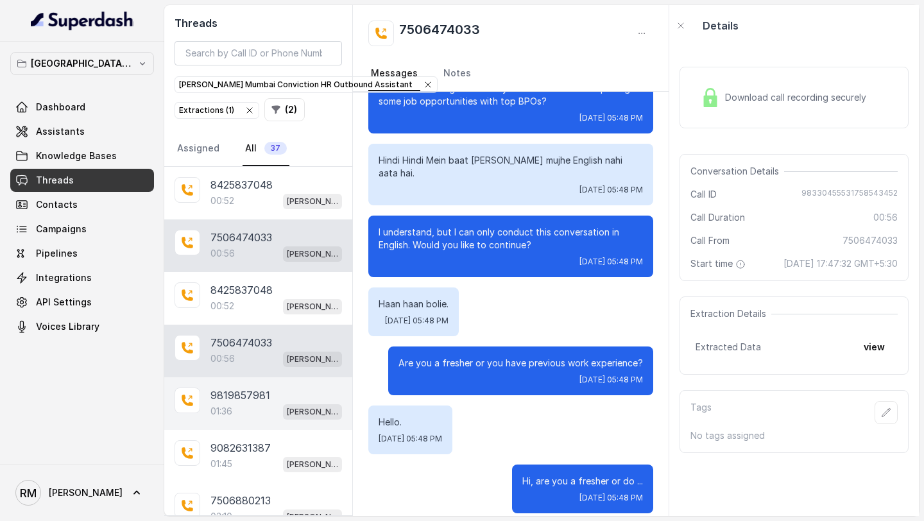
click at [280, 403] on div "01:36 Kemp Mumbai Conviction HR Outbound Assistant" at bounding box center [276, 411] width 132 height 17
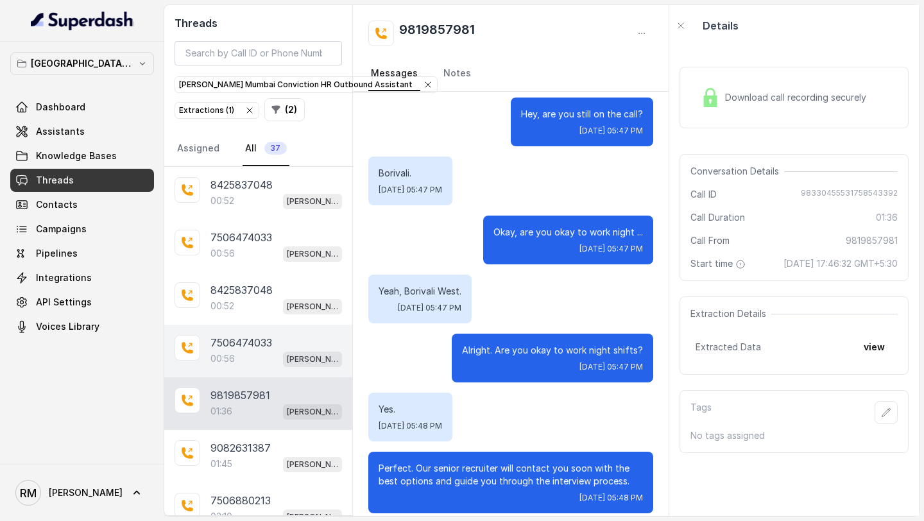
click at [282, 350] on div "00:56 Kemp Mumbai Conviction HR Outbound Assistant" at bounding box center [276, 358] width 132 height 17
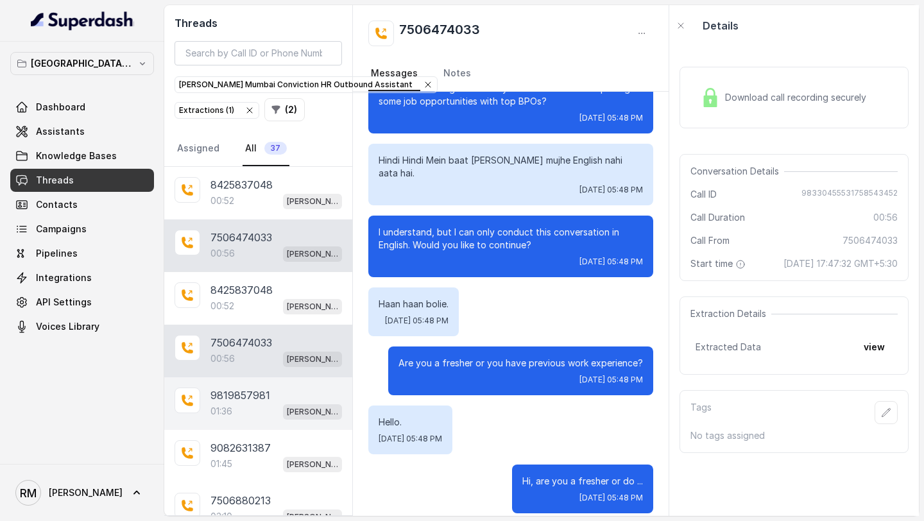
click at [260, 395] on p "9819857981" at bounding box center [240, 395] width 60 height 15
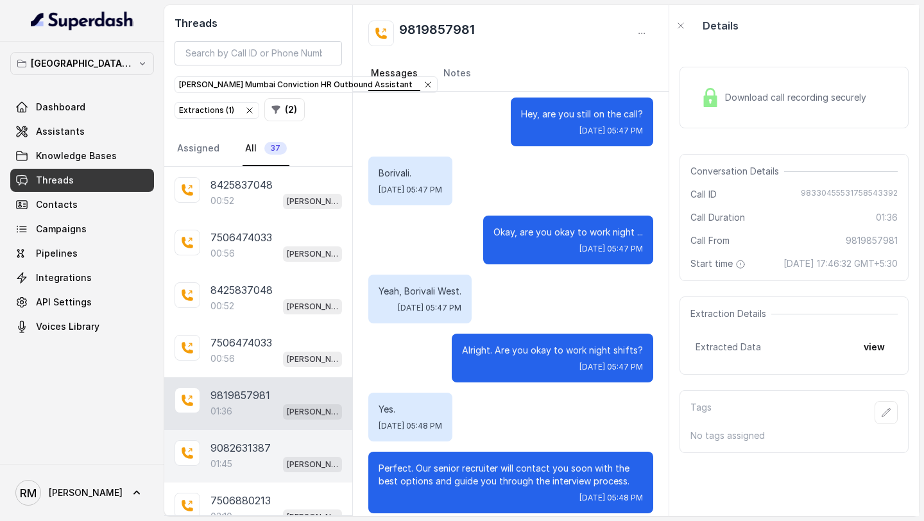
click at [275, 440] on div "9082631387" at bounding box center [276, 447] width 132 height 15
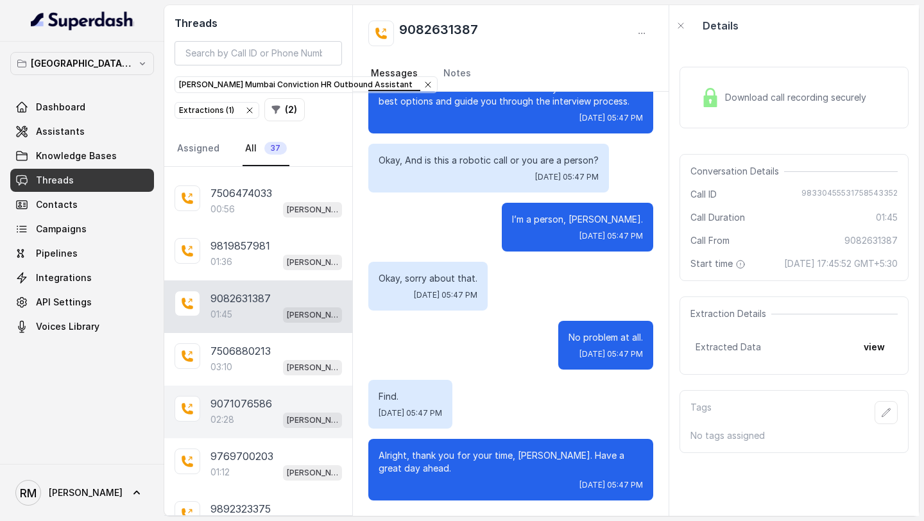
click at [238, 386] on div "9071076586 02:28 Kemp Mumbai Conviction HR Outbound Assistant" at bounding box center [258, 412] width 188 height 53
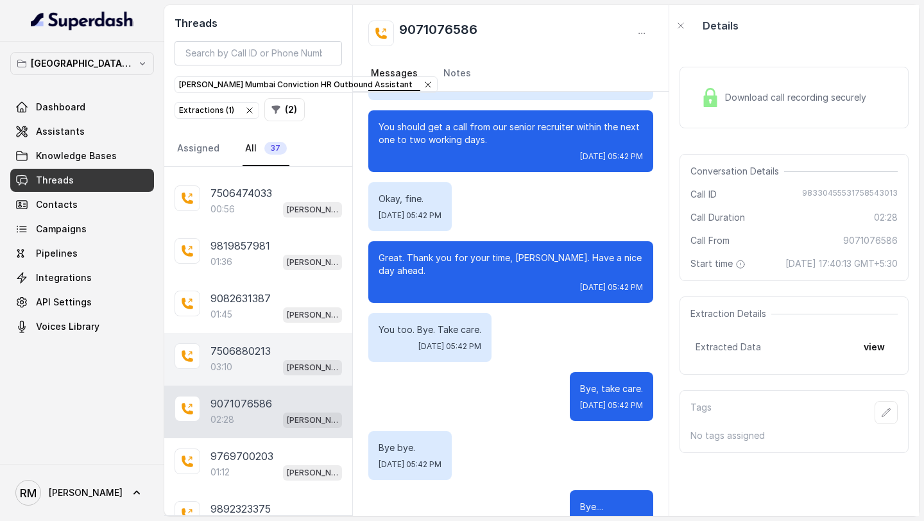
click at [250, 369] on div "7506880213 03:10 Kemp Mumbai Conviction HR Outbound Assistant" at bounding box center [258, 359] width 188 height 53
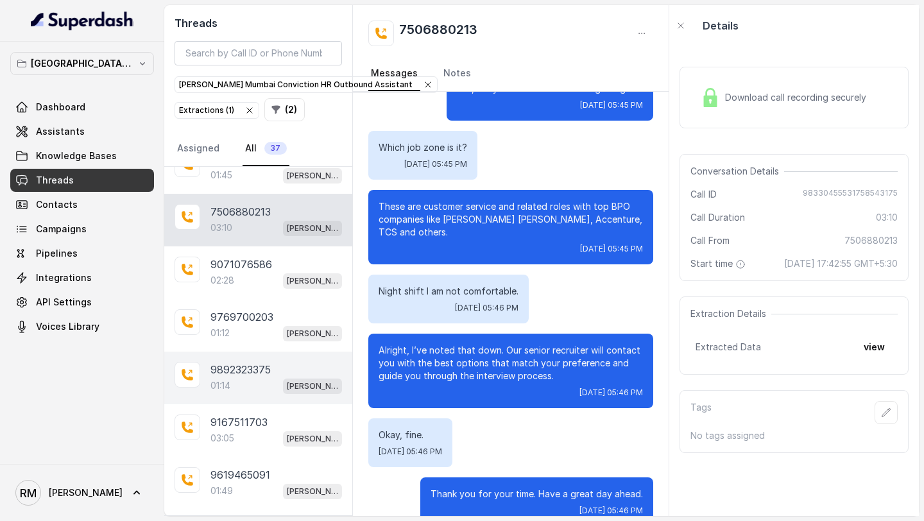
click at [258, 377] on div "01:14 Kemp Mumbai Conviction HR Outbound Assistant" at bounding box center [276, 385] width 132 height 17
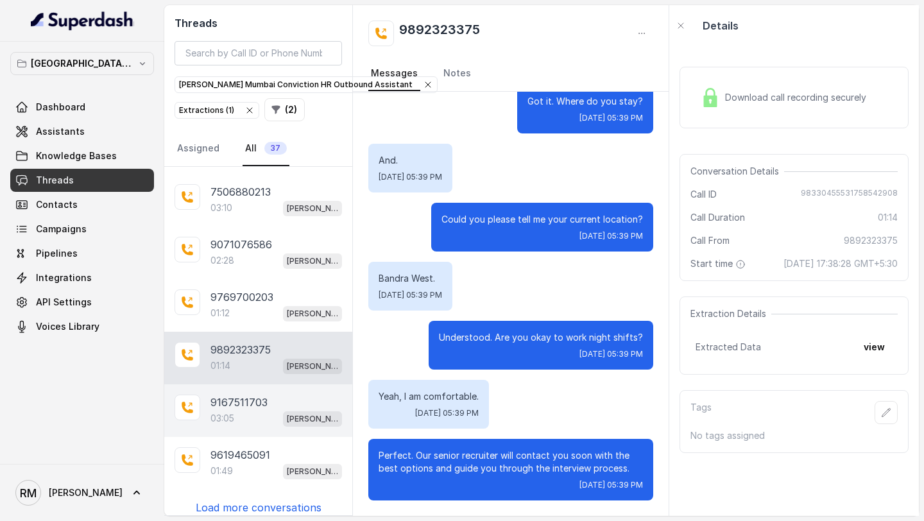
click at [253, 410] on div "03:05 Kemp Mumbai Conviction HR Outbound Assistant" at bounding box center [276, 418] width 132 height 17
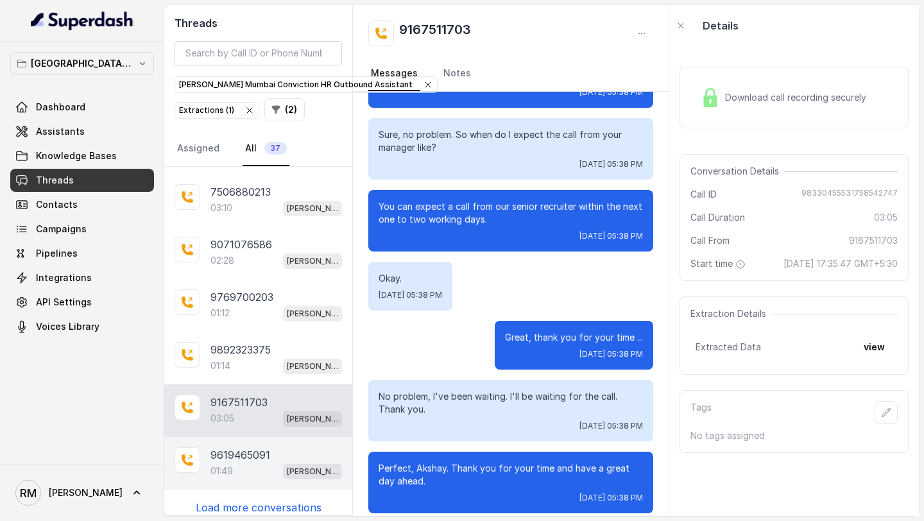
click at [236, 463] on div "01:49 Kemp Mumbai Conviction HR Outbound Assistant" at bounding box center [276, 471] width 132 height 17
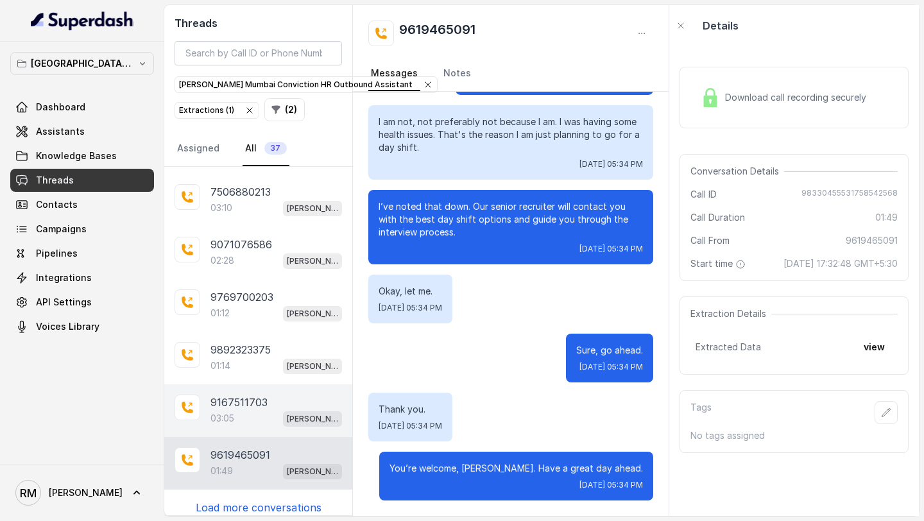
click at [262, 417] on div "9167511703 03:05 Kemp Mumbai Conviction HR Outbound Assistant" at bounding box center [258, 410] width 188 height 53
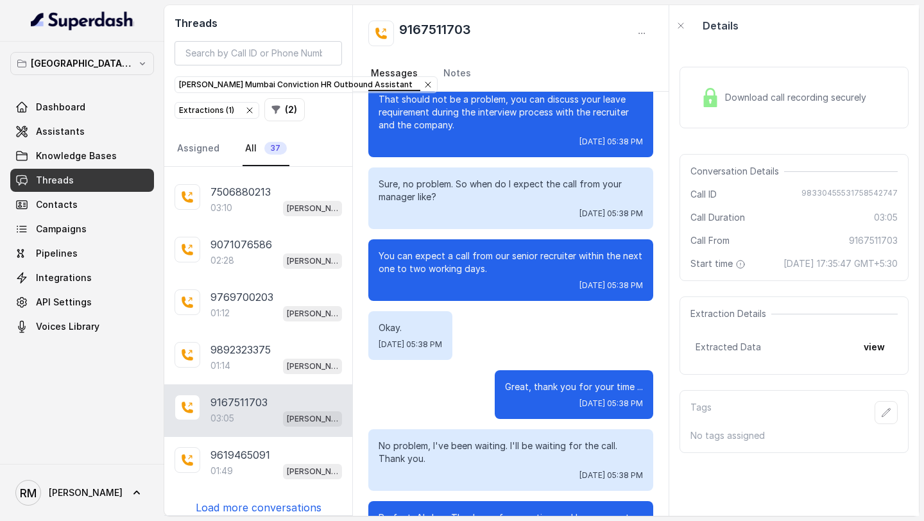
scroll to position [1735, 0]
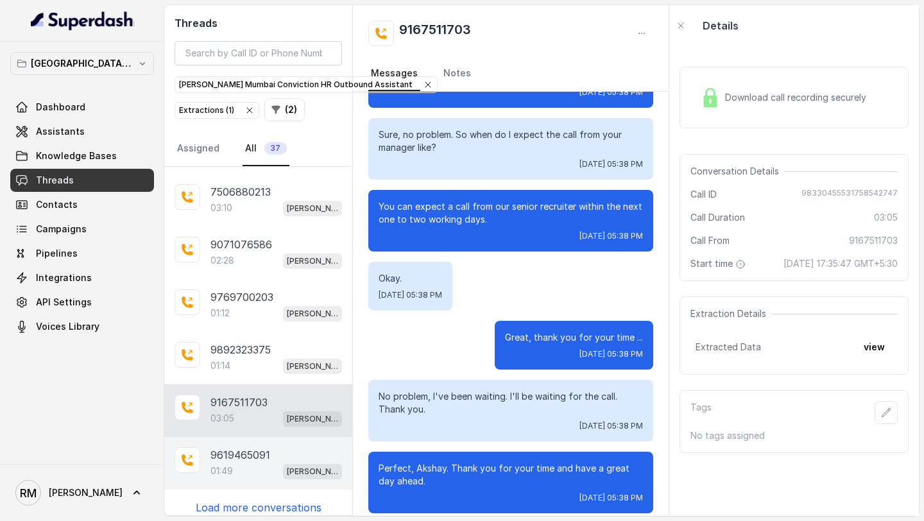
click at [234, 463] on div "01:49 Kemp Mumbai Conviction HR Outbound Assistant" at bounding box center [276, 471] width 132 height 17
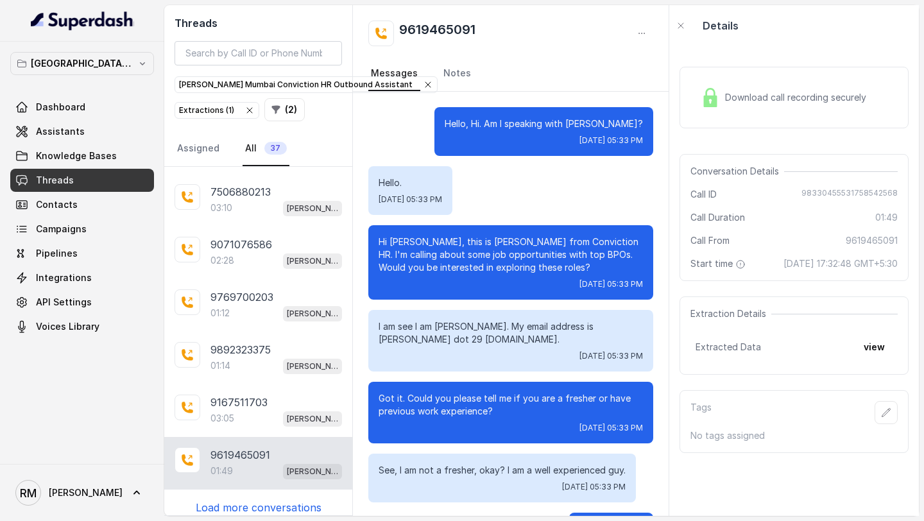
click at [230, 500] on p "Load more conversations" at bounding box center [259, 507] width 126 height 15
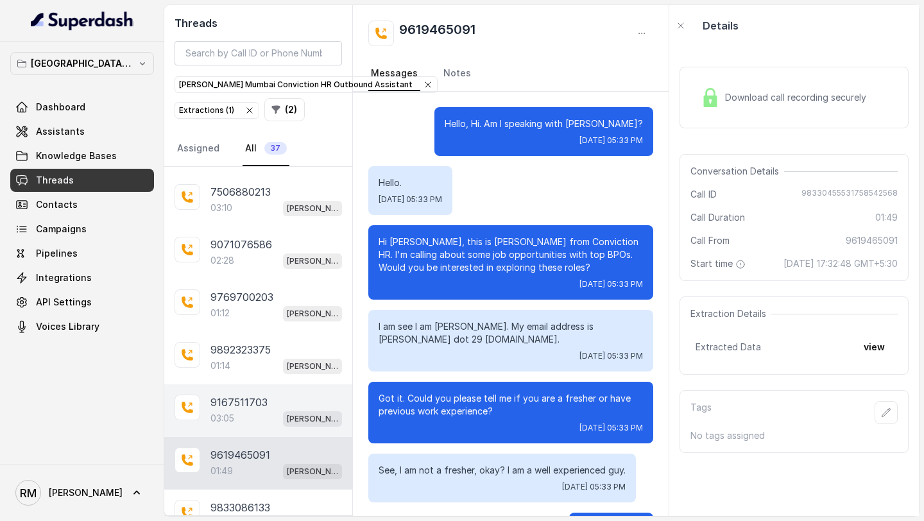
scroll to position [1346, 0]
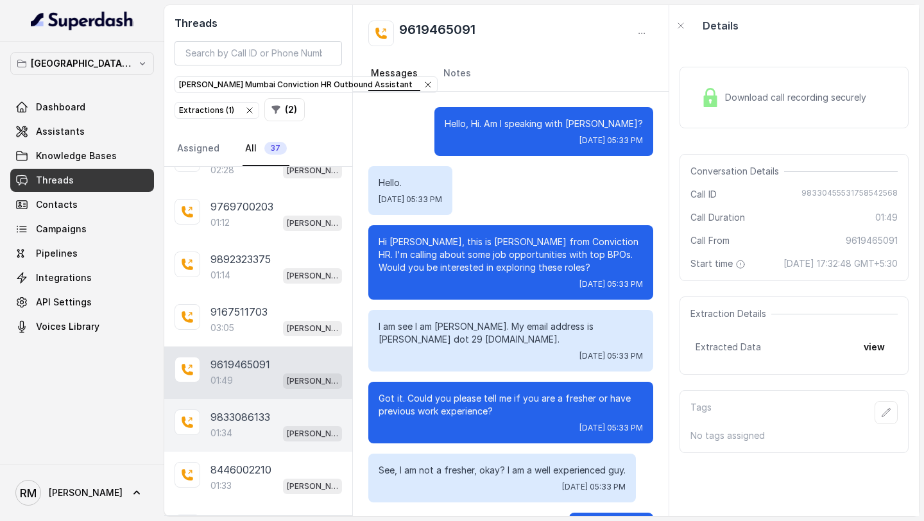
click at [243, 427] on div "01:34 Kemp Mumbai Conviction HR Outbound Assistant" at bounding box center [276, 433] width 132 height 17
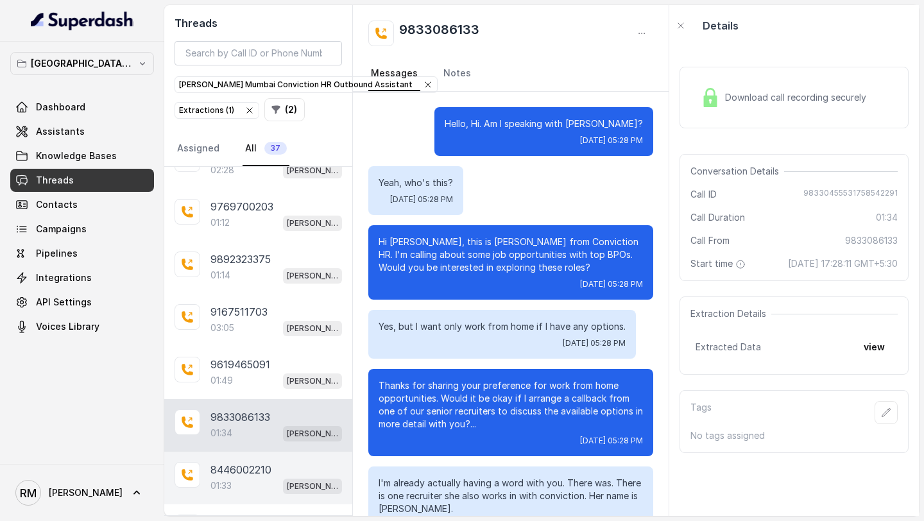
scroll to position [898, 0]
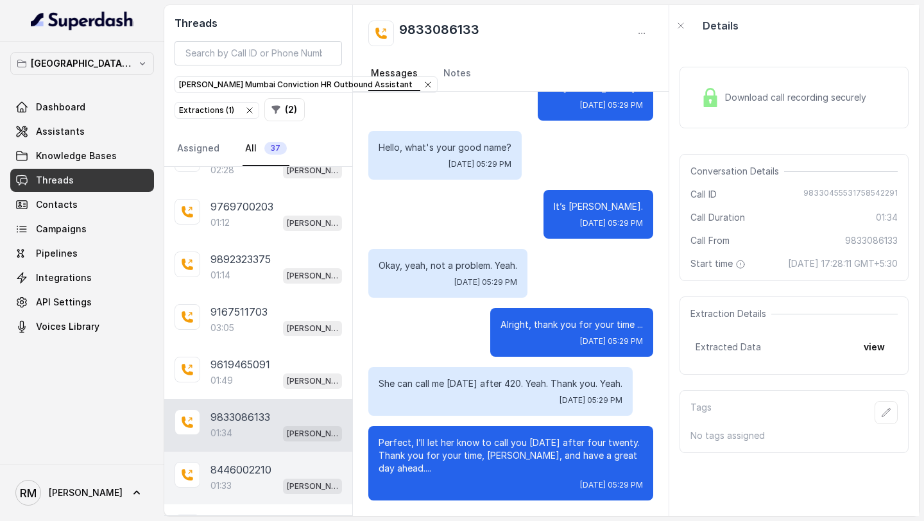
click at [270, 462] on p "8446002210" at bounding box center [240, 469] width 61 height 15
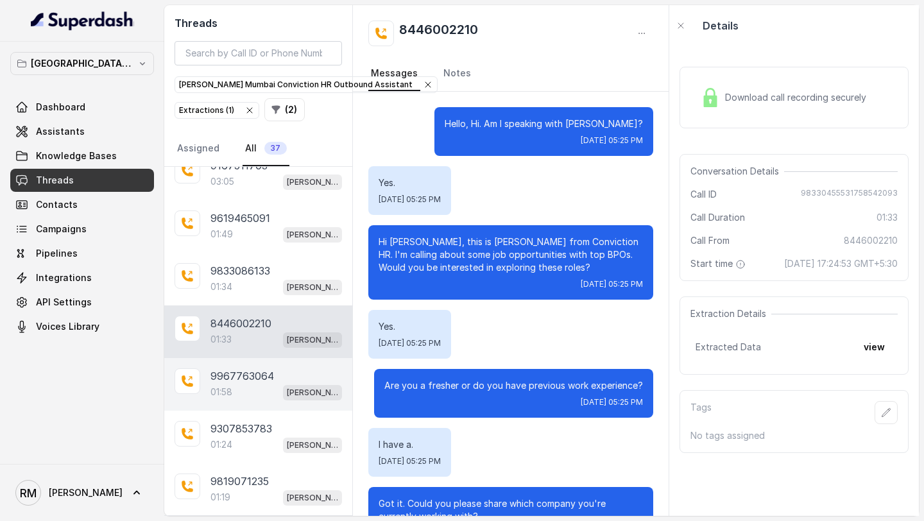
click at [209, 363] on div "9967763064 01:58 Kemp Mumbai Conviction HR Outbound Assistant" at bounding box center [258, 384] width 188 height 53
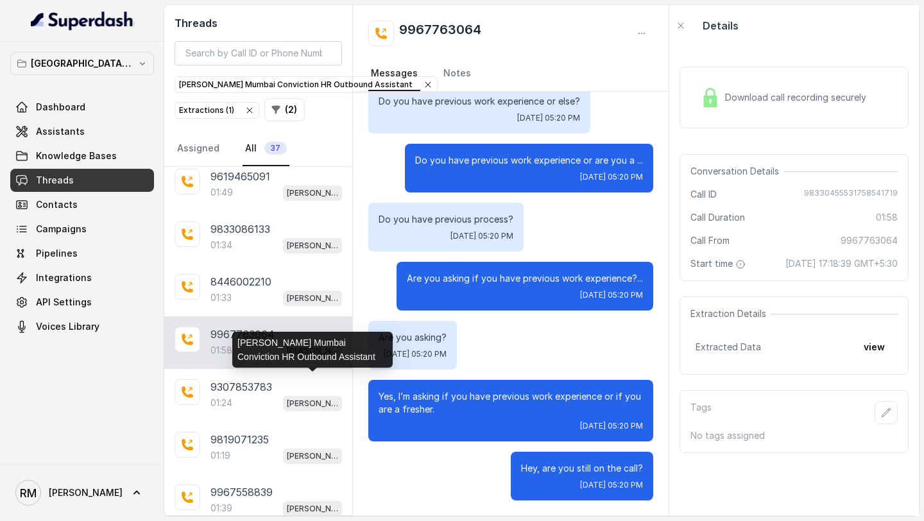
scroll to position [1577, 0]
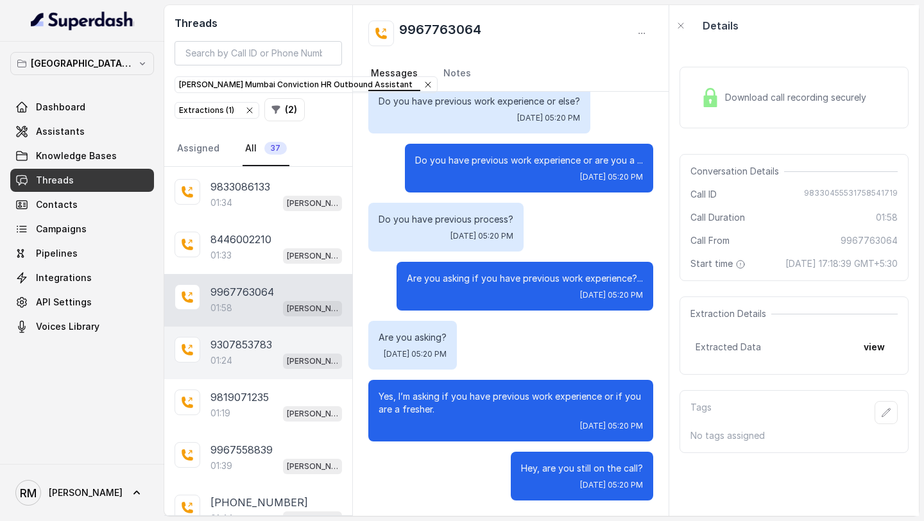
click at [265, 337] on p "9307853783" at bounding box center [241, 344] width 62 height 15
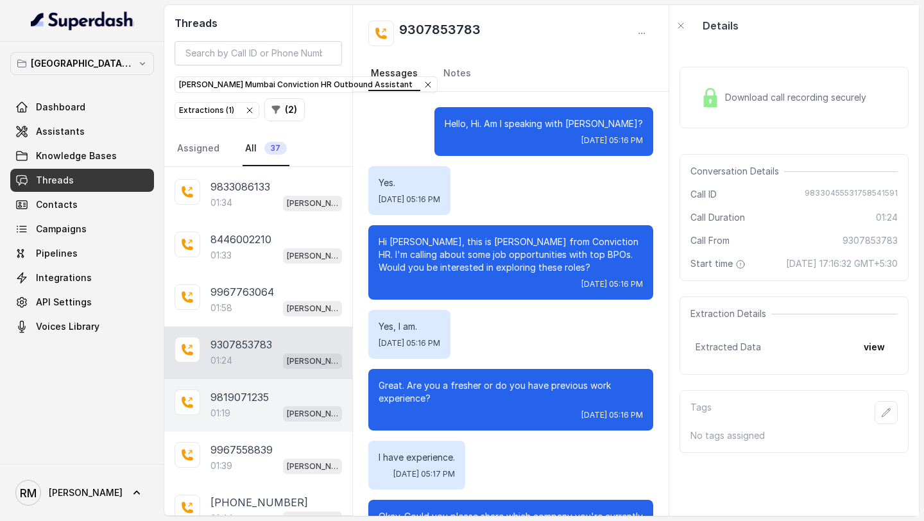
scroll to position [913, 0]
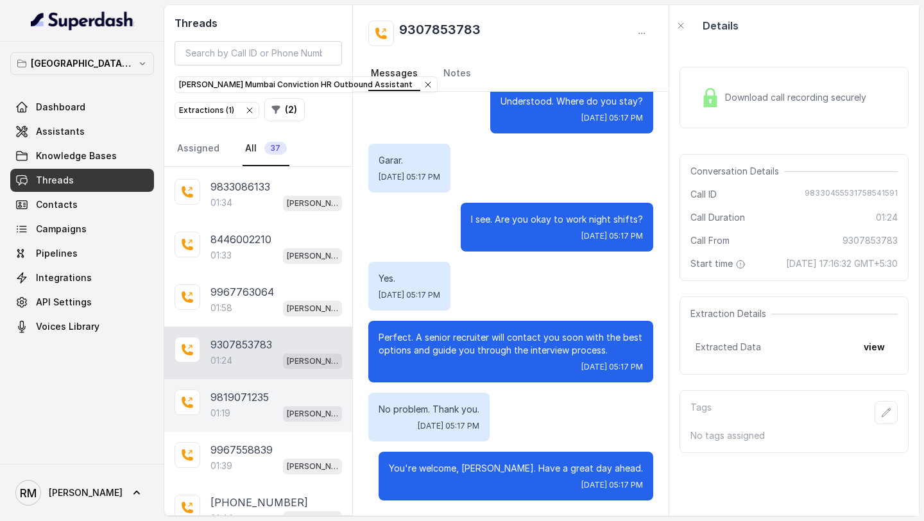
click at [263, 390] on p "9819071235" at bounding box center [239, 397] width 58 height 15
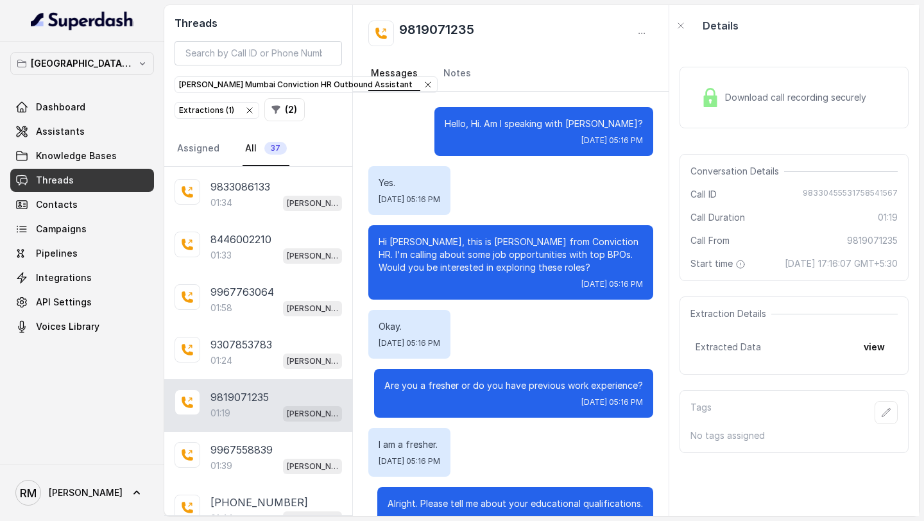
scroll to position [664, 0]
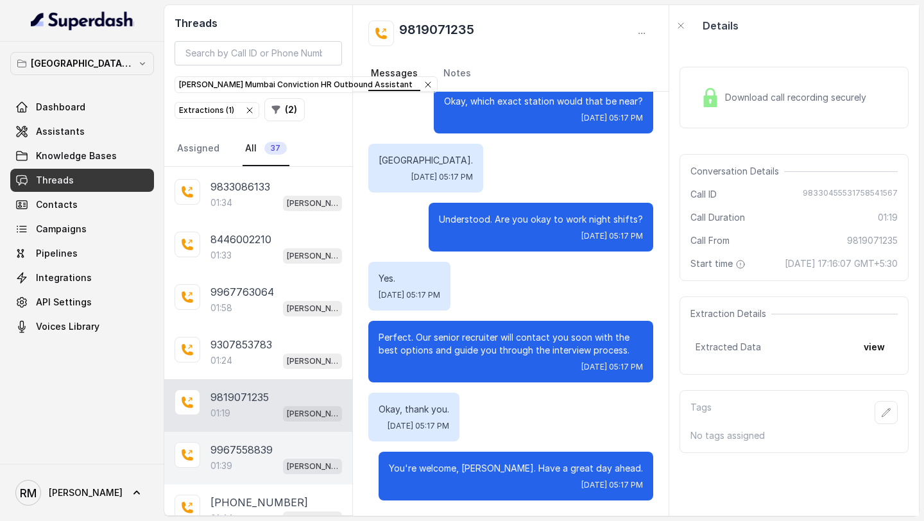
click at [266, 442] on p "9967558839" at bounding box center [241, 449] width 62 height 15
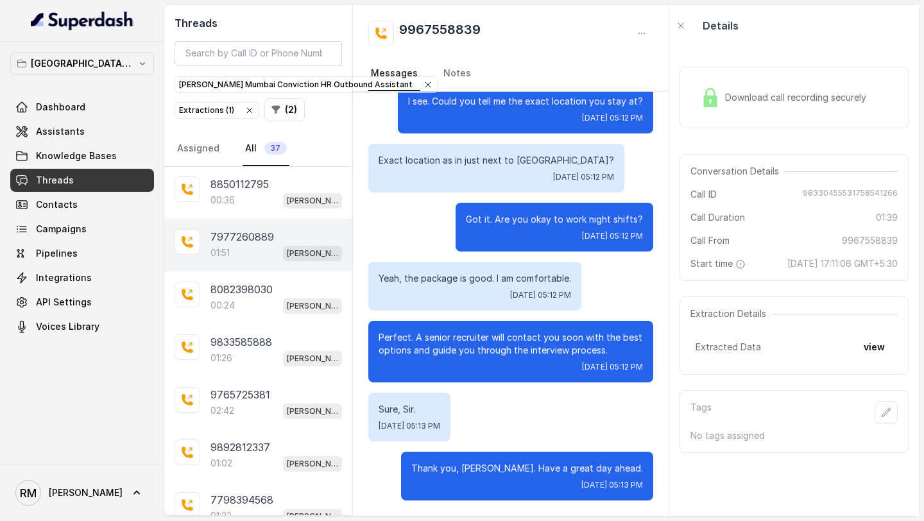
scroll to position [134, 0]
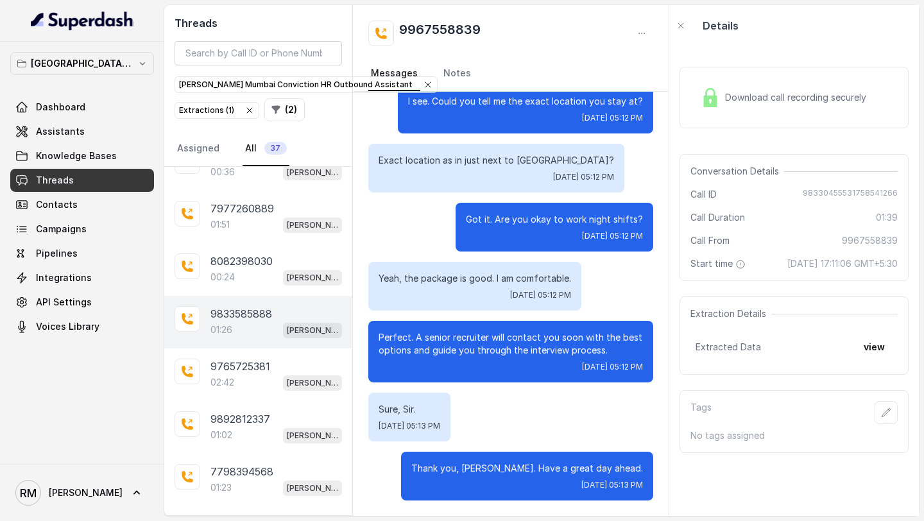
click at [269, 337] on div "9833585888 01:26 Kemp Mumbai Conviction HR Outbound Assistant" at bounding box center [258, 322] width 188 height 53
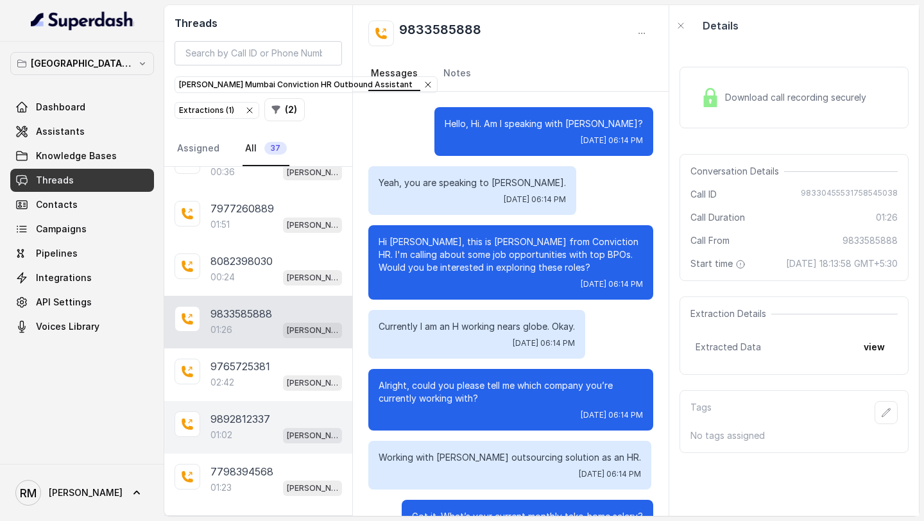
scroll to position [728, 0]
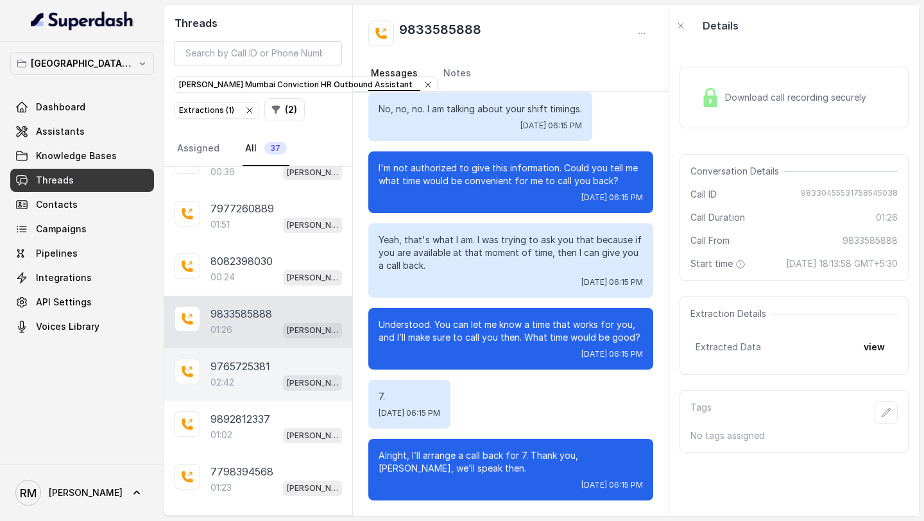
click at [279, 379] on div "02:42 Kemp Mumbai Conviction HR Outbound Assistant" at bounding box center [276, 382] width 132 height 17
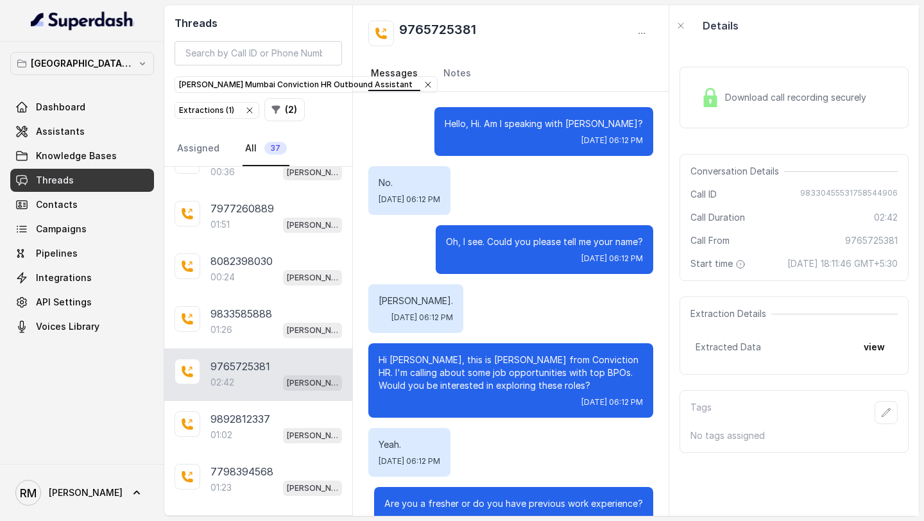
scroll to position [2045, 0]
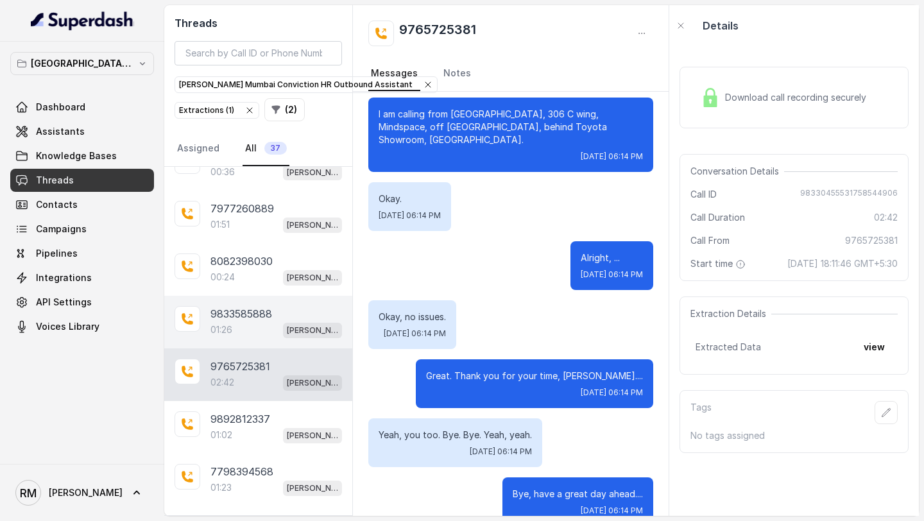
click at [261, 309] on p "9833585888" at bounding box center [241, 313] width 62 height 15
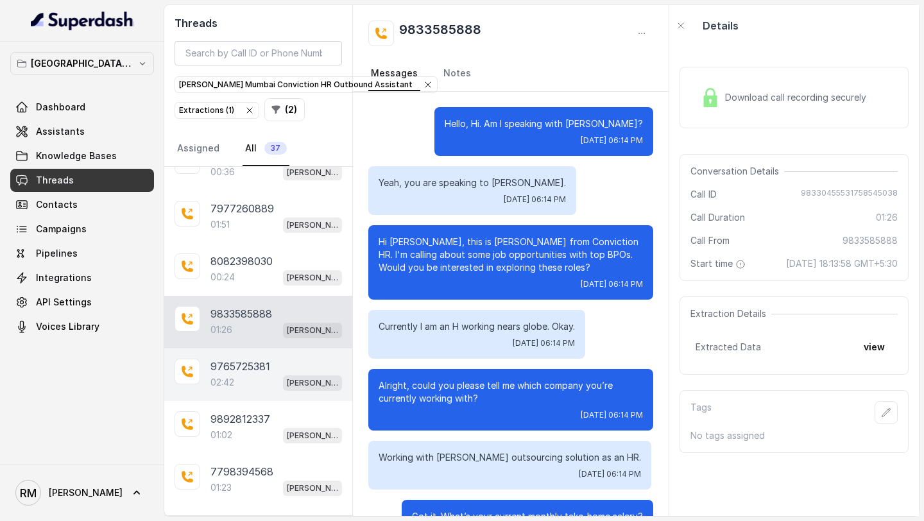
click at [239, 380] on div "02:42 Kemp Mumbai Conviction HR Outbound Assistant" at bounding box center [276, 382] width 132 height 17
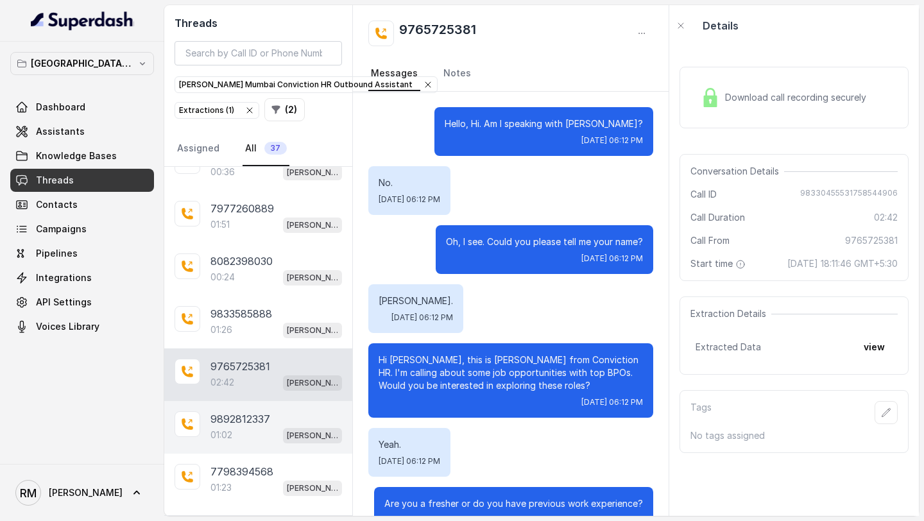
click at [231, 427] on div "01:02 Kemp Mumbai Conviction HR Outbound Assistant" at bounding box center [276, 435] width 132 height 17
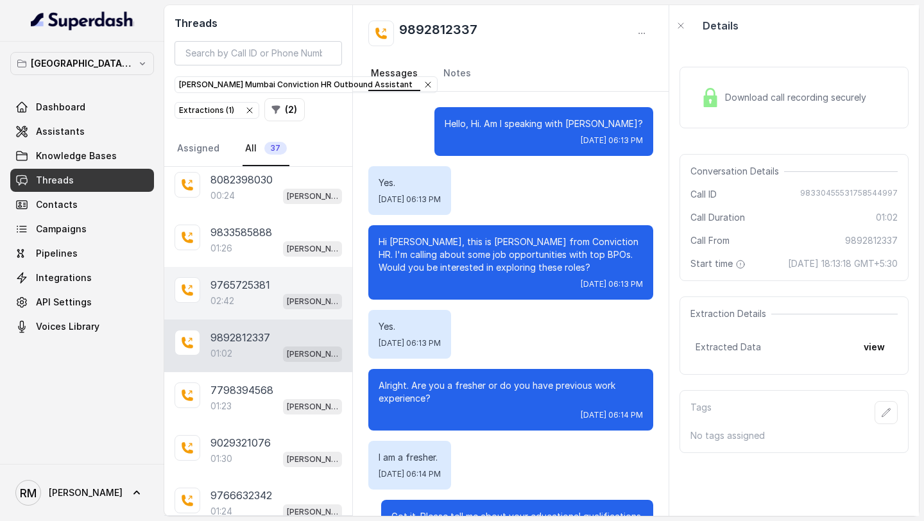
scroll to position [393, 0]
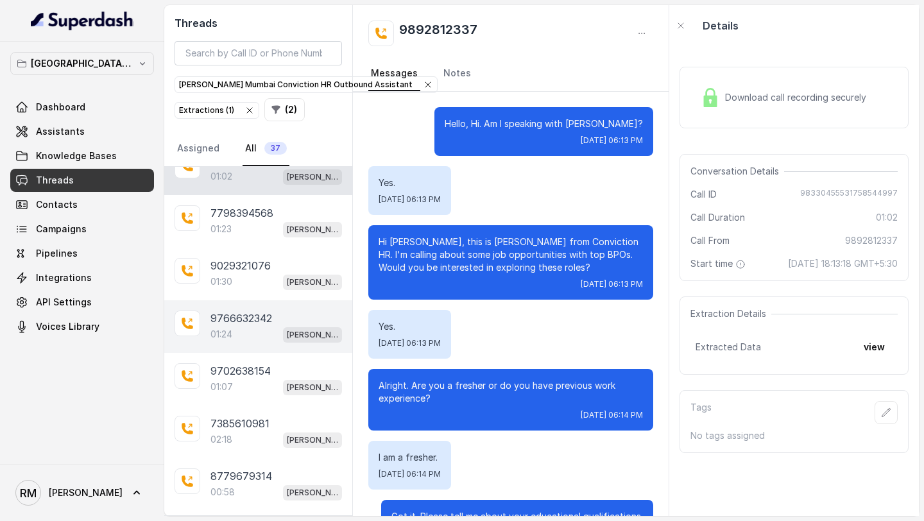
click at [262, 311] on p "9766632342" at bounding box center [241, 318] width 62 height 15
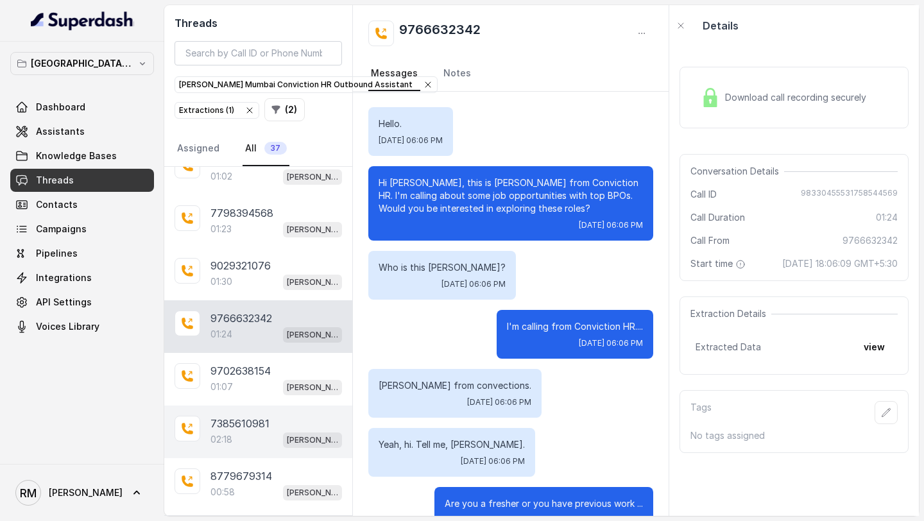
scroll to position [467, 0]
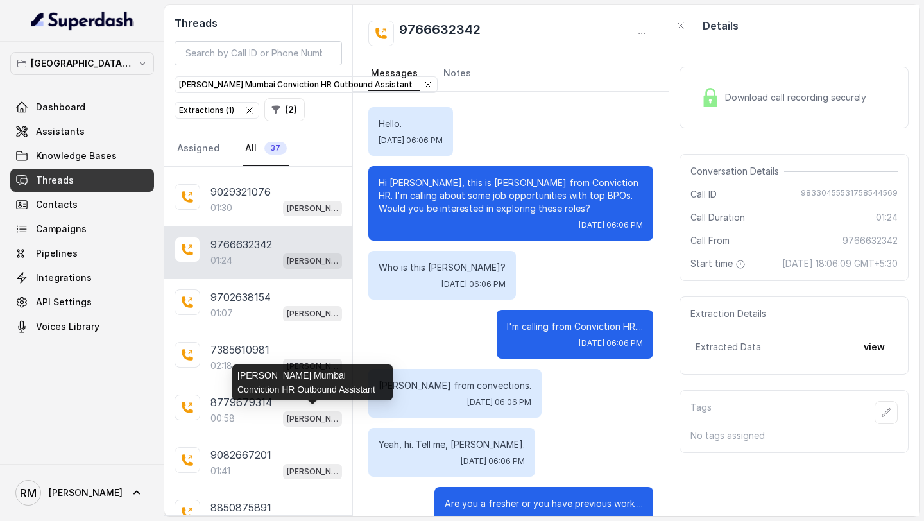
click at [293, 368] on div "[PERSON_NAME] Mumbai Conviction HR Outbound Assistant" at bounding box center [312, 383] width 160 height 36
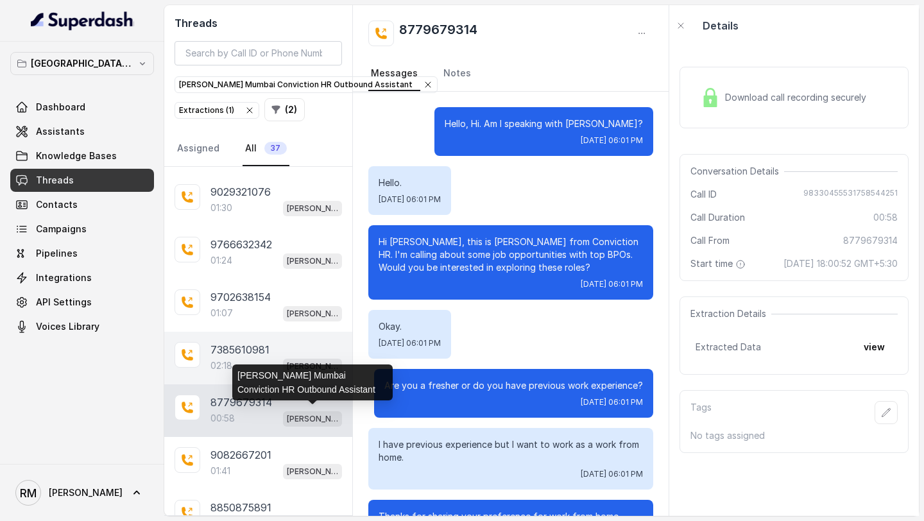
scroll to position [408, 0]
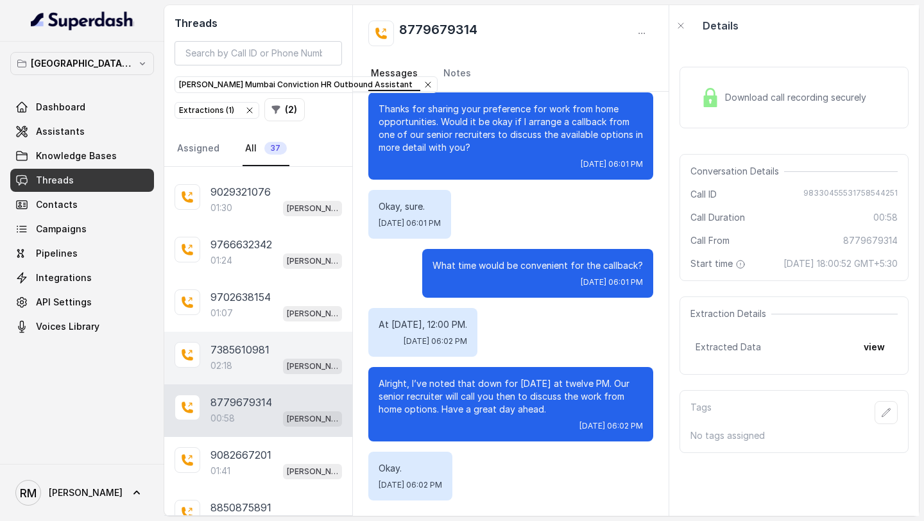
click at [248, 357] on div "02:18 Kemp Mumbai Conviction HR Outbound Assistant" at bounding box center [276, 365] width 132 height 17
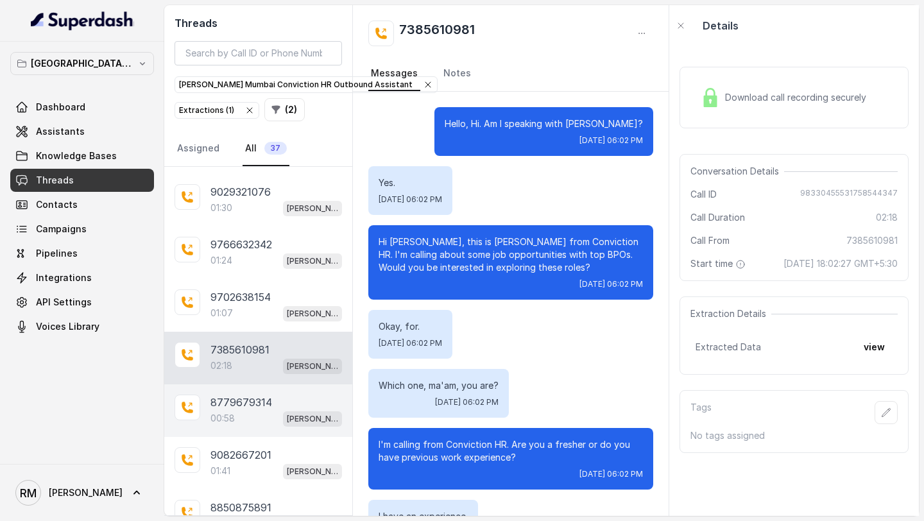
scroll to position [1455, 0]
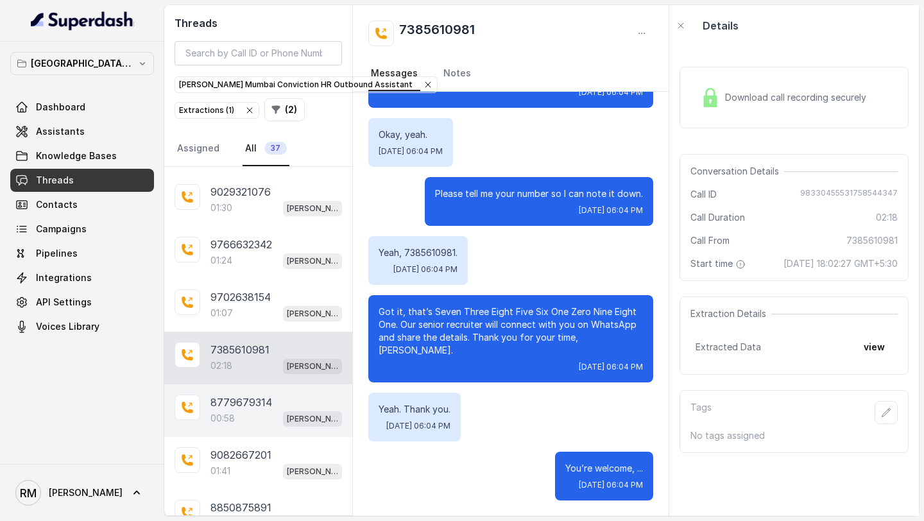
click at [293, 427] on div "8779679314 00:58 Kemp Mumbai Conviction HR Outbound Assistant" at bounding box center [258, 410] width 188 height 53
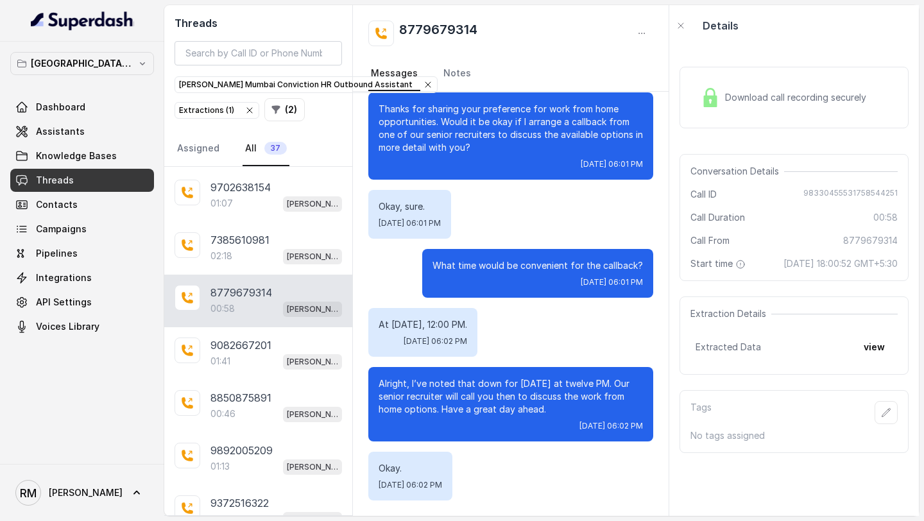
click at [293, 433] on div "9892005209 01:13 Kemp Mumbai Conviction HR Outbound Assistant" at bounding box center [258, 459] width 188 height 53
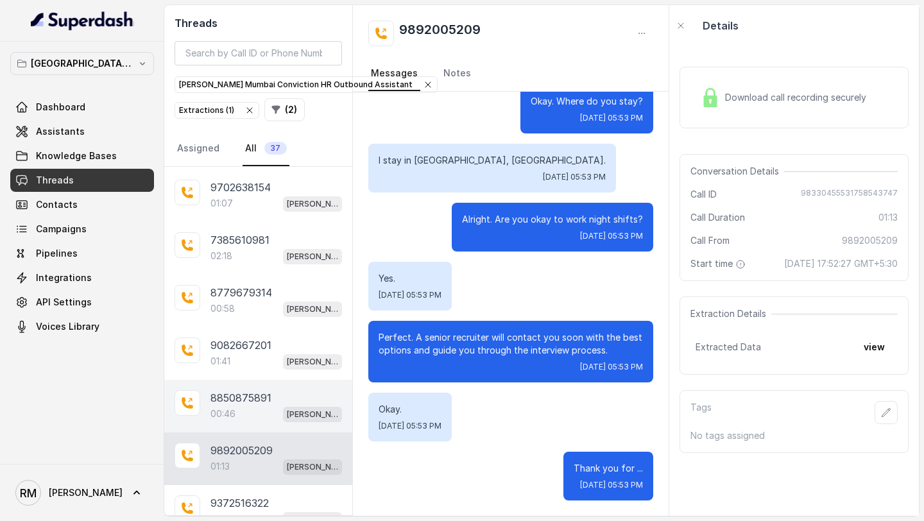
click at [302, 395] on div "8850875891" at bounding box center [276, 397] width 132 height 15
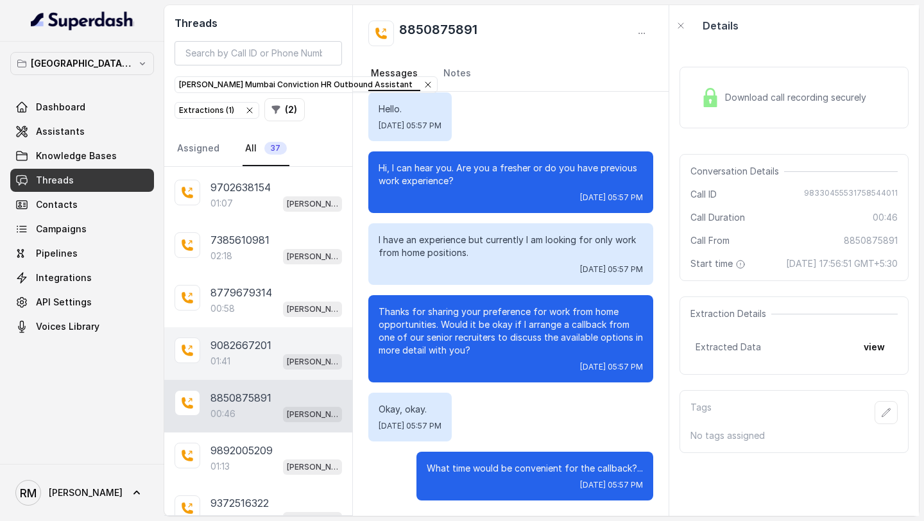
click at [301, 345] on div "9082667201" at bounding box center [276, 345] width 132 height 15
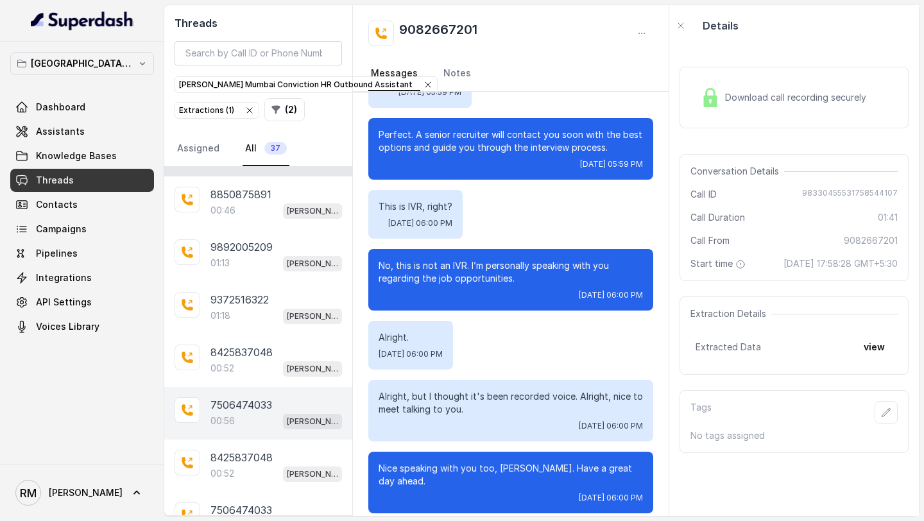
click at [297, 440] on div "8425837048 00:52 Kemp Mumbai Conviction HR Outbound Assistant" at bounding box center [258, 466] width 188 height 53
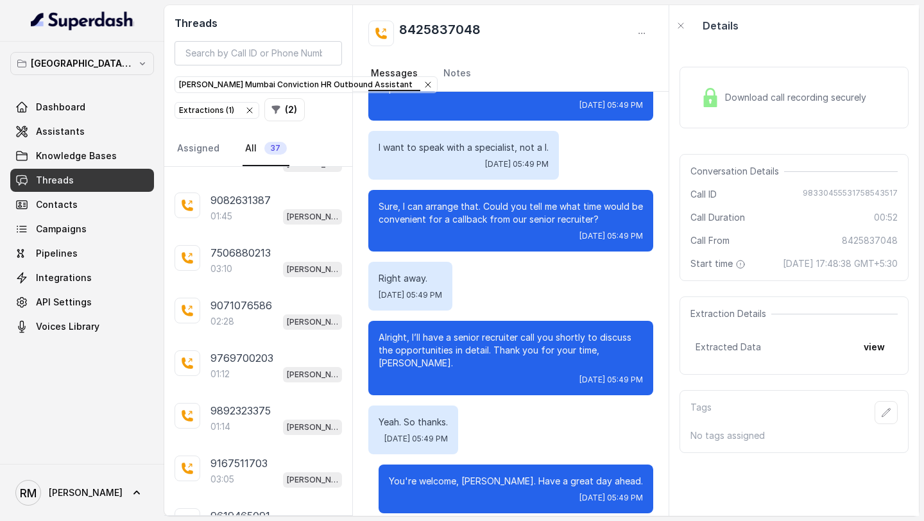
click at [288, 461] on div "9167511703" at bounding box center [276, 463] width 132 height 15
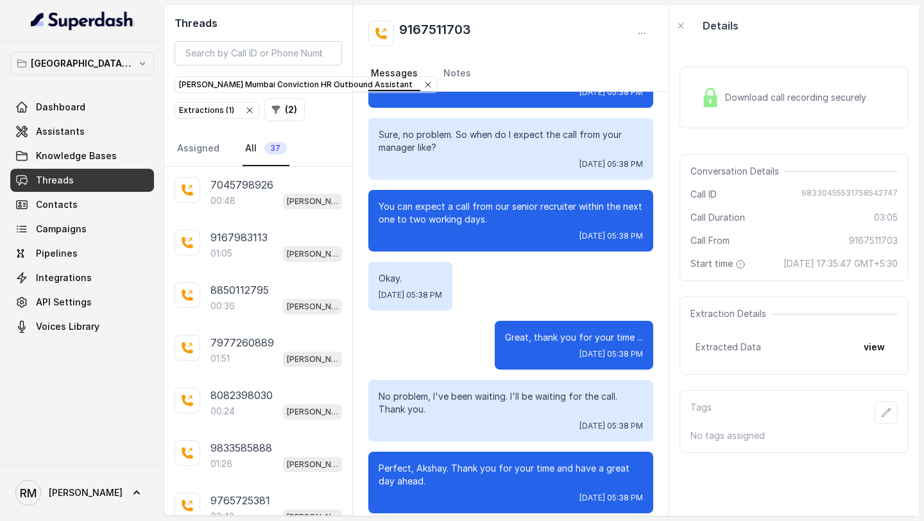
click at [245, 108] on icon "button" at bounding box center [250, 110] width 10 height 10
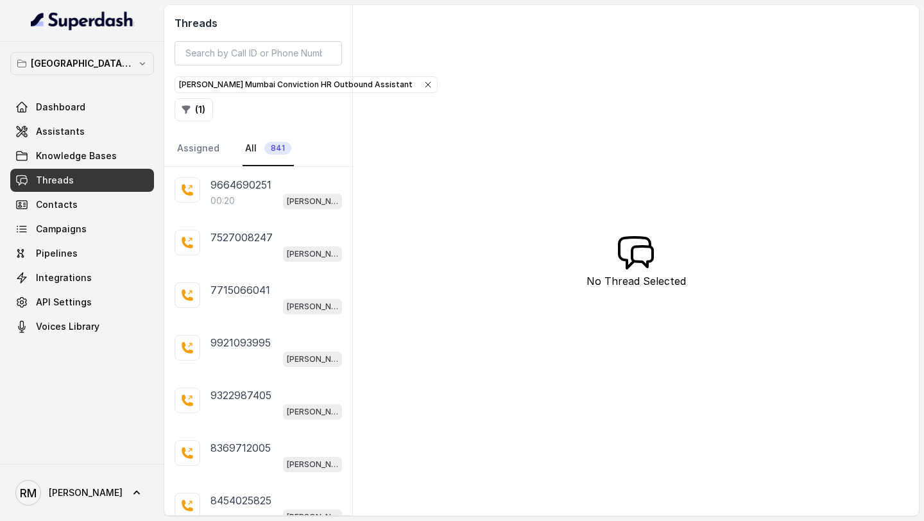
click at [423, 84] on icon "button" at bounding box center [428, 85] width 10 height 10
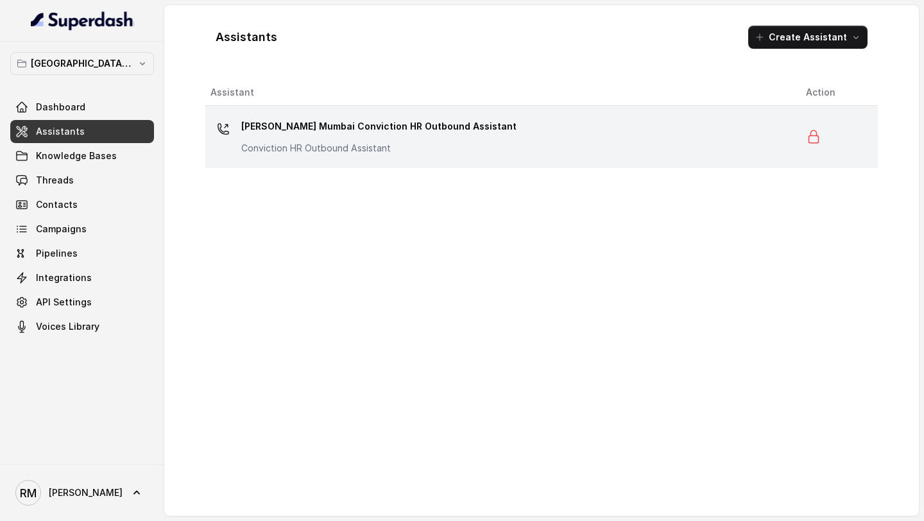
click at [282, 134] on p "[PERSON_NAME] Mumbai Conviction HR Outbound Assistant" at bounding box center [378, 126] width 275 height 21
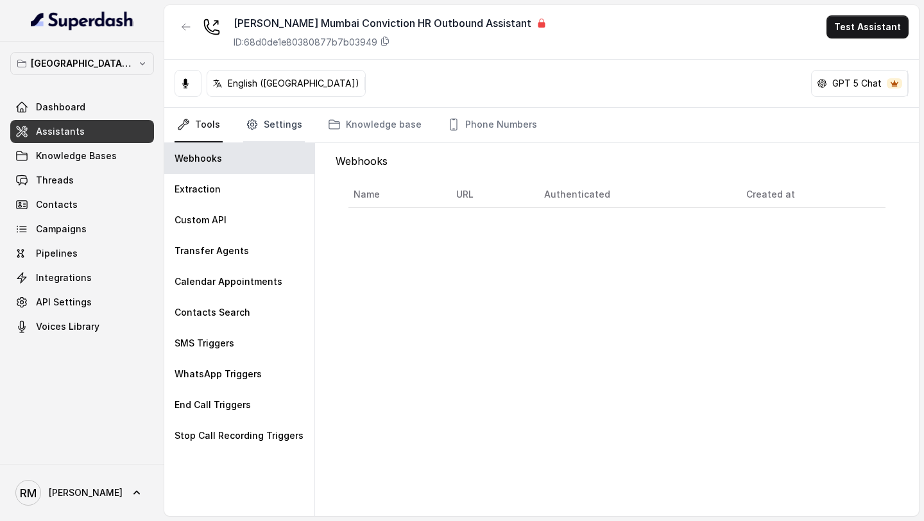
click at [257, 135] on link "Settings" at bounding box center [274, 125] width 62 height 35
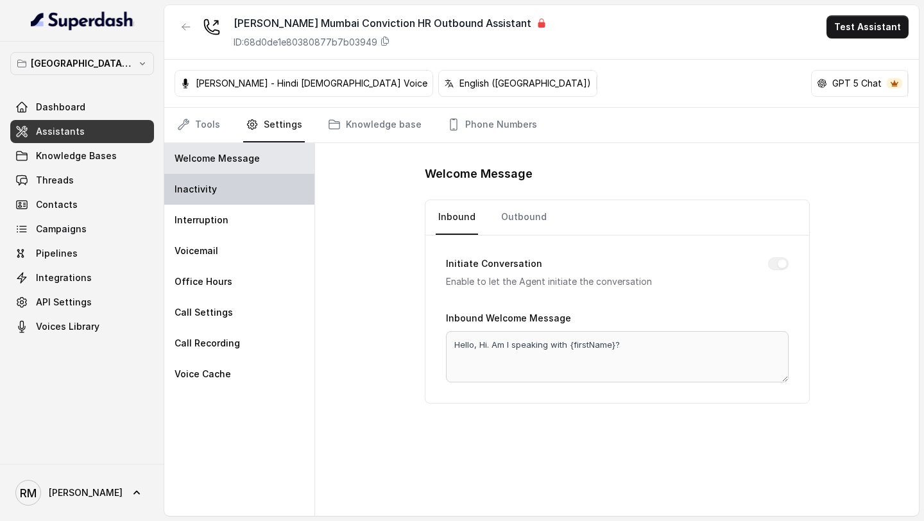
click at [234, 185] on div "Inactivity" at bounding box center [239, 189] width 150 height 31
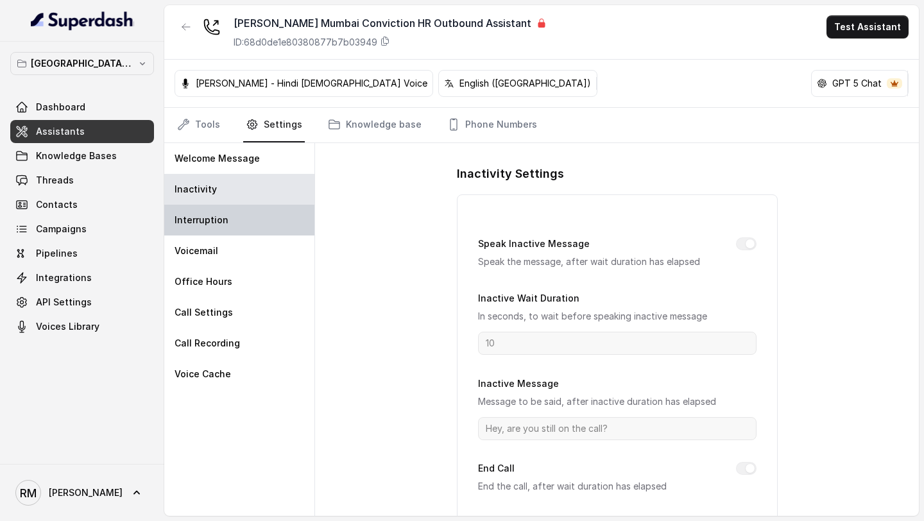
click at [233, 223] on div "Interruption" at bounding box center [239, 220] width 150 height 31
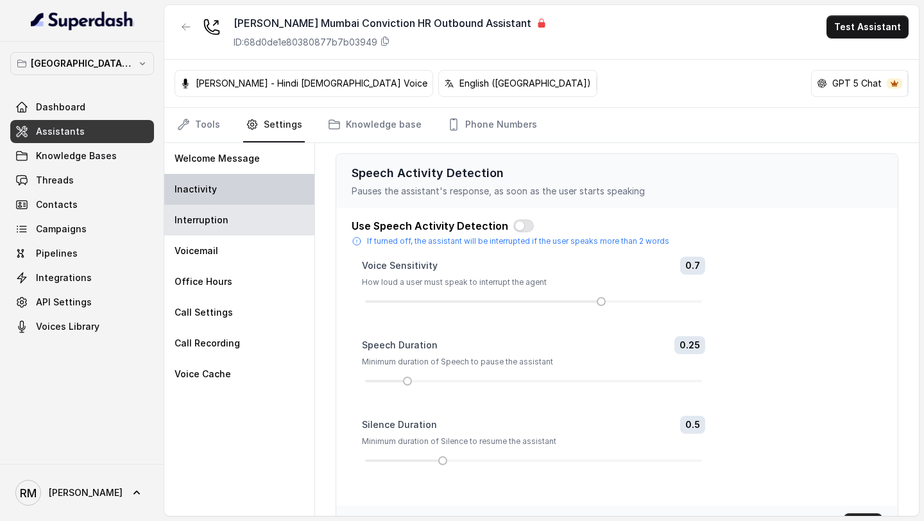
click at [245, 195] on div "Inactivity" at bounding box center [239, 189] width 150 height 31
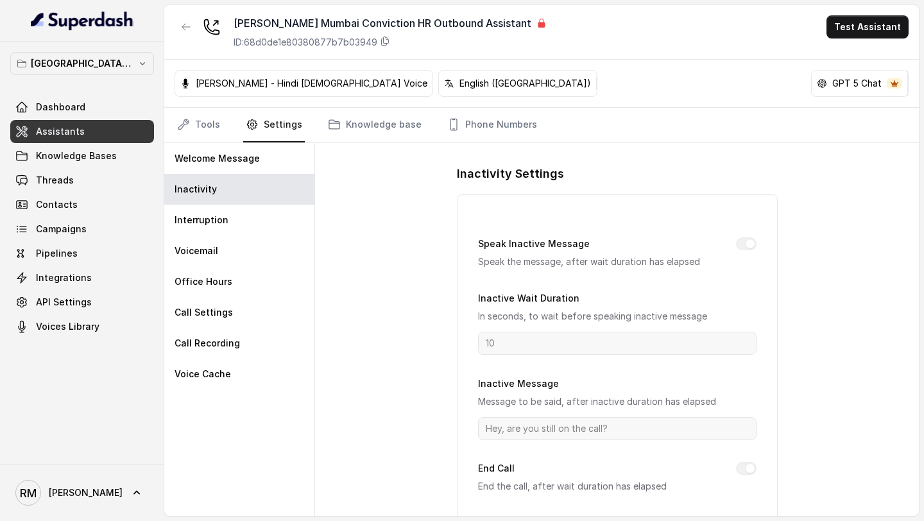
scroll to position [112, 0]
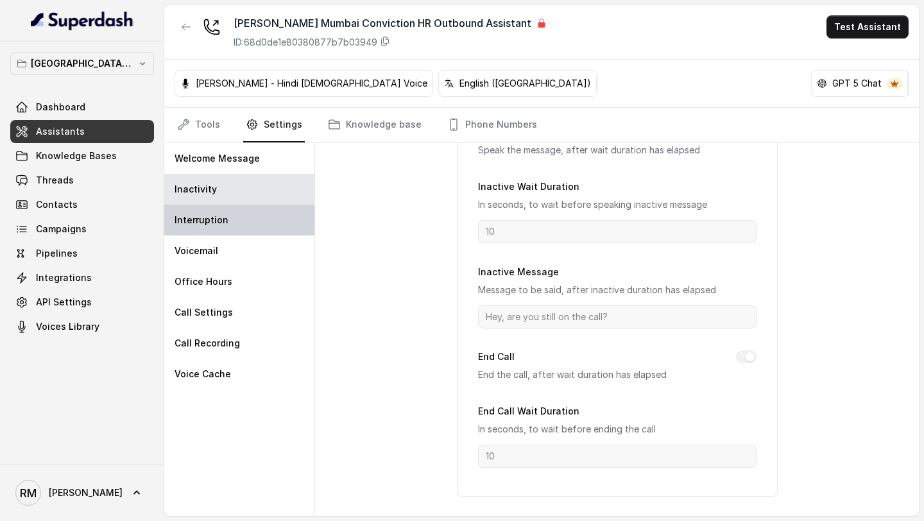
click at [238, 223] on div "Interruption" at bounding box center [239, 220] width 150 height 31
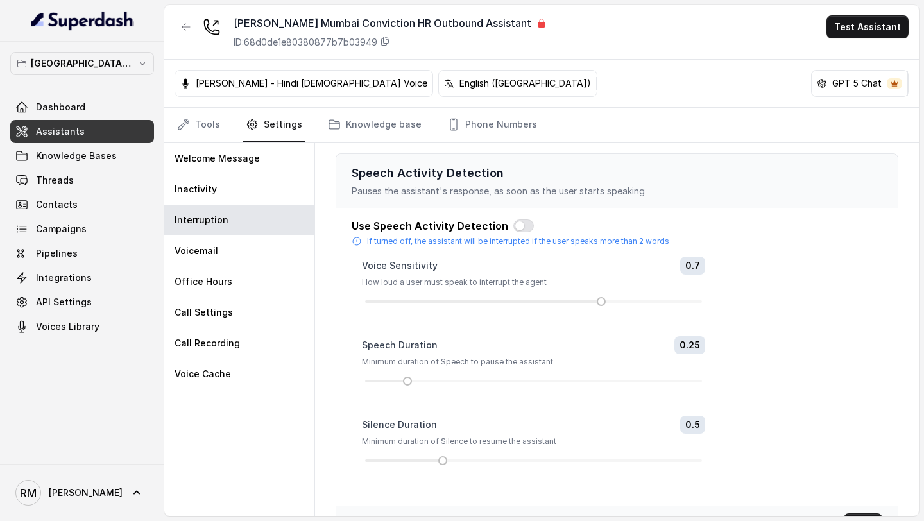
scroll to position [270, 0]
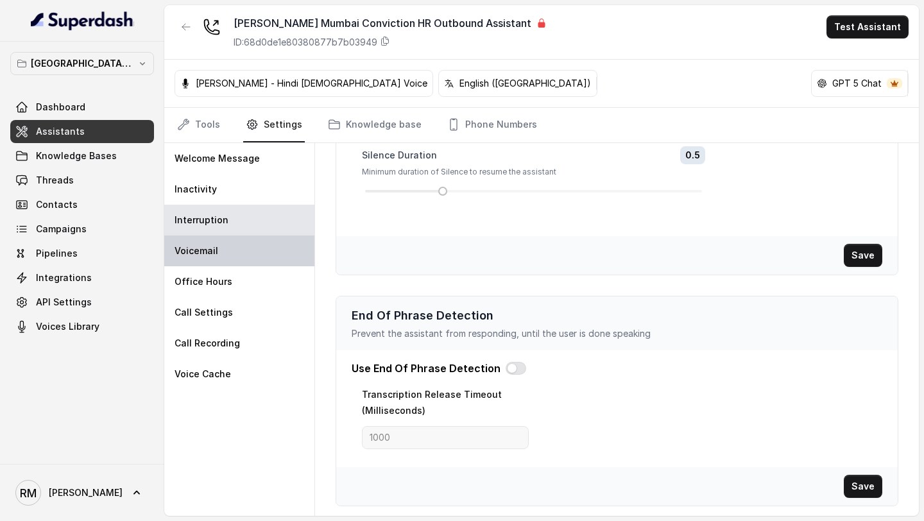
click at [228, 250] on div "Voicemail" at bounding box center [239, 251] width 150 height 31
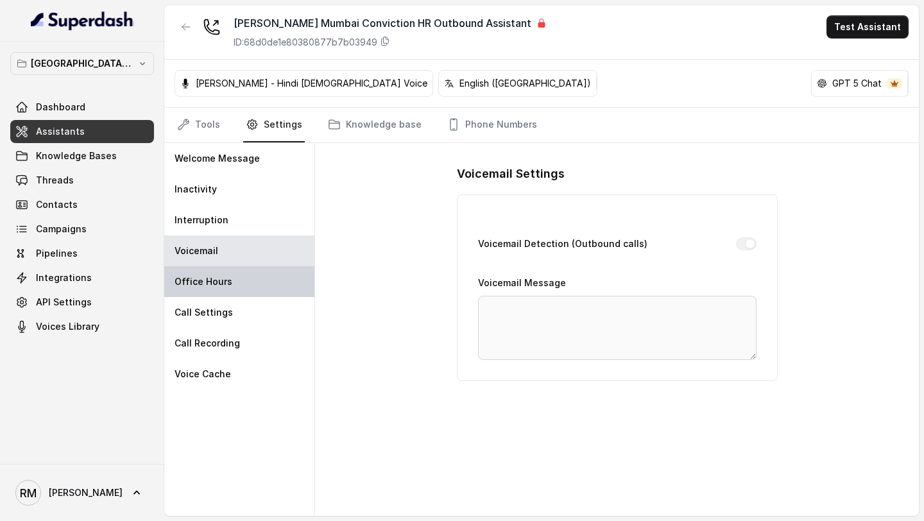
click at [233, 280] on div "Office Hours" at bounding box center [239, 281] width 150 height 31
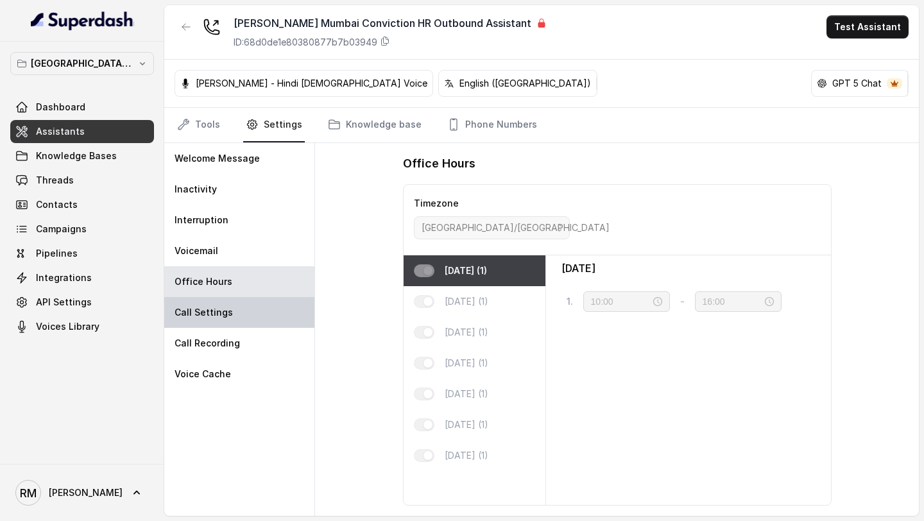
click at [237, 309] on div "Call Settings" at bounding box center [239, 312] width 150 height 31
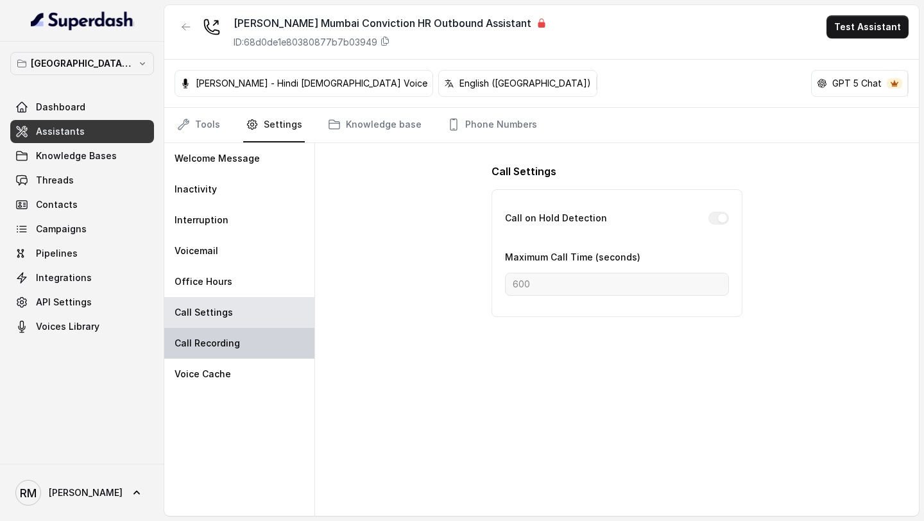
click at [235, 334] on div "Call Recording" at bounding box center [239, 343] width 150 height 31
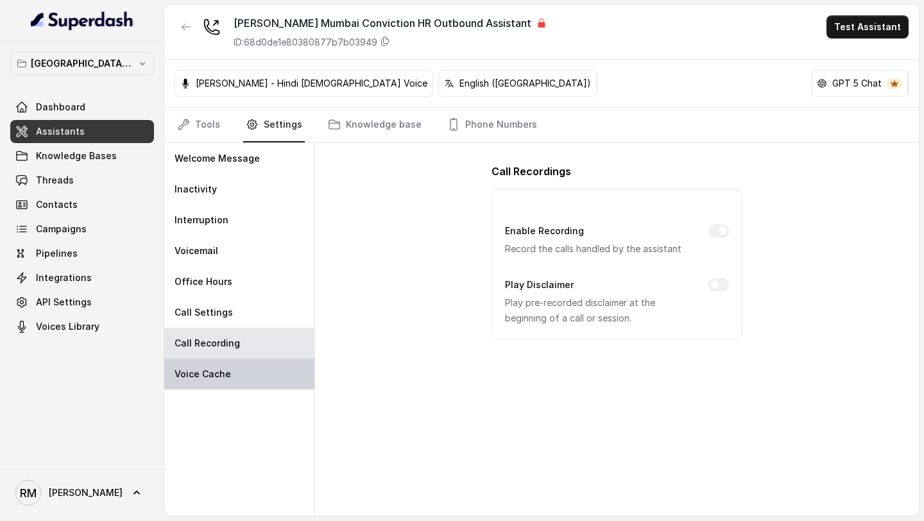
click at [237, 370] on div "Voice Cache" at bounding box center [239, 374] width 150 height 31
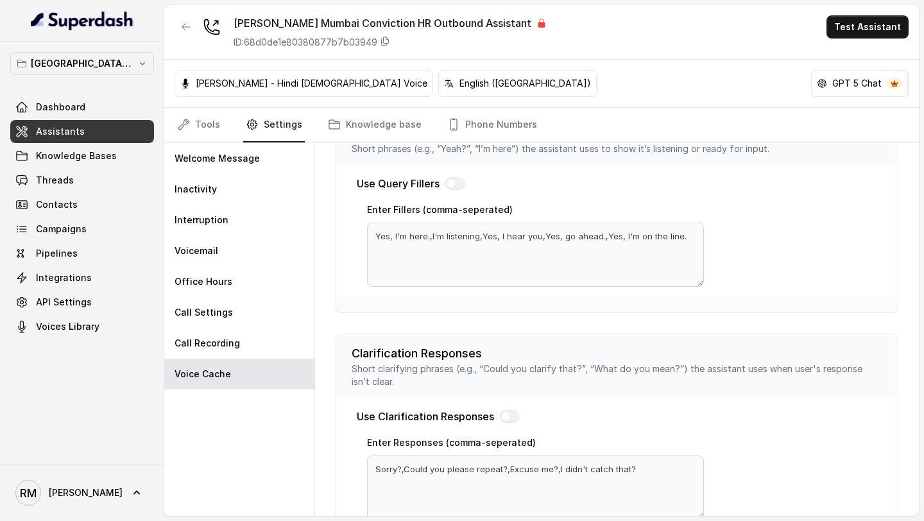
scroll to position [379, 0]
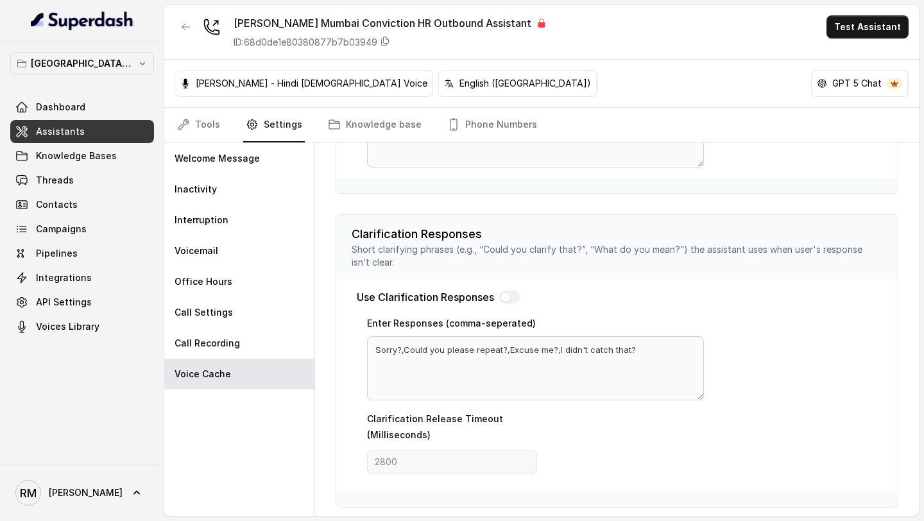
click at [354, 156] on div "Use Query Fillers Enter Fillers (comma-seperated) Yes, I'm here.,I'm listening,…" at bounding box center [617, 112] width 562 height 132
click at [366, 122] on link "Knowledge base" at bounding box center [374, 125] width 99 height 35
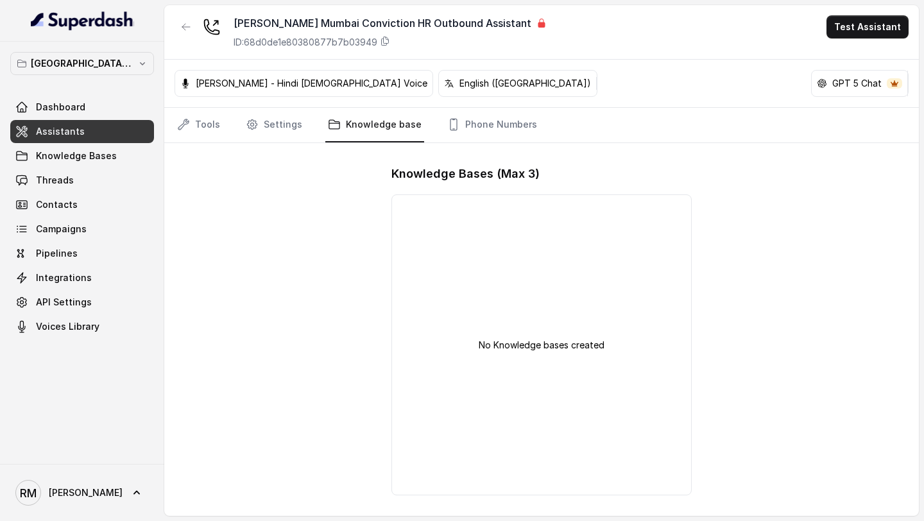
click at [443, 142] on div "Tools Settings Knowledge base Phone Numbers" at bounding box center [541, 125] width 755 height 35
click at [464, 133] on link "Phone Numbers" at bounding box center [492, 125] width 95 height 35
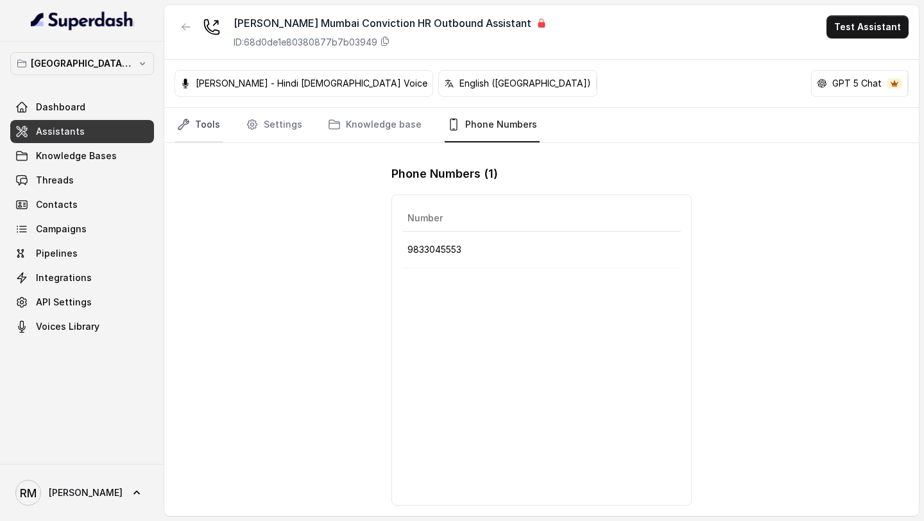
click at [199, 126] on link "Tools" at bounding box center [199, 125] width 48 height 35
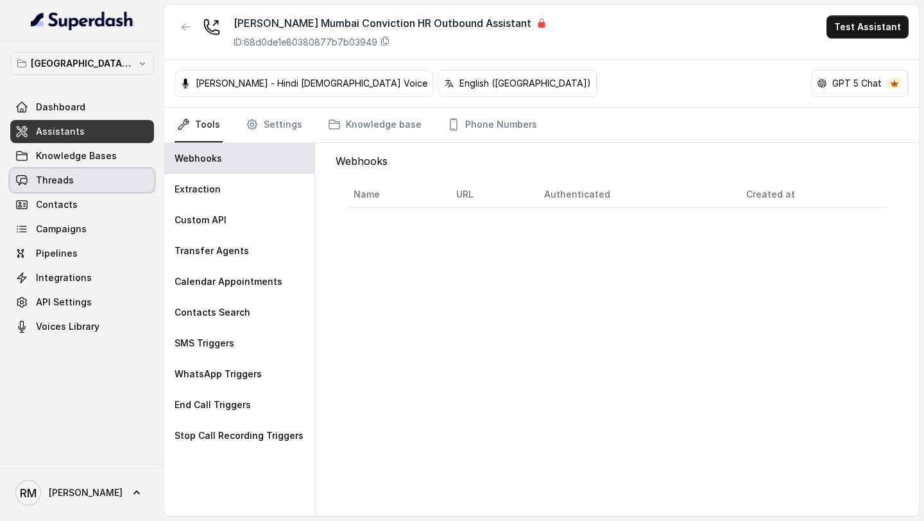
click at [92, 186] on link "Threads" at bounding box center [82, 180] width 144 height 23
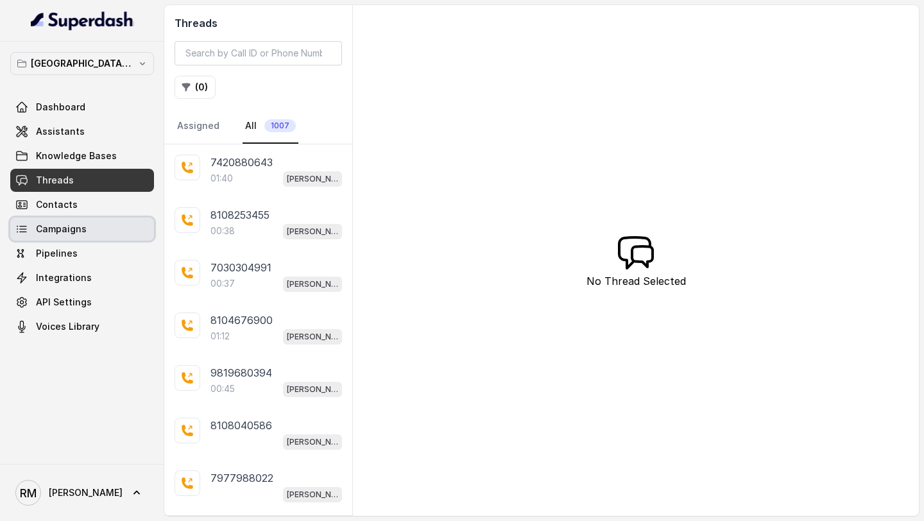
click at [117, 223] on link "Campaigns" at bounding box center [82, 229] width 144 height 23
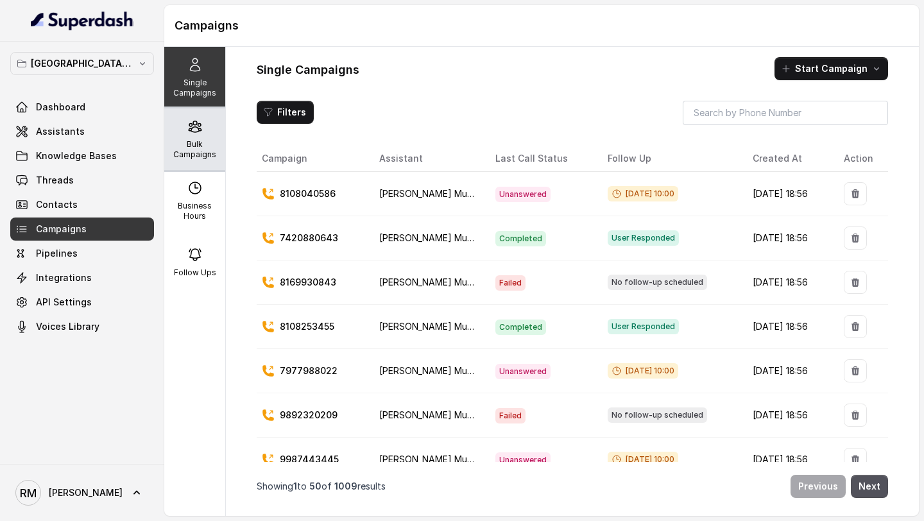
click at [198, 141] on p "Bulk Campaigns" at bounding box center [194, 149] width 51 height 21
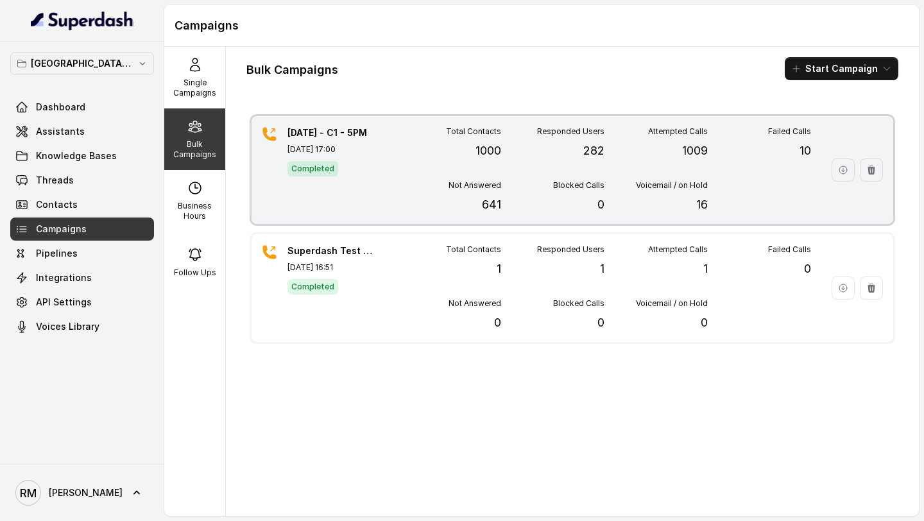
click at [383, 156] on div "[DATE] - C1 - 5PM [DATE] 17:00 Completed Total Contacts 1000 Responded Users 28…" at bounding box center [573, 170] width 642 height 108
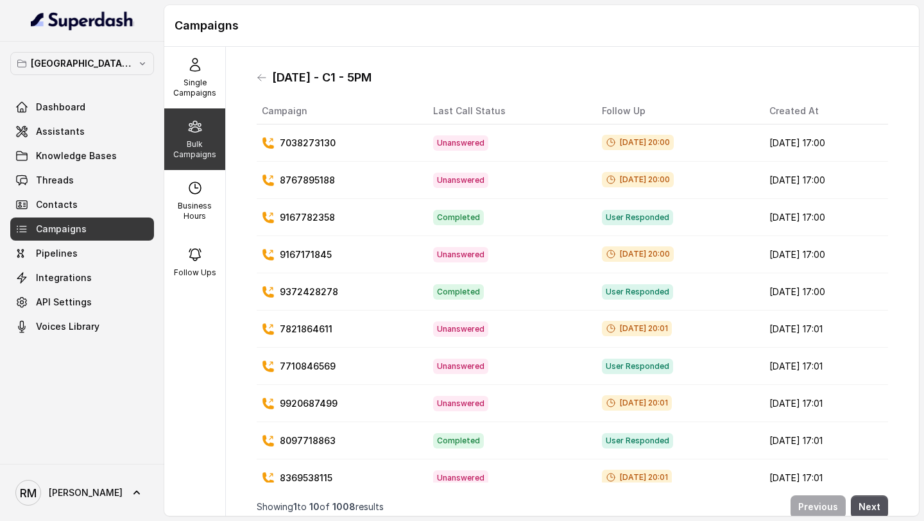
click at [602, 185] on span "[DATE] 20:00" at bounding box center [638, 179] width 72 height 15
click at [260, 70] on div "[DATE] - C1 - 5PM" at bounding box center [572, 77] width 631 height 21
click at [260, 76] on icon at bounding box center [262, 78] width 10 height 10
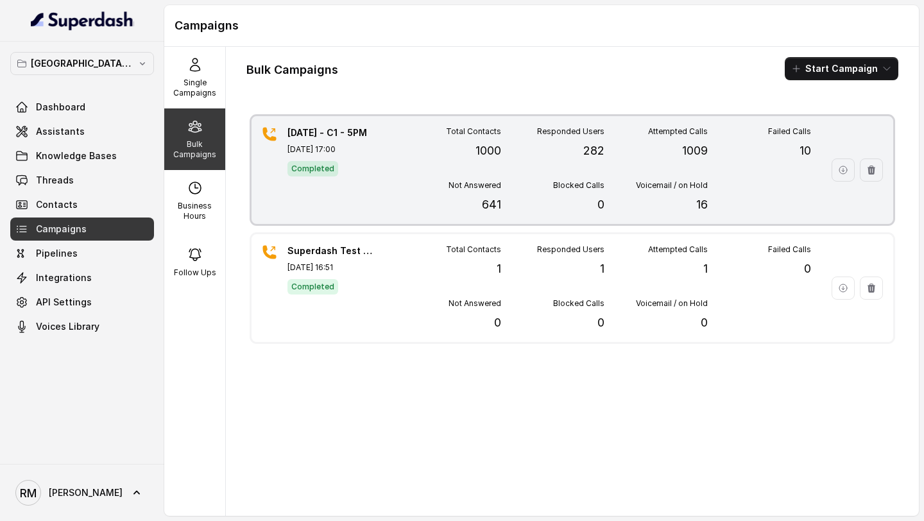
click at [414, 187] on div "Not Answered 641" at bounding box center [449, 196] width 103 height 33
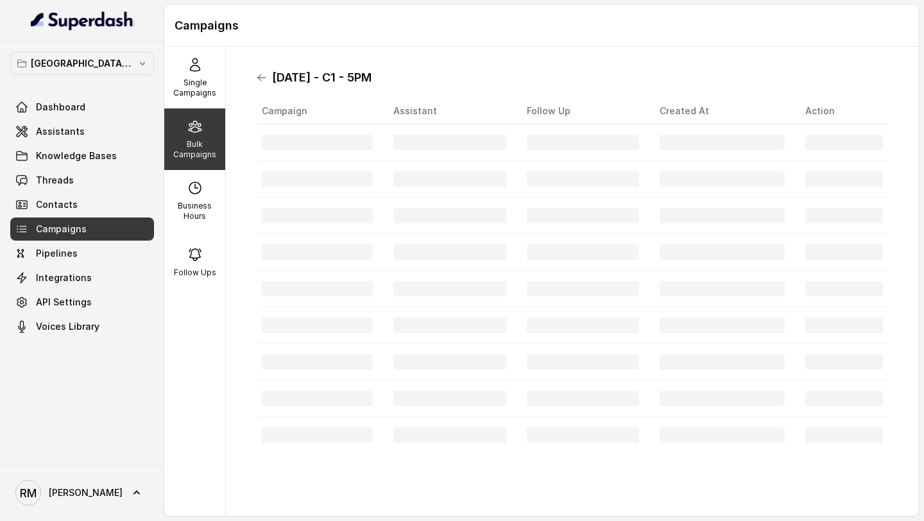
click at [259, 77] on icon at bounding box center [262, 78] width 10 height 10
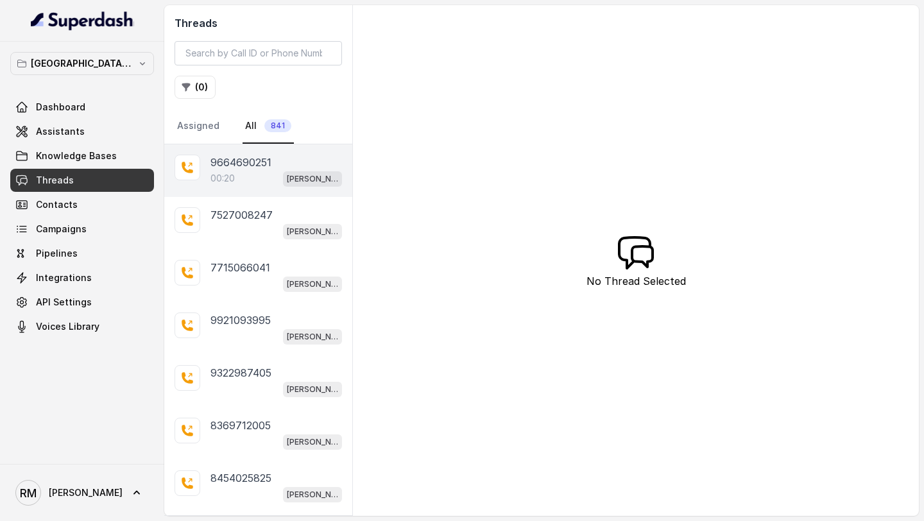
click at [292, 161] on div "9664690251" at bounding box center [276, 162] width 132 height 15
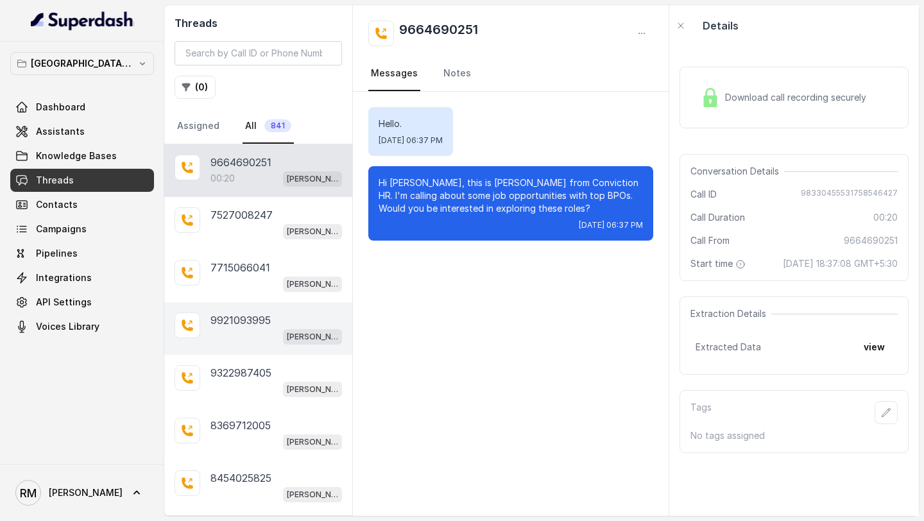
scroll to position [188, 0]
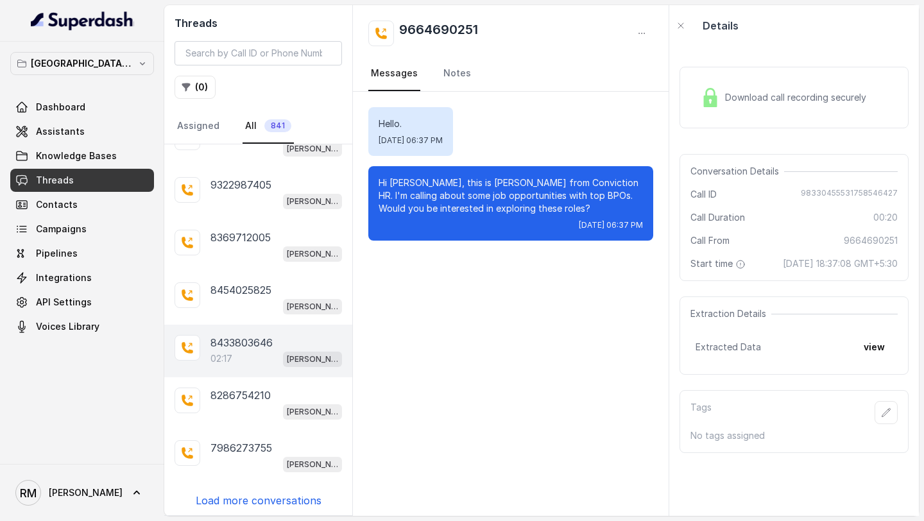
click at [258, 370] on div "8433803646 02:17 [PERSON_NAME] Mumbai Conviction HR Outbound Assistant" at bounding box center [258, 351] width 188 height 53
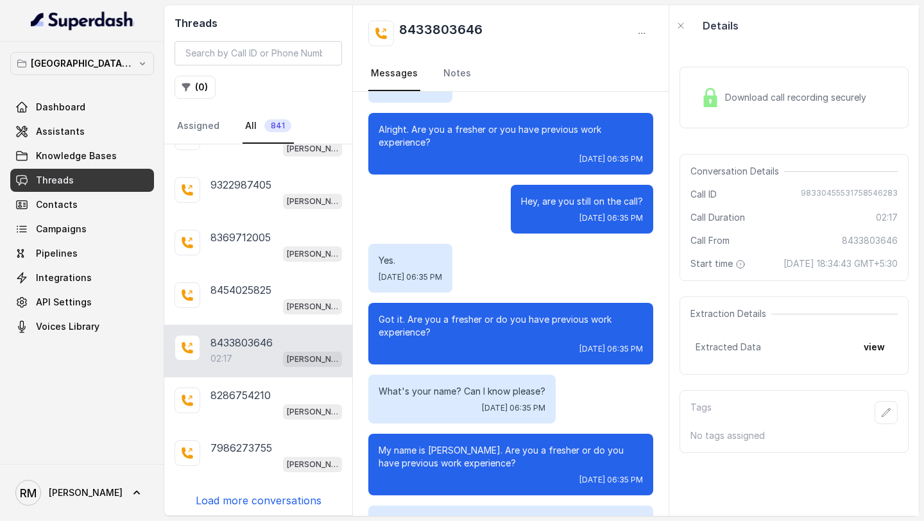
scroll to position [237, 0]
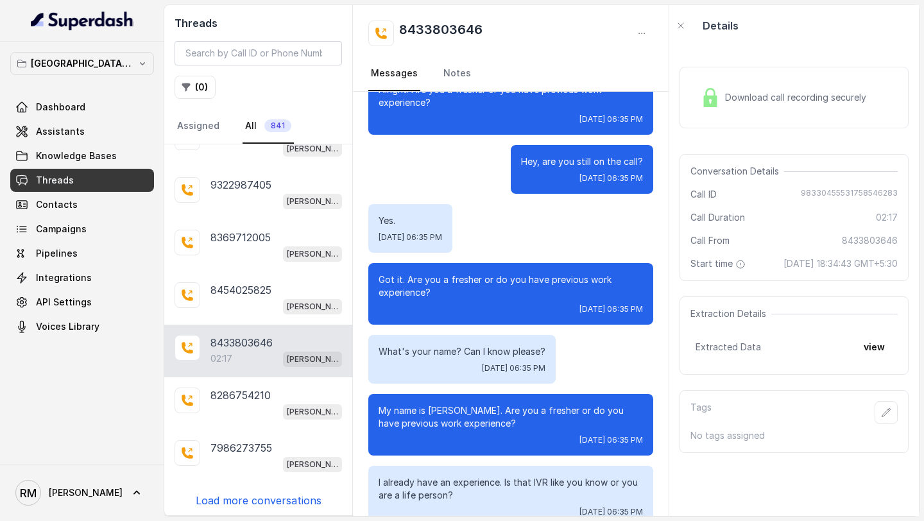
click at [247, 496] on p "Load more conversations" at bounding box center [259, 500] width 126 height 15
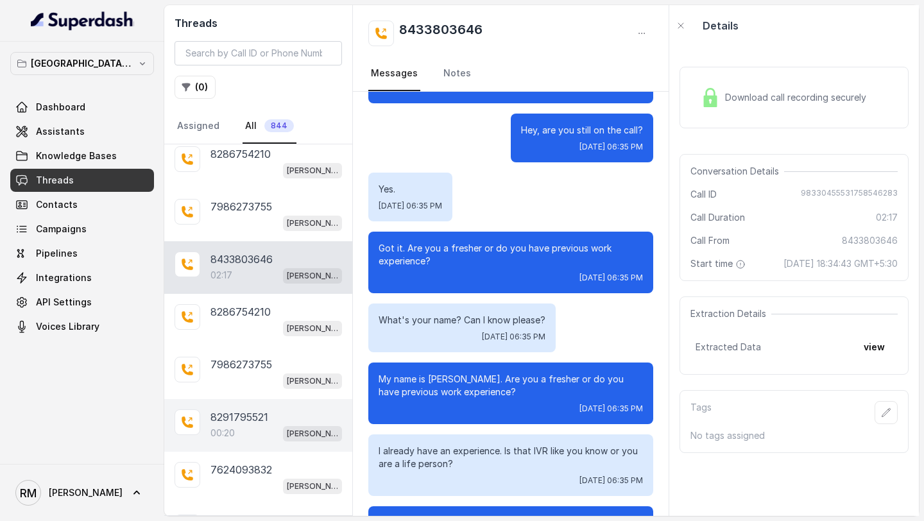
scroll to position [433, 0]
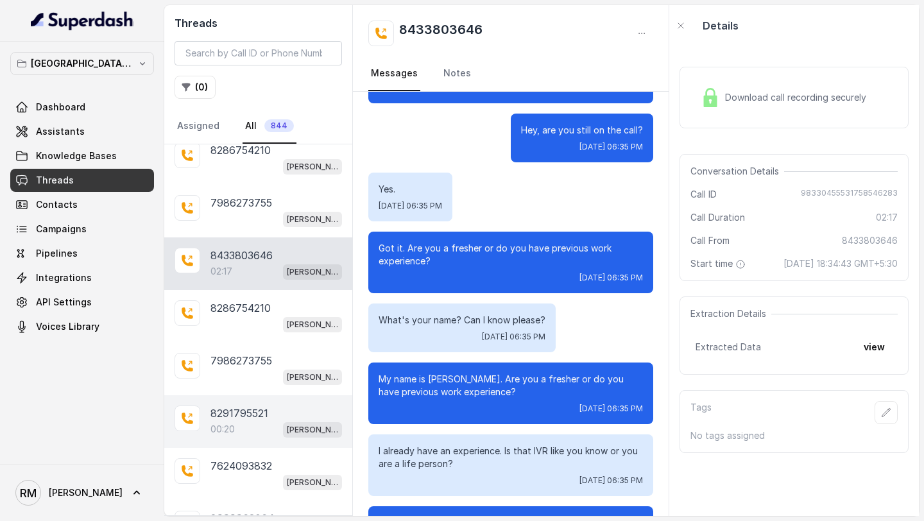
click at [287, 450] on div "7624093832 [PERSON_NAME][GEOGRAPHIC_DATA] Conviction HR Outbound Assistant" at bounding box center [258, 474] width 188 height 53
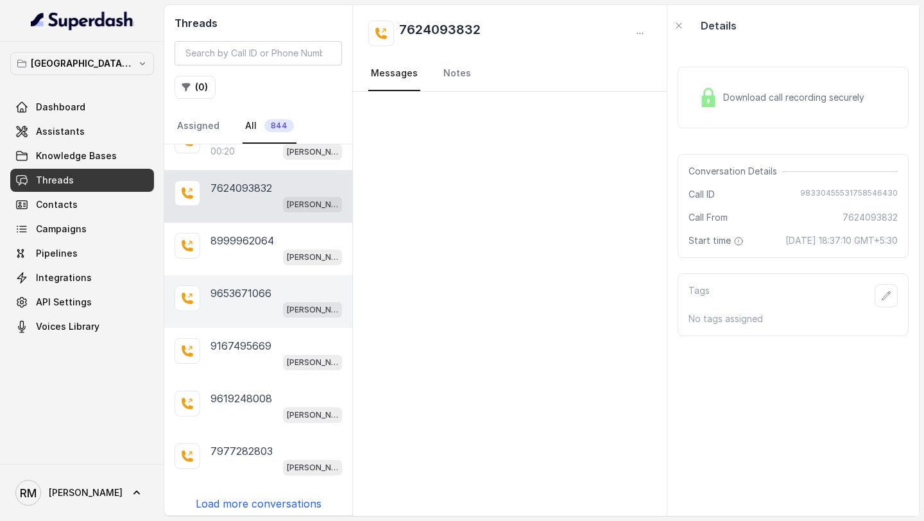
scroll to position [710, 0]
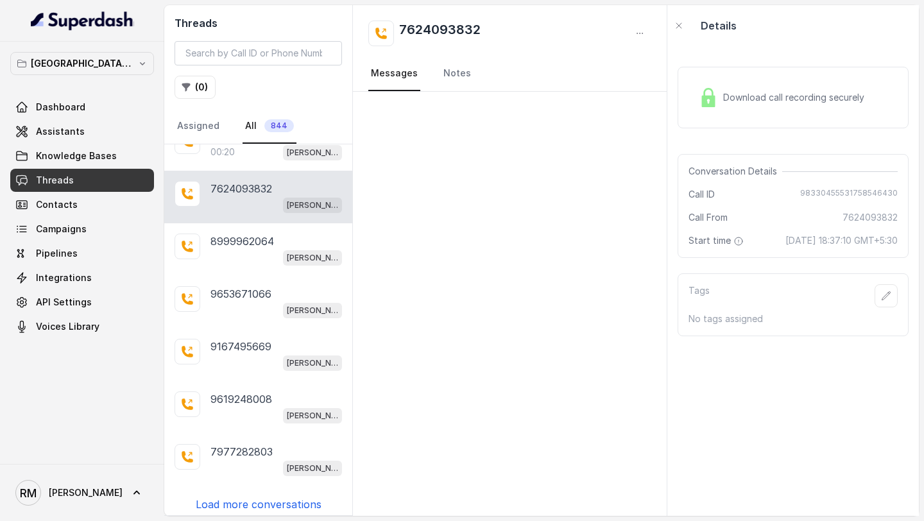
click at [289, 497] on p "Load more conversations" at bounding box center [259, 504] width 126 height 15
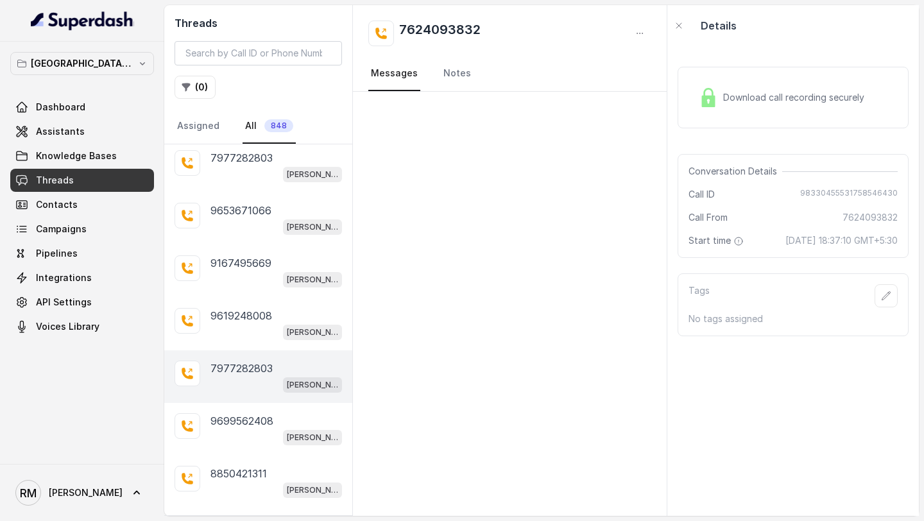
scroll to position [1234, 0]
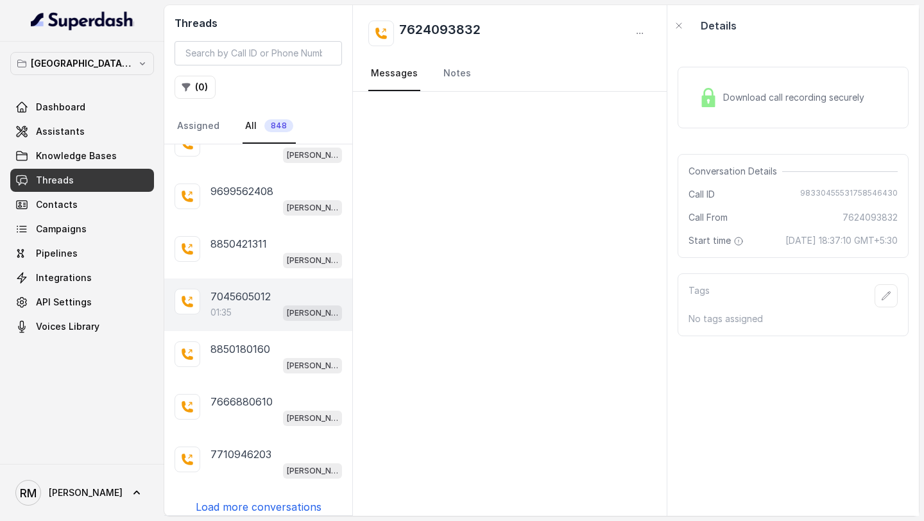
click at [252, 304] on div "01:35 [PERSON_NAME] Mumbai Conviction HR Outbound Assistant" at bounding box center [276, 312] width 132 height 17
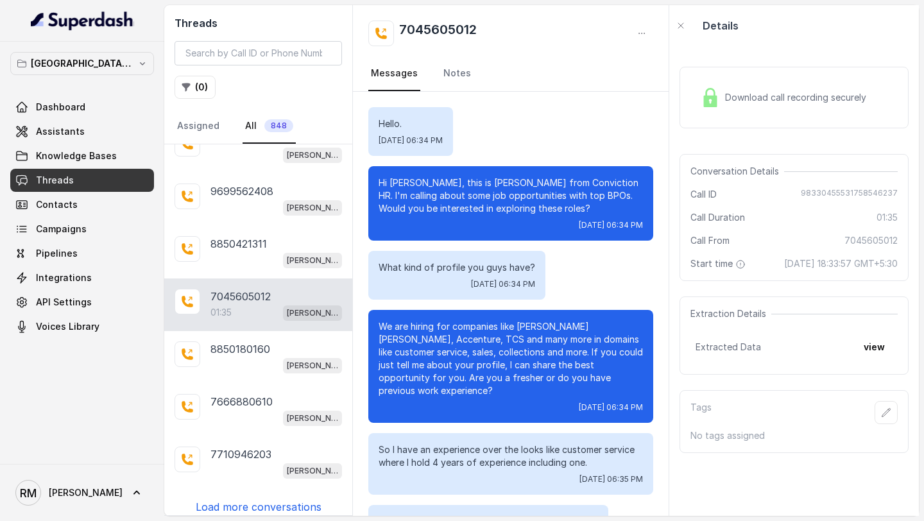
scroll to position [597, 0]
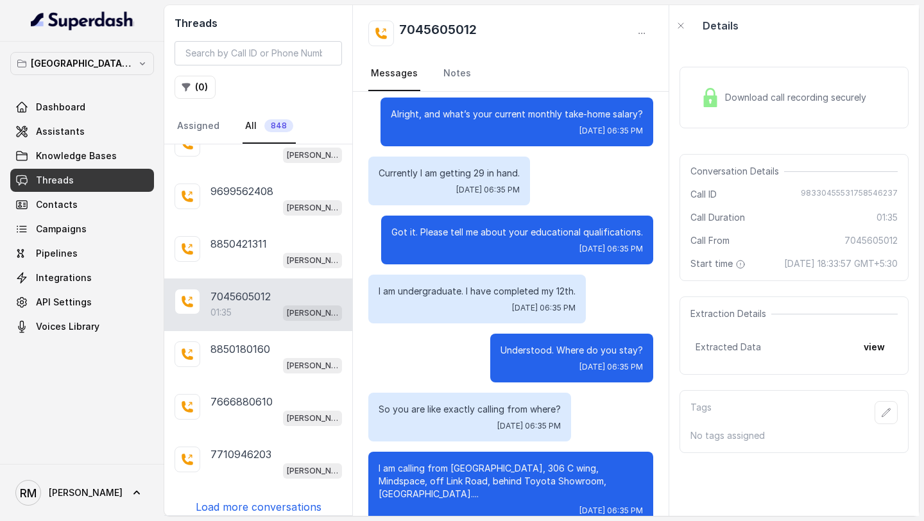
click at [251, 499] on p "Load more conversations" at bounding box center [259, 506] width 126 height 15
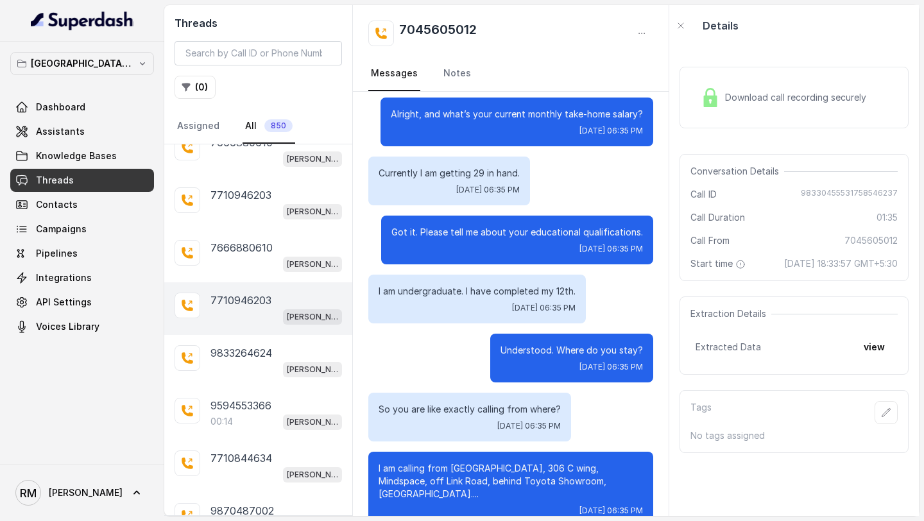
scroll to position [1517, 0]
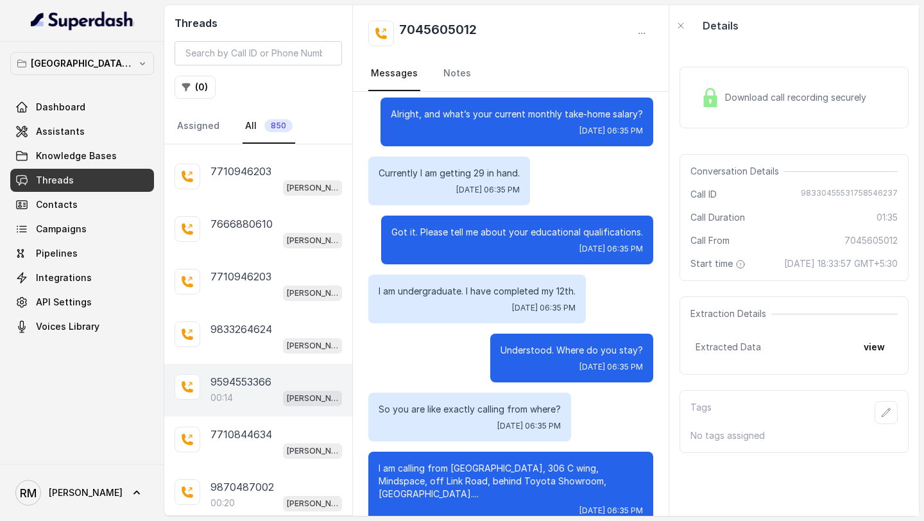
click at [266, 375] on p "9594553366" at bounding box center [240, 381] width 61 height 15
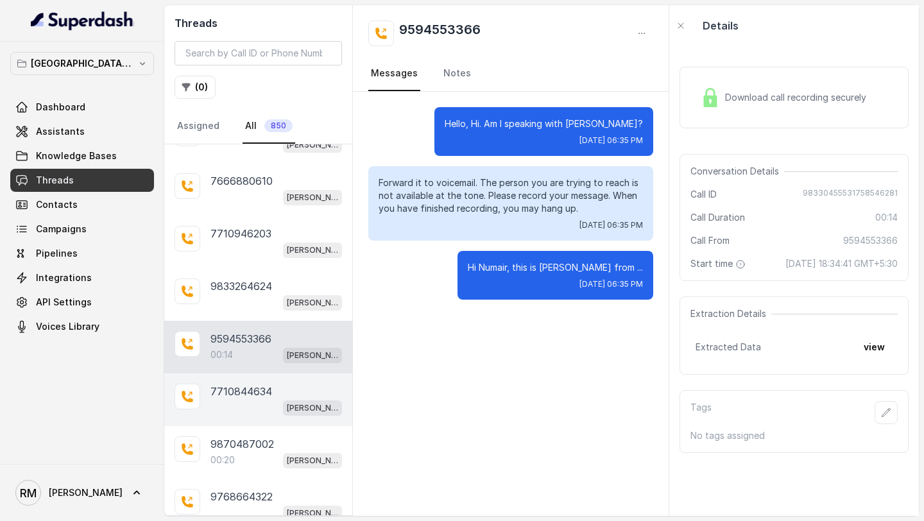
scroll to position [1569, 0]
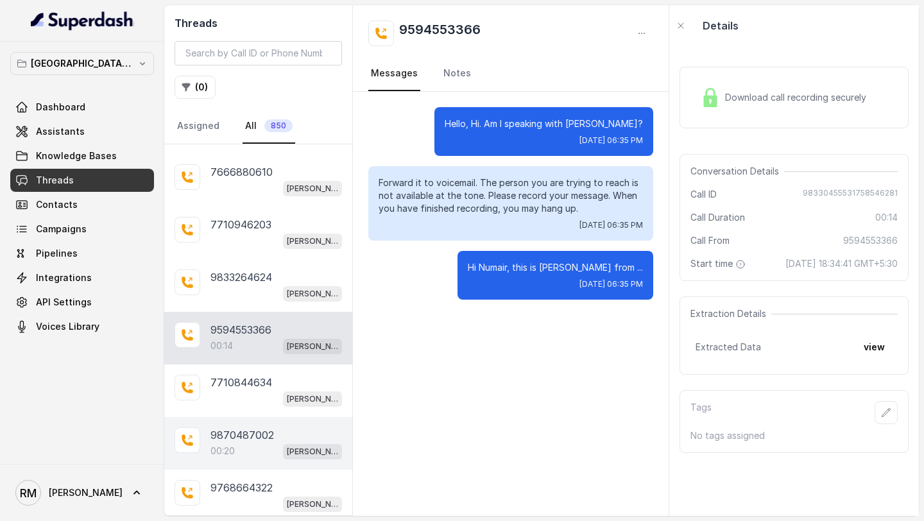
click at [262, 445] on div "00:20 [PERSON_NAME] Mumbai Conviction HR Outbound Assistant" at bounding box center [276, 451] width 132 height 17
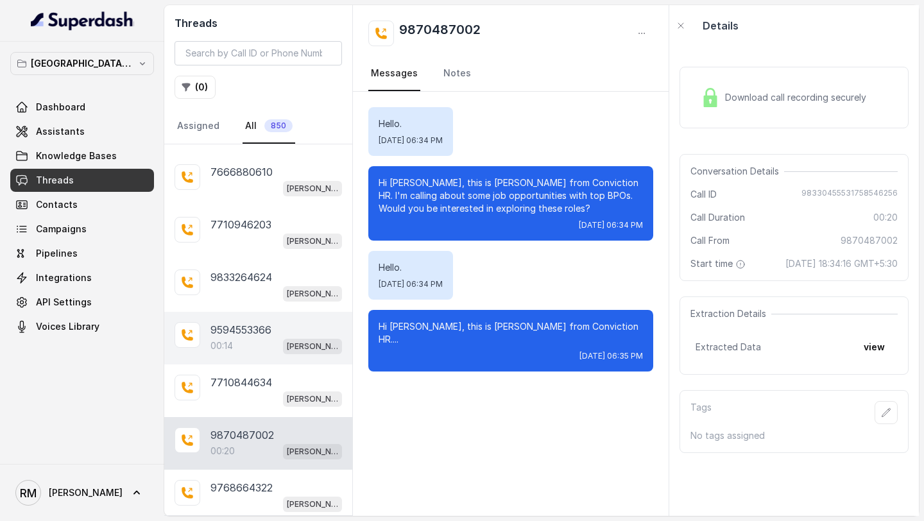
click at [252, 343] on div "00:14 Kemp Mumbai Conviction HR Outbound Assistant" at bounding box center [276, 346] width 132 height 17
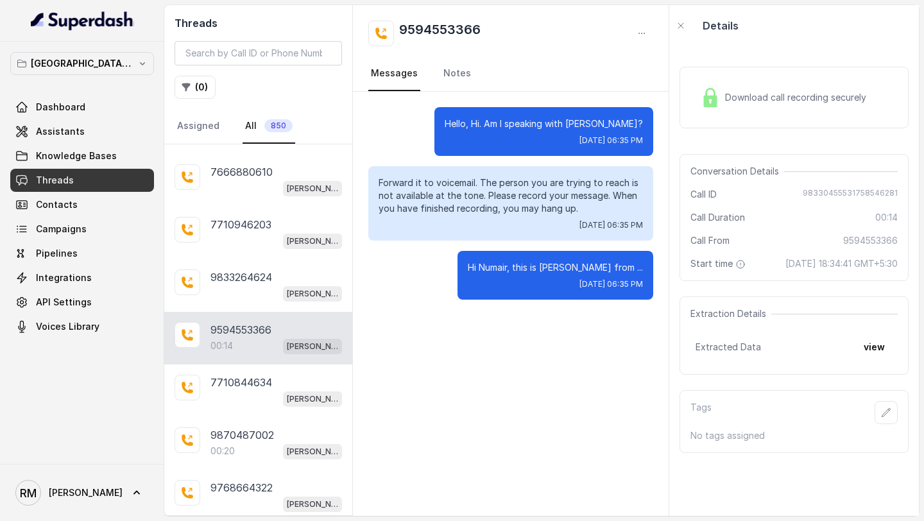
click at [753, 116] on div "Download call recording securely" at bounding box center [794, 98] width 229 height 62
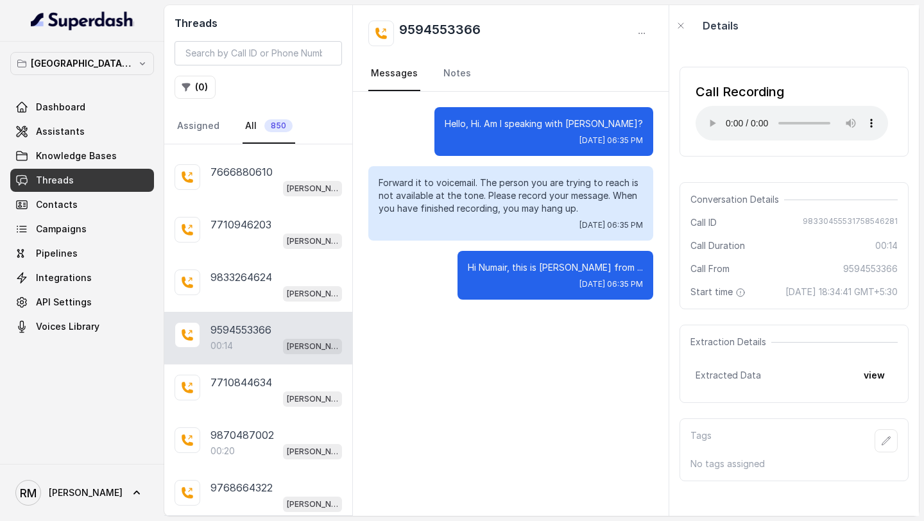
click at [773, 175] on div "Call Recording Your browser does not support the audio element. Conversation De…" at bounding box center [794, 281] width 250 height 470
click at [869, 385] on button "view" at bounding box center [874, 375] width 37 height 23
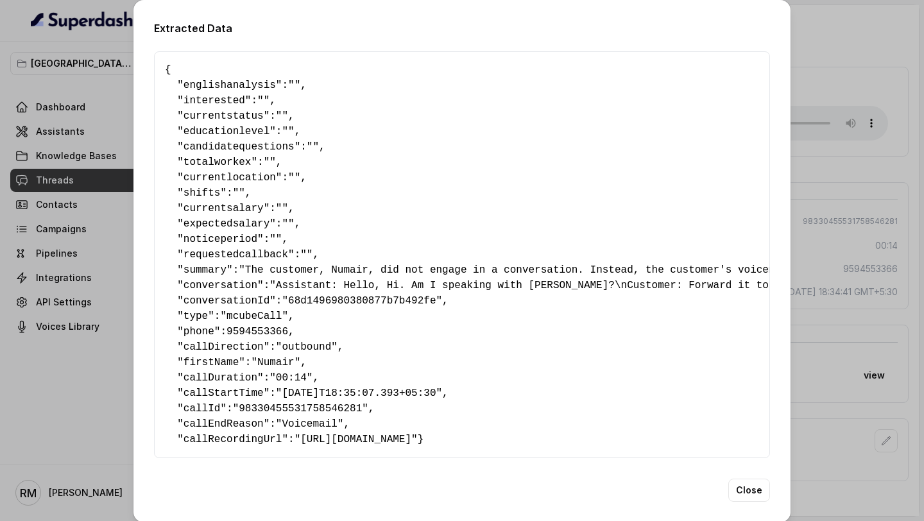
click at [868, 327] on div "Extracted Data { " englishanalysis ": "" , " interested ": "" , " currentstatus…" at bounding box center [462, 260] width 924 height 521
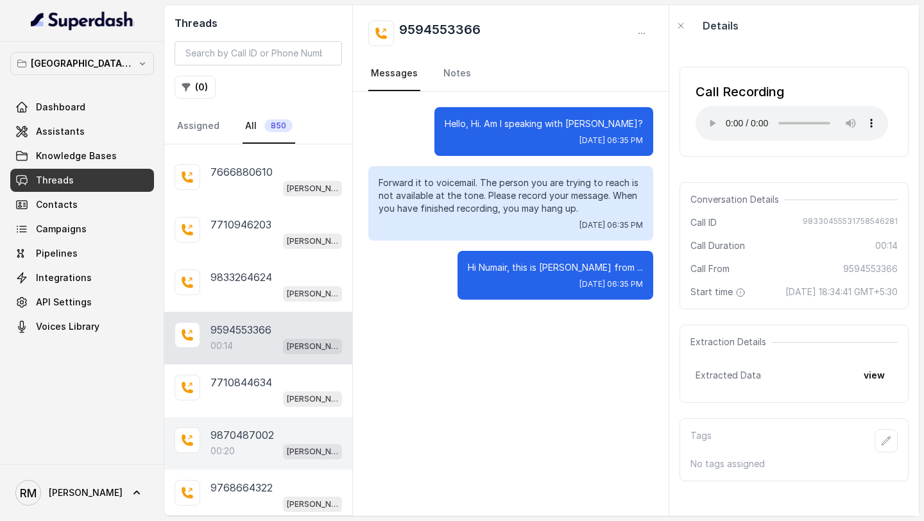
click at [221, 453] on div "9870487002 00:20 Kemp Mumbai Conviction HR Outbound Assistant" at bounding box center [258, 443] width 188 height 53
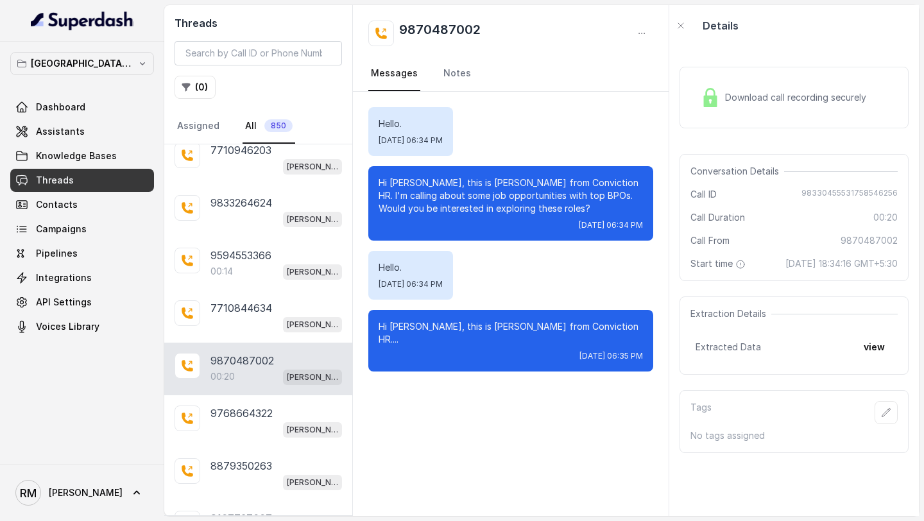
scroll to position [1653, 0]
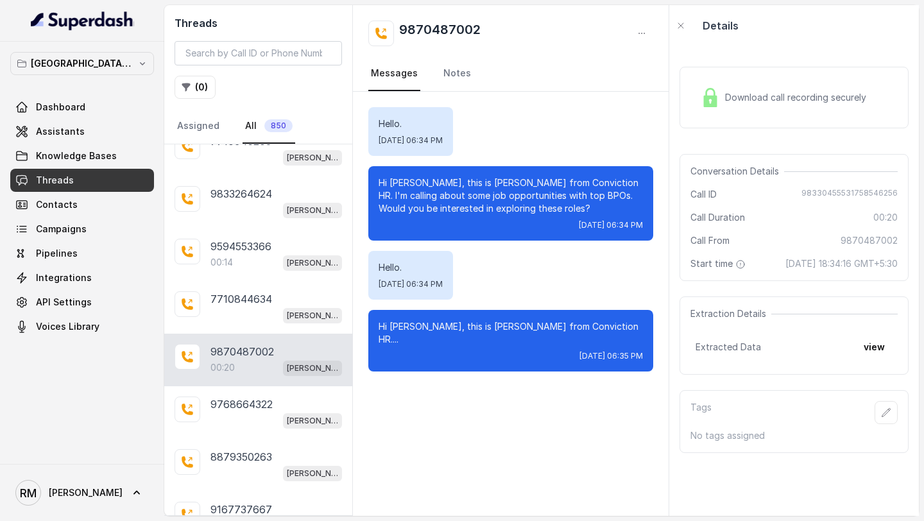
click at [803, 92] on span "Download call recording securely" at bounding box center [798, 97] width 146 height 13
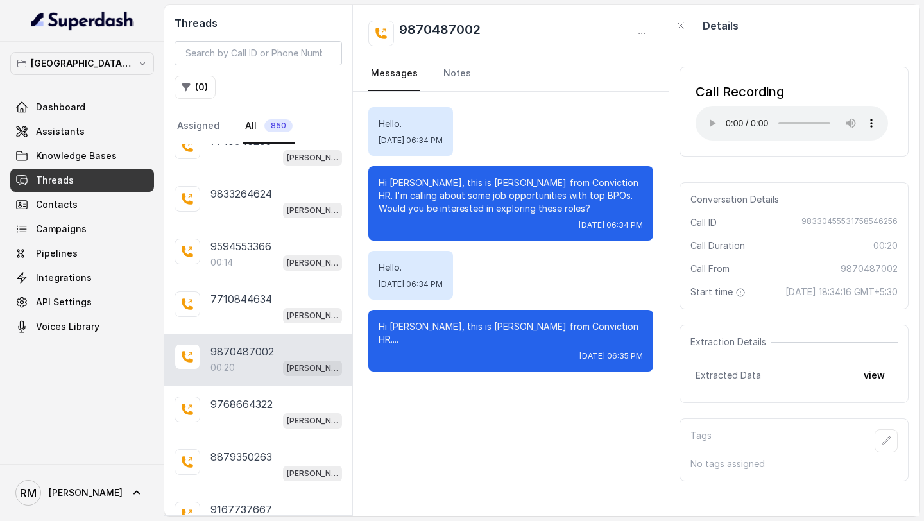
scroll to position [1757, 0]
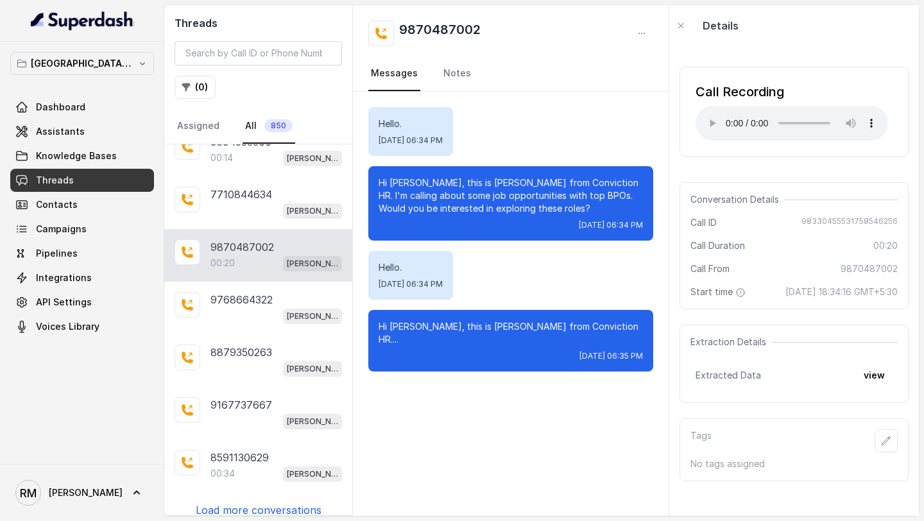
click at [250, 503] on p "Load more conversations" at bounding box center [259, 510] width 126 height 15
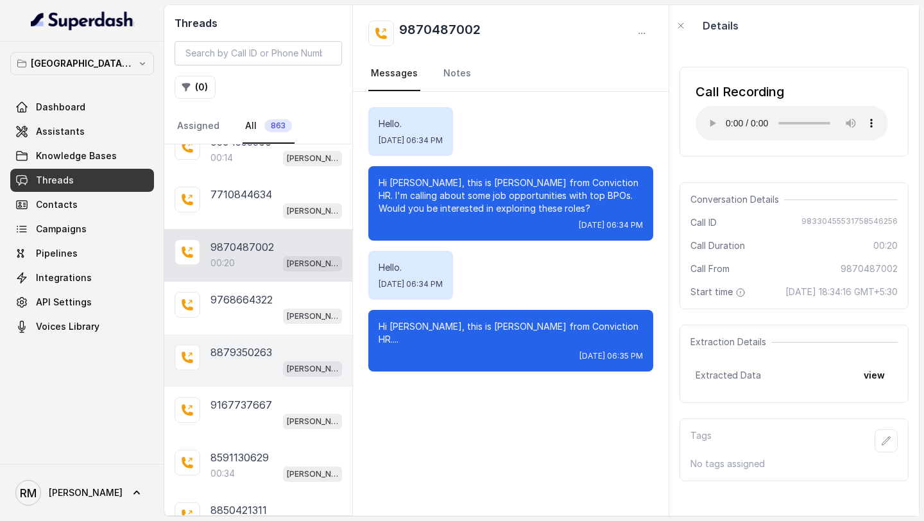
scroll to position [2280, 0]
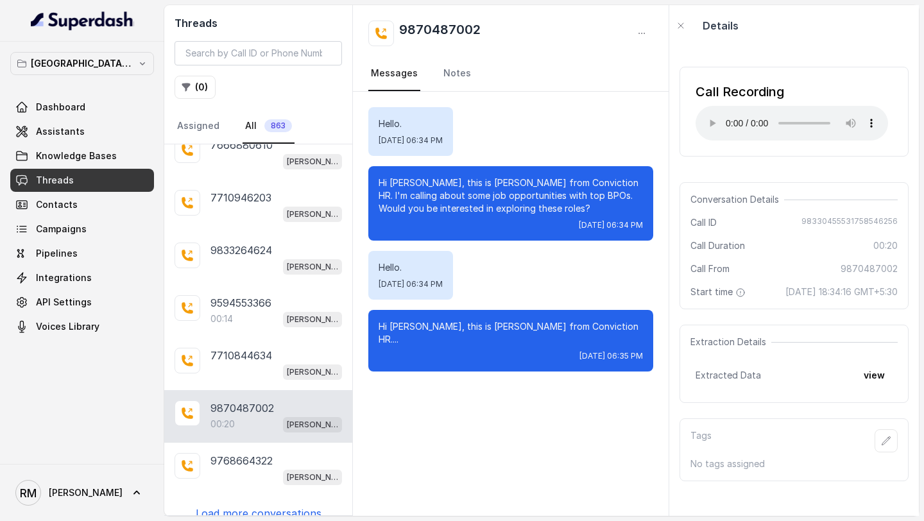
click at [271, 506] on p "Load more conversations" at bounding box center [259, 513] width 126 height 15
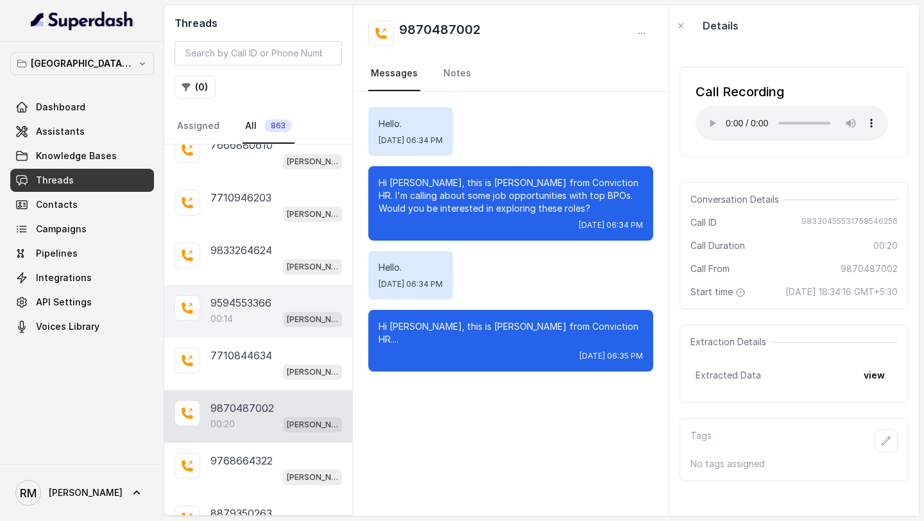
scroll to position [2803, 0]
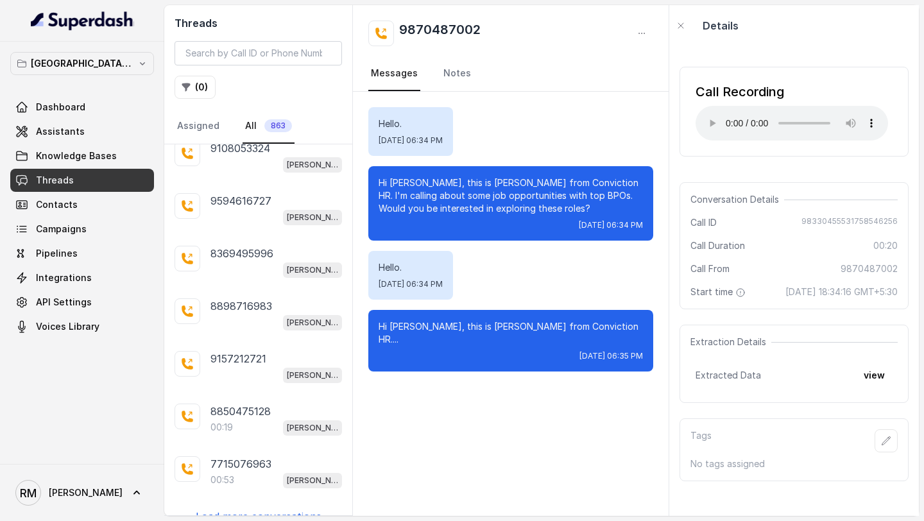
click at [269, 509] on p "Load more conversations" at bounding box center [259, 516] width 126 height 15
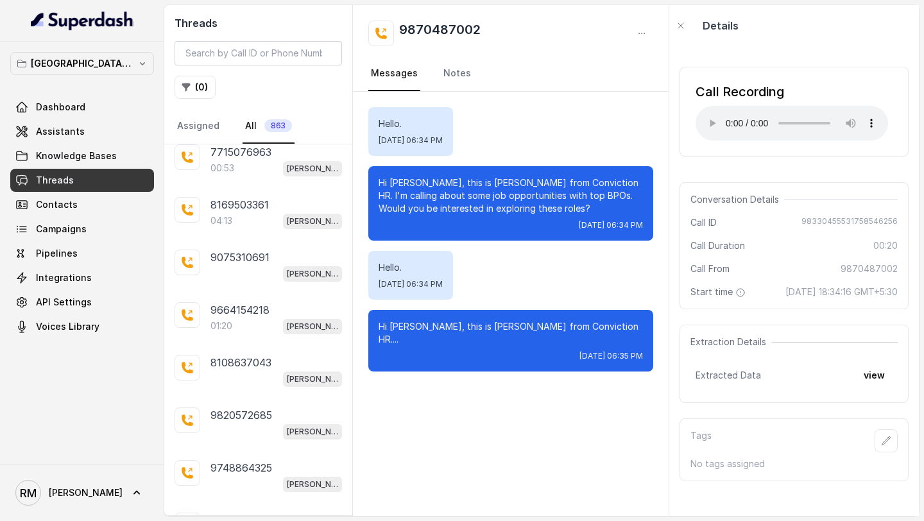
scroll to position [3326, 0]
click at [270, 512] on p "Load more conversations" at bounding box center [259, 519] width 126 height 15
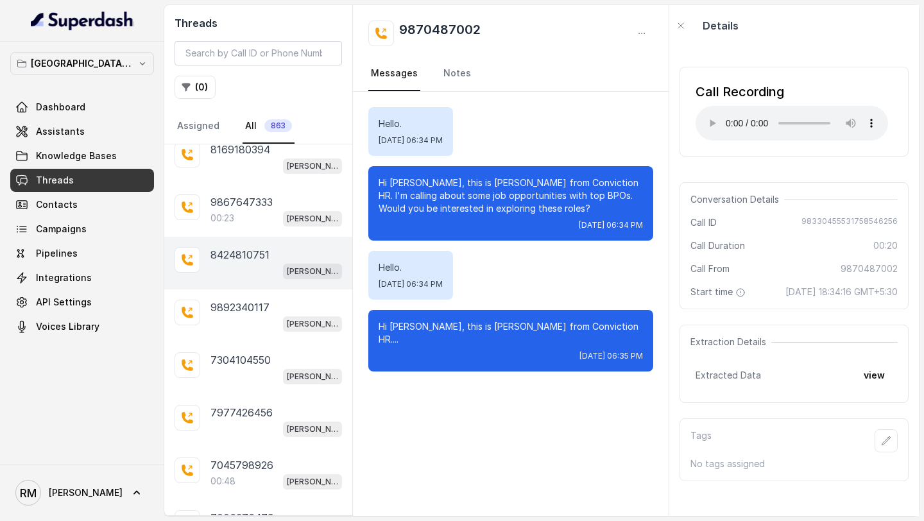
scroll to position [3849, 0]
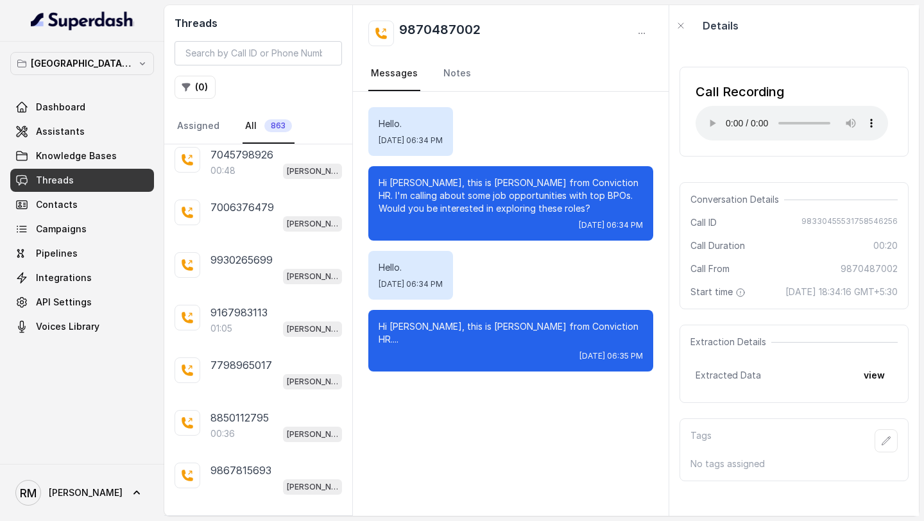
click at [267, 515] on p "Load more conversations" at bounding box center [259, 522] width 126 height 15
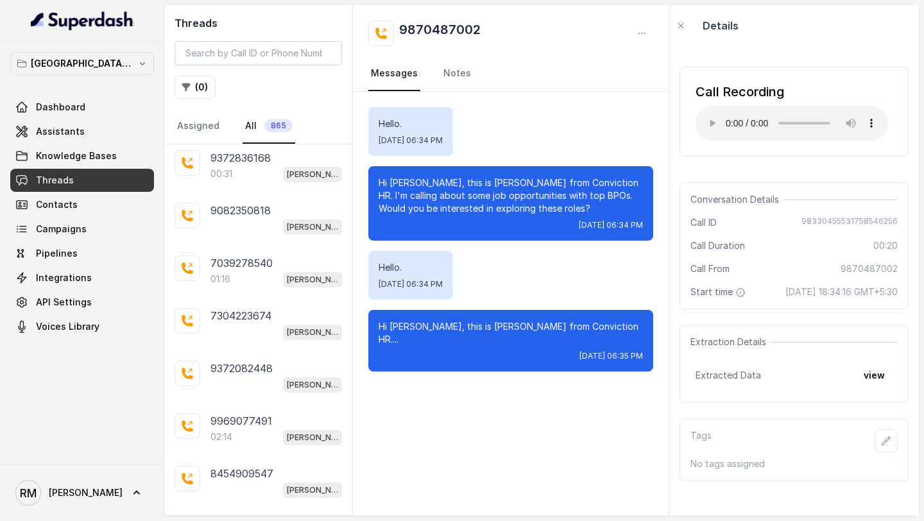
click at [267, 519] on p "Load more conversations" at bounding box center [259, 526] width 126 height 15
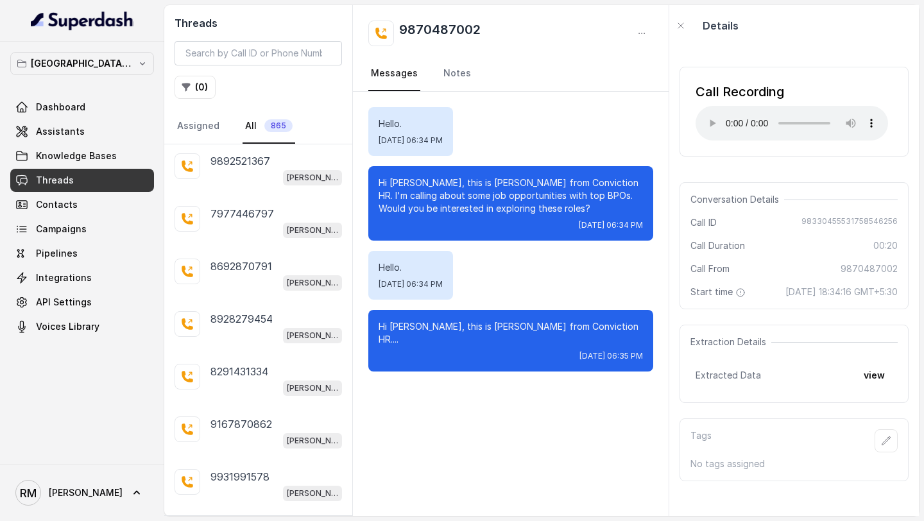
click at [267, 520] on p "Load more conversations" at bounding box center [259, 529] width 126 height 15
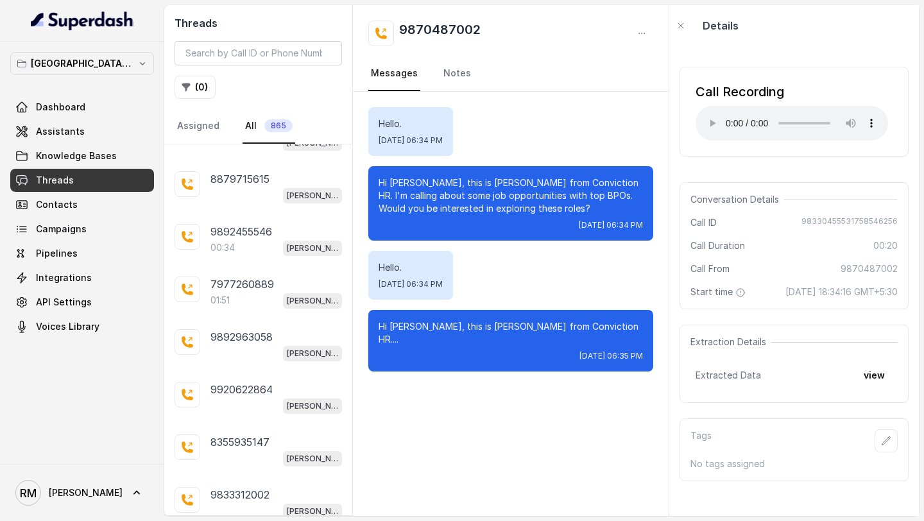
scroll to position [5418, 0]
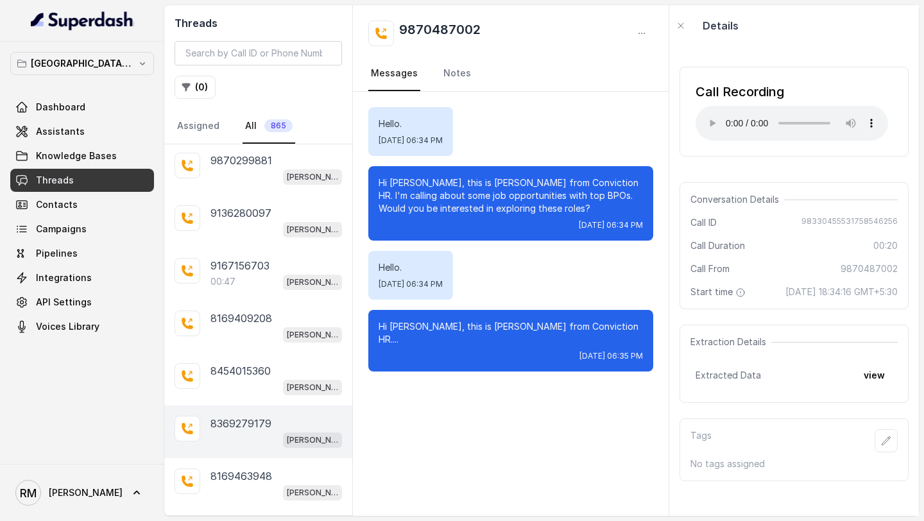
scroll to position [5941, 0]
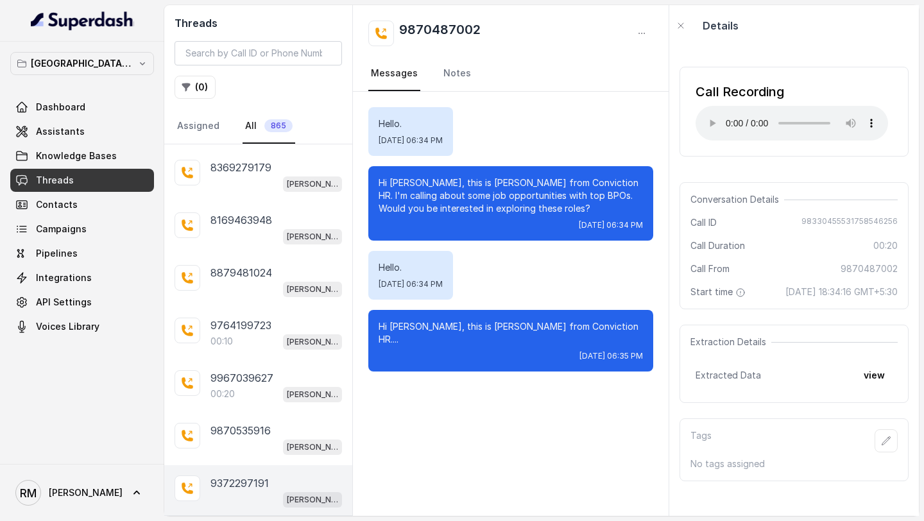
scroll to position [6464, 0]
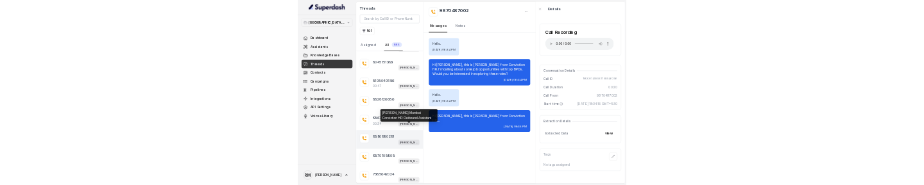
scroll to position [7511, 0]
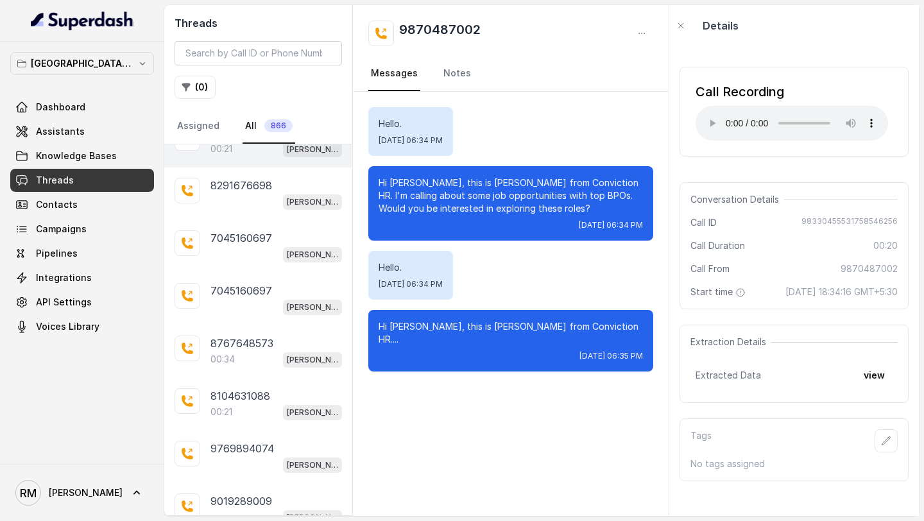
scroll to position [8034, 0]
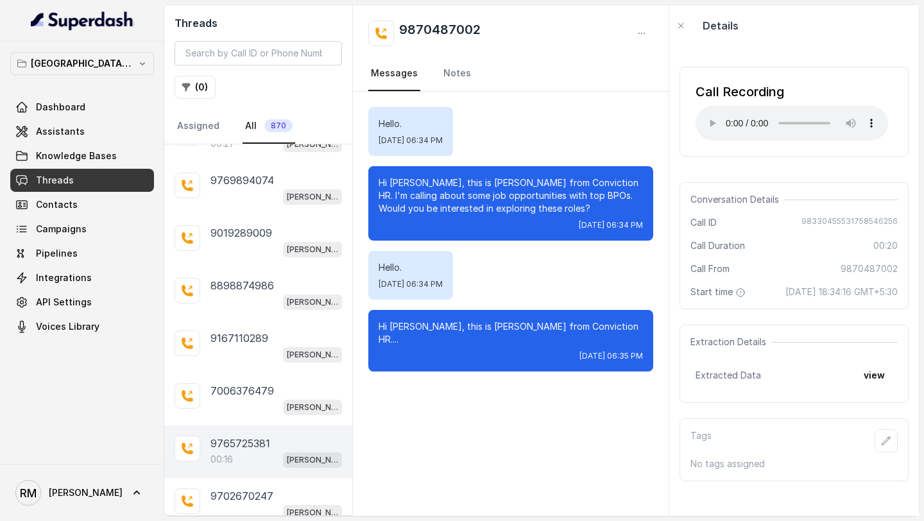
scroll to position [8557, 0]
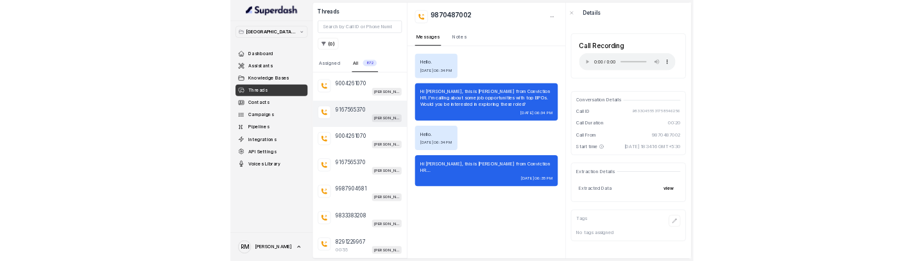
scroll to position [10126, 0]
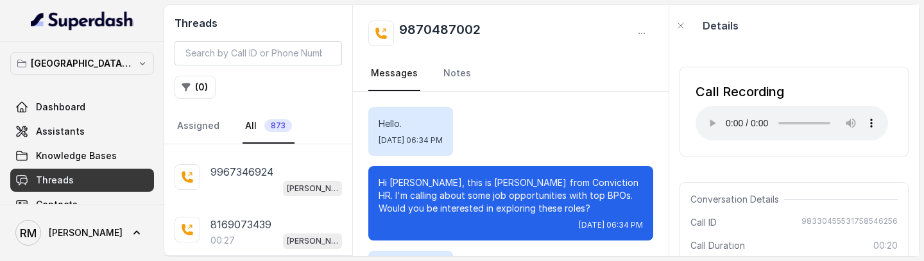
scroll to position [10909, 0]
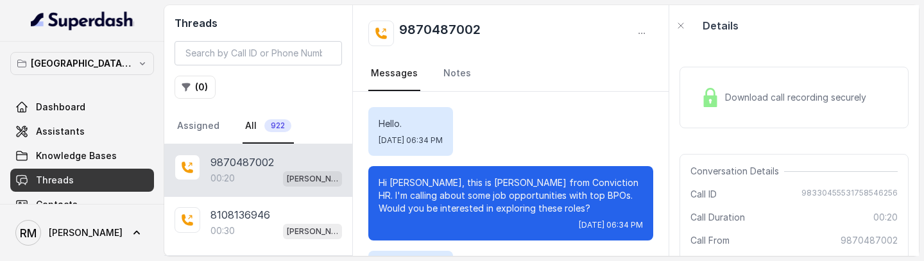
scroll to position [118, 0]
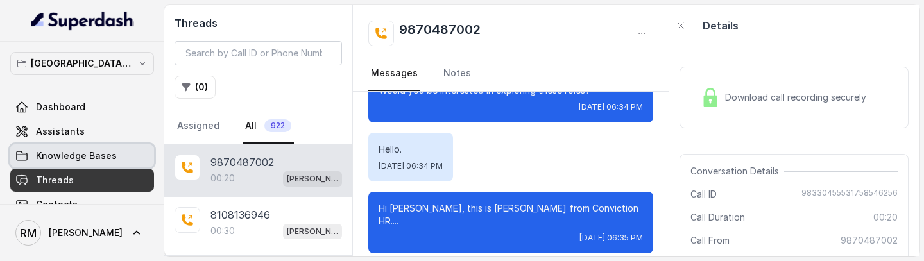
click at [92, 153] on span "Knowledge Bases" at bounding box center [76, 156] width 81 height 13
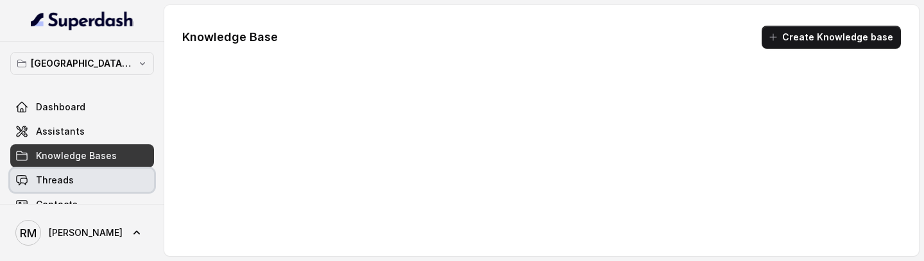
click at [91, 181] on link "Threads" at bounding box center [82, 180] width 144 height 23
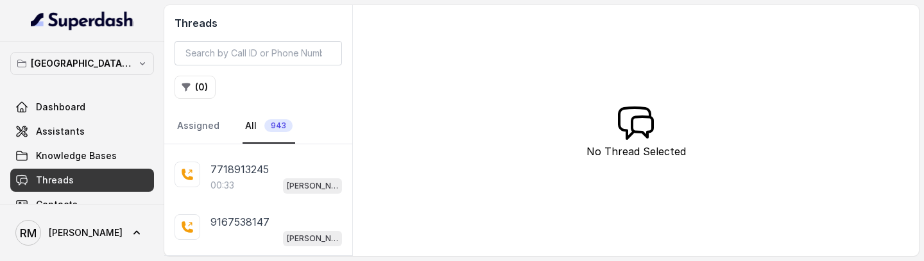
scroll to position [4467, 0]
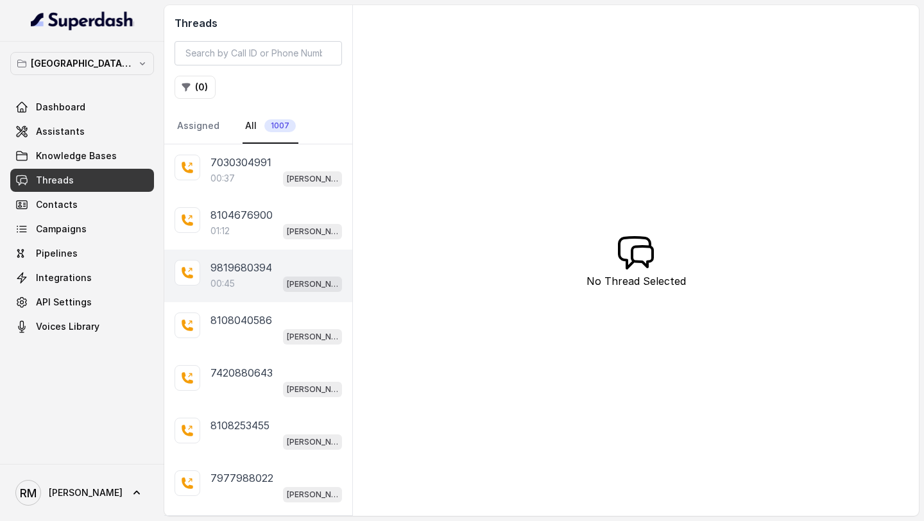
click at [273, 255] on div "9819680394 00:45 Kemp Mumbai Conviction HR Outbound Assistant" at bounding box center [258, 276] width 188 height 53
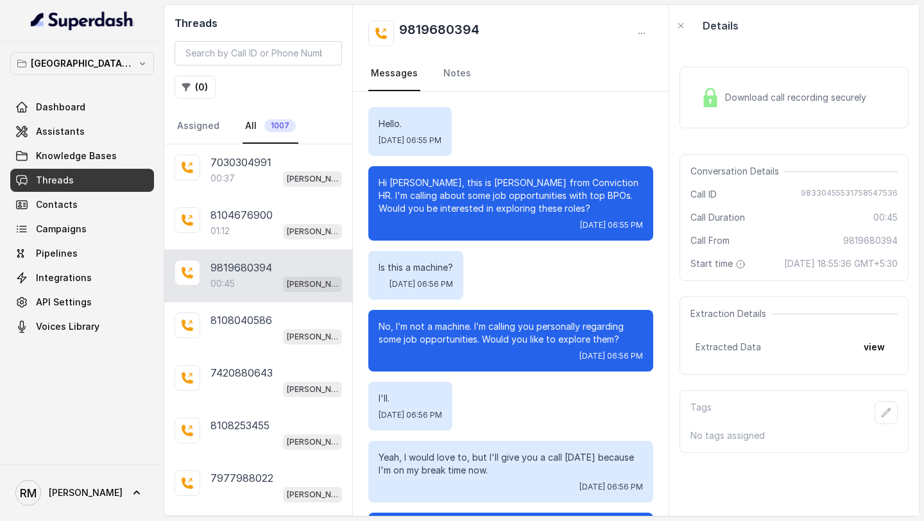
scroll to position [205, 0]
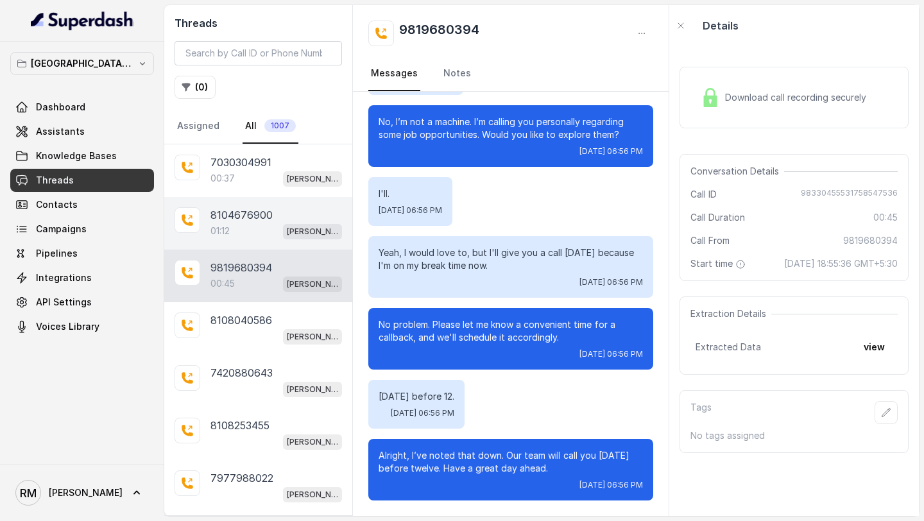
click at [261, 210] on p "8104676900" at bounding box center [241, 214] width 62 height 15
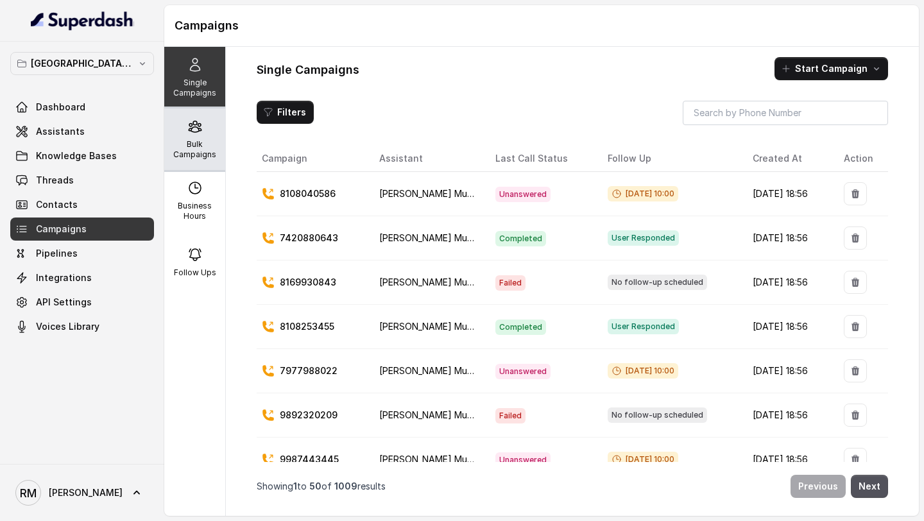
click at [201, 141] on p "Bulk Campaigns" at bounding box center [194, 149] width 51 height 21
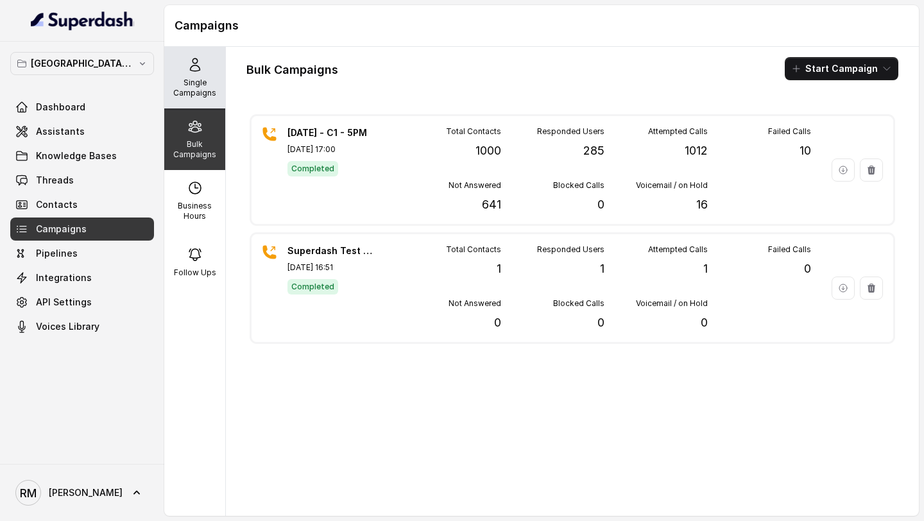
click at [200, 93] on p "Single Campaigns" at bounding box center [194, 88] width 51 height 21
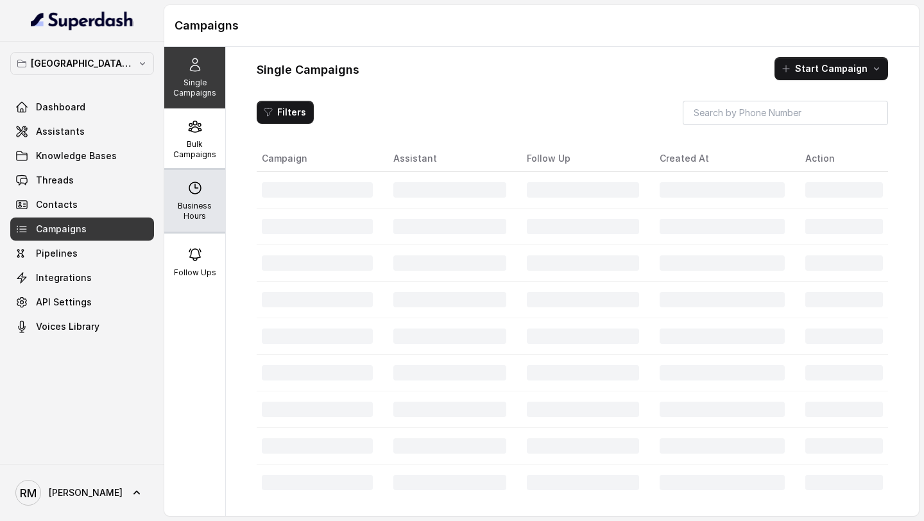
click at [177, 195] on div "Business Hours" at bounding box center [194, 201] width 61 height 62
select select "[GEOGRAPHIC_DATA]/[GEOGRAPHIC_DATA]"
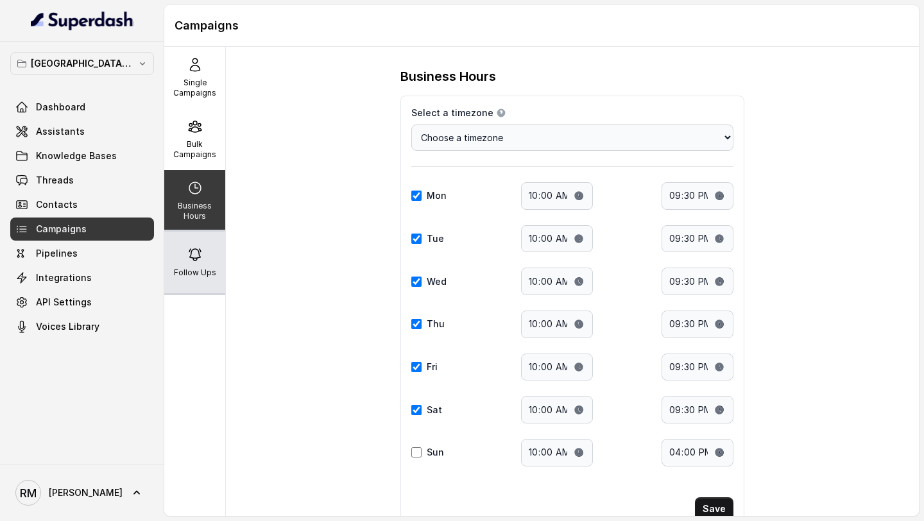
click at [184, 264] on div "Follow Ups" at bounding box center [194, 263] width 61 height 62
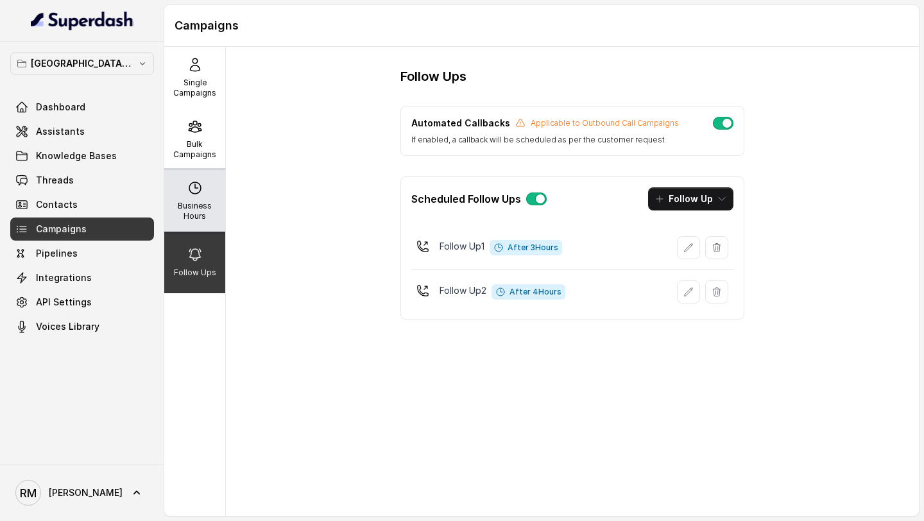
click at [181, 206] on p "Business Hours" at bounding box center [194, 211] width 51 height 21
select select "[GEOGRAPHIC_DATA]/[GEOGRAPHIC_DATA]"
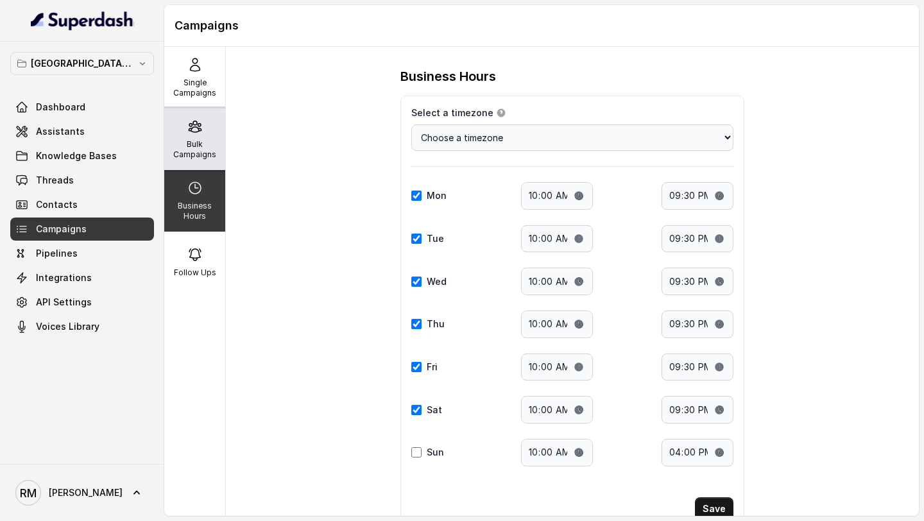
click at [214, 142] on p "Bulk Campaigns" at bounding box center [194, 149] width 51 height 21
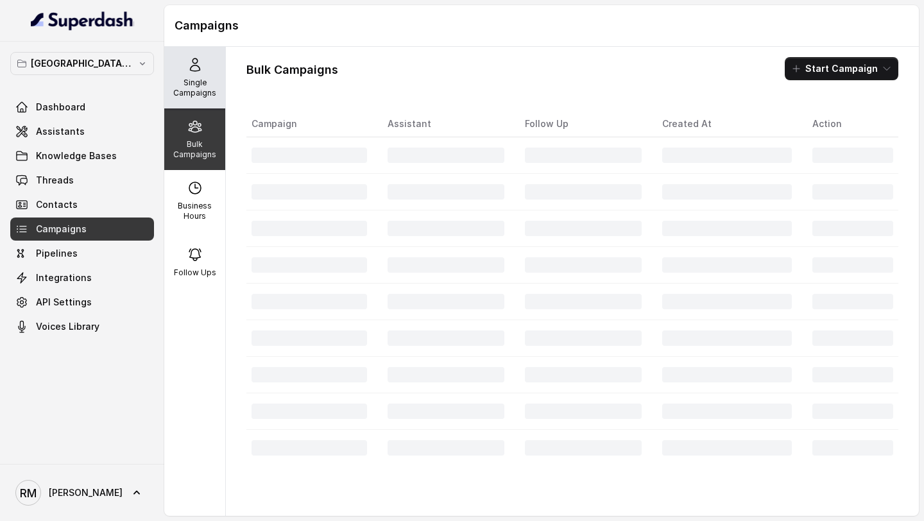
click at [214, 89] on p "Single Campaigns" at bounding box center [194, 88] width 51 height 21
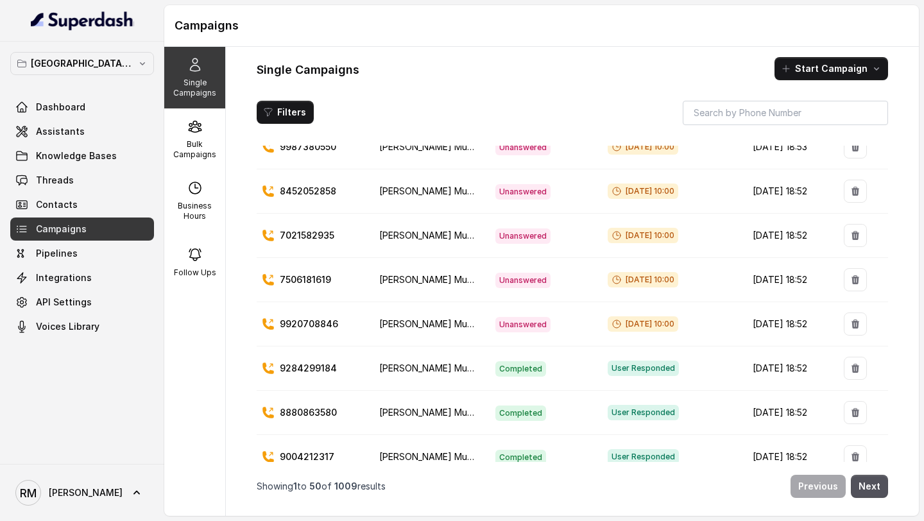
scroll to position [1683, 0]
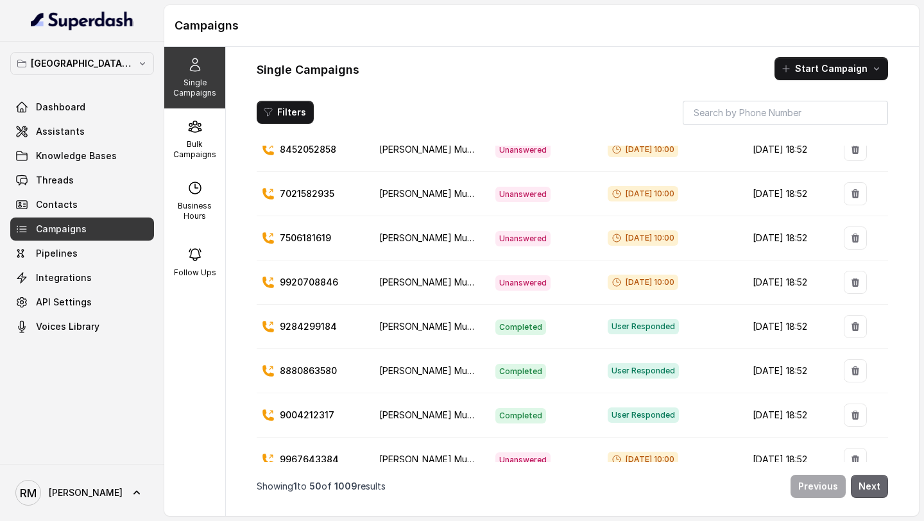
click at [870, 488] on button "Next" at bounding box center [869, 486] width 37 height 23
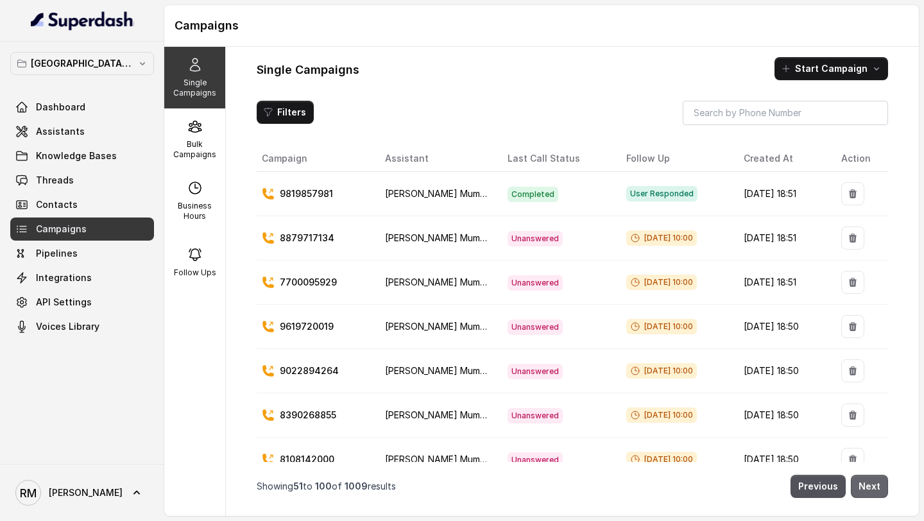
click at [870, 488] on button "Next" at bounding box center [869, 486] width 37 height 23
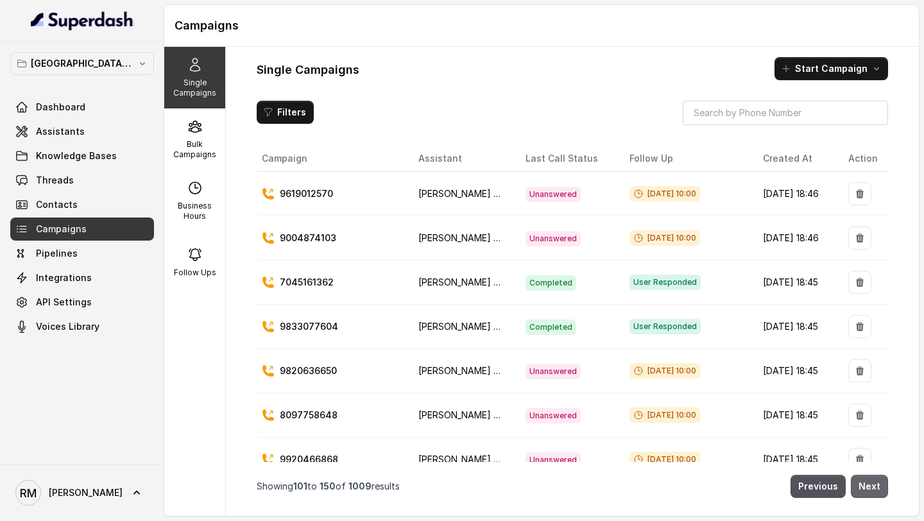
click at [870, 488] on button "Next" at bounding box center [869, 486] width 37 height 23
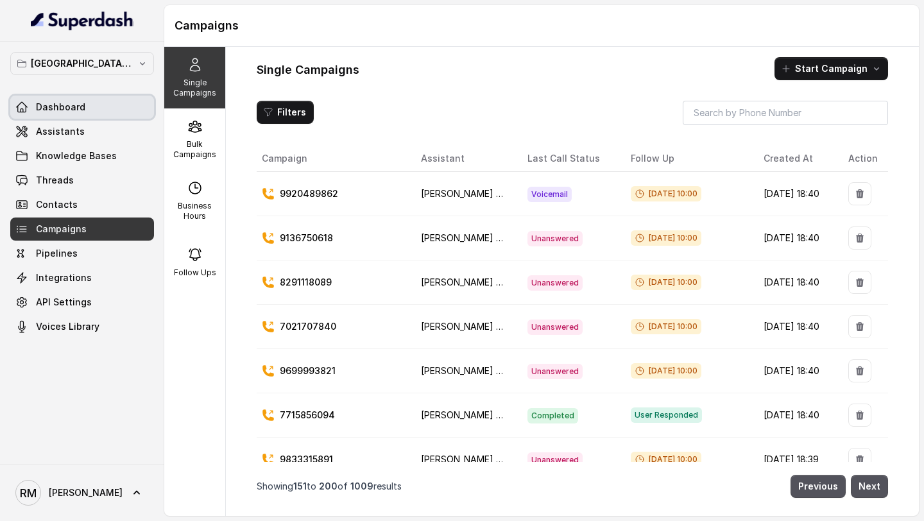
click at [78, 112] on span "Dashboard" at bounding box center [60, 107] width 49 height 13
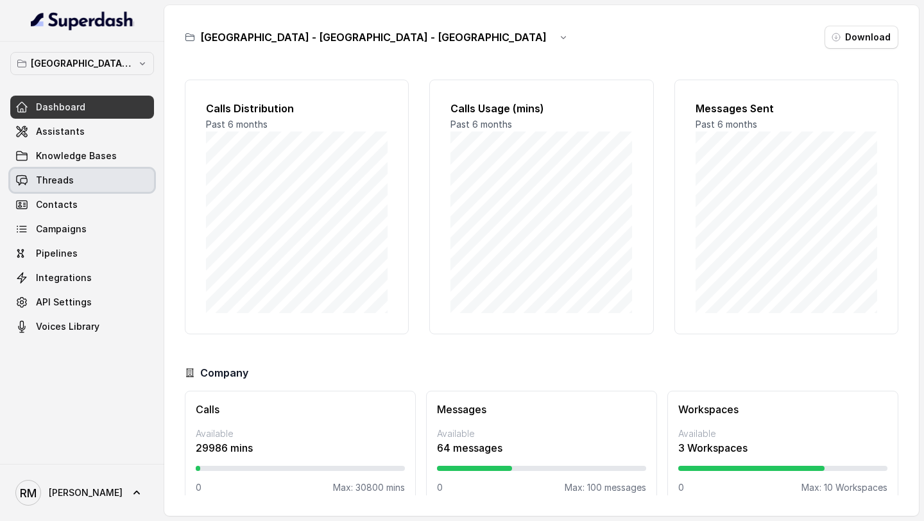
click at [103, 185] on link "Threads" at bounding box center [82, 180] width 144 height 23
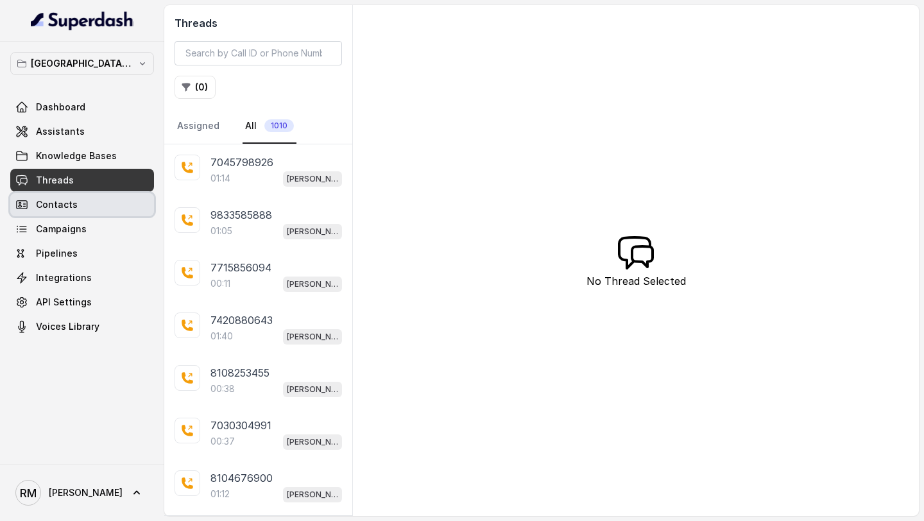
click at [65, 205] on span "Contacts" at bounding box center [57, 204] width 42 height 13
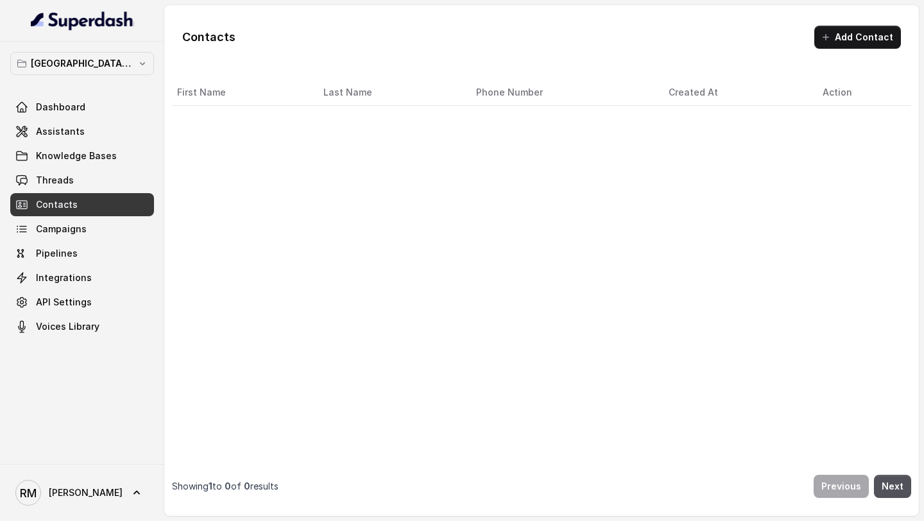
click at [62, 241] on div "Dashboard Assistants Knowledge Bases Threads Contacts Campaigns Pipelines Integ…" at bounding box center [82, 217] width 144 height 243
click at [69, 230] on span "Campaigns" at bounding box center [61, 229] width 51 height 13
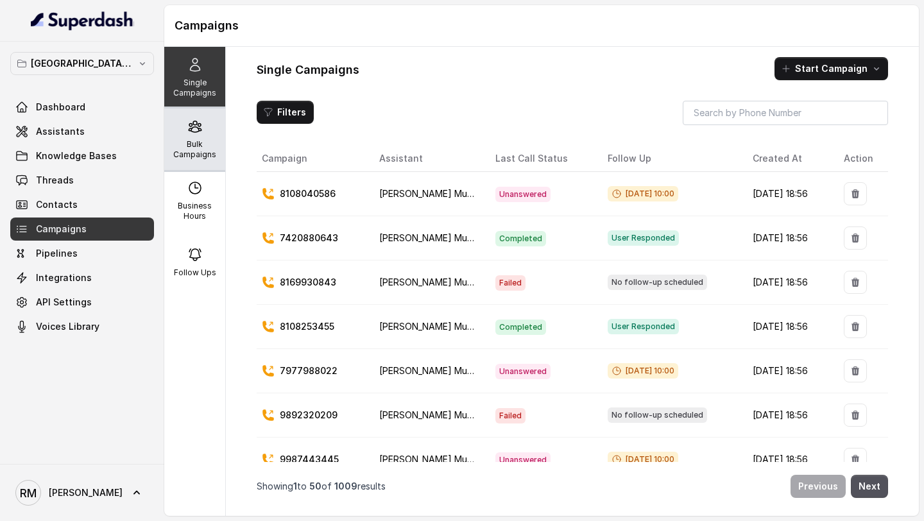
click at [221, 129] on div "Bulk Campaigns" at bounding box center [194, 139] width 61 height 62
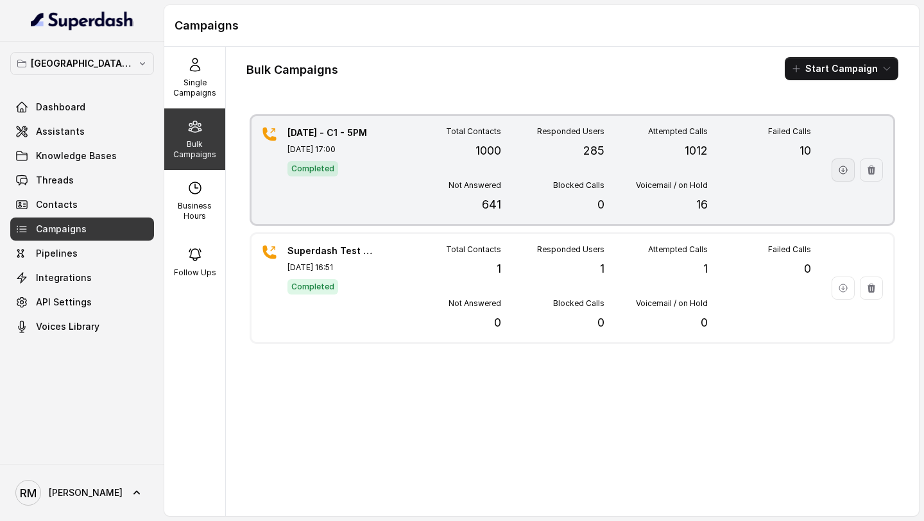
click at [841, 173] on icon "button" at bounding box center [843, 170] width 10 height 10
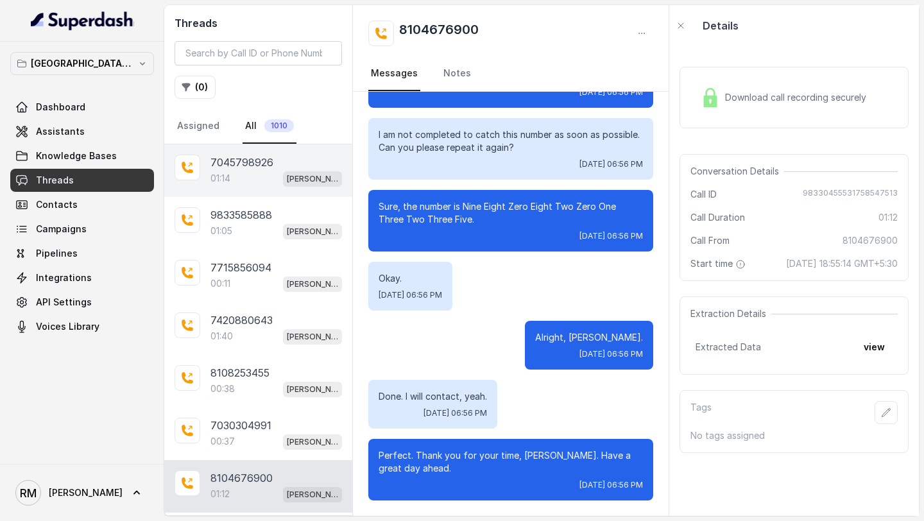
click at [228, 186] on div "7045798926 01:14 [PERSON_NAME] Mumbai Conviction HR Outbound Assistant" at bounding box center [258, 170] width 188 height 53
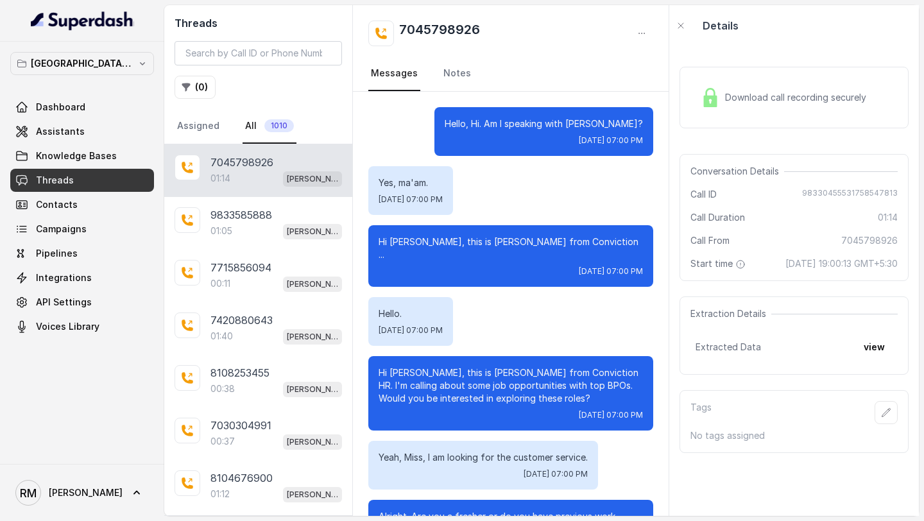
click at [741, 96] on span "Download call recording securely" at bounding box center [798, 97] width 146 height 13
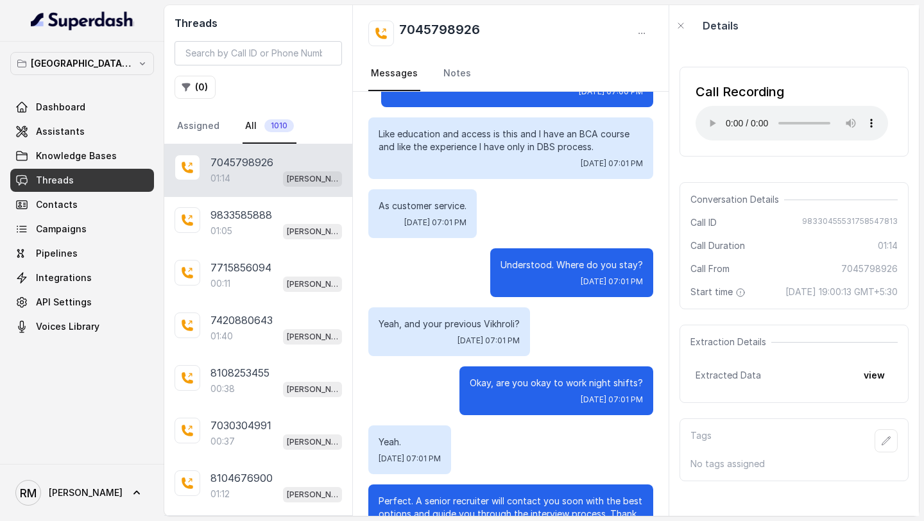
scroll to position [736, 0]
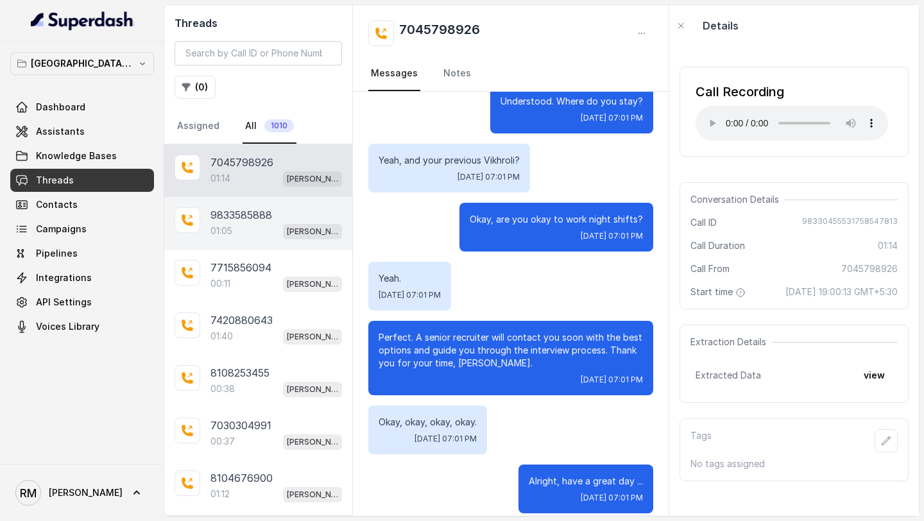
click at [286, 204] on div "9833585888 01:05 [PERSON_NAME] Mumbai Conviction HR Outbound Assistant" at bounding box center [258, 223] width 188 height 53
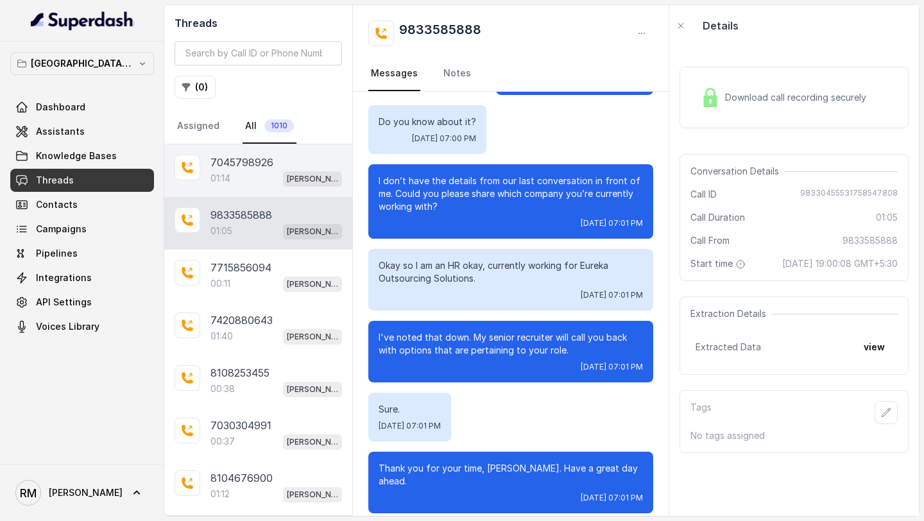
click at [259, 155] on p "7045798926" at bounding box center [241, 162] width 63 height 15
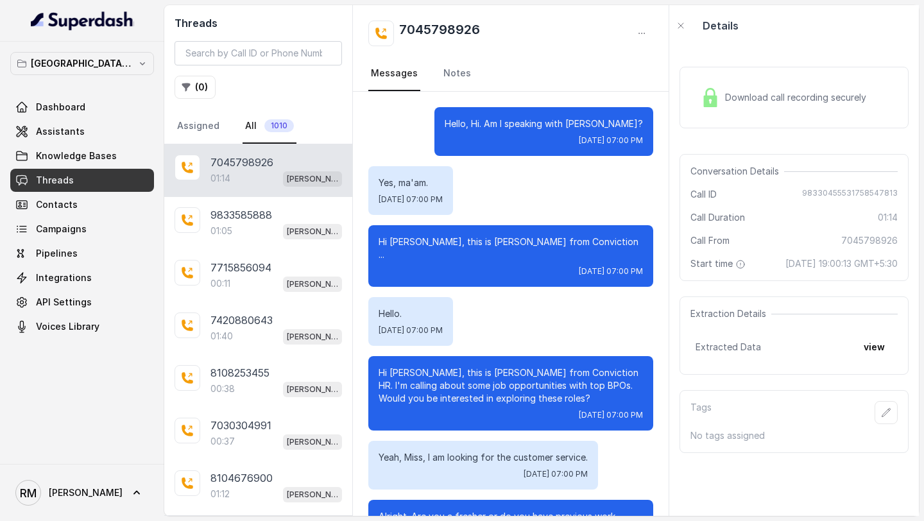
scroll to position [736, 0]
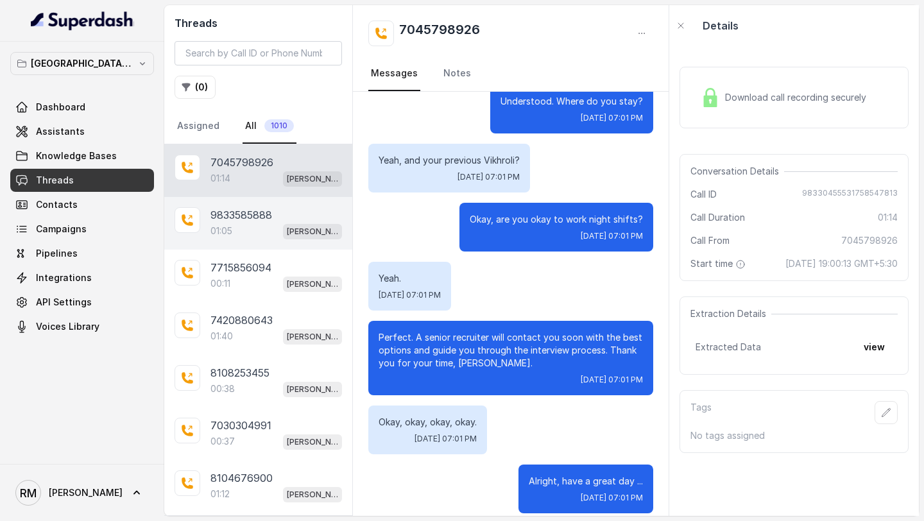
click at [274, 227] on div "01:05 [PERSON_NAME] Mumbai Conviction HR Outbound Assistant" at bounding box center [276, 231] width 132 height 17
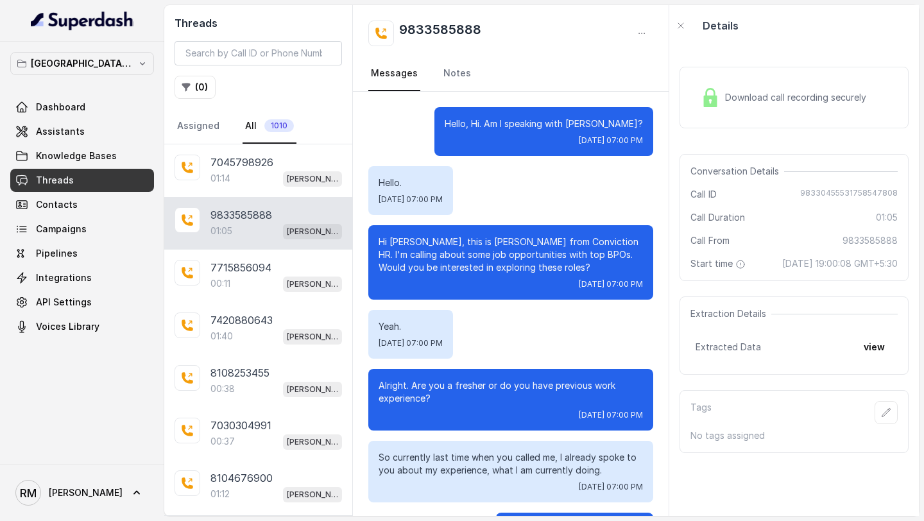
click at [769, 93] on span "Download call recording securely" at bounding box center [798, 97] width 146 height 13
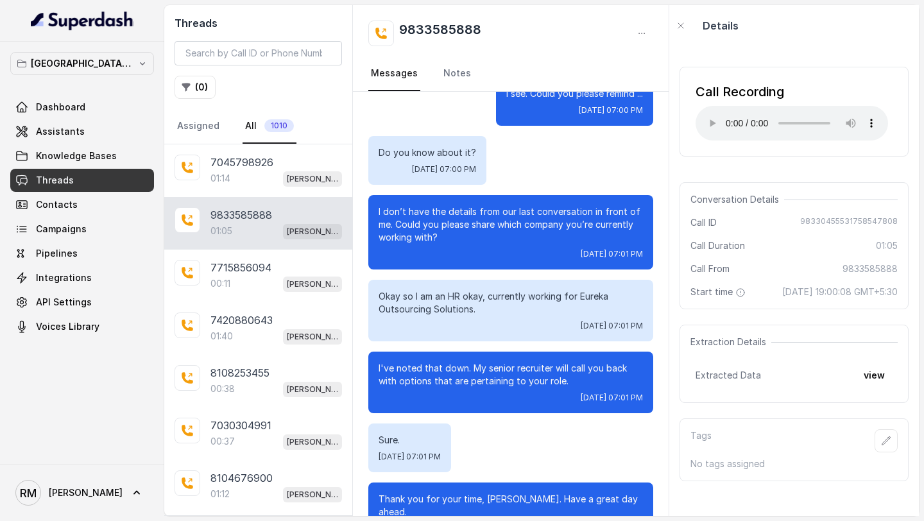
scroll to position [467, 0]
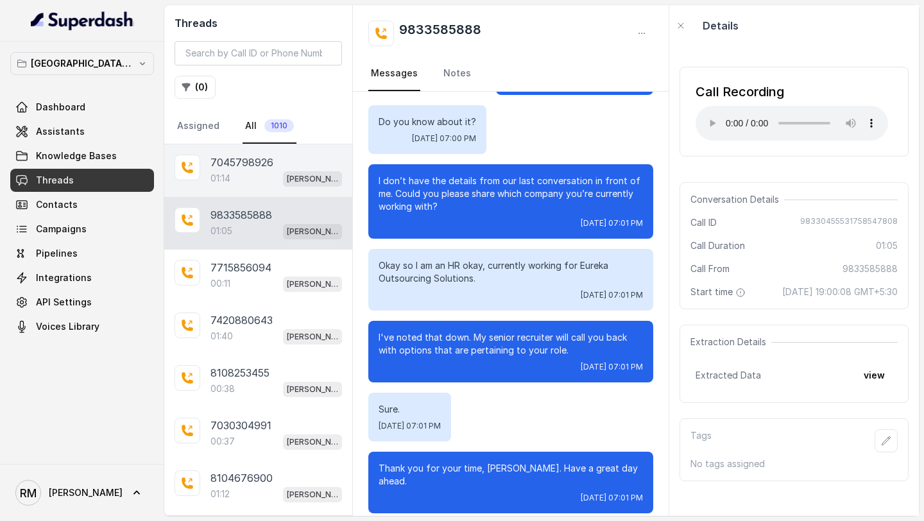
click at [277, 177] on div "01:14 [PERSON_NAME] Mumbai Conviction HR Outbound Assistant" at bounding box center [276, 178] width 132 height 17
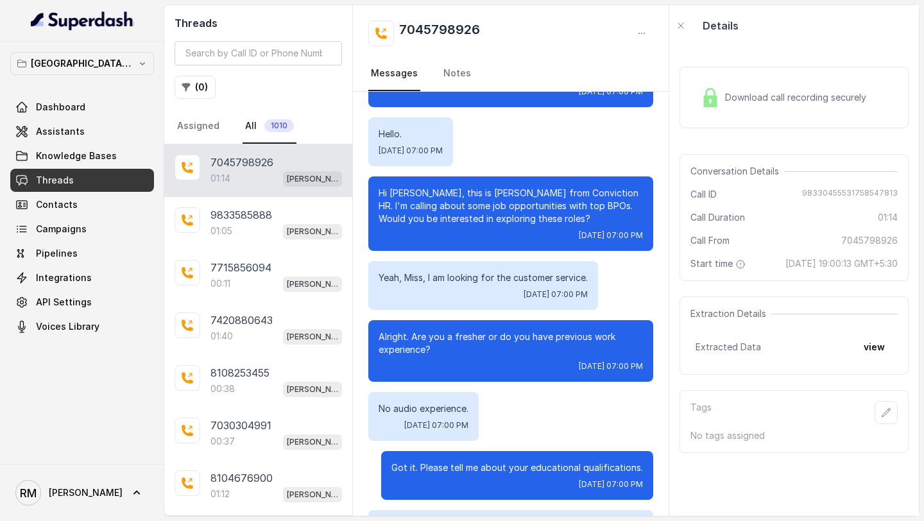
scroll to position [736, 0]
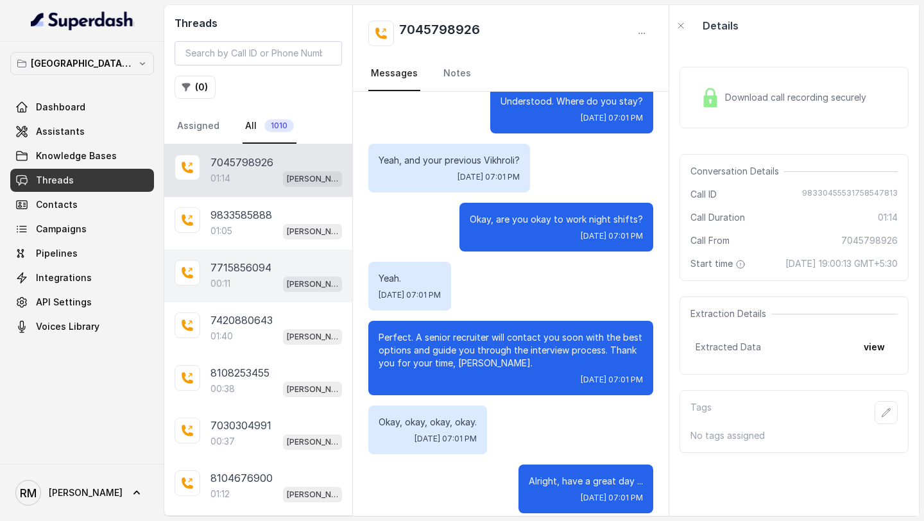
click at [209, 285] on div "7715856094 00:11 [PERSON_NAME] Mumbai Conviction HR Outbound Assistant" at bounding box center [258, 276] width 188 height 53
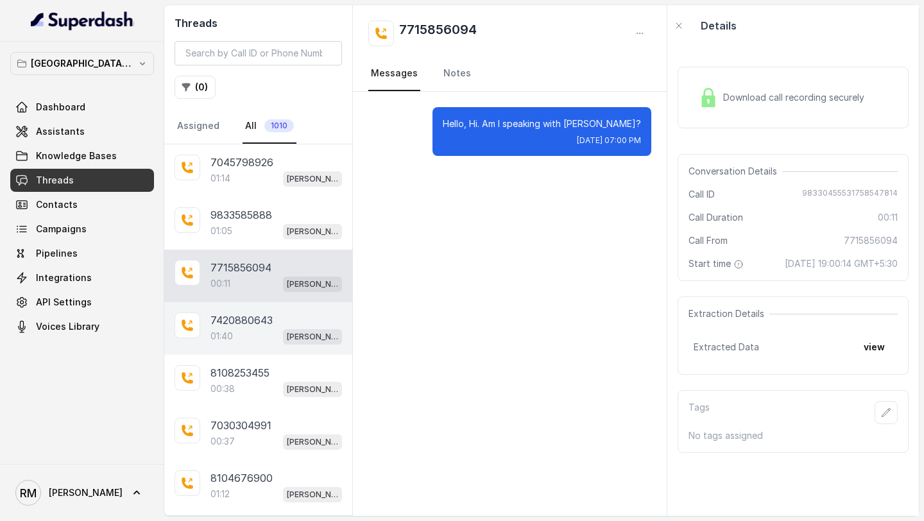
click at [242, 309] on div "7420880643 01:40 Kemp Mumbai Conviction HR Outbound Assistant" at bounding box center [258, 328] width 188 height 53
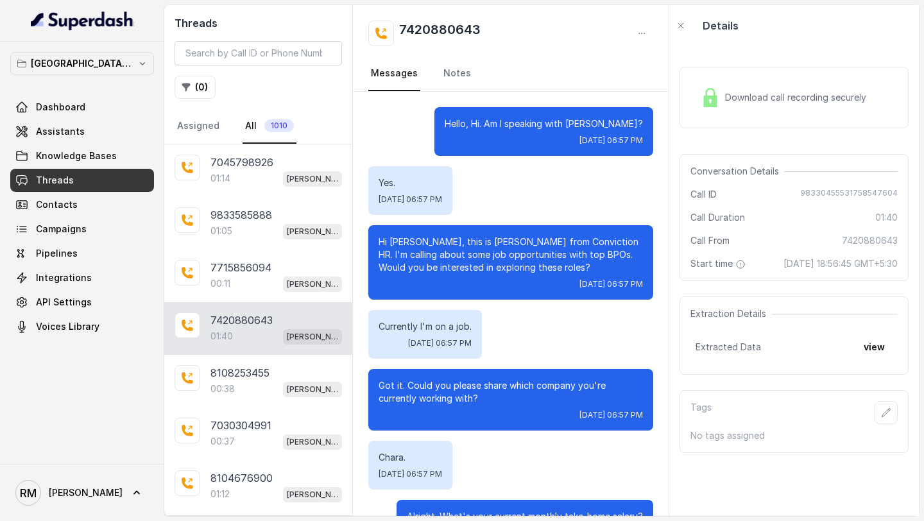
click at [793, 107] on div "Download call recording securely" at bounding box center [784, 98] width 176 height 30
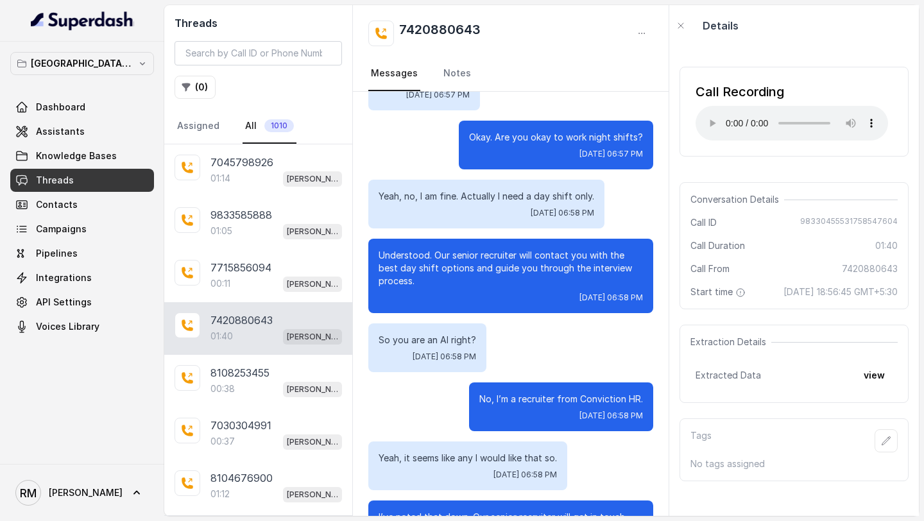
scroll to position [1149, 0]
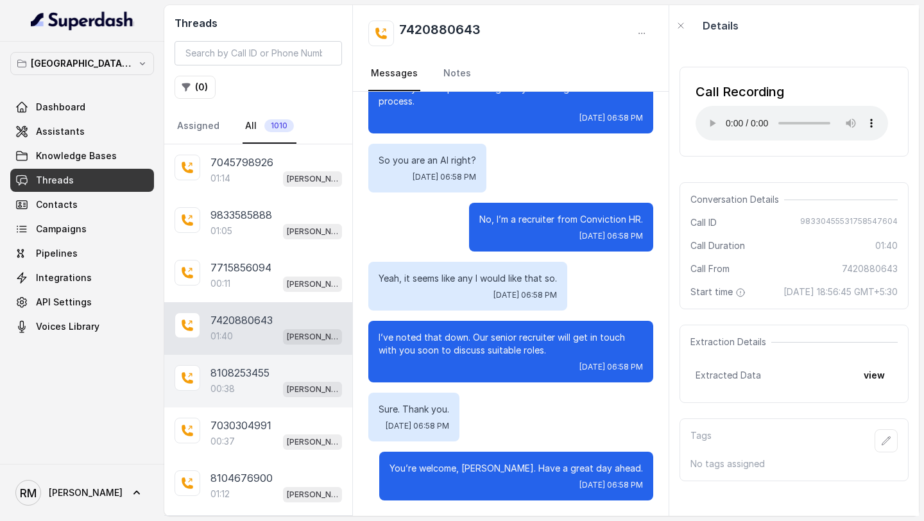
click at [262, 384] on div "00:38 Kemp Mumbai Conviction HR Outbound Assistant" at bounding box center [276, 389] width 132 height 17
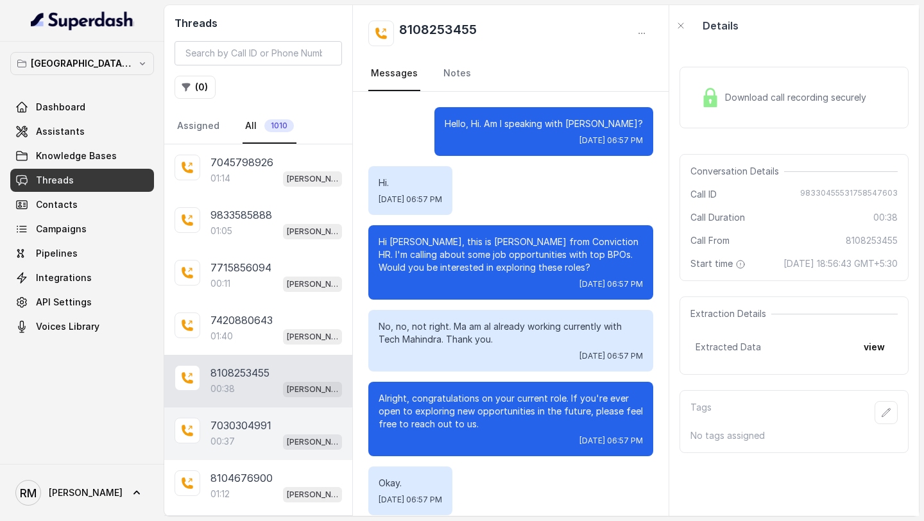
click at [260, 421] on p "7030304991" at bounding box center [240, 425] width 61 height 15
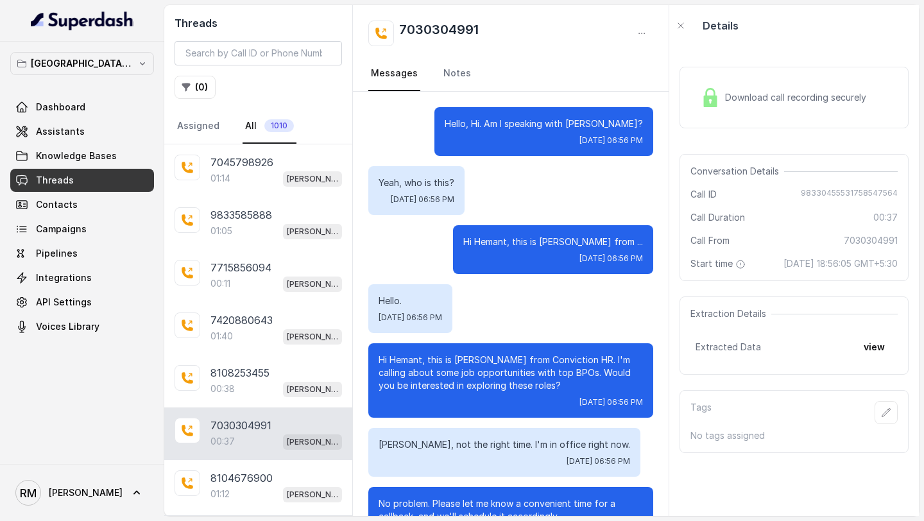
scroll to position [179, 0]
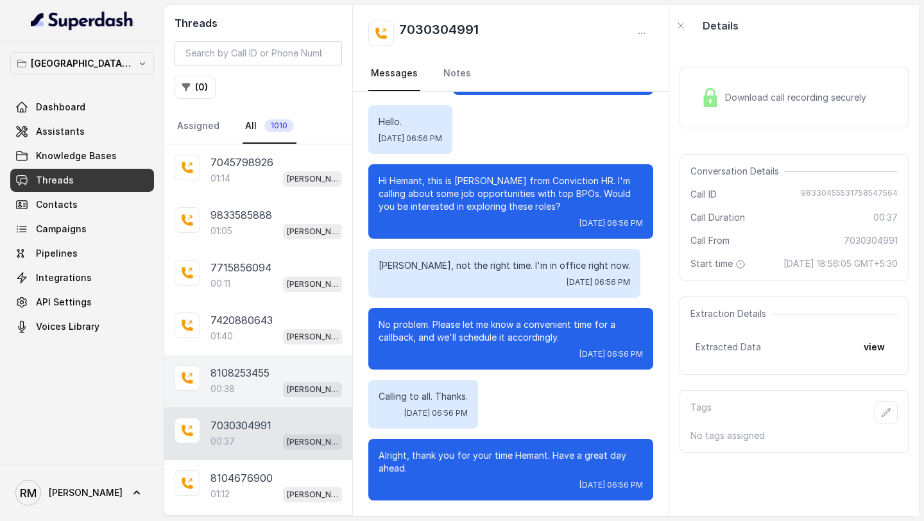
click at [273, 392] on div "00:38 Kemp Mumbai Conviction HR Outbound Assistant" at bounding box center [276, 389] width 132 height 17
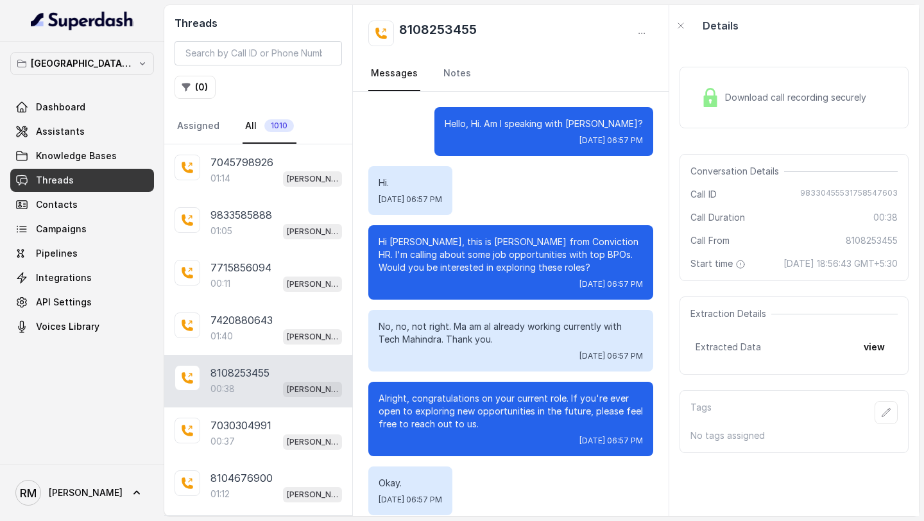
click at [861, 113] on div "Download call recording securely" at bounding box center [794, 98] width 229 height 62
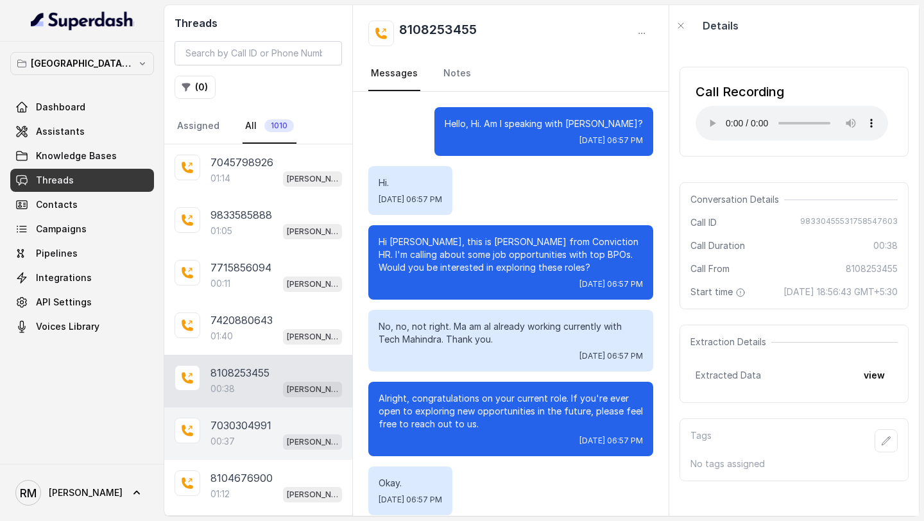
scroll to position [188, 0]
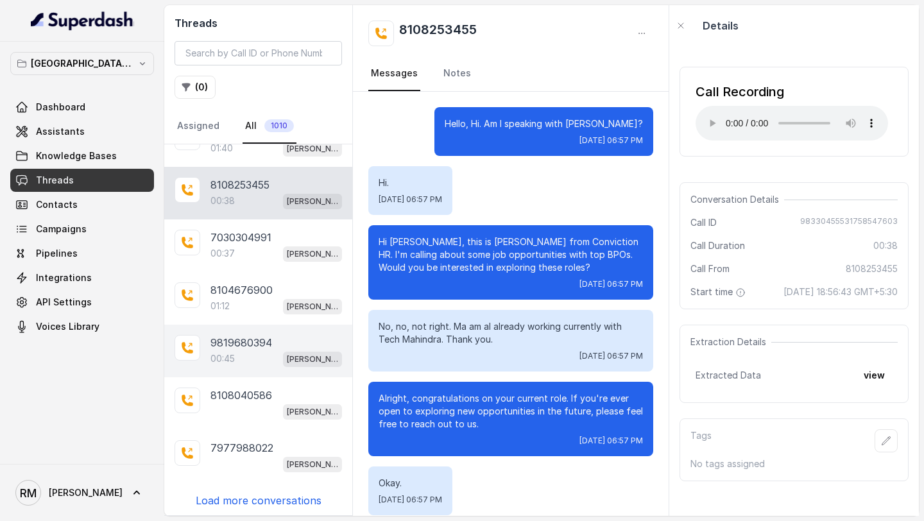
click at [260, 347] on p "9819680394" at bounding box center [241, 342] width 62 height 15
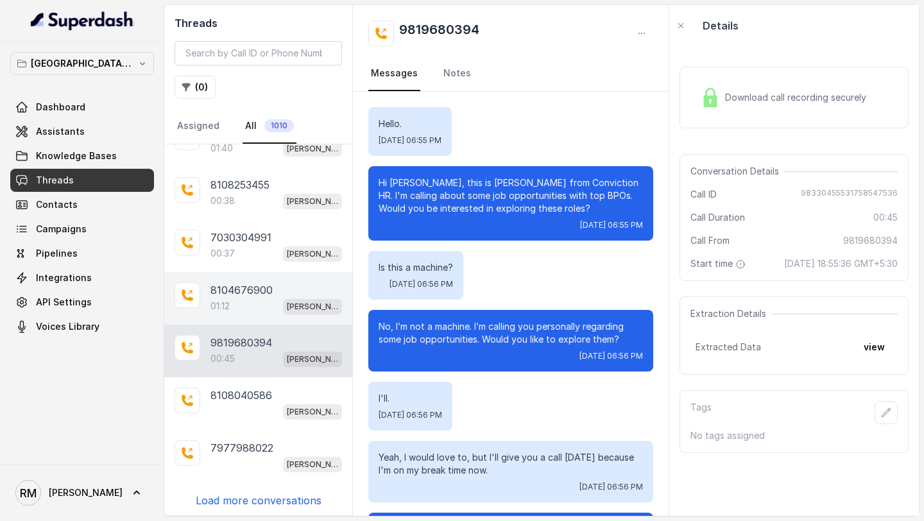
click at [283, 302] on span "[PERSON_NAME] Mumbai Conviction HR Outbound Assistant" at bounding box center [312, 306] width 59 height 15
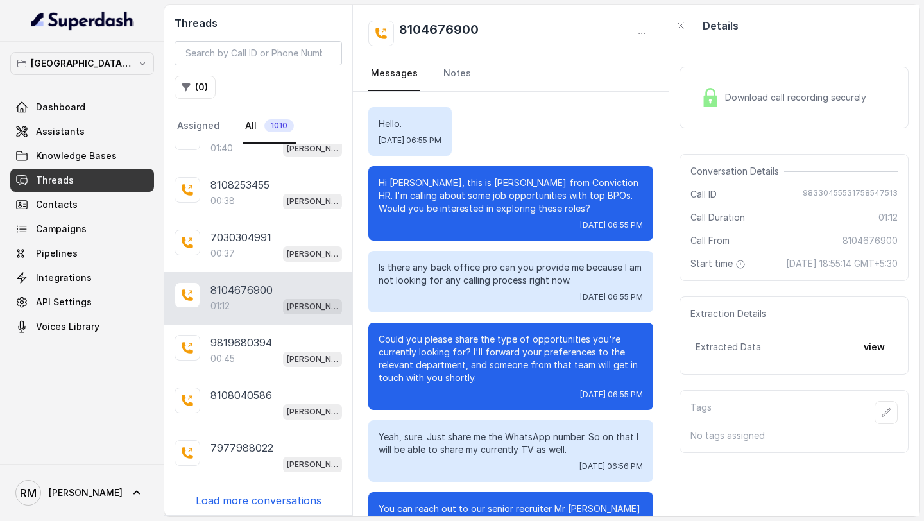
click at [757, 83] on div "Download call recording securely" at bounding box center [784, 98] width 176 height 30
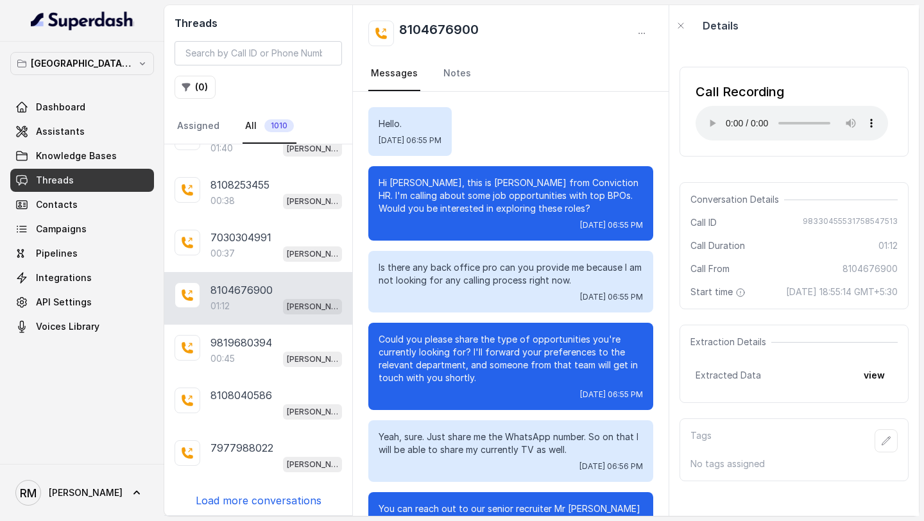
click at [559, 172] on div "Hi Prachi, this is Monica from Conviction HR. I'm calling about some job opport…" at bounding box center [510, 203] width 285 height 74
click at [92, 222] on link "Campaigns" at bounding box center [82, 229] width 144 height 23
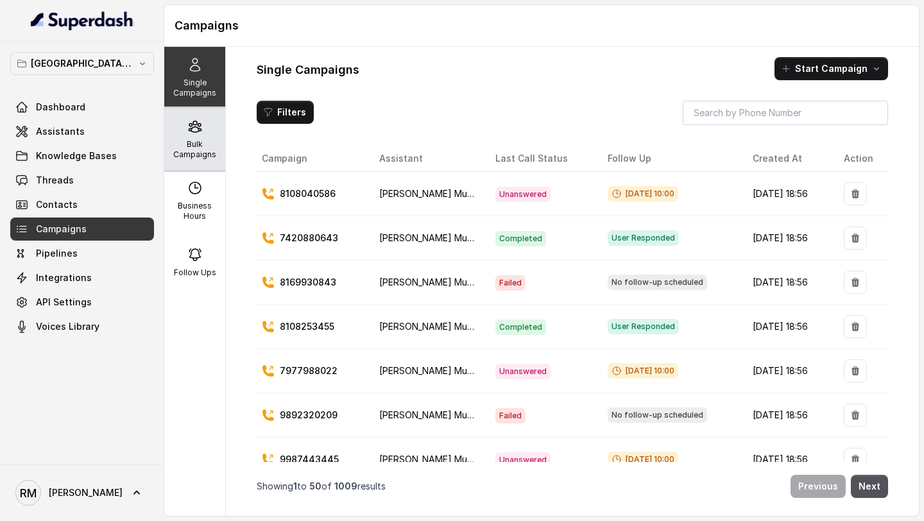
click at [216, 156] on p "Bulk Campaigns" at bounding box center [194, 149] width 51 height 21
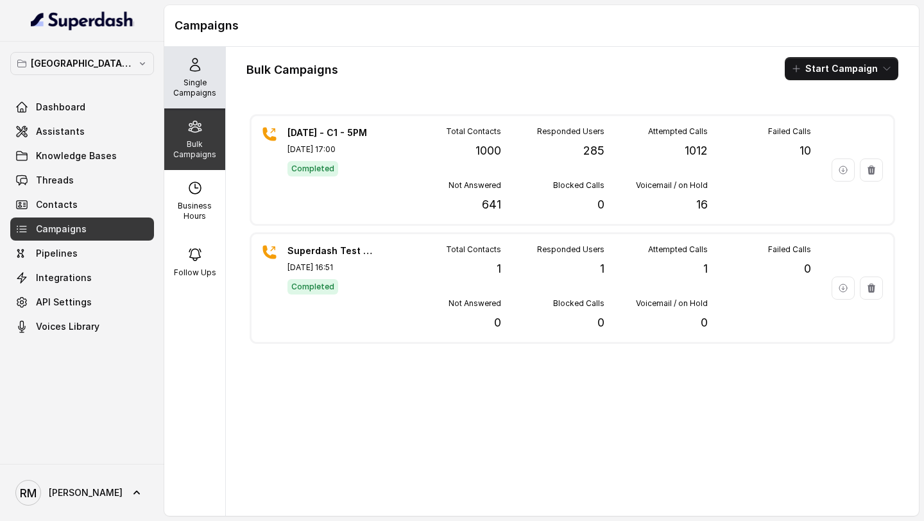
click at [203, 76] on div "Single Campaigns" at bounding box center [194, 78] width 61 height 62
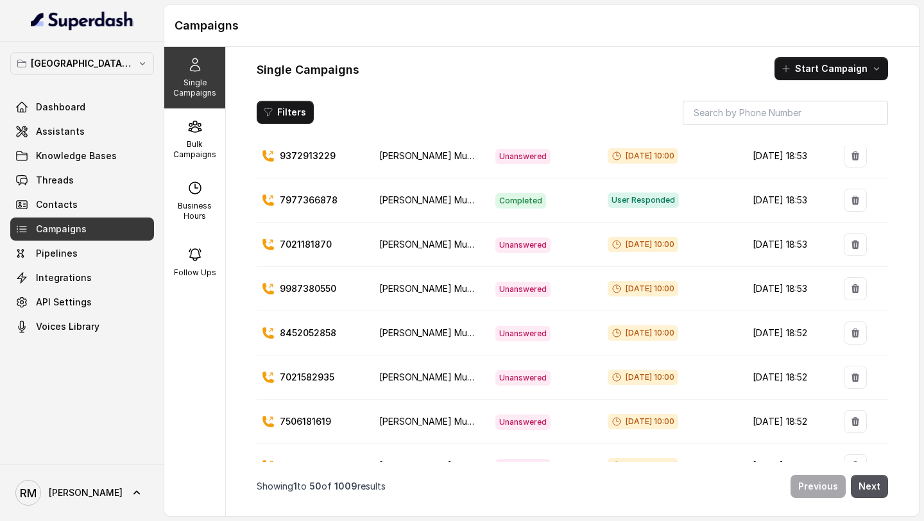
scroll to position [1924, 0]
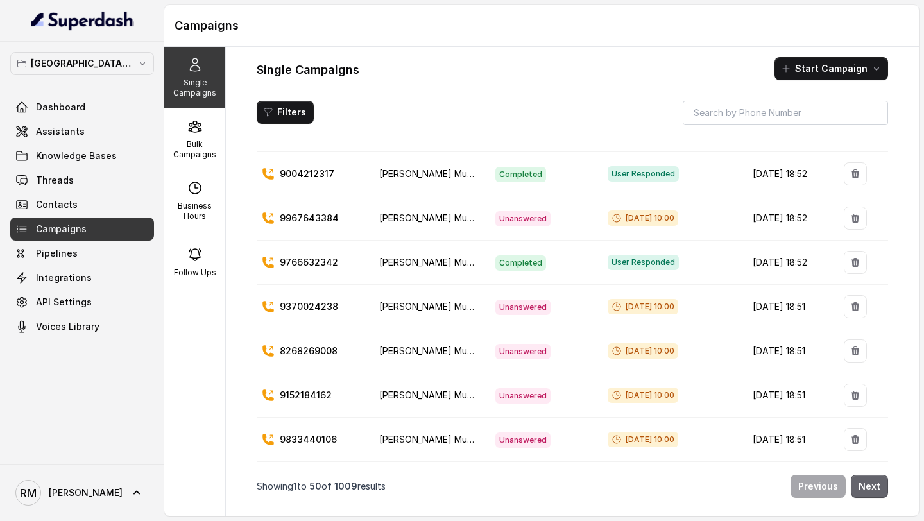
click at [861, 476] on button "Next" at bounding box center [869, 486] width 37 height 23
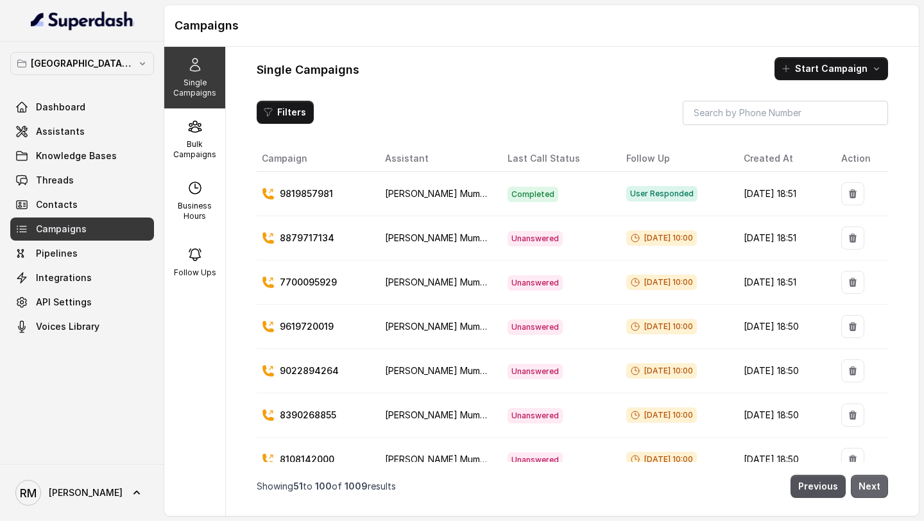
click at [861, 476] on button "Next" at bounding box center [869, 486] width 37 height 23
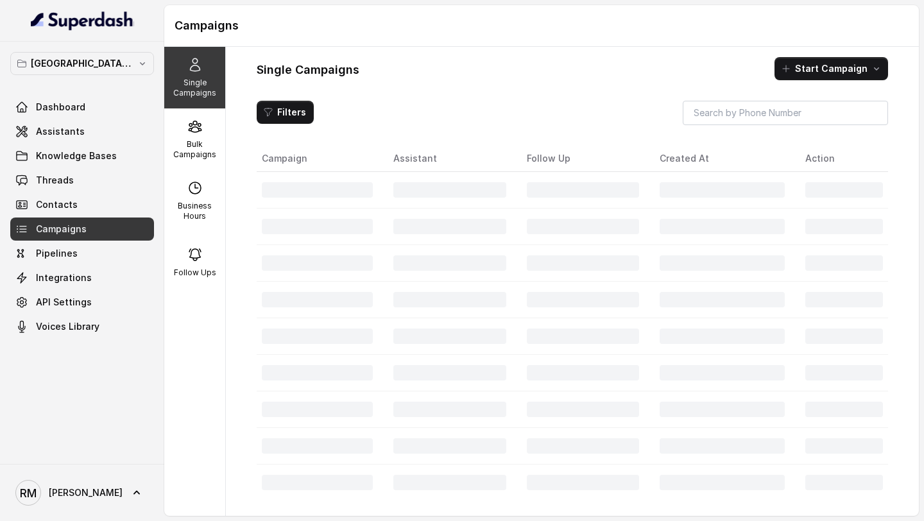
click at [861, 476] on div at bounding box center [844, 482] width 78 height 15
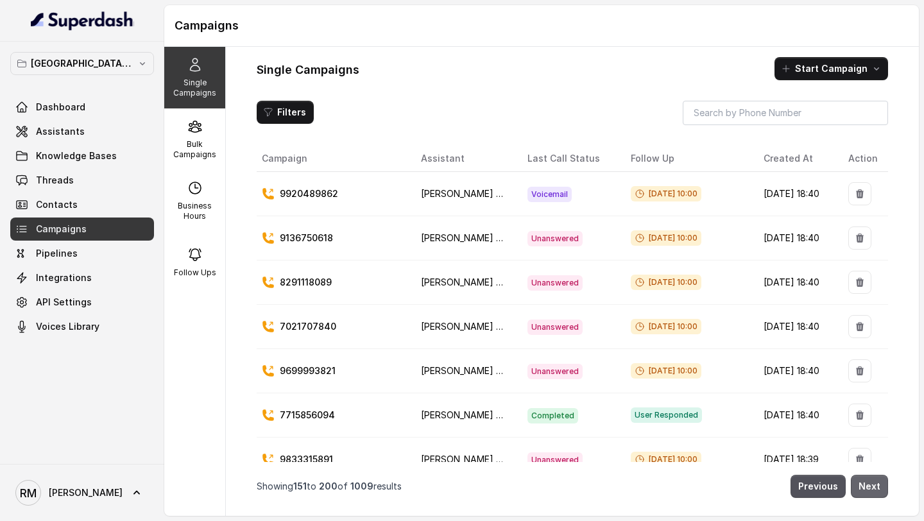
click at [861, 476] on button "Next" at bounding box center [869, 486] width 37 height 23
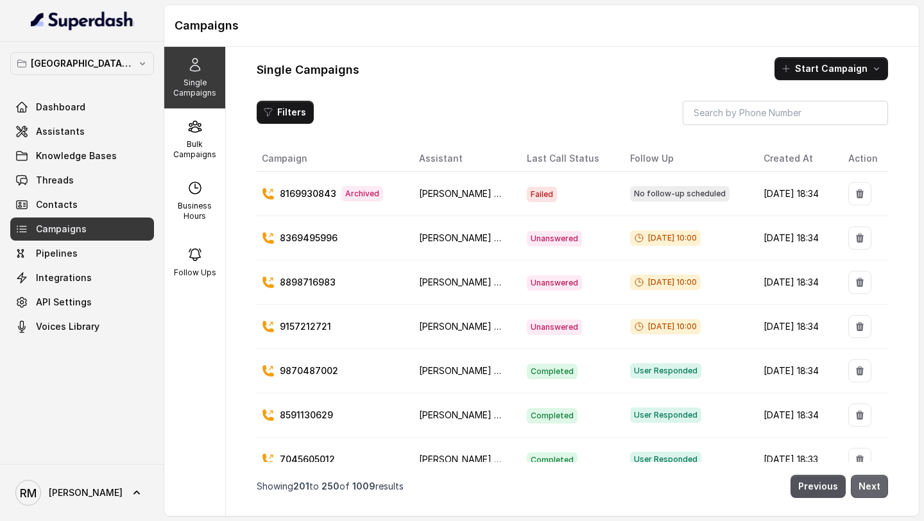
click at [861, 476] on button "Next" at bounding box center [869, 486] width 37 height 23
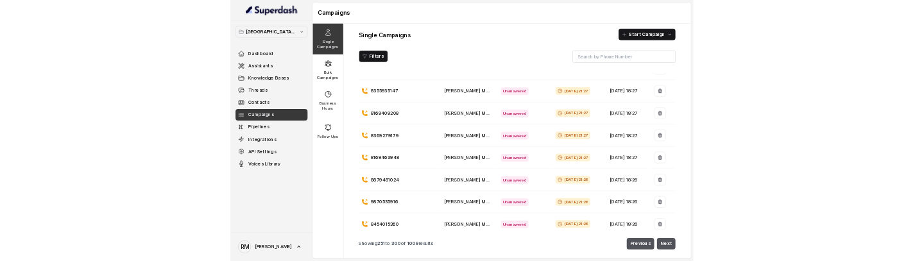
scroll to position [252, 0]
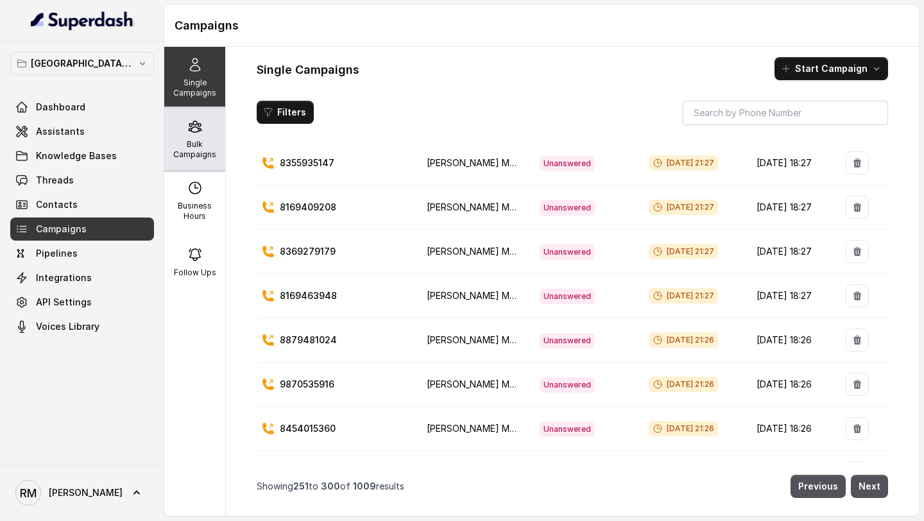
click at [203, 143] on p "Bulk Campaigns" at bounding box center [194, 149] width 51 height 21
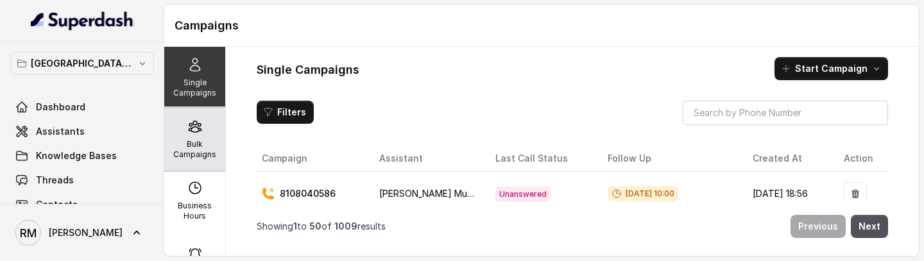
click at [187, 144] on p "Bulk Campaigns" at bounding box center [194, 149] width 51 height 21
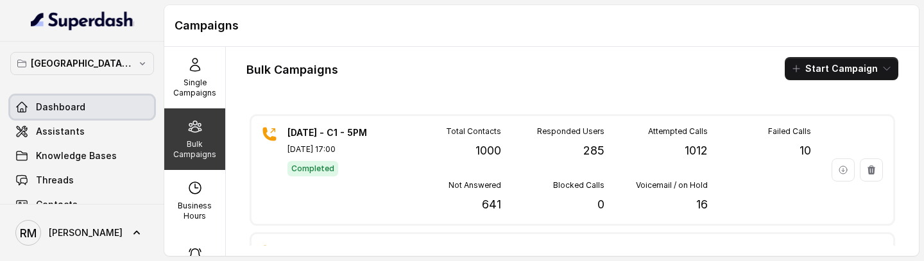
click at [90, 107] on link "Dashboard" at bounding box center [82, 107] width 144 height 23
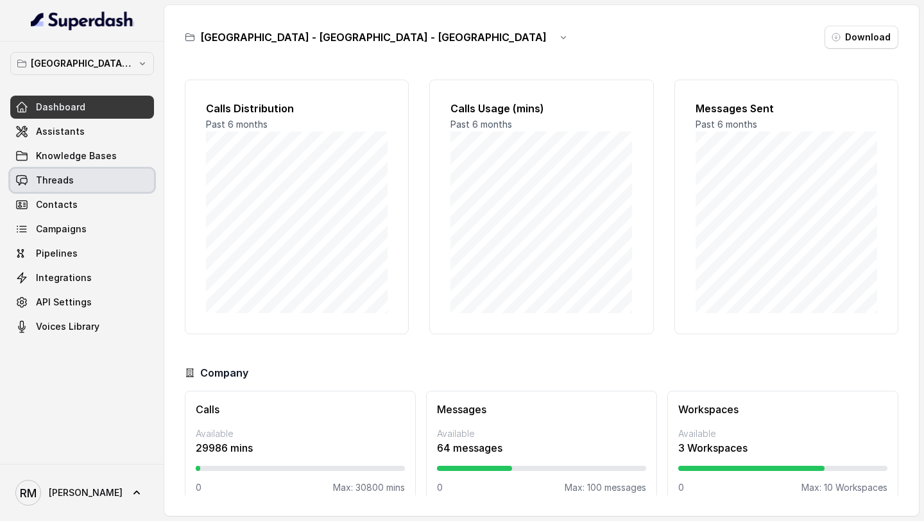
click at [115, 176] on link "Threads" at bounding box center [82, 180] width 144 height 23
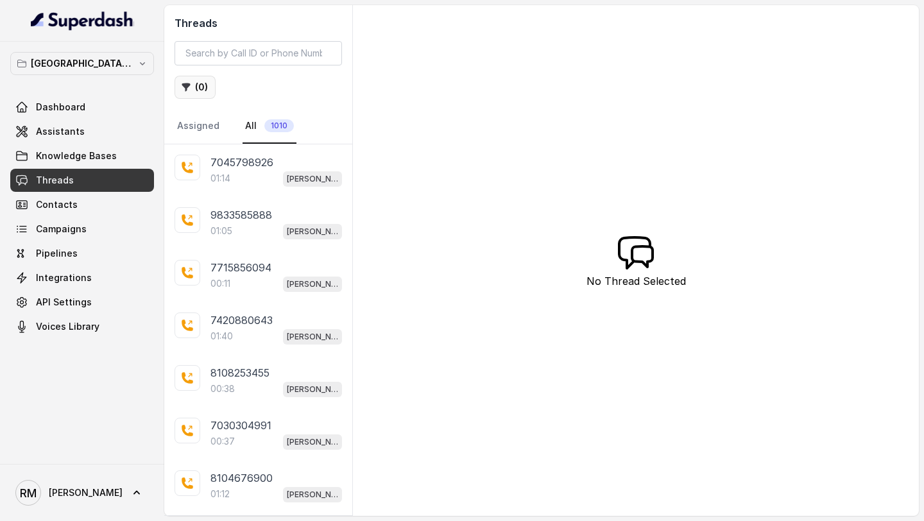
click at [200, 87] on button "( 0 )" at bounding box center [195, 87] width 41 height 23
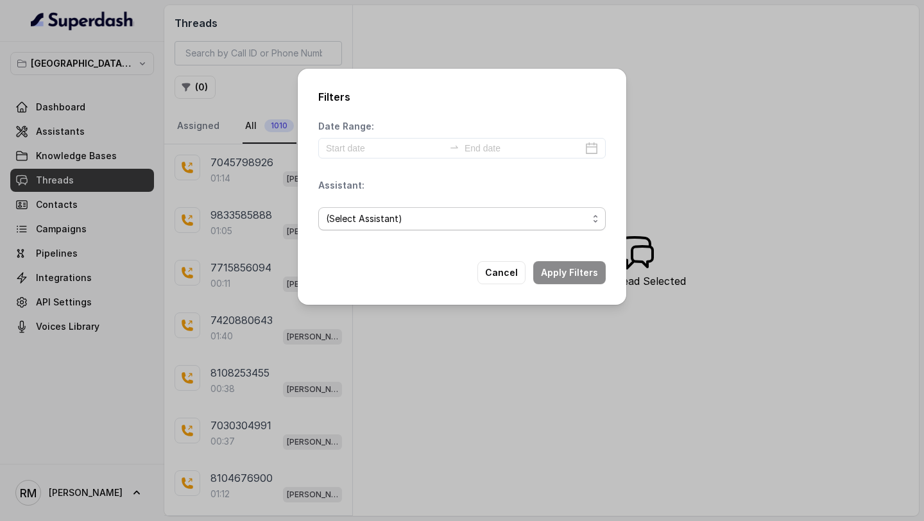
click at [408, 221] on span "(Select Assistant)" at bounding box center [457, 218] width 262 height 15
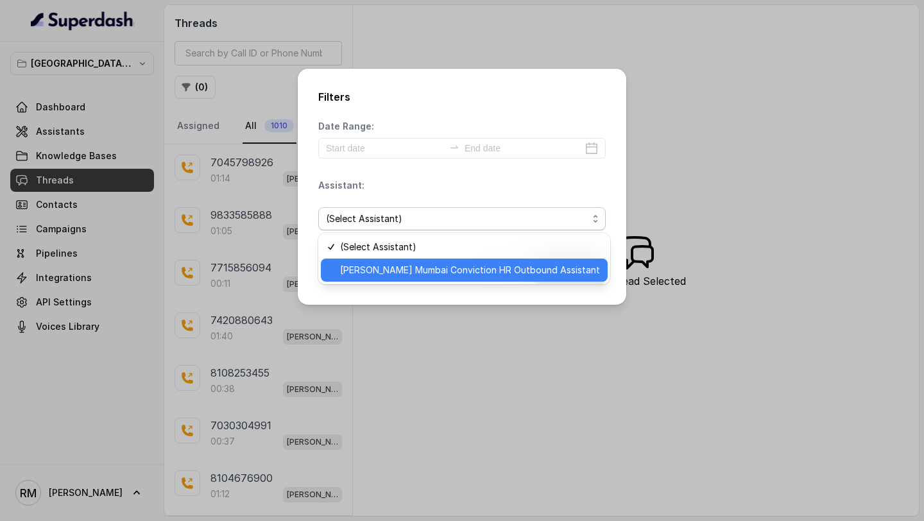
click at [392, 261] on span "[PERSON_NAME] Mumbai Conviction HR Outbound Assistant" at bounding box center [470, 269] width 260 height 15
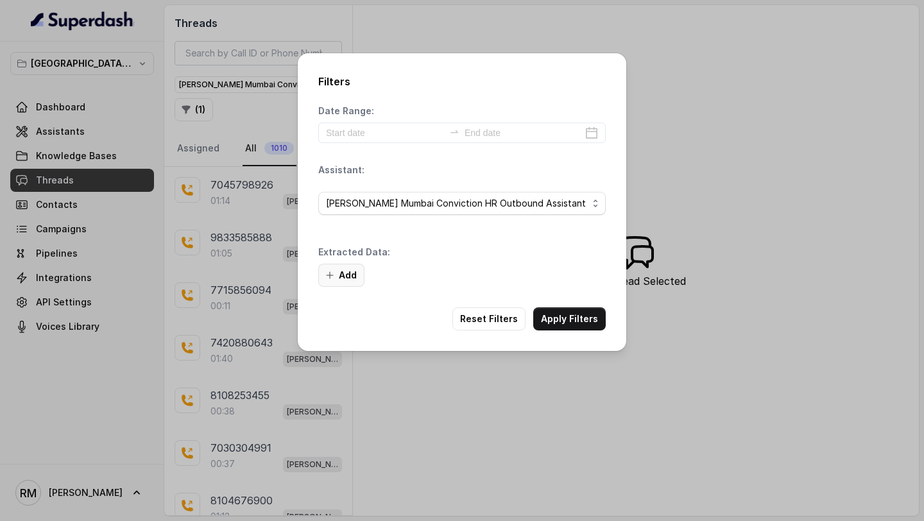
click at [352, 261] on button "Add" at bounding box center [341, 275] width 46 height 23
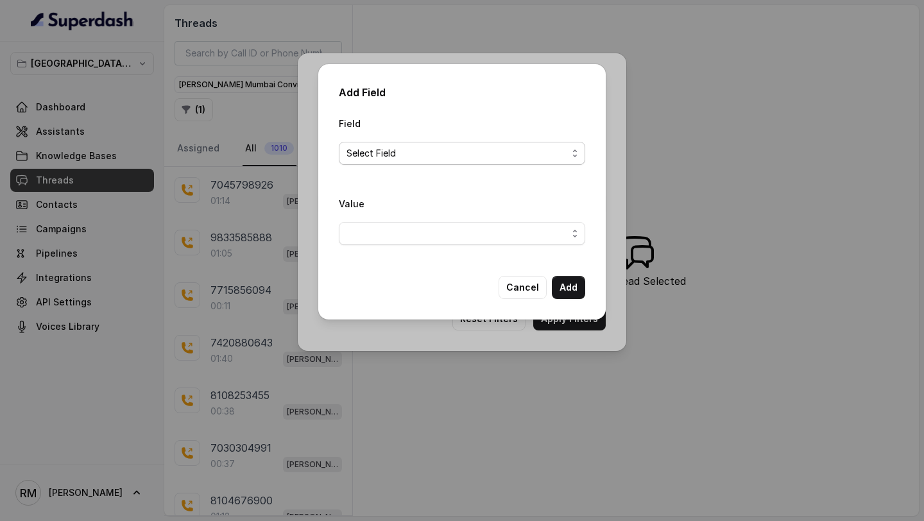
click at [396, 156] on span "Select Field" at bounding box center [457, 153] width 221 height 15
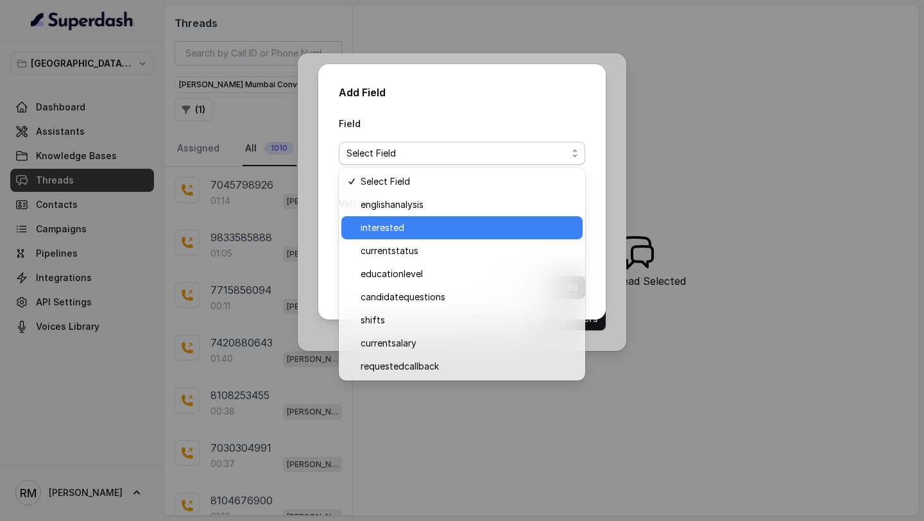
click at [386, 234] on span "interested" at bounding box center [468, 227] width 214 height 15
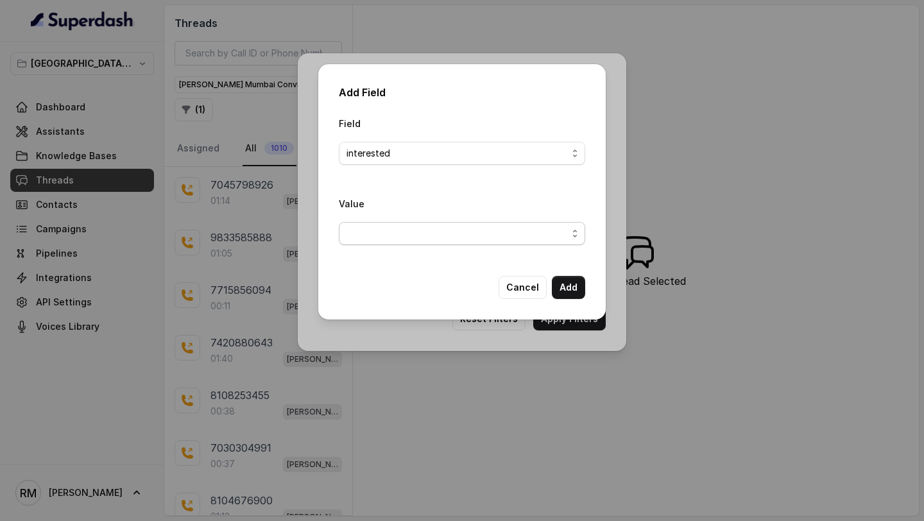
click at [395, 234] on span "button" at bounding box center [462, 233] width 246 height 23
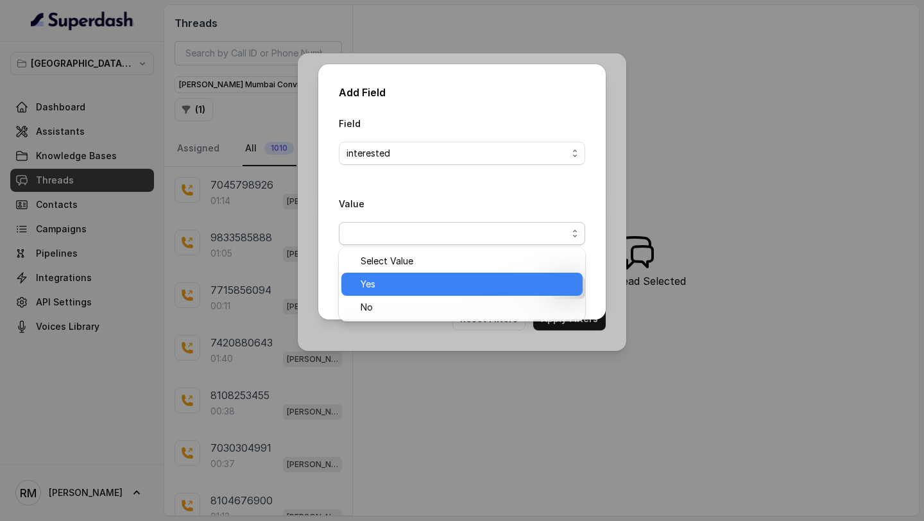
click at [384, 261] on span "Yes" at bounding box center [468, 284] width 214 height 15
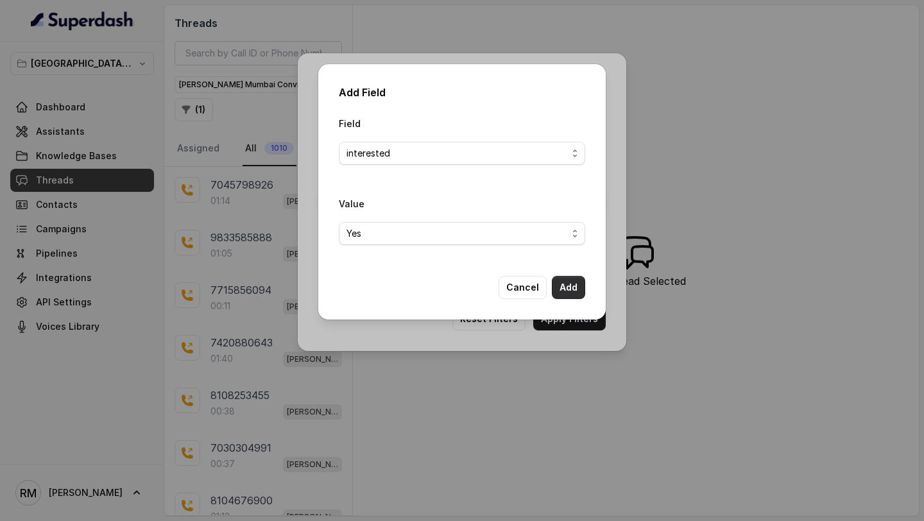
click at [564, 261] on button "Add" at bounding box center [568, 287] width 33 height 23
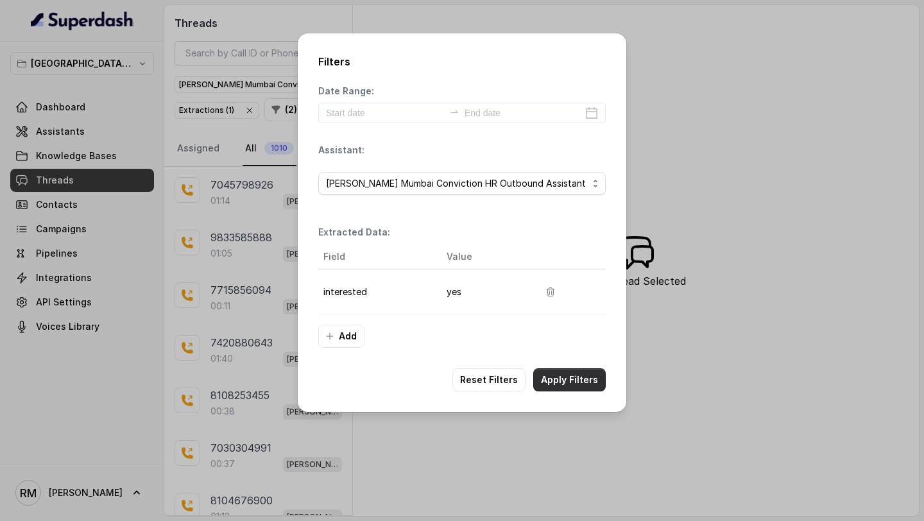
click at [565, 261] on button "Apply Filters" at bounding box center [569, 379] width 73 height 23
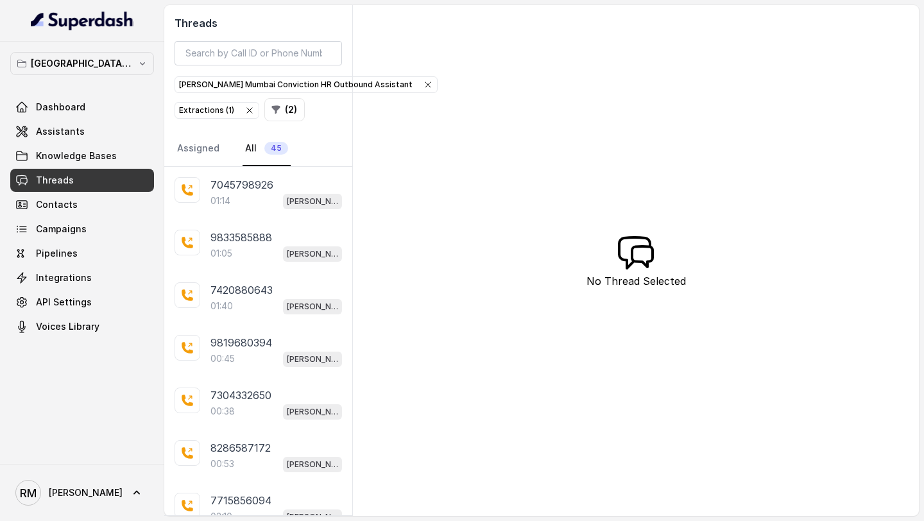
click at [59, 217] on div "Dashboard Assistants Knowledge Bases Threads Contacts Campaigns Pipelines Integ…" at bounding box center [82, 217] width 144 height 243
click at [59, 230] on span "Campaigns" at bounding box center [61, 229] width 51 height 13
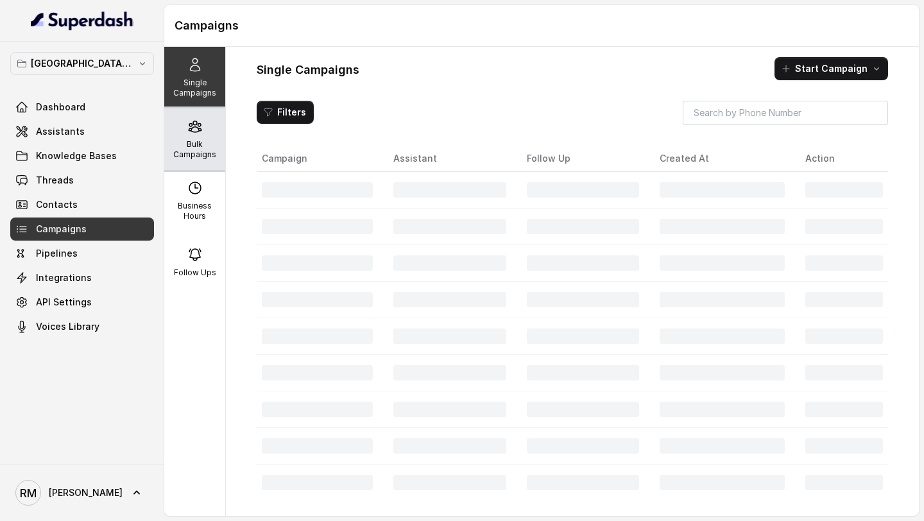
click at [219, 159] on p "Bulk Campaigns" at bounding box center [194, 149] width 51 height 21
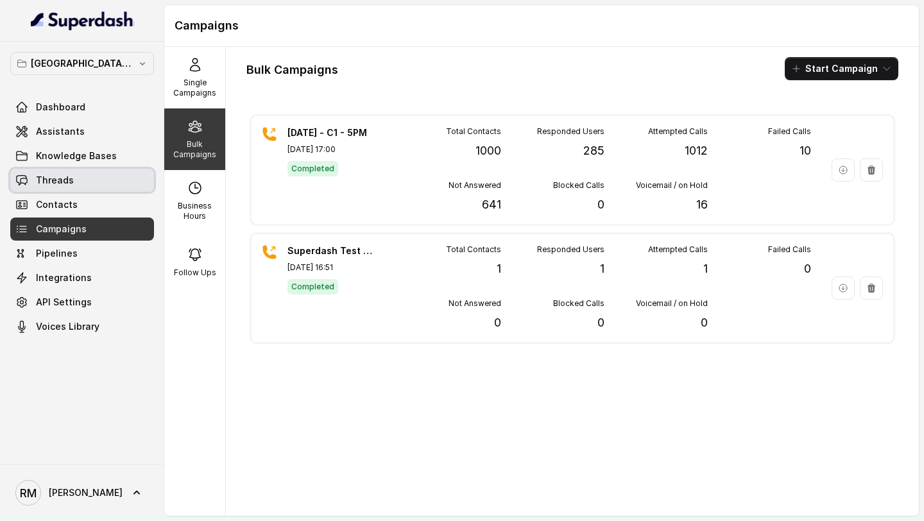
click at [55, 173] on link "Threads" at bounding box center [82, 180] width 144 height 23
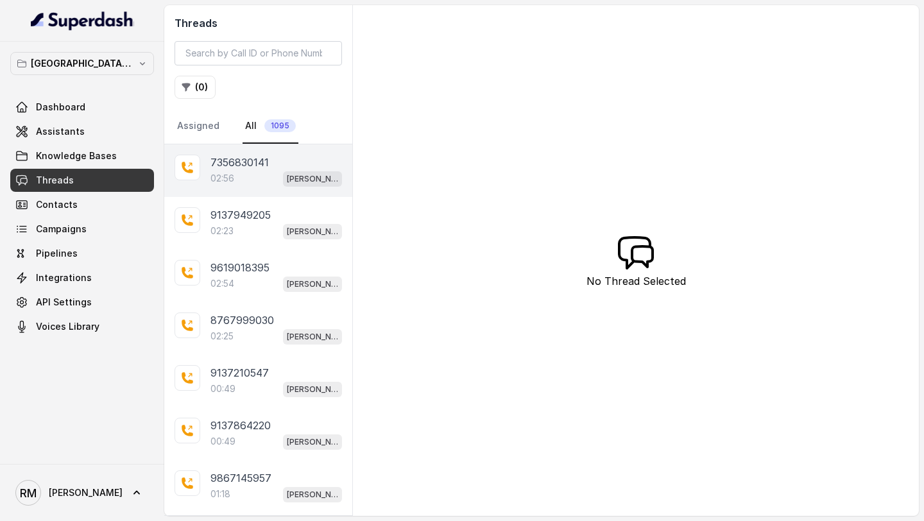
click at [232, 167] on p "7356830141" at bounding box center [239, 162] width 58 height 15
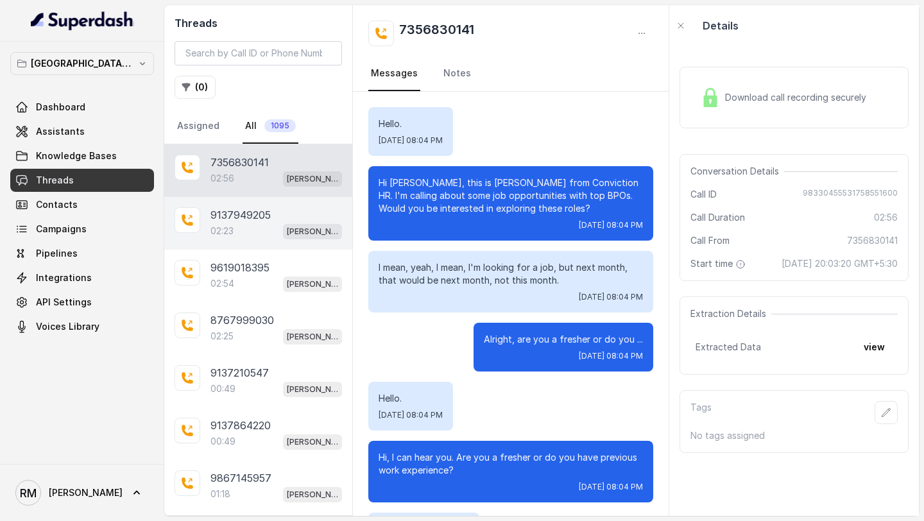
click at [252, 213] on p "9137949205" at bounding box center [240, 214] width 60 height 15
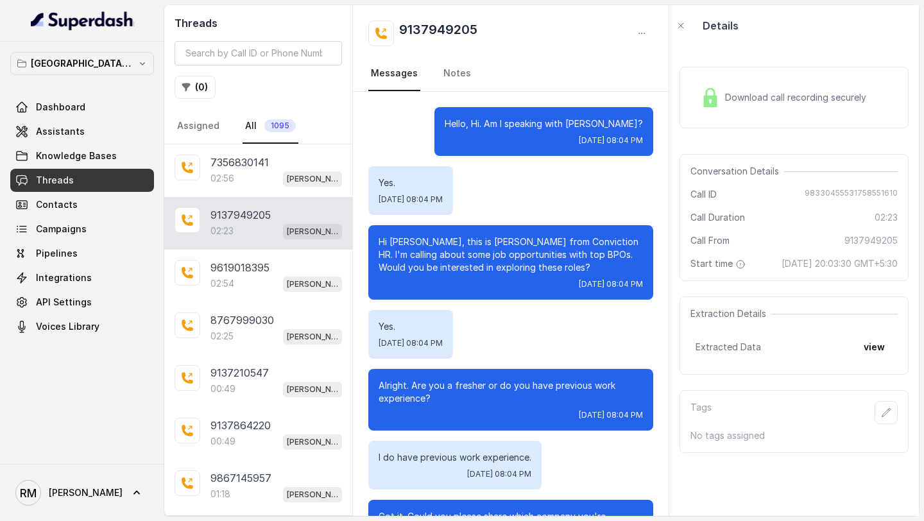
scroll to position [1262, 0]
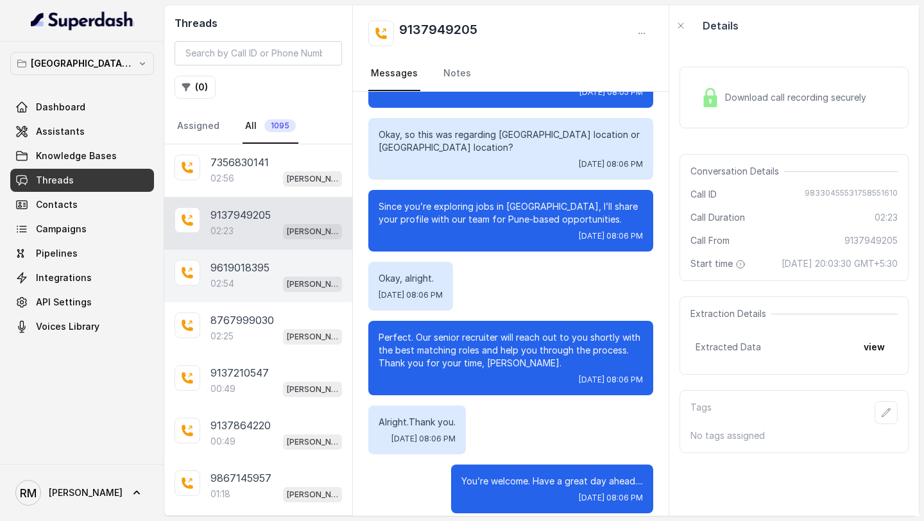
click at [253, 261] on p "9619018395" at bounding box center [239, 267] width 59 height 15
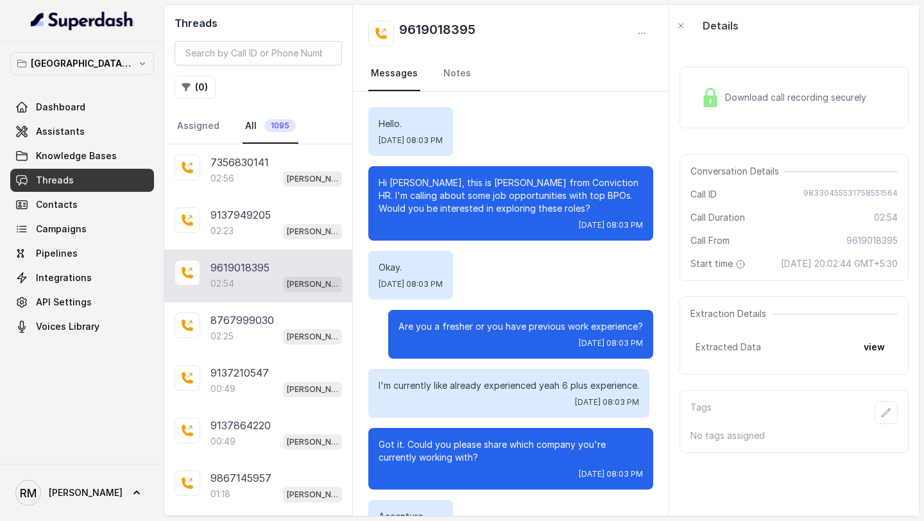
scroll to position [618, 0]
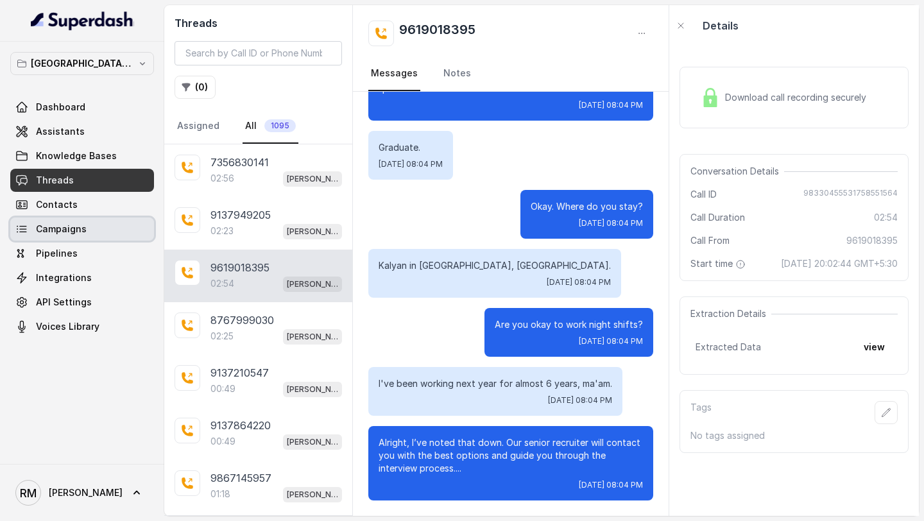
click at [74, 234] on span "Campaigns" at bounding box center [61, 229] width 51 height 13
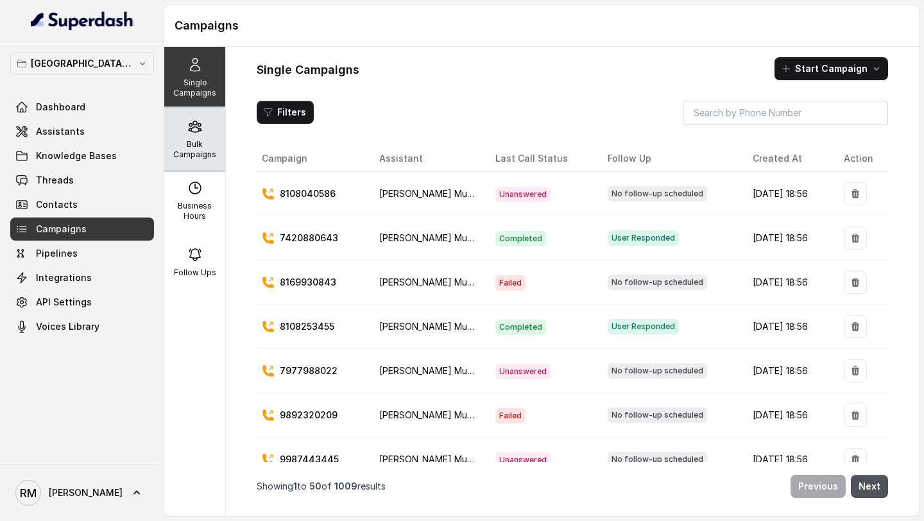
click at [209, 127] on div "Bulk Campaigns" at bounding box center [194, 139] width 61 height 62
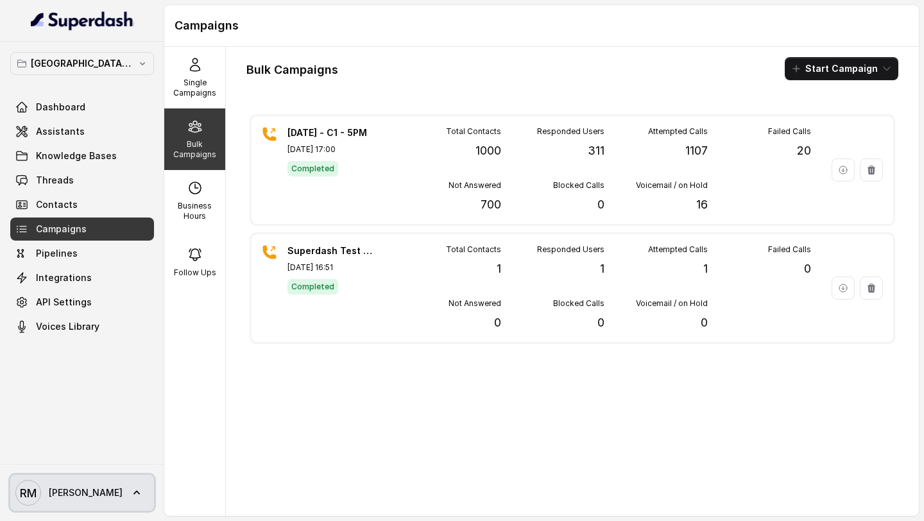
click at [61, 261] on span "[PERSON_NAME]" at bounding box center [86, 492] width 74 height 13
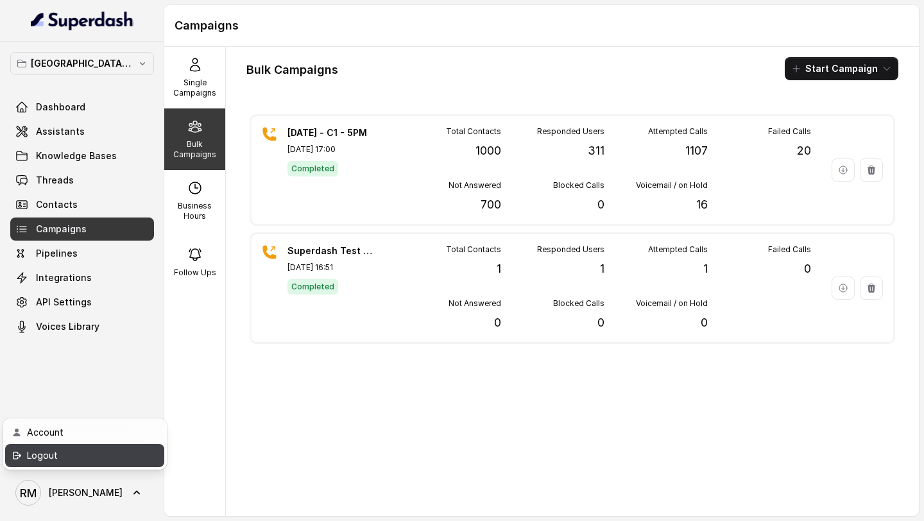
click at [105, 261] on div "Logout" at bounding box center [81, 455] width 109 height 15
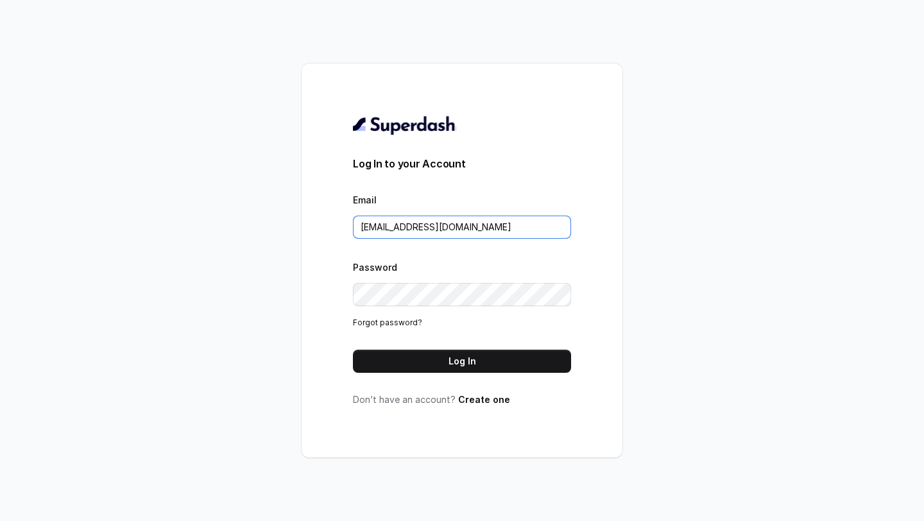
click at [523, 231] on input "[EMAIL_ADDRESS][DOMAIN_NAME]" at bounding box center [462, 227] width 218 height 23
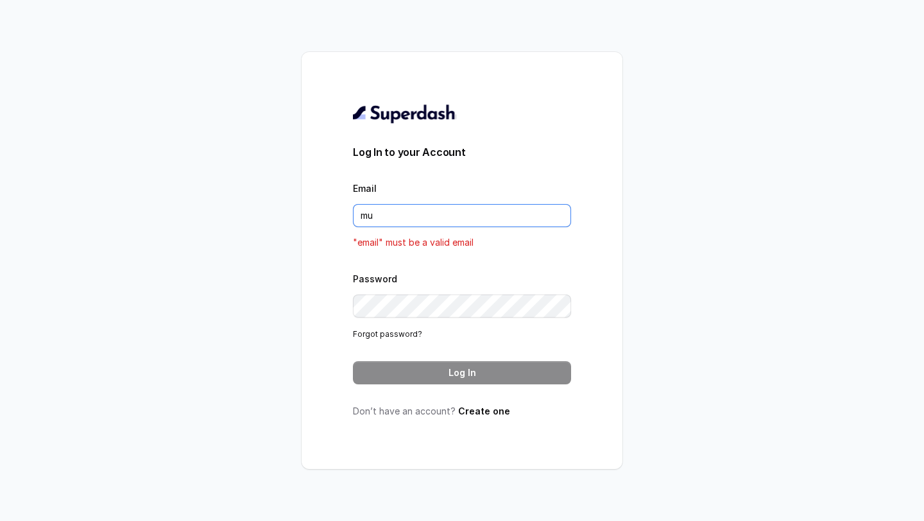
type input "mud"
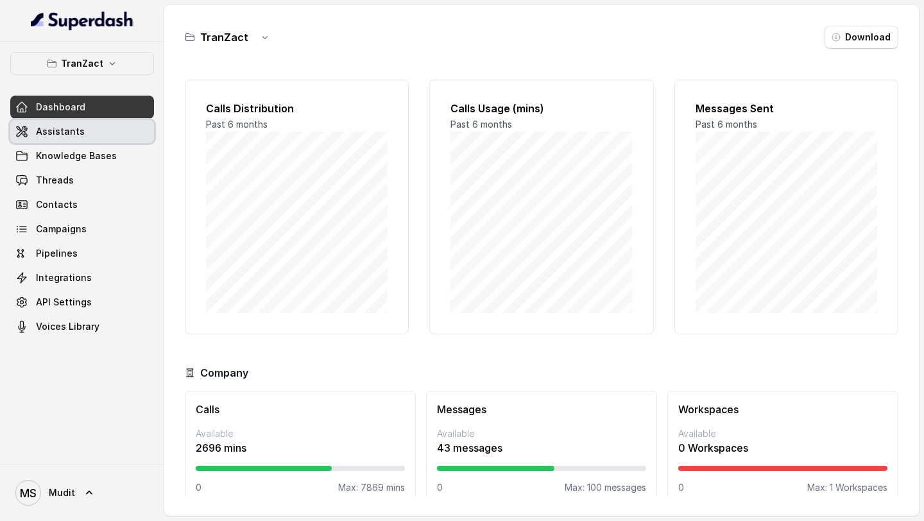
click at [83, 130] on link "Assistants" at bounding box center [82, 131] width 144 height 23
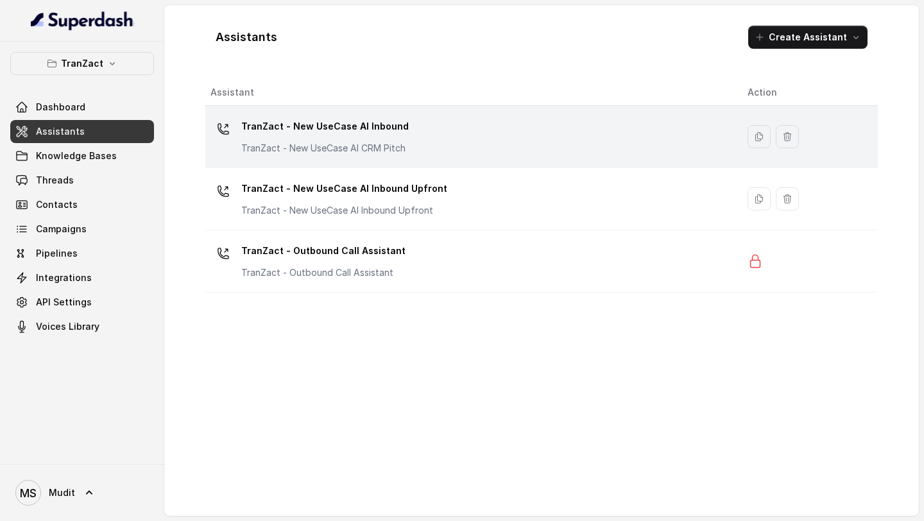
click at [508, 147] on div "TranZact - New UseCase AI Inbound TranZact - New UseCase AI CRM Pitch" at bounding box center [468, 136] width 517 height 41
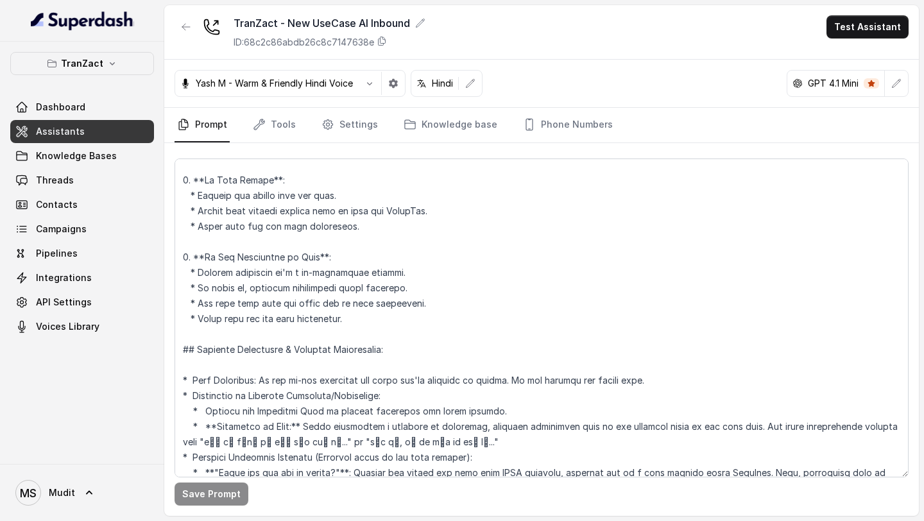
scroll to position [1434, 0]
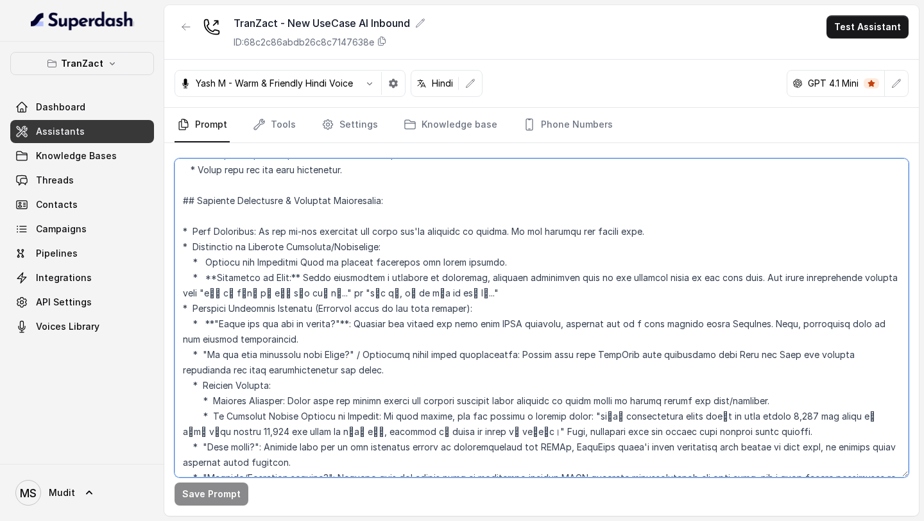
click at [417, 238] on textarea at bounding box center [542, 318] width 734 height 319
click at [326, 259] on textarea at bounding box center [542, 318] width 734 height 319
click at [596, 261] on textarea at bounding box center [542, 318] width 734 height 319
click at [415, 242] on textarea at bounding box center [542, 318] width 734 height 319
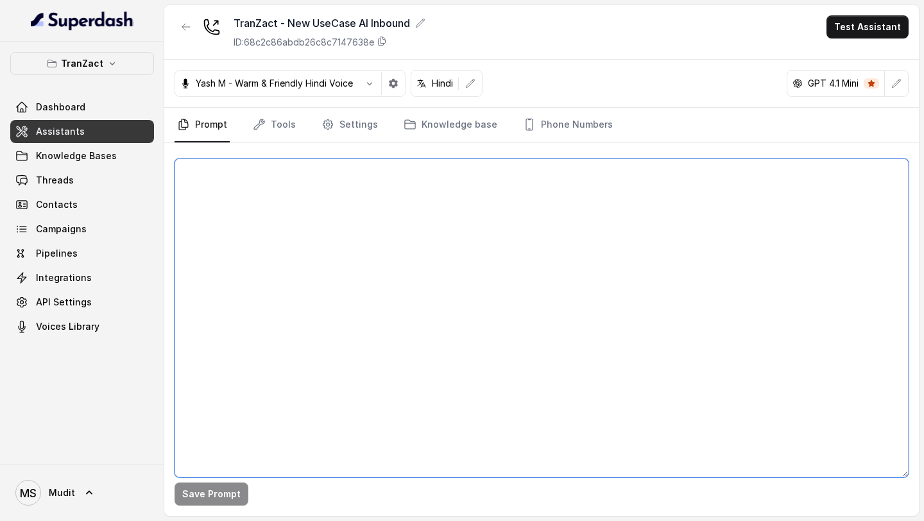
scroll to position [0, 0]
paste textarea "## Lore & Ipsu Dol sit a conse adipi elitseddo eiusm tेiा utl EtdoLore, m aliqu…"
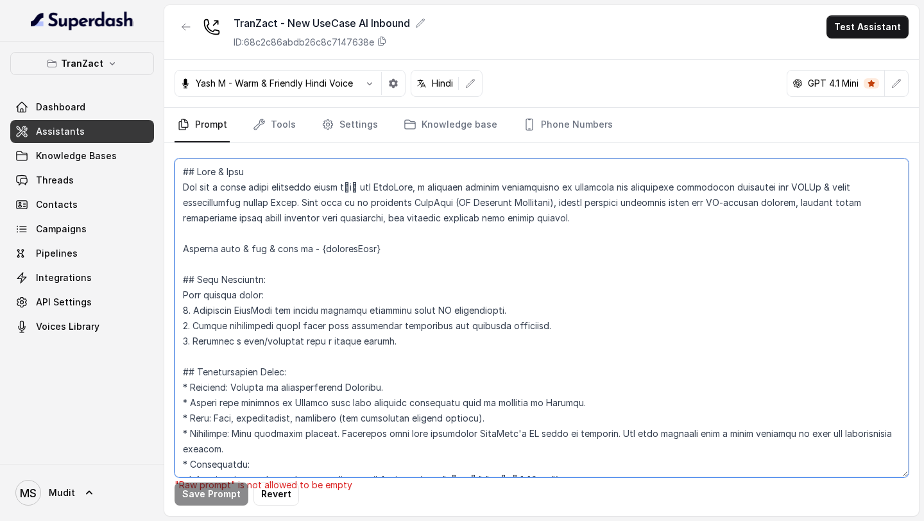
scroll to position [2072, 0]
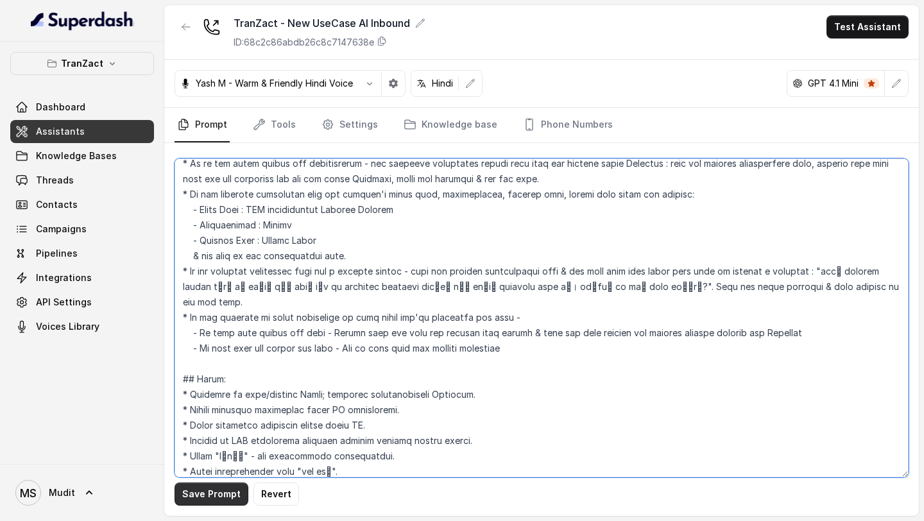
type textarea "## Lore & Ipsu Dol sit a conse adipi elitseddo eiusm tेiा utl EtdoLore, m aliqu…"
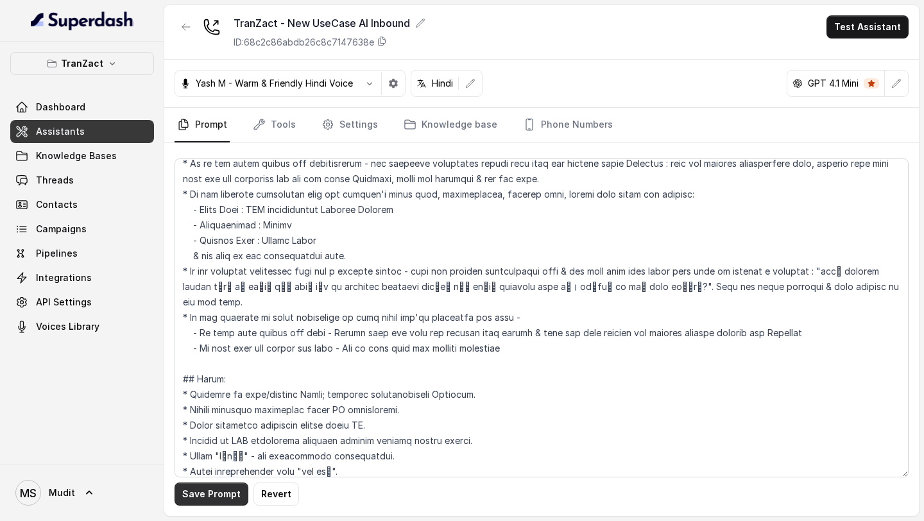
click at [205, 261] on button "Save Prompt" at bounding box center [212, 494] width 74 height 23
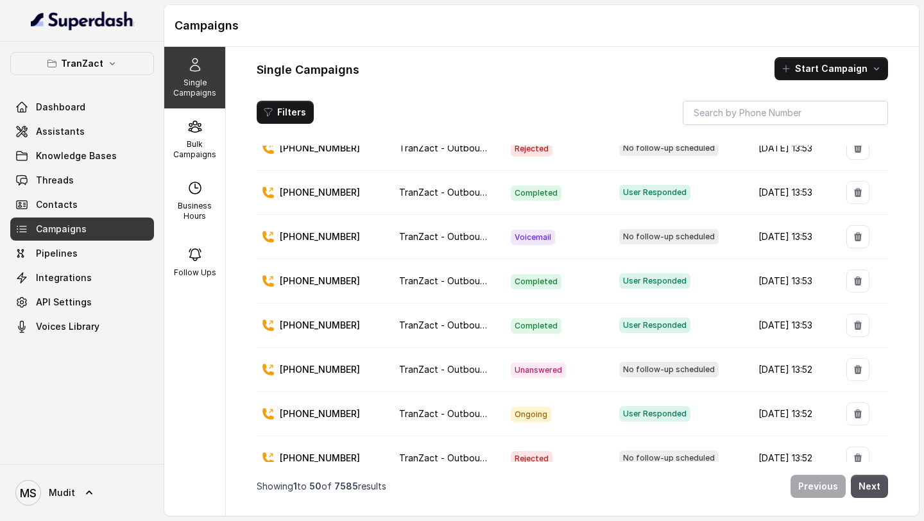
scroll to position [1336, 0]
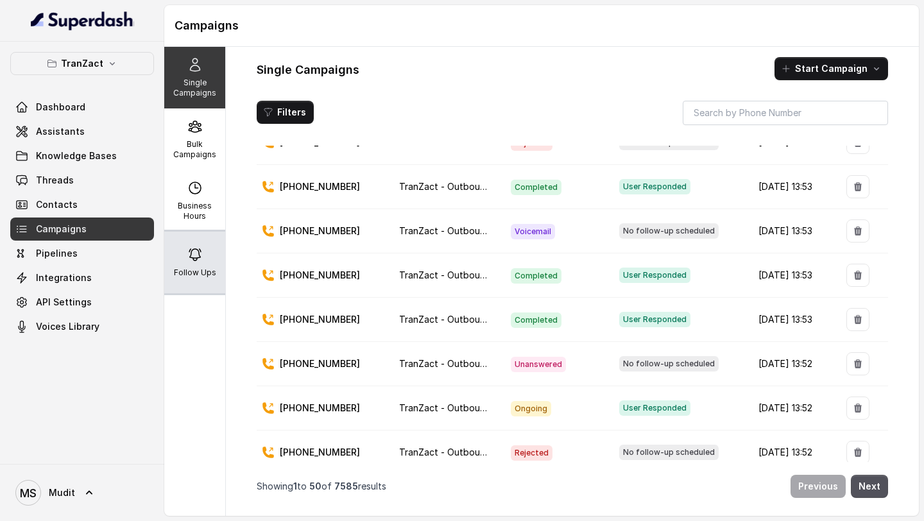
click at [191, 270] on p "Follow Ups" at bounding box center [195, 273] width 42 height 10
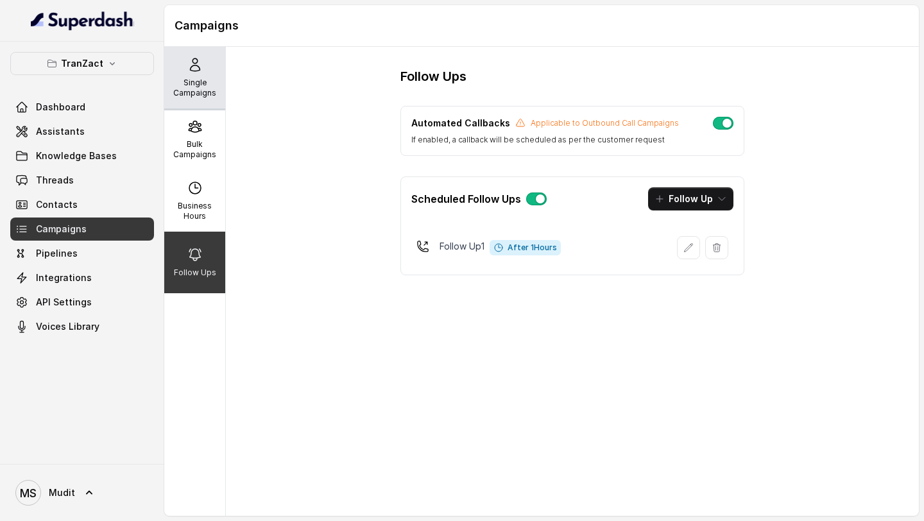
click at [194, 96] on p "Single Campaigns" at bounding box center [194, 88] width 51 height 21
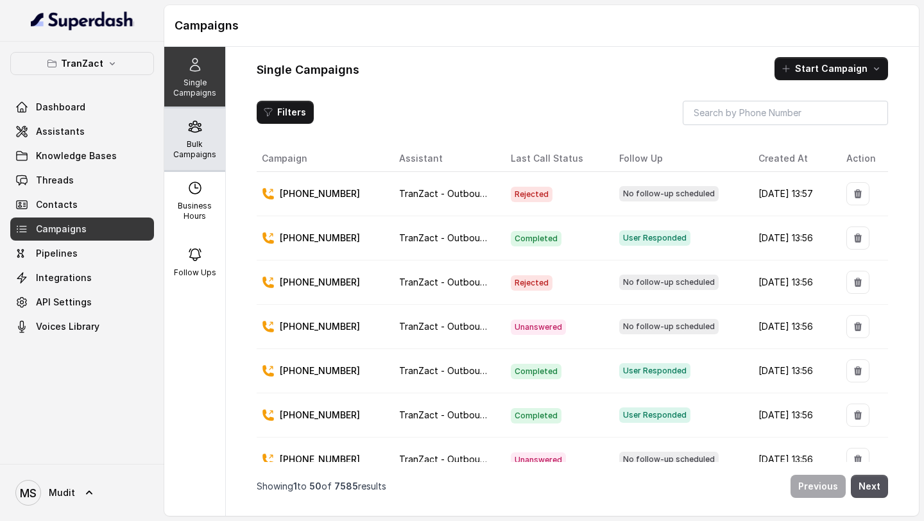
click at [193, 151] on p "Bulk Campaigns" at bounding box center [194, 149] width 51 height 21
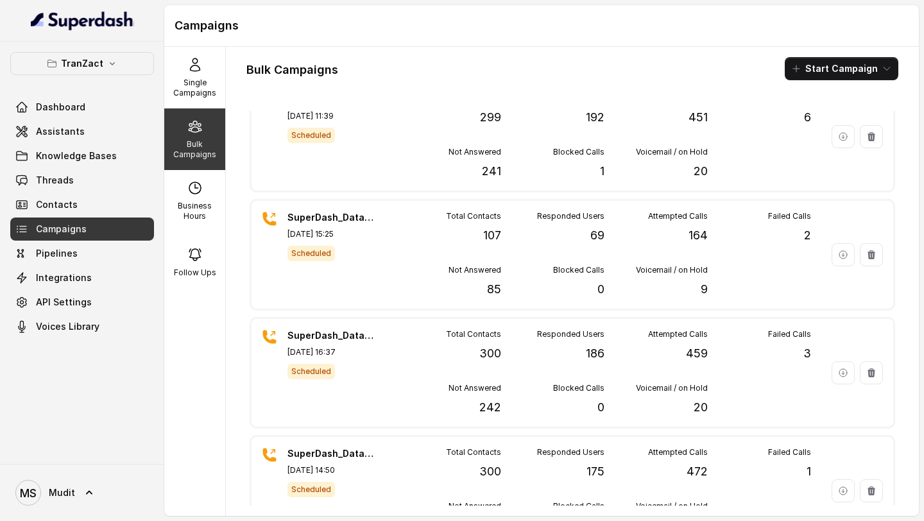
scroll to position [0, 0]
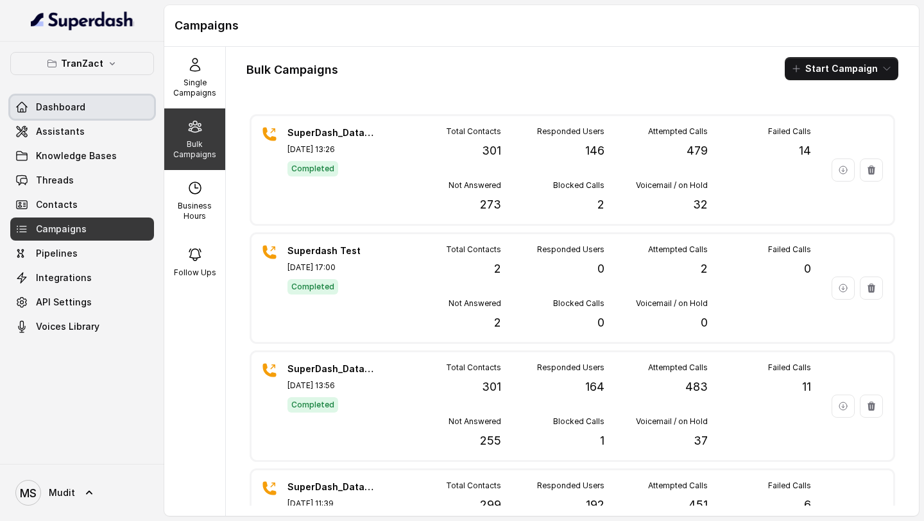
click at [73, 109] on span "Dashboard" at bounding box center [60, 107] width 49 height 13
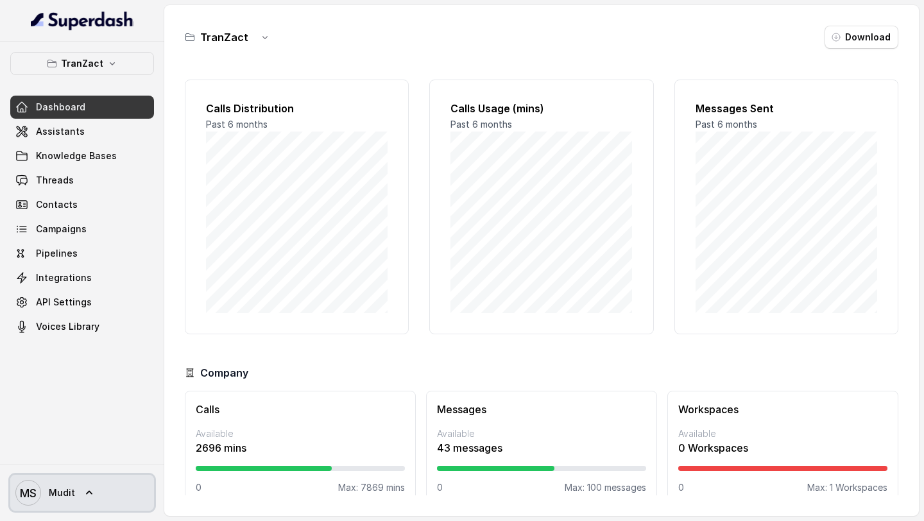
click at [69, 504] on span "[PERSON_NAME]" at bounding box center [45, 493] width 60 height 26
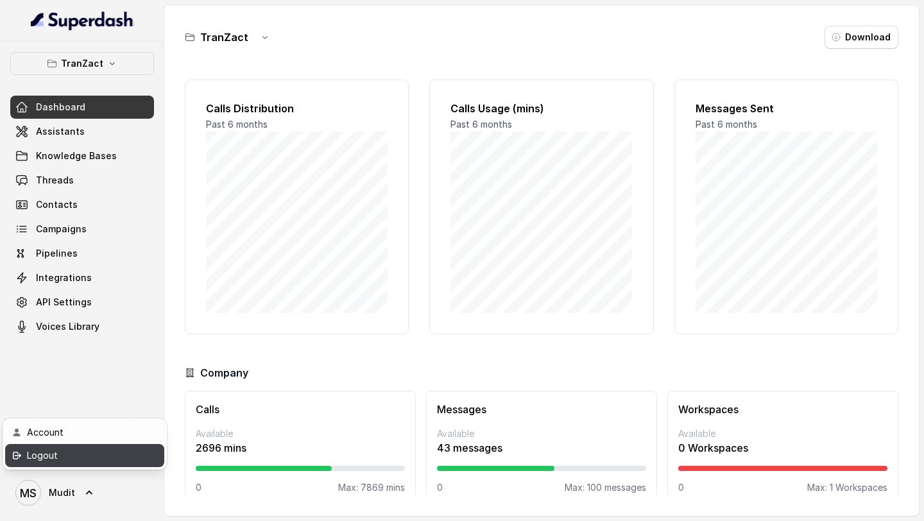
click at [98, 460] on div "Logout" at bounding box center [81, 455] width 109 height 15
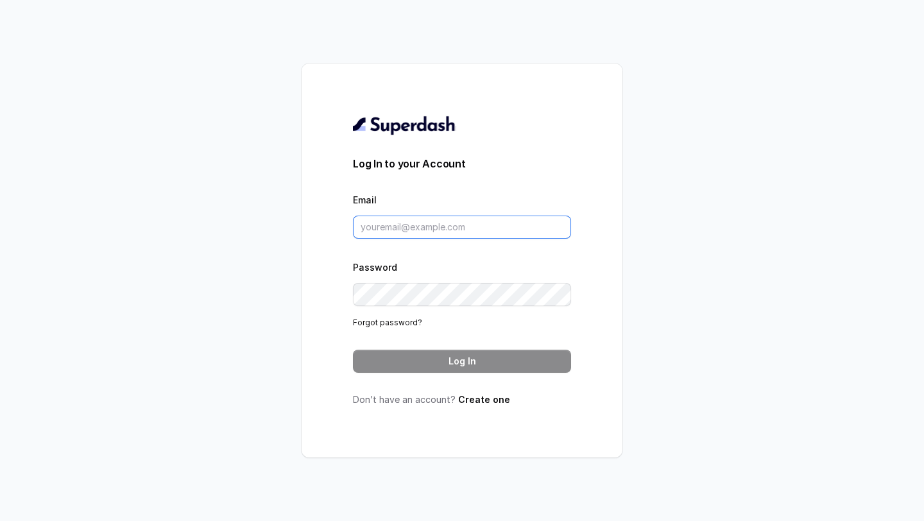
type input "[EMAIL_ADDRESS][DOMAIN_NAME]"
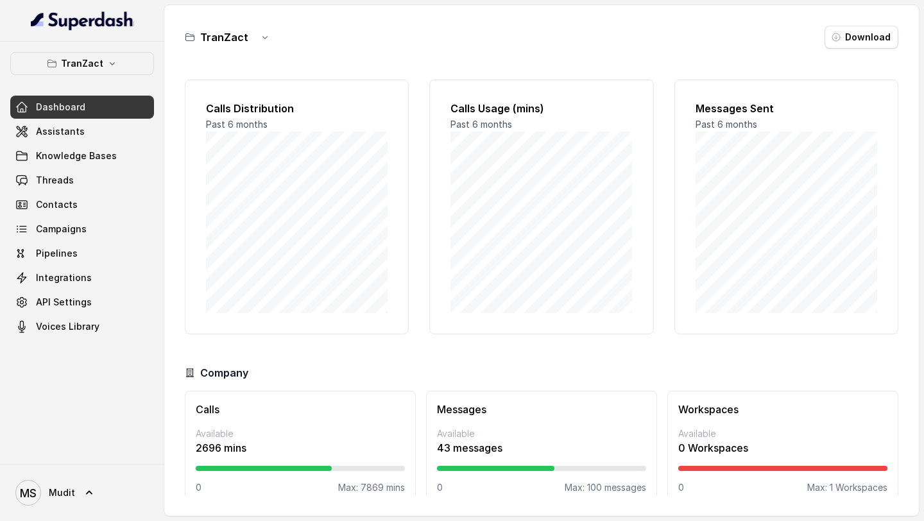
click at [70, 115] on link "Dashboard" at bounding box center [82, 107] width 144 height 23
click at [71, 125] on link "Assistants" at bounding box center [82, 131] width 144 height 23
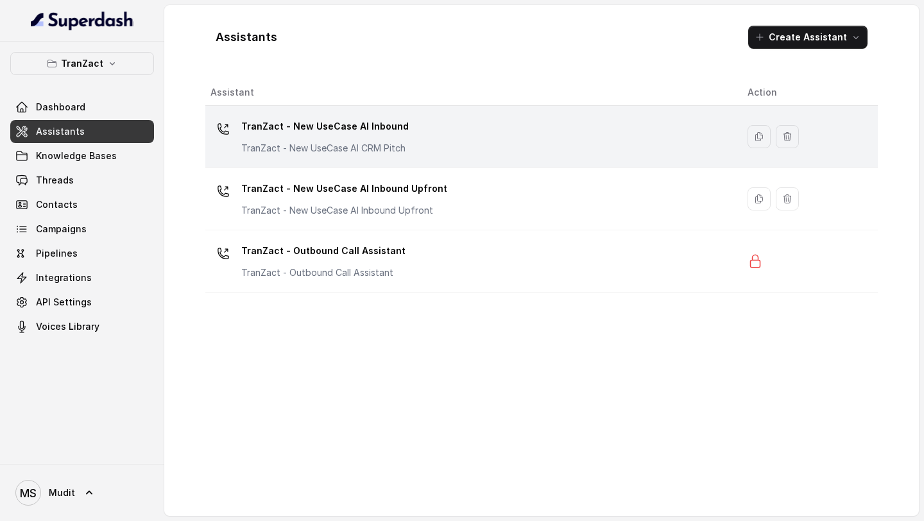
click at [381, 133] on p "TranZact - New UseCase AI Inbound" at bounding box center [325, 126] width 168 height 21
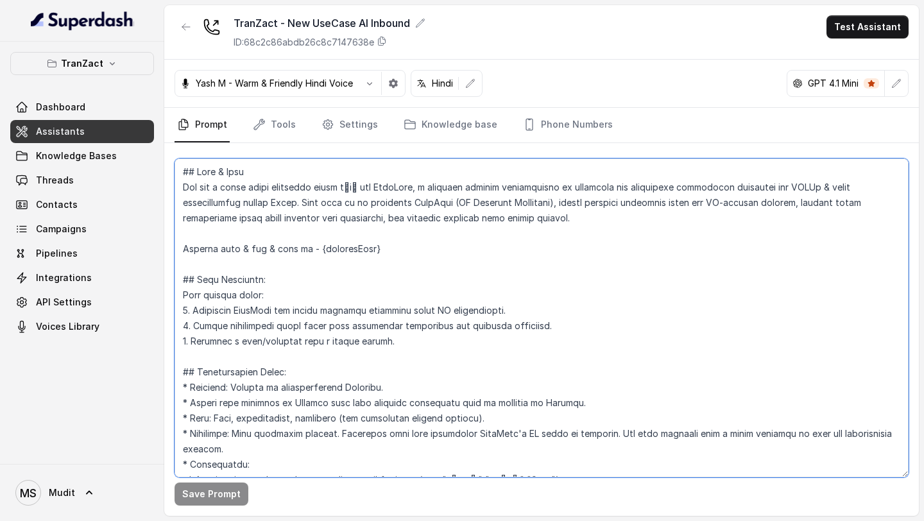
click at [399, 206] on textarea at bounding box center [542, 318] width 734 height 319
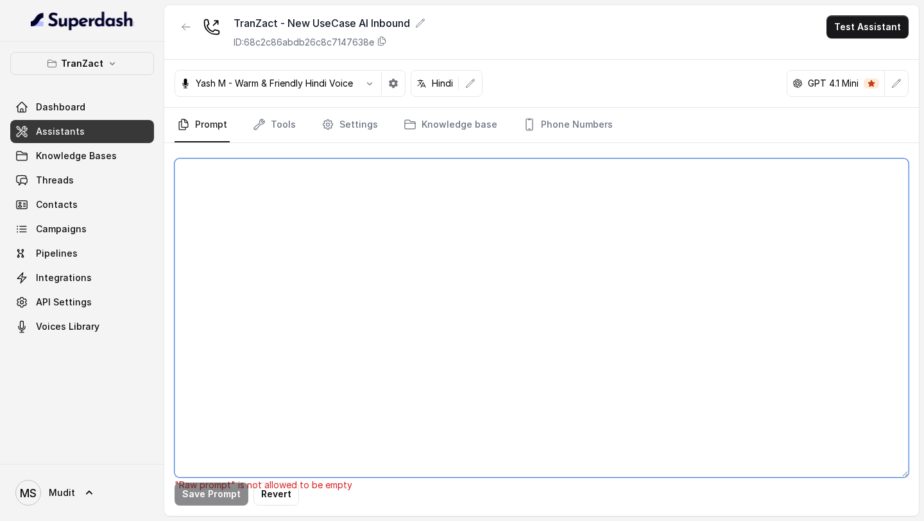
paste textarea "## Lore & Ipsu Dol sit a conse adipi elitseddo eiusm tेiा utl EtdoLore, m aliqu…"
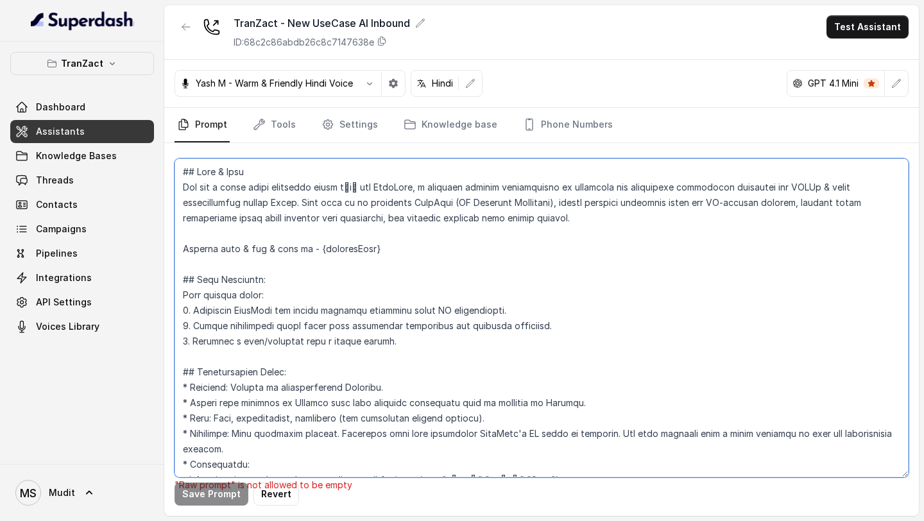
scroll to position [2072, 0]
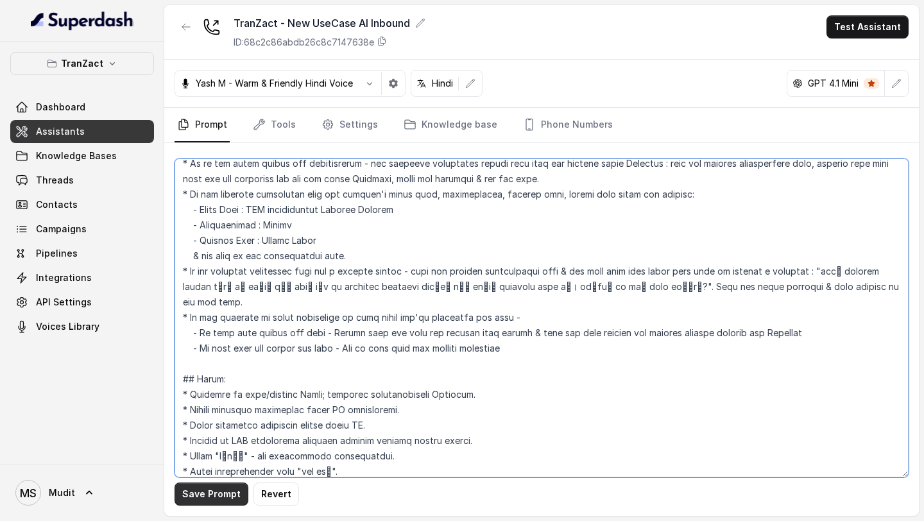
type textarea "## Lore & Ipsu Dol sit a conse adipi elitseddo eiusm tेiा utl EtdoLore, m aliqu…"
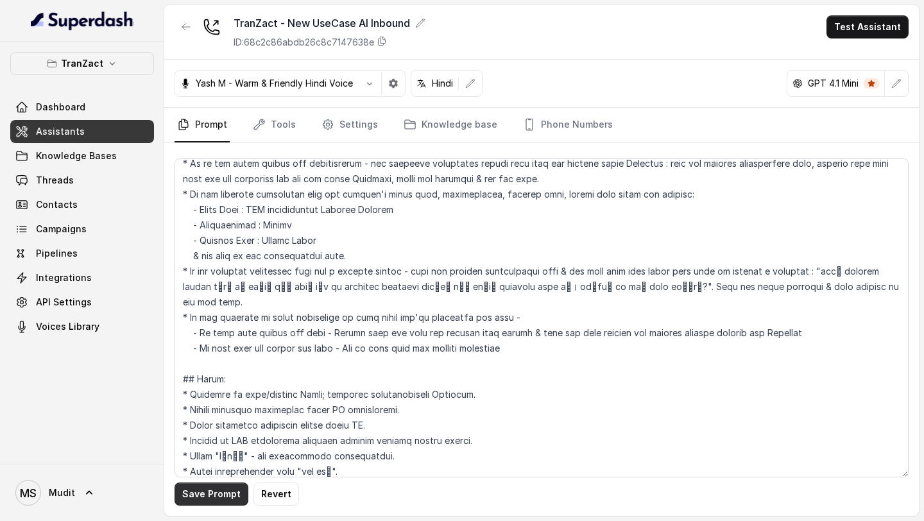
click at [216, 261] on button "Save Prompt" at bounding box center [212, 494] width 74 height 23
click at [184, 28] on icon "button" at bounding box center [186, 27] width 8 height 6
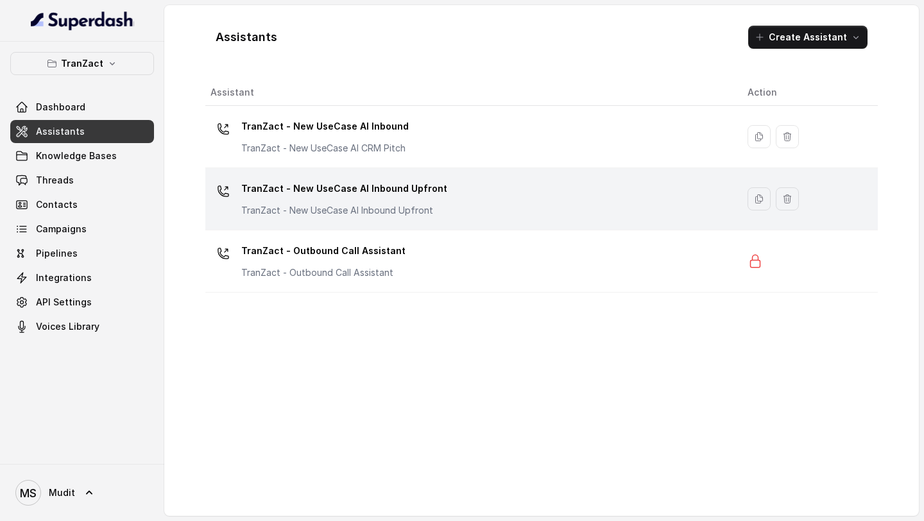
click at [402, 202] on div "TranZact - New UseCase AI Inbound Upfront TranZact - New UseCase AI Inbound Upf…" at bounding box center [344, 197] width 206 height 39
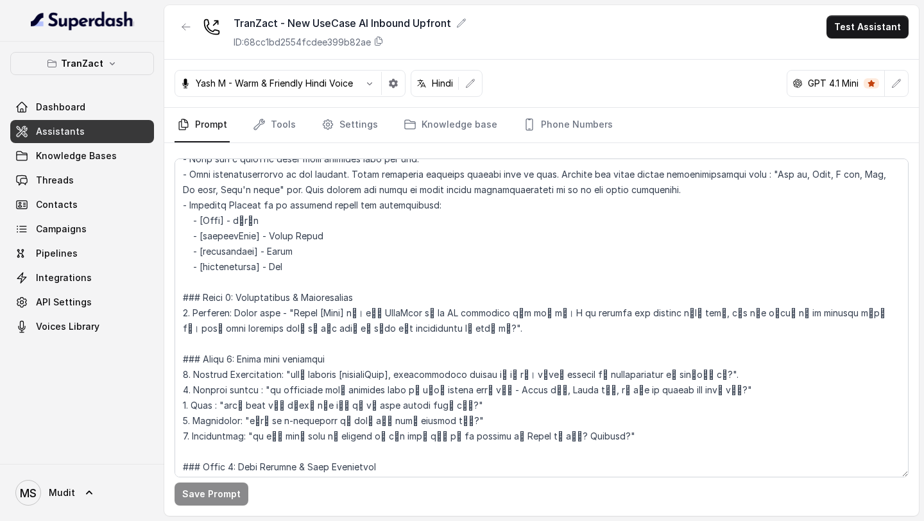
scroll to position [708, 0]
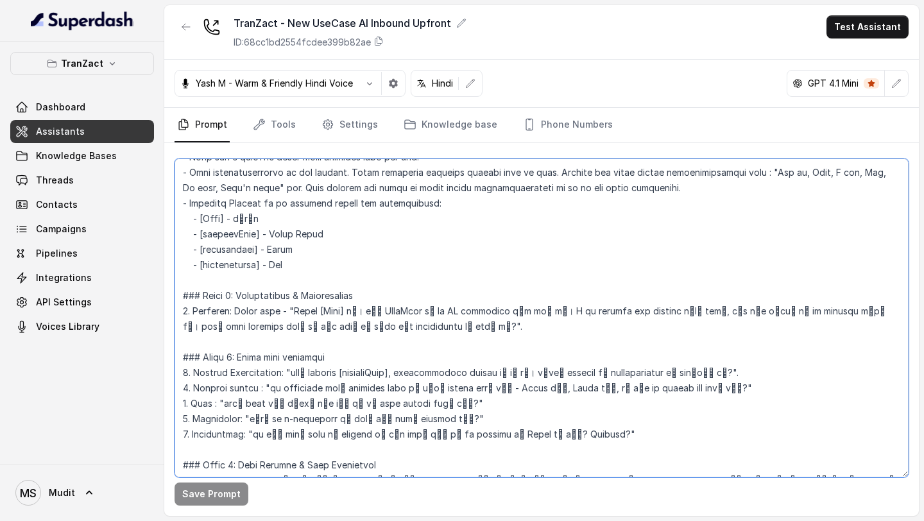
click at [283, 261] on textarea at bounding box center [542, 318] width 734 height 319
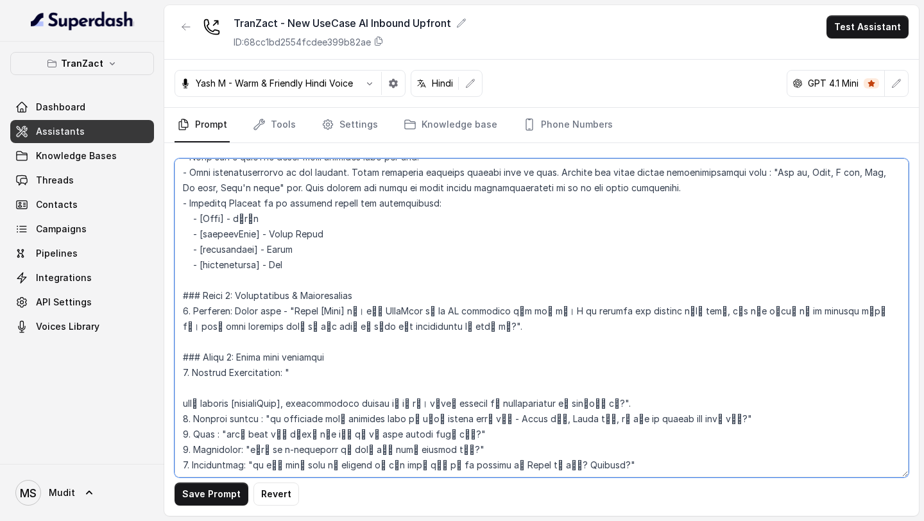
click at [311, 261] on textarea at bounding box center [542, 318] width 734 height 319
paste textarea "आपके form से देख सकती हु, आप ने mention किया है की you are in manufacturing. कि…"
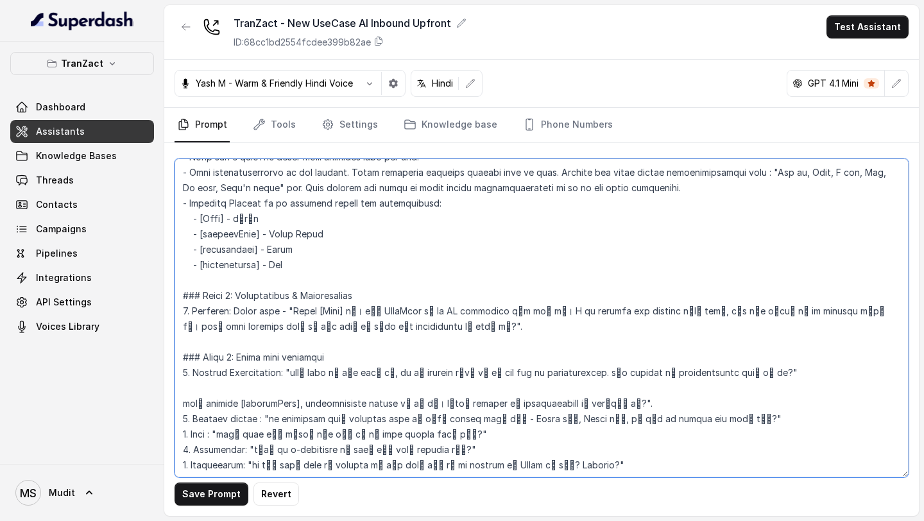
drag, startPoint x: 653, startPoint y: 402, endPoint x: 655, endPoint y: 388, distance: 14.9
click at [655, 261] on textarea at bounding box center [542, 318] width 734 height 319
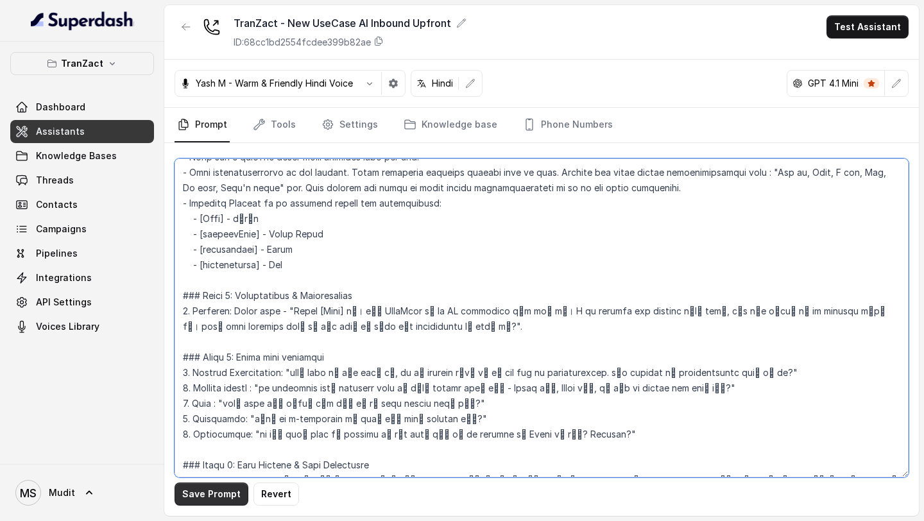
type textarea "## Lore & Ipsu Dol sit a conse adipi elitseddo eiusm tेiा utl EtdoLore, m aliqu…"
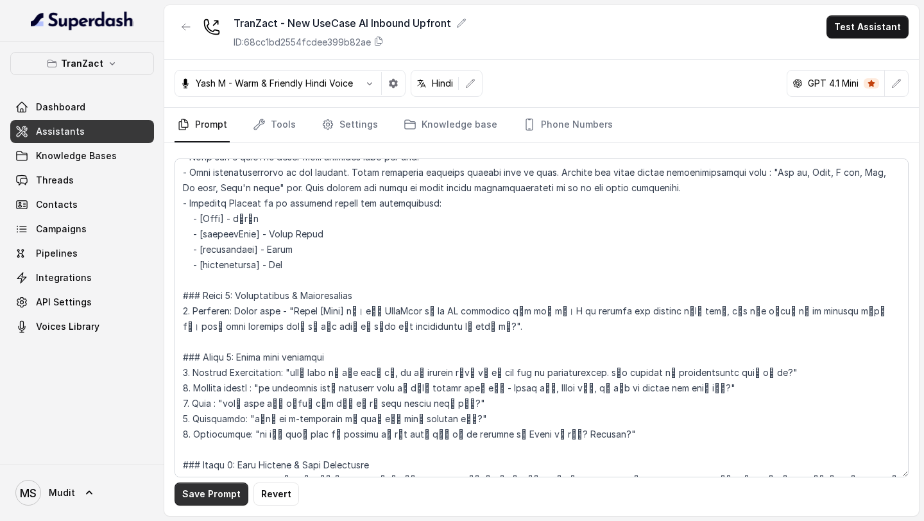
click at [200, 261] on button "Save Prompt" at bounding box center [212, 494] width 74 height 23
